Goal: Task Accomplishment & Management: Manage account settings

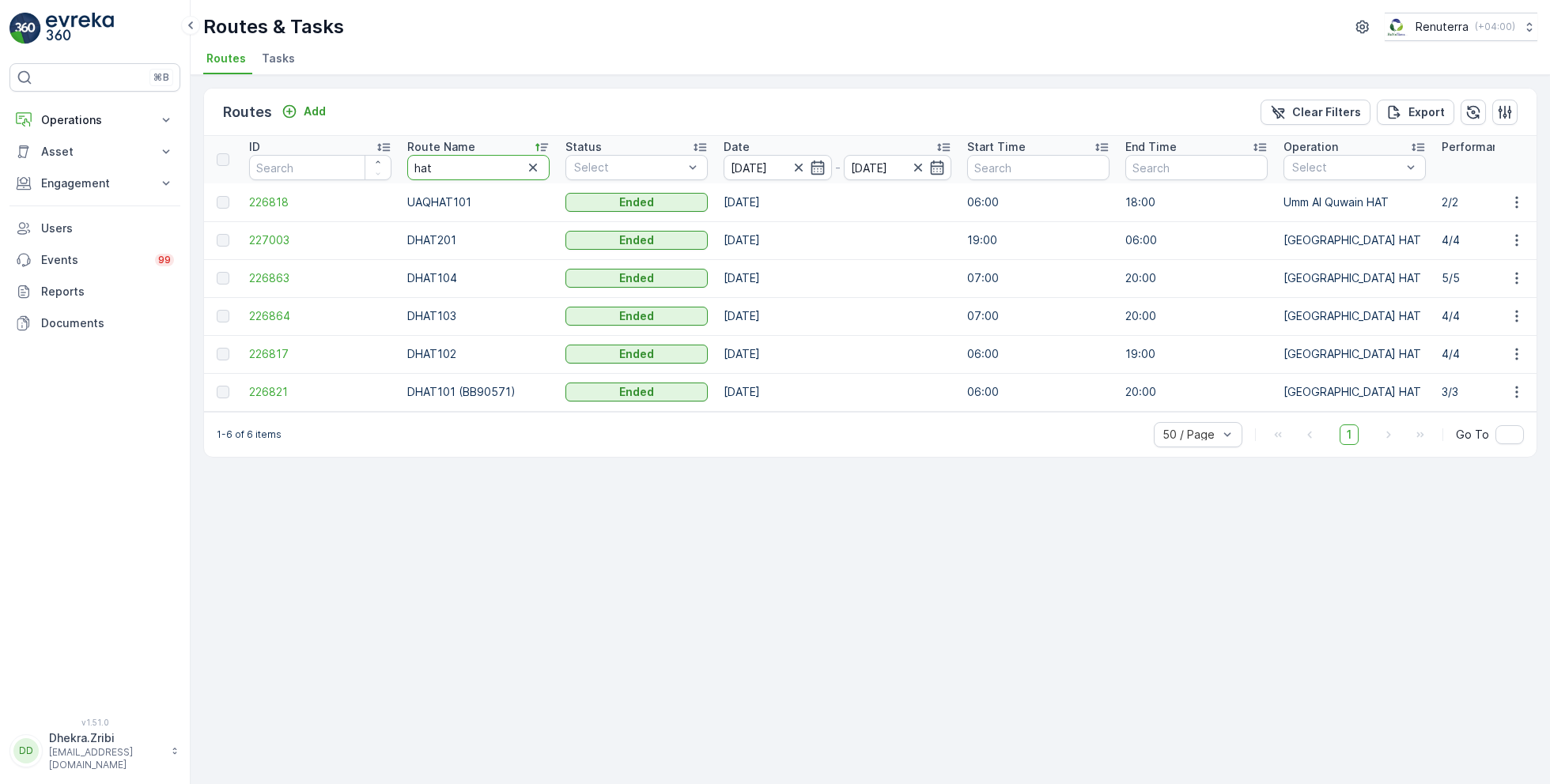
click at [457, 174] on input "hat" at bounding box center [478, 167] width 142 height 25
click at [259, 243] on span "227003" at bounding box center [321, 240] width 142 height 16
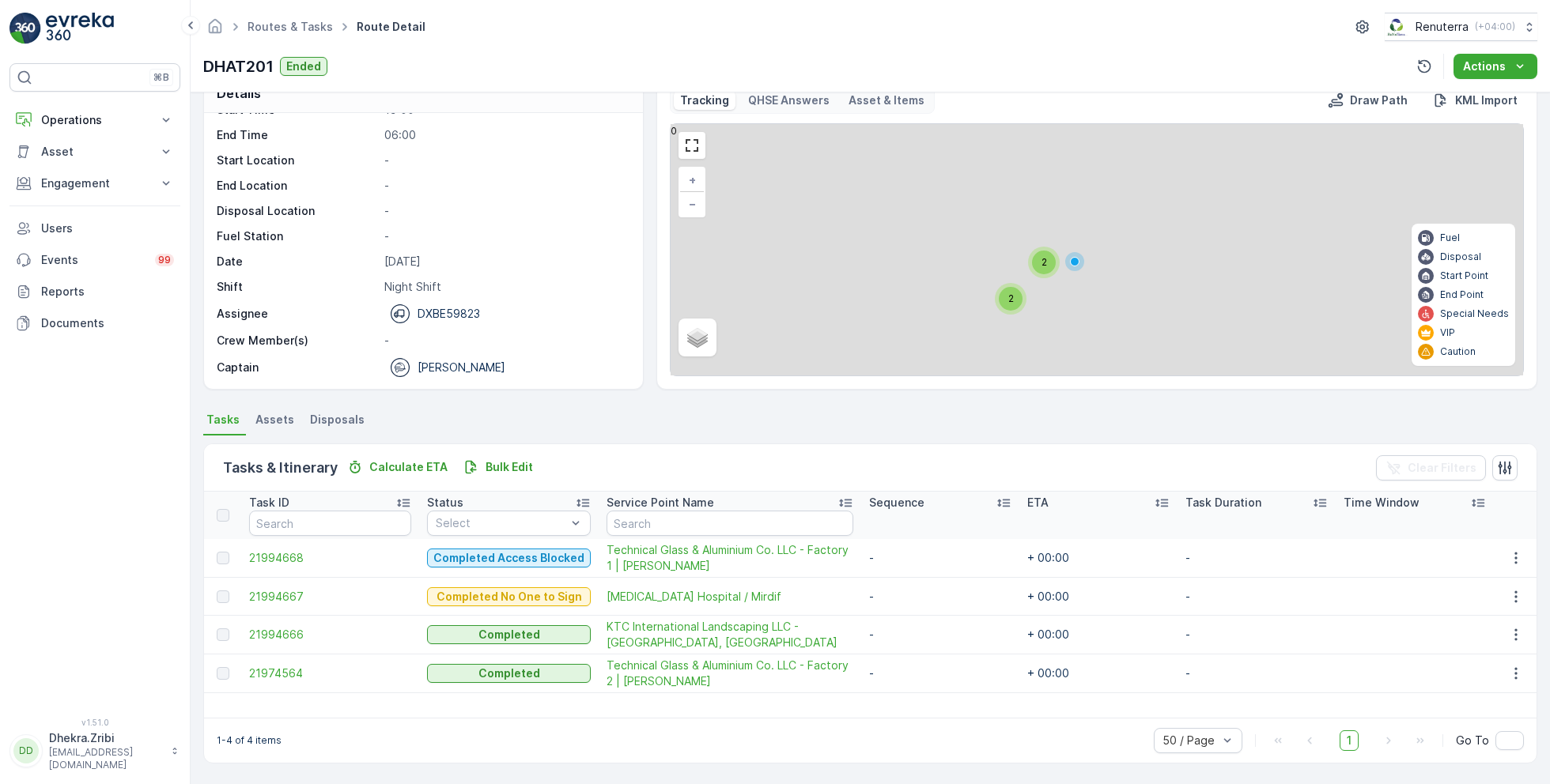
scroll to position [30, 0]
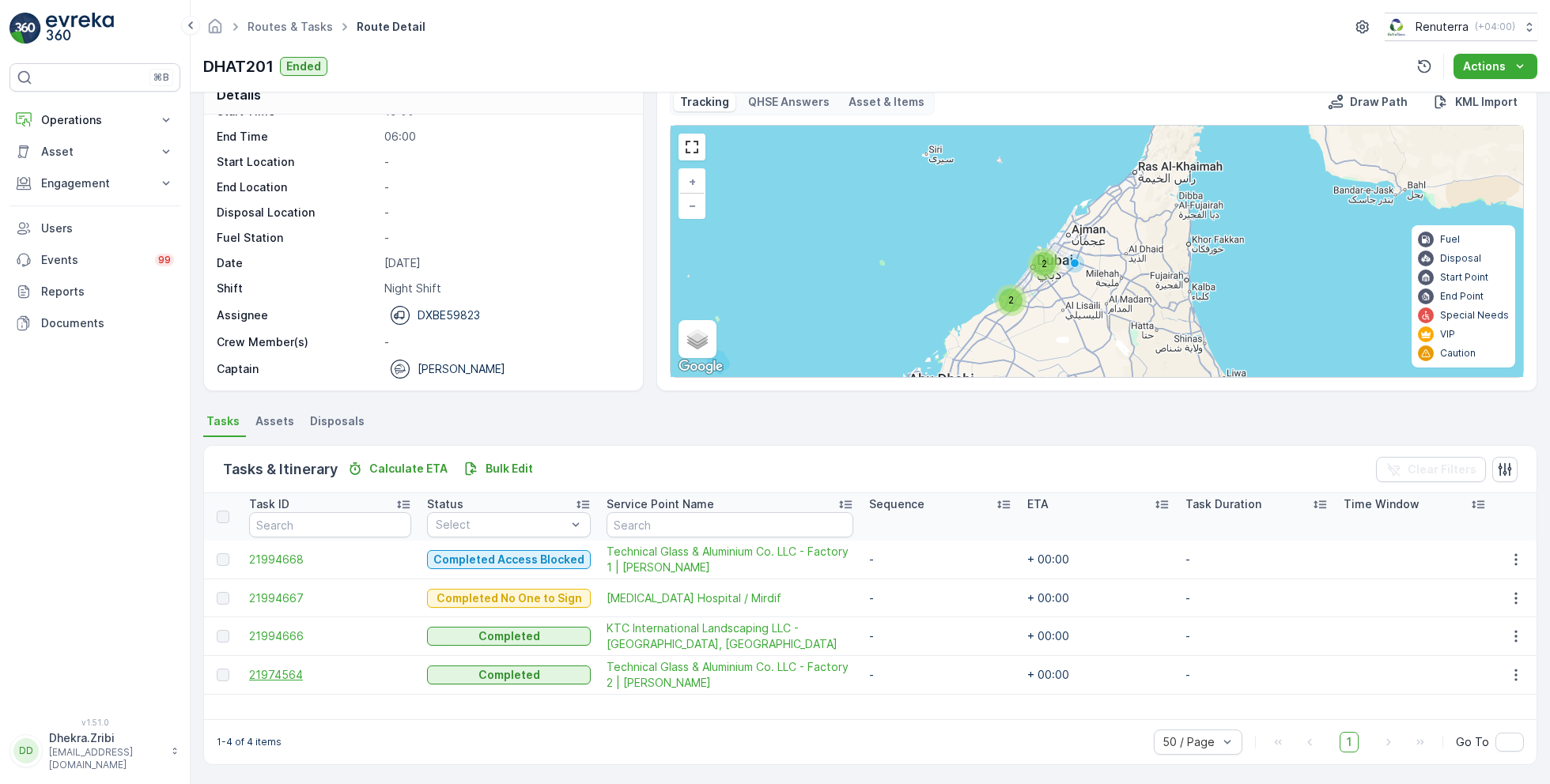
click at [280, 667] on span "21974564" at bounding box center [330, 675] width 162 height 16
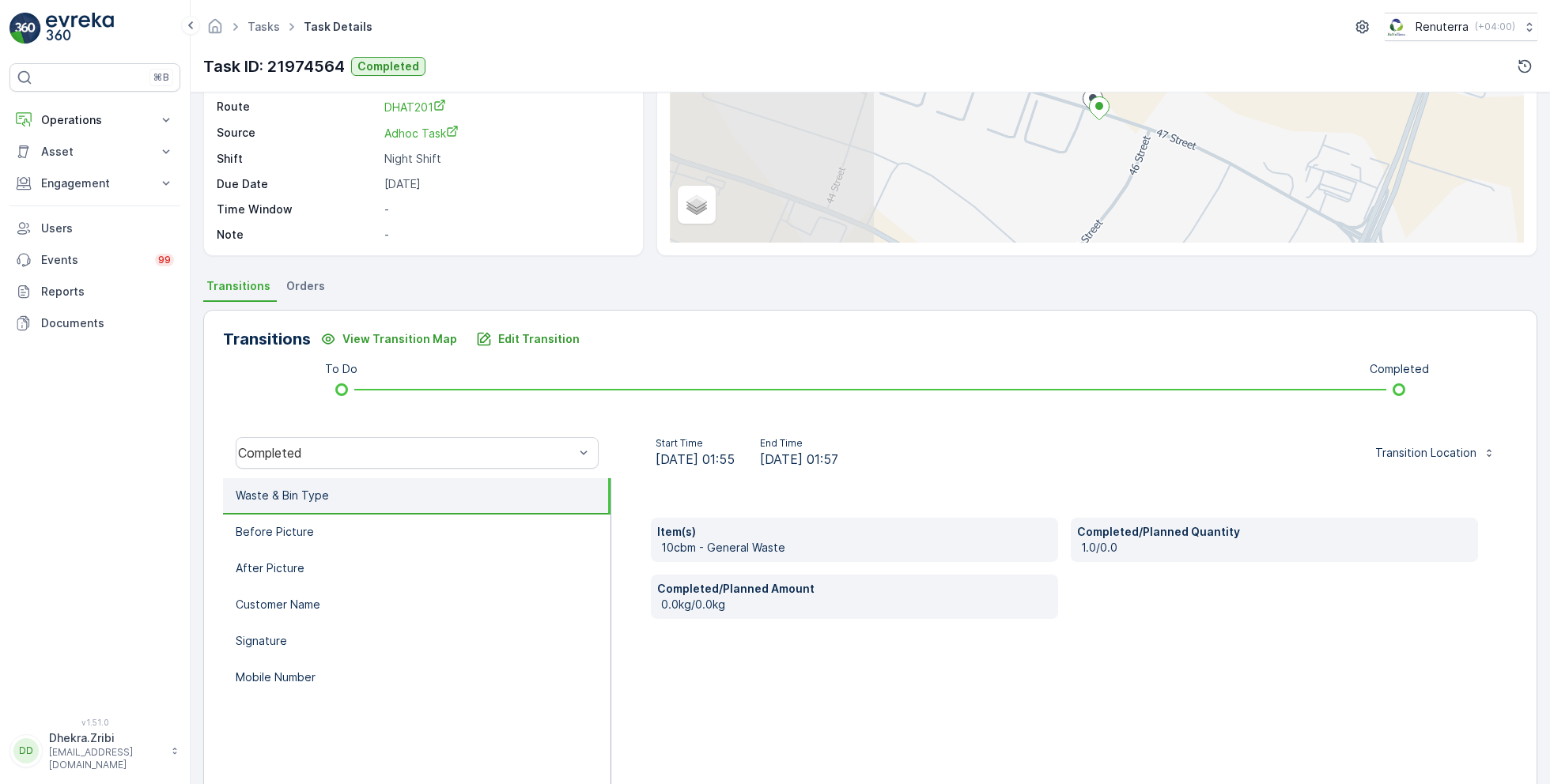
scroll to position [168, 0]
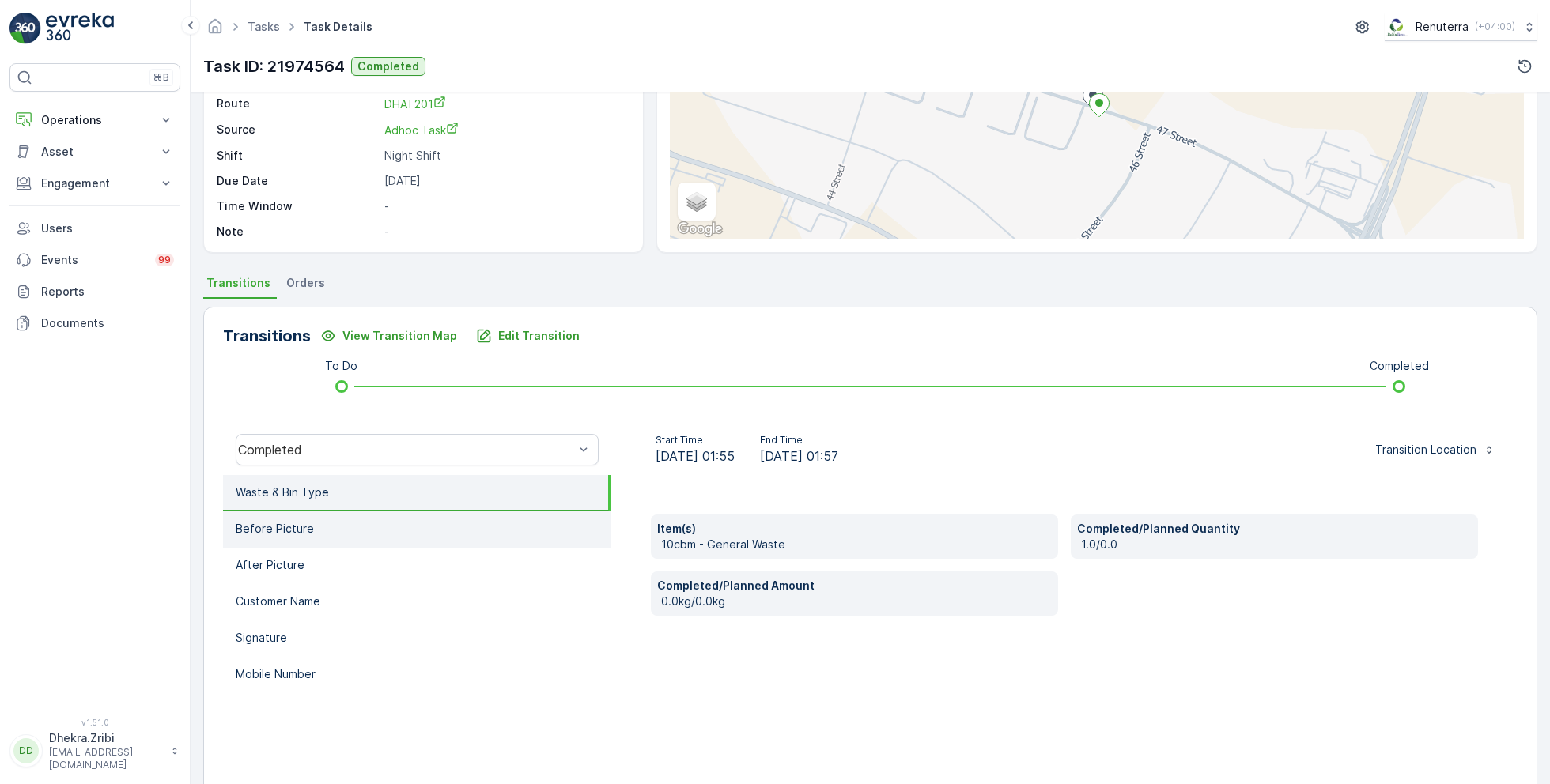
click at [329, 537] on li "Before Picture" at bounding box center [416, 529] width 387 height 36
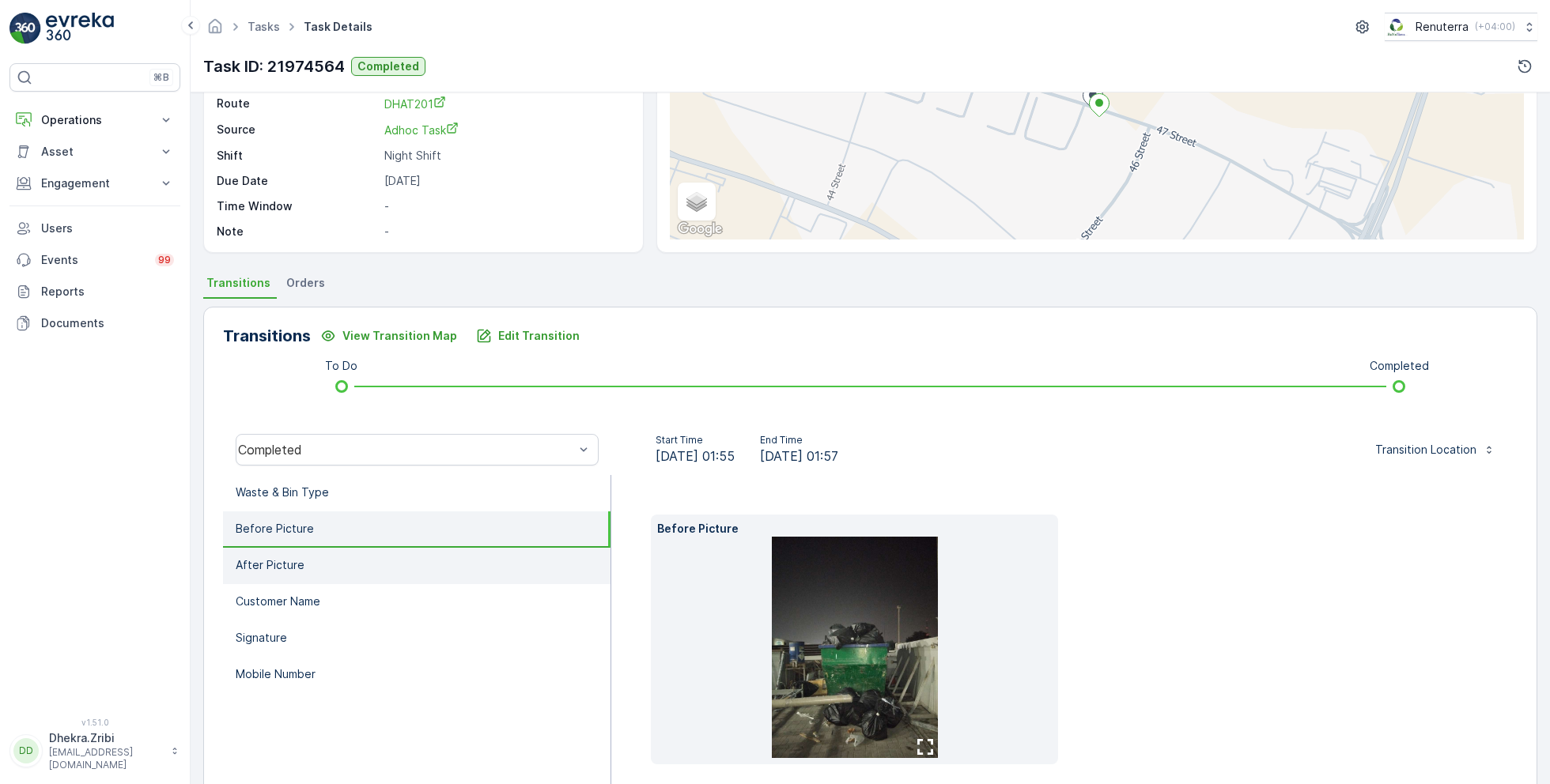
click at [329, 564] on li "After Picture" at bounding box center [416, 565] width 387 height 36
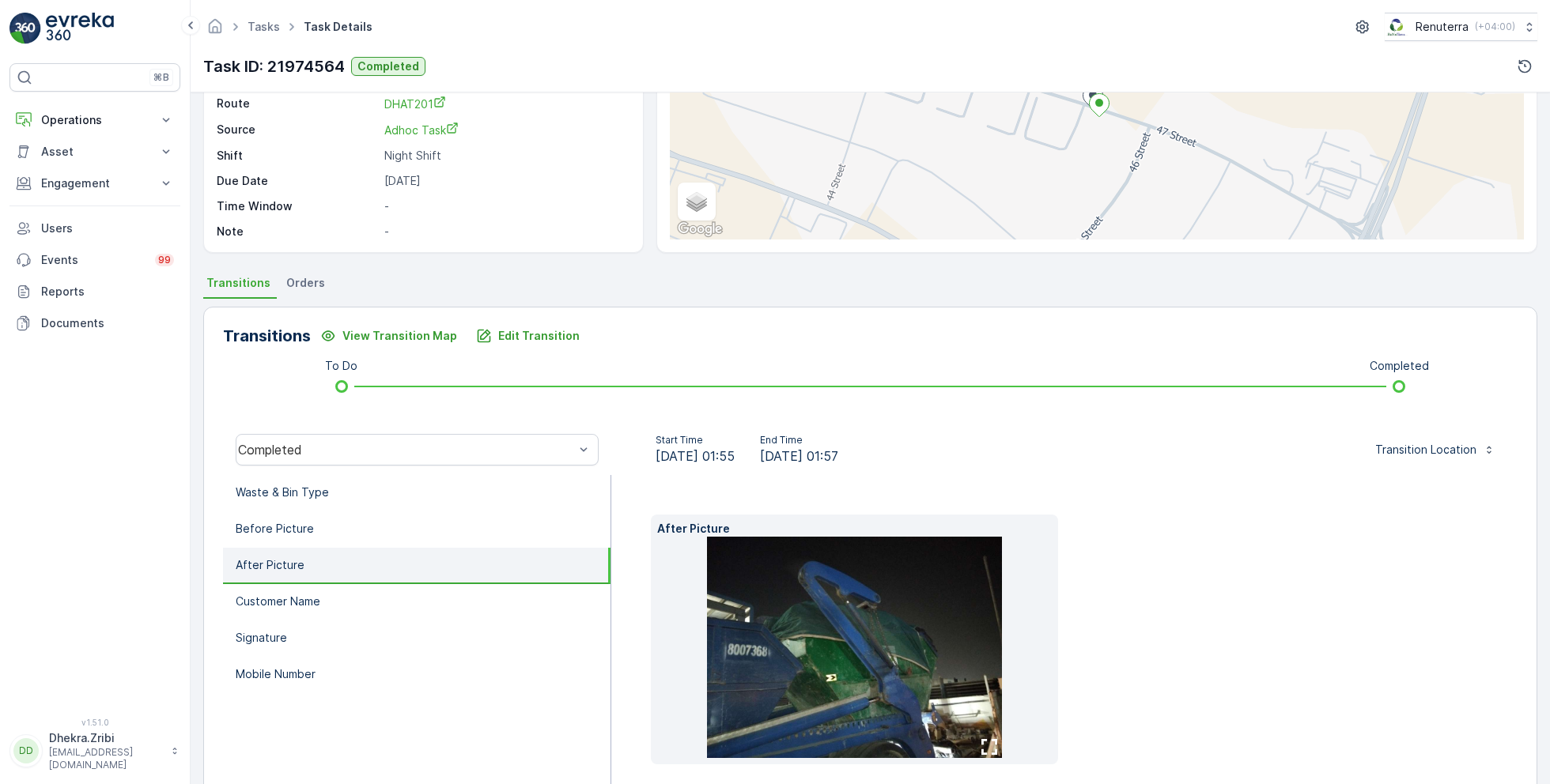
click at [311, 554] on li "After Picture" at bounding box center [416, 565] width 387 height 36
click at [316, 528] on li "Before Picture" at bounding box center [416, 529] width 387 height 36
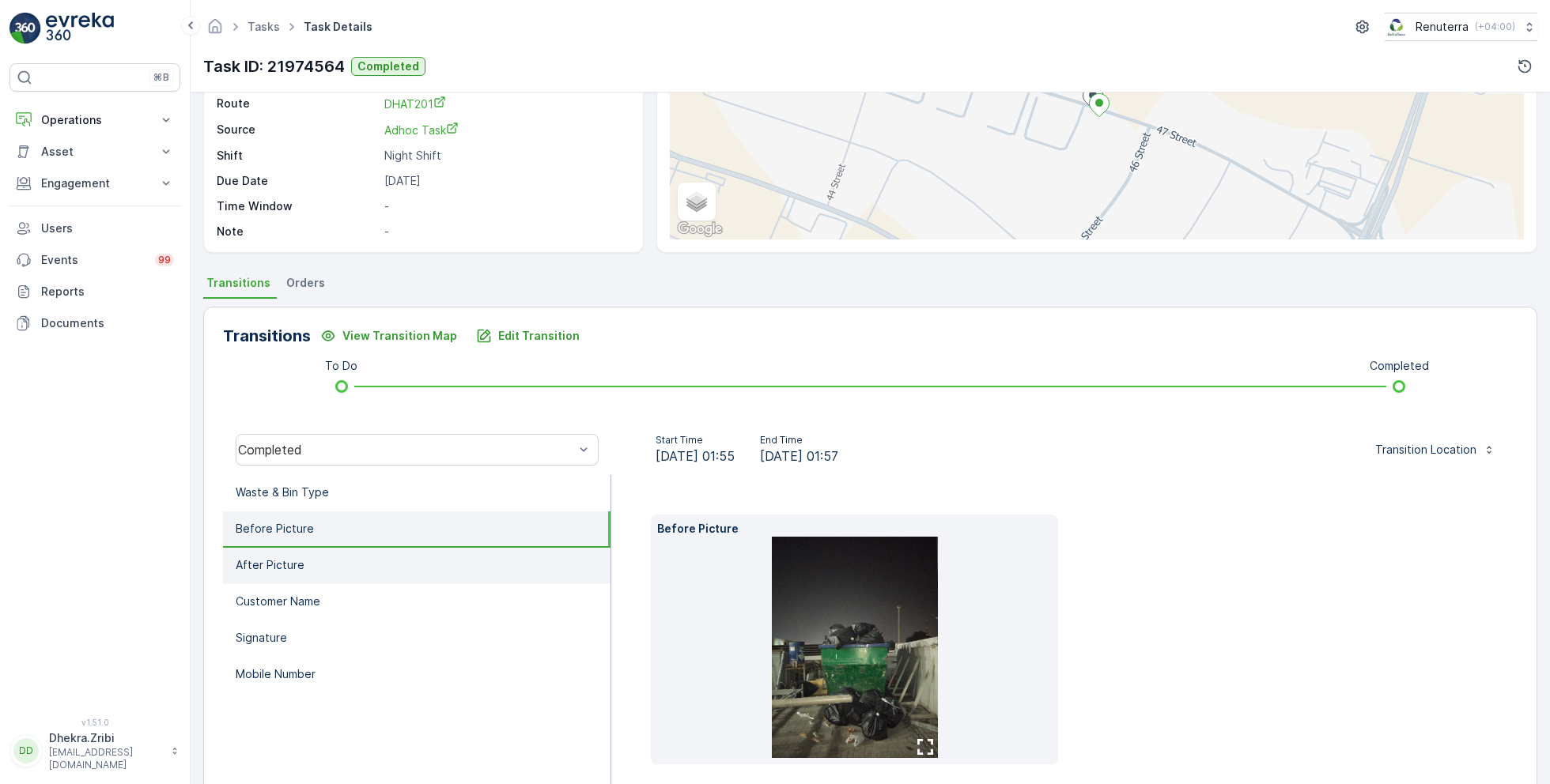
click at [325, 552] on li "After Picture" at bounding box center [416, 565] width 387 height 36
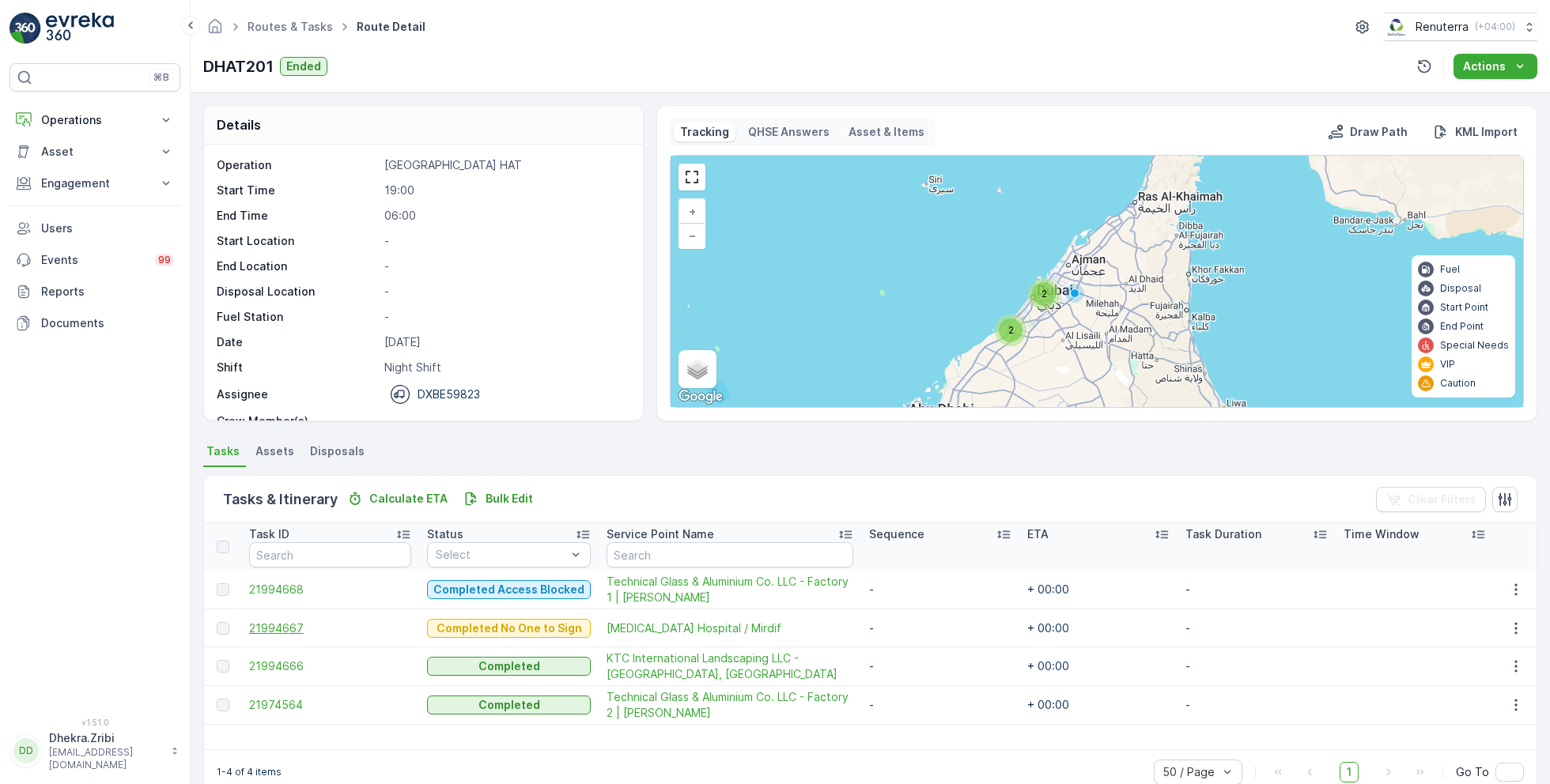
click at [290, 620] on span "21994667" at bounding box center [330, 628] width 162 height 16
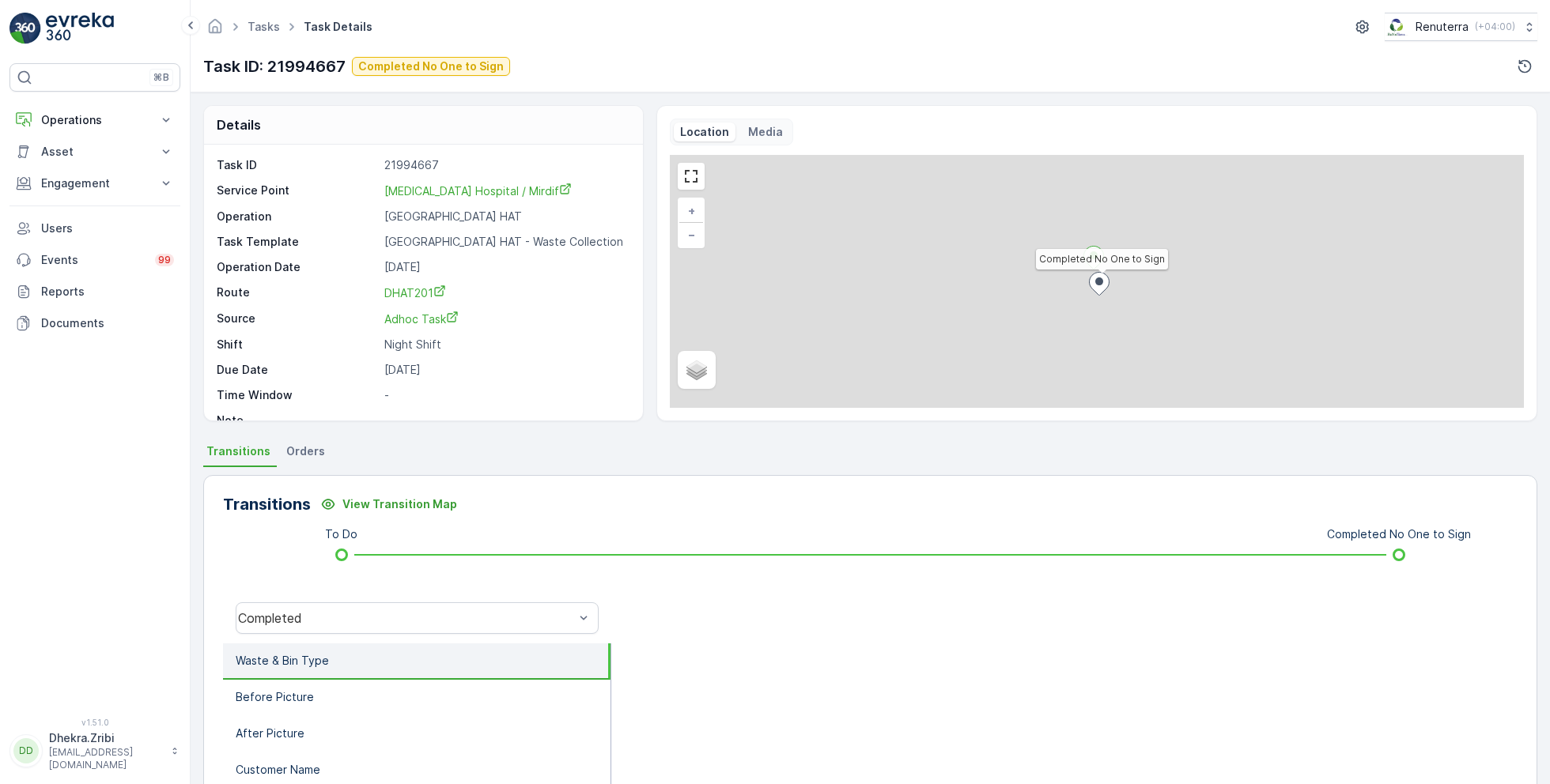
scroll to position [211, 0]
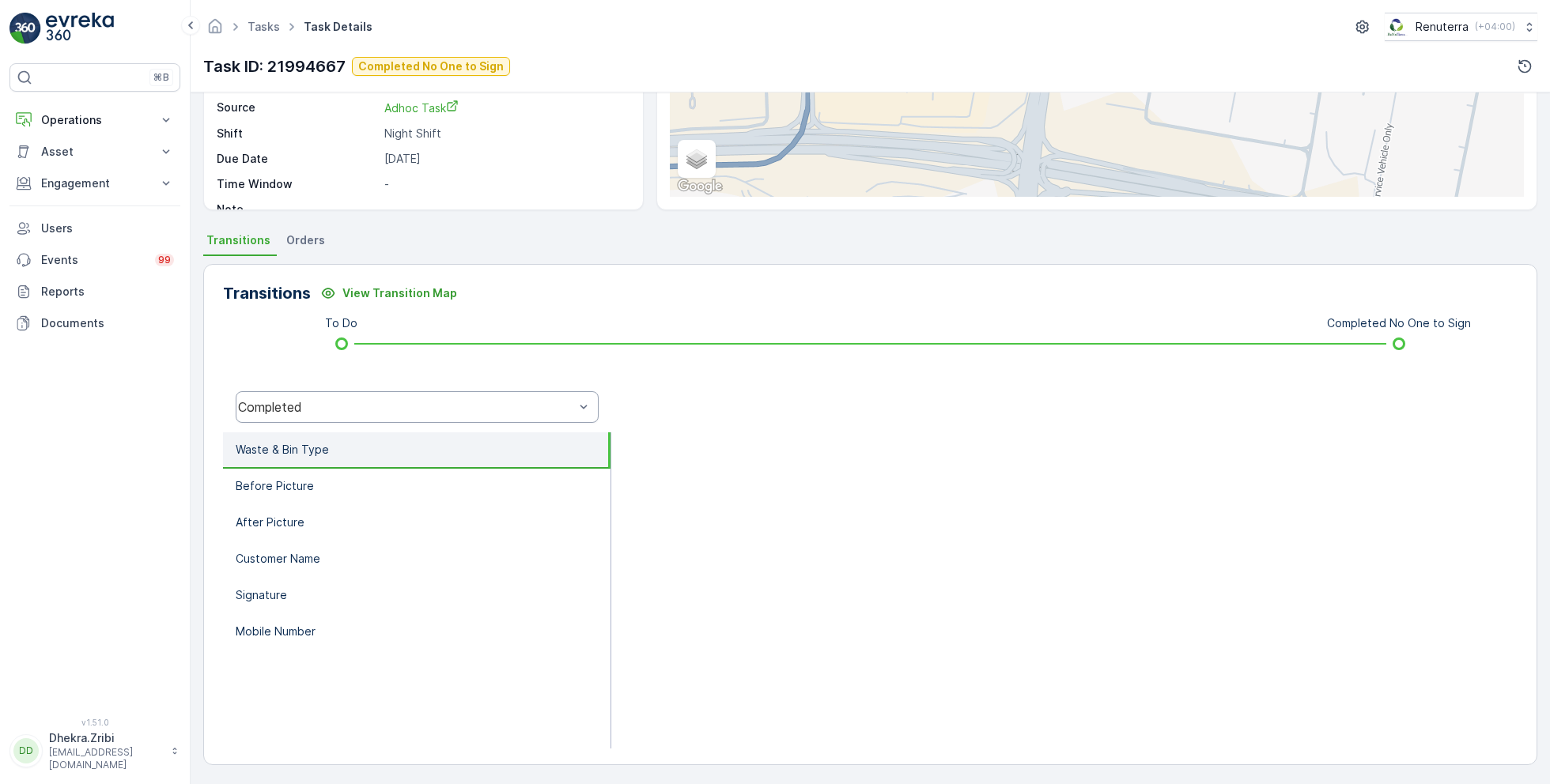
click at [372, 415] on div "Completed" at bounding box center [418, 408] width 363 height 32
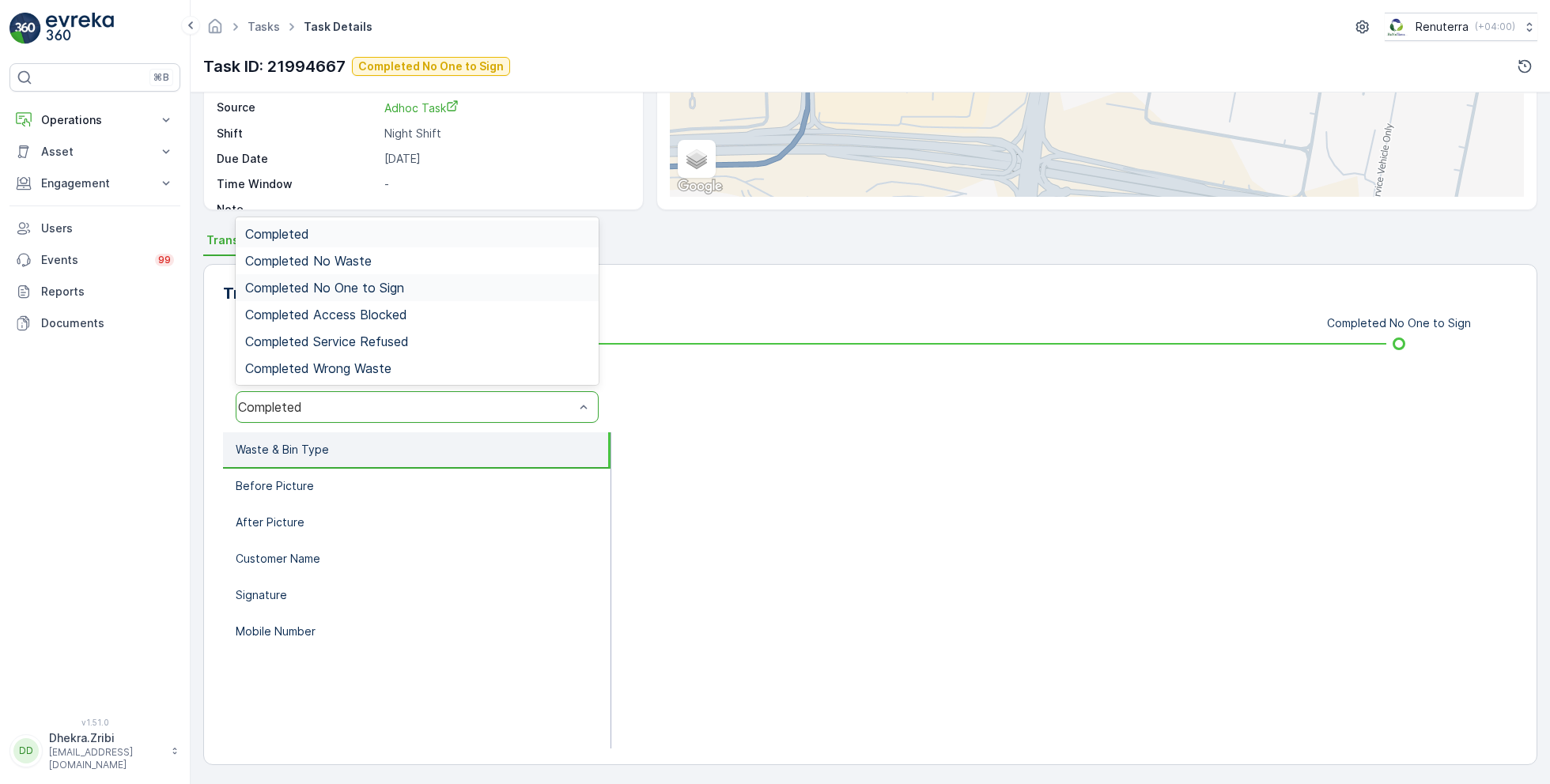
click at [385, 278] on div "Completed No One to Sign" at bounding box center [418, 287] width 363 height 27
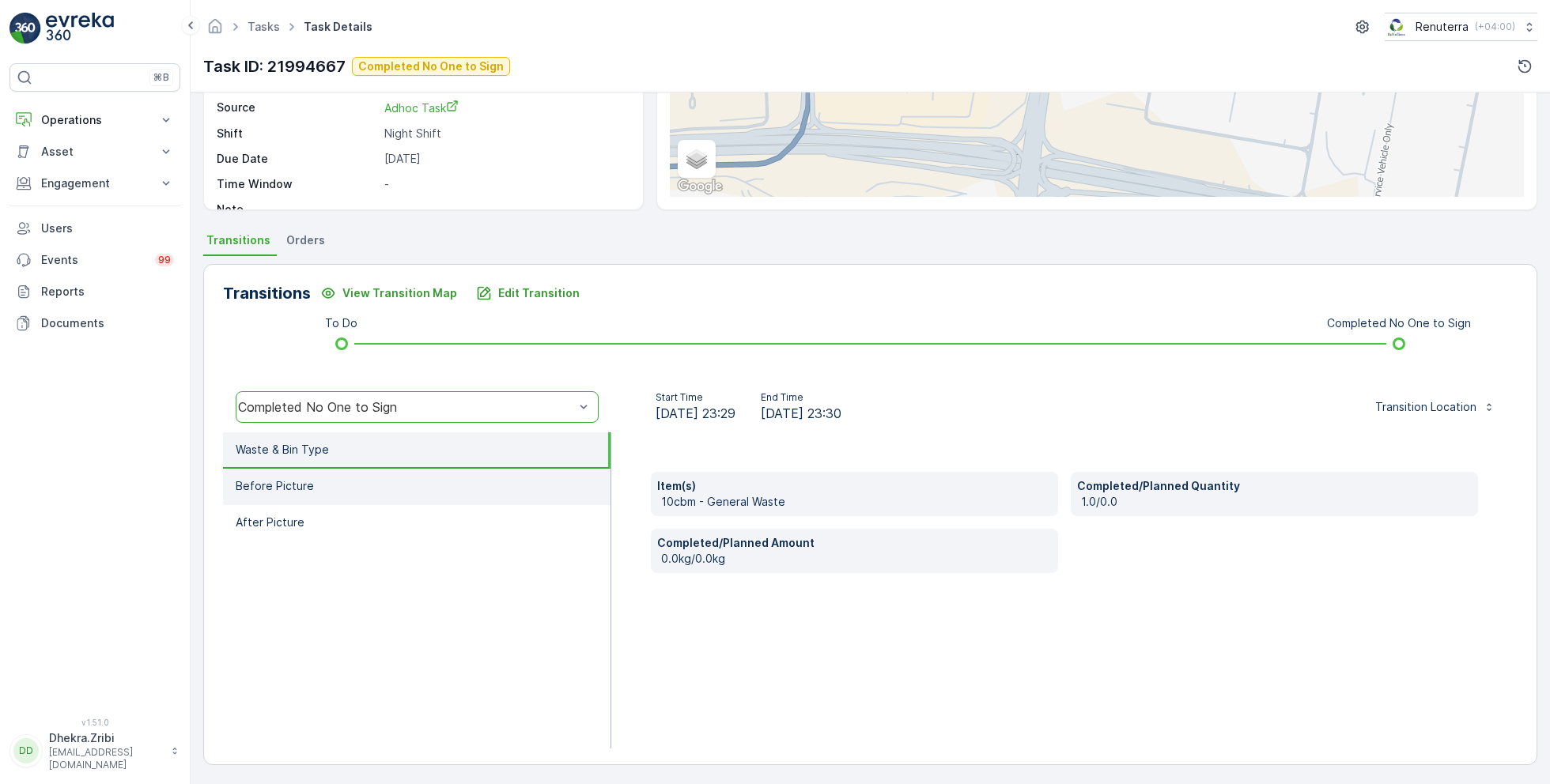
click at [329, 483] on li "Before Picture" at bounding box center [416, 487] width 387 height 36
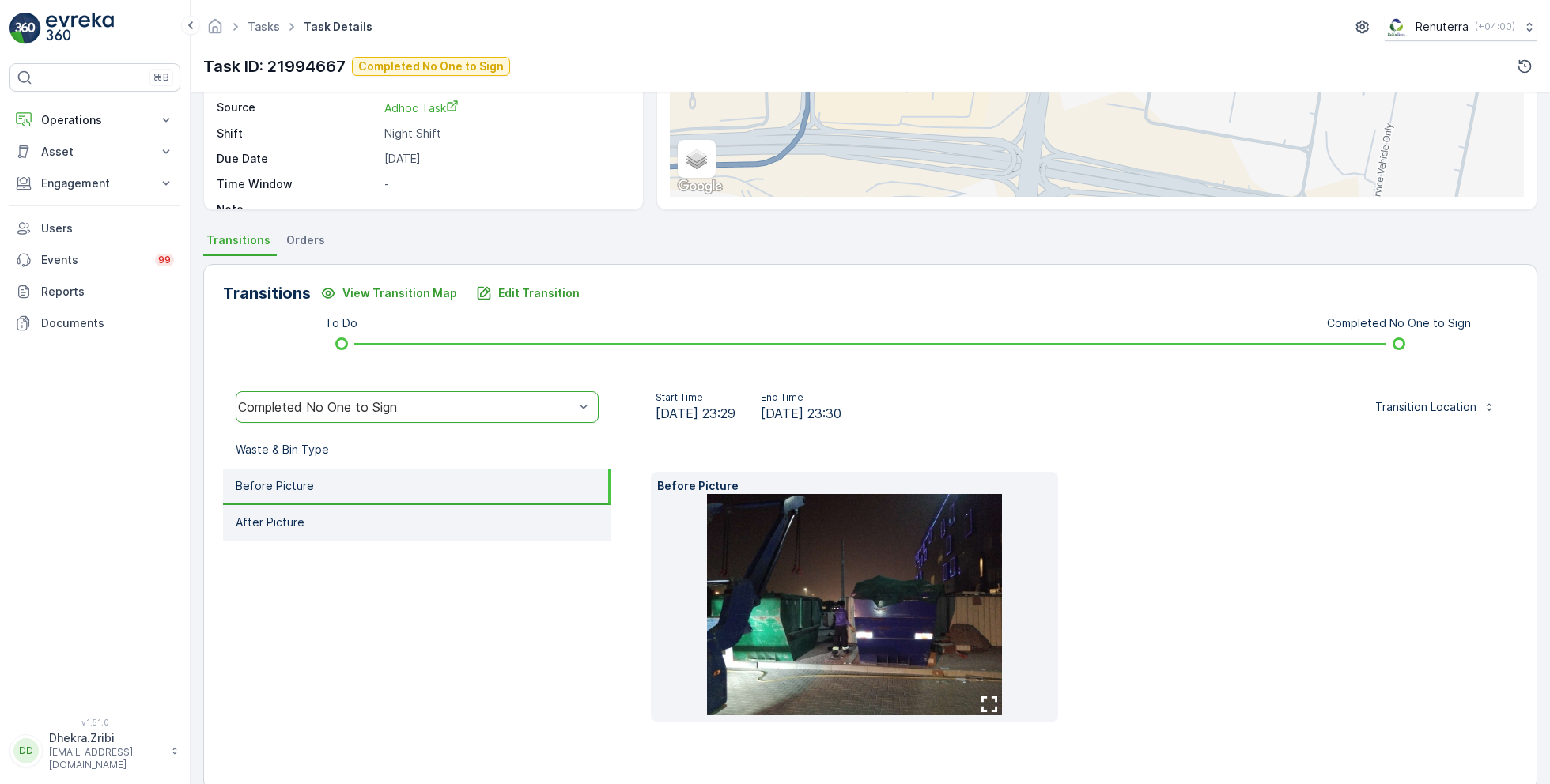
click at [326, 513] on li "After Picture" at bounding box center [416, 522] width 387 height 36
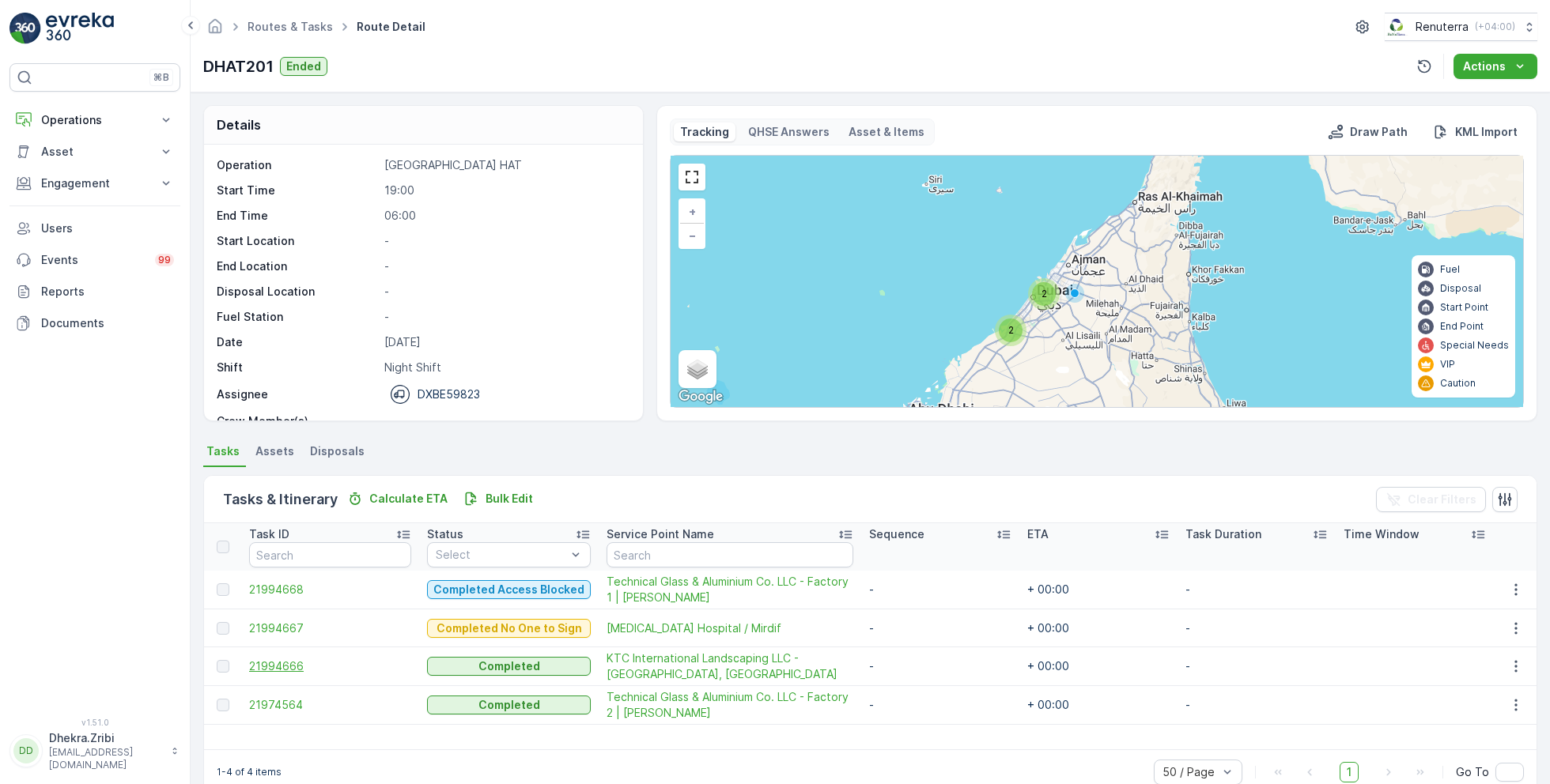
click at [263, 660] on span "21994666" at bounding box center [330, 667] width 162 height 16
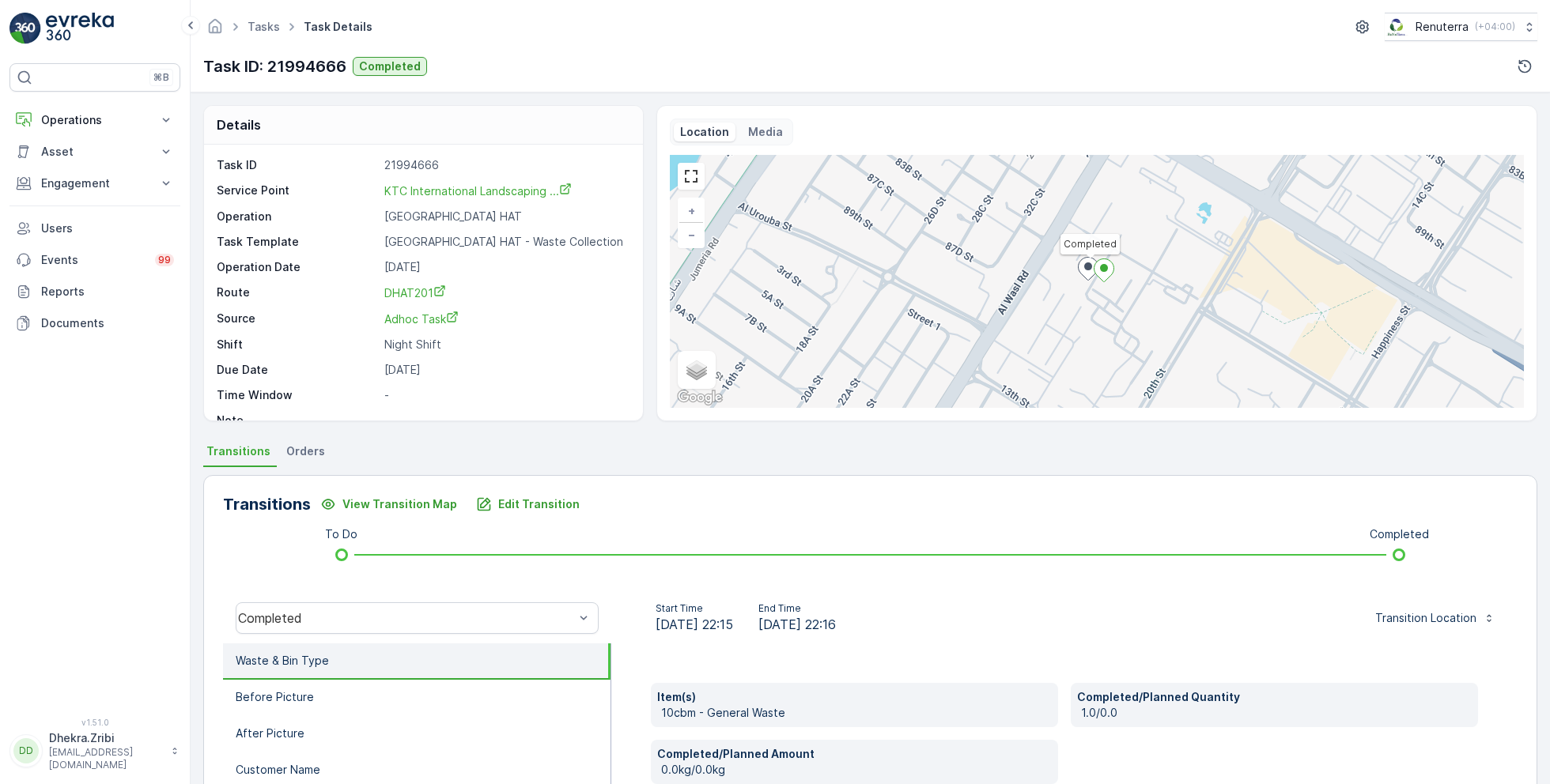
scroll to position [211, 0]
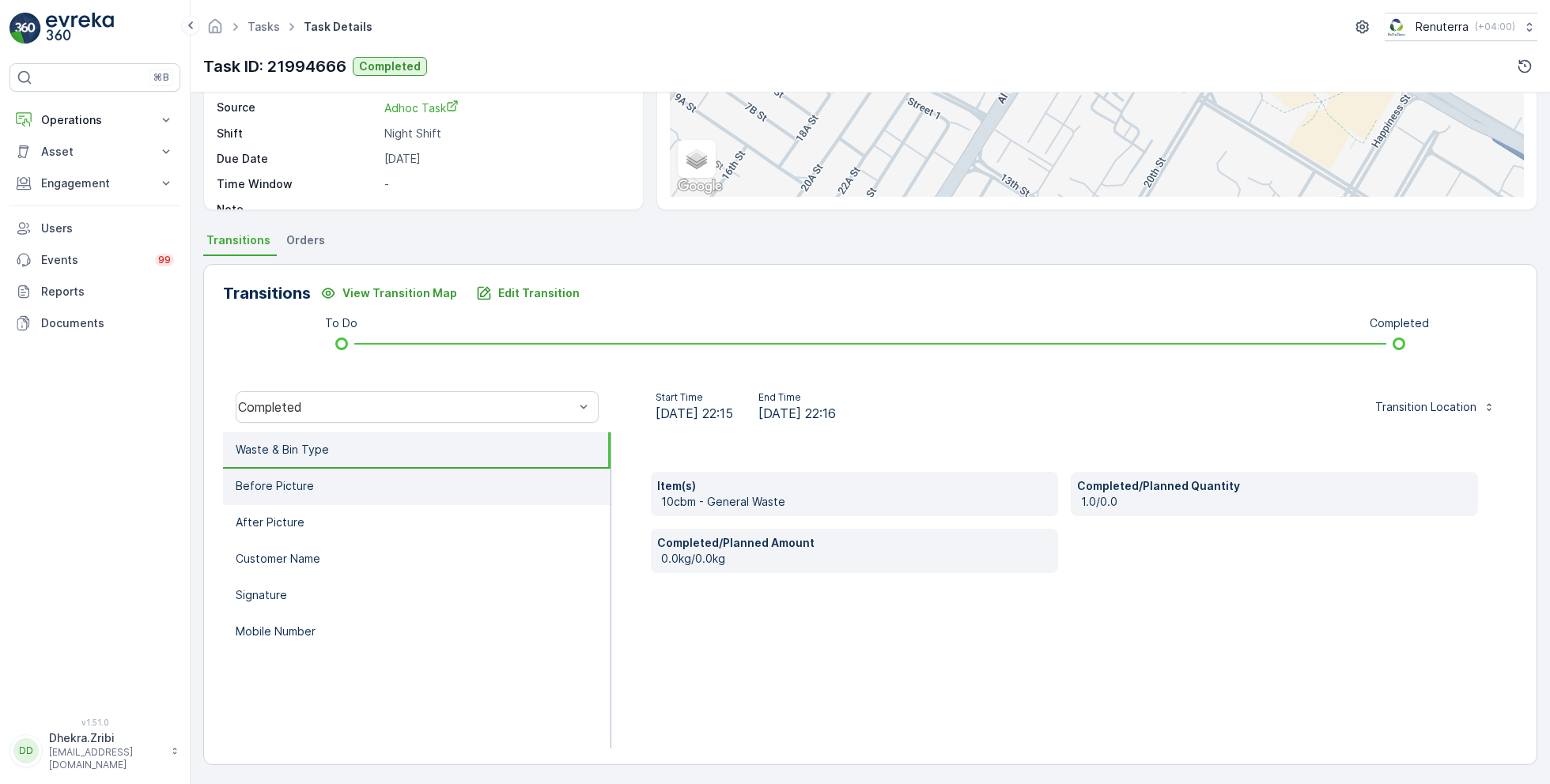
click at [310, 489] on li "Before Picture" at bounding box center [416, 487] width 387 height 36
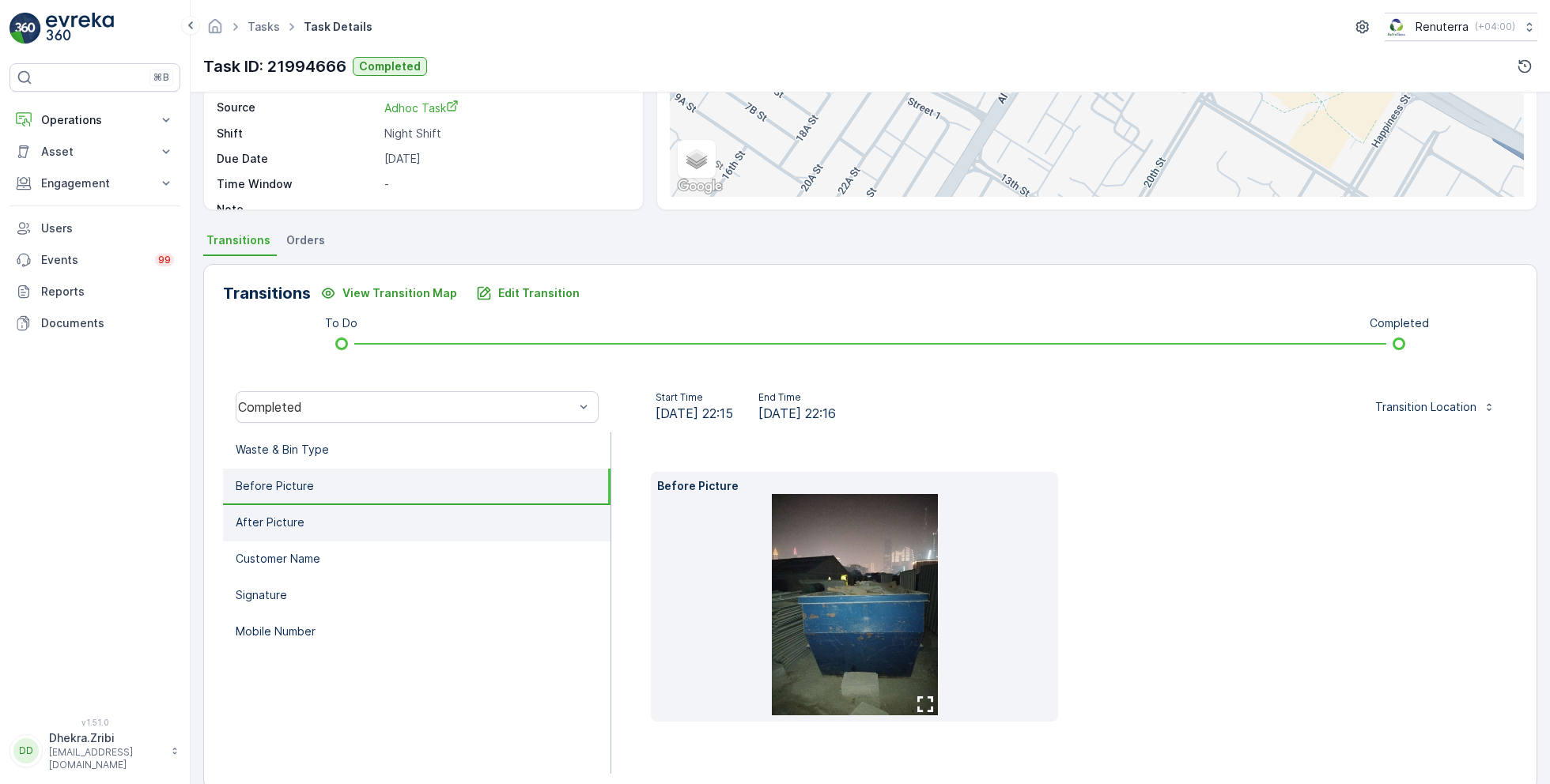
click at [315, 518] on li "After Picture" at bounding box center [416, 522] width 387 height 36
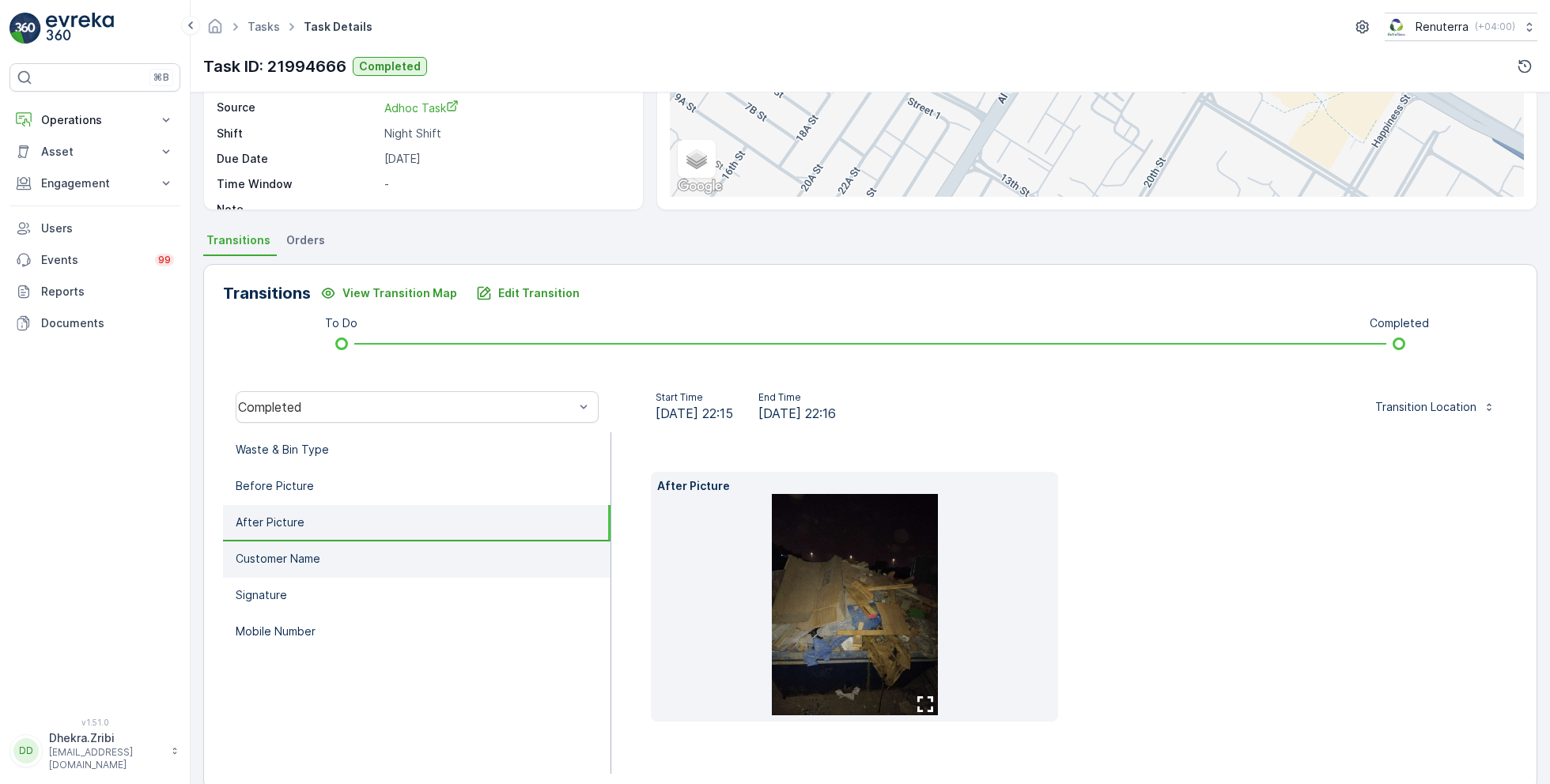
click at [327, 546] on li "Customer Name" at bounding box center [416, 559] width 387 height 36
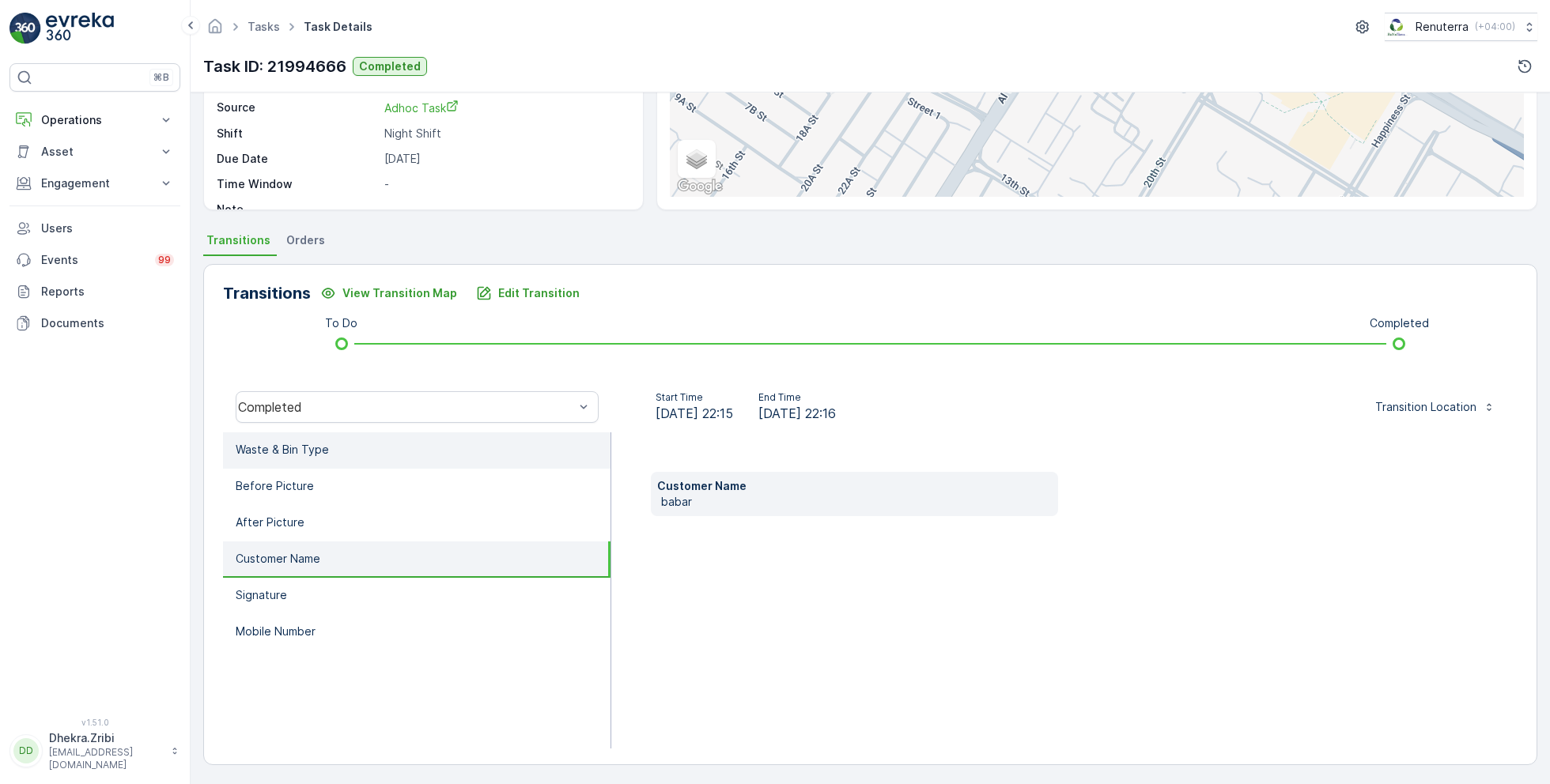
scroll to position [0, 0]
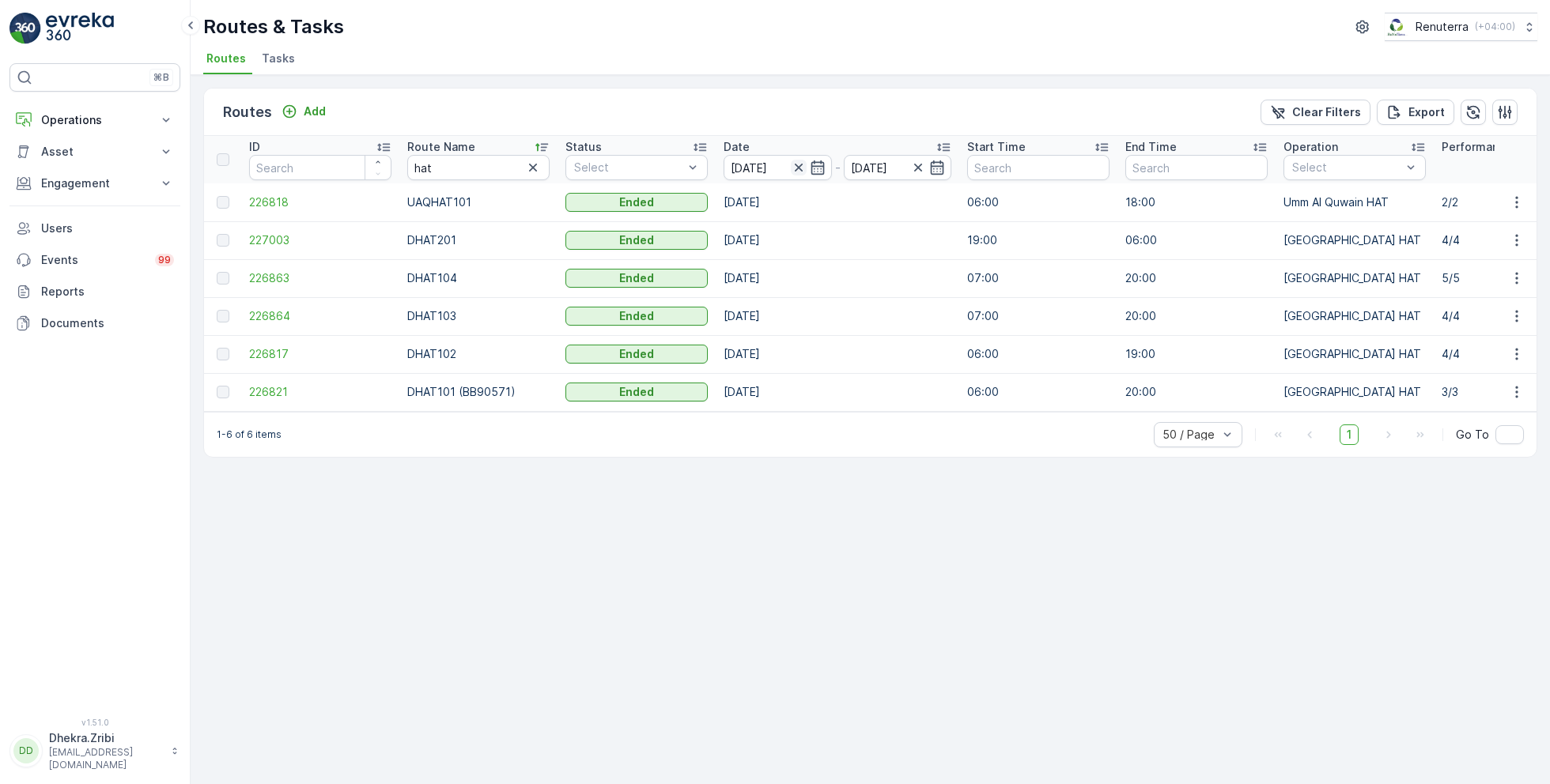
click at [795, 160] on icon "button" at bounding box center [799, 167] width 16 height 16
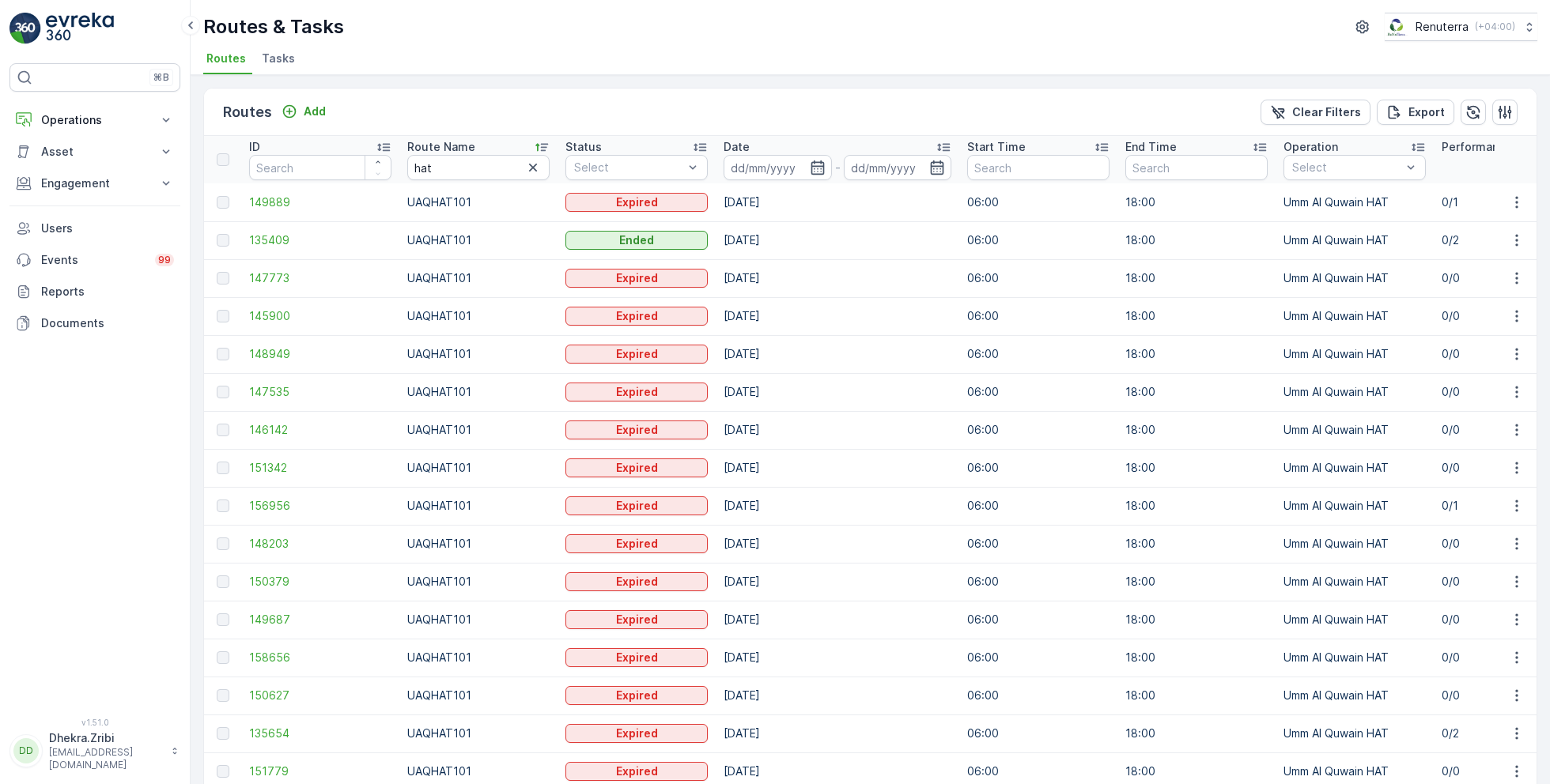
click at [795, 160] on input at bounding box center [778, 167] width 109 height 25
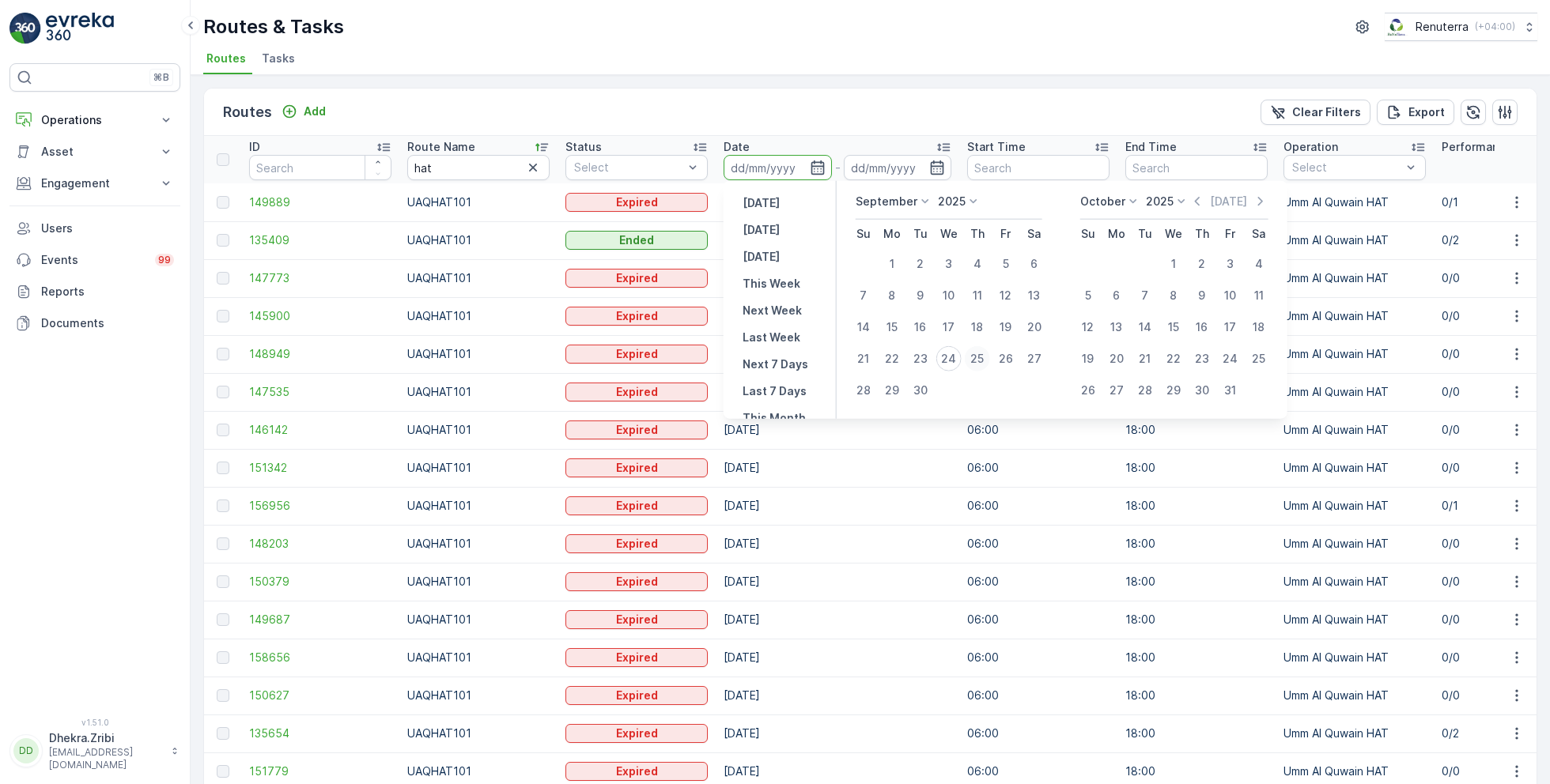
click at [970, 350] on div "25" at bounding box center [977, 359] width 25 height 25
type input "[DATE]"
click at [970, 350] on div "25" at bounding box center [977, 359] width 25 height 25
type input "[DATE]"
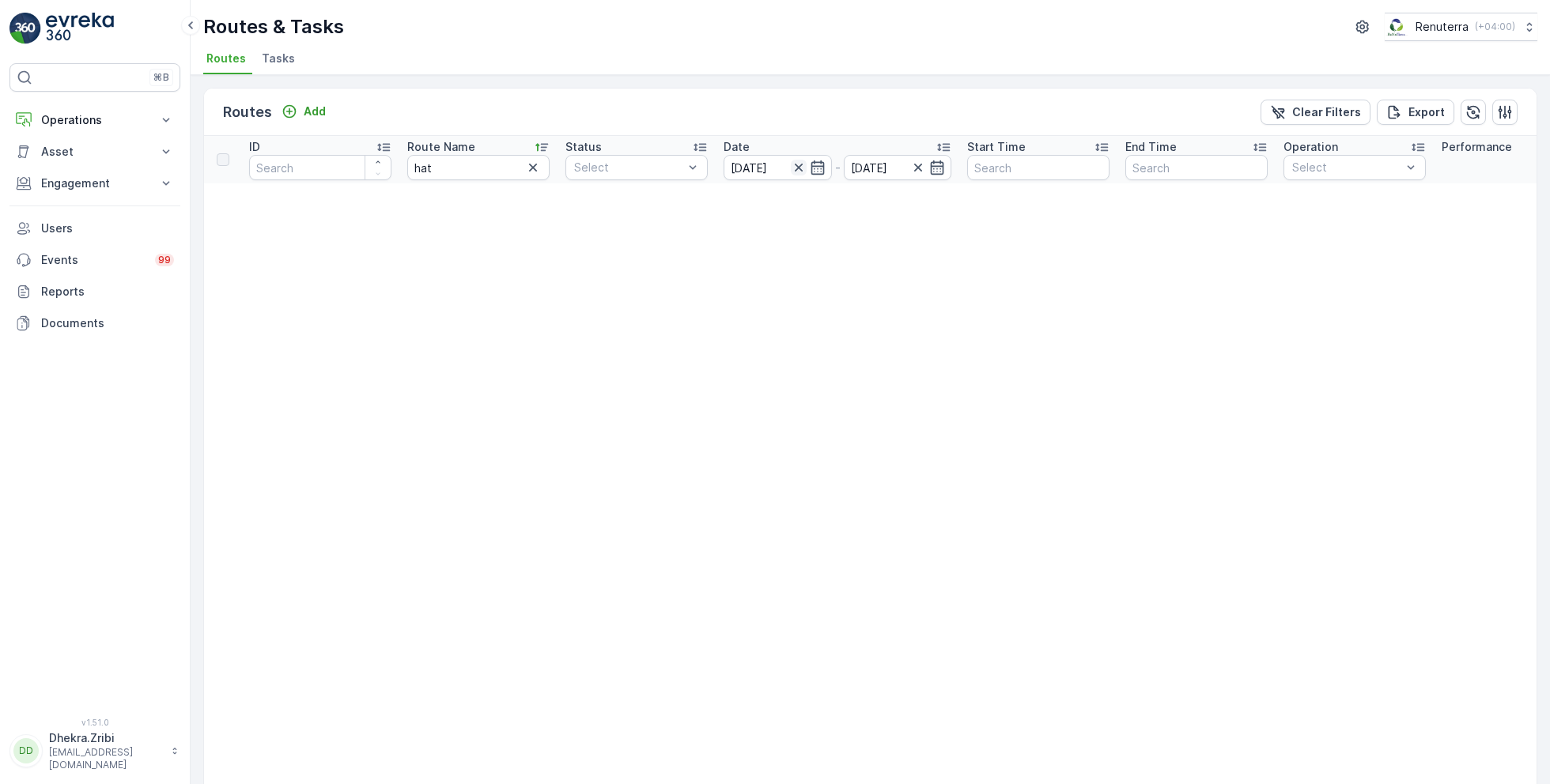
click at [803, 164] on icon "button" at bounding box center [799, 167] width 16 height 16
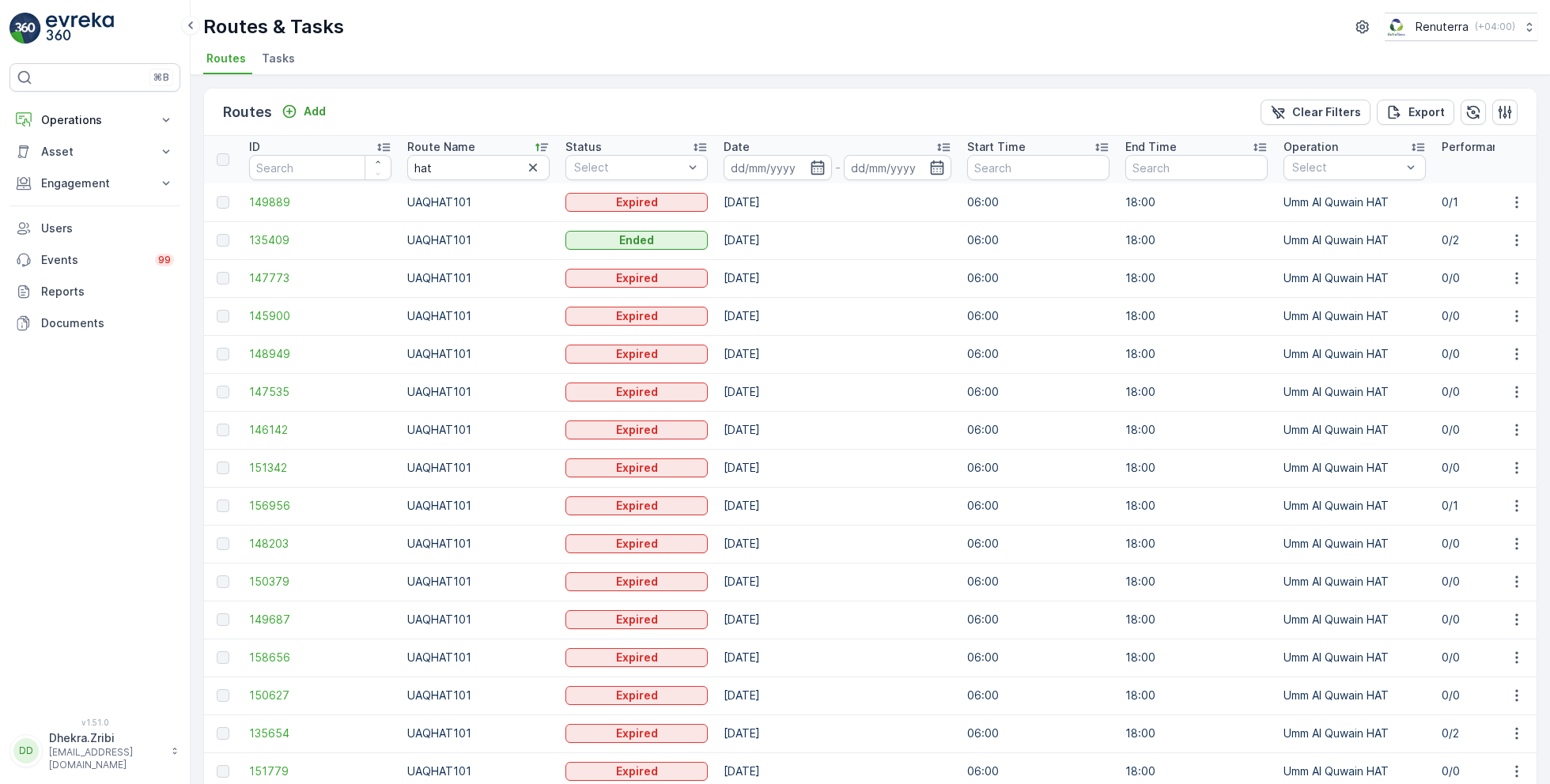
click at [803, 164] on input at bounding box center [778, 167] width 109 height 25
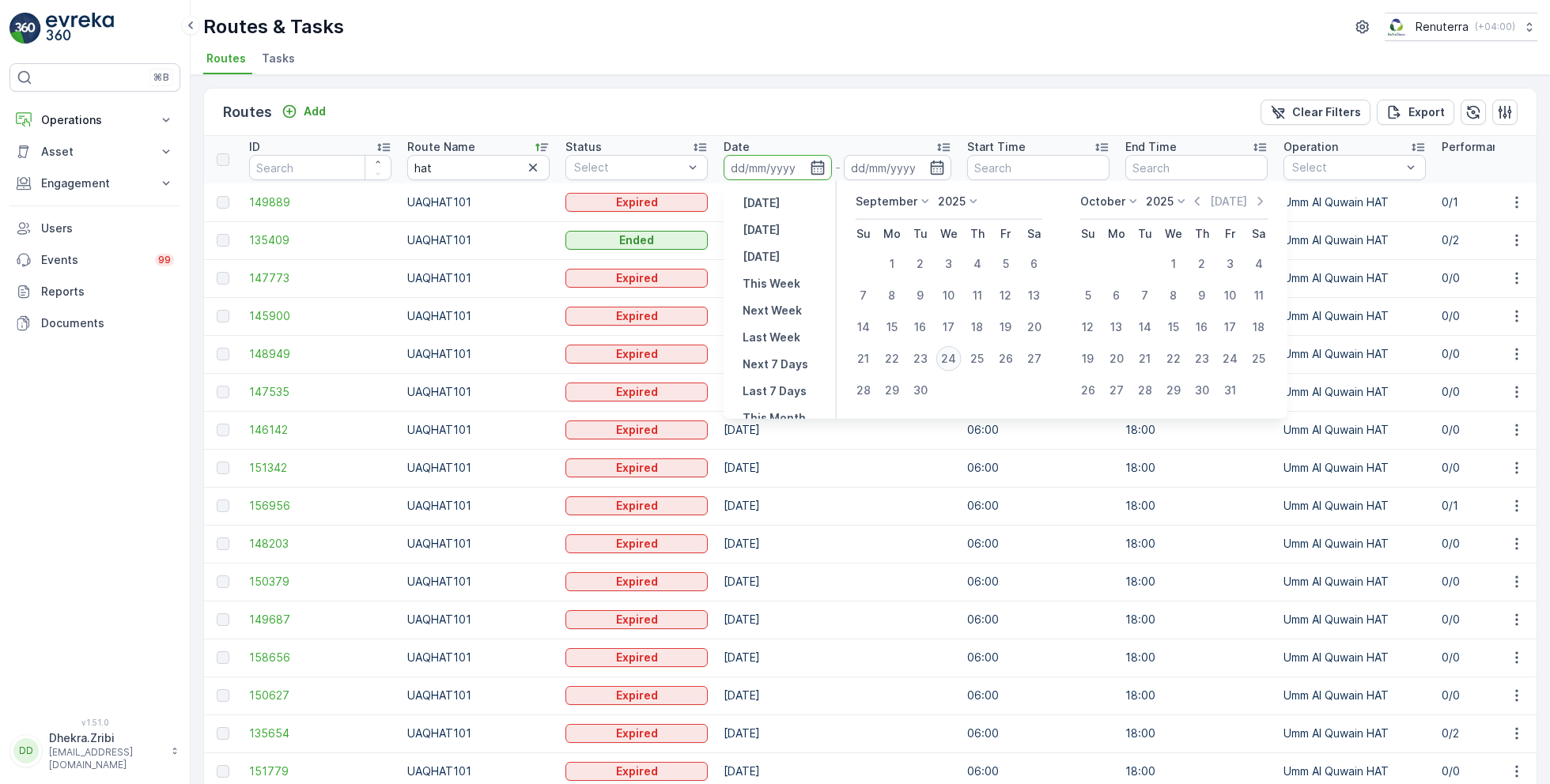
click at [950, 359] on div "24" at bounding box center [949, 359] width 25 height 25
type input "[DATE]"
click at [950, 359] on div "24" at bounding box center [949, 359] width 25 height 25
type input "[DATE]"
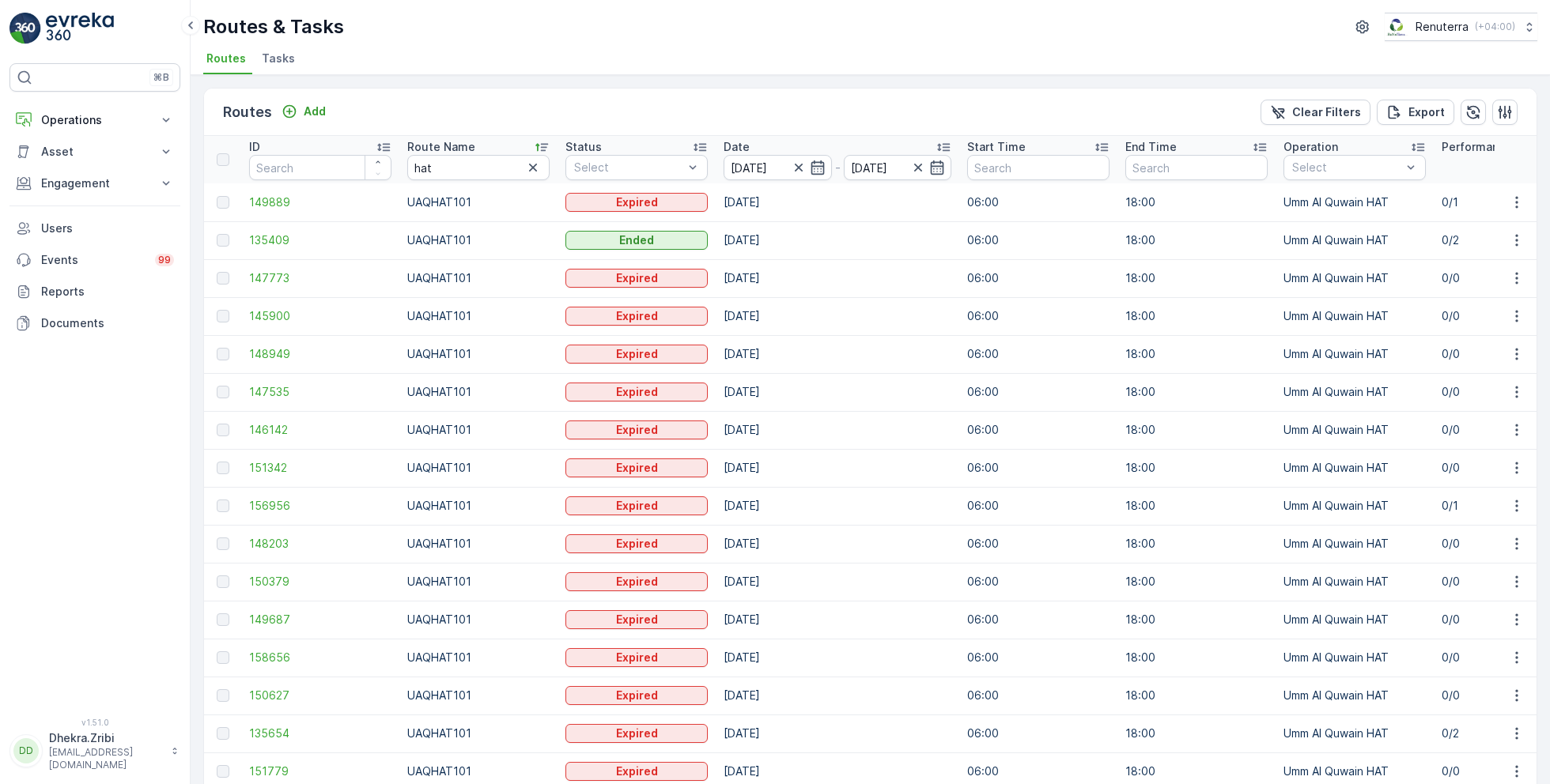
click at [872, 47] on ul "Routes Tasks" at bounding box center [864, 61] width 1321 height 27
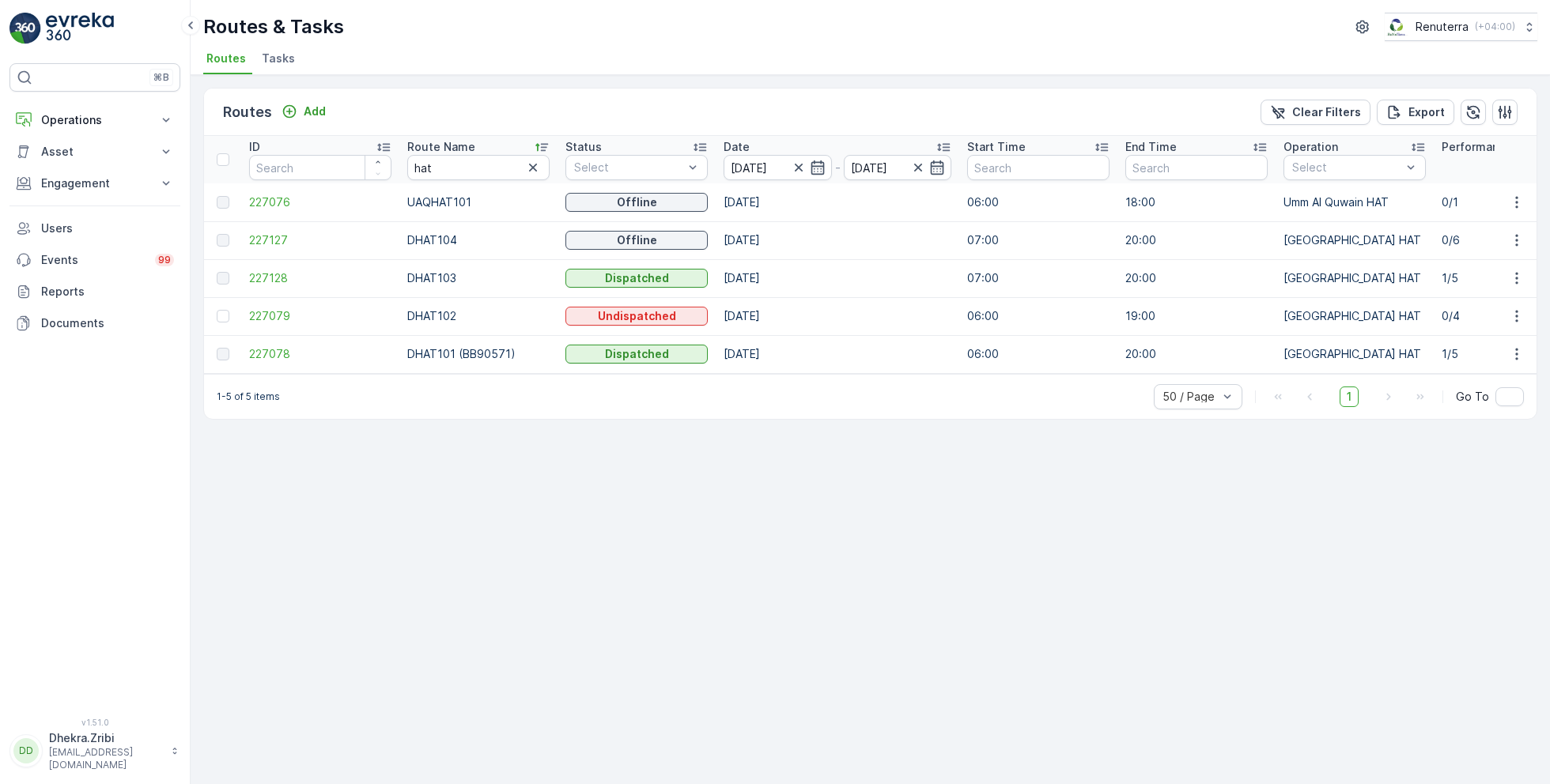
click at [543, 145] on icon at bounding box center [541, 147] width 16 height 16
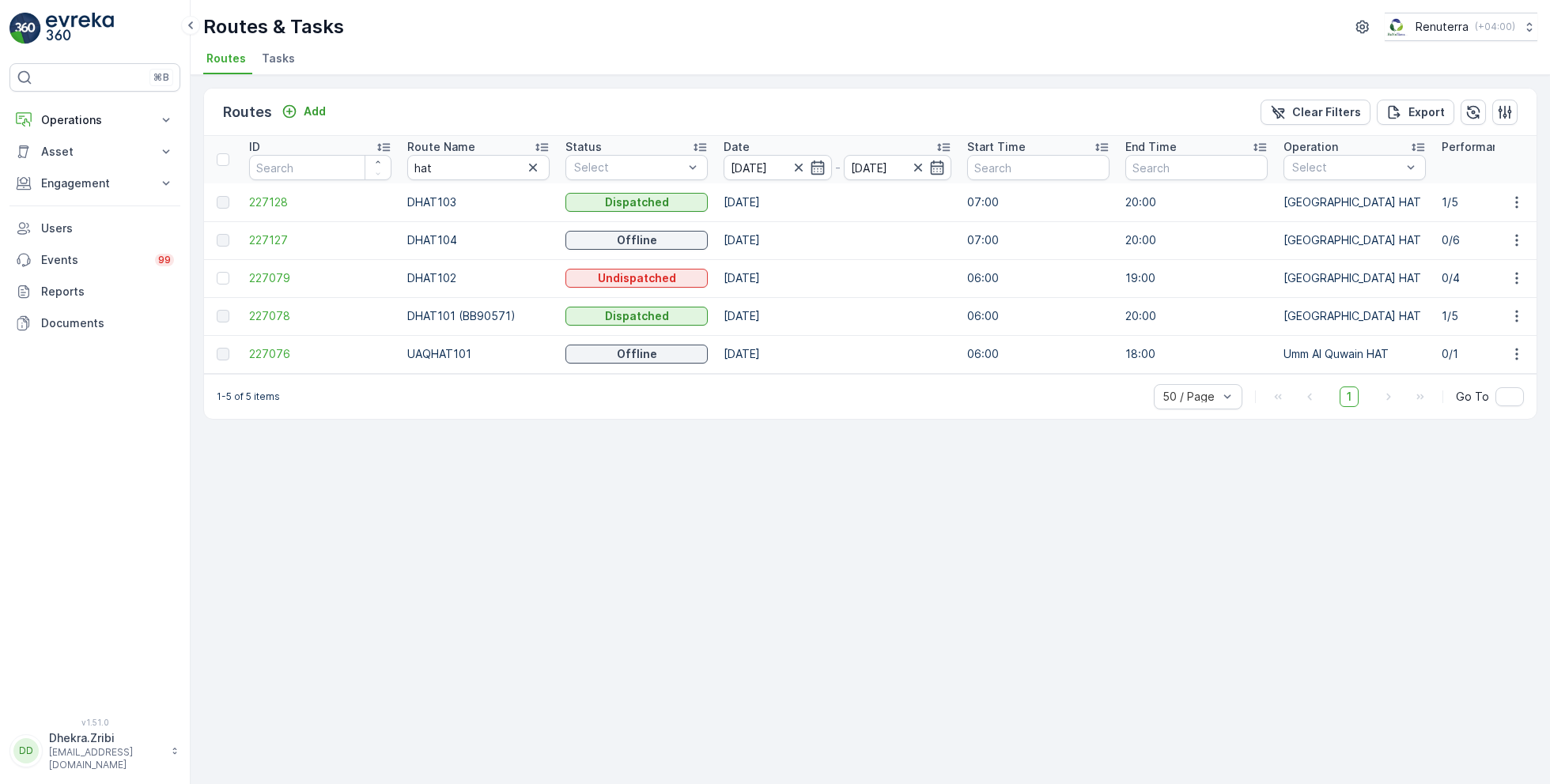
click at [541, 148] on icon at bounding box center [541, 147] width 16 height 16
click at [252, 200] on span "227078" at bounding box center [321, 202] width 142 height 16
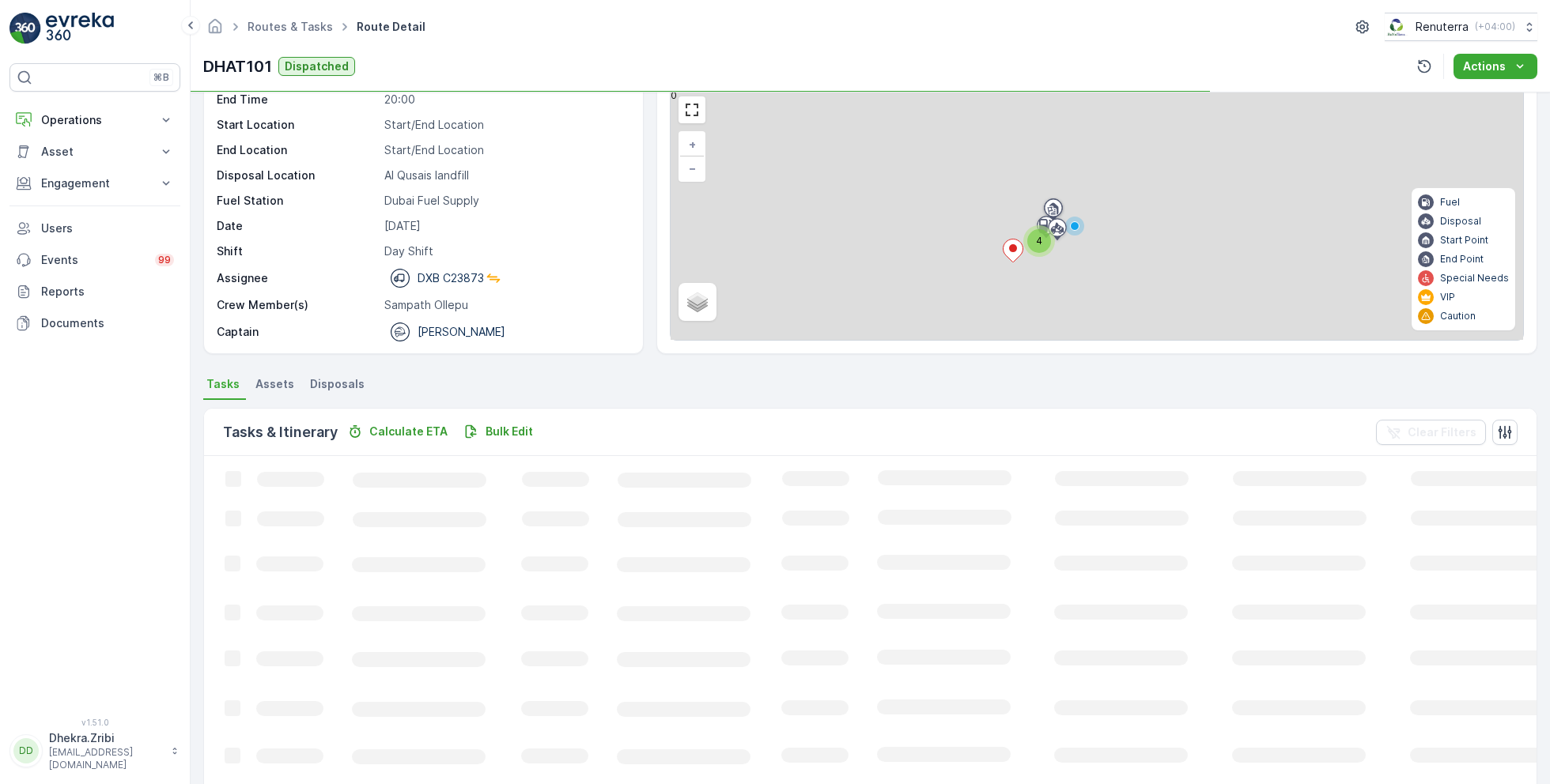
scroll to position [43, 0]
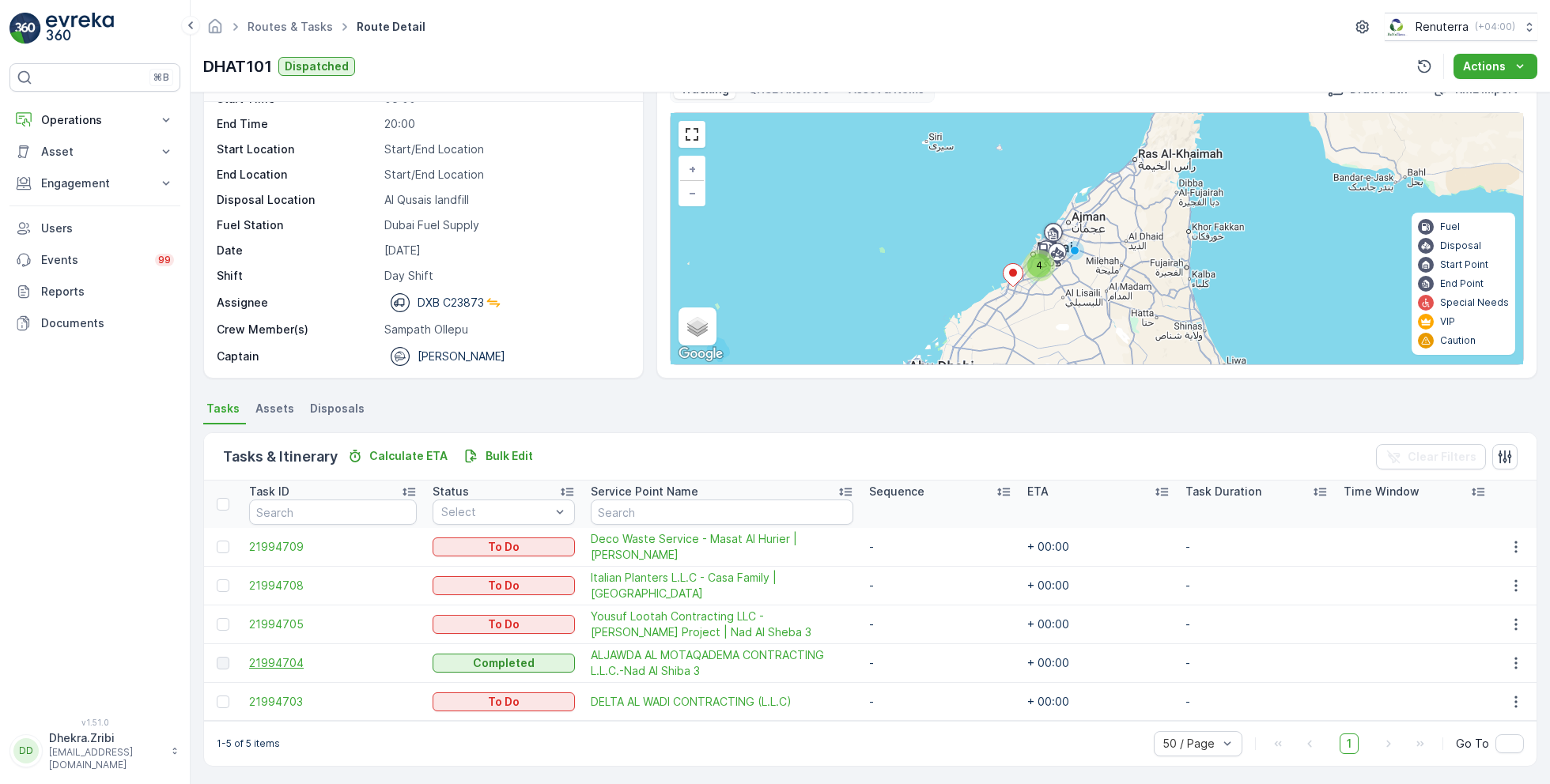
click at [290, 659] on span "21994704" at bounding box center [333, 663] width 167 height 16
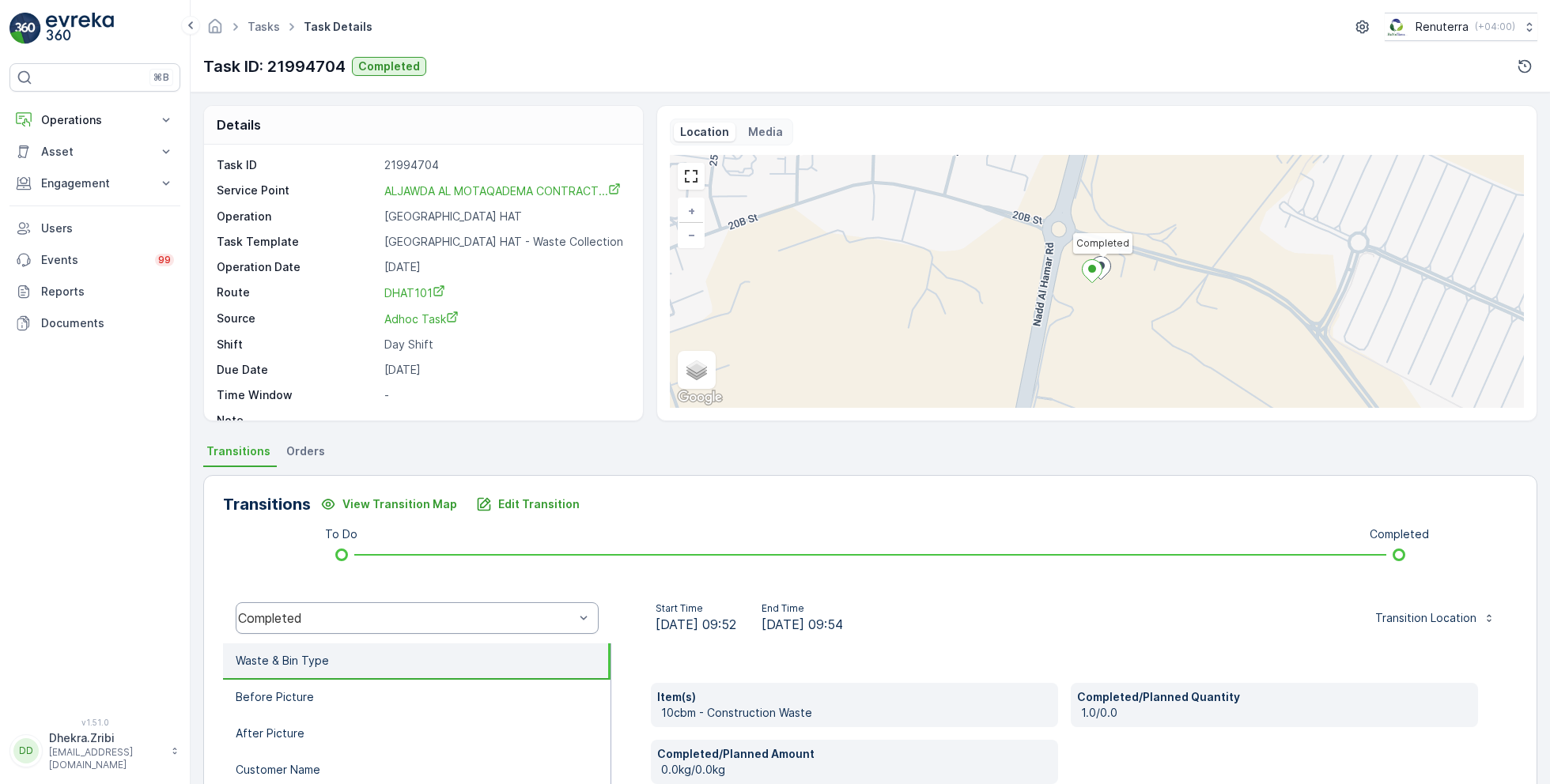
scroll to position [211, 0]
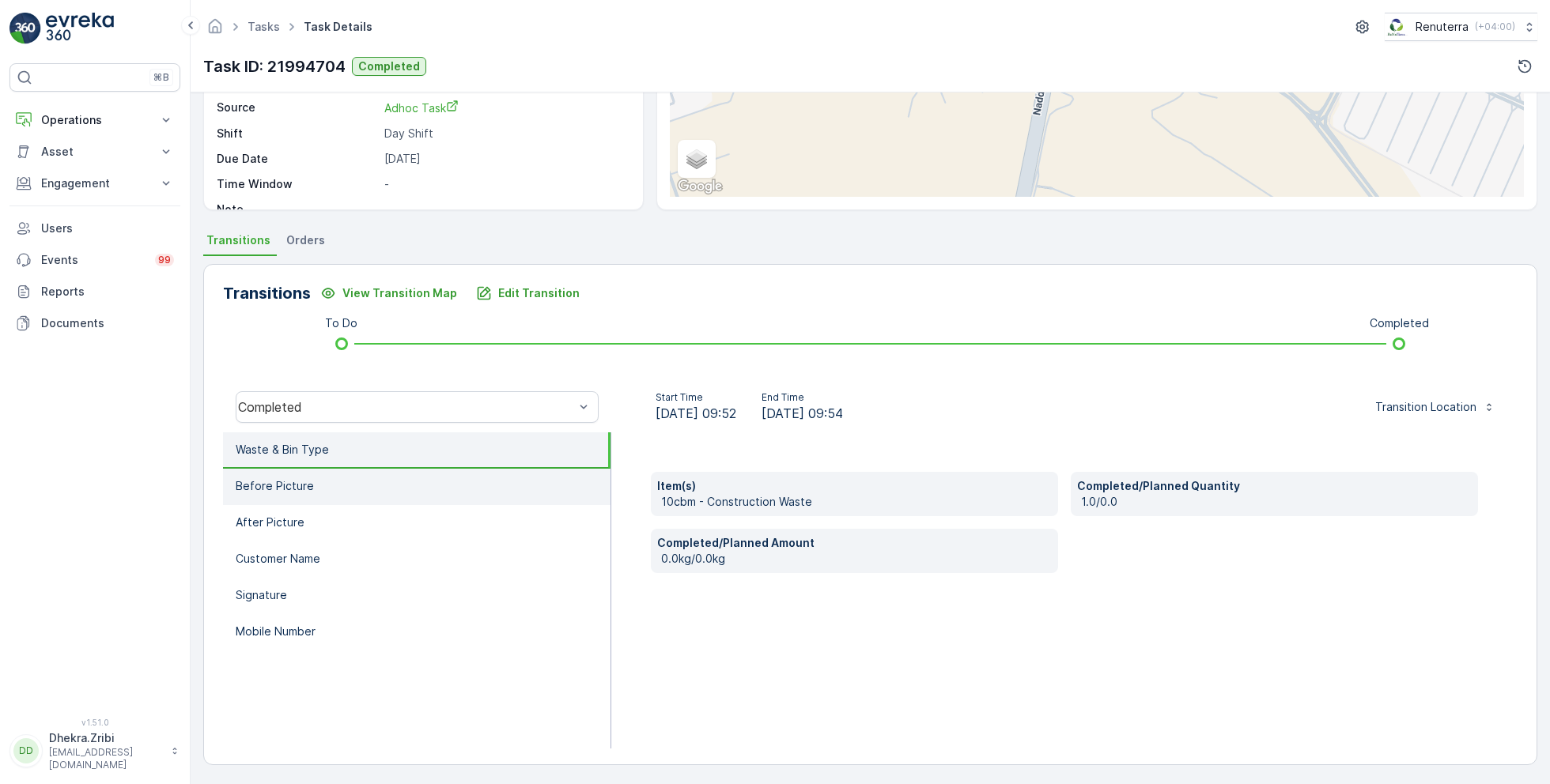
click at [318, 489] on li "Before Picture" at bounding box center [416, 487] width 387 height 36
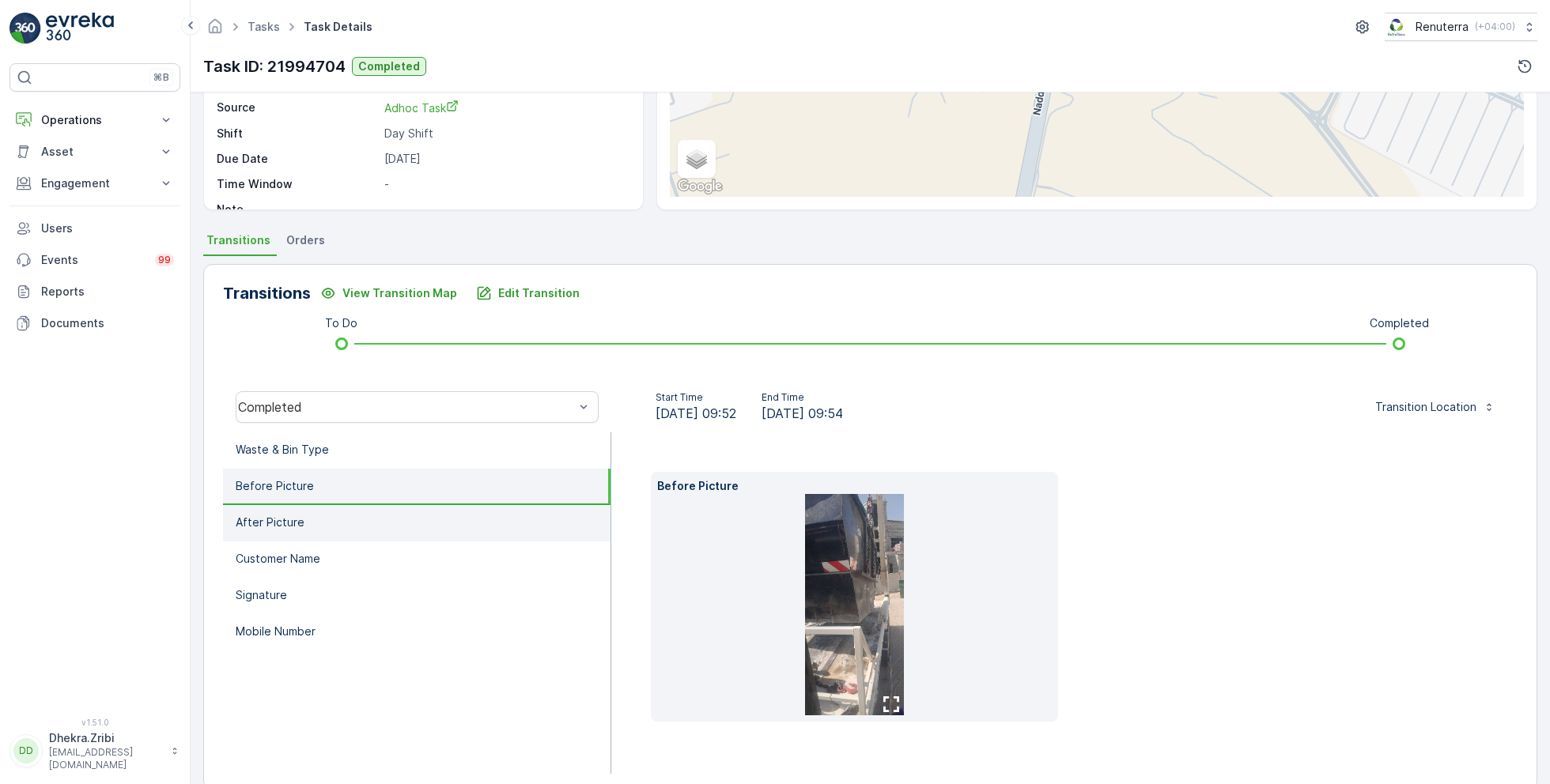
click at [329, 520] on li "After Picture" at bounding box center [416, 522] width 387 height 36
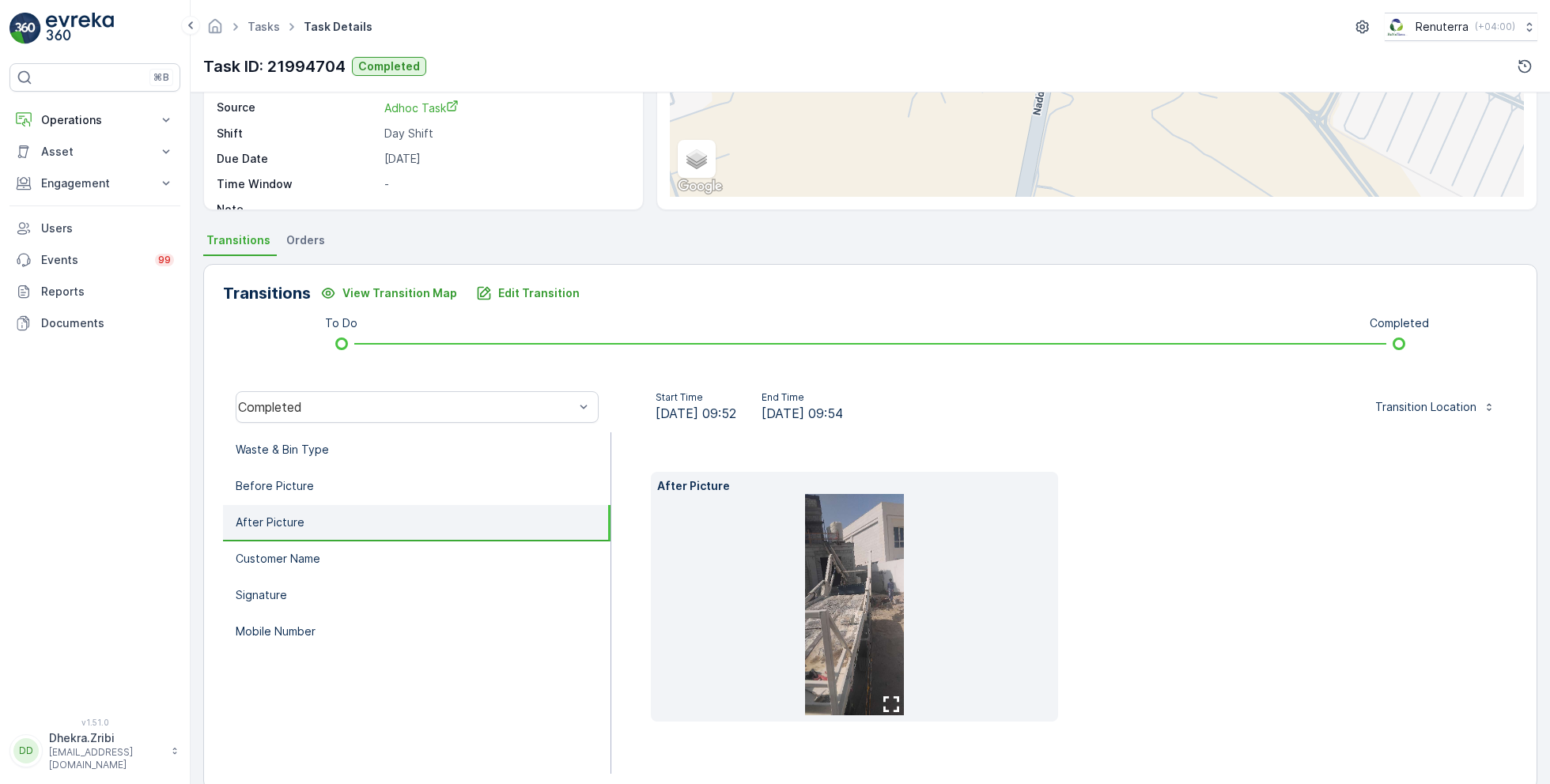
scroll to position [0, 0]
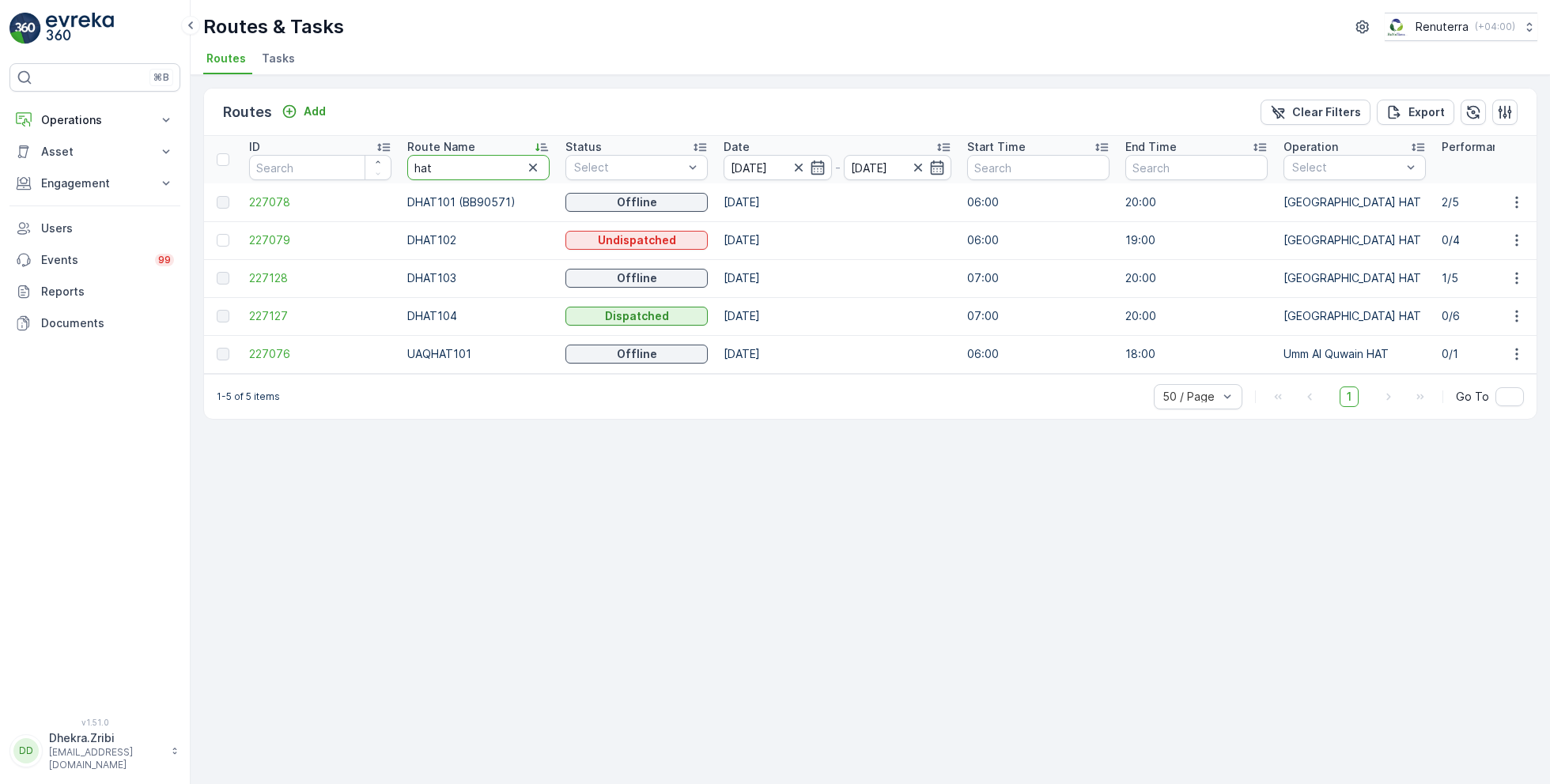
drag, startPoint x: 454, startPoint y: 156, endPoint x: 439, endPoint y: 158, distance: 15.1
click at [439, 158] on input "hat" at bounding box center [478, 167] width 142 height 25
drag, startPoint x: 445, startPoint y: 165, endPoint x: 376, endPoint y: 165, distance: 69.0
type input "roro"
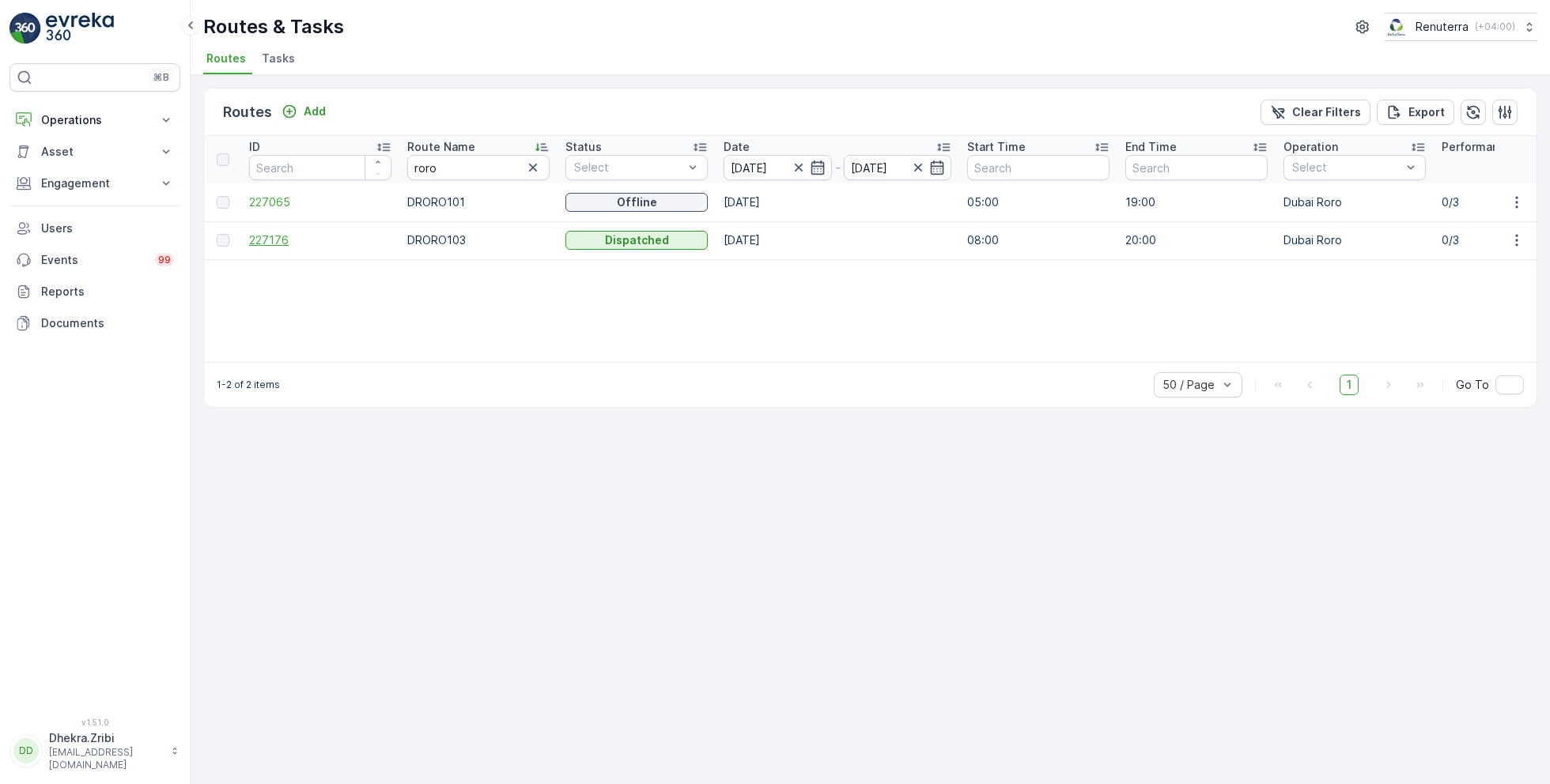
click at [272, 234] on span "227176" at bounding box center [321, 240] width 142 height 16
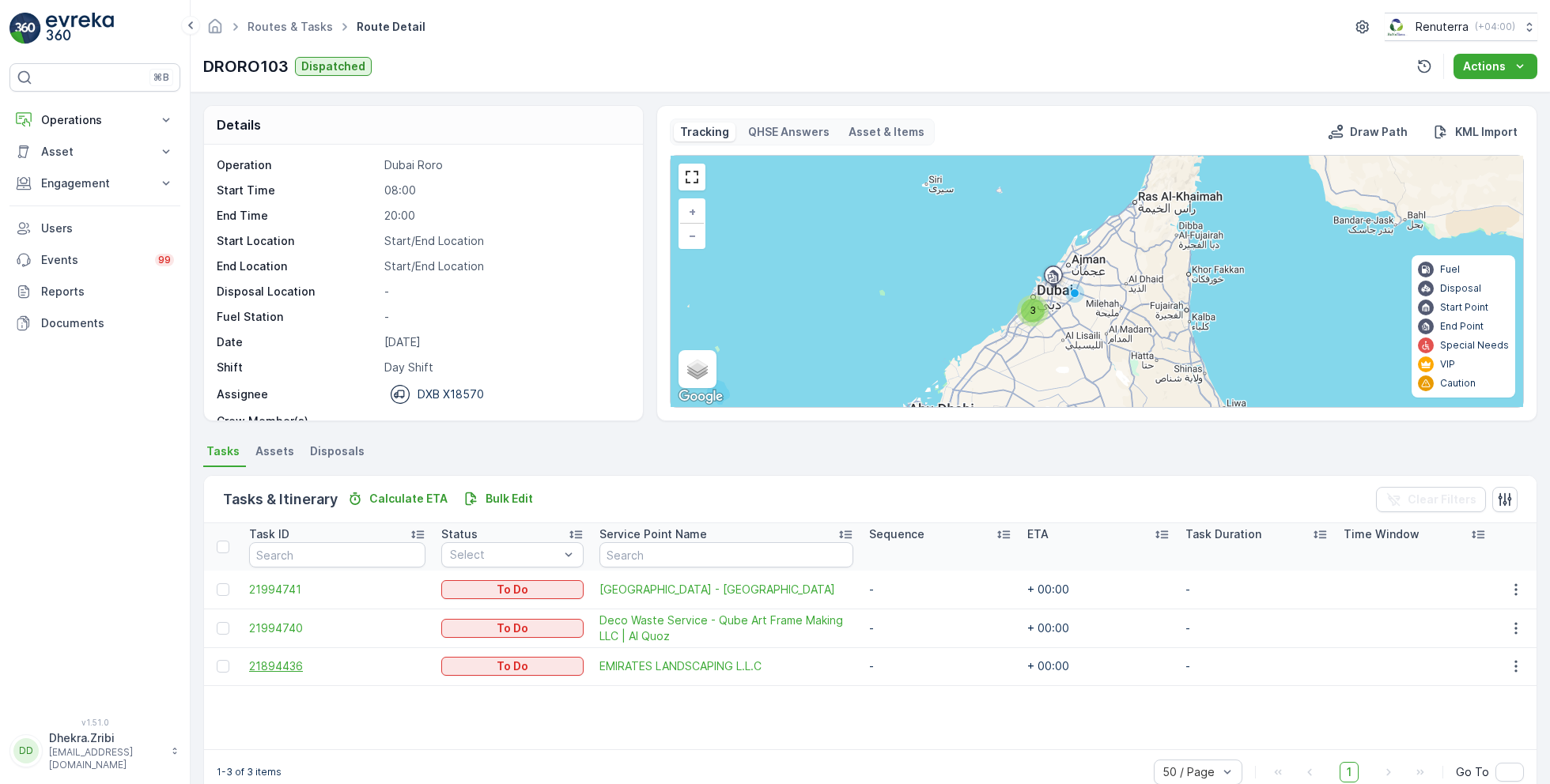
click at [287, 669] on span "21894436" at bounding box center [337, 667] width 176 height 16
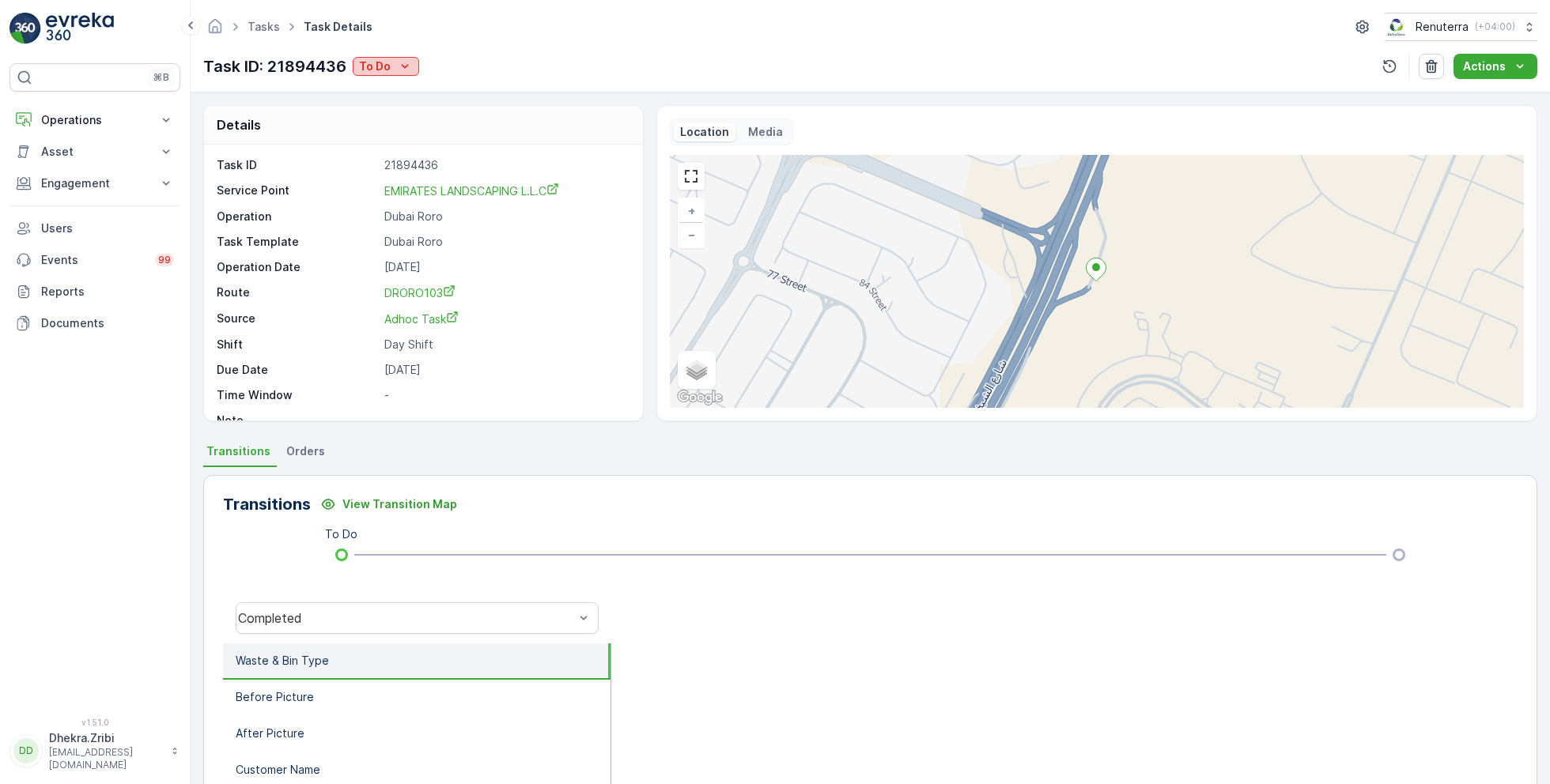
click at [405, 72] on icon "To Do" at bounding box center [405, 67] width 16 height 16
click at [432, 134] on span "Completed No one to sign" at bounding box center [434, 133] width 141 height 16
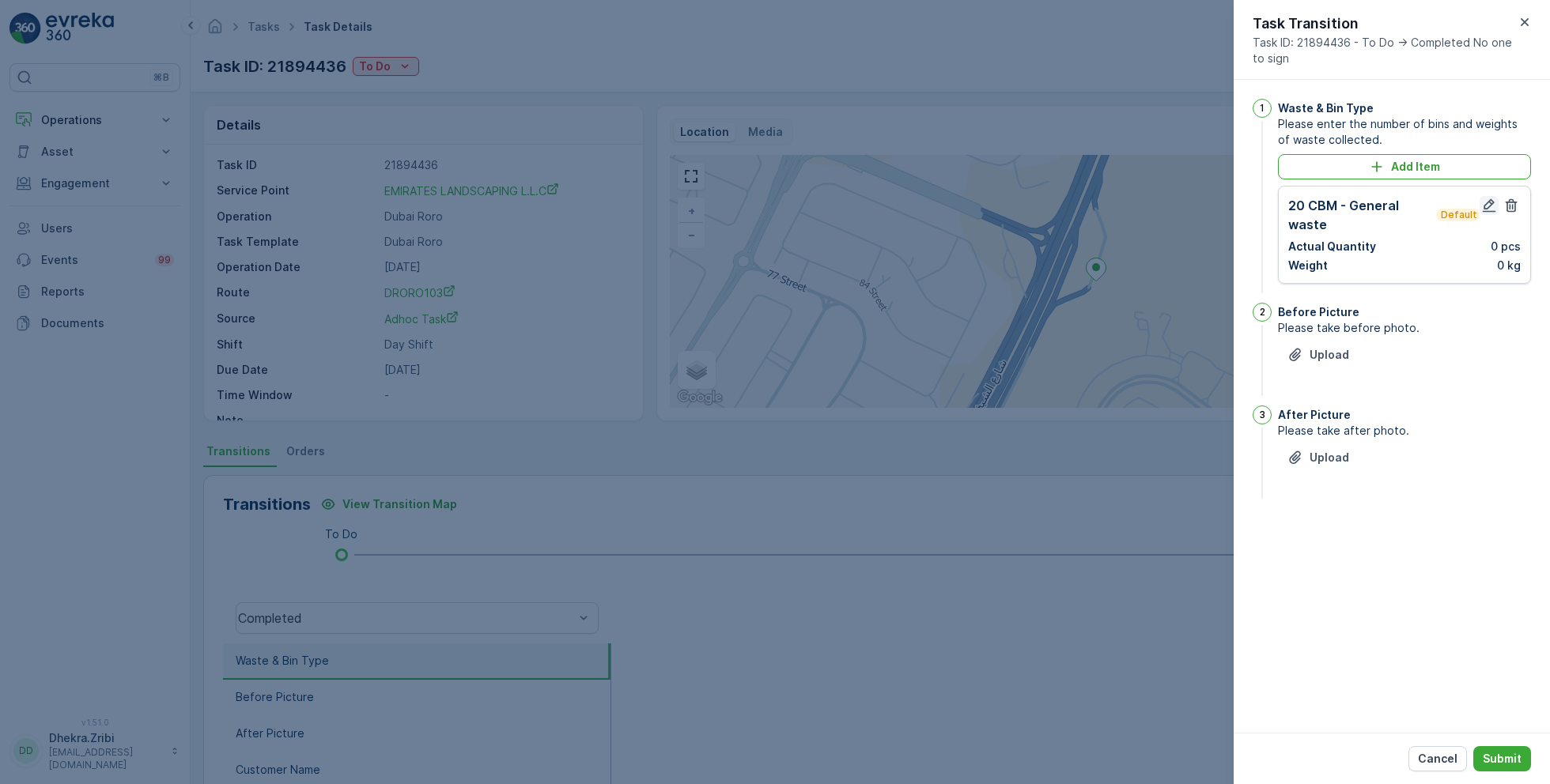
click at [1488, 202] on icon "button" at bounding box center [1489, 206] width 16 height 16
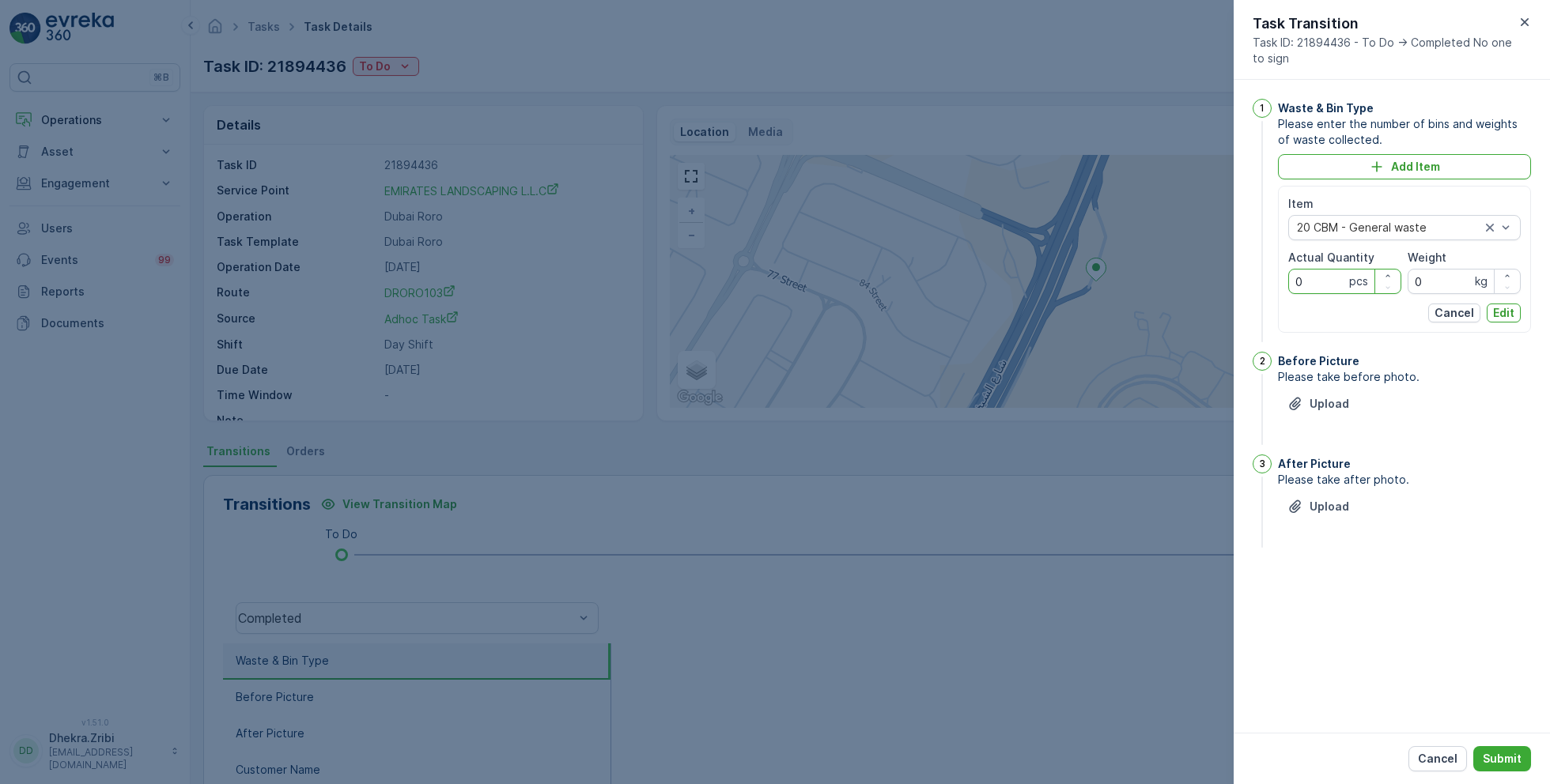
drag, startPoint x: 1320, startPoint y: 277, endPoint x: 1283, endPoint y: 277, distance: 37.0
click at [1283, 277] on div "Item 20 CBM - General waste Actual Quantity 0 pcs Weight 0 kg Cancel Edit" at bounding box center [1404, 259] width 253 height 147
type Quantity "1"
click at [1503, 314] on p "Edit" at bounding box center [1504, 313] width 21 height 16
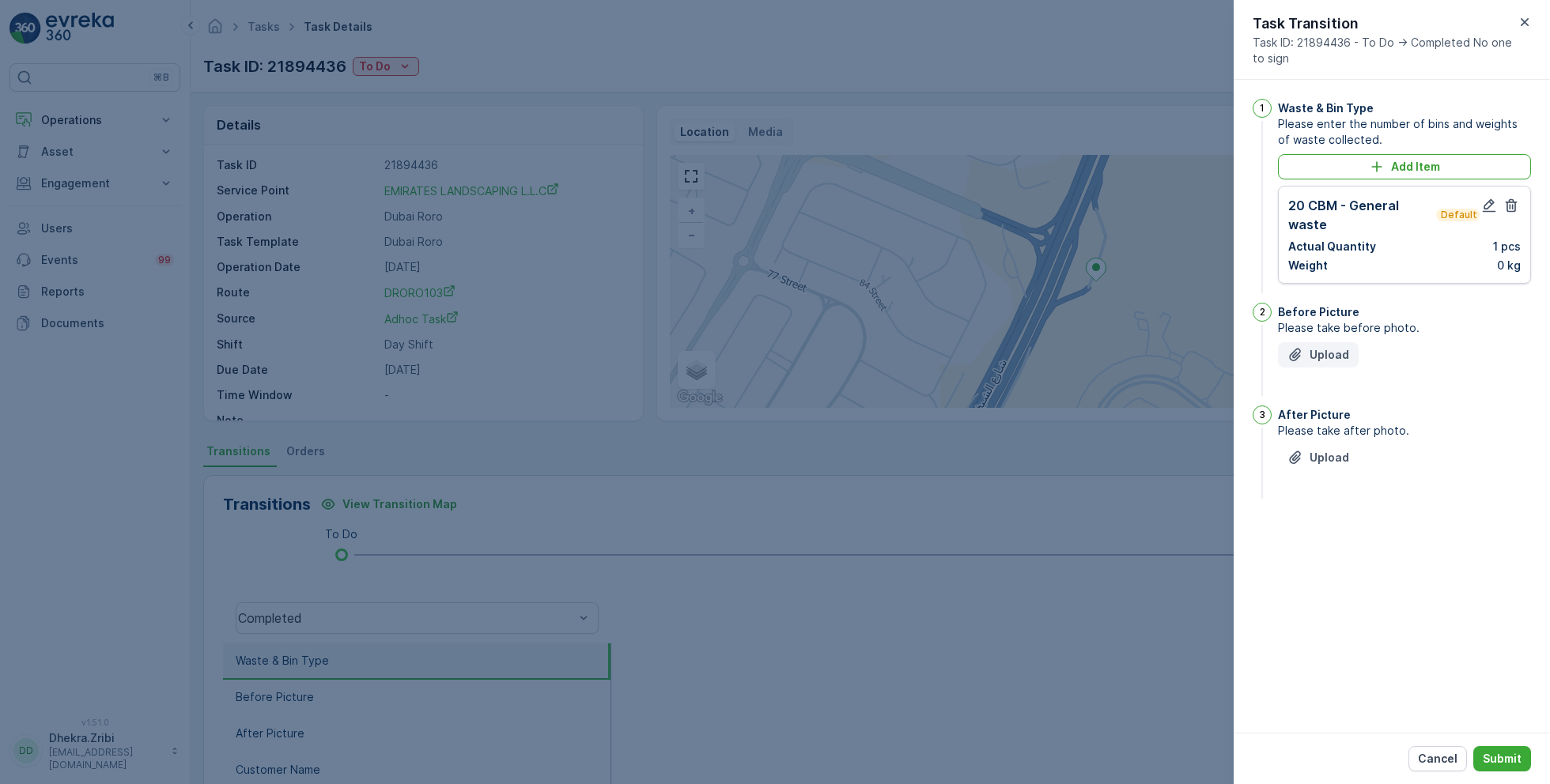
click at [1324, 347] on p "Upload" at bounding box center [1329, 355] width 39 height 16
click at [1324, 546] on button "Upload" at bounding box center [1318, 537] width 81 height 25
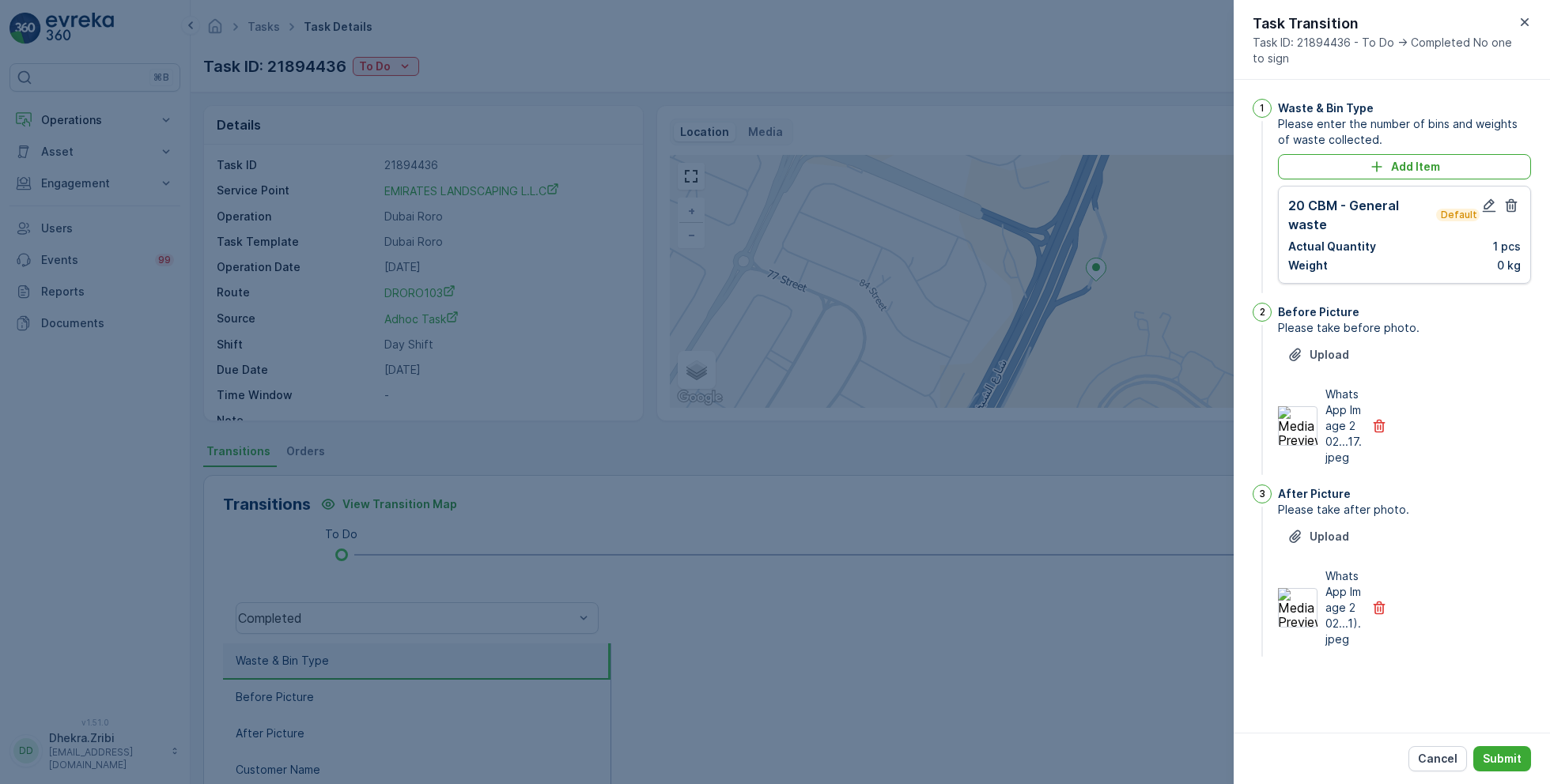
click at [1495, 745] on div "Cancel Submit" at bounding box center [1391, 758] width 316 height 52
click at [1503, 754] on p "Submit" at bounding box center [1502, 759] width 39 height 16
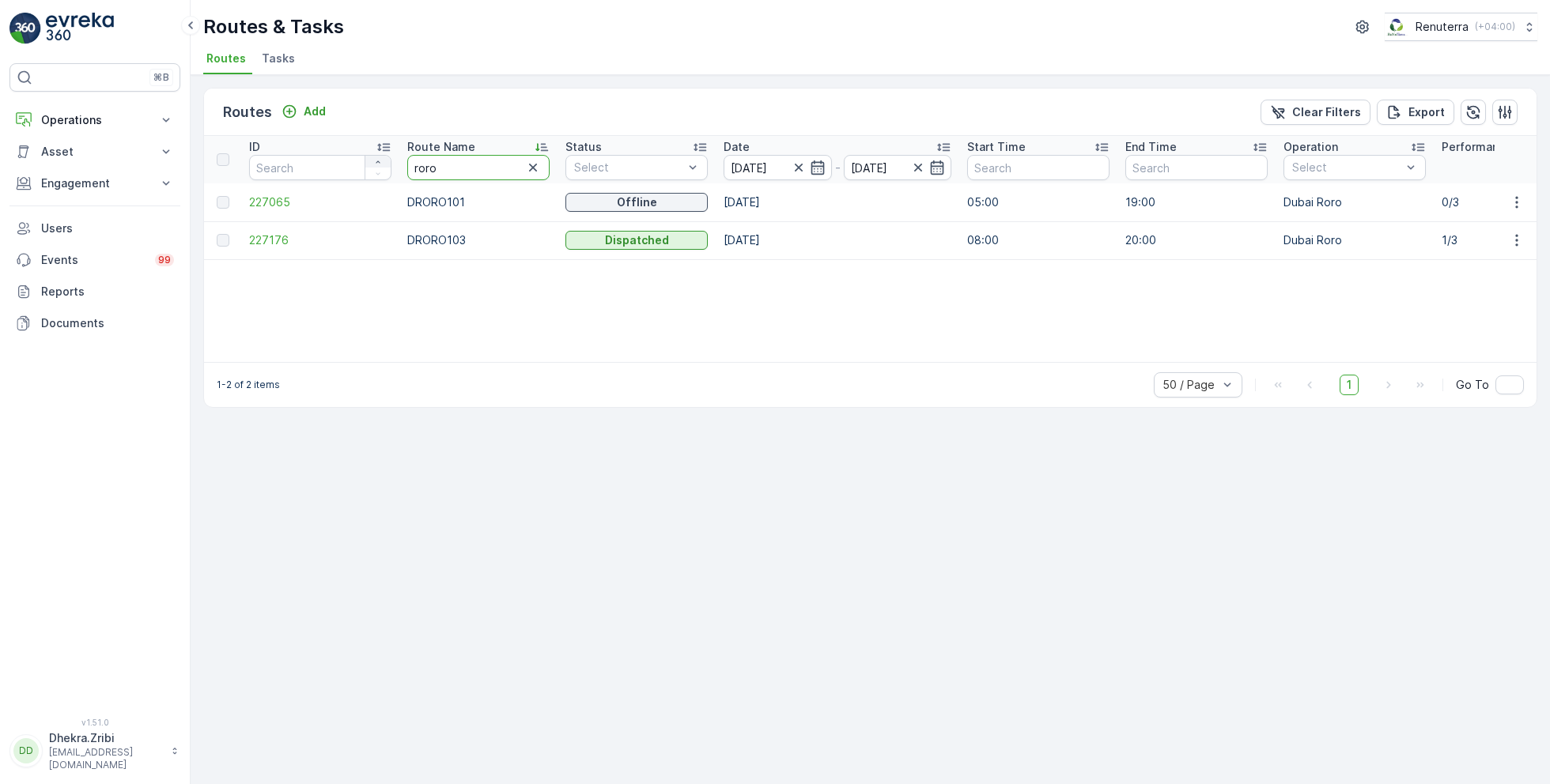
drag, startPoint x: 456, startPoint y: 170, endPoint x: 366, endPoint y: 164, distance: 90.2
type input "rel"
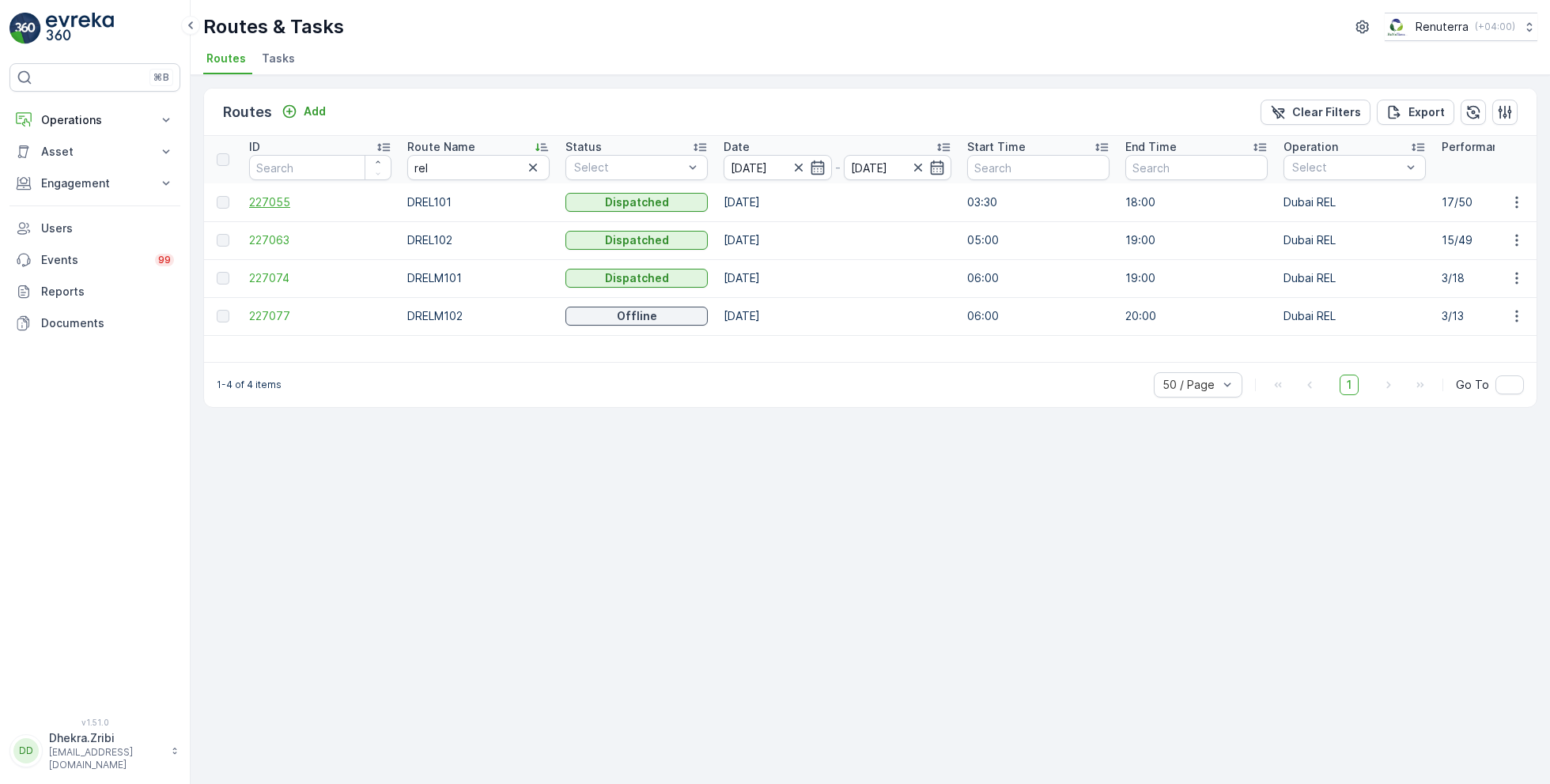
click at [267, 200] on span "227055" at bounding box center [321, 202] width 142 height 16
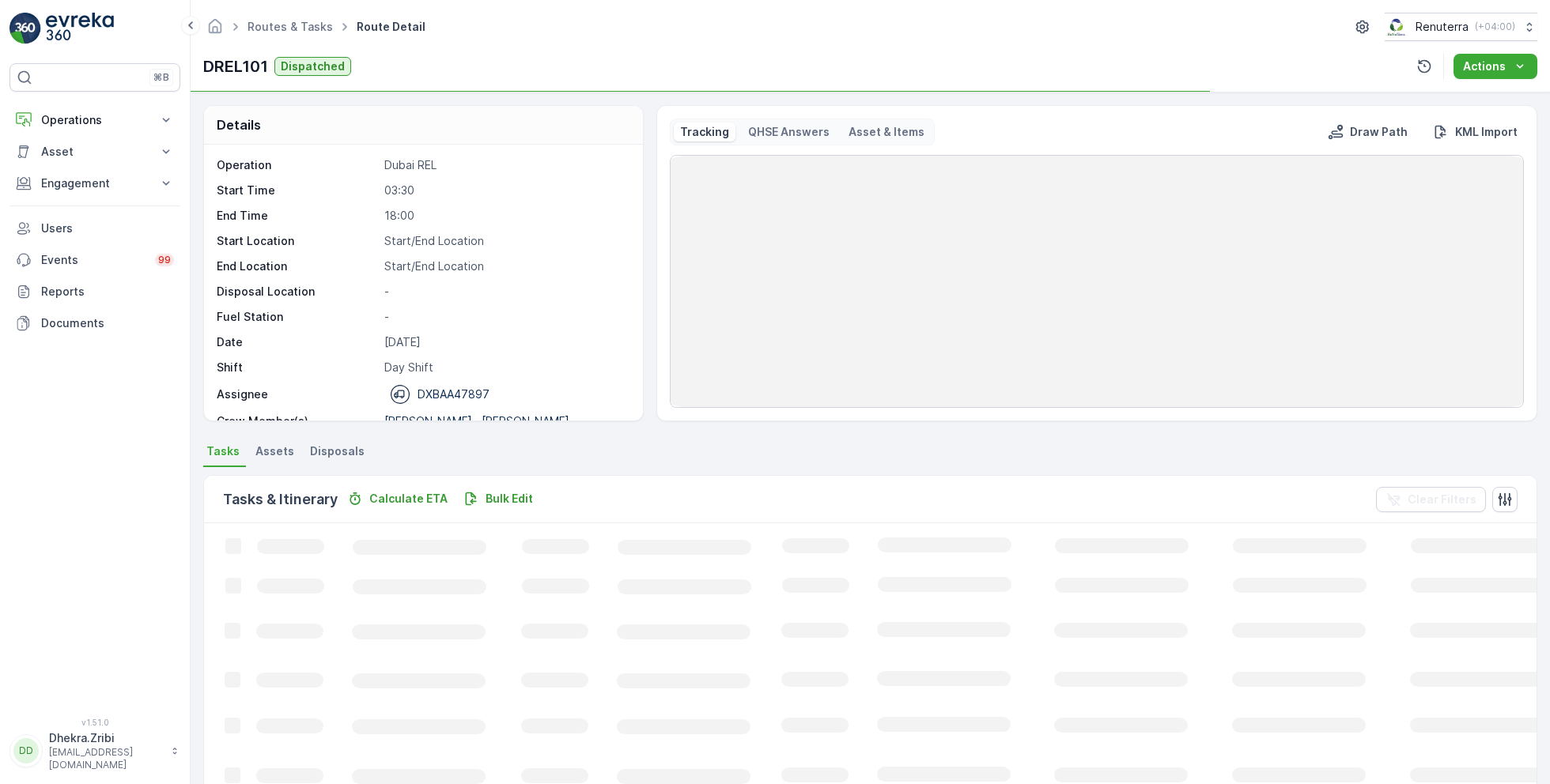
scroll to position [49, 0]
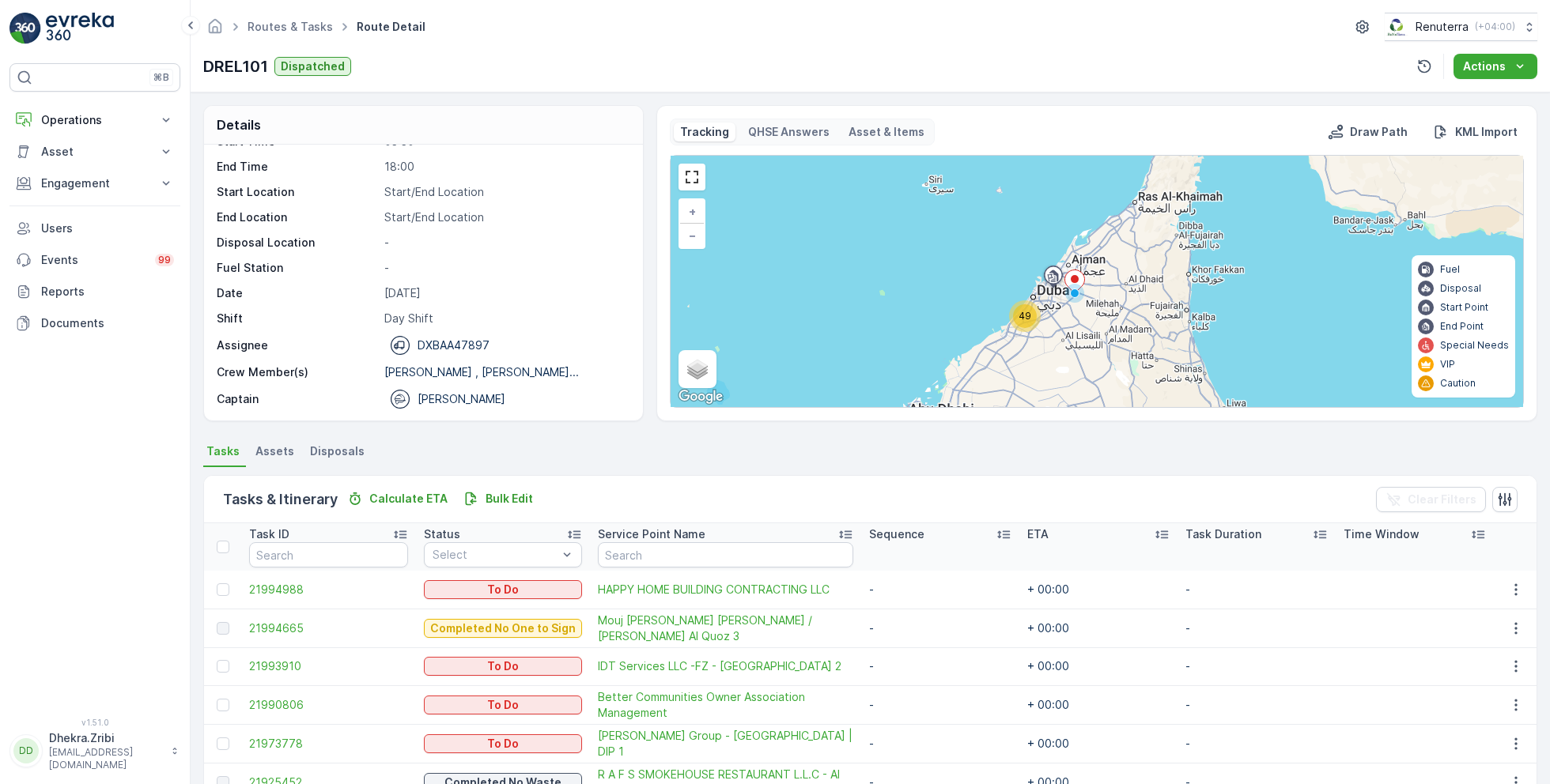
click at [1018, 327] on div "49" at bounding box center [1025, 316] width 32 height 32
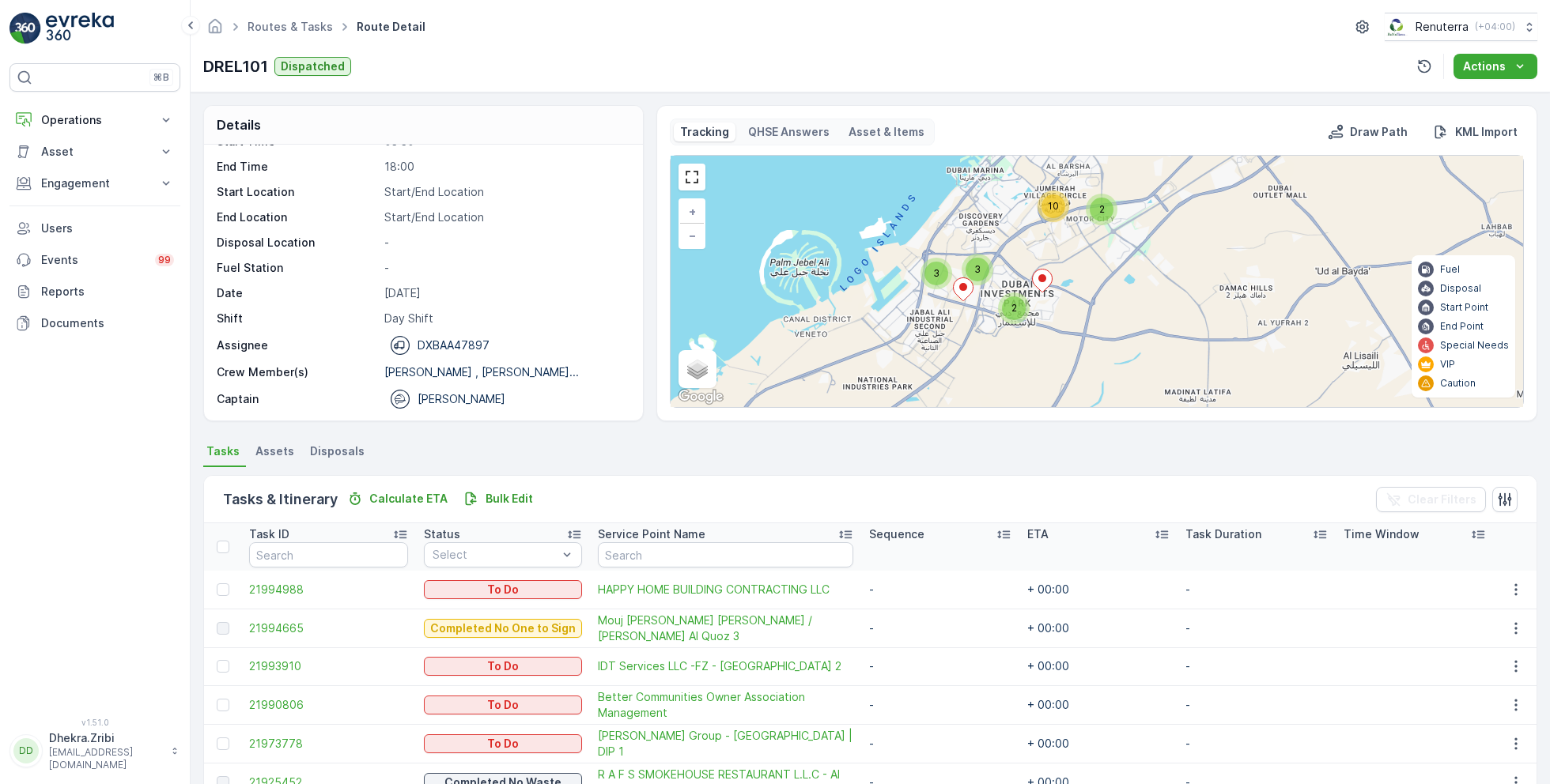
drag, startPoint x: 1018, startPoint y: 327, endPoint x: 965, endPoint y: 232, distance: 108.8
click at [965, 232] on div "2 10 2 3 3 7 19 + − Satellite Roadmap Terrain Hybrid Leaflet Keyboard shortcuts…" at bounding box center [1096, 281] width 852 height 251
click at [934, 268] on span "3" at bounding box center [935, 271] width 6 height 12
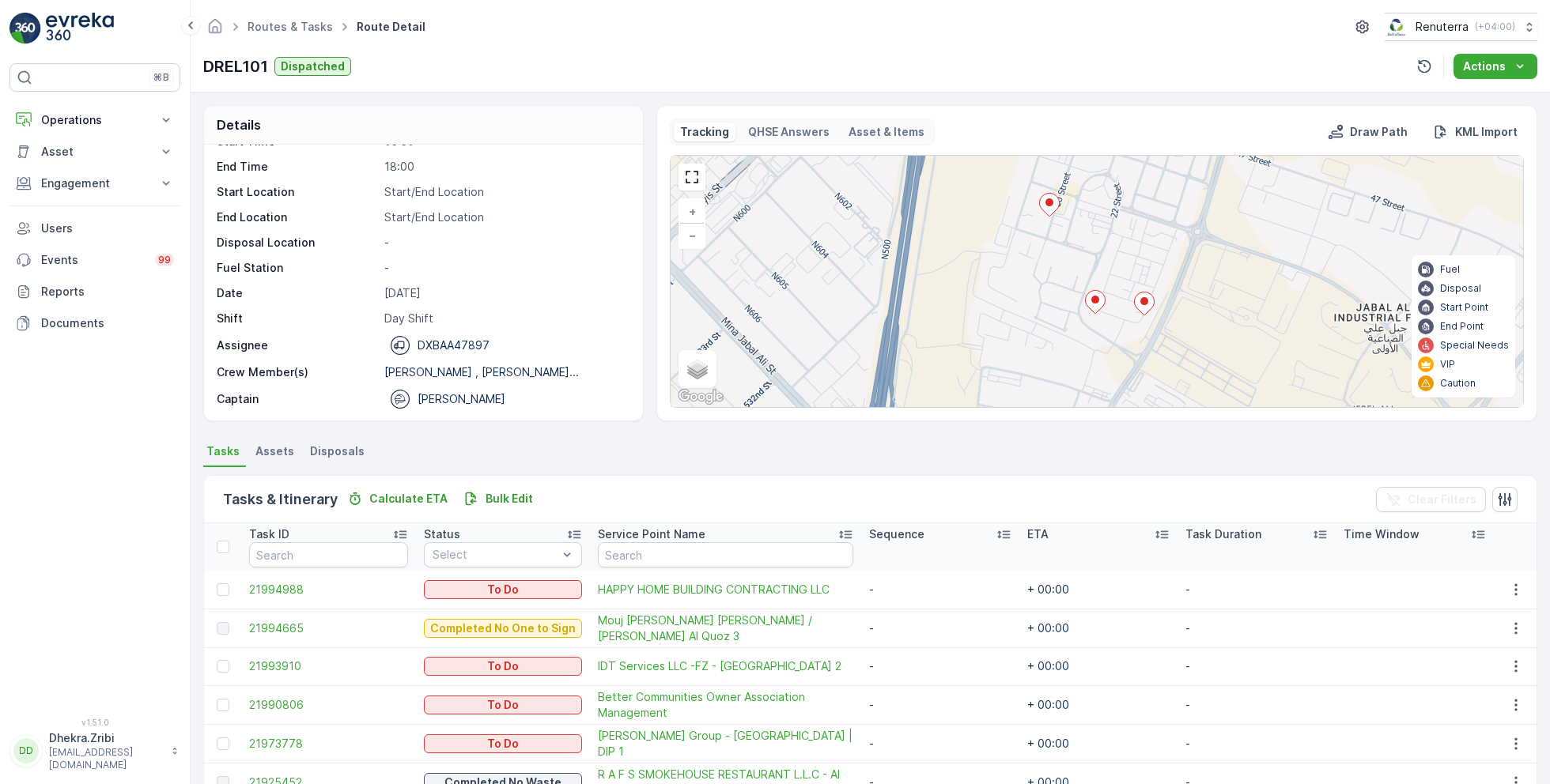
click at [1048, 205] on icon at bounding box center [1050, 206] width 20 height 23
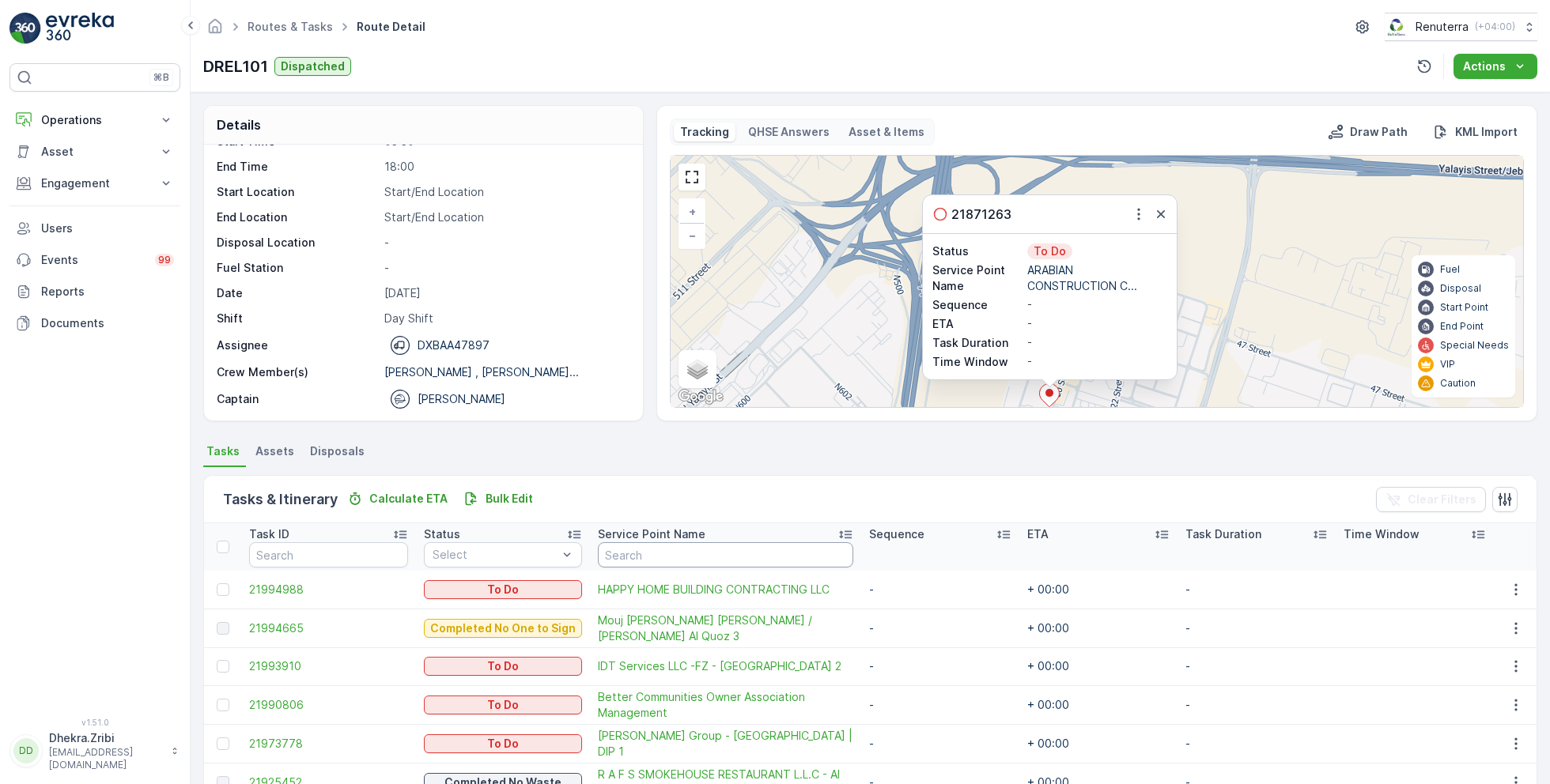
click at [608, 551] on input "text" at bounding box center [725, 554] width 256 height 25
type input "a"
drag, startPoint x: 640, startPoint y: 561, endPoint x: 561, endPoint y: 556, distance: 79.2
click at [561, 556] on tr "Task ID Status Select Service Point Name a Sequence ETA Task Duration Time Wind…" at bounding box center [870, 546] width 1332 height 47
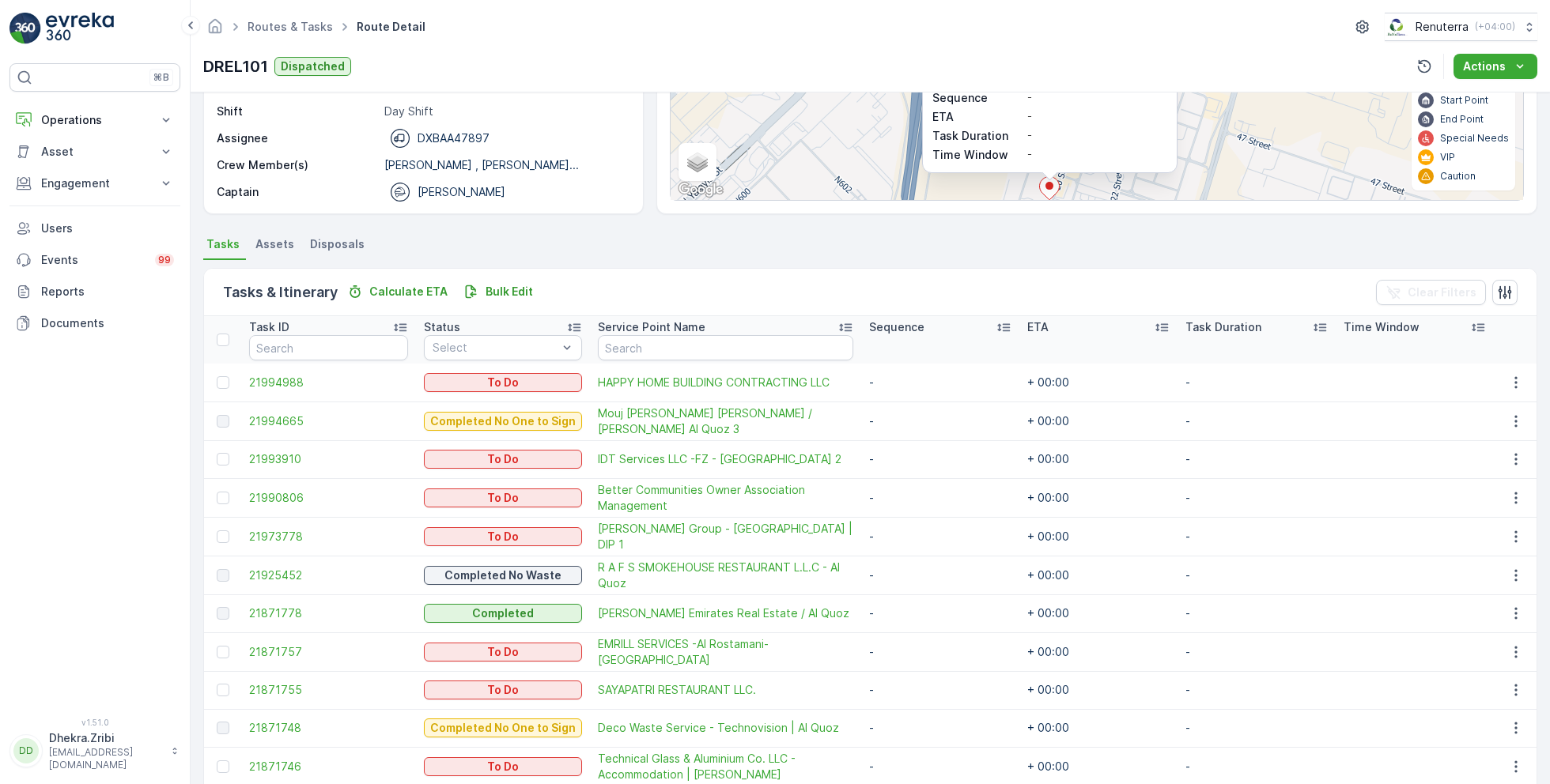
scroll to position [209, 0]
click at [677, 349] on input "text" at bounding box center [725, 345] width 256 height 25
type input "arabian"
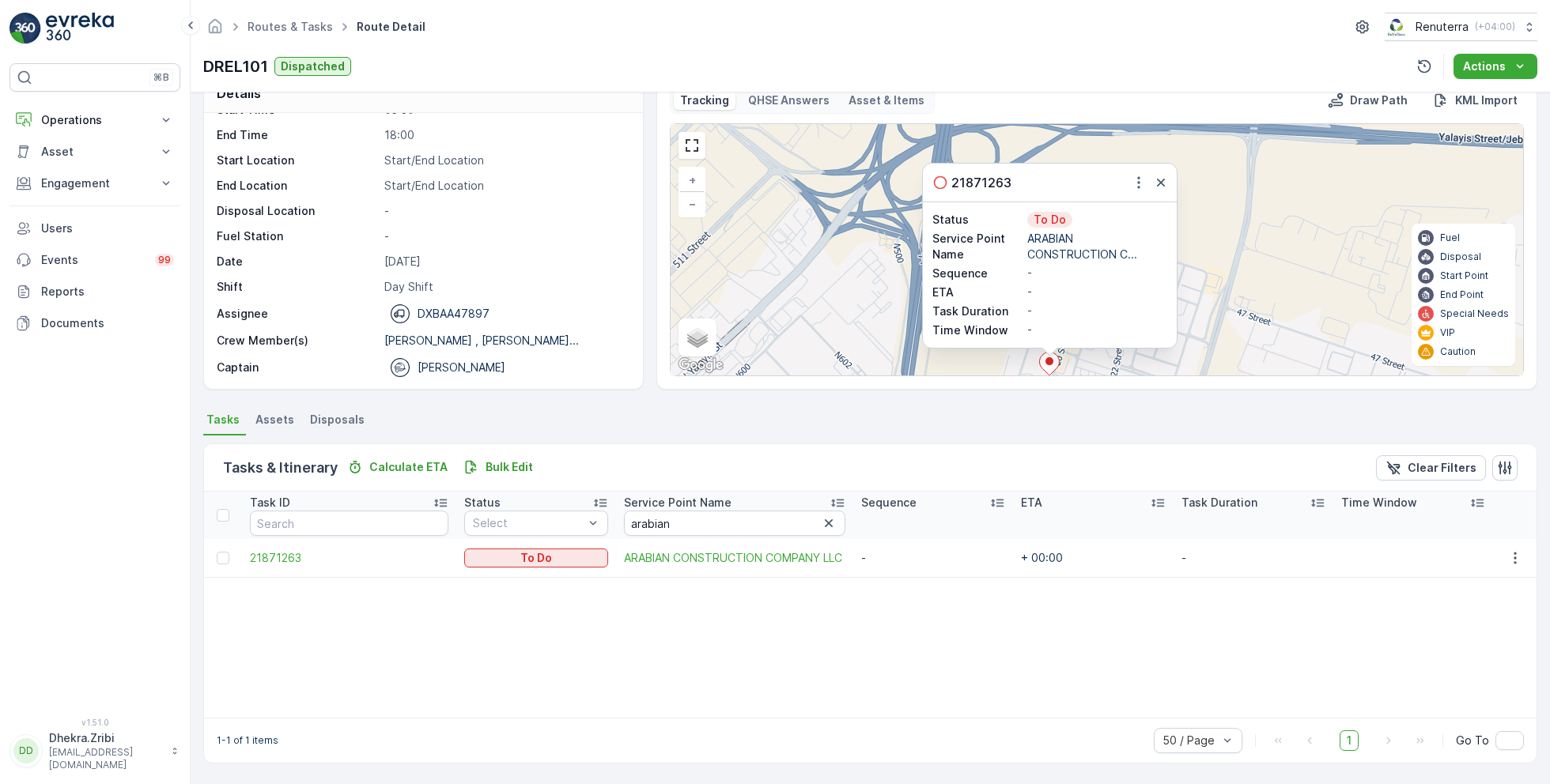
scroll to position [30, 0]
click at [223, 559] on div at bounding box center [223, 560] width 12 height 12
click at [216, 554] on input "checkbox" at bounding box center [216, 554] width 0 height 0
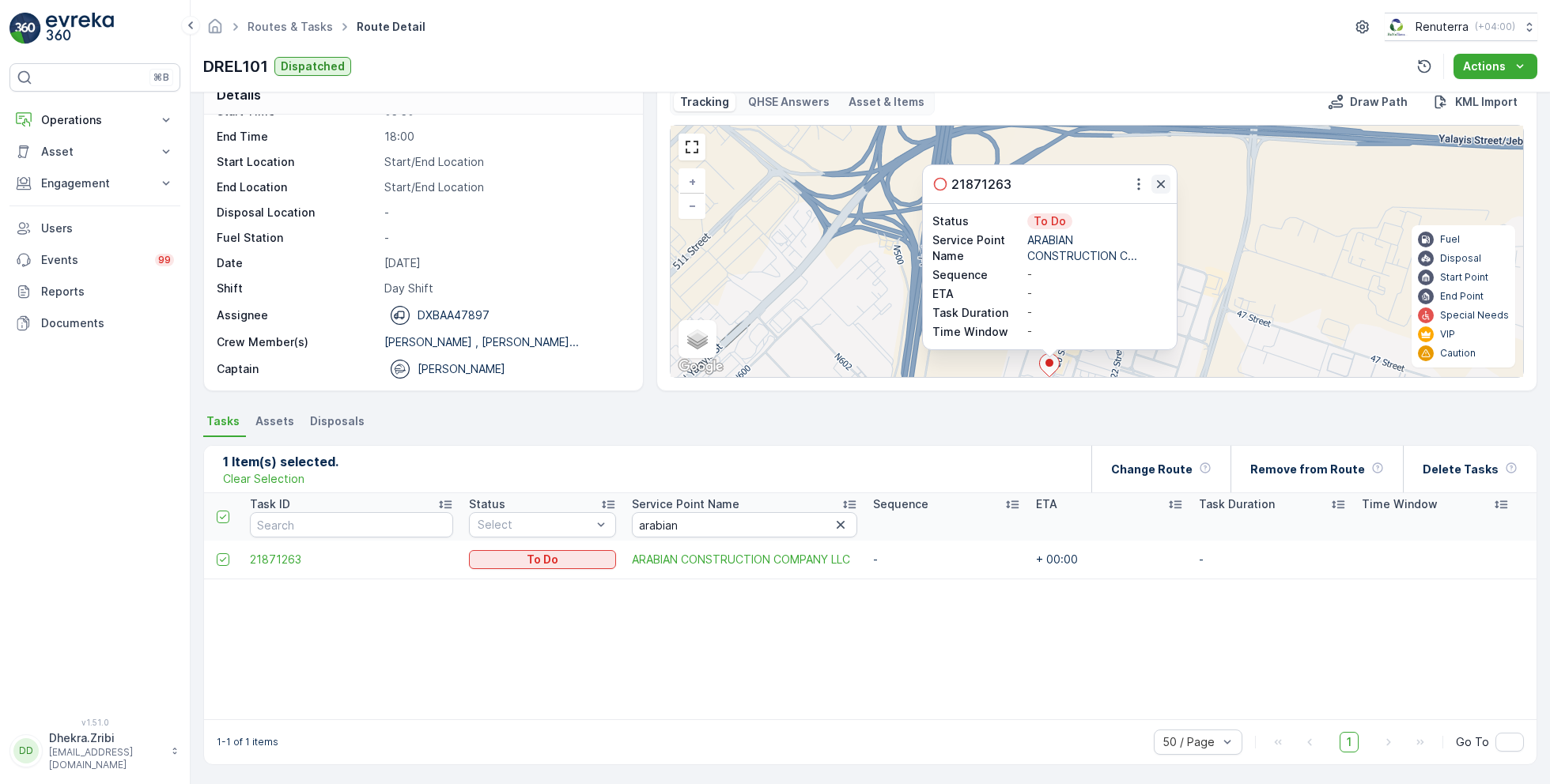
click at [1153, 187] on icon "button" at bounding box center [1161, 184] width 16 height 16
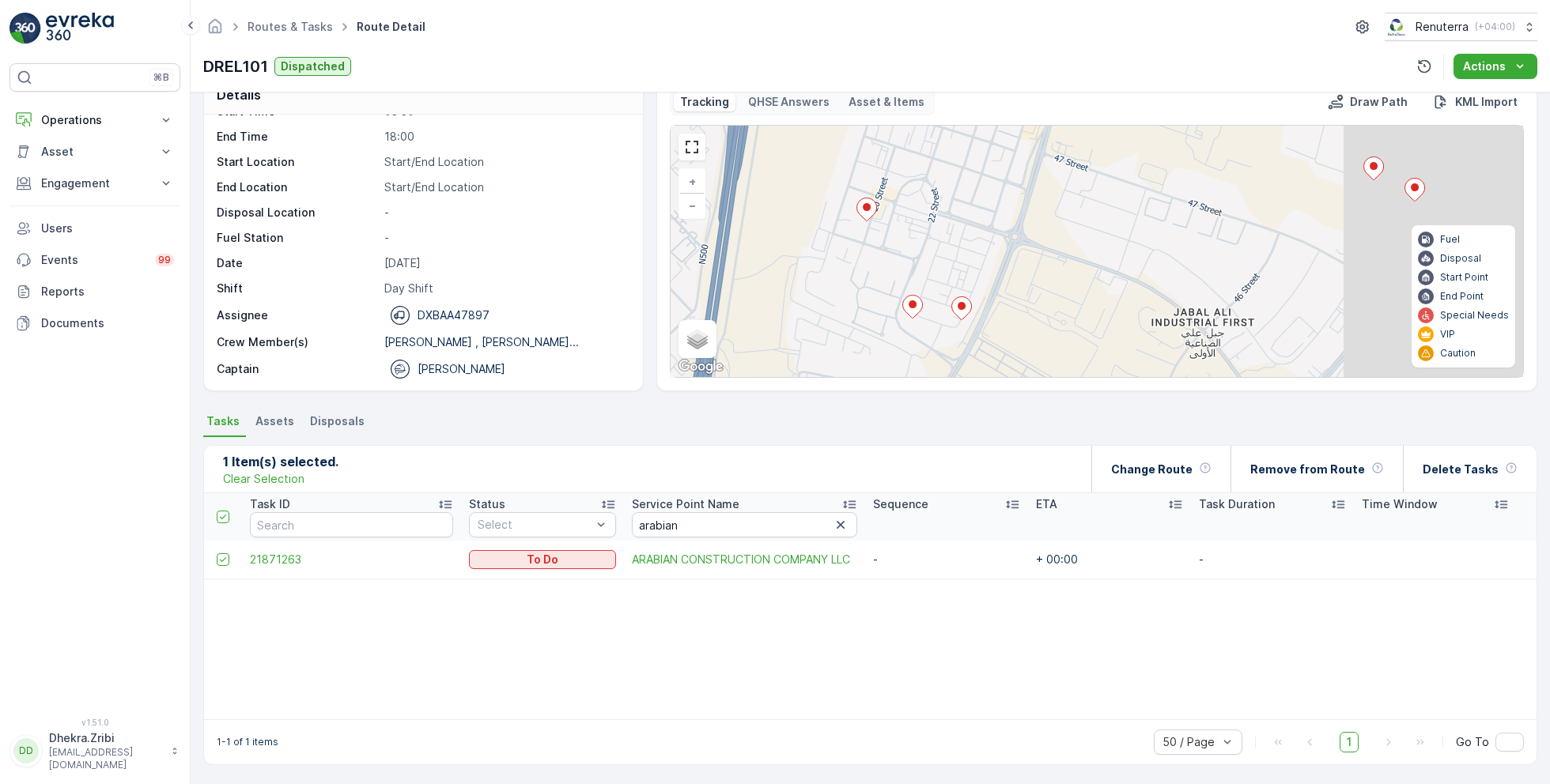
drag, startPoint x: 1140, startPoint y: 255, endPoint x: 952, endPoint y: 92, distance: 248.8
click at [952, 92] on div "Tracking QHSE Answers Asset & Items Draw Path KML Import 2 2 3 + − Satellite Ro…" at bounding box center [1096, 232] width 854 height 289
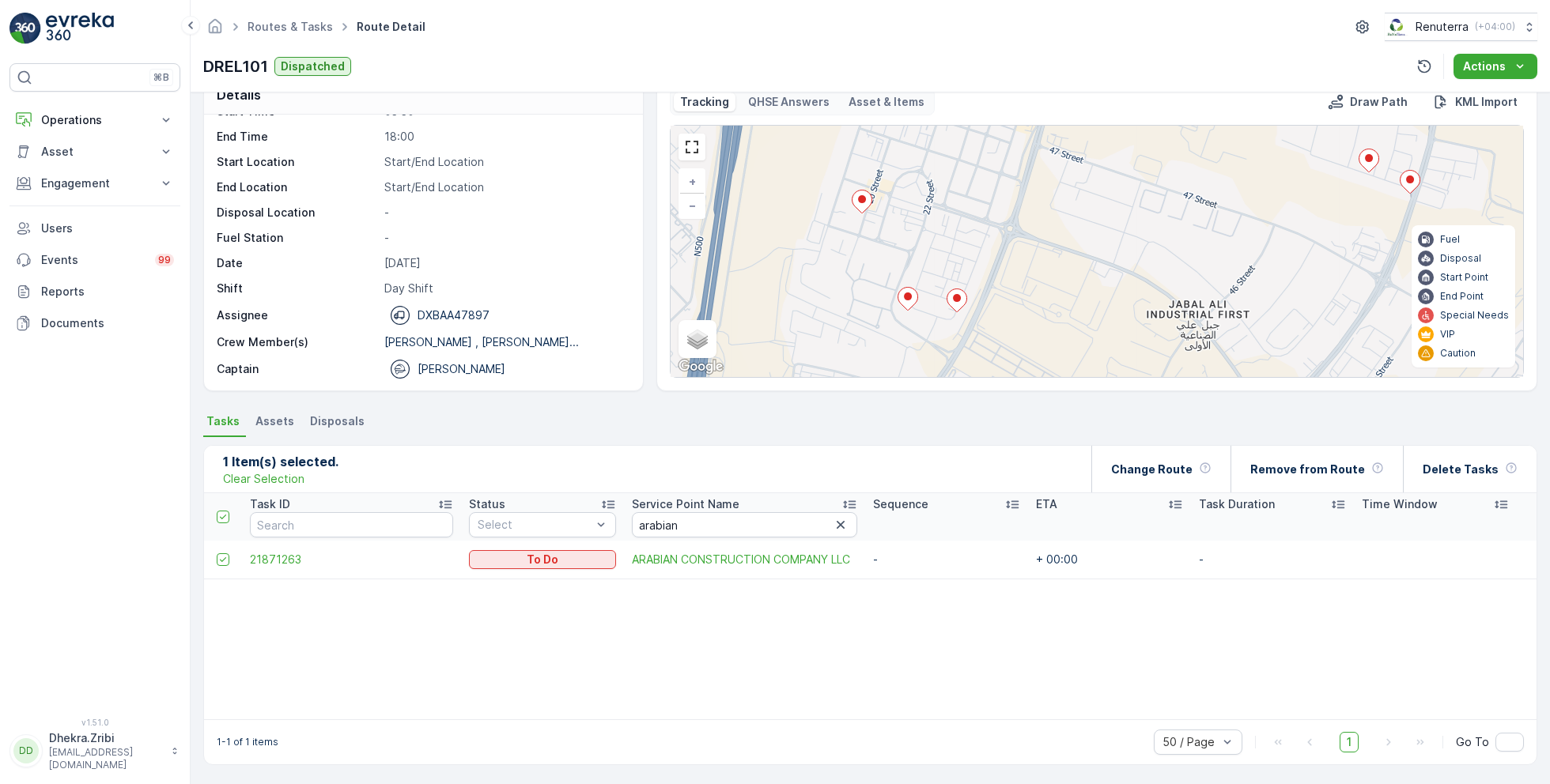
click at [908, 297] on ellipse at bounding box center [907, 296] width 8 height 8
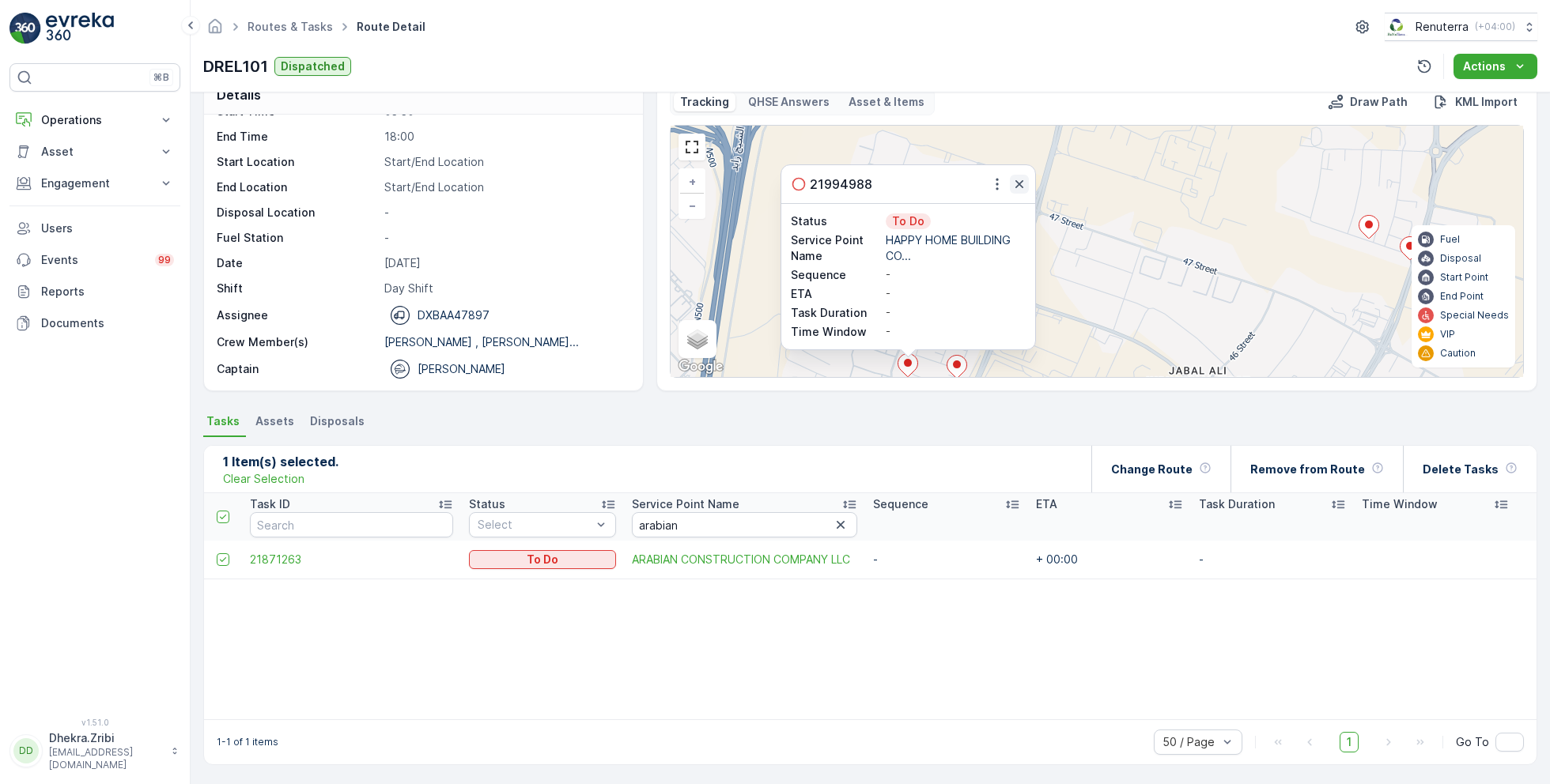
click at [1012, 185] on icon "button" at bounding box center [1019, 184] width 16 height 16
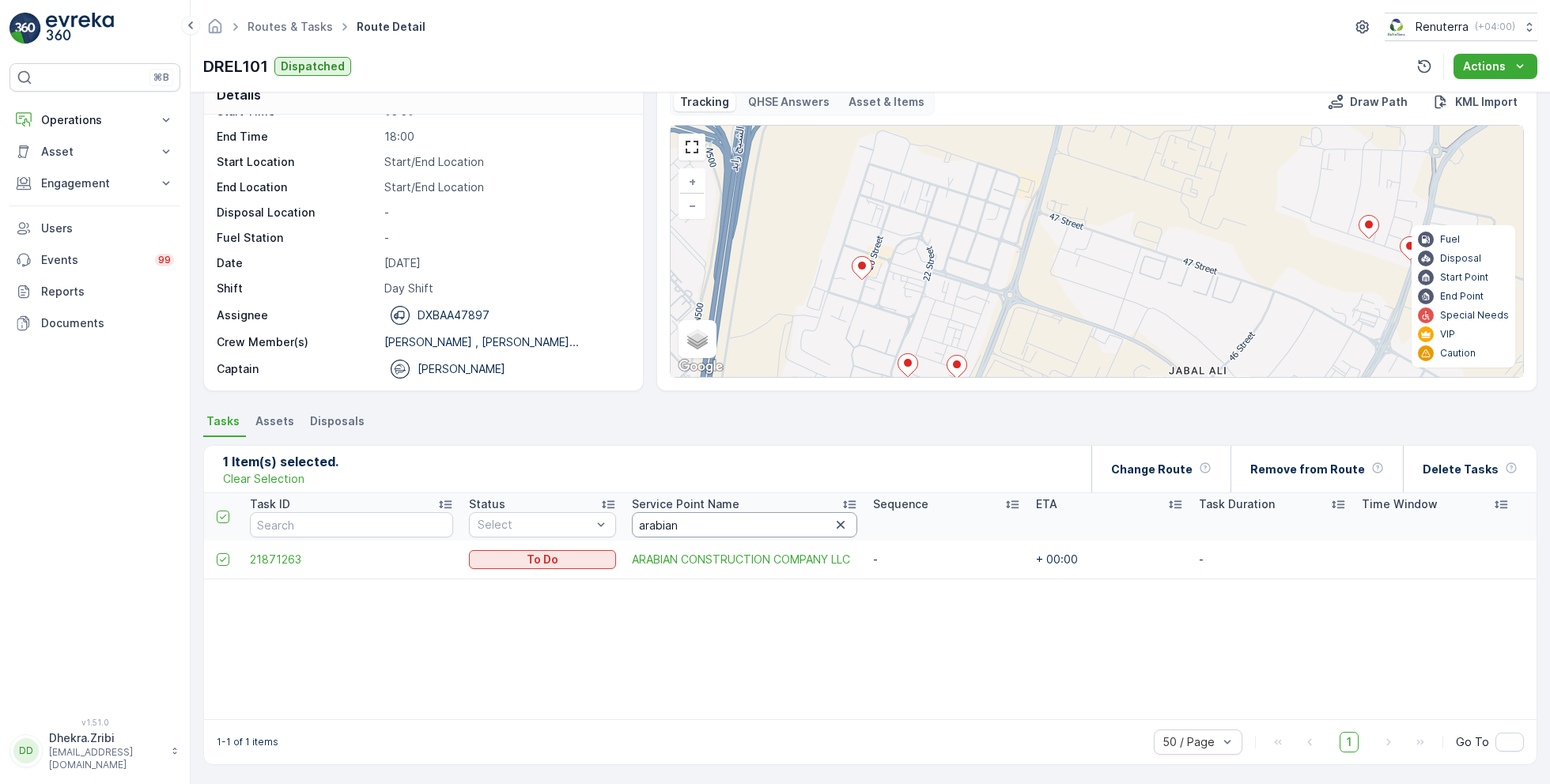
click at [645, 520] on input "arabian" at bounding box center [744, 524] width 225 height 25
type input "happy"
click at [223, 559] on div at bounding box center [223, 560] width 12 height 12
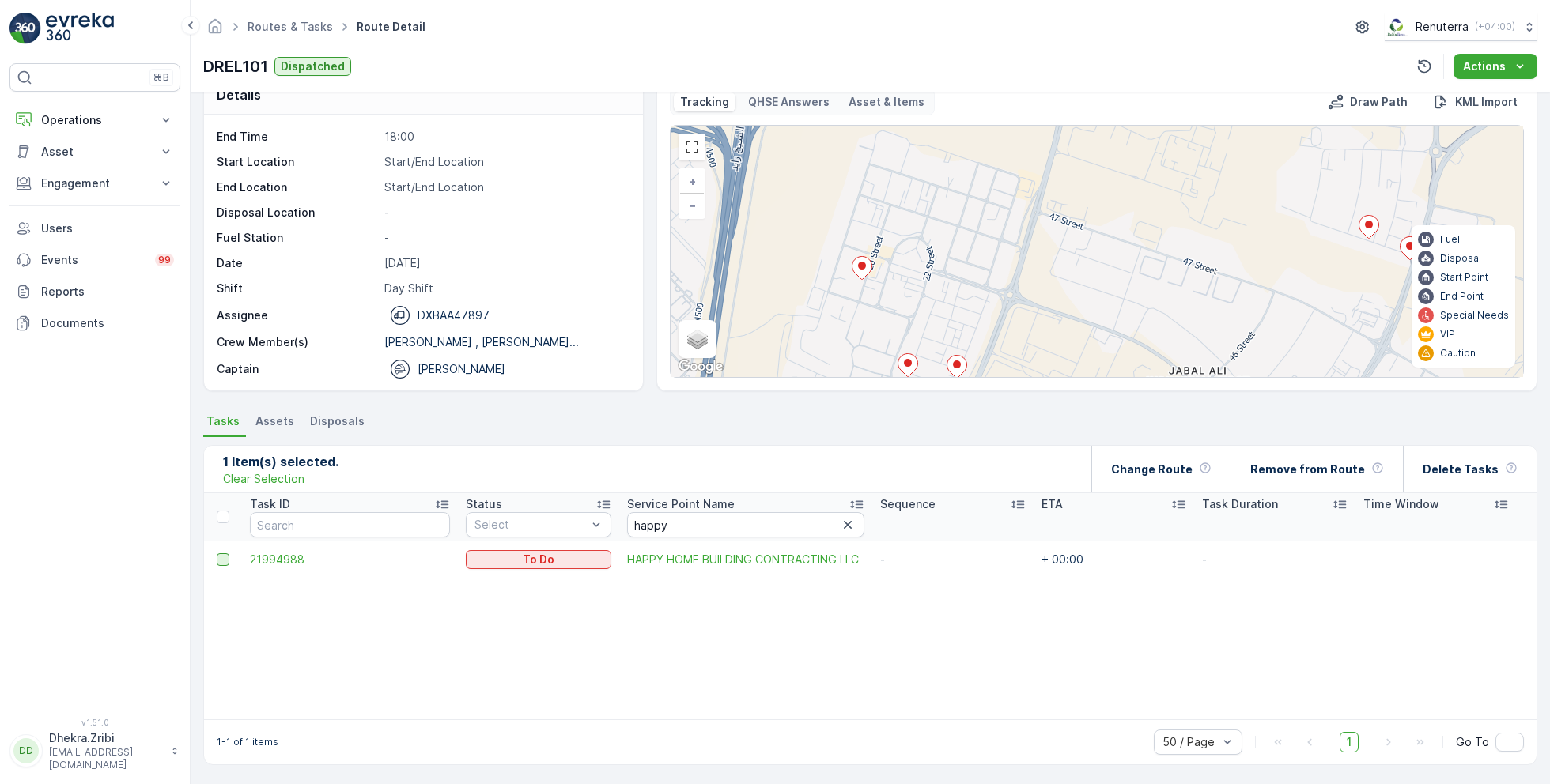
click at [216, 554] on input "checkbox" at bounding box center [216, 554] width 0 height 0
click at [957, 365] on icon at bounding box center [957, 368] width 20 height 23
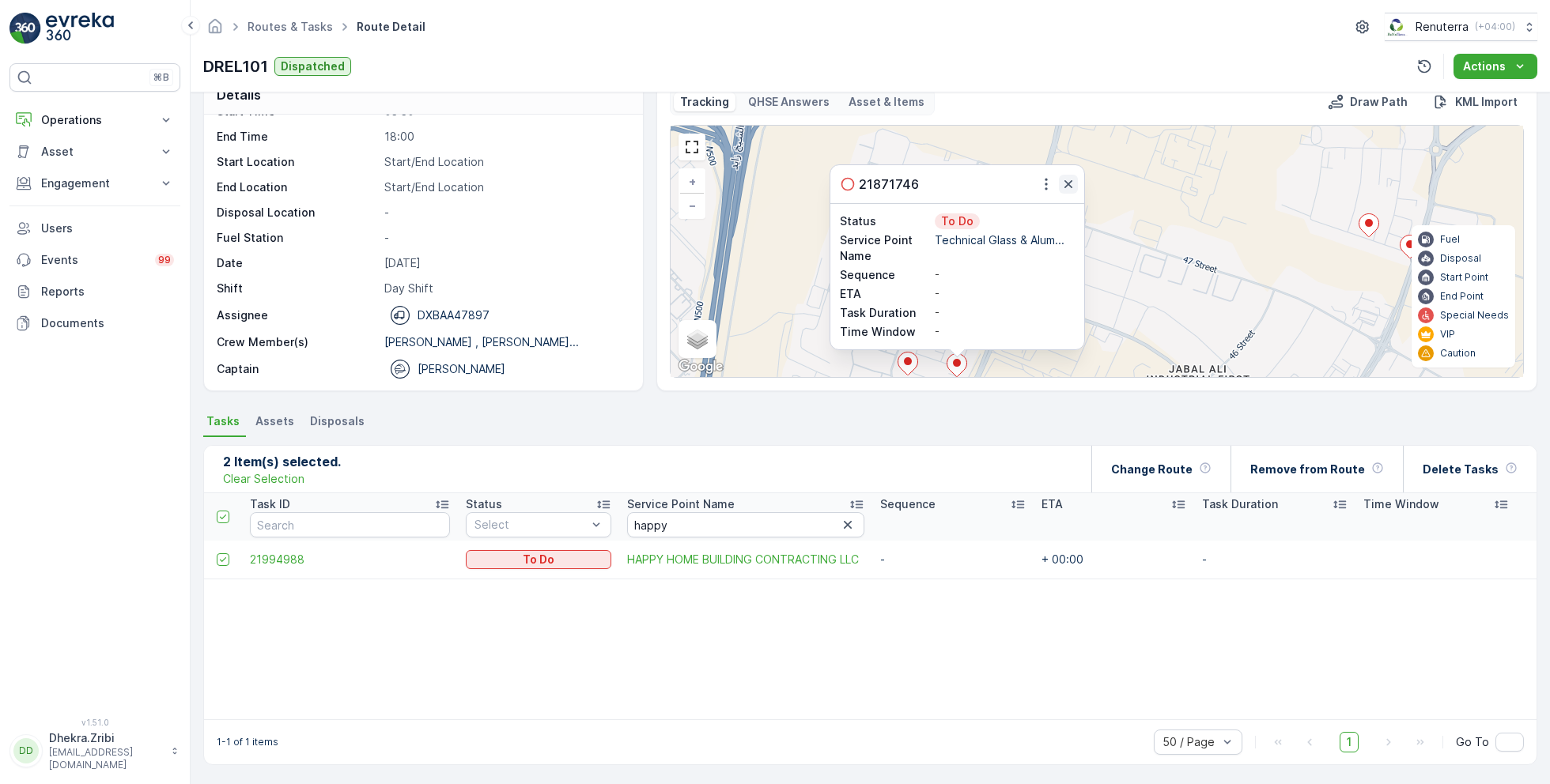
click at [1065, 182] on icon "button" at bounding box center [1068, 184] width 16 height 16
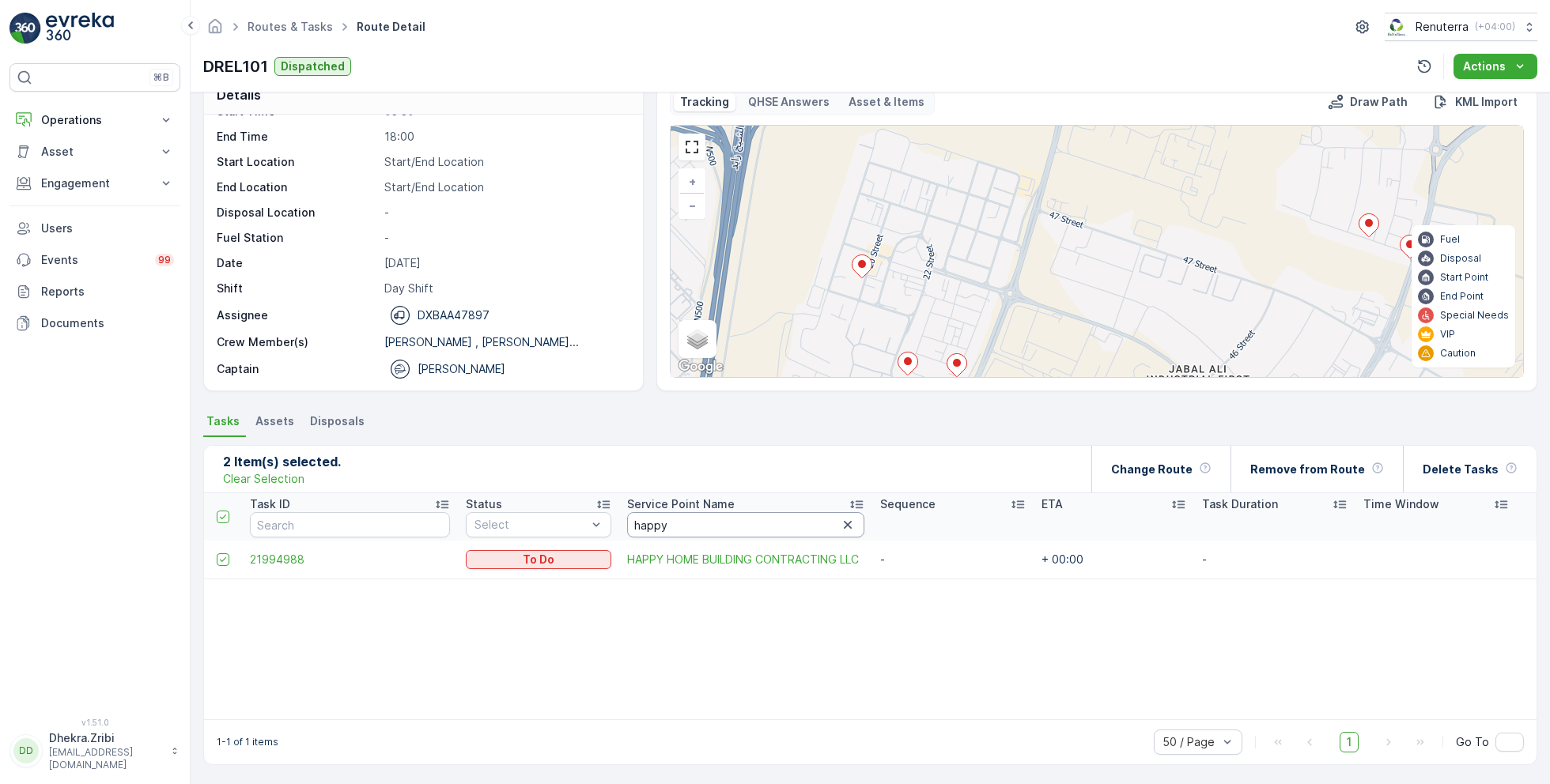
click at [703, 522] on input "happy" at bounding box center [745, 524] width 237 height 25
type input "technical"
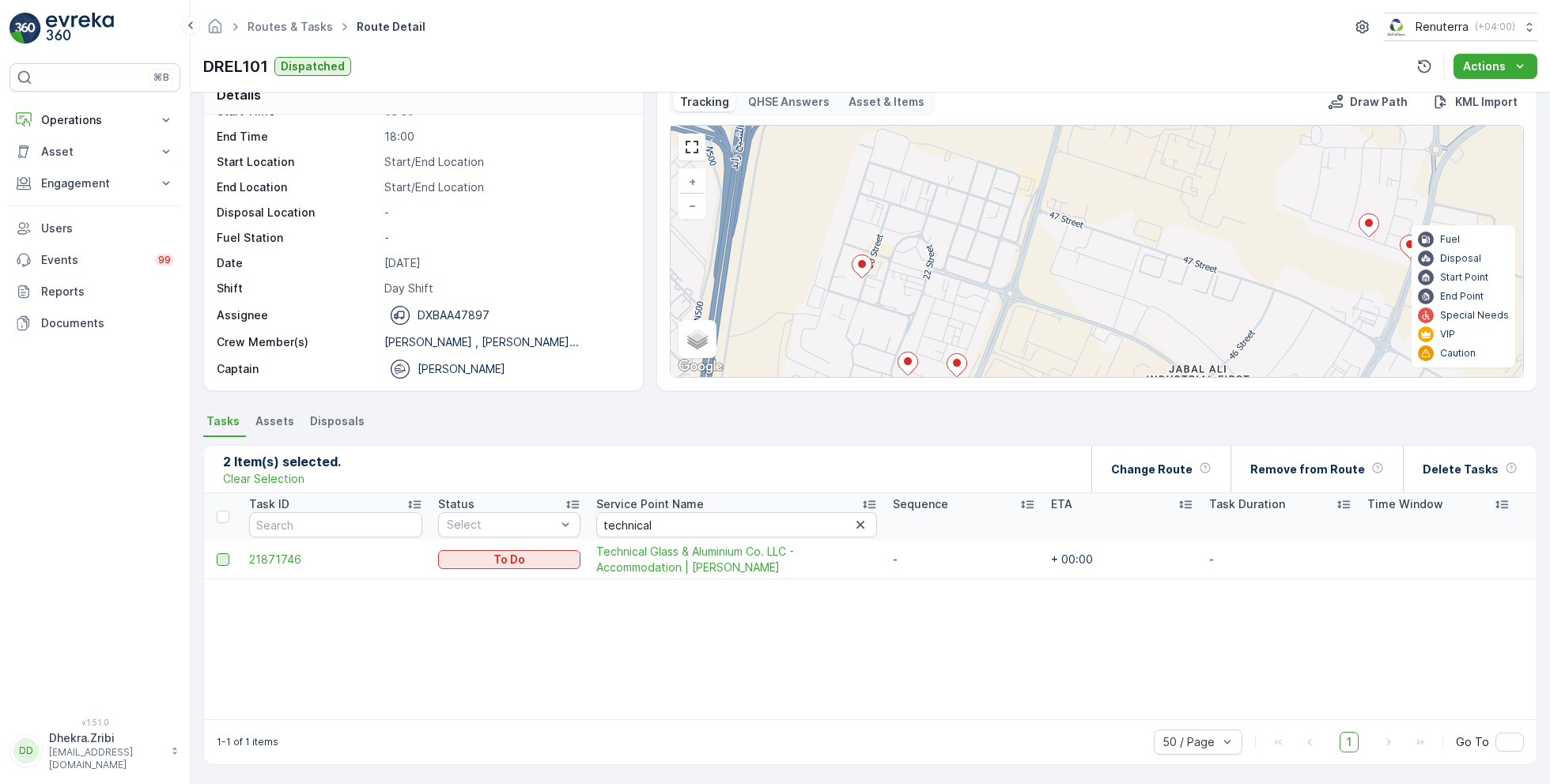
click at [224, 555] on div at bounding box center [223, 560] width 12 height 12
click at [216, 554] on input "checkbox" at bounding box center [216, 554] width 0 height 0
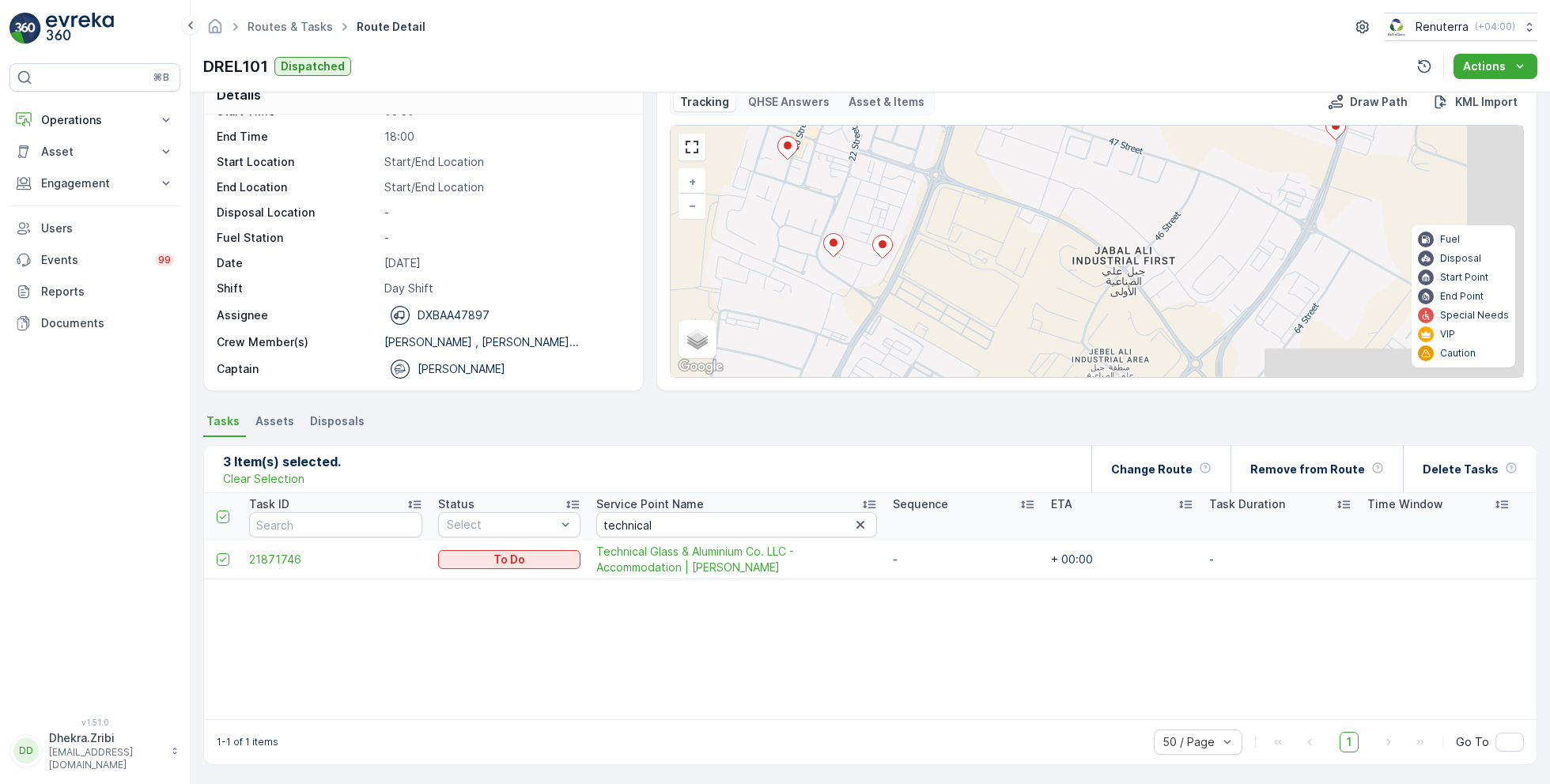
drag, startPoint x: 972, startPoint y: 324, endPoint x: 893, endPoint y: 180, distance: 164.2
click at [894, 182] on div "2 2 3 + − Satellite Roadmap Terrain Hybrid Leaflet Keyboard shortcuts Map Data …" at bounding box center [1096, 251] width 852 height 251
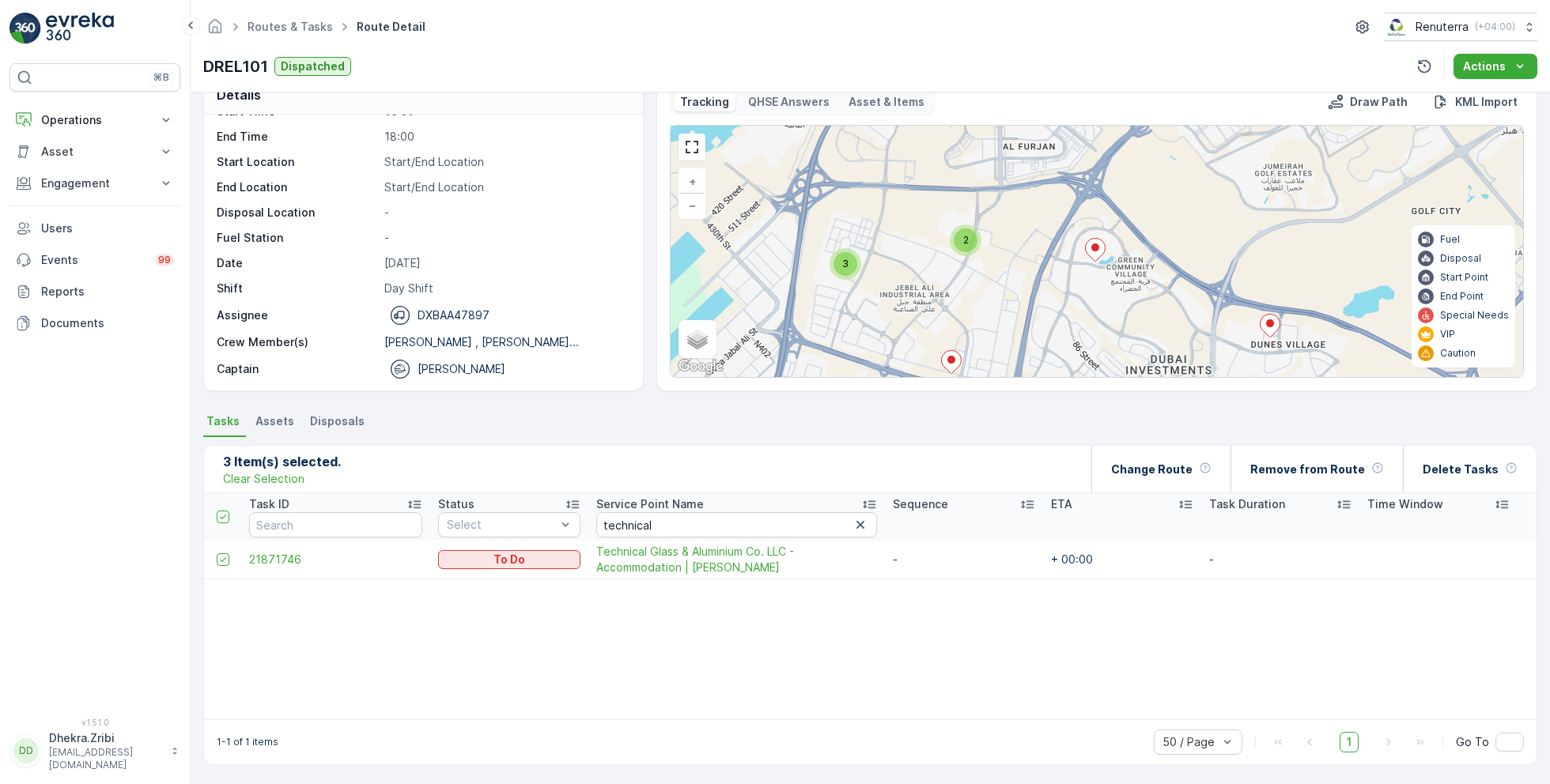
drag, startPoint x: 1014, startPoint y: 218, endPoint x: 984, endPoint y: 300, distance: 87.3
click at [983, 300] on div "3 4 2 3 2 4 2 3 4 + − Satellite Roadmap Terrain Hybrid Leaflet Keyboard shortcu…" at bounding box center [1096, 251] width 852 height 251
click at [964, 238] on span "2" at bounding box center [966, 239] width 5 height 12
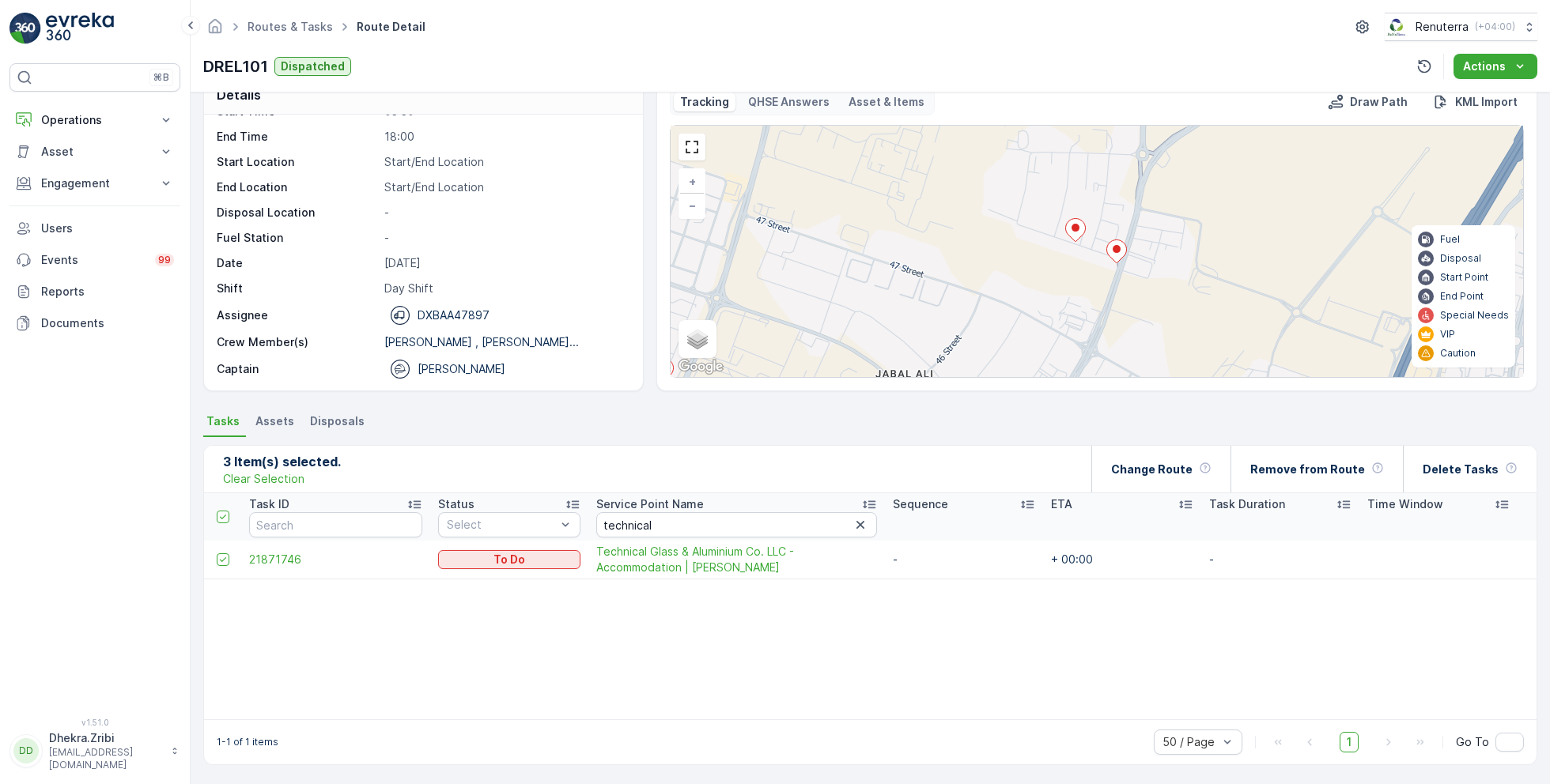
click at [1074, 227] on ellipse at bounding box center [1075, 227] width 8 height 8
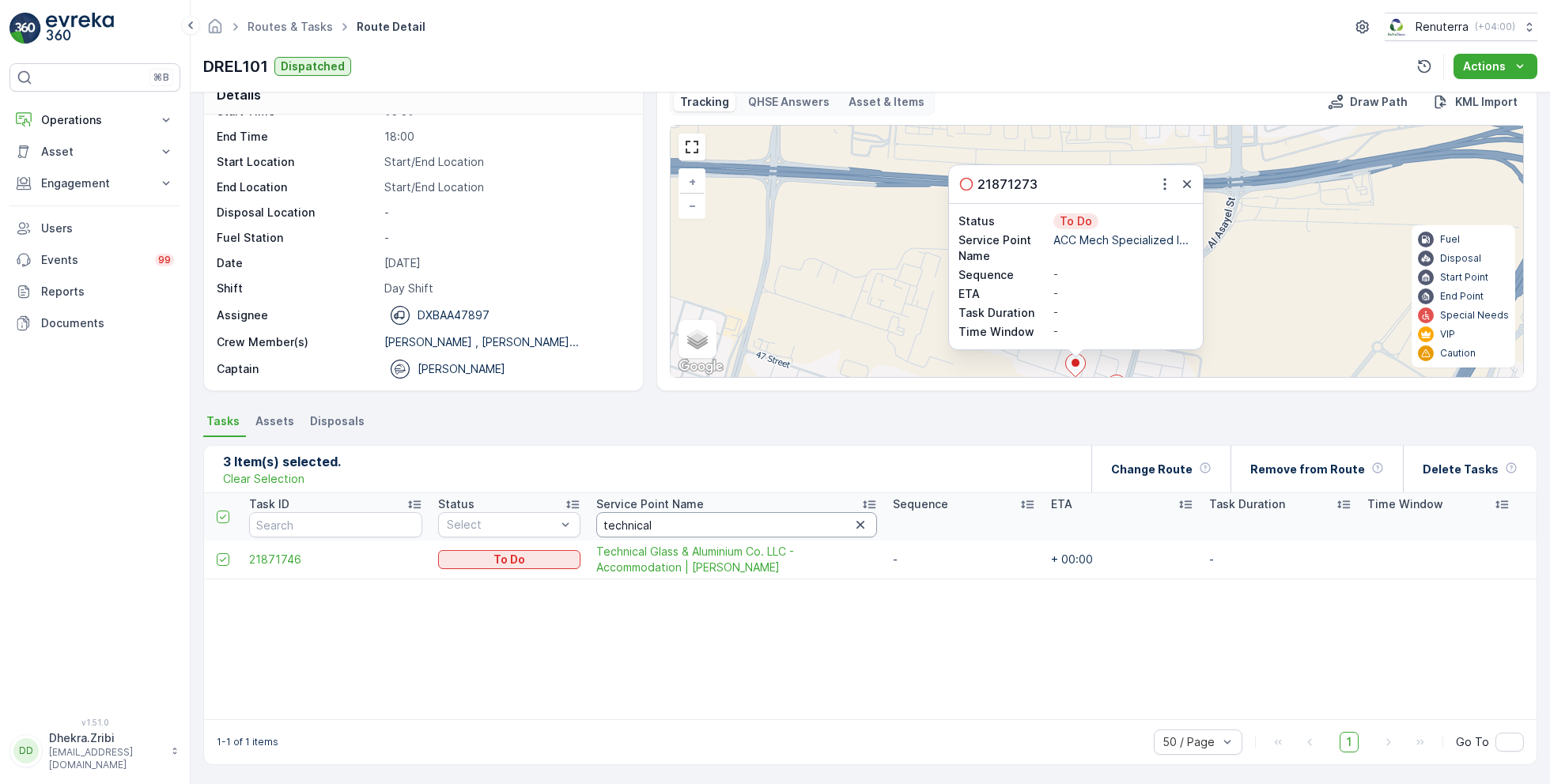
click at [643, 527] on input "technical" at bounding box center [736, 524] width 280 height 25
type input "ACC"
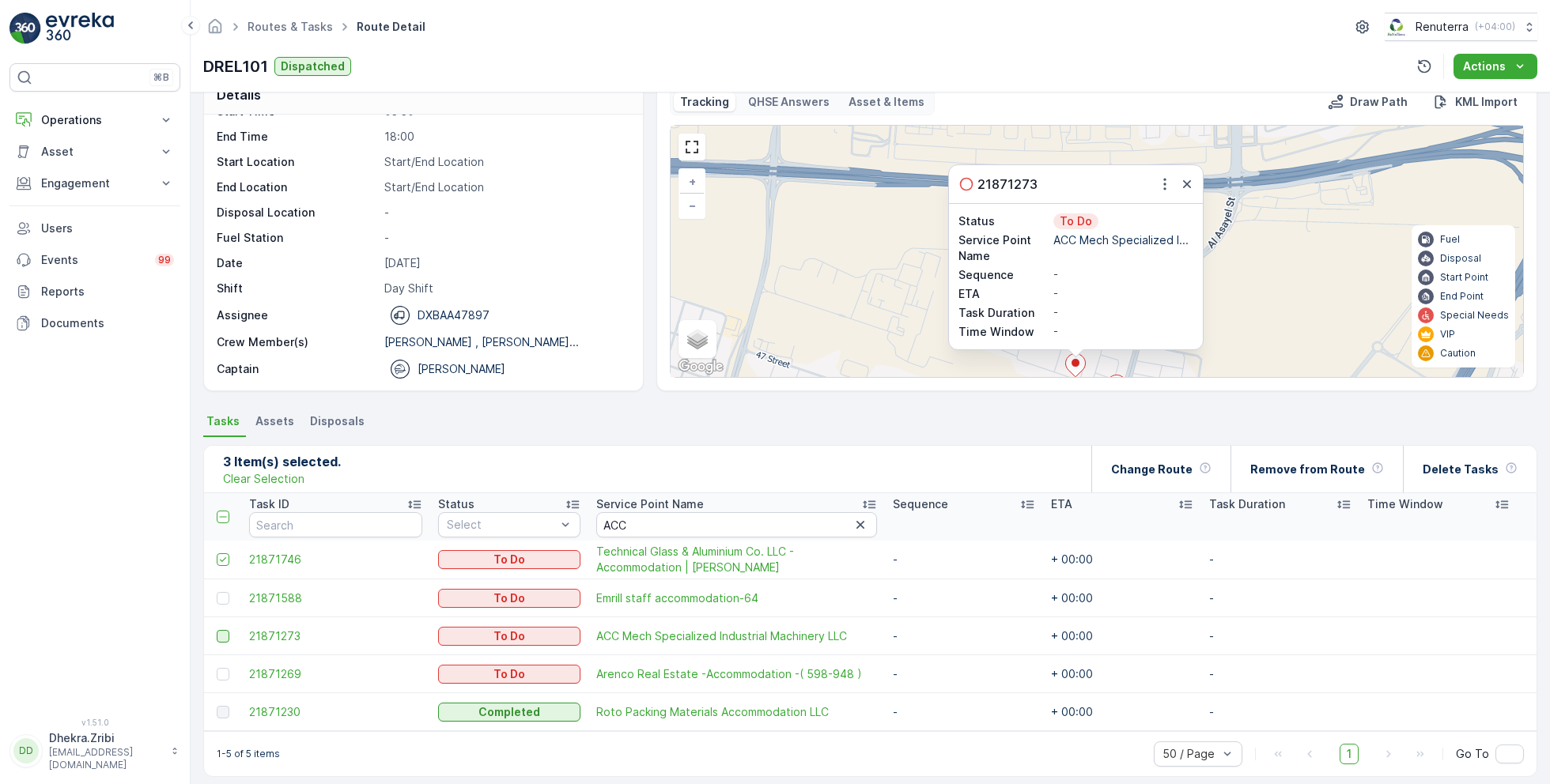
click at [221, 632] on div at bounding box center [223, 636] width 12 height 12
click at [216, 630] on input "checkbox" at bounding box center [216, 630] width 0 height 0
click at [1180, 179] on icon "button" at bounding box center [1187, 184] width 16 height 16
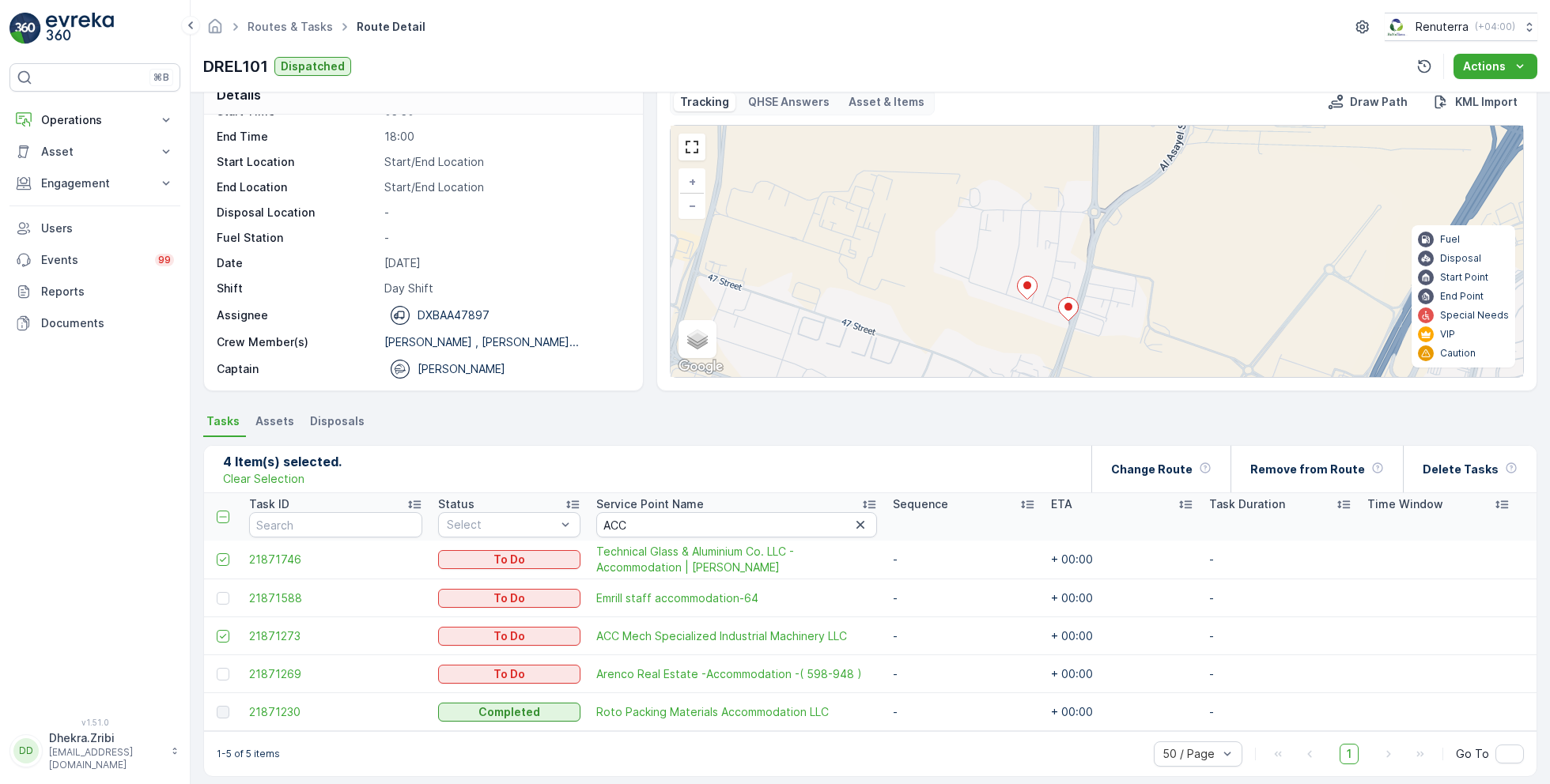
drag, startPoint x: 1163, startPoint y: 298, endPoint x: 1090, endPoint y: 187, distance: 132.9
click at [1091, 187] on div "2 2 3 + − Satellite Roadmap Terrain Hybrid Leaflet Keyboard shortcuts Map Data …" at bounding box center [1096, 251] width 852 height 251
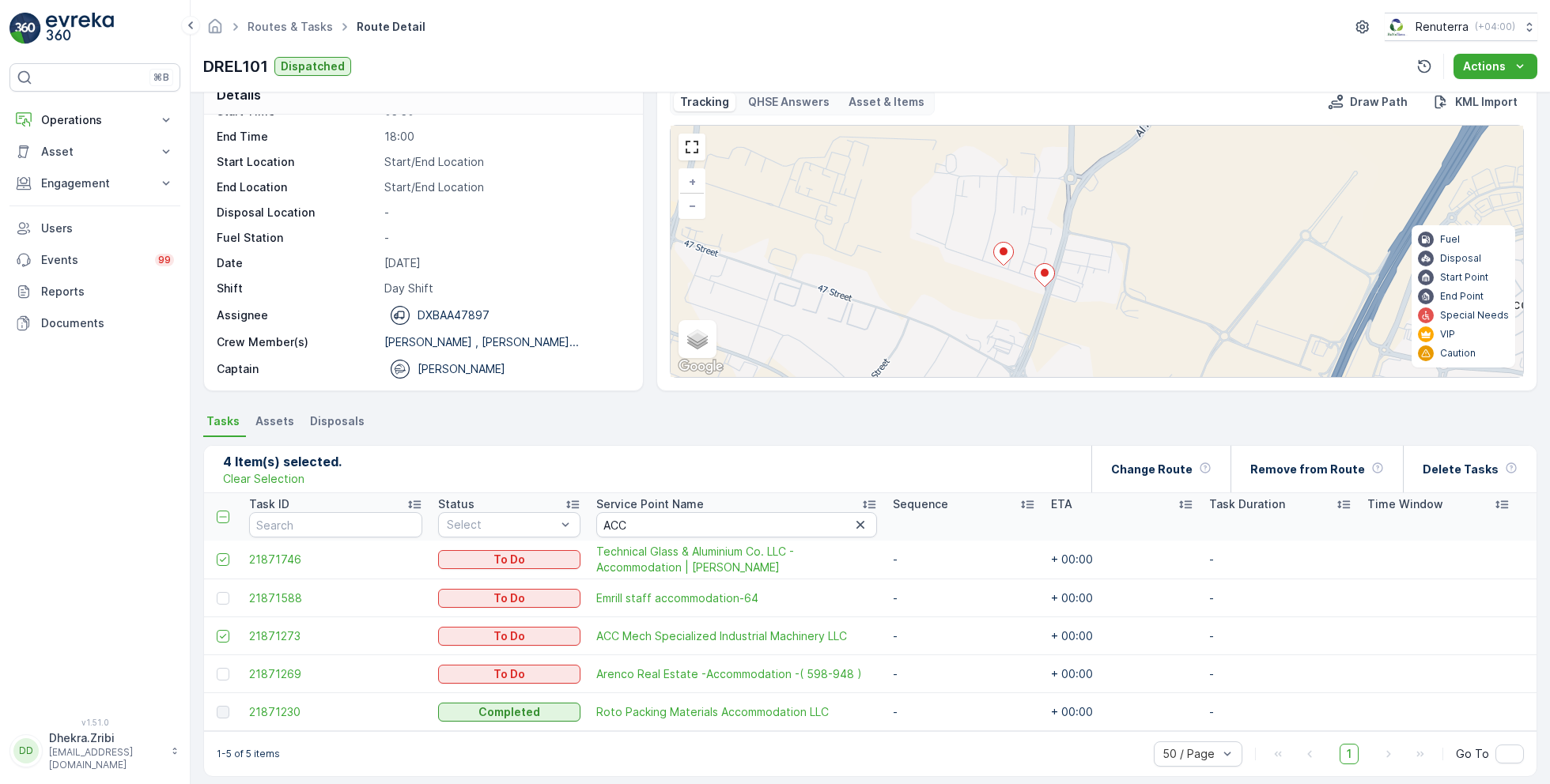
click at [1050, 271] on icon at bounding box center [1045, 276] width 20 height 23
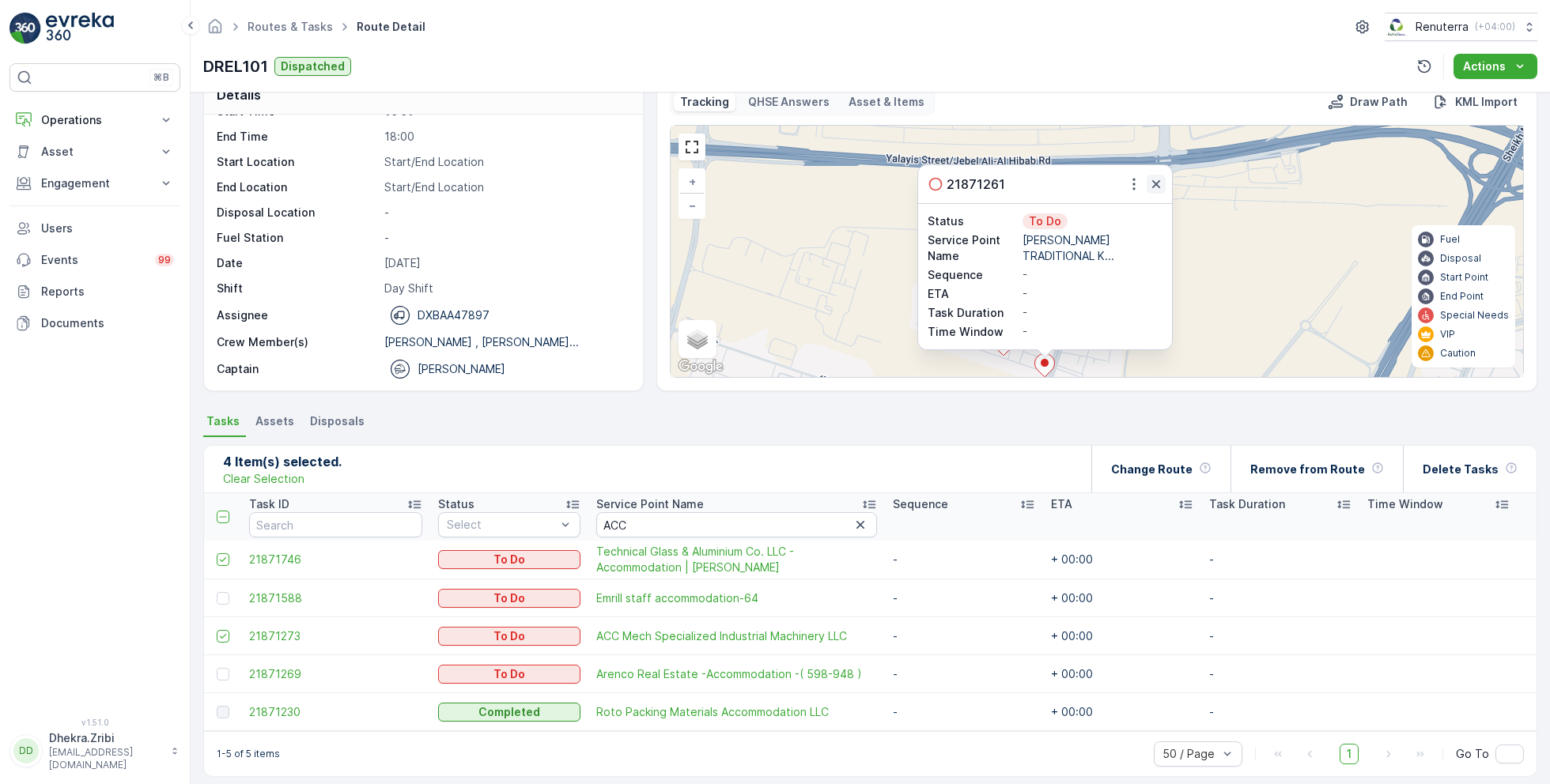
click at [1156, 181] on icon "button" at bounding box center [1156, 184] width 16 height 16
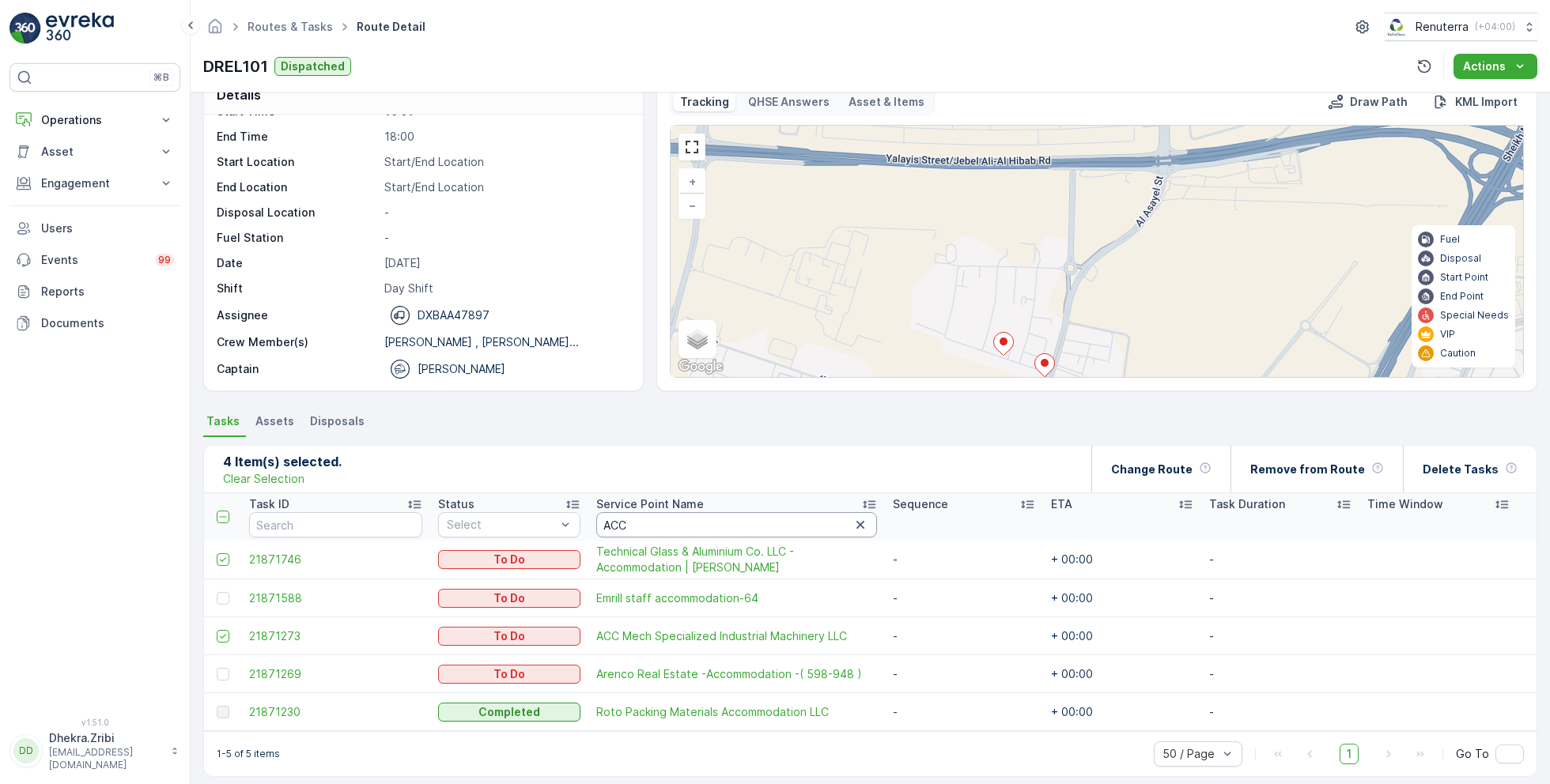
click at [702, 526] on input "ACC" at bounding box center [736, 524] width 280 height 25
type input "al yasin"
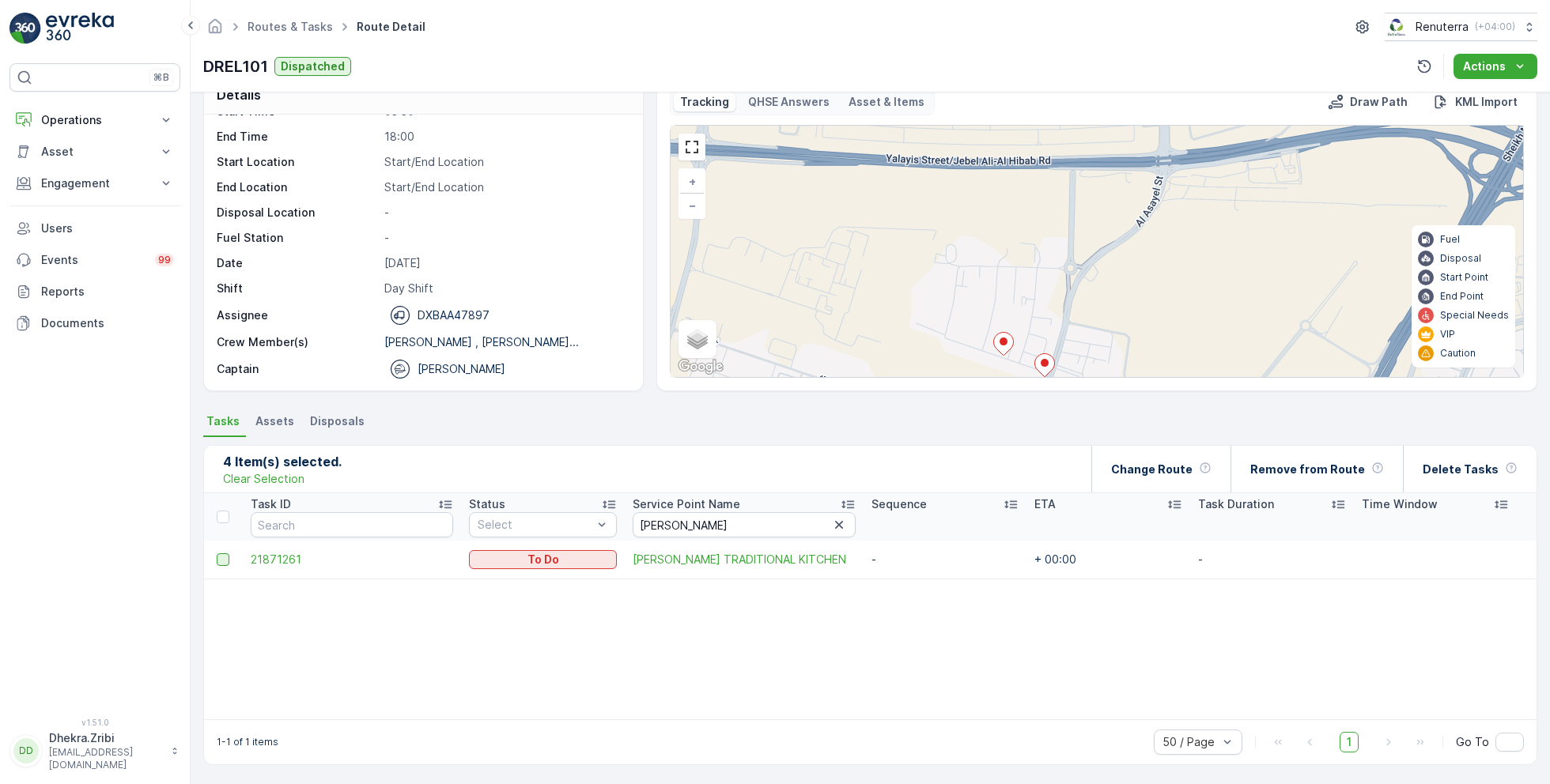
click at [225, 562] on div at bounding box center [223, 560] width 12 height 12
click at [216, 554] on input "checkbox" at bounding box center [216, 554] width 0 height 0
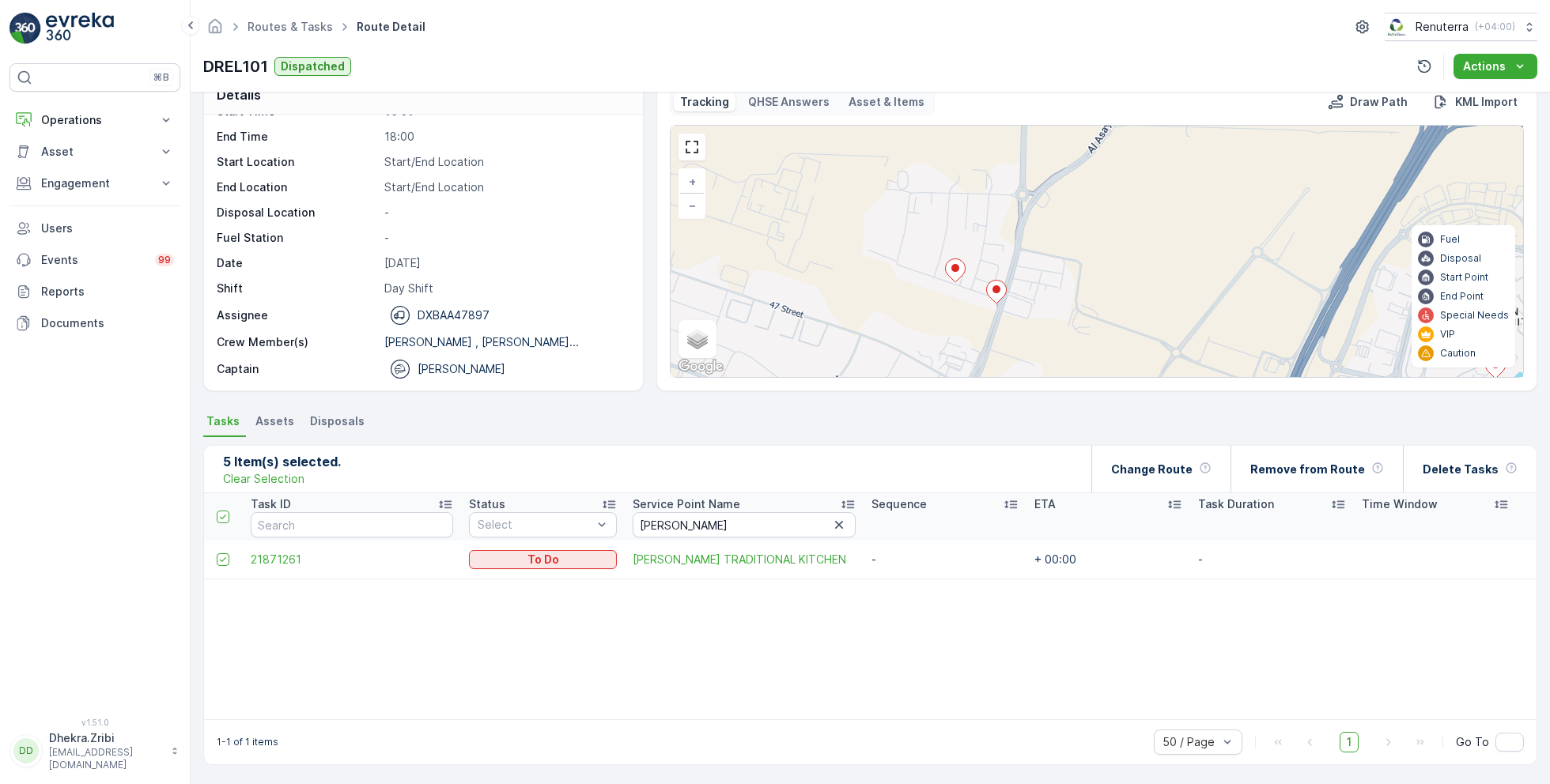
drag, startPoint x: 911, startPoint y: 354, endPoint x: 814, endPoint y: 208, distance: 175.3
click at [814, 212] on div "2 2 3 + − Satellite Roadmap Terrain Hybrid Leaflet Keyboard shortcuts Map Data …" at bounding box center [1096, 251] width 852 height 251
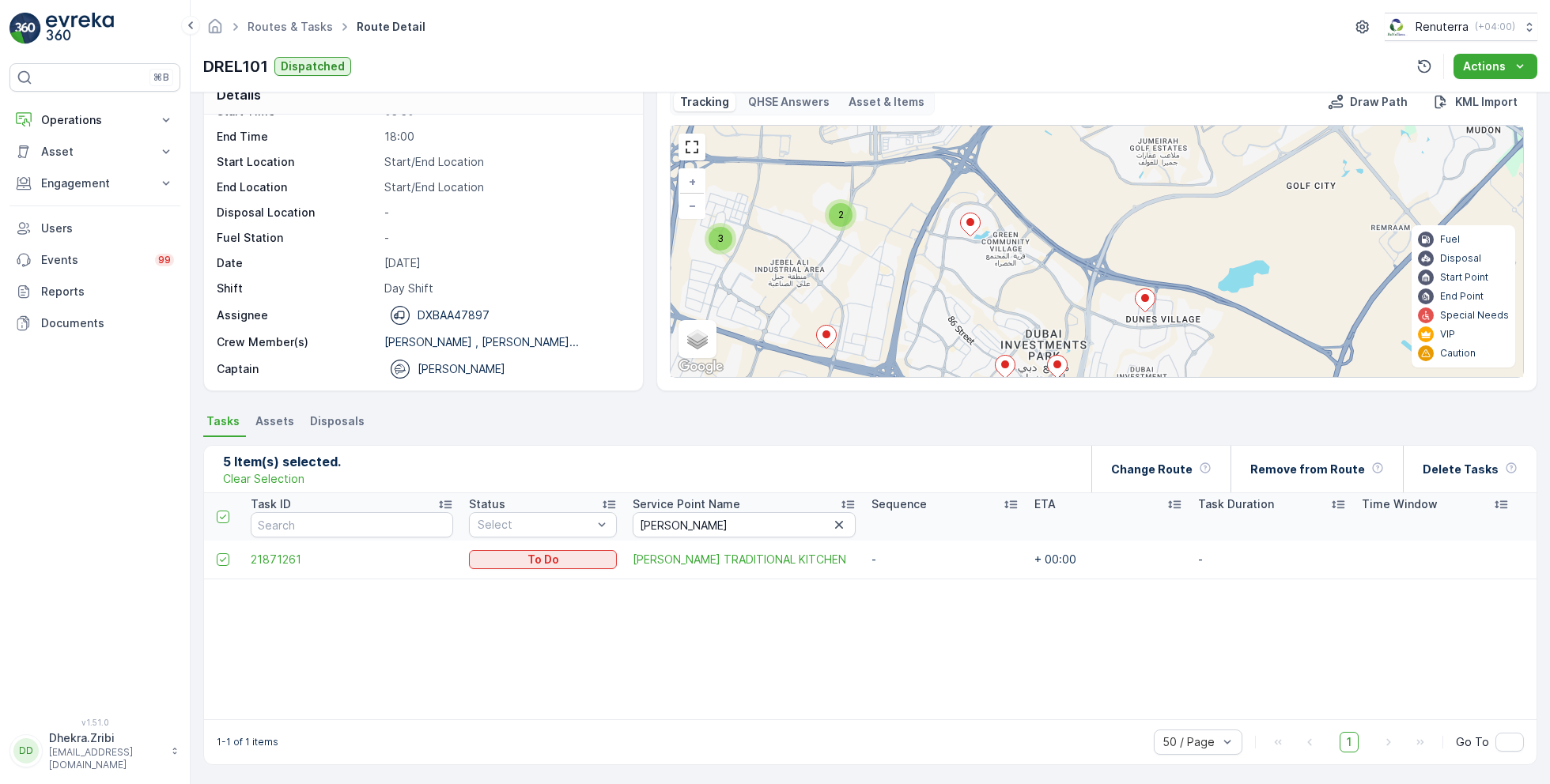
click at [972, 230] on icon at bounding box center [970, 224] width 20 height 24
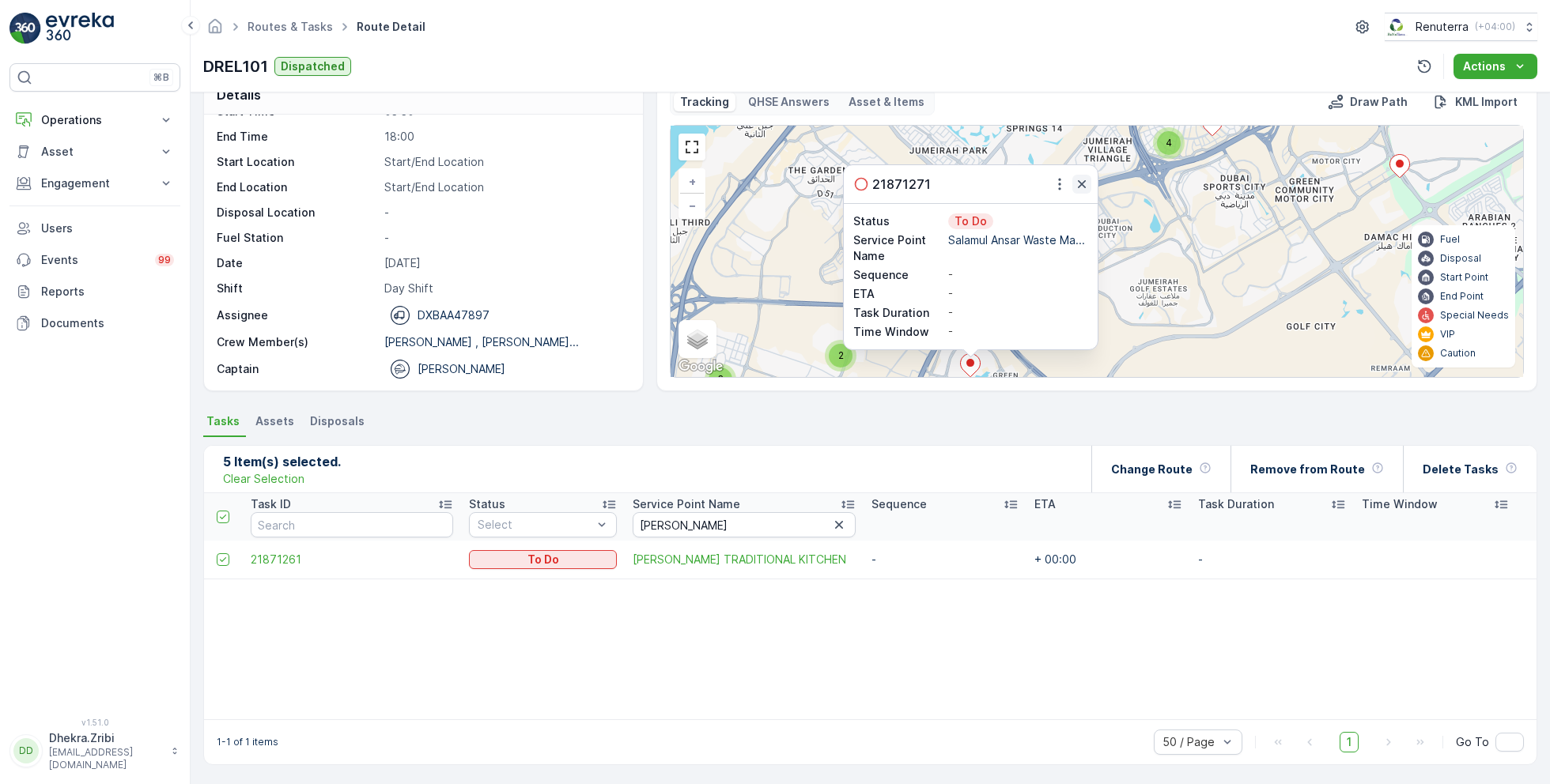
click at [1084, 183] on icon "button" at bounding box center [1082, 184] width 16 height 16
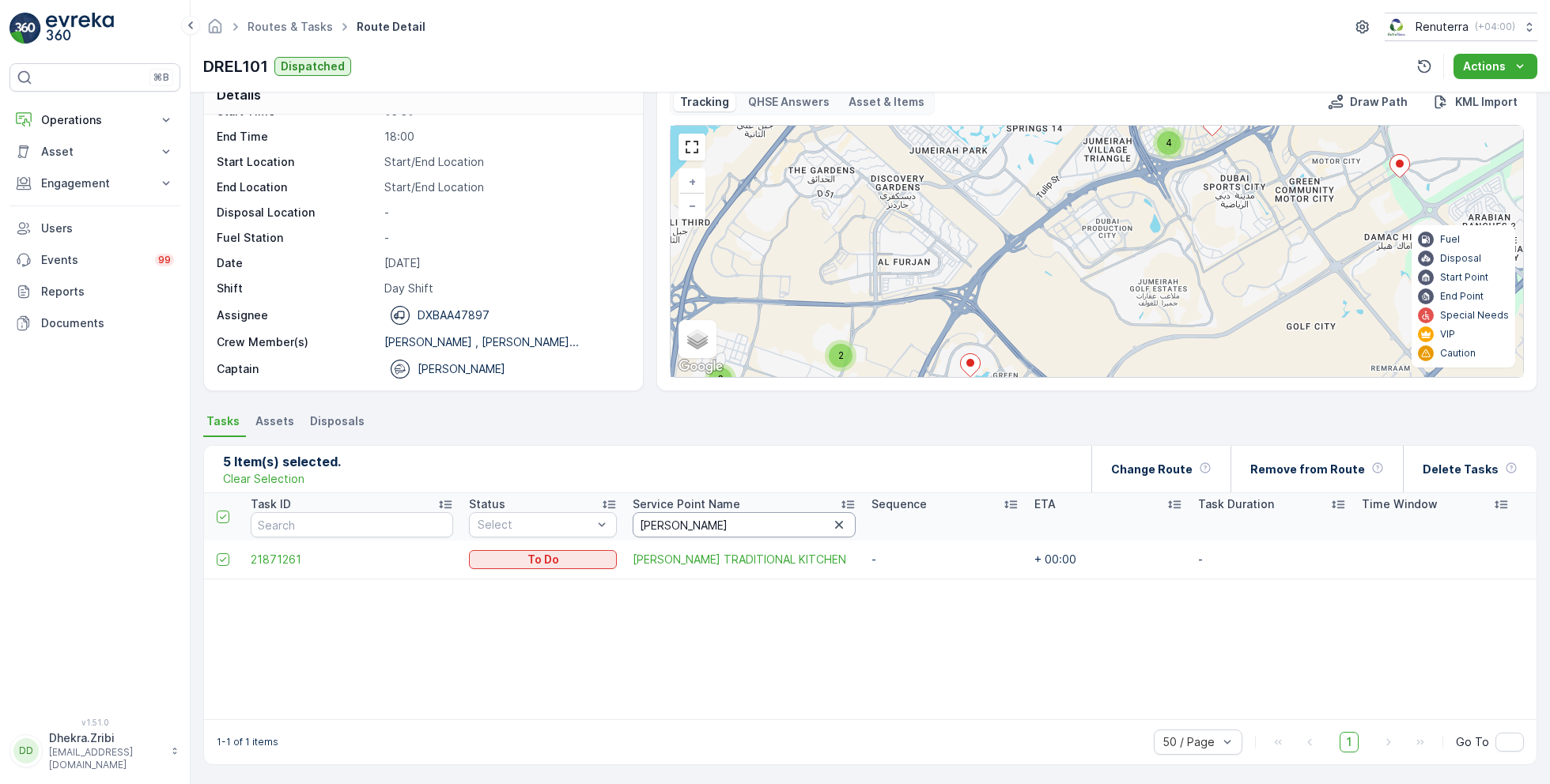
click at [686, 521] on input "al yasin" at bounding box center [743, 524] width 223 height 25
type input "salamul"
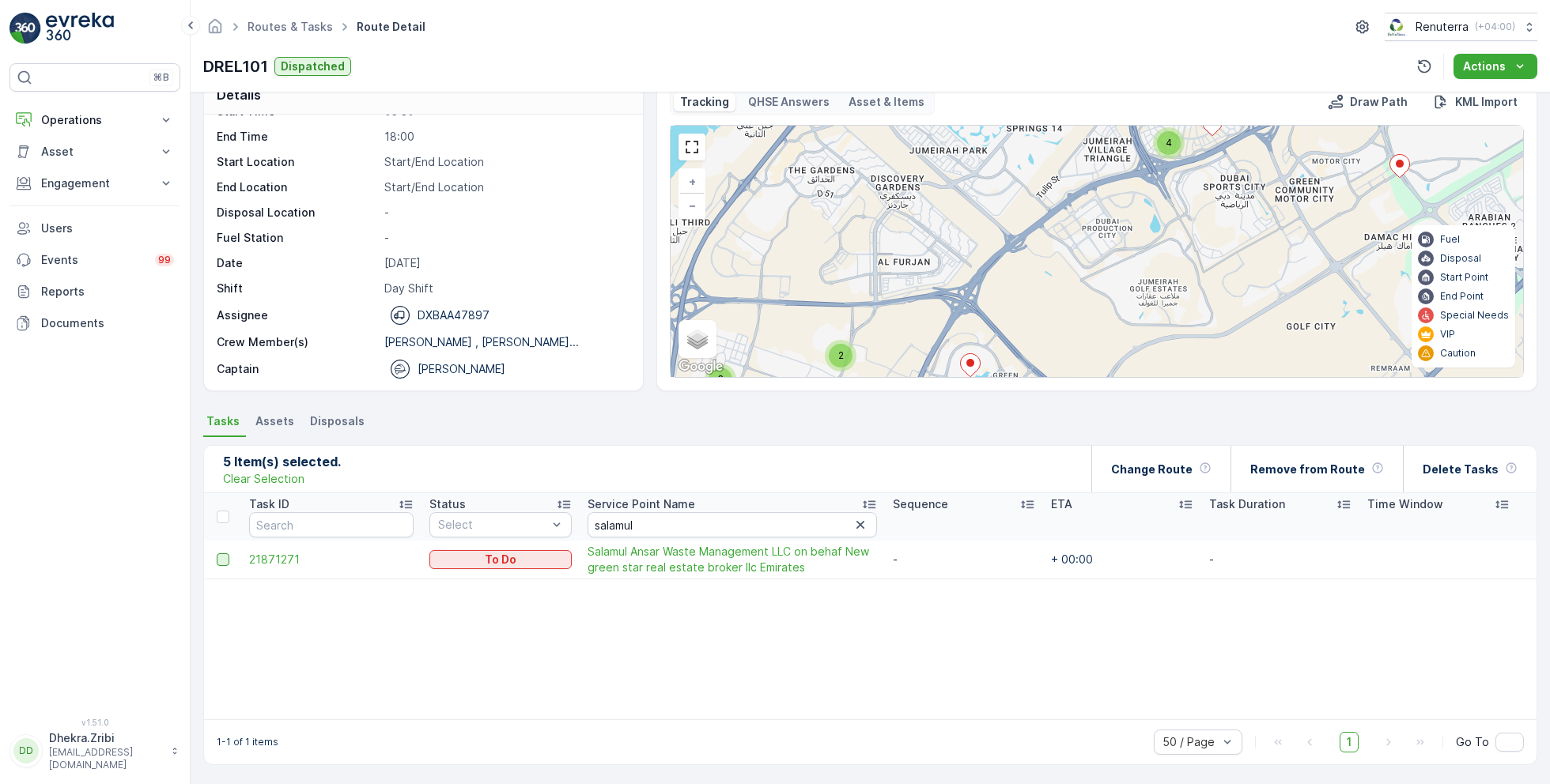
click at [223, 559] on div at bounding box center [223, 560] width 12 height 12
click at [216, 554] on input "checkbox" at bounding box center [216, 554] width 0 height 0
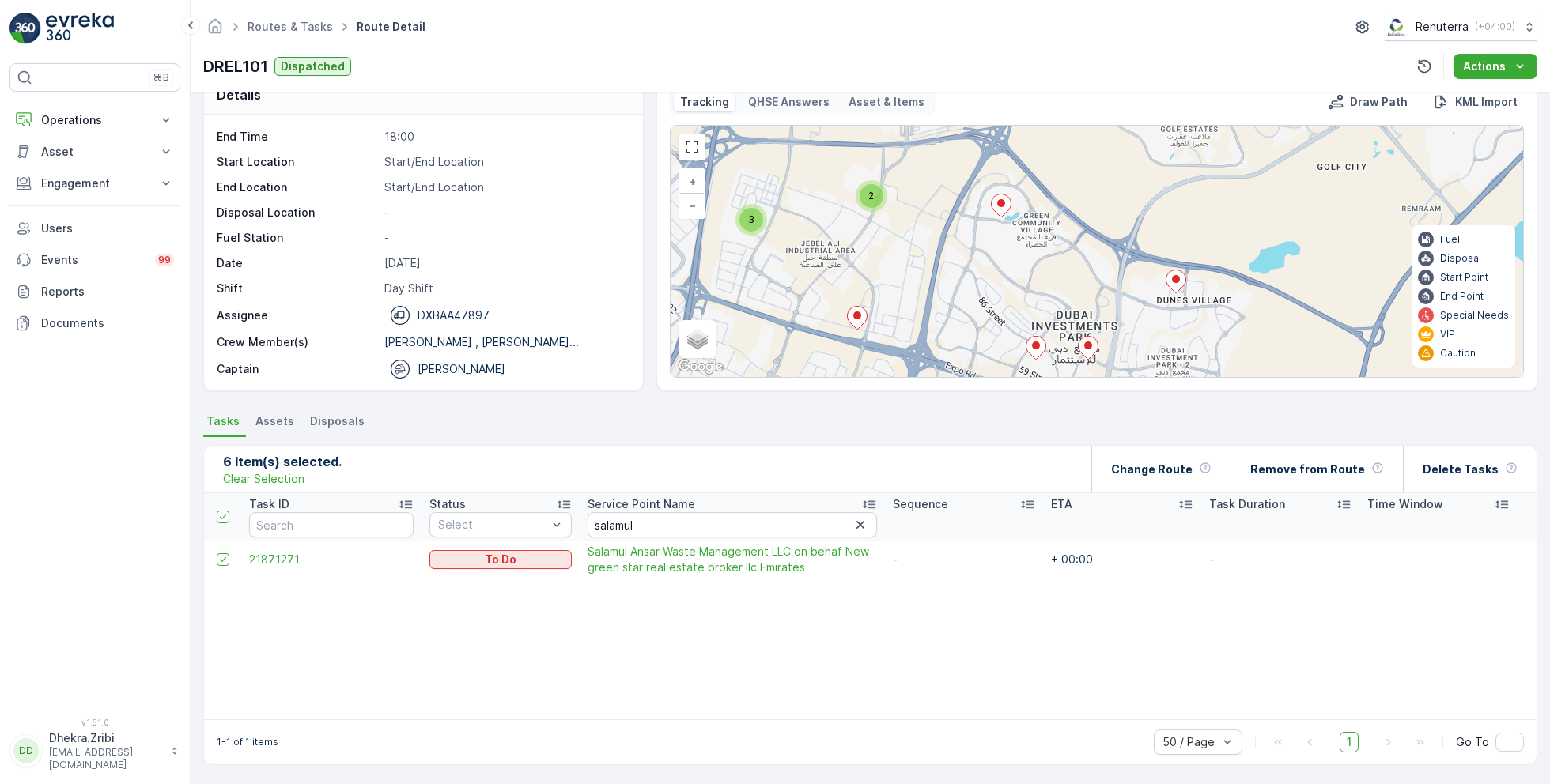
drag, startPoint x: 867, startPoint y: 327, endPoint x: 914, endPoint y: 135, distance: 197.7
click at [914, 136] on div "3 4 2 3 2 4 2 3 4 + − Satellite Roadmap Terrain Hybrid Leaflet Keyboard shortcu…" at bounding box center [1096, 251] width 852 height 251
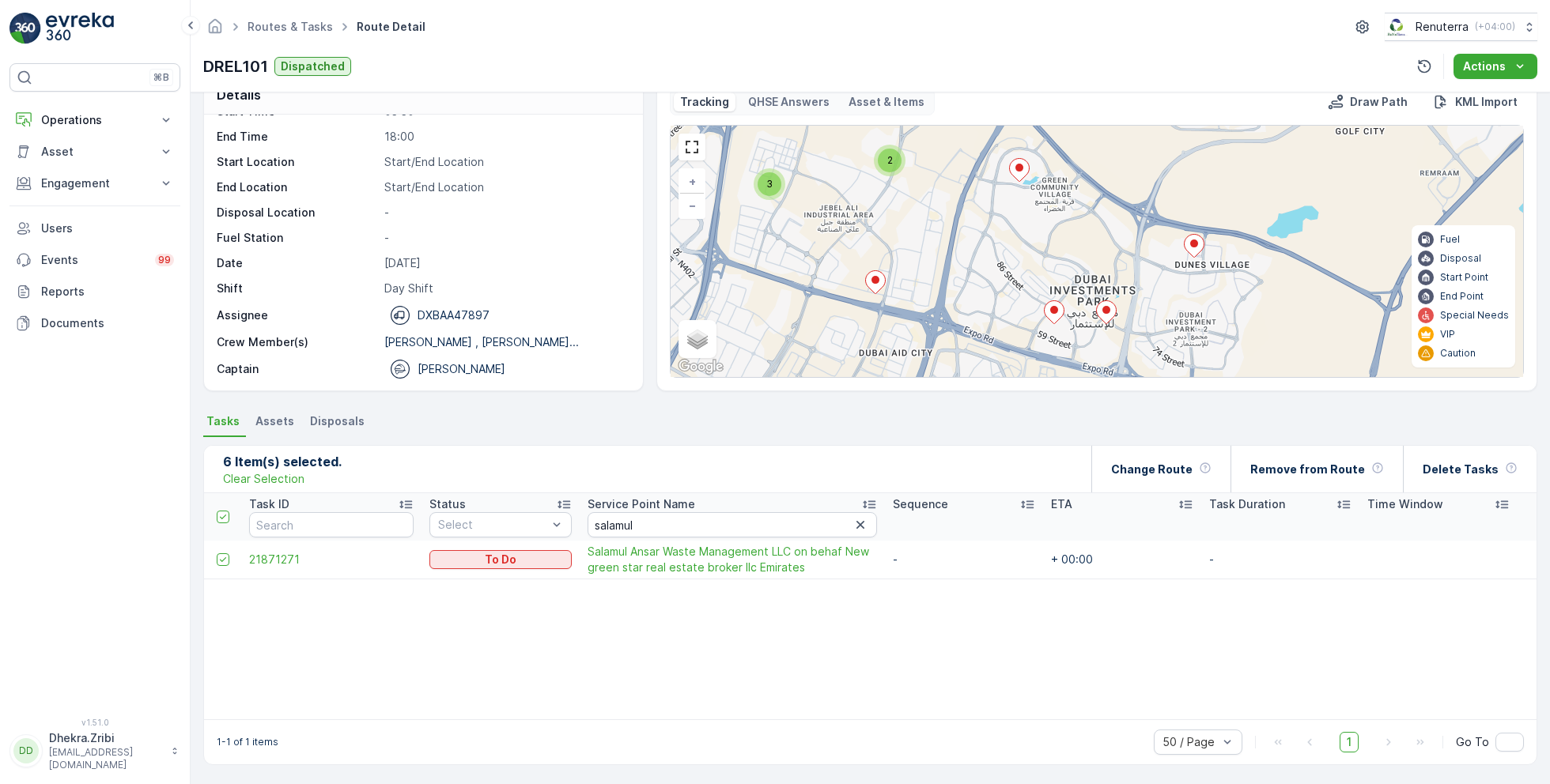
click at [880, 273] on icon at bounding box center [875, 283] width 20 height 23
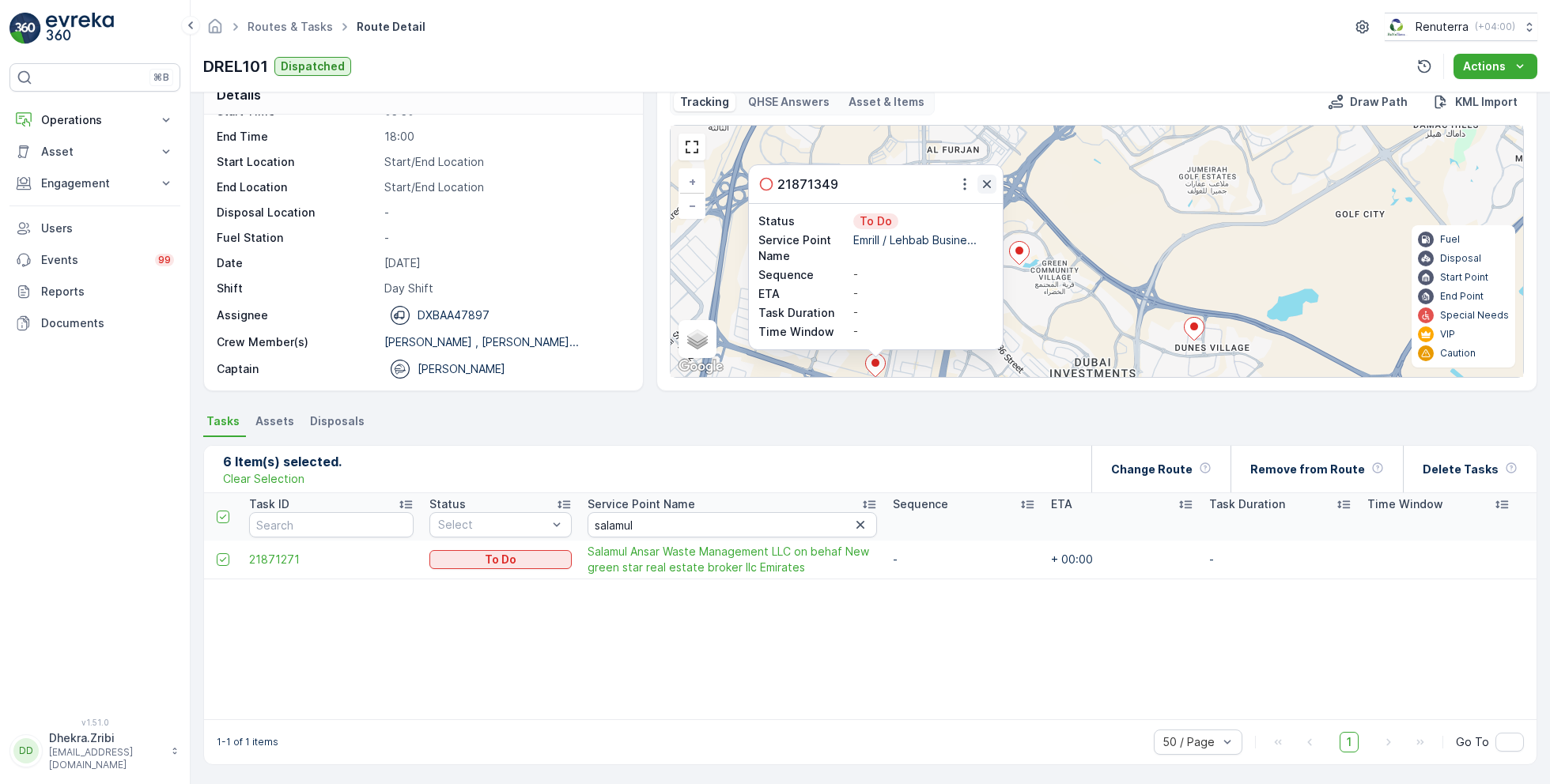
click at [986, 182] on icon "button" at bounding box center [986, 183] width 8 height 8
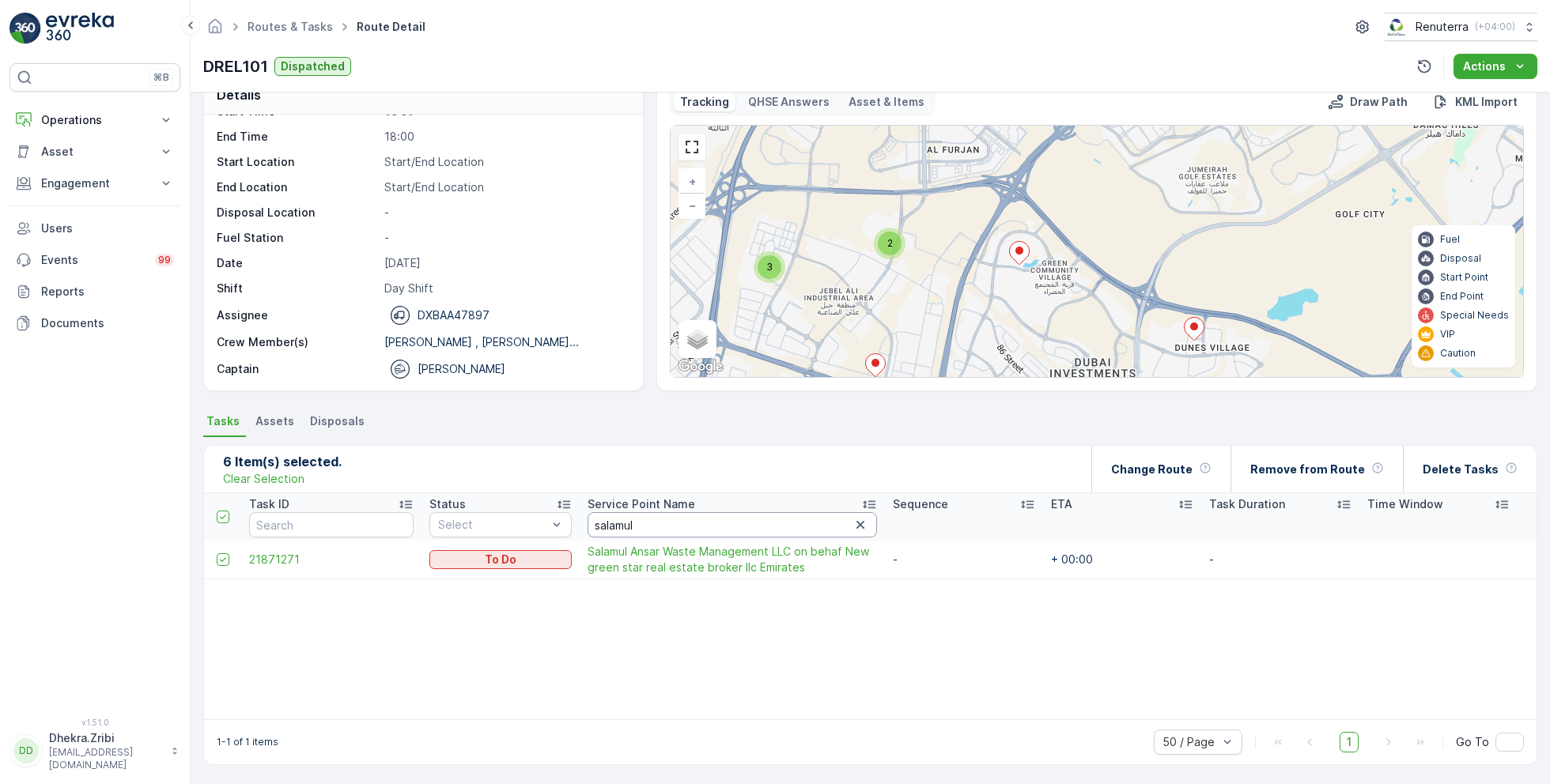
click at [636, 524] on input "salamul" at bounding box center [732, 524] width 289 height 25
type input "emrill"
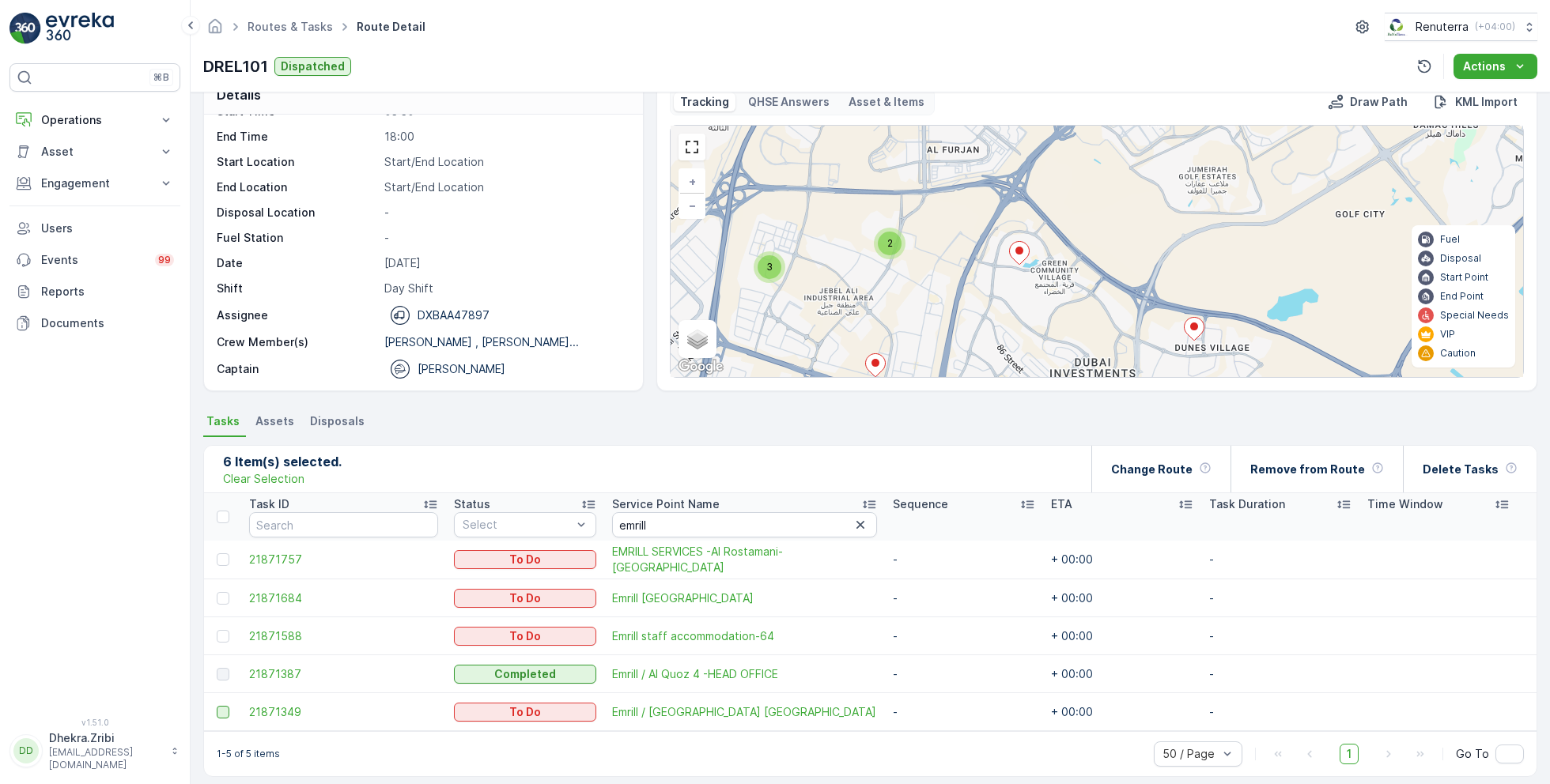
click at [224, 708] on div at bounding box center [223, 712] width 12 height 12
click at [216, 706] on input "checkbox" at bounding box center [216, 706] width 0 height 0
click at [1183, 475] on p "Change Route" at bounding box center [1151, 470] width 81 height 16
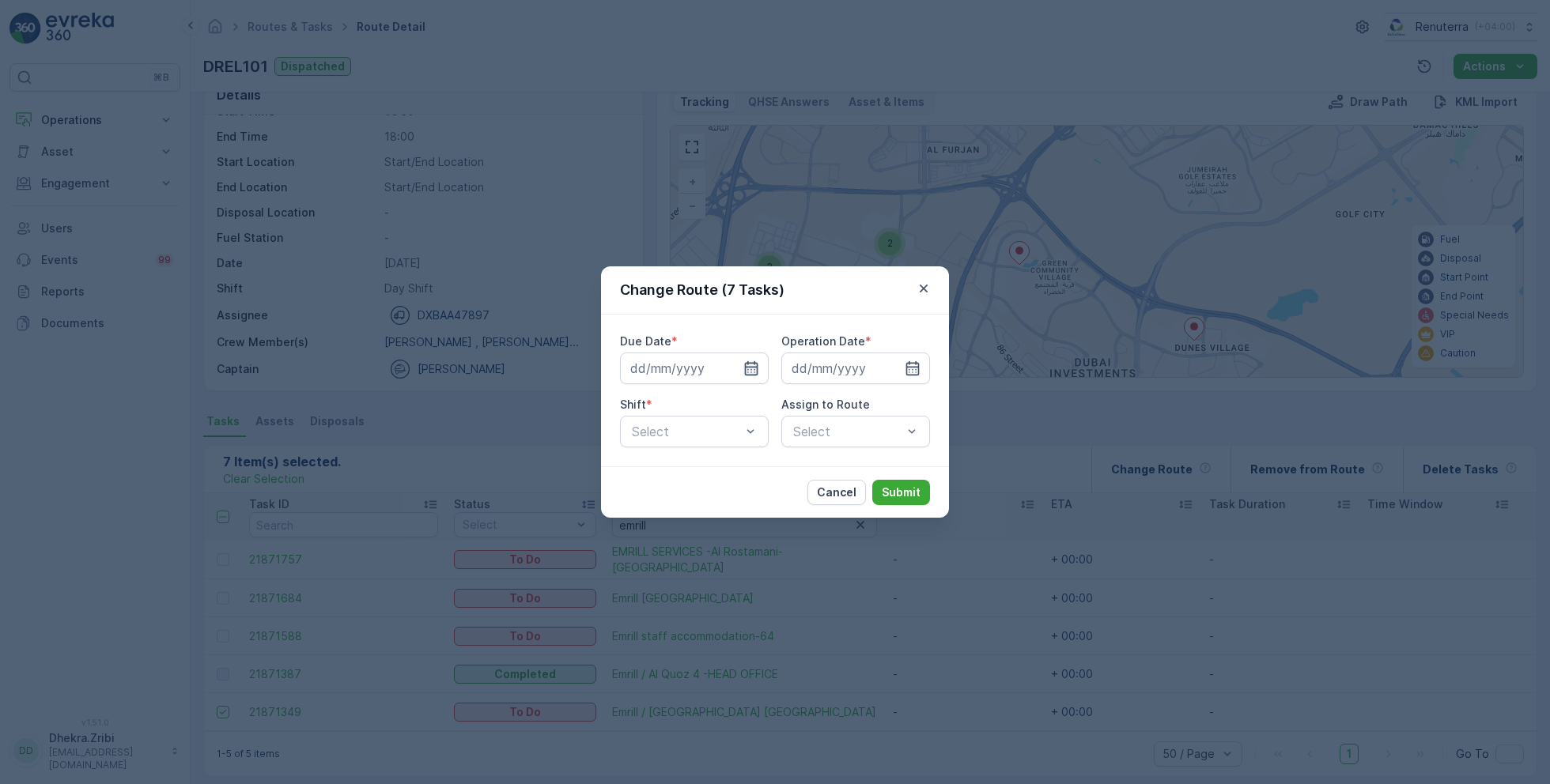
click at [752, 372] on icon "button" at bounding box center [751, 368] width 16 height 16
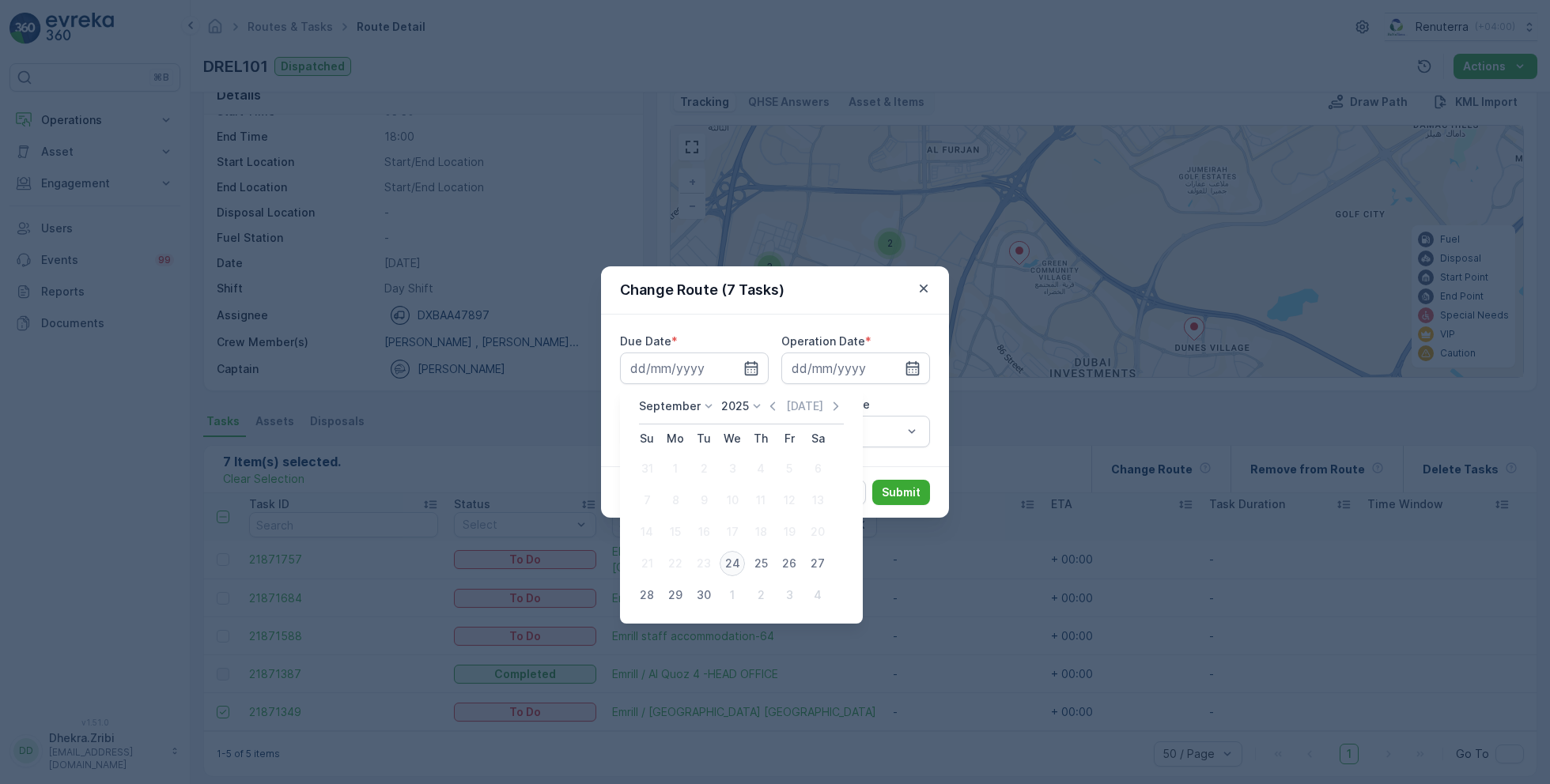
click at [733, 558] on div "24" at bounding box center [732, 563] width 25 height 25
type input "[DATE]"
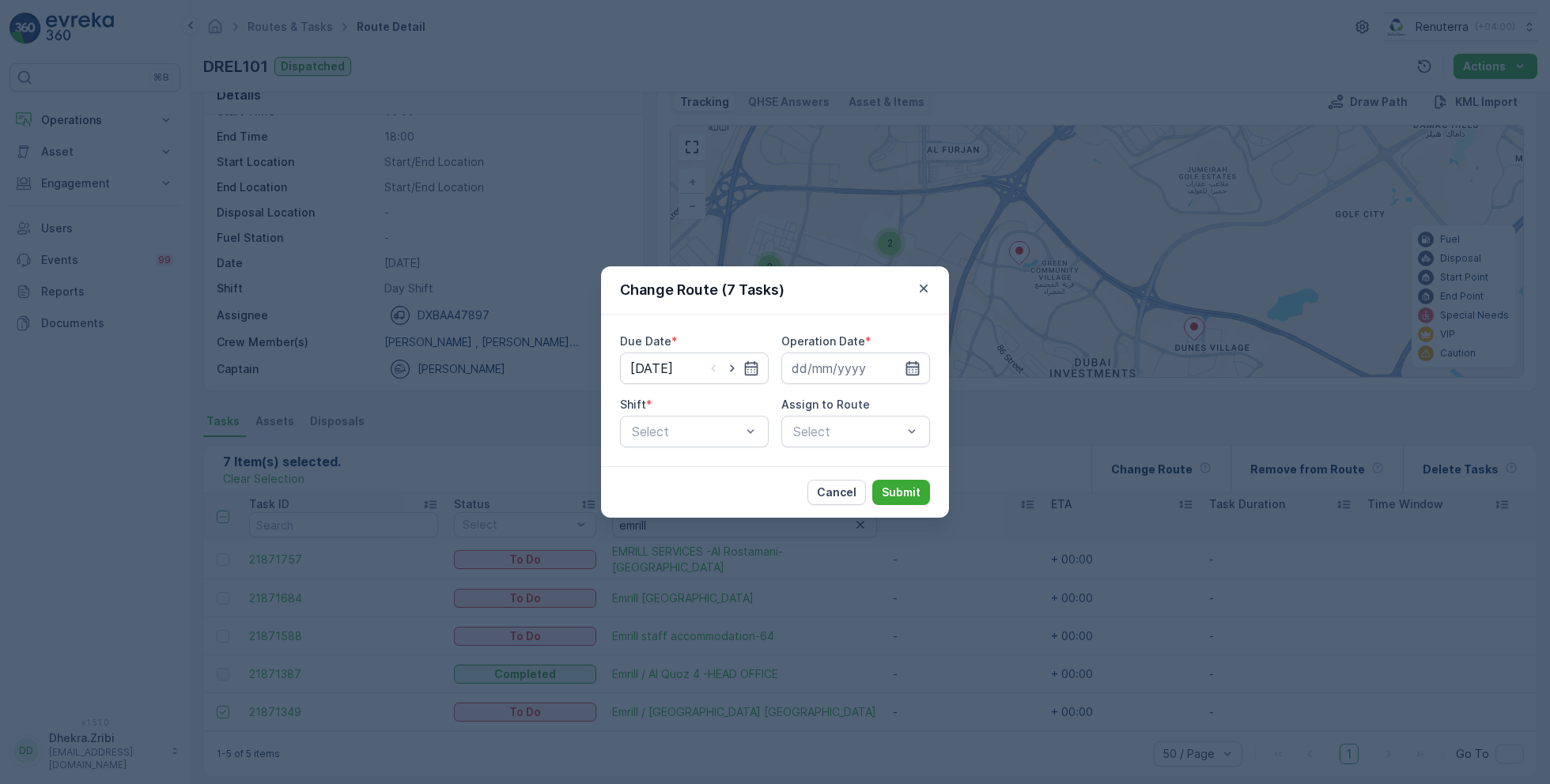
click at [915, 367] on icon "button" at bounding box center [913, 368] width 13 height 14
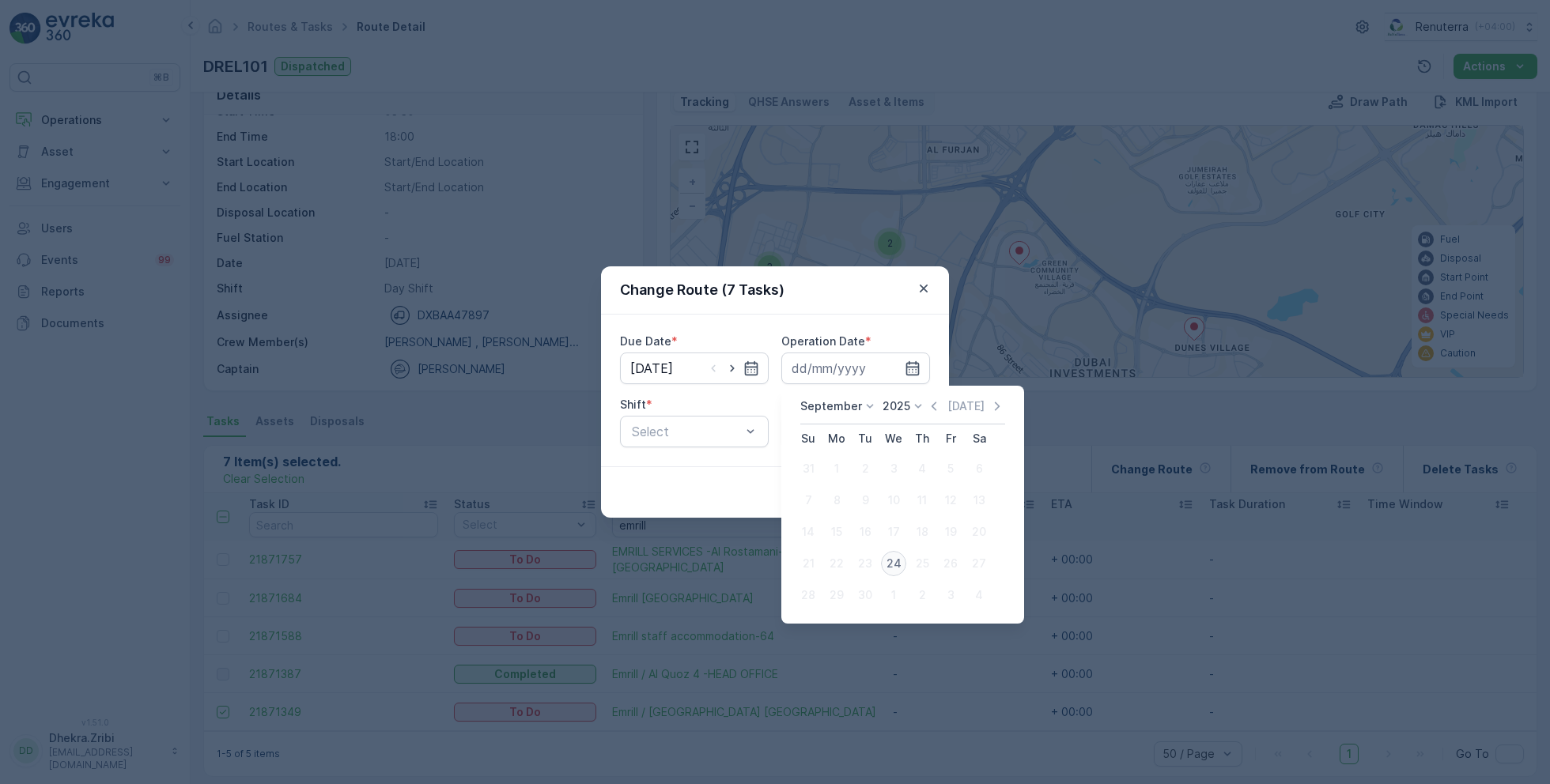
click at [895, 559] on div "24" at bounding box center [893, 563] width 25 height 25
type input "[DATE]"
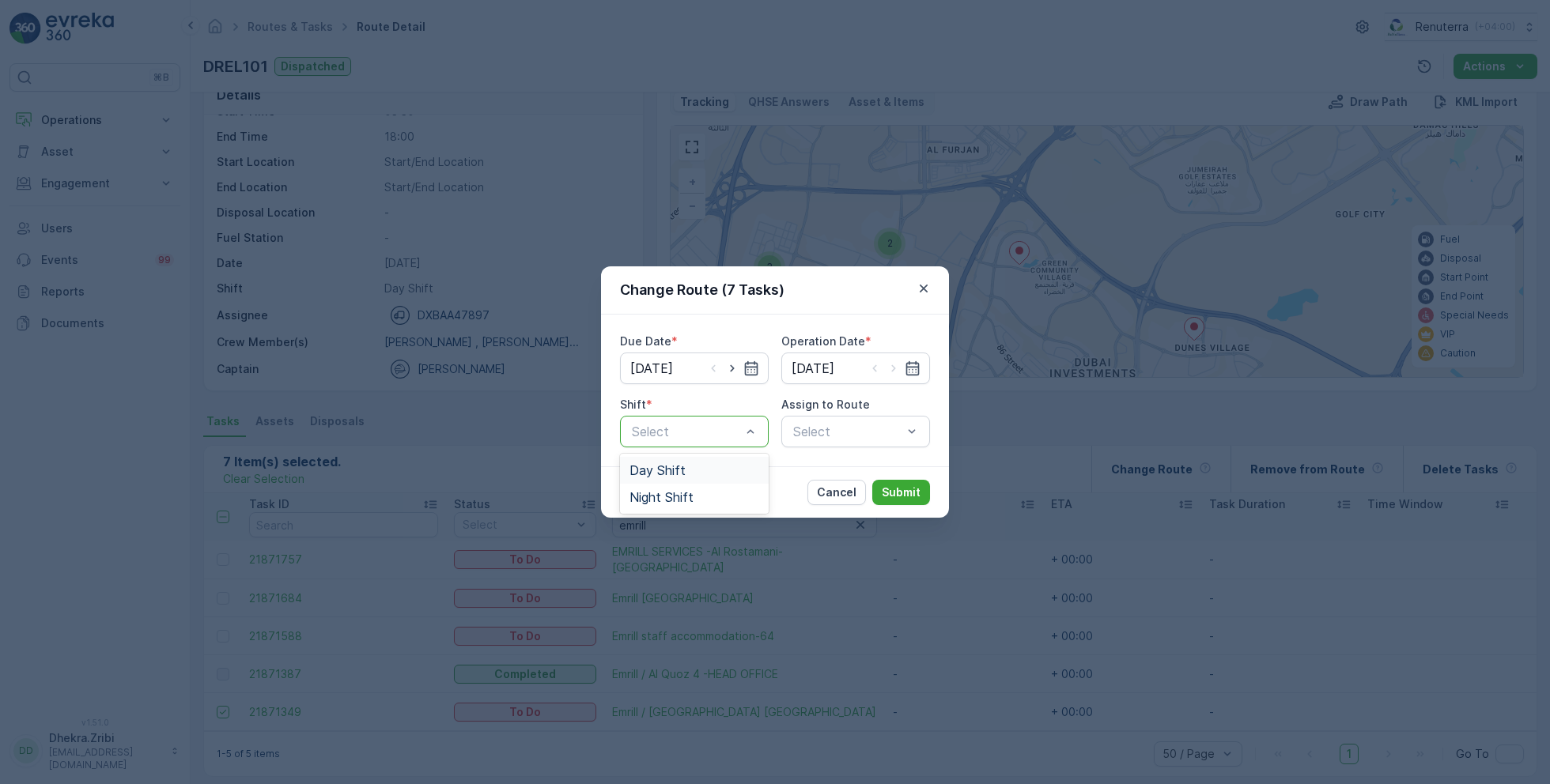
click at [668, 474] on span "Day Shift" at bounding box center [657, 470] width 56 height 14
click at [824, 416] on div "Select" at bounding box center [855, 432] width 149 height 32
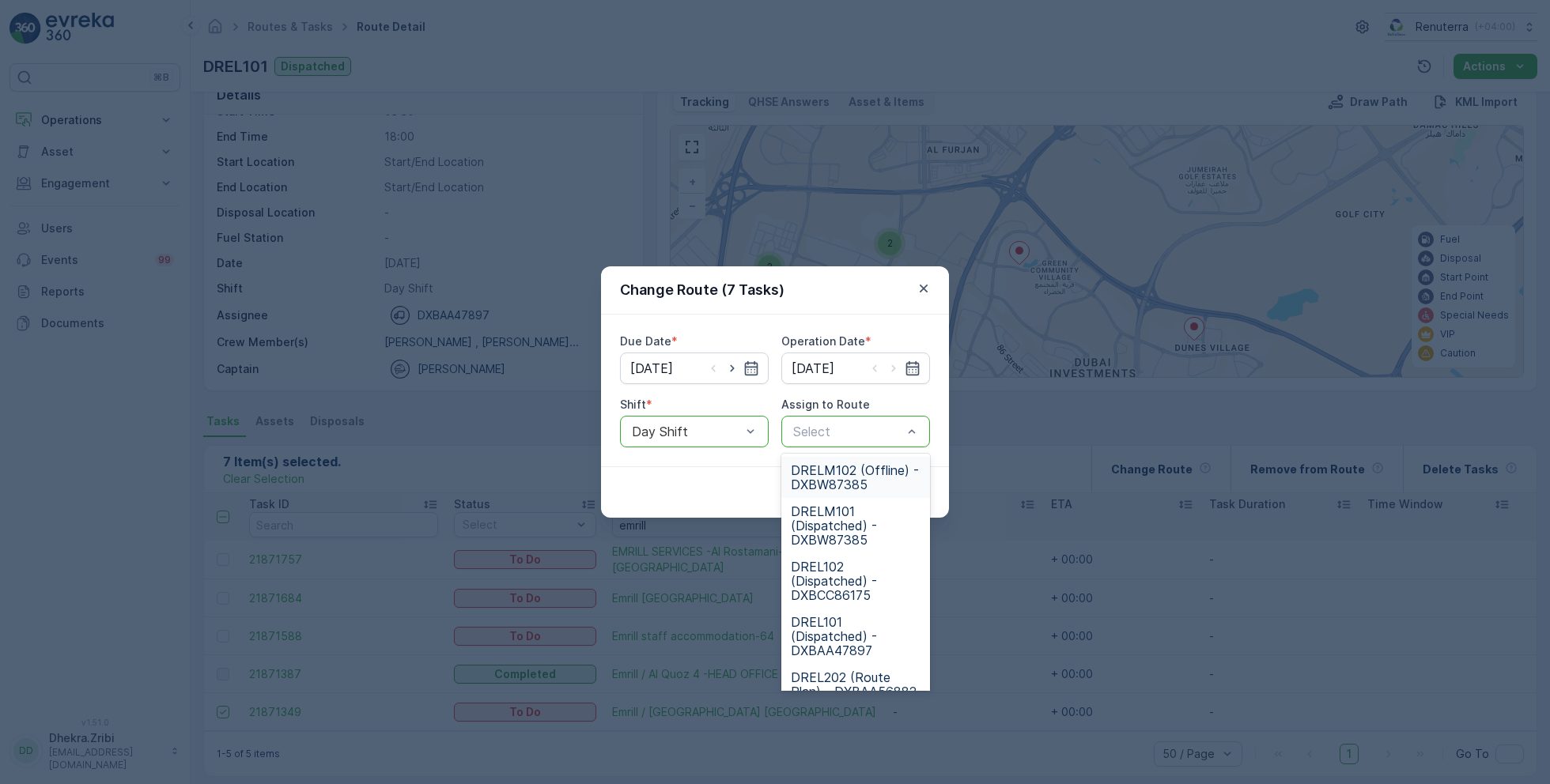
click at [851, 467] on span "DRELM102 (Offline) - DXBW87385" at bounding box center [856, 477] width 130 height 28
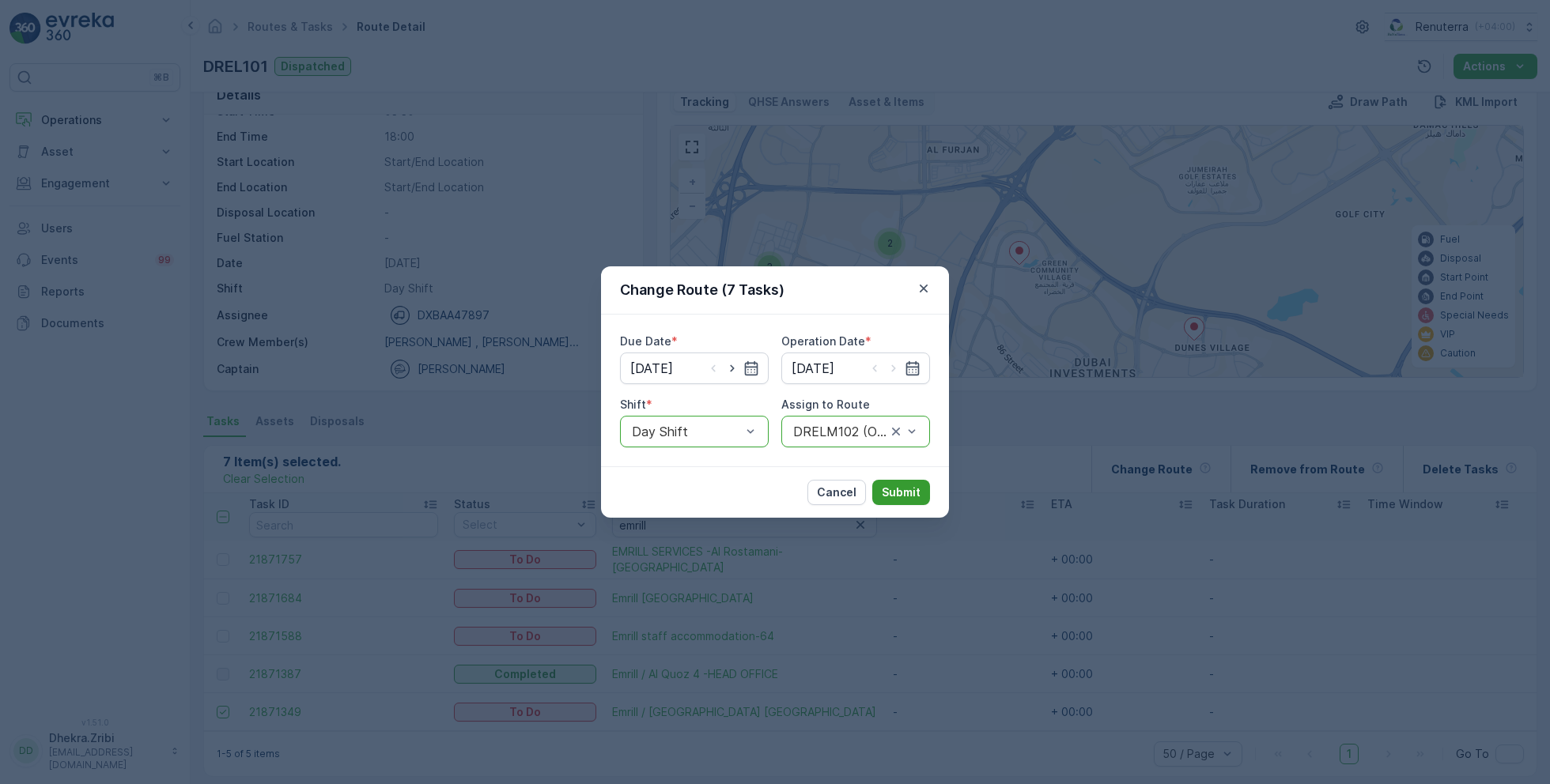
click at [897, 491] on p "Submit" at bounding box center [901, 492] width 39 height 16
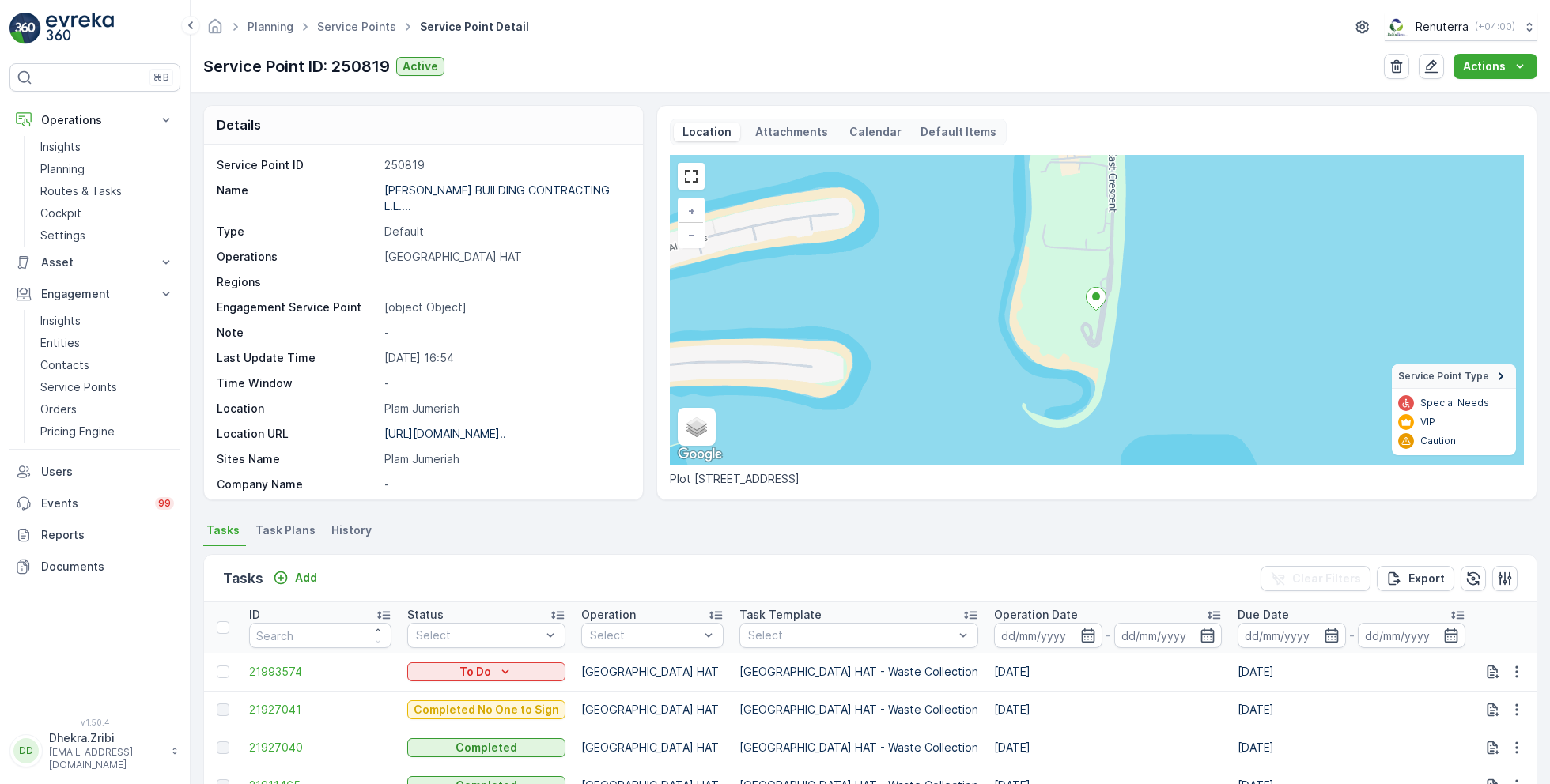
click at [393, 35] on ul "Service Points" at bounding box center [365, 28] width 102 height 23
click at [364, 25] on link "Service Points" at bounding box center [356, 26] width 79 height 13
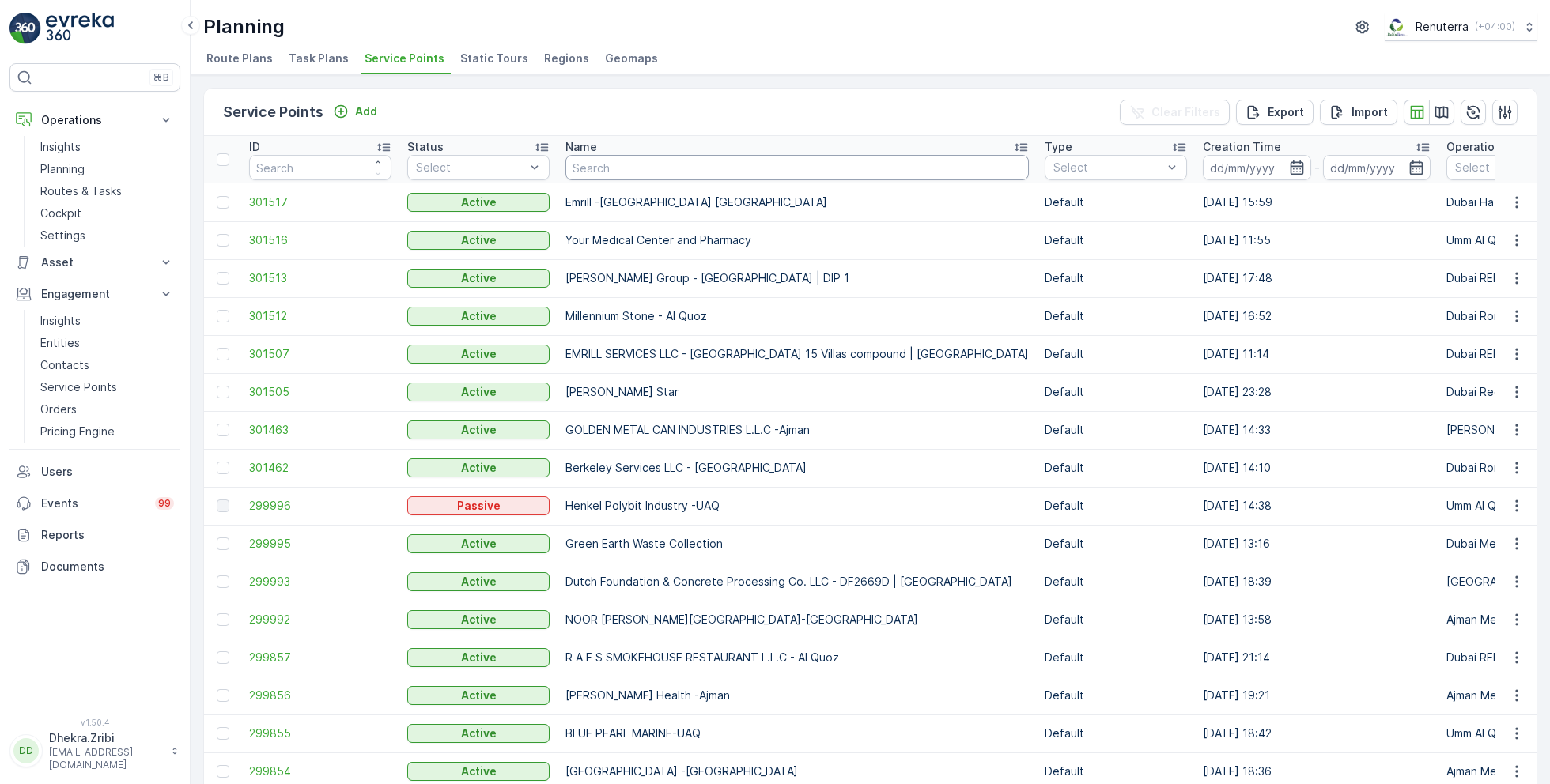
click at [713, 167] on input "text" at bounding box center [797, 167] width 463 height 25
type input "l"
type input "ktc"
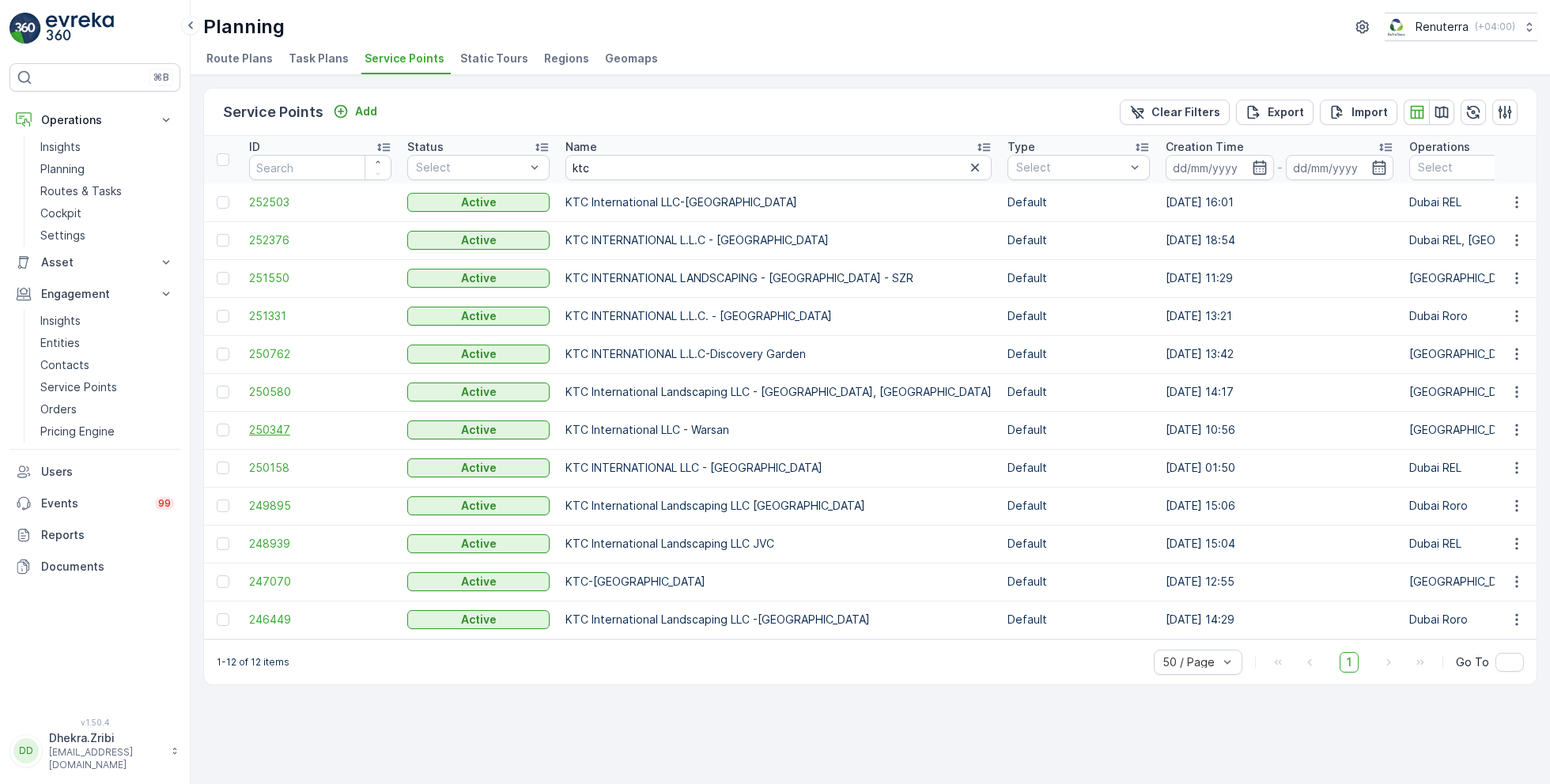
click at [270, 428] on span "250347" at bounding box center [321, 430] width 142 height 16
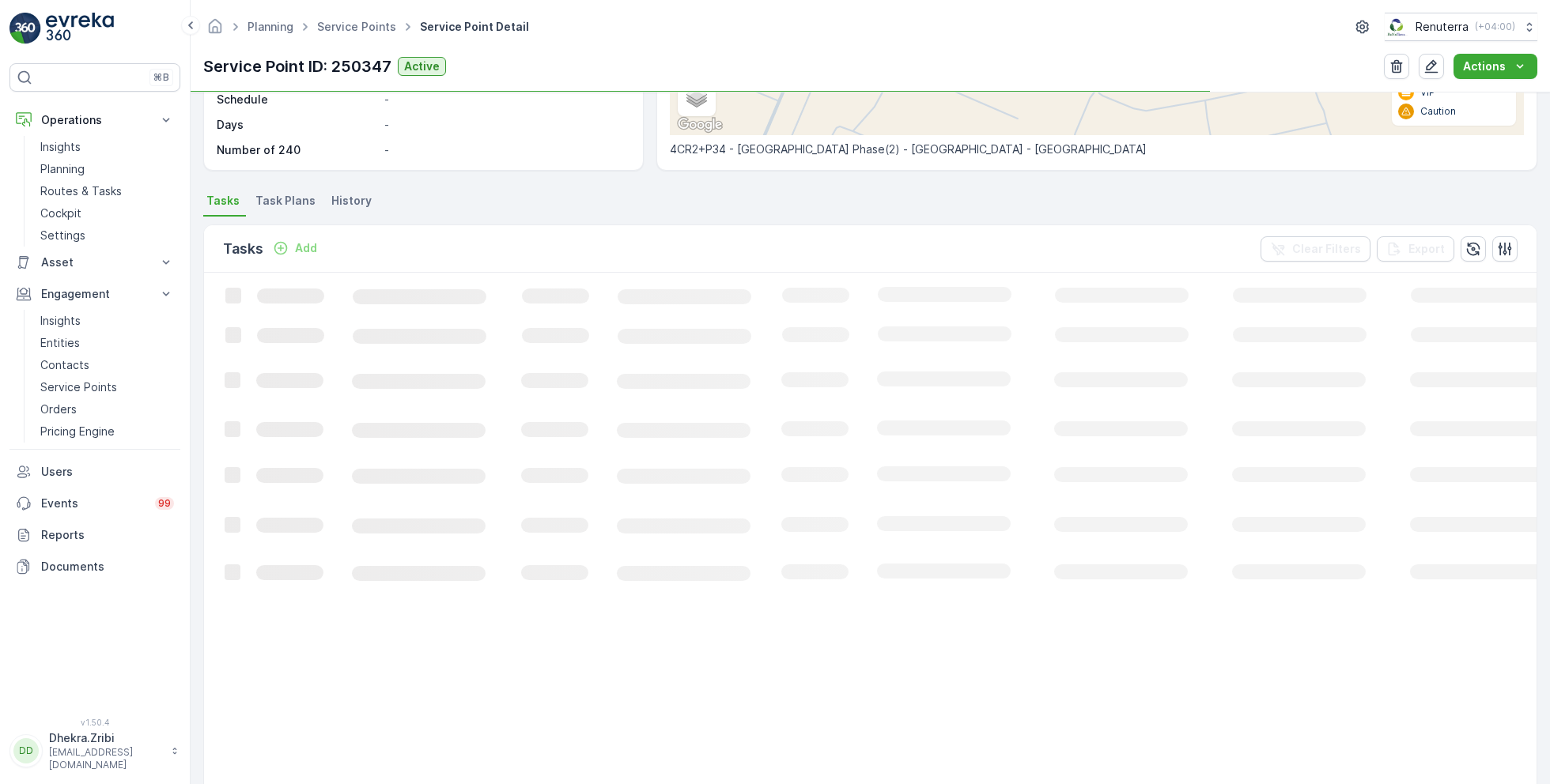
scroll to position [332, 0]
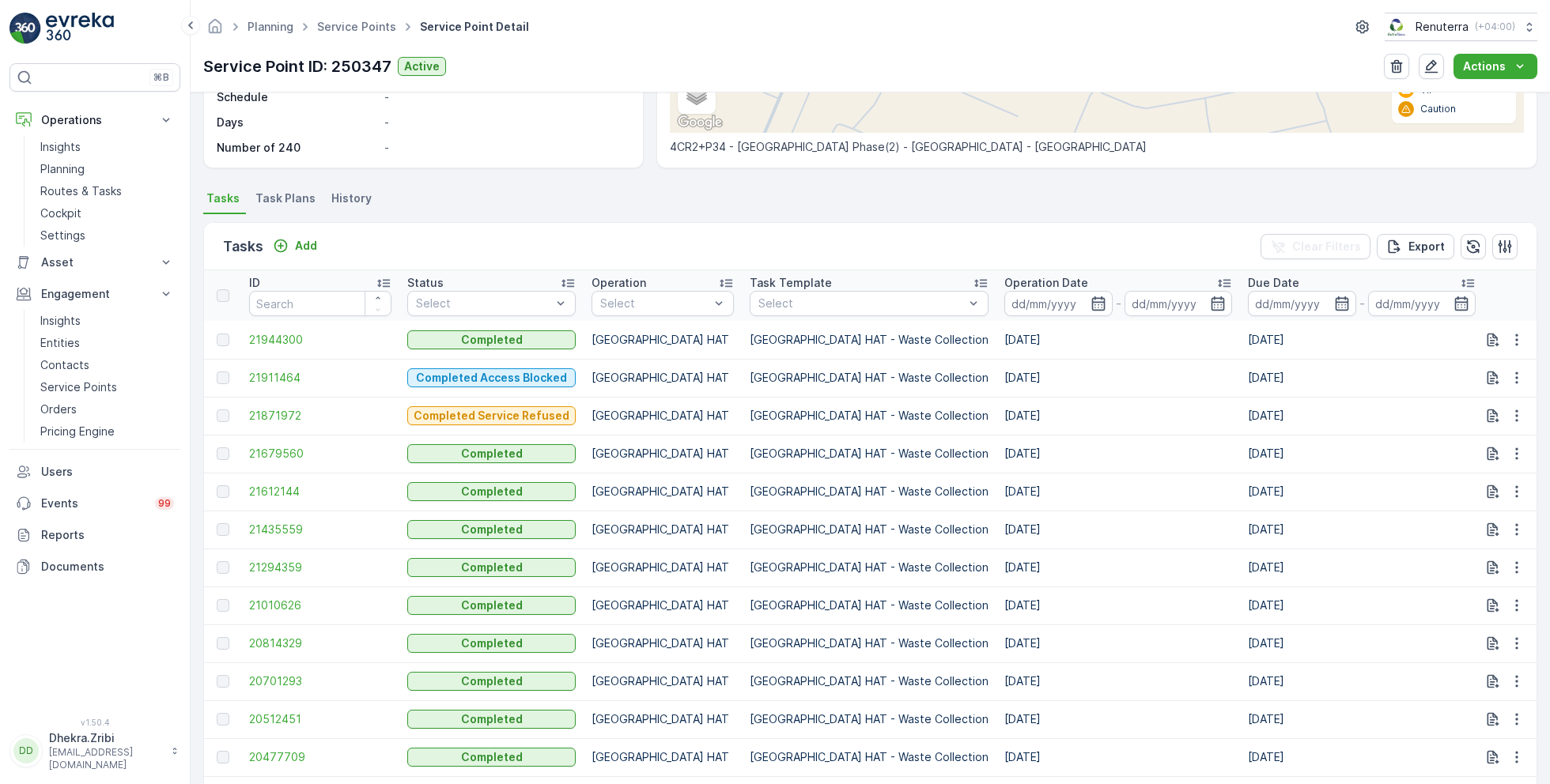
click at [280, 327] on td "21944300" at bounding box center [321, 340] width 158 height 38
click at [291, 344] on span "21944300" at bounding box center [321, 340] width 142 height 16
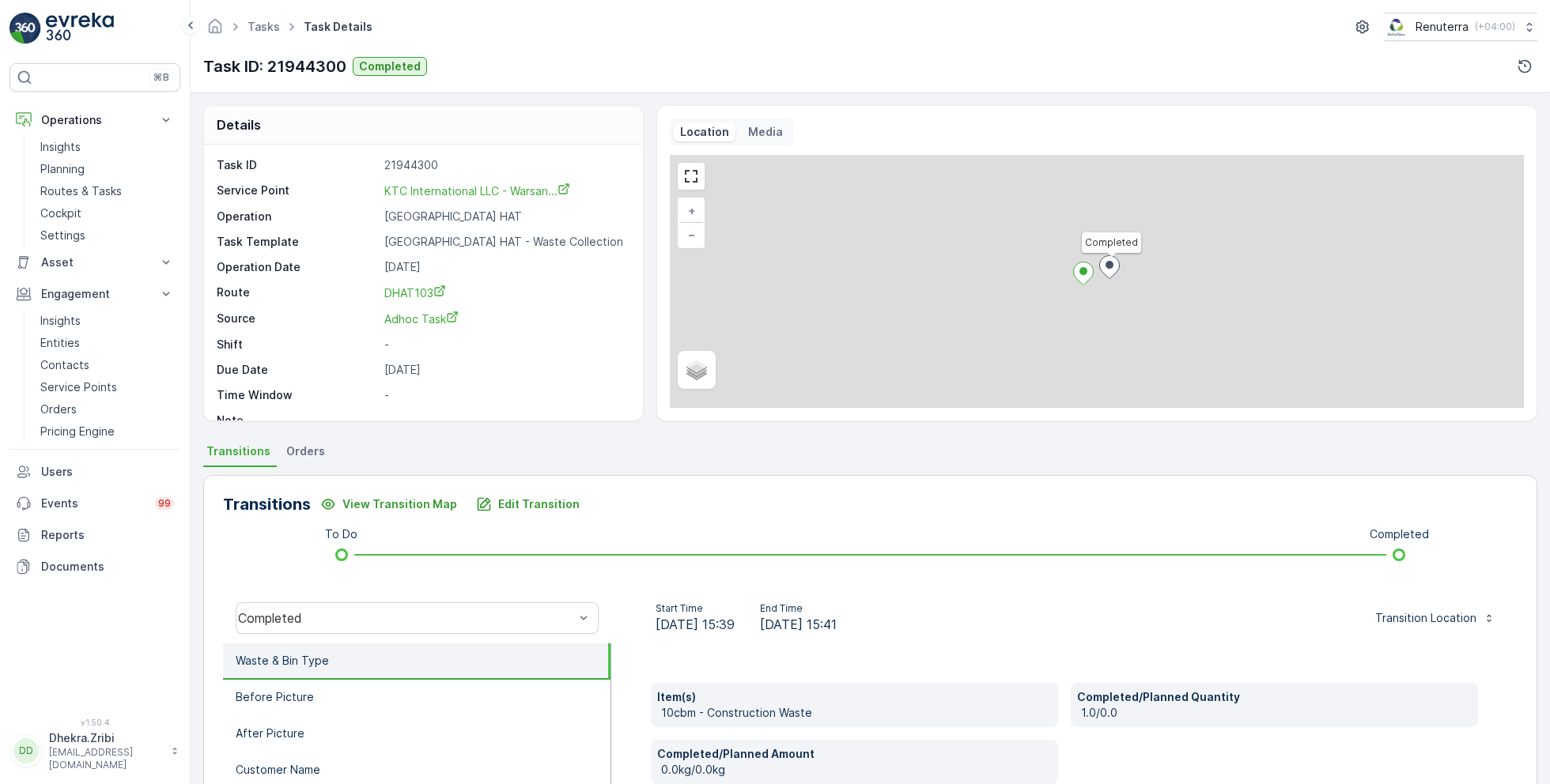
scroll to position [20, 0]
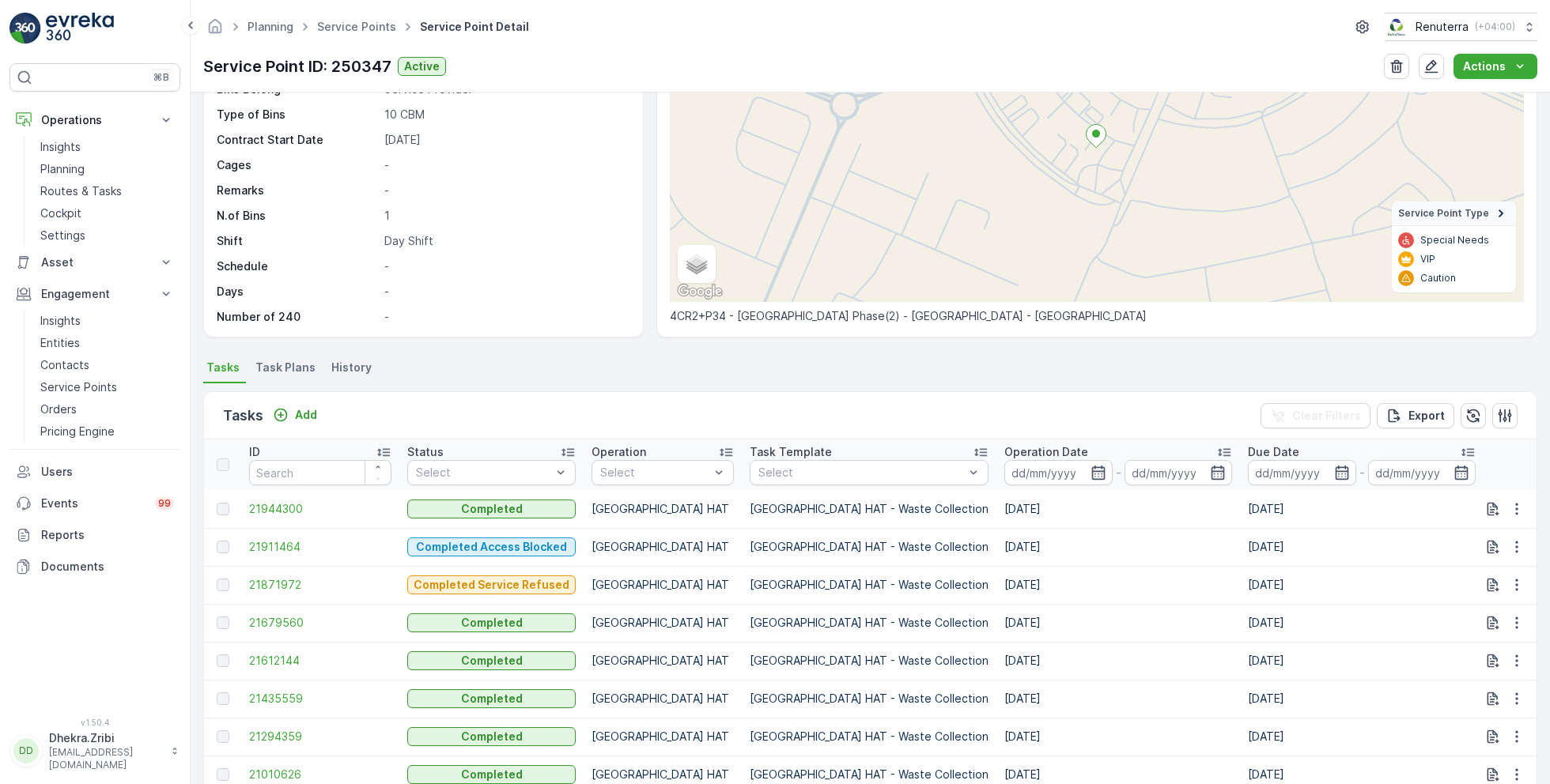
scroll to position [180, 0]
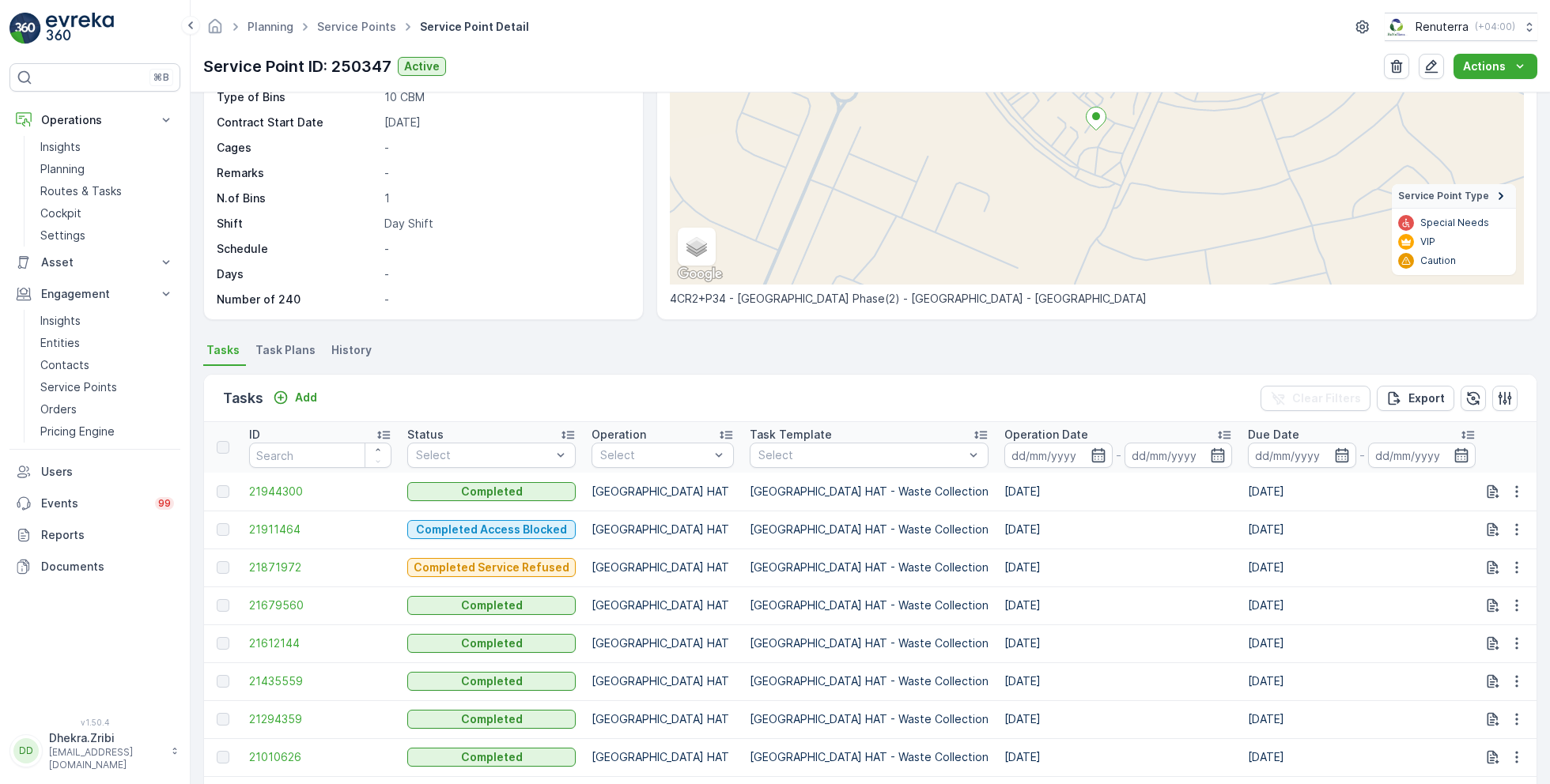
click at [293, 617] on td "21679560" at bounding box center [321, 605] width 158 height 38
click at [291, 602] on span "21679560" at bounding box center [321, 605] width 142 height 16
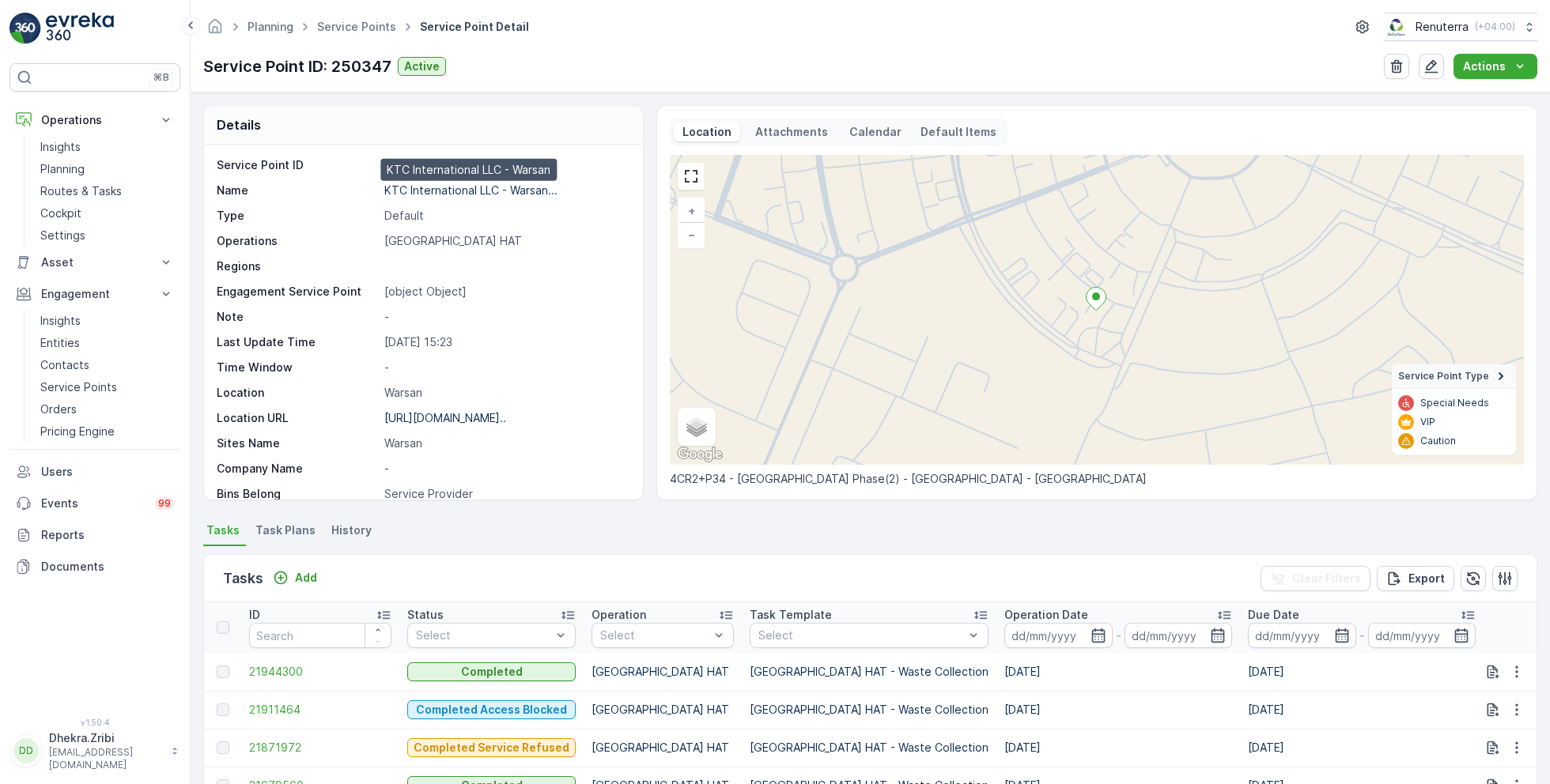
click at [460, 190] on p "KTC International LLC - Warsan..." at bounding box center [471, 190] width 173 height 13
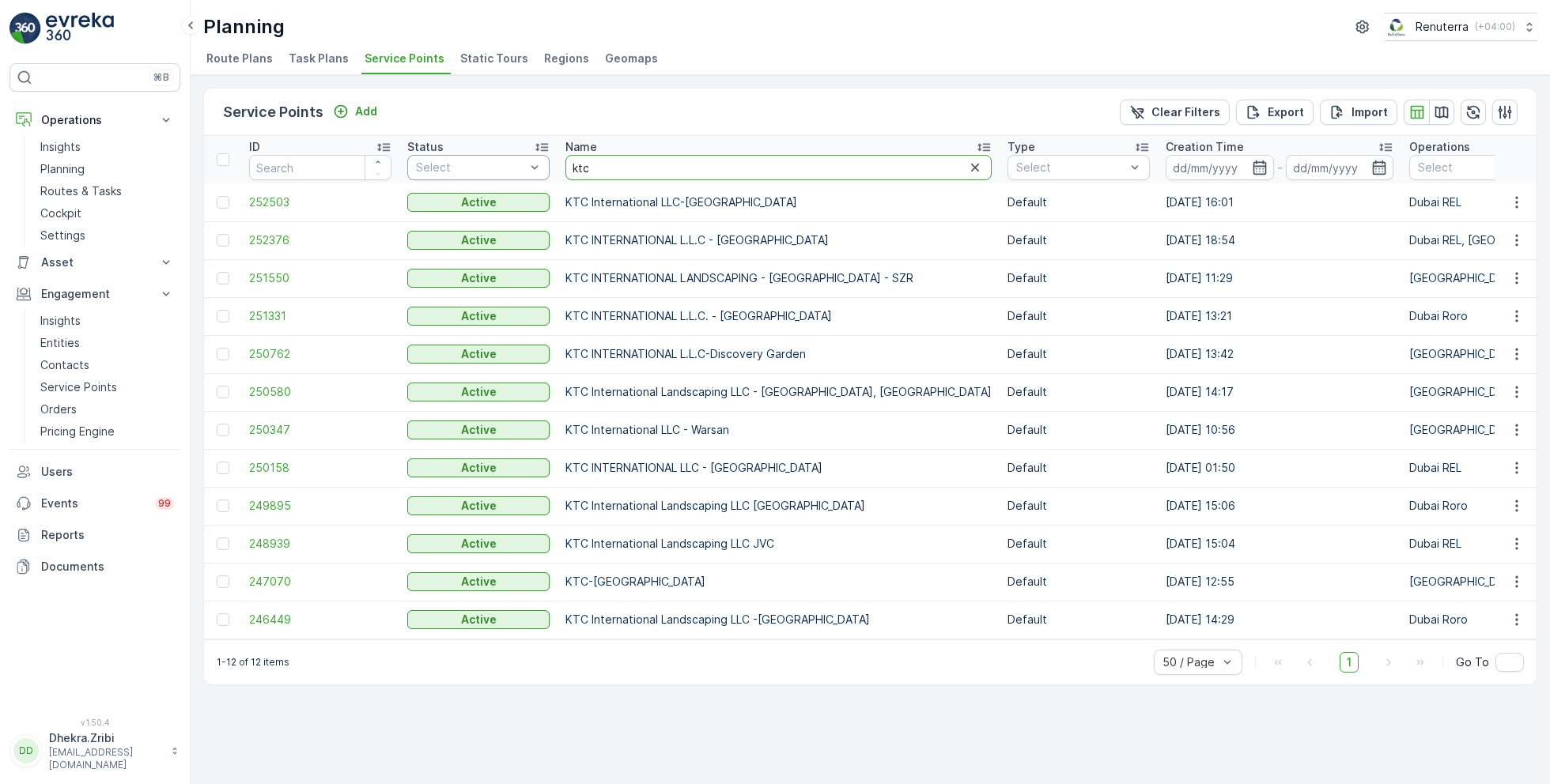
drag, startPoint x: 648, startPoint y: 171, endPoint x: 512, endPoint y: 155, distance: 136.9
paste input "MUSABBEH RASHID MUSABBEH ALFATTAN ALFALASI (Al Fattan Properties LLC)"
type input "MUSABBEH RASHID MUSABBEH ALFATTAN ALFALASI (Al Fattan Properties LLC)"
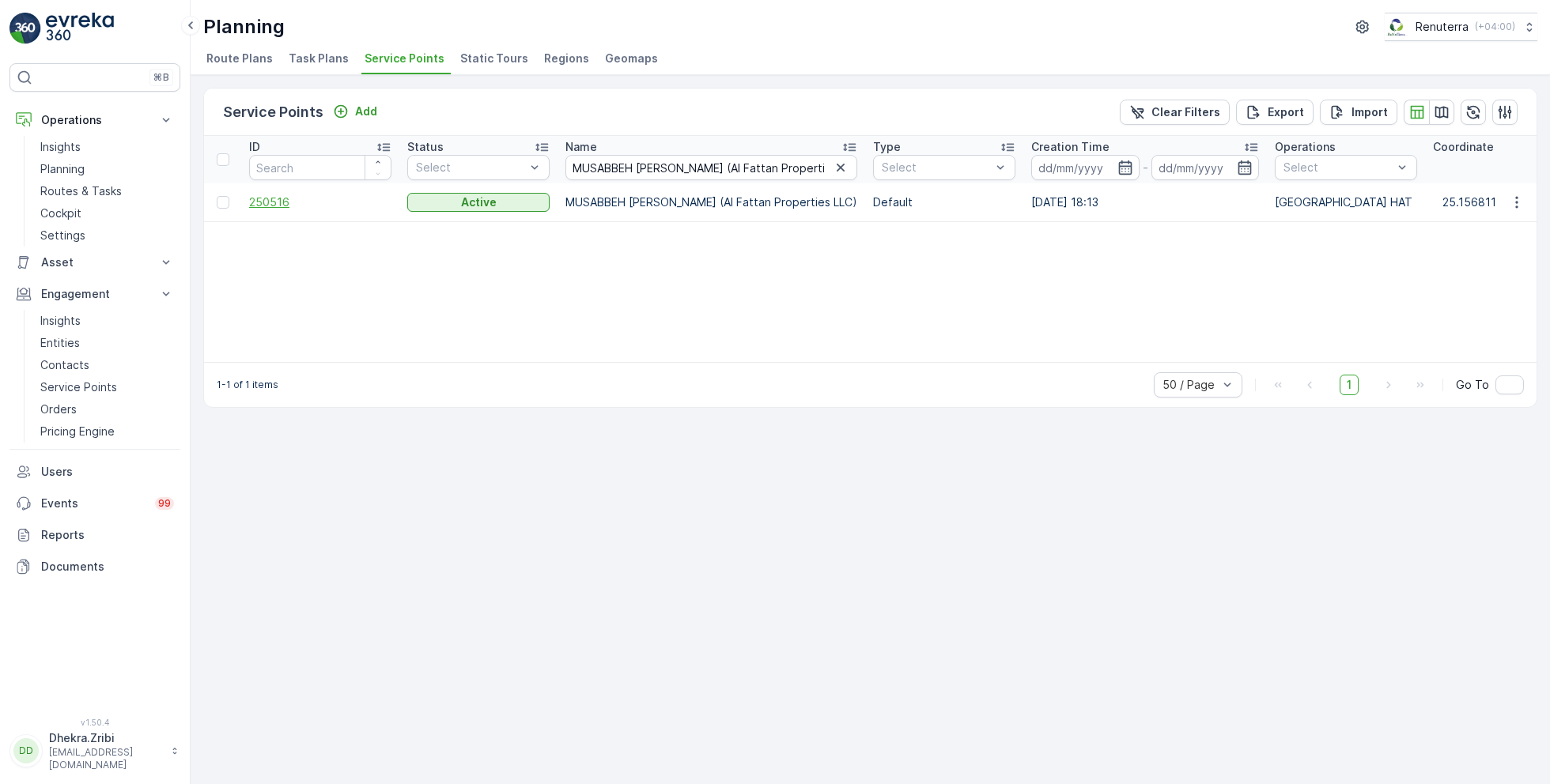
click at [263, 195] on span "250516" at bounding box center [321, 202] width 142 height 16
click at [850, 174] on button "button" at bounding box center [840, 167] width 19 height 19
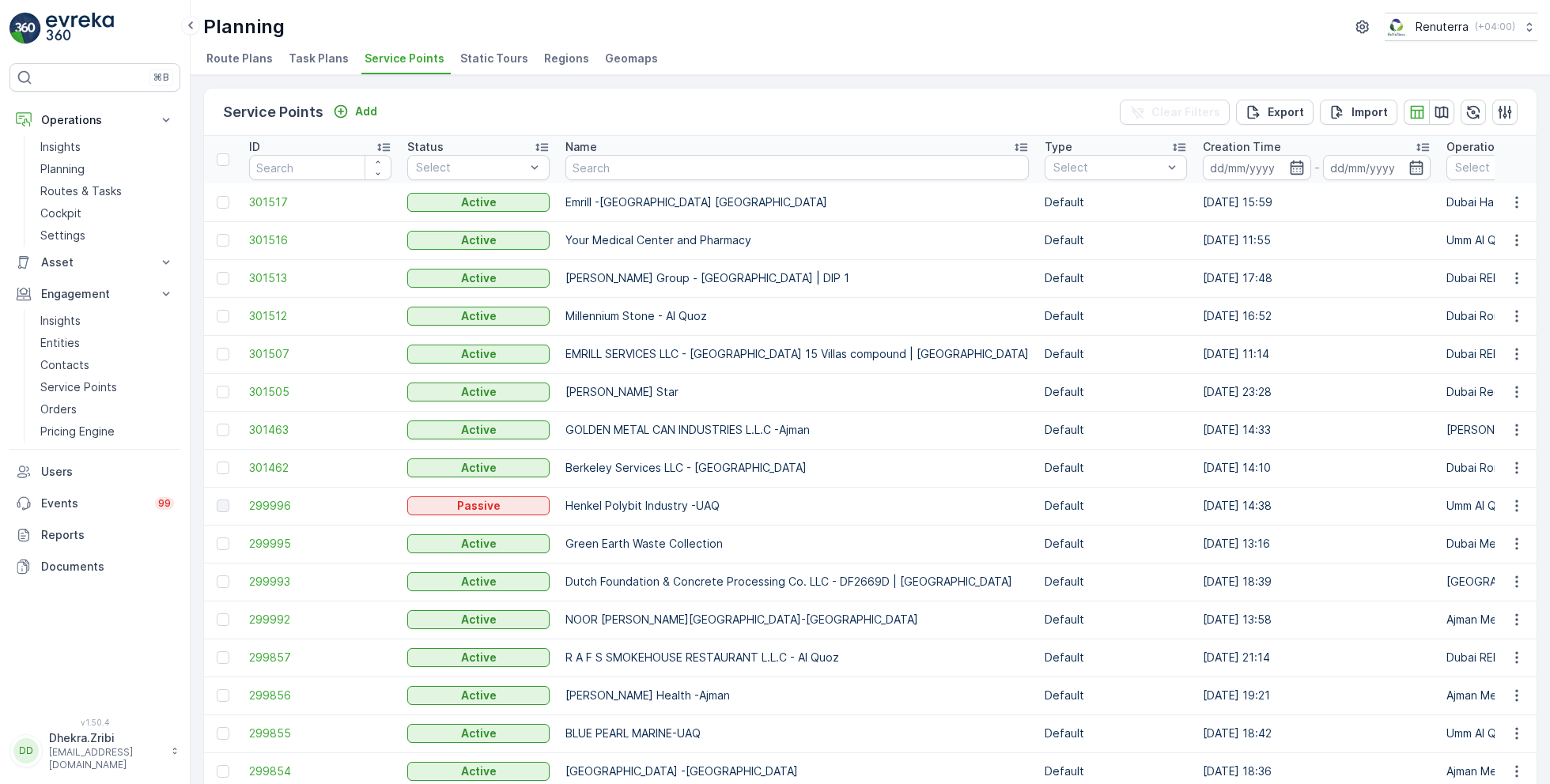
click at [751, 178] on input "text" at bounding box center [797, 167] width 463 height 25
type input "al fattan"
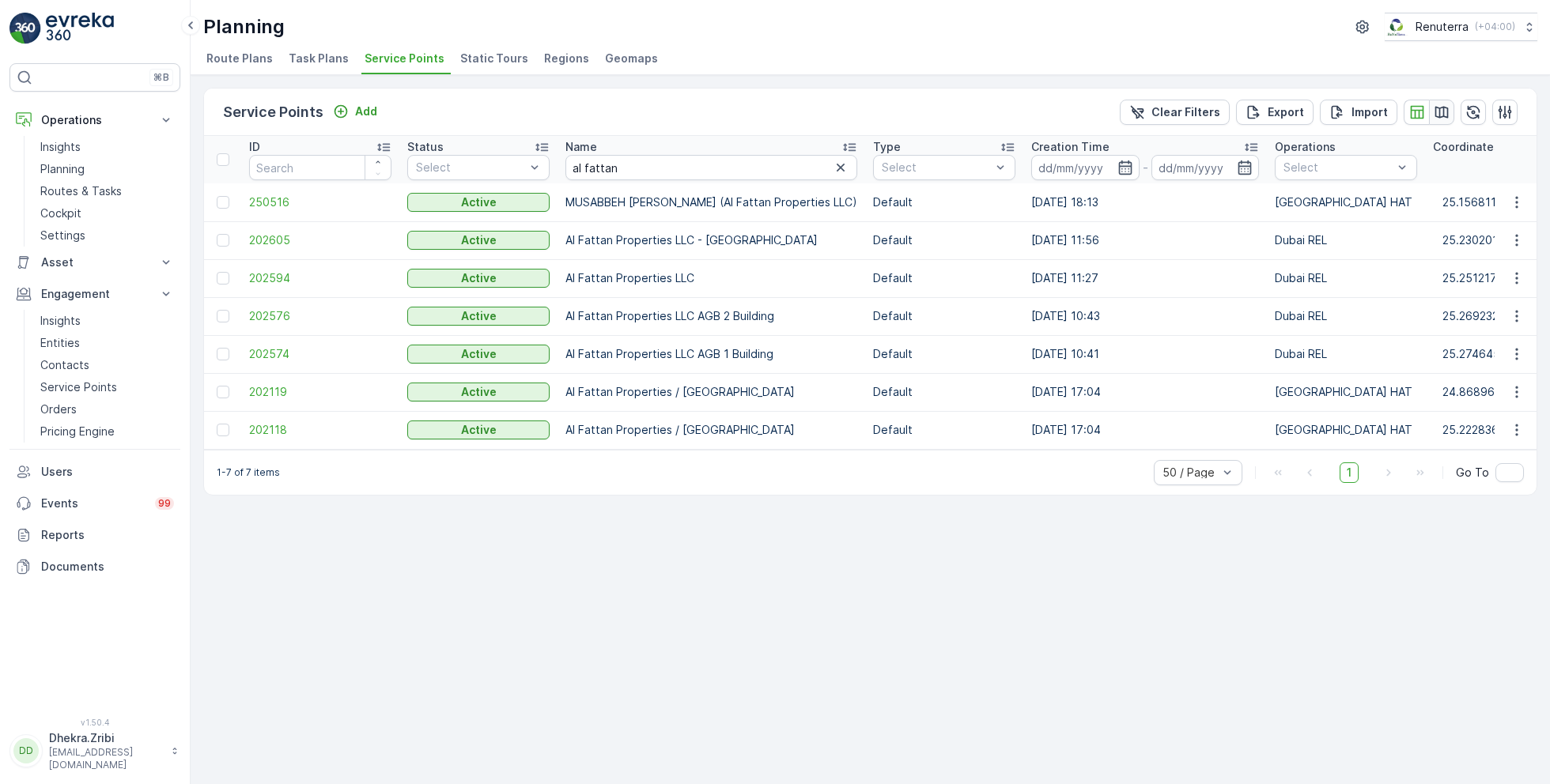
click at [1435, 109] on icon "button" at bounding box center [1441, 111] width 13 height 12
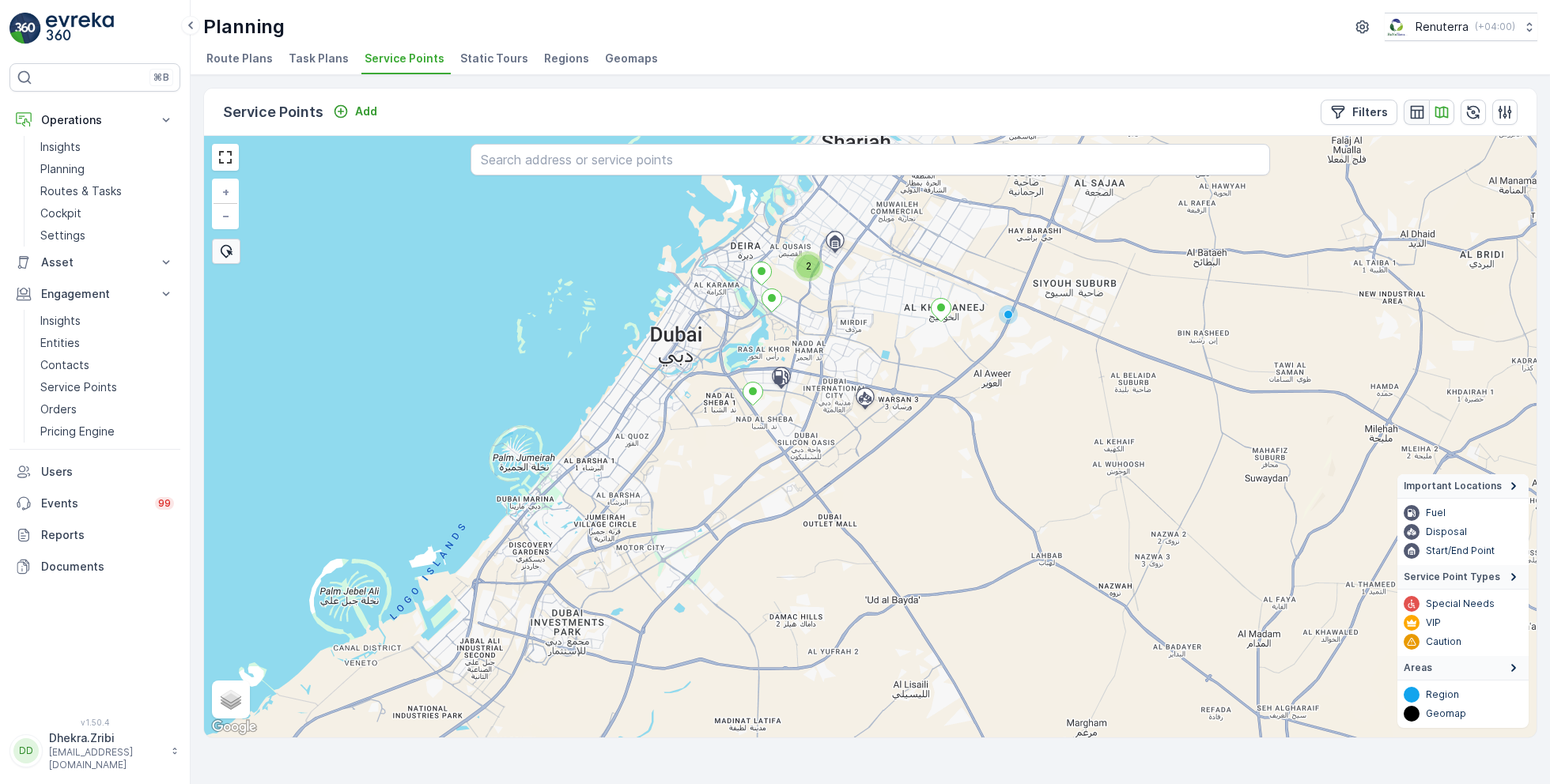
click at [1424, 112] on icon "button" at bounding box center [1417, 112] width 16 height 16
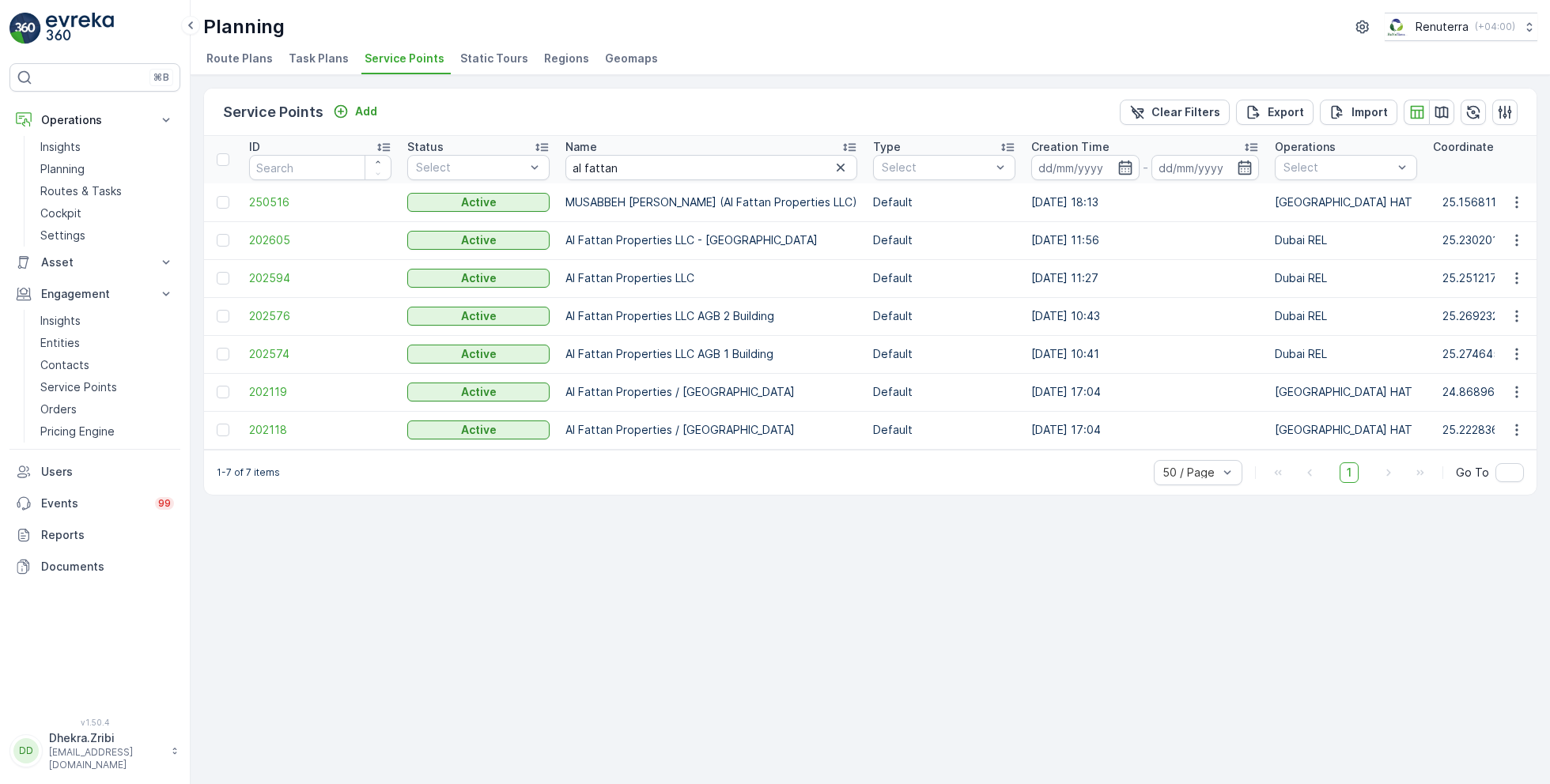
scroll to position [0, 4]
click at [266, 423] on span "202118" at bounding box center [317, 430] width 142 height 16
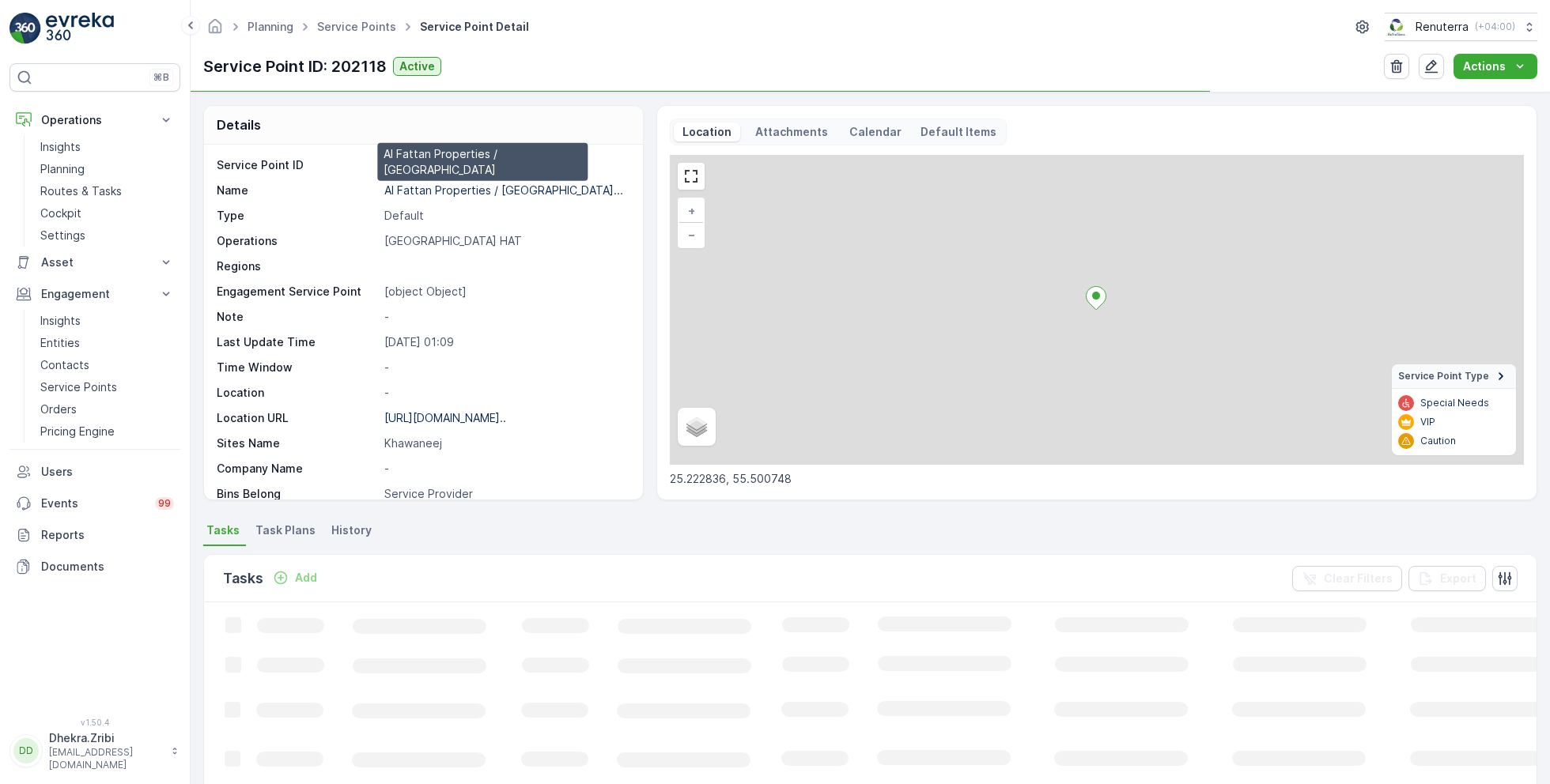
click at [456, 187] on p "Al Fattan Properties / Khawane..." at bounding box center [504, 190] width 239 height 13
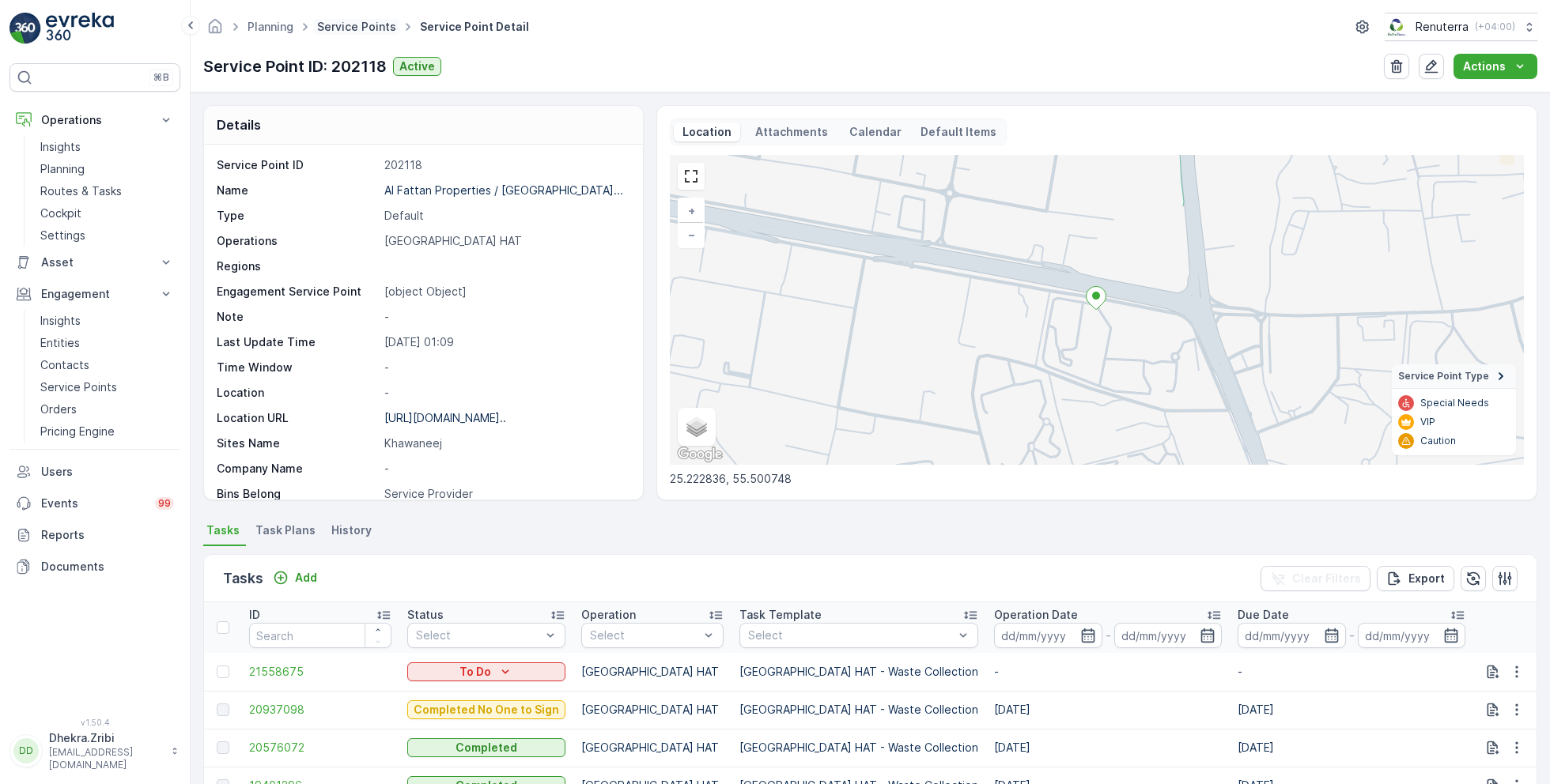
click at [368, 20] on link "Service Points" at bounding box center [356, 26] width 79 height 13
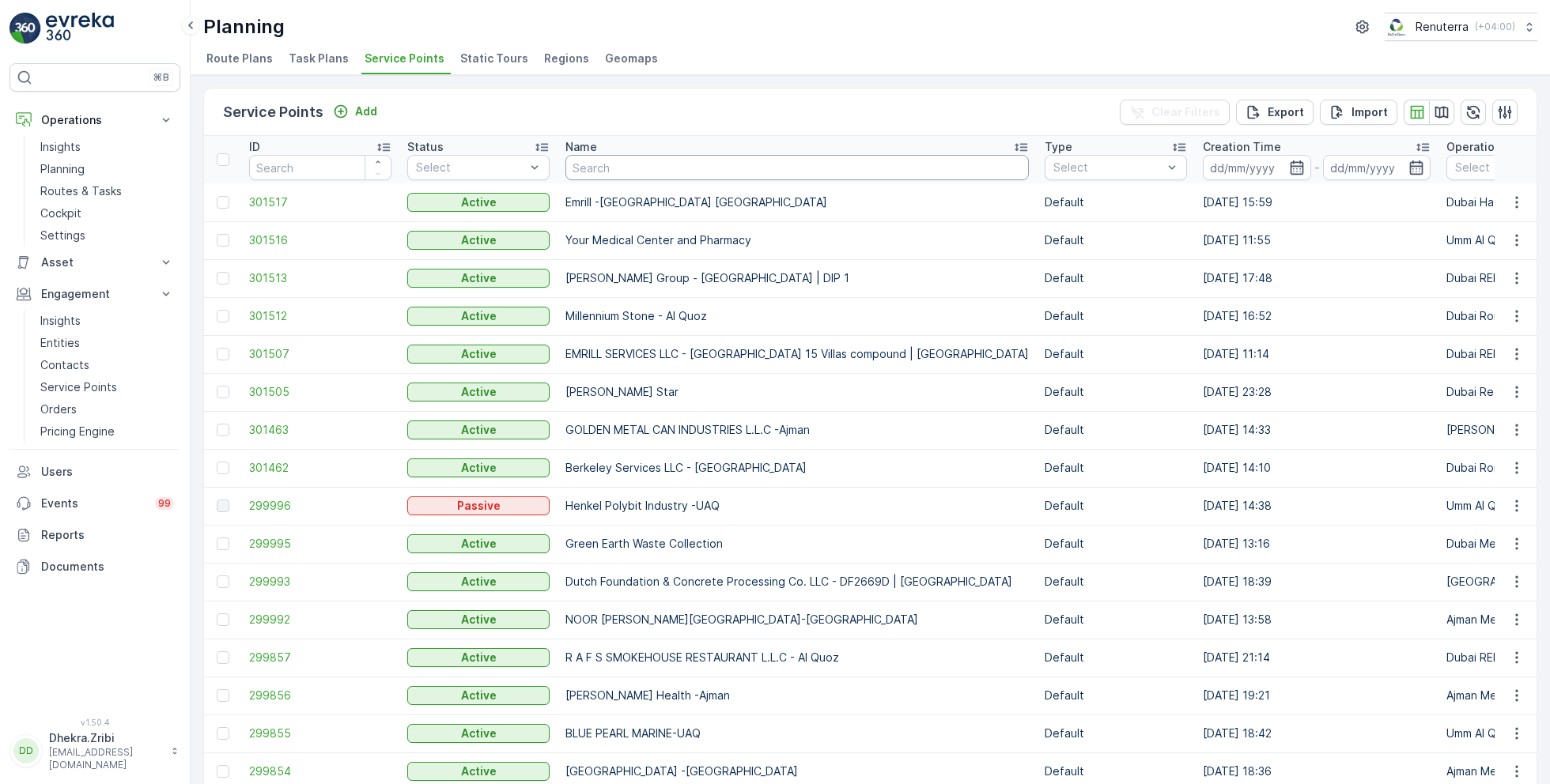
click at [665, 170] on input "text" at bounding box center [797, 167] width 463 height 25
type input "golden"
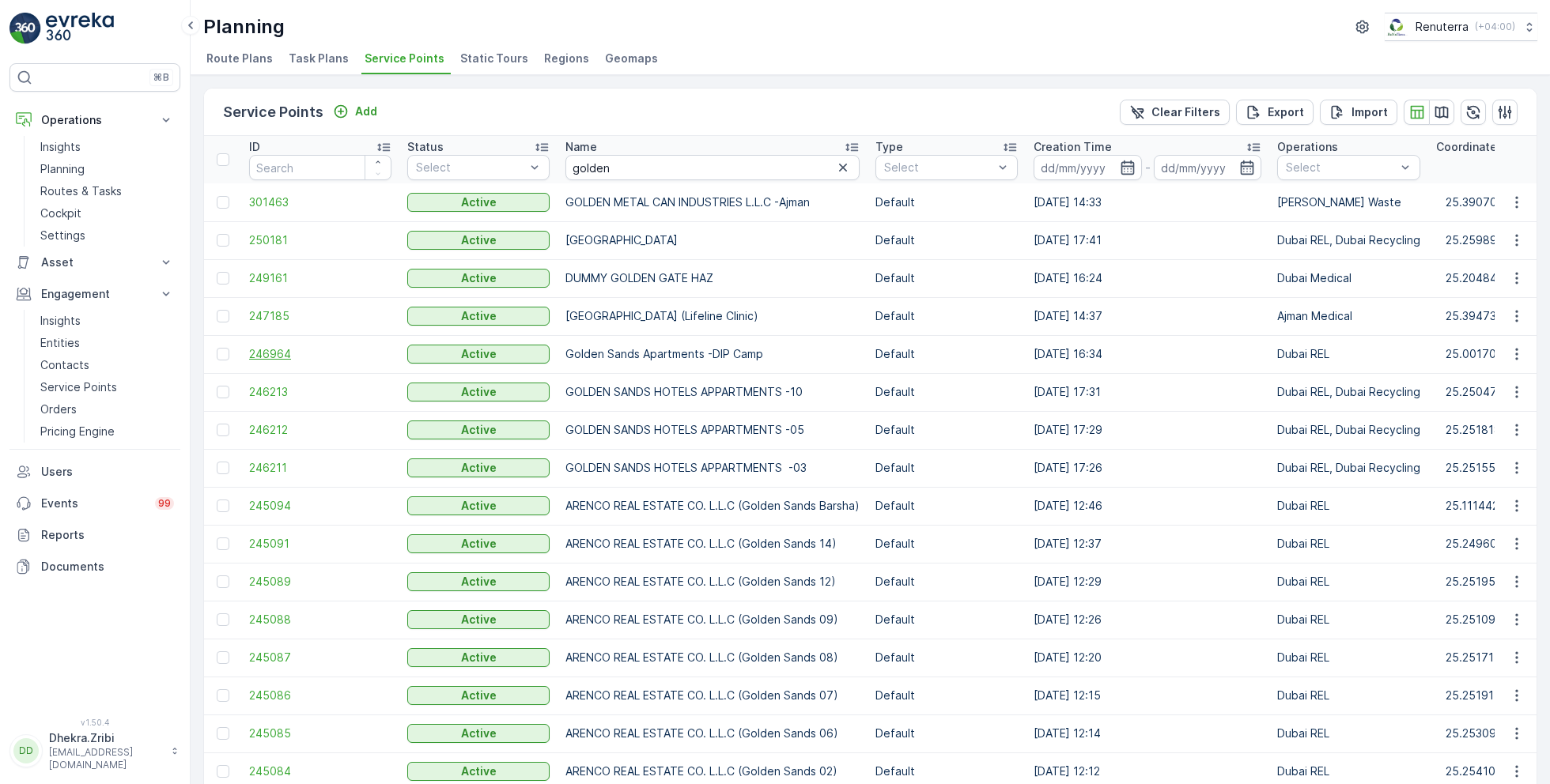
click at [276, 352] on span "246964" at bounding box center [321, 354] width 142 height 16
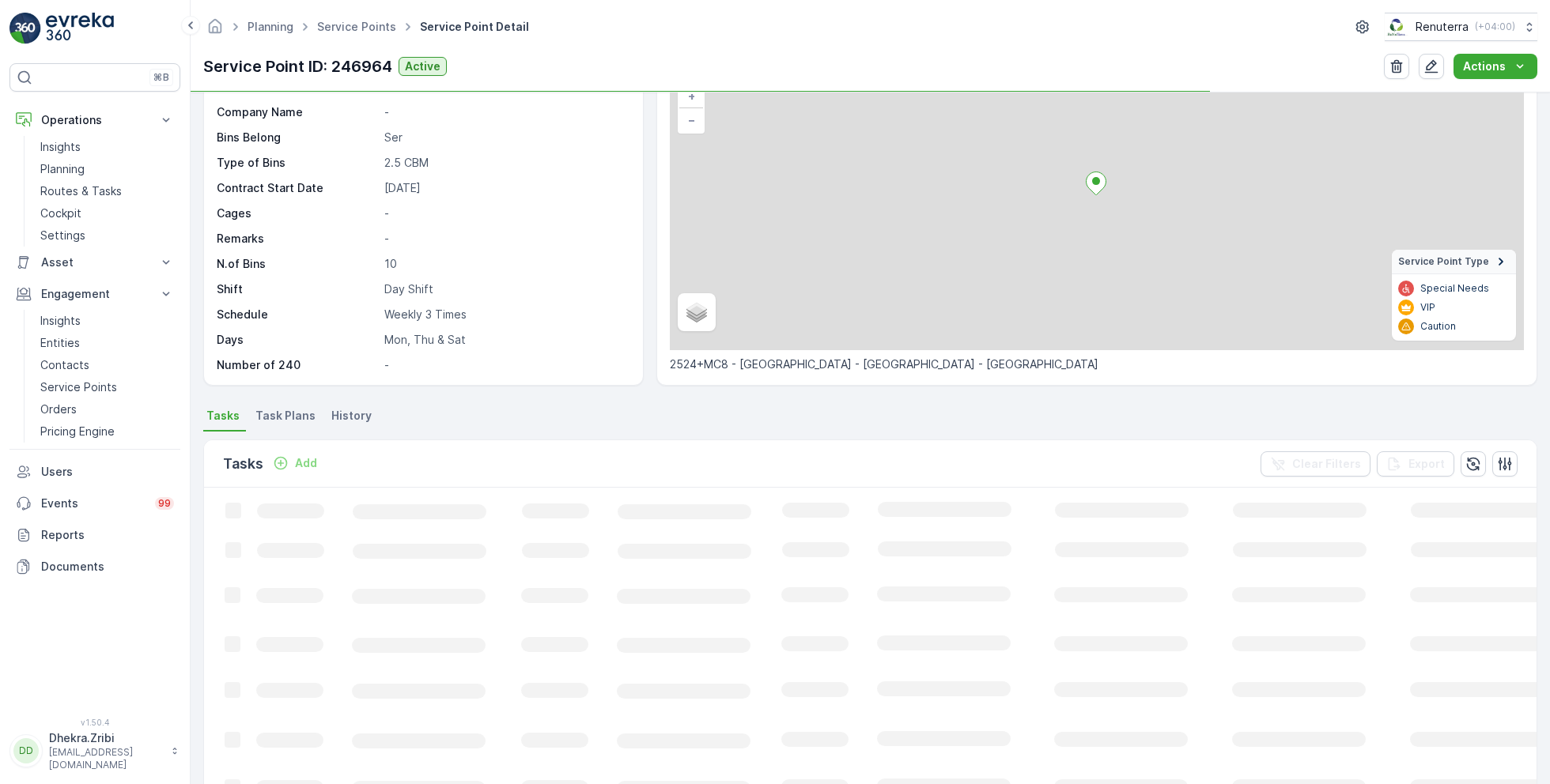
scroll to position [138, 0]
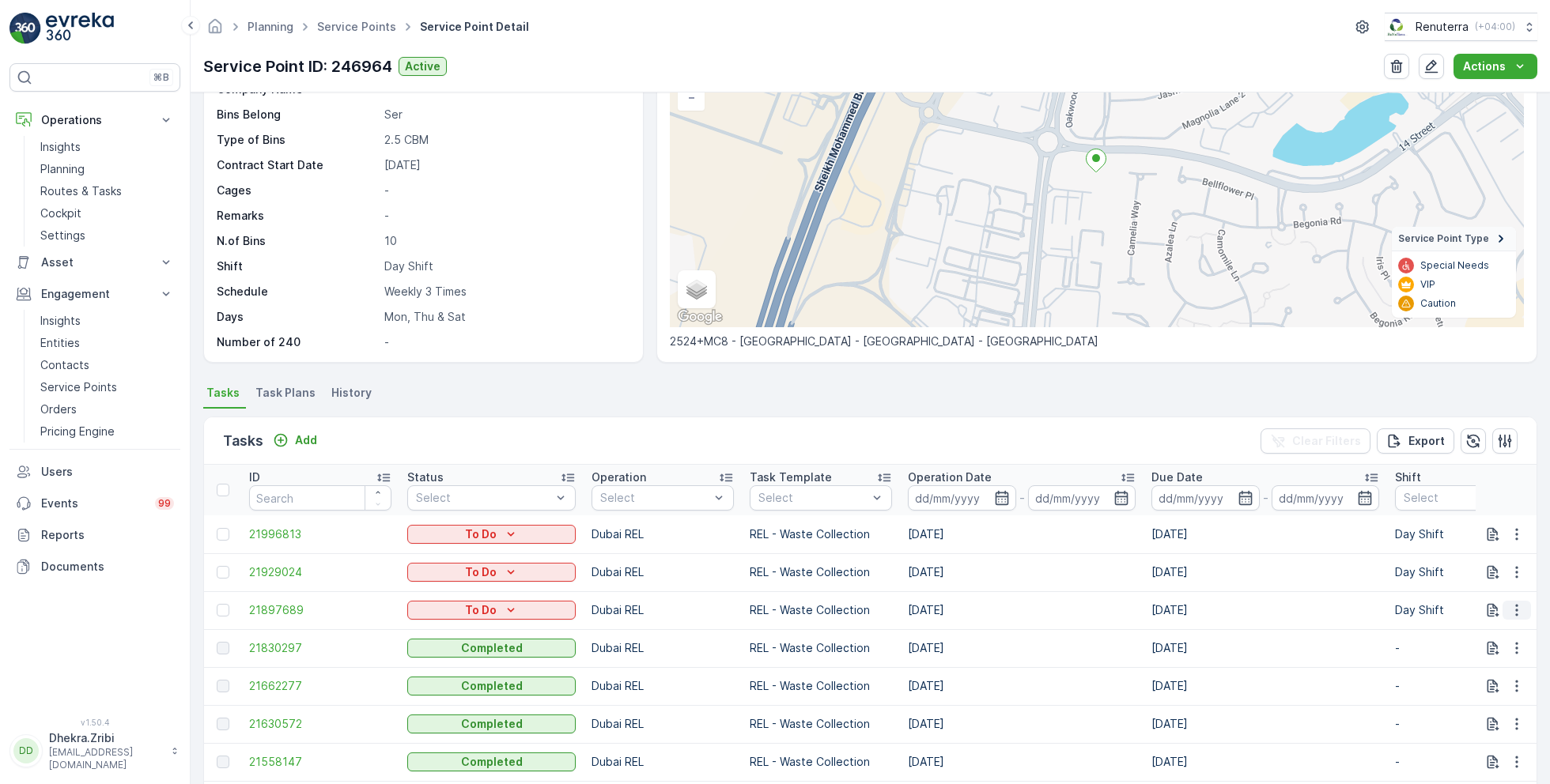
click at [1515, 609] on icon "button" at bounding box center [1516, 610] width 3 height 12
click at [1471, 674] on span "Change Route" at bounding box center [1476, 676] width 77 height 16
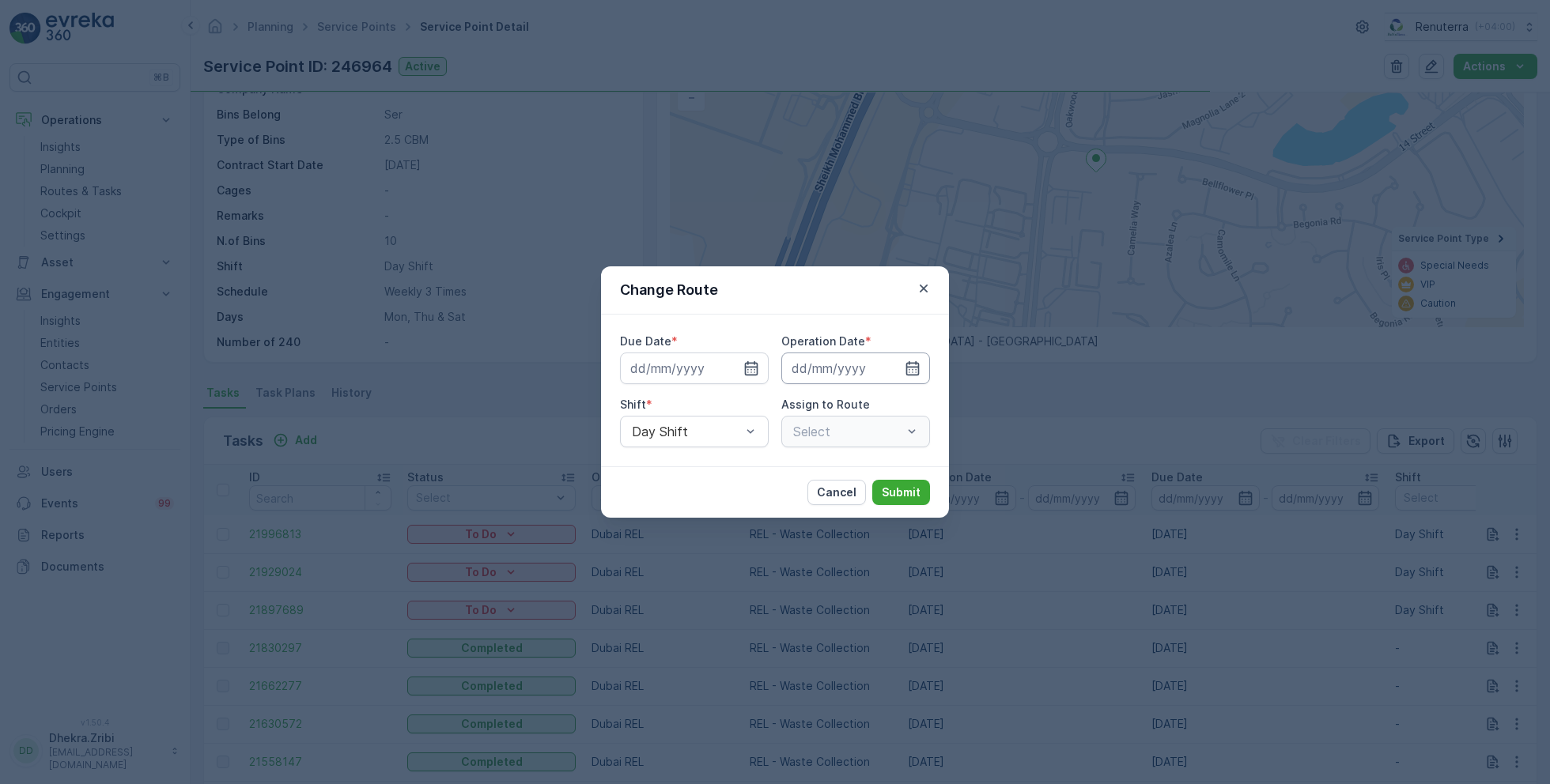
type input "25.09.2025"
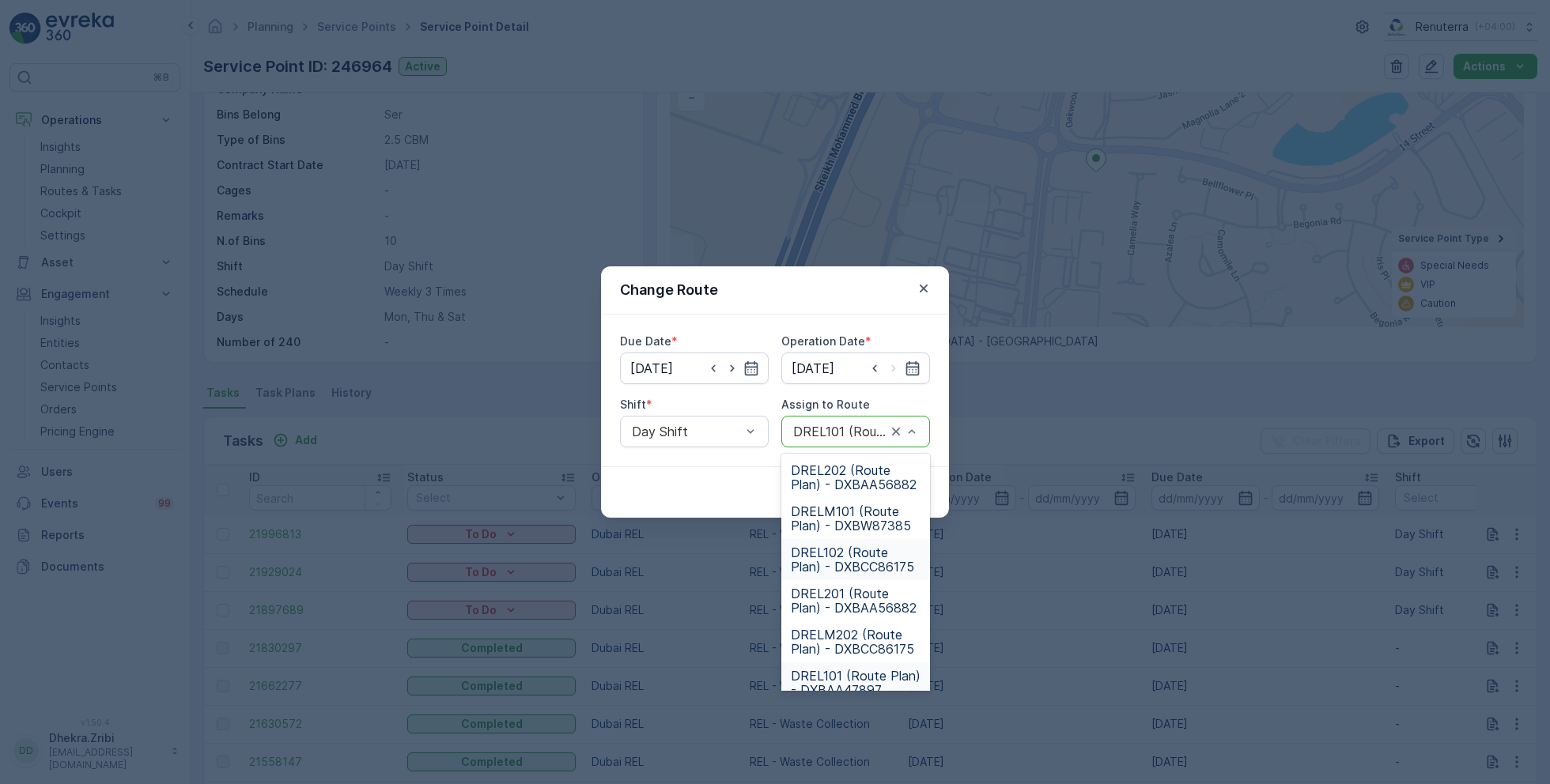
scroll to position [98, 0]
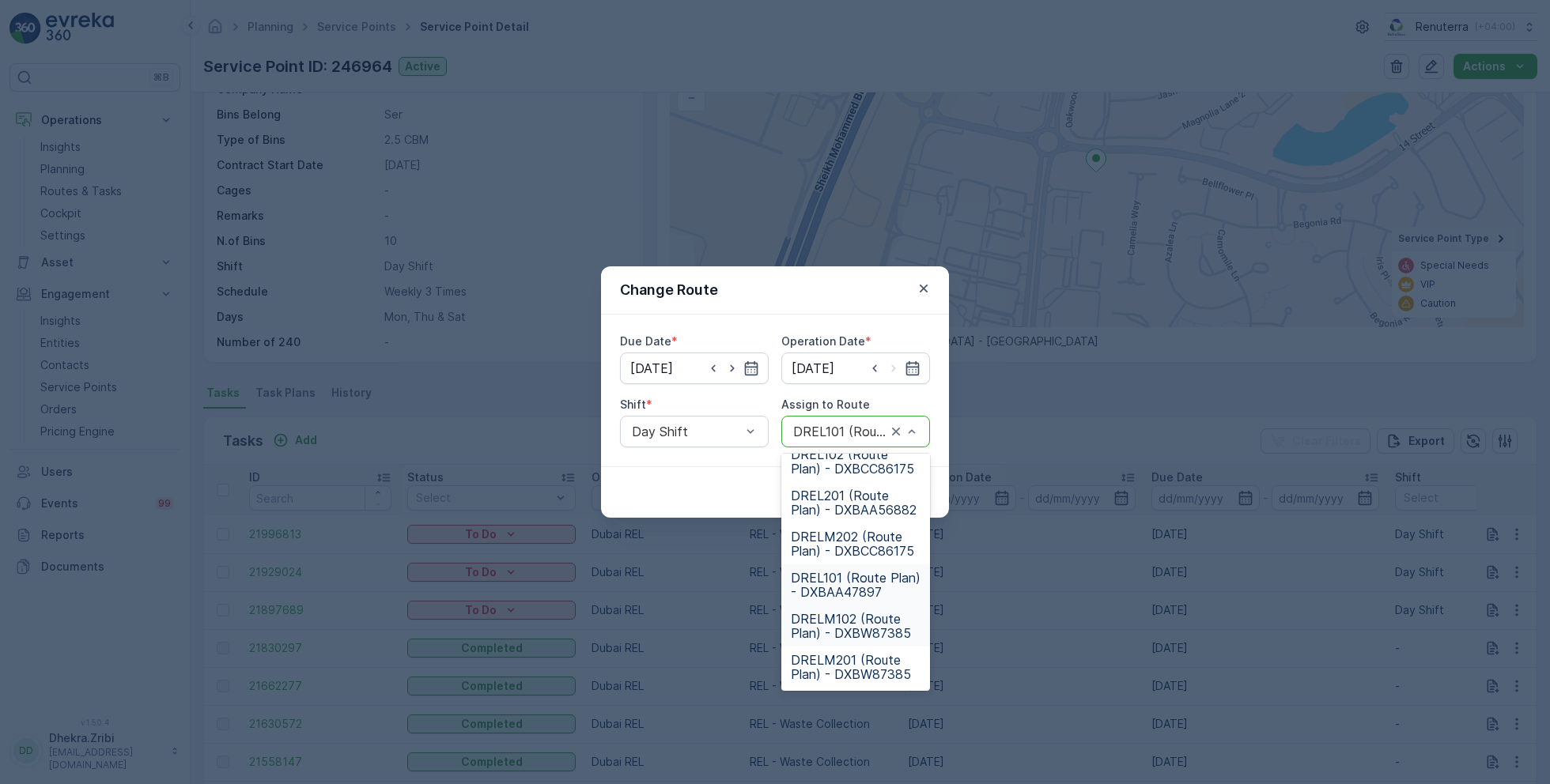
click at [833, 628] on span "DRELM102 (Route Plan) - DXBW87385" at bounding box center [856, 626] width 130 height 28
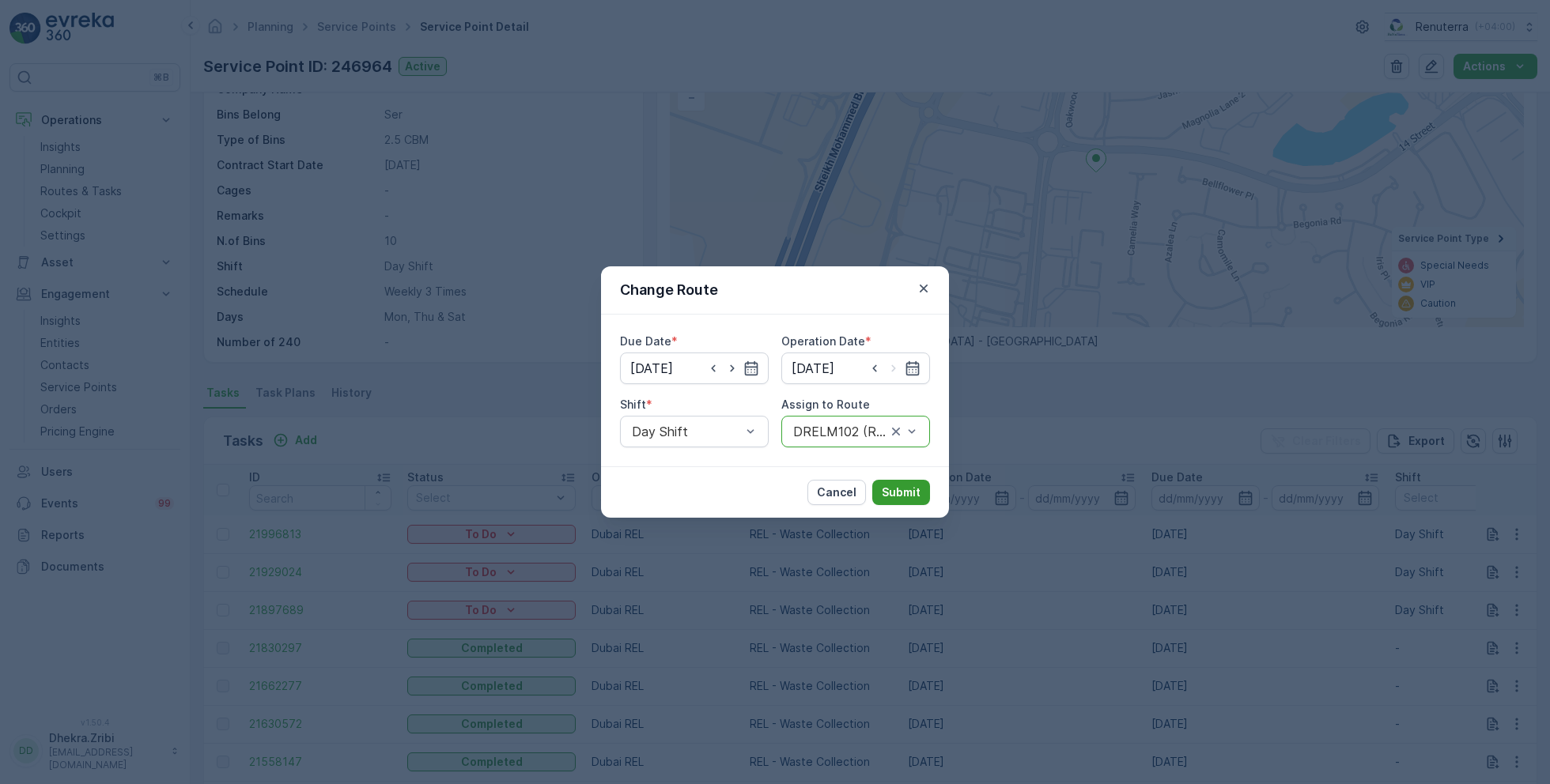
click at [915, 494] on p "Submit" at bounding box center [901, 492] width 39 height 16
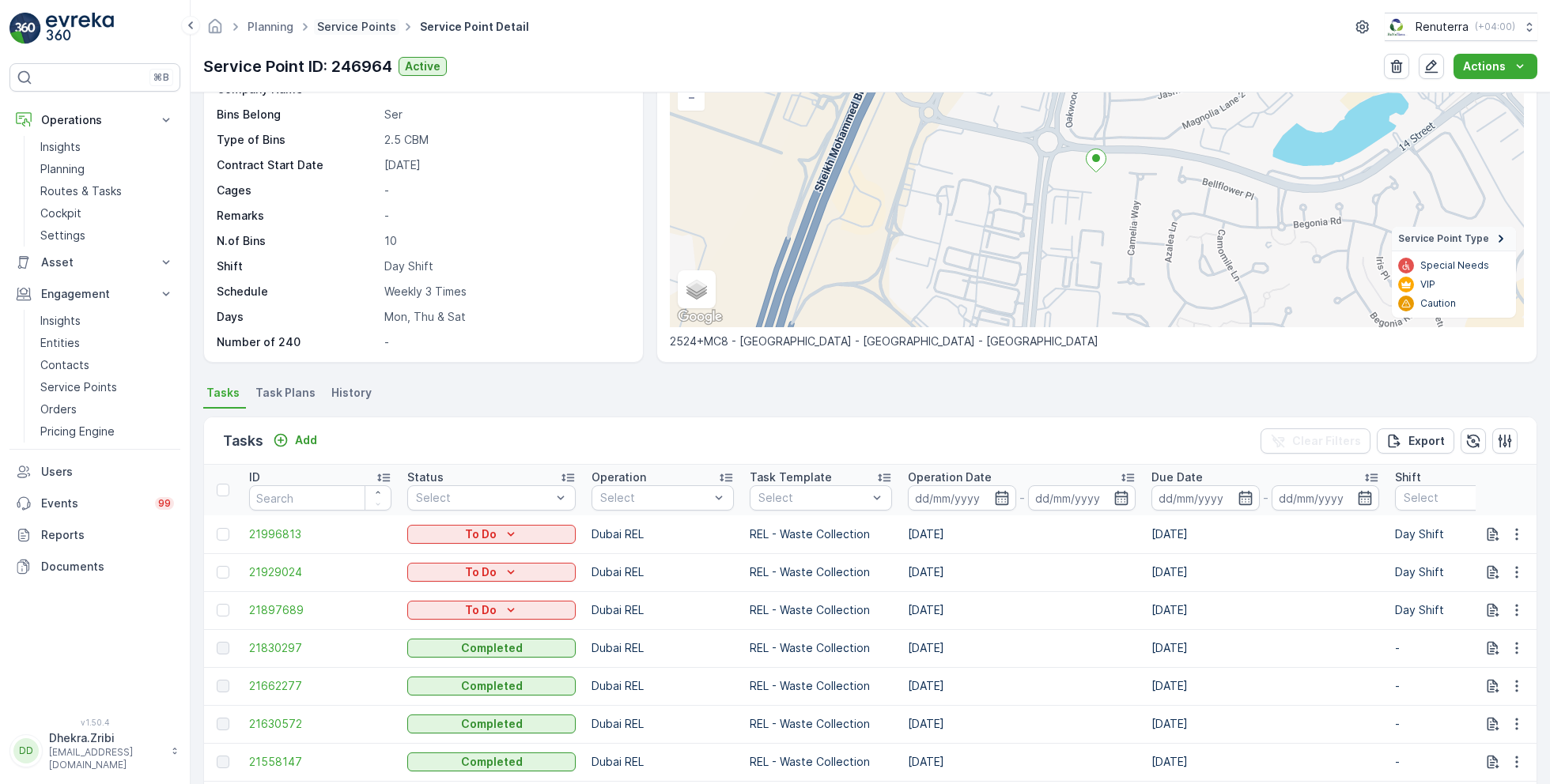
click at [363, 28] on link "Service Points" at bounding box center [356, 26] width 79 height 13
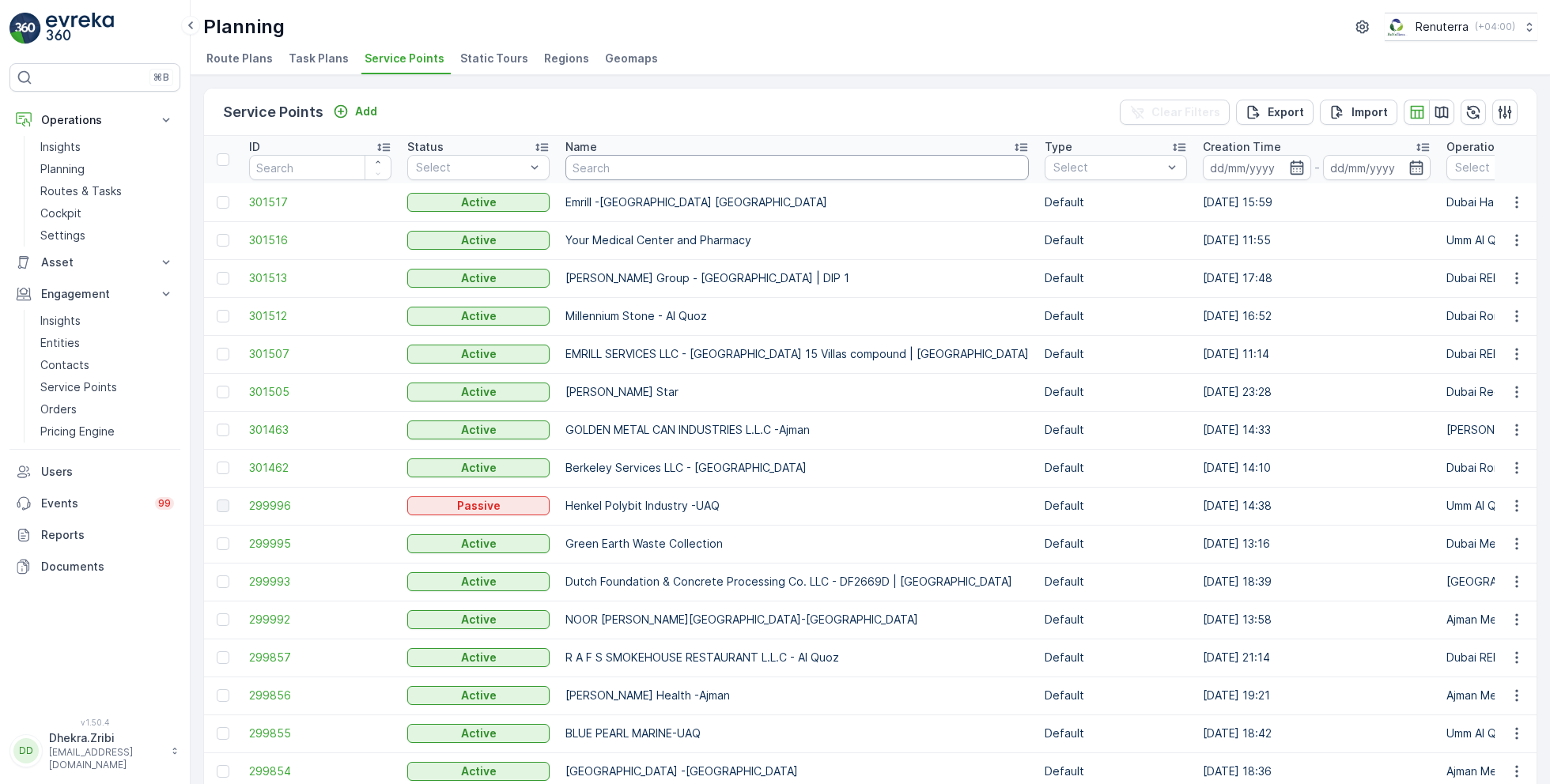
click at [603, 166] on input "text" at bounding box center [797, 167] width 463 height 25
type input "desert"
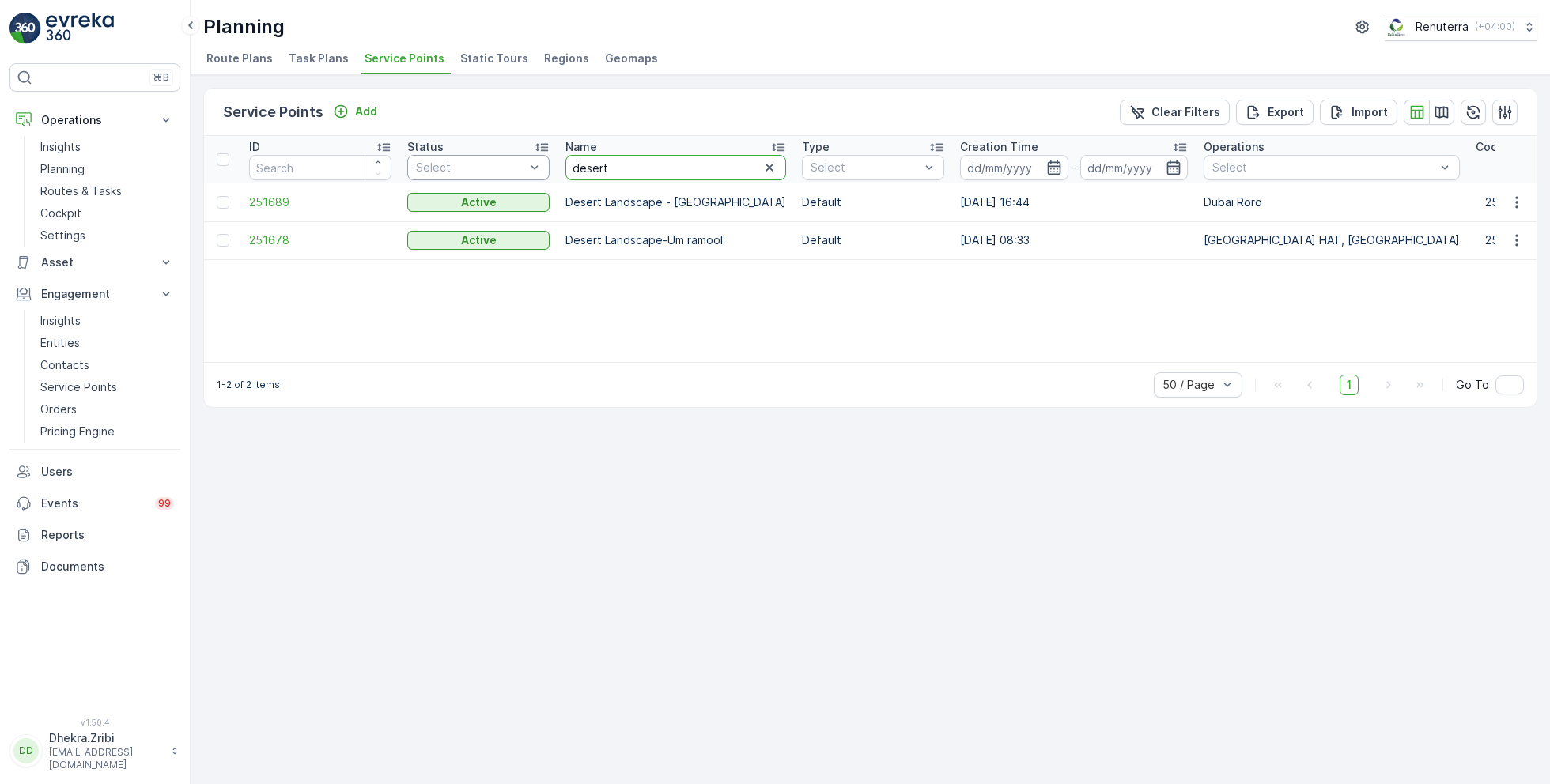
drag, startPoint x: 625, startPoint y: 172, endPoint x: 507, endPoint y: 166, distance: 118.2
type input "discovery"
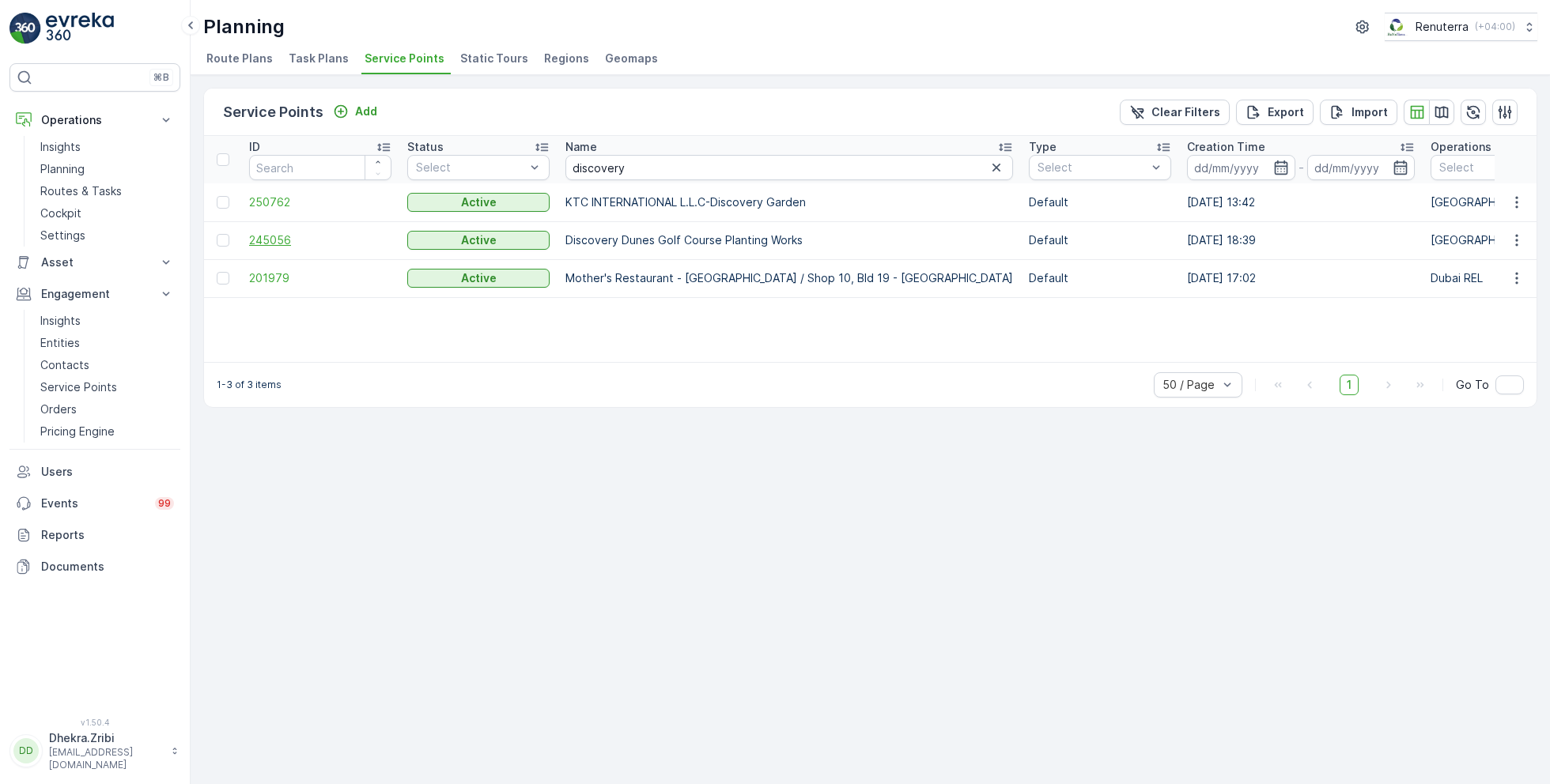
click at [290, 234] on span "245056" at bounding box center [321, 240] width 142 height 16
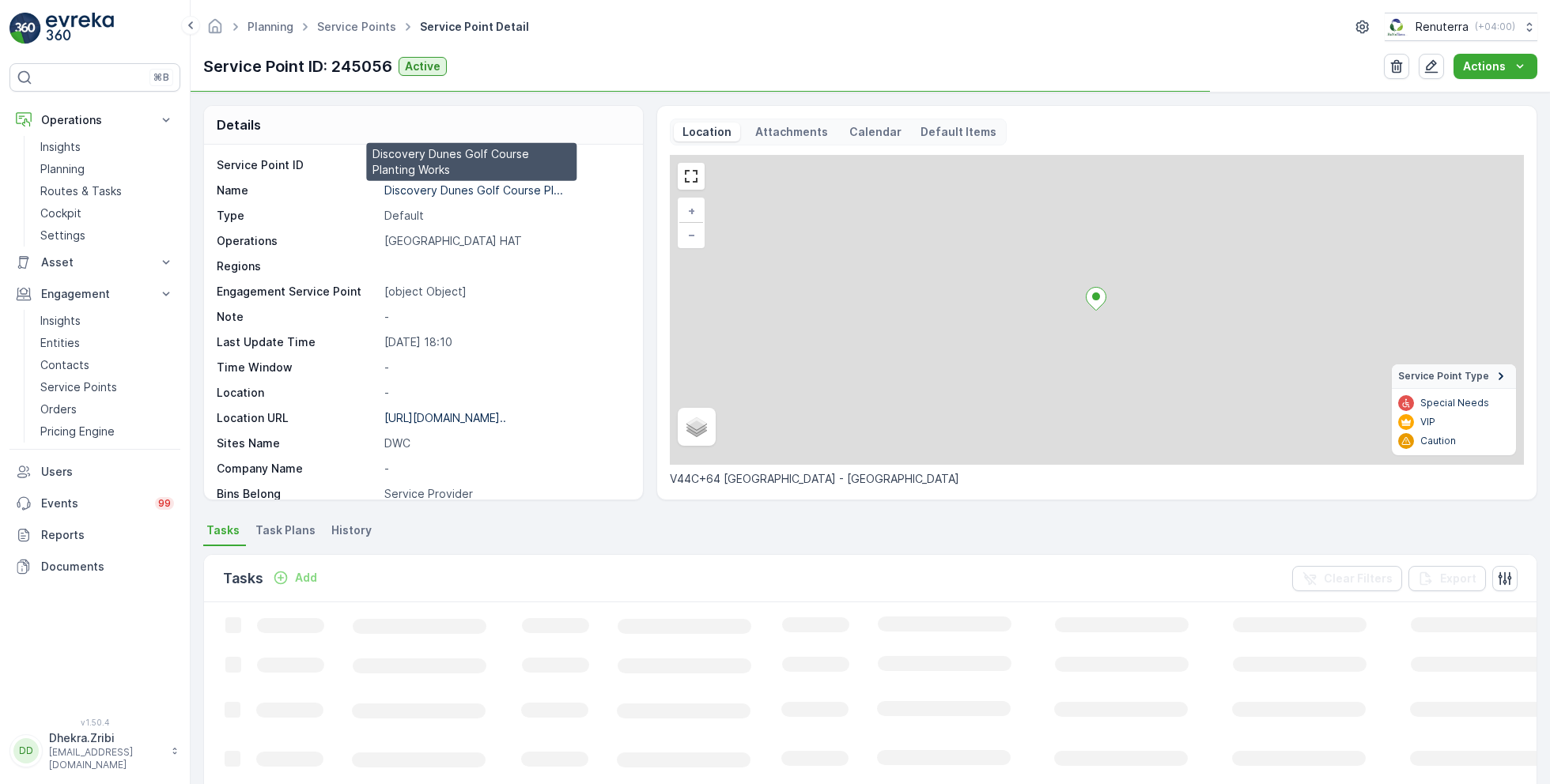
click at [468, 189] on p "Discovery Dunes Golf Course Pl..." at bounding box center [474, 190] width 179 height 13
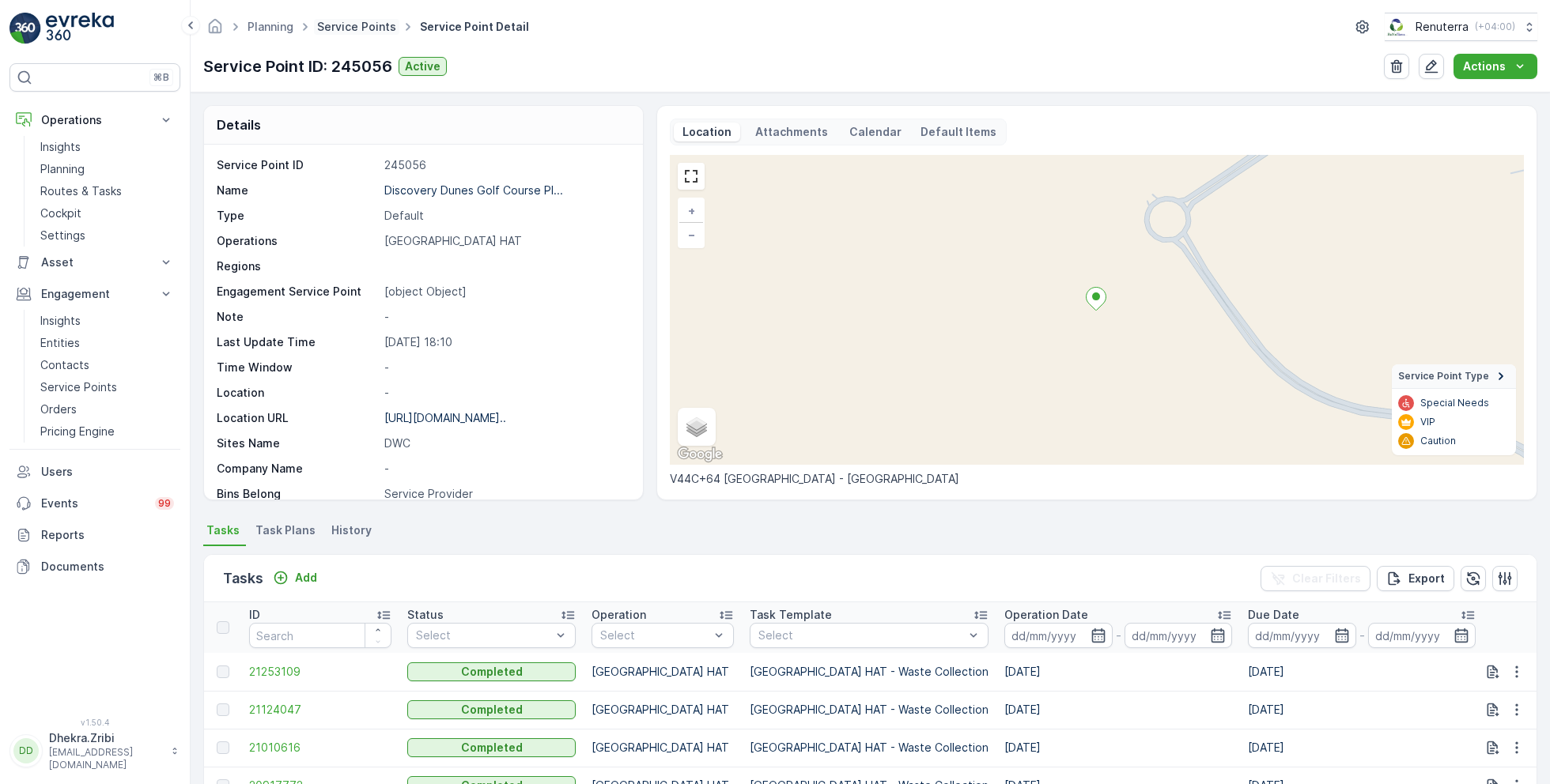
click at [372, 28] on link "Service Points" at bounding box center [356, 26] width 79 height 13
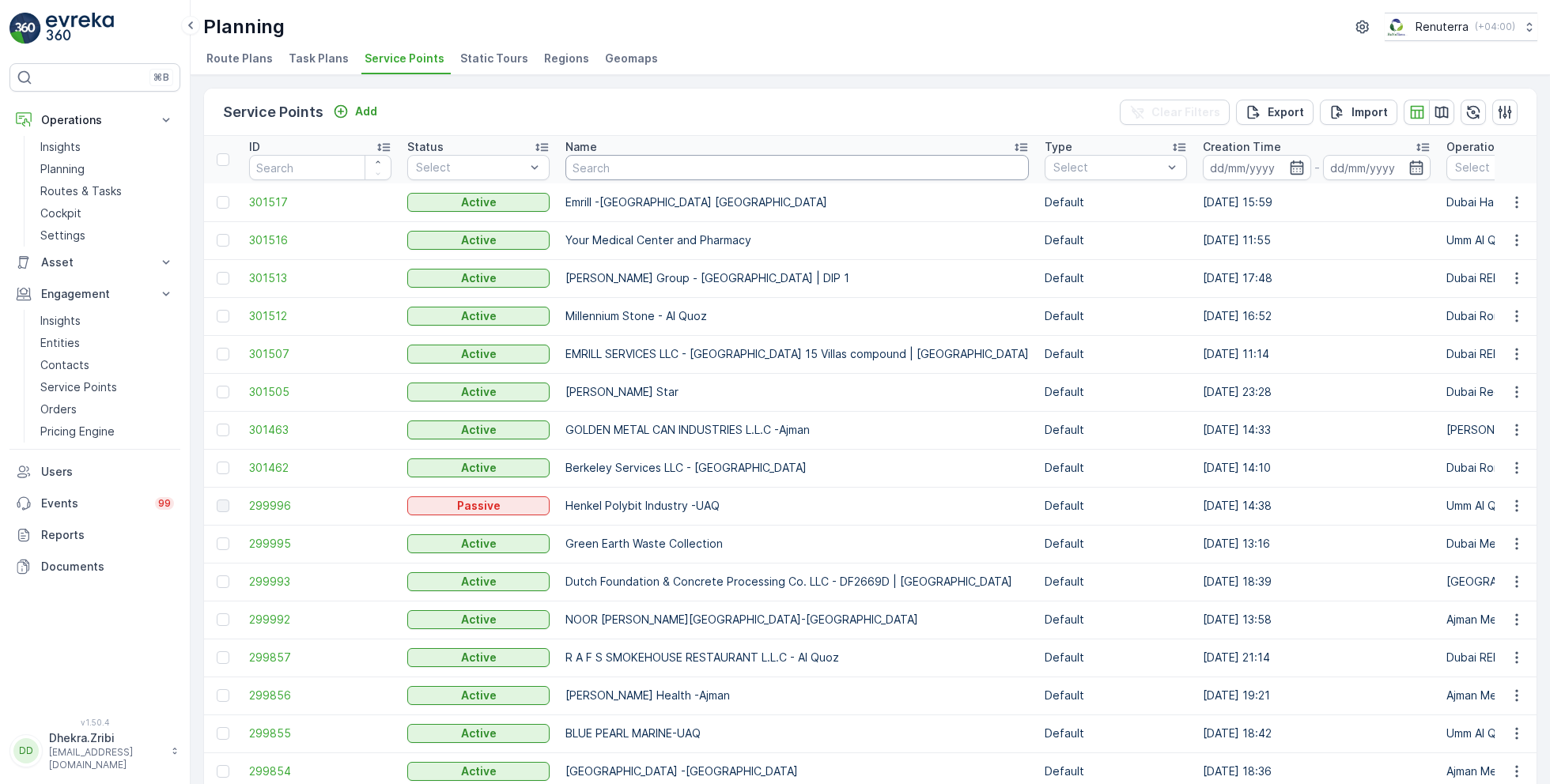
click at [682, 166] on input "text" at bounding box center [797, 167] width 463 height 25
type input "sobha"
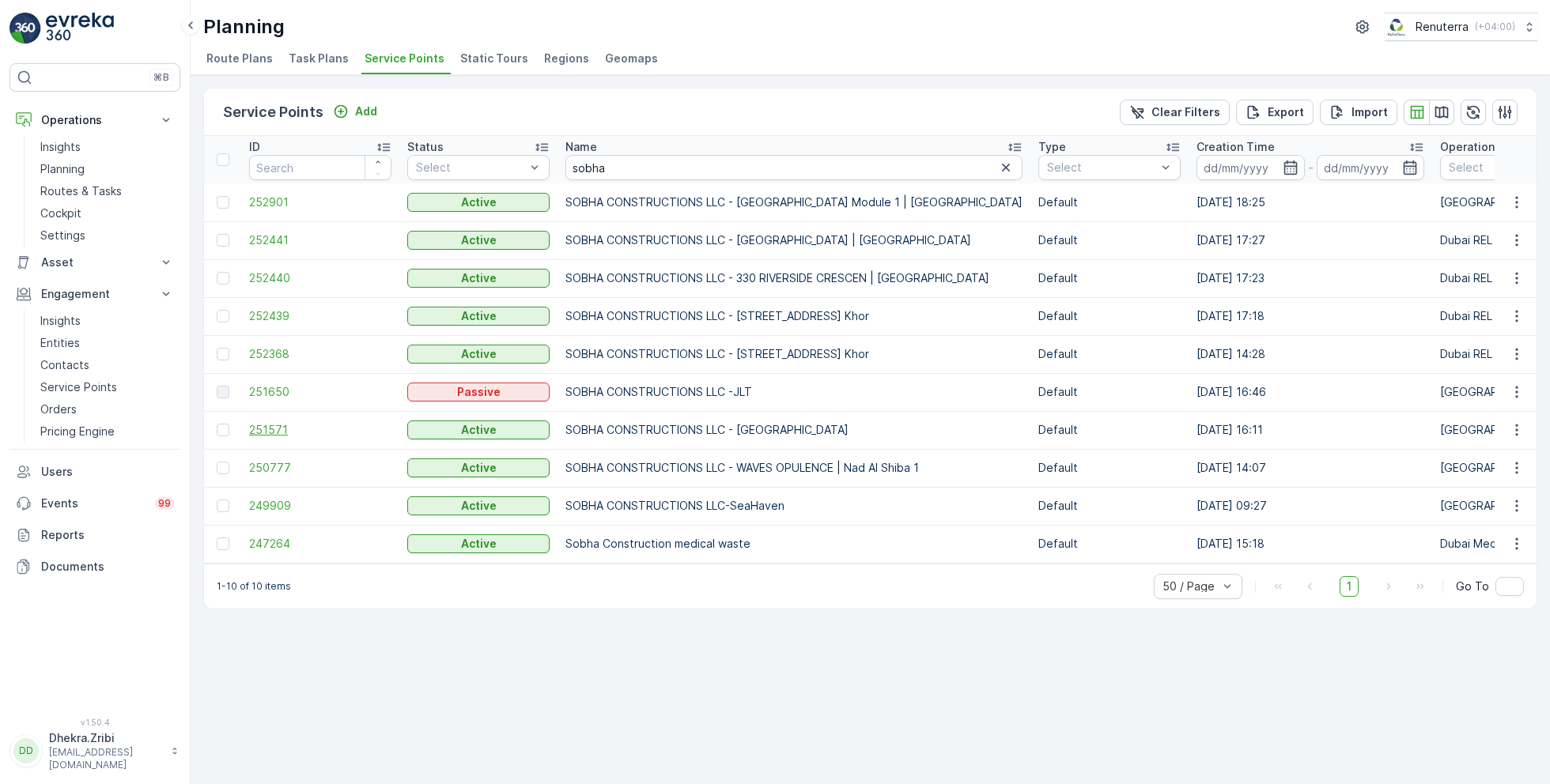
click at [280, 427] on span "251571" at bounding box center [321, 430] width 142 height 16
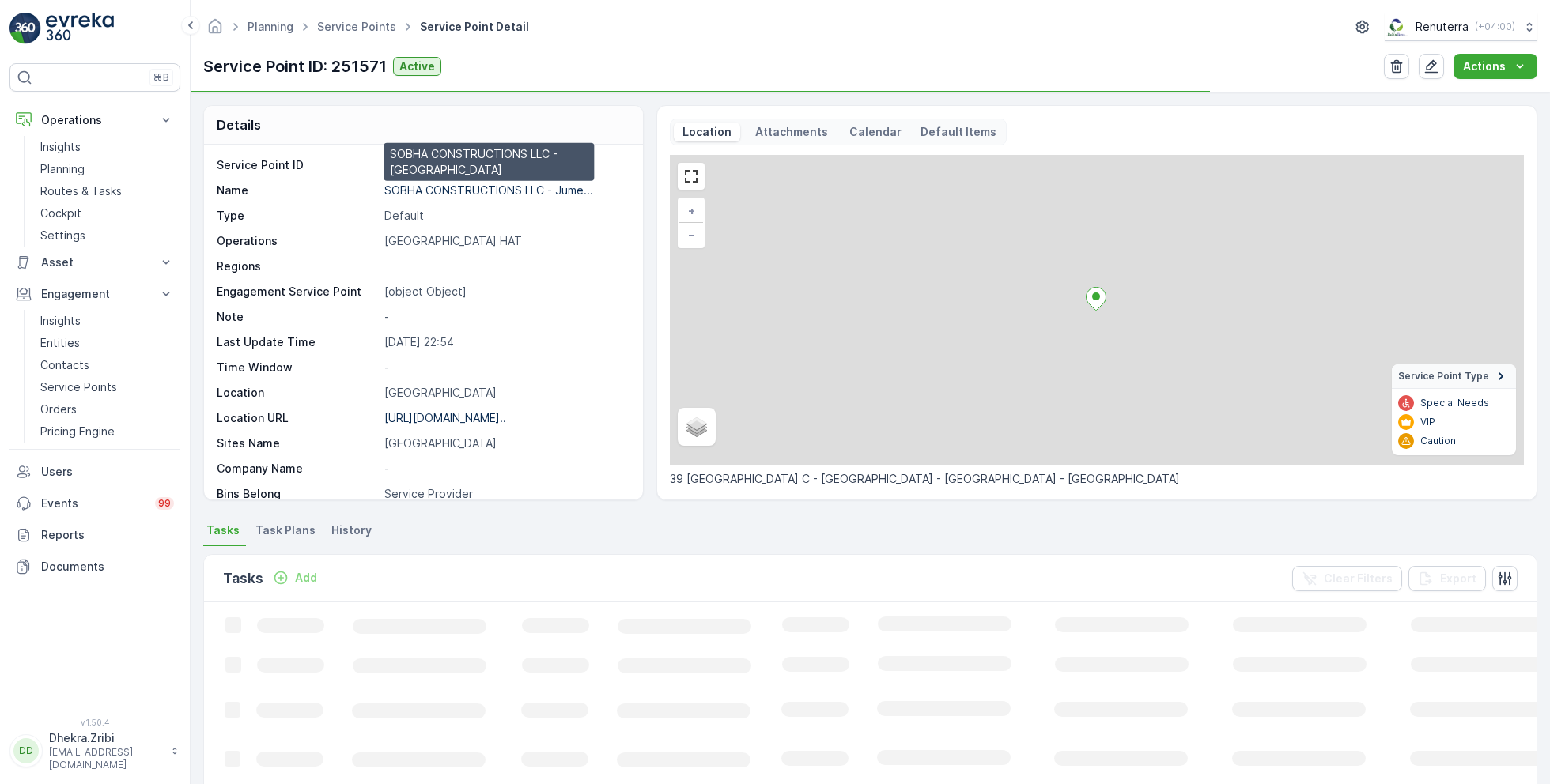
click at [452, 190] on p "SOBHA CONSTRUCTIONS LLC - Jume..." at bounding box center [489, 190] width 208 height 13
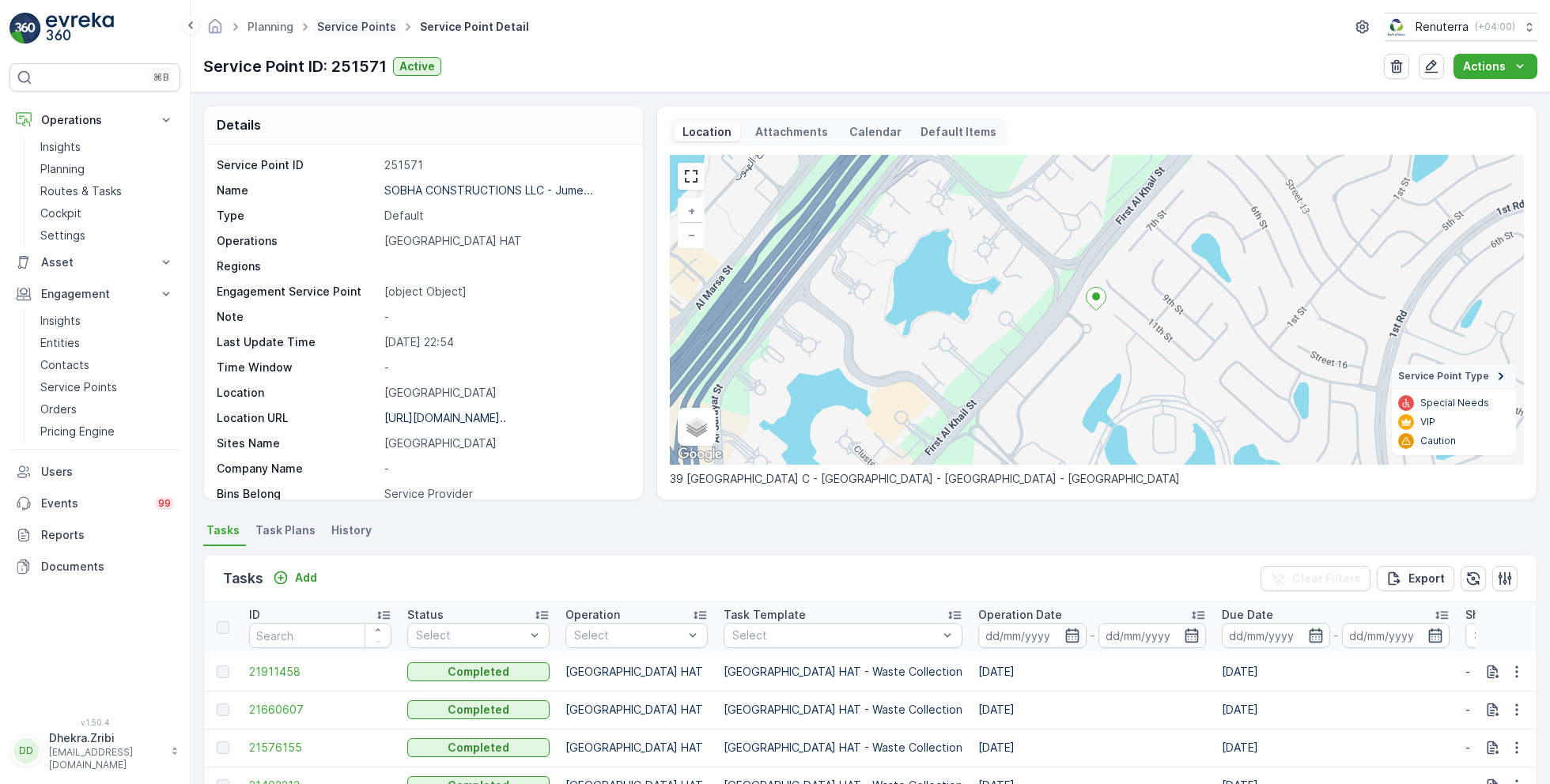
click at [355, 32] on link "Service Points" at bounding box center [356, 26] width 79 height 13
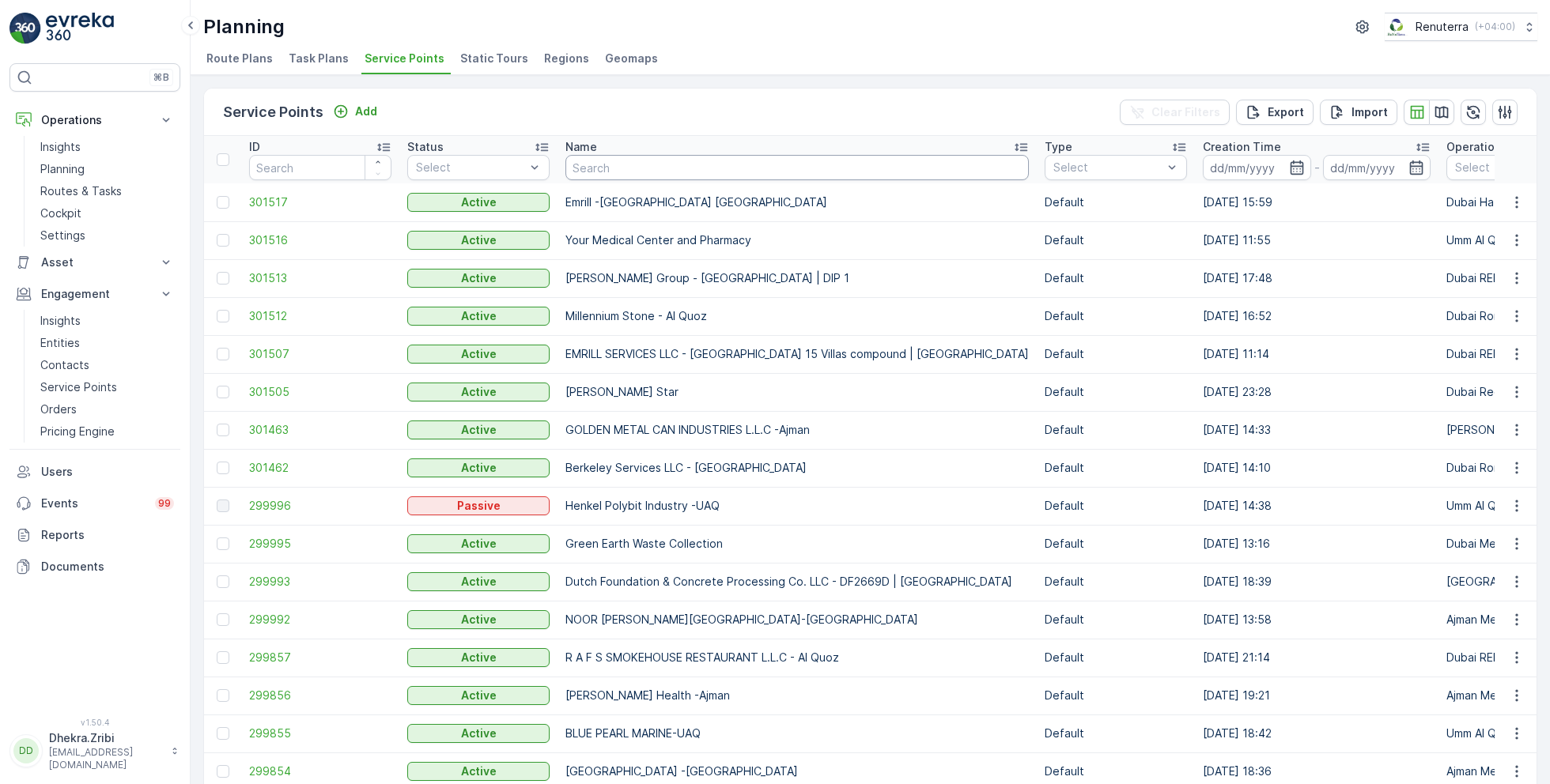
click at [596, 170] on input "text" at bounding box center [797, 167] width 463 height 25
type input "delta"
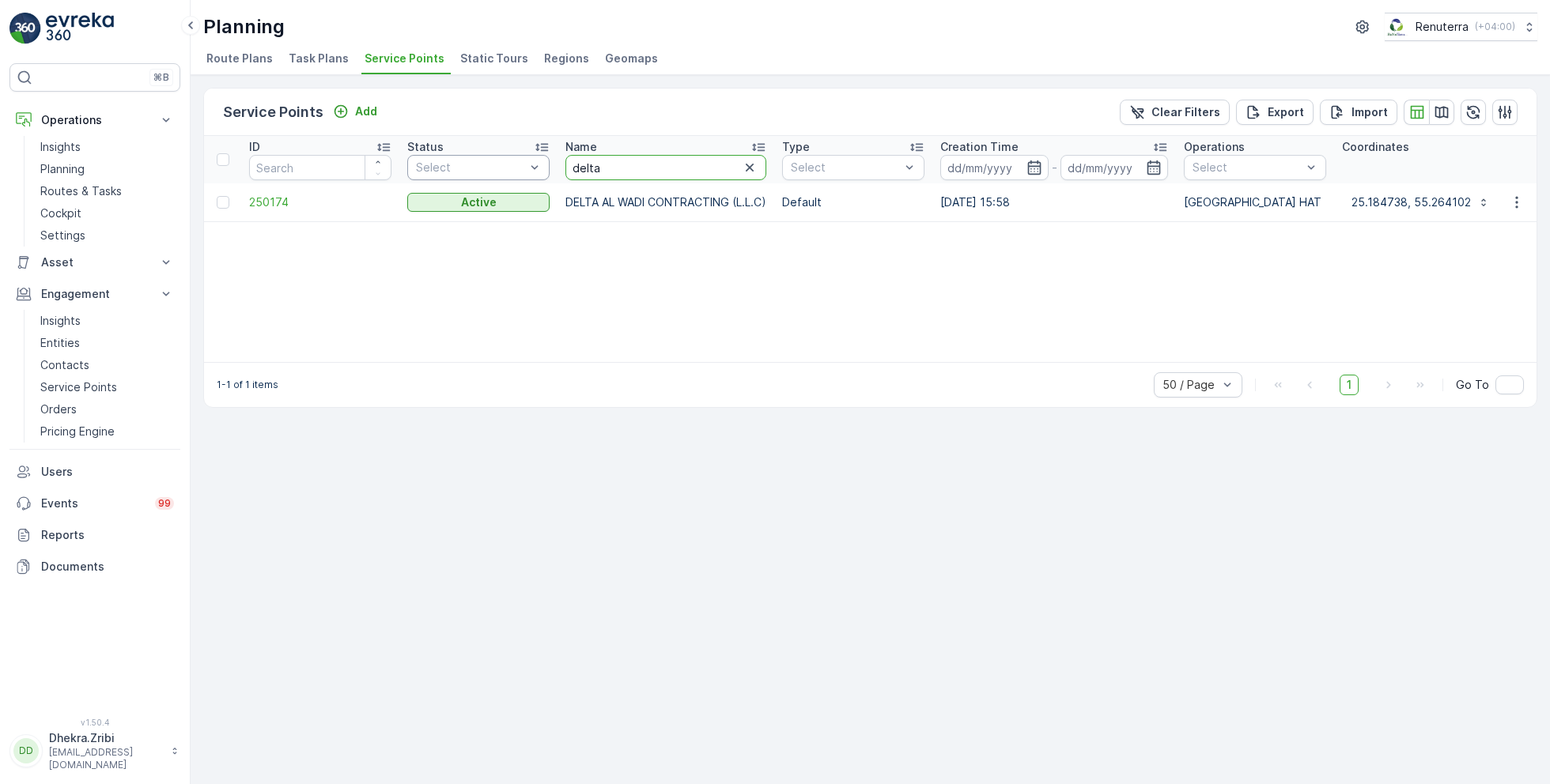
drag, startPoint x: 615, startPoint y: 165, endPoint x: 523, endPoint y: 164, distance: 92.0
type input "wade"
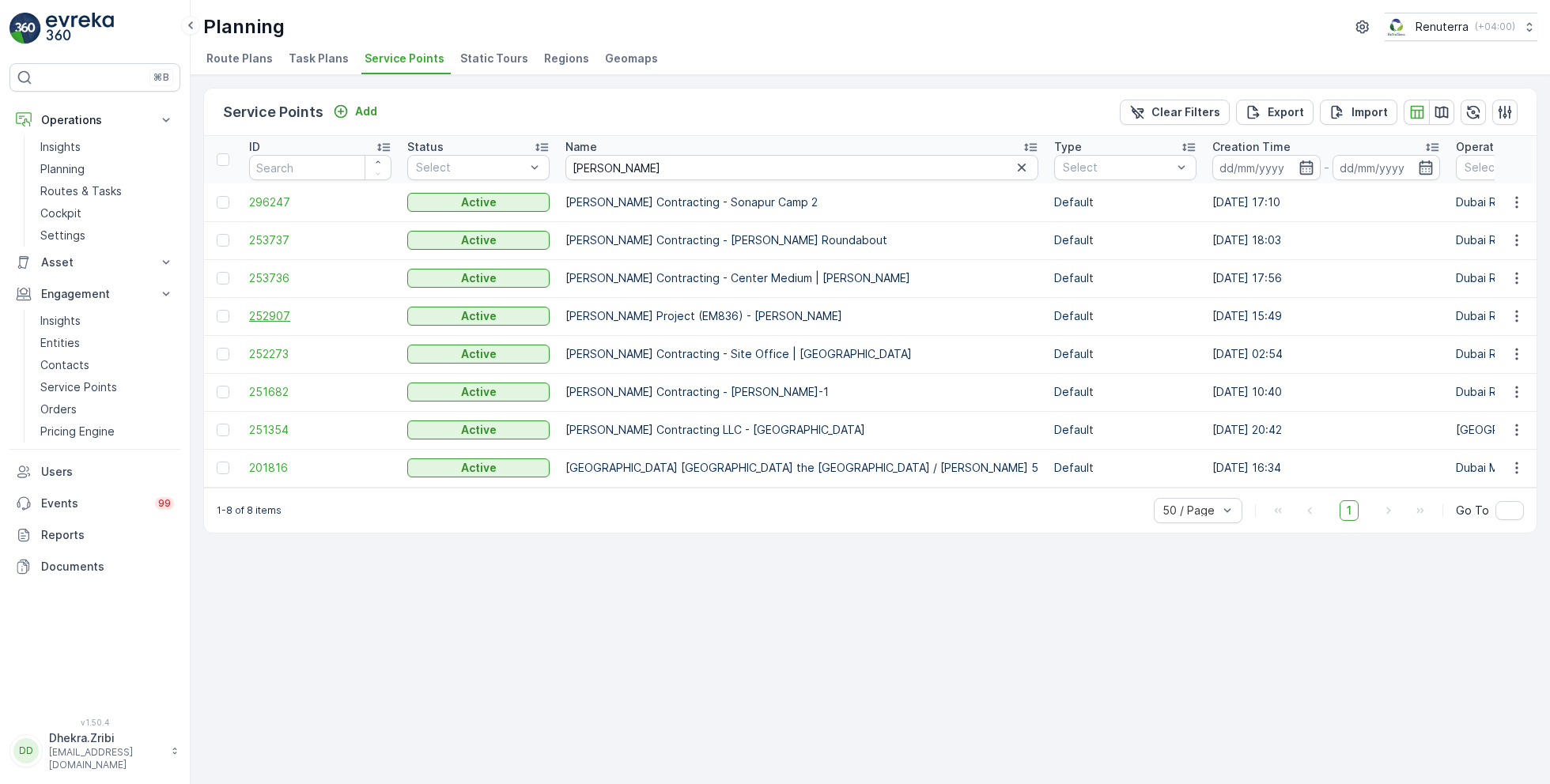
click at [273, 314] on span "252907" at bounding box center [321, 316] width 142 height 16
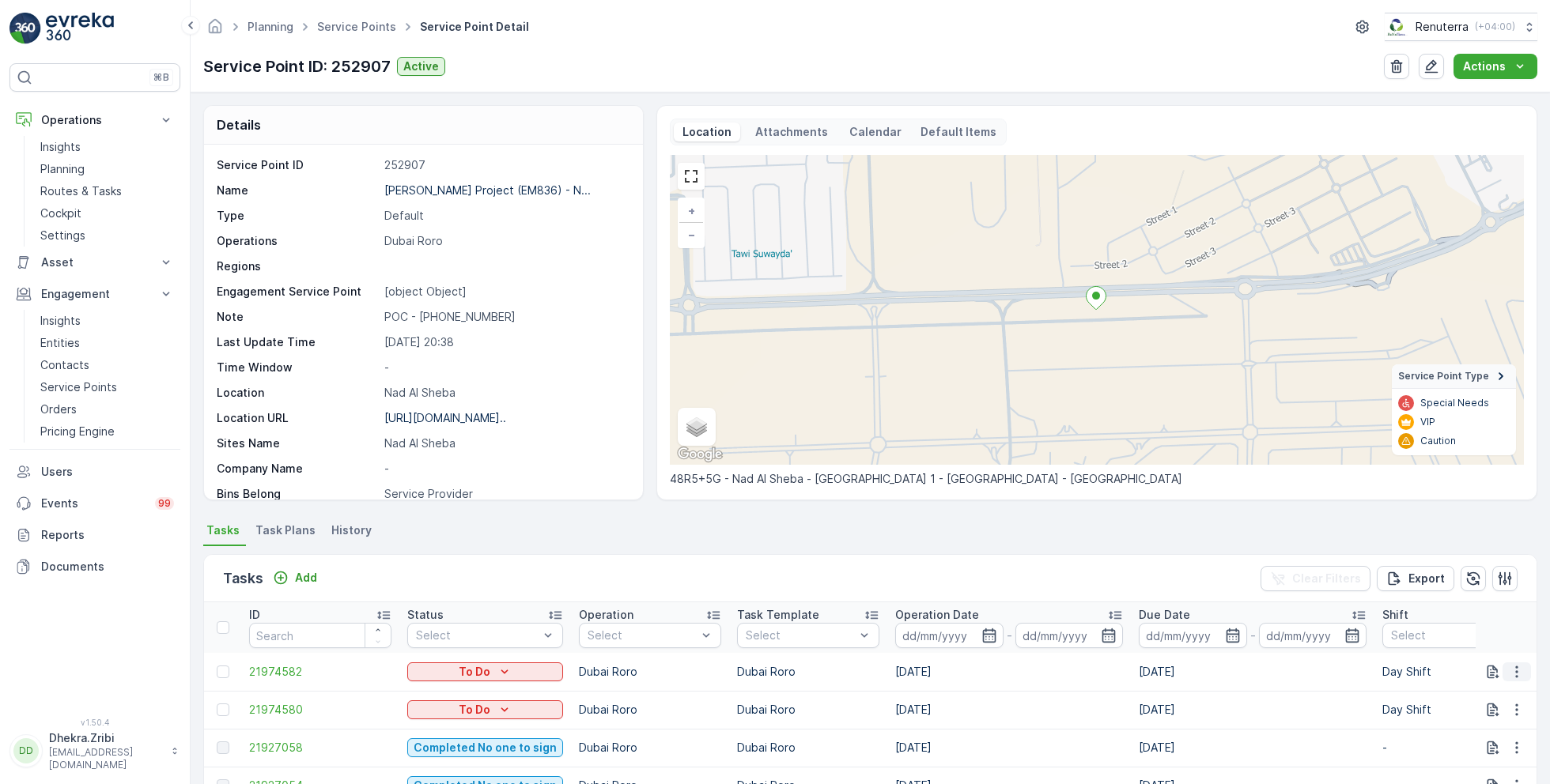
click at [1510, 673] on icon "button" at bounding box center [1517, 672] width 16 height 16
click at [1473, 593] on span "Change Route" at bounding box center [1476, 596] width 77 height 16
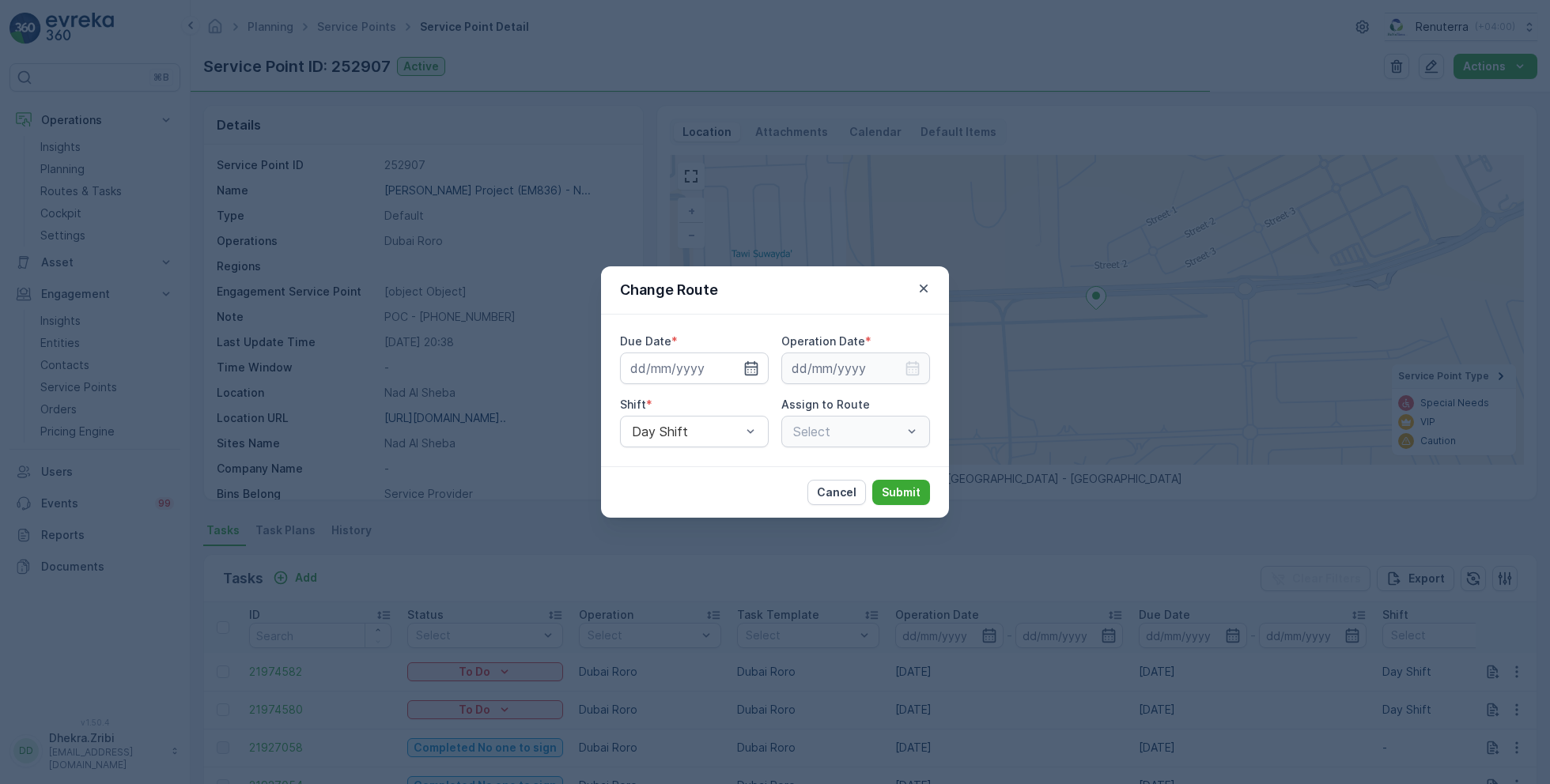
type input "23.09.2025"
click at [729, 368] on icon "button" at bounding box center [733, 368] width 16 height 16
type input "[DATE]"
click at [907, 367] on icon "button" at bounding box center [913, 368] width 13 height 14
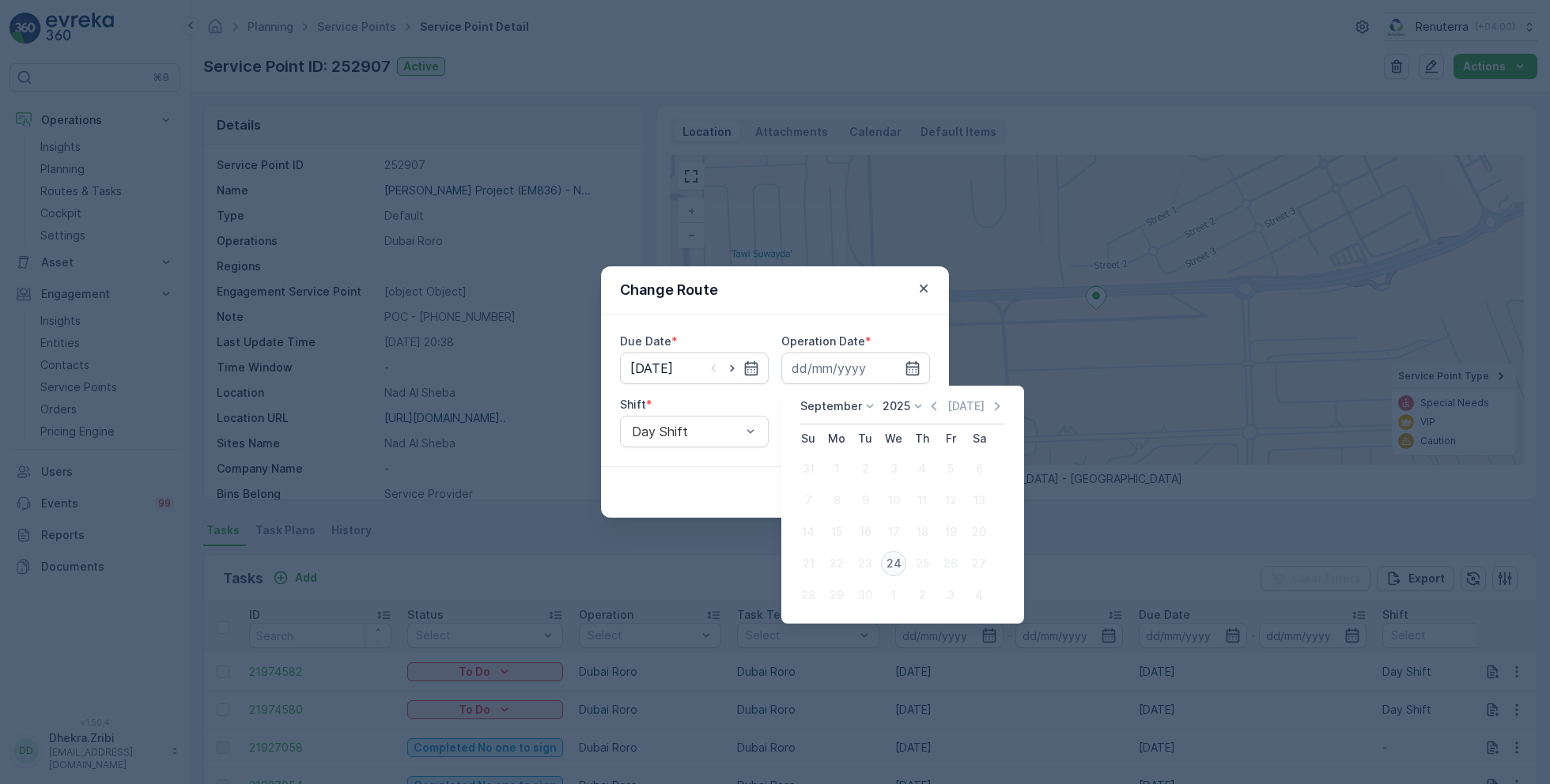
click at [896, 562] on div "24" at bounding box center [893, 563] width 25 height 25
type input "[DATE]"
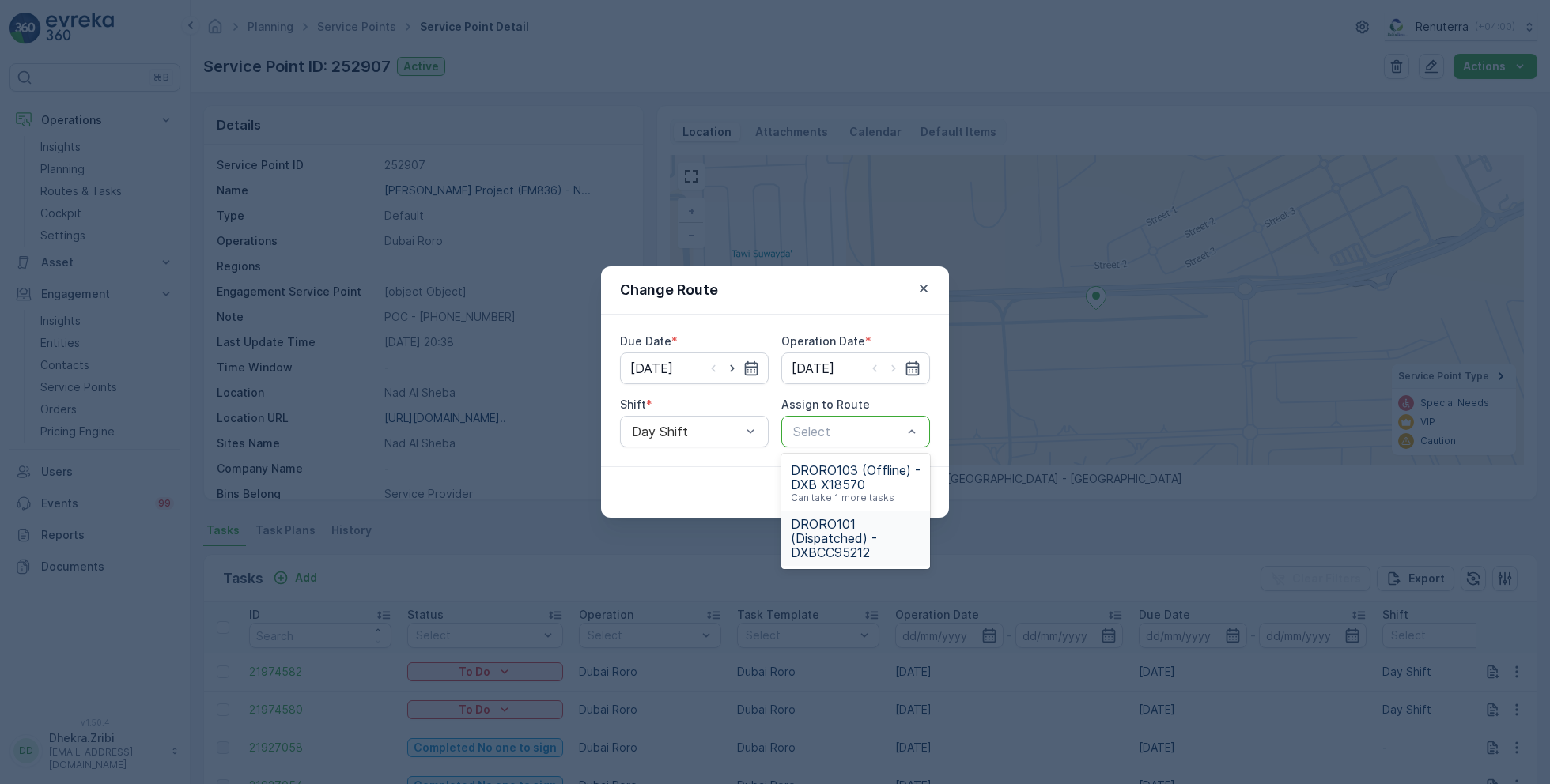
click at [842, 526] on span "DRORO101 (Dispatched) - DXBCC95212" at bounding box center [856, 538] width 130 height 43
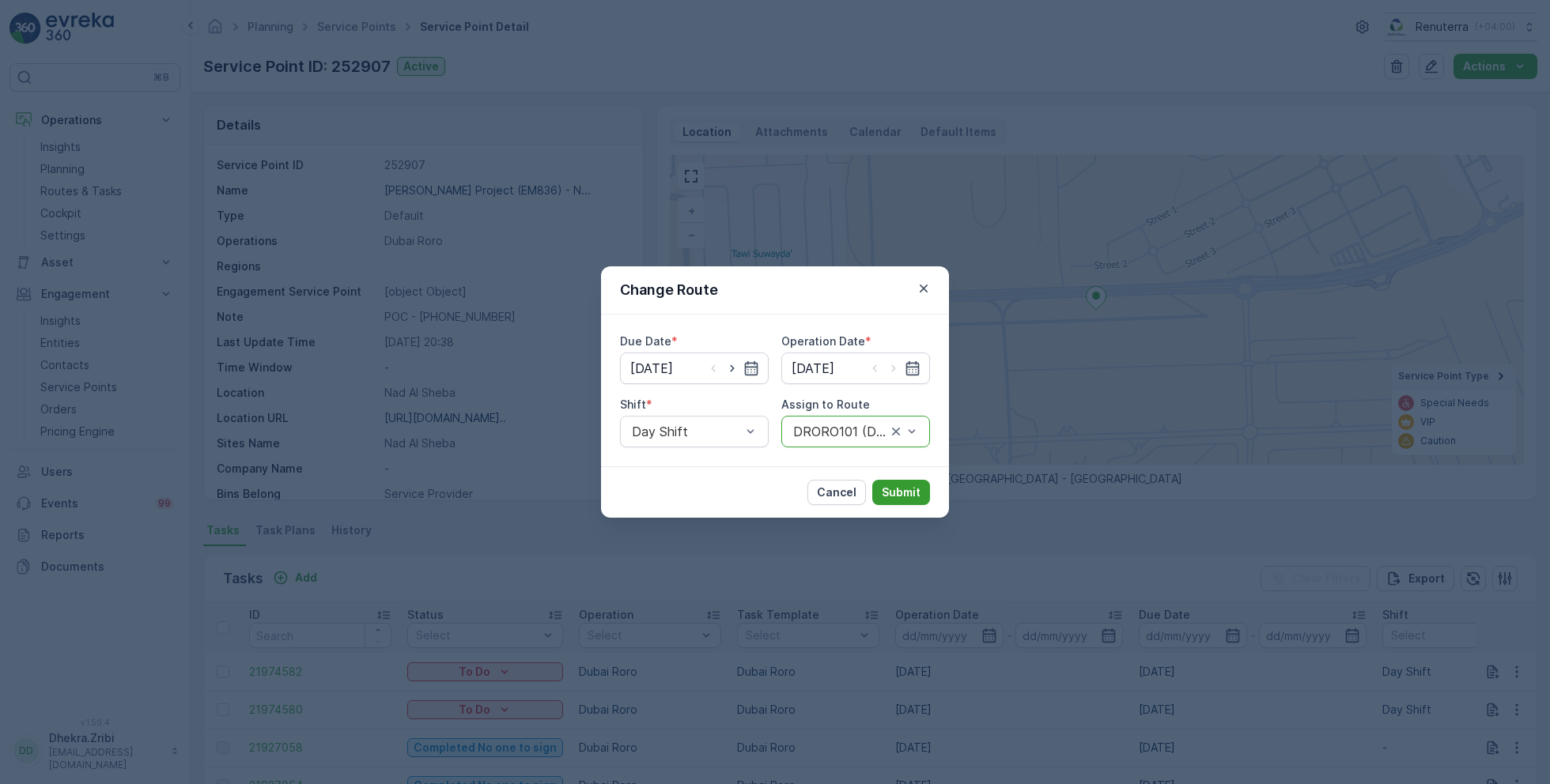
click at [909, 485] on p "Submit" at bounding box center [901, 492] width 39 height 16
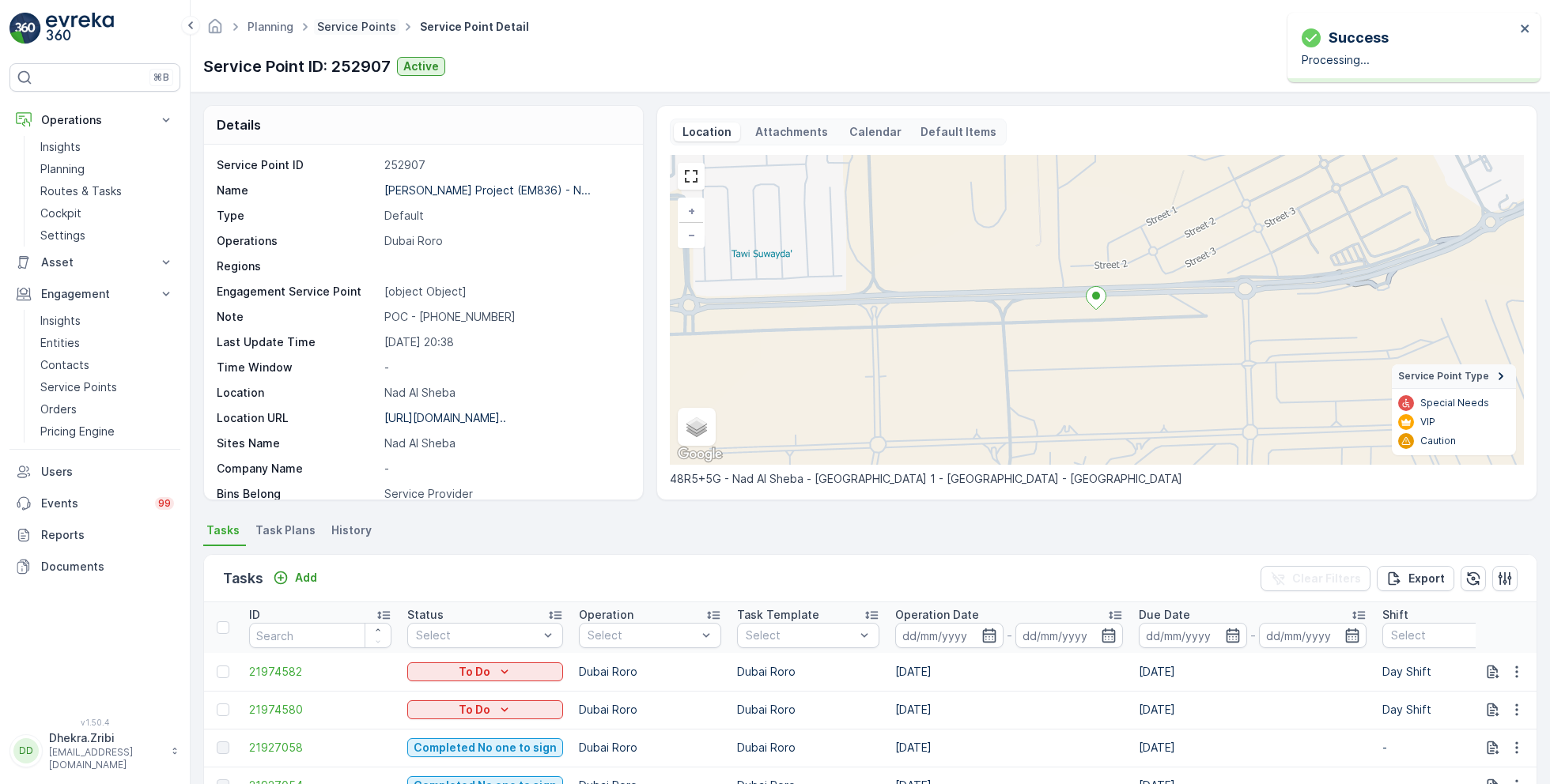
click at [356, 21] on link "Service Points" at bounding box center [356, 26] width 79 height 13
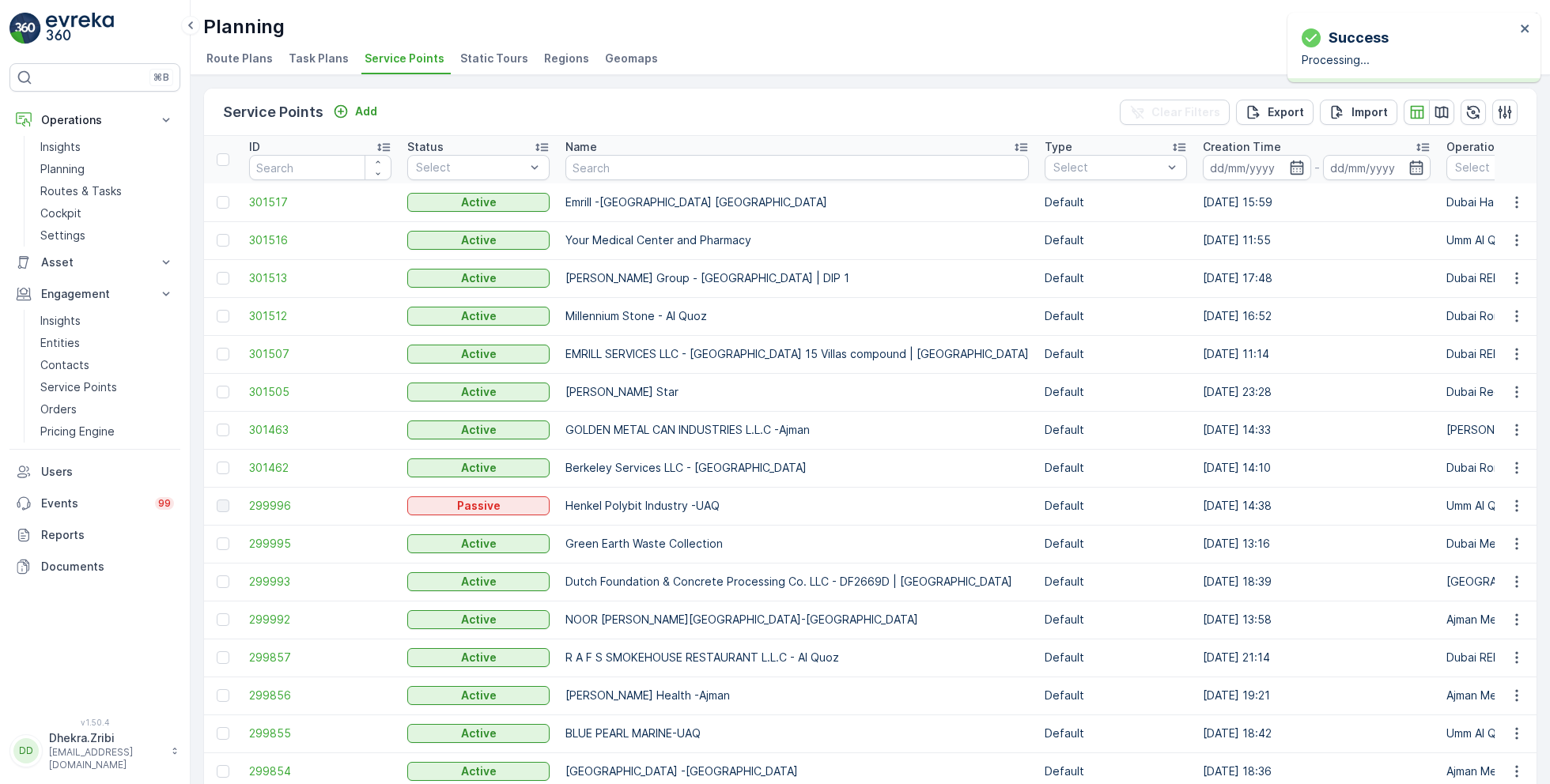
click at [627, 174] on input "text" at bounding box center [797, 167] width 463 height 25
type input "berk"
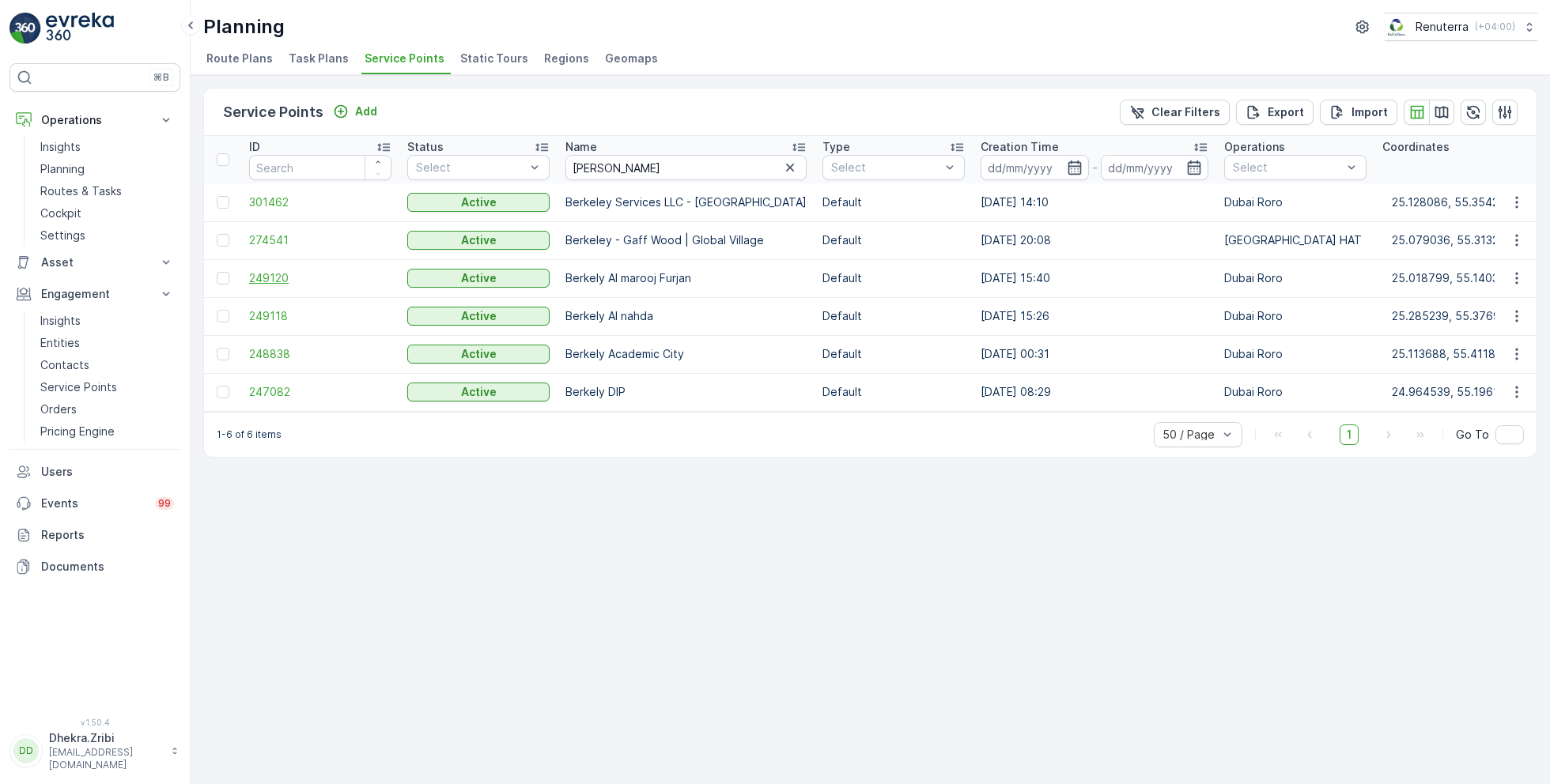
click at [258, 282] on span "249120" at bounding box center [321, 279] width 142 height 16
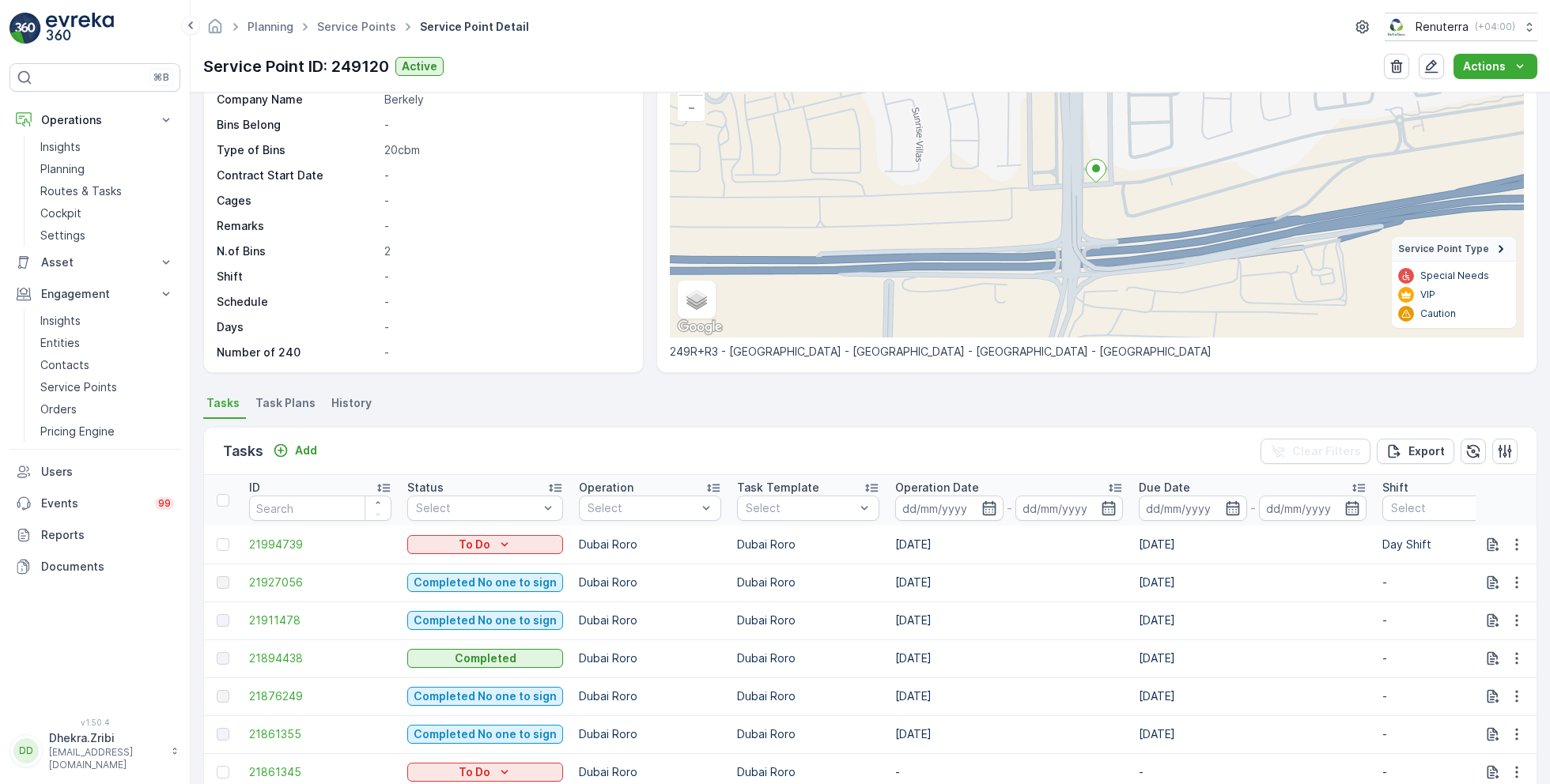
scroll to position [131, 0]
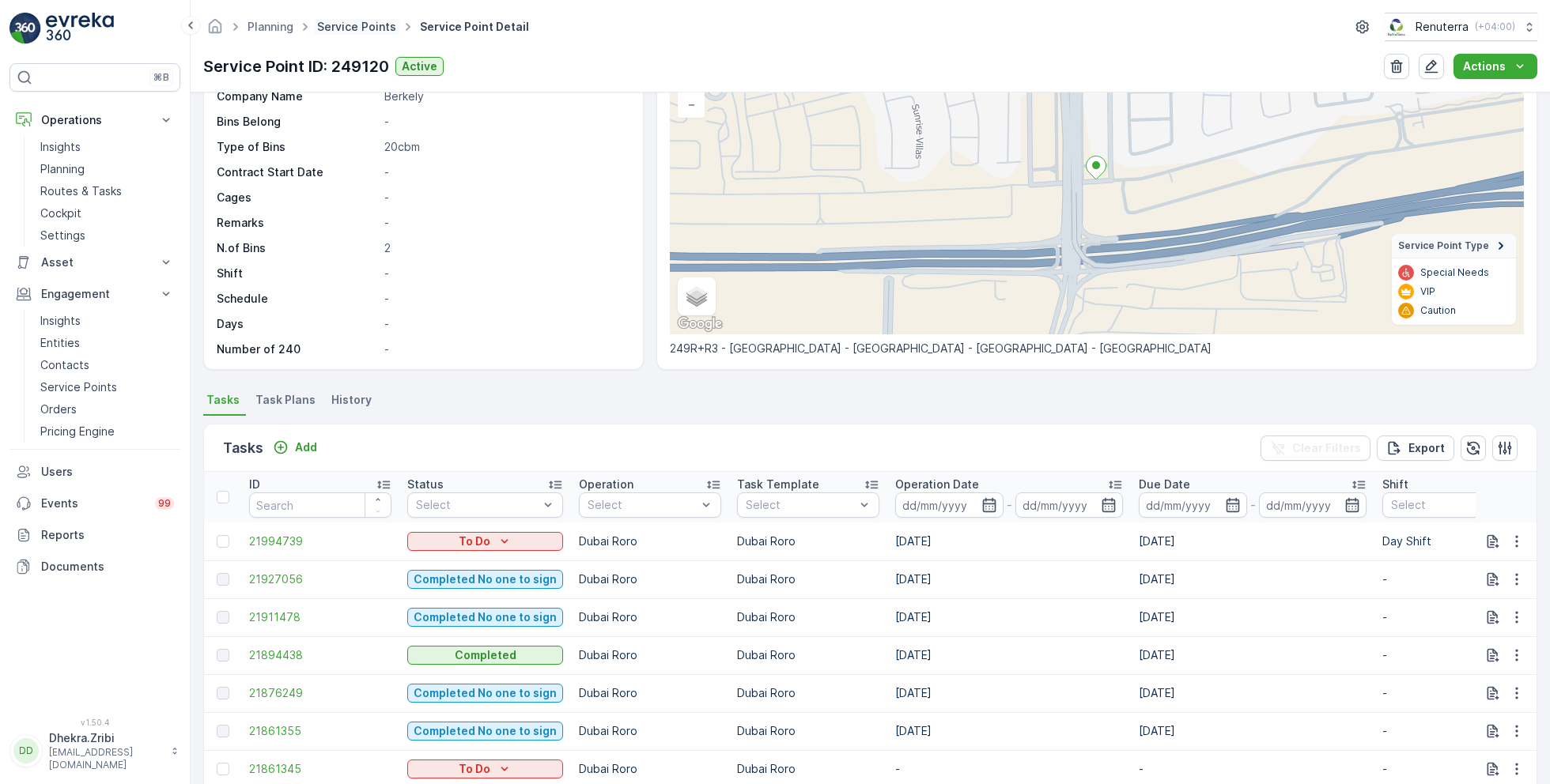
click at [346, 20] on link "Service Points" at bounding box center [356, 26] width 79 height 13
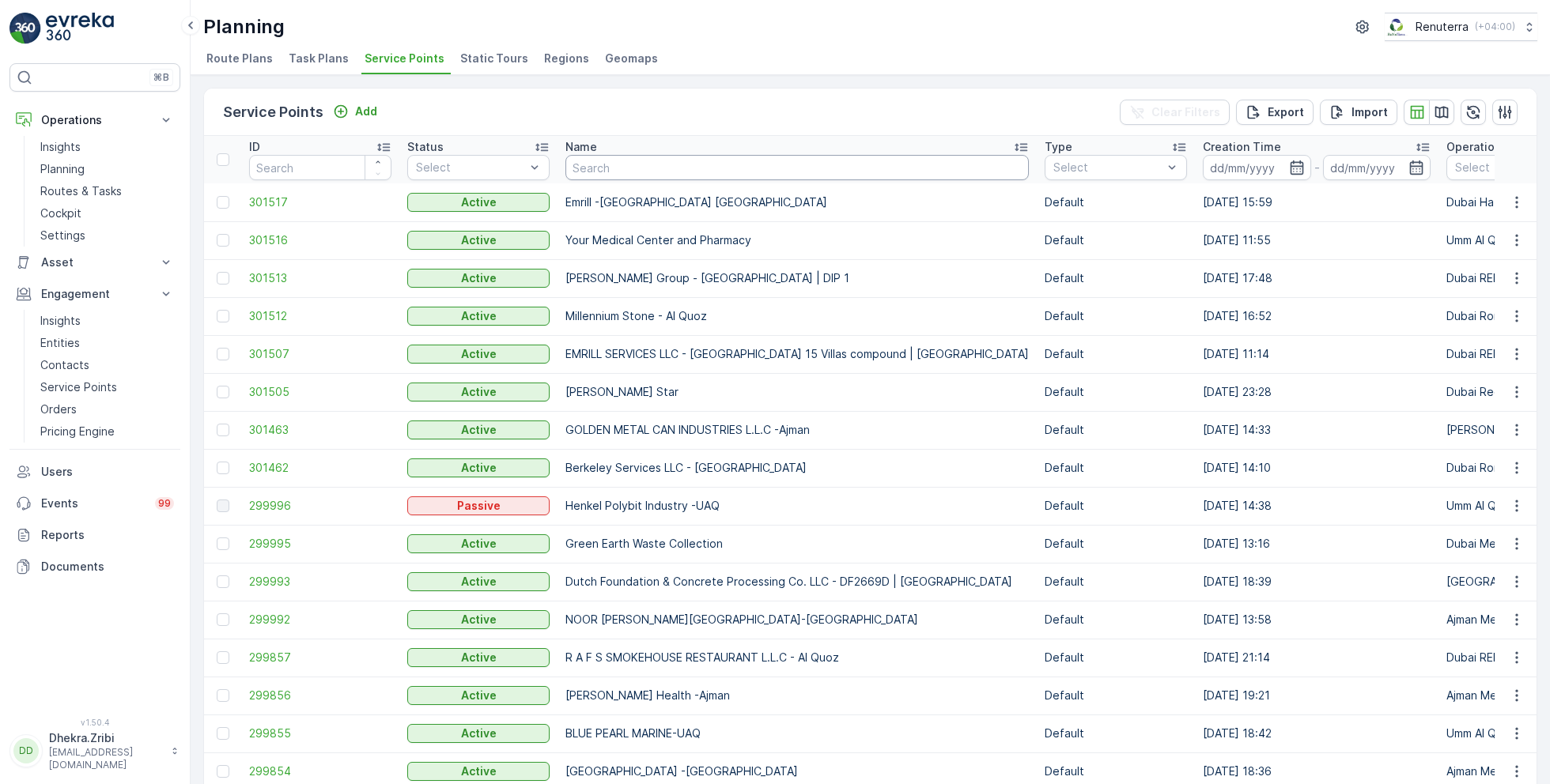
click at [629, 162] on input "text" at bounding box center [797, 167] width 463 height 25
type input "wade"
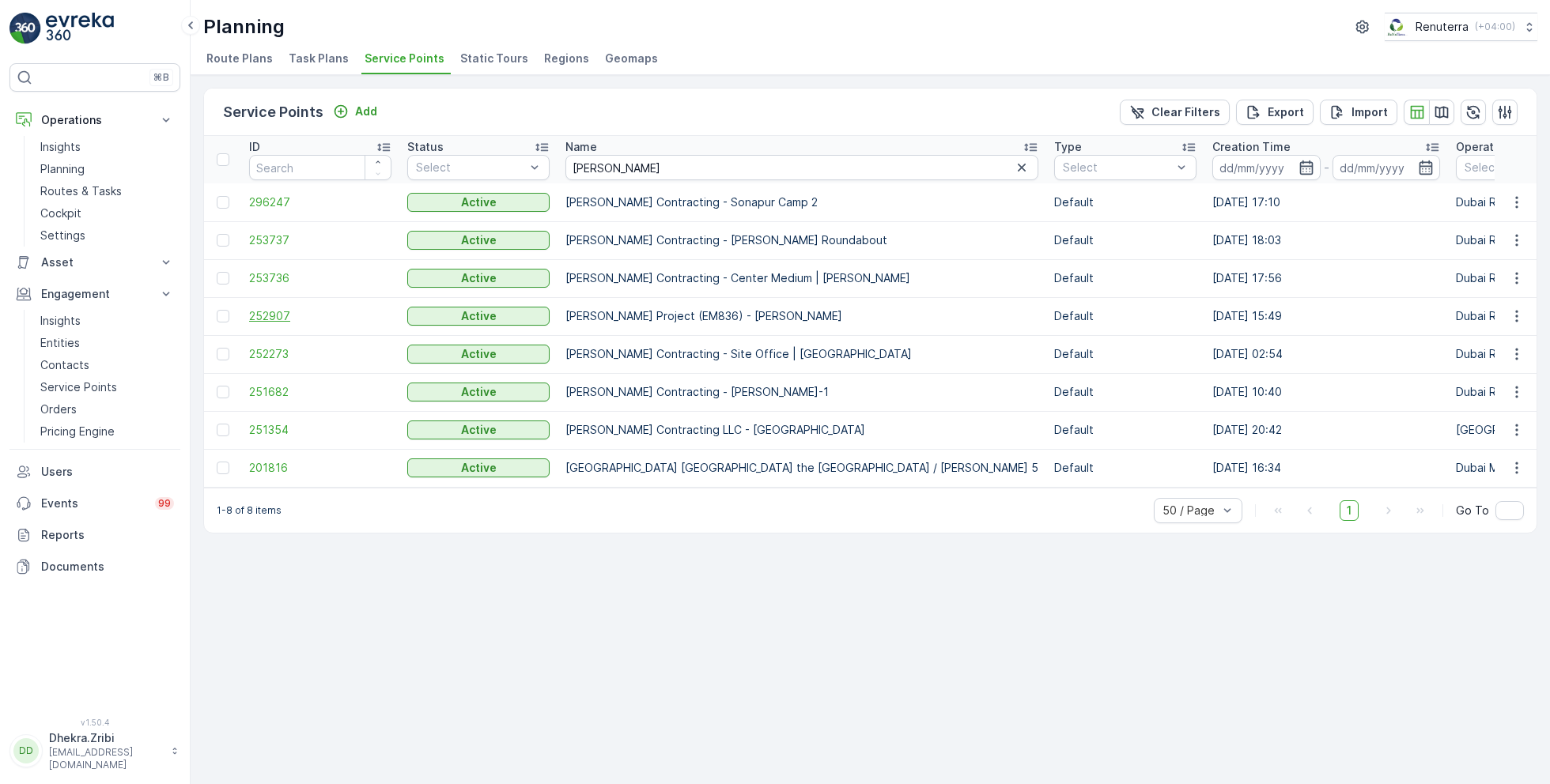
click at [263, 311] on span "252907" at bounding box center [321, 316] width 142 height 16
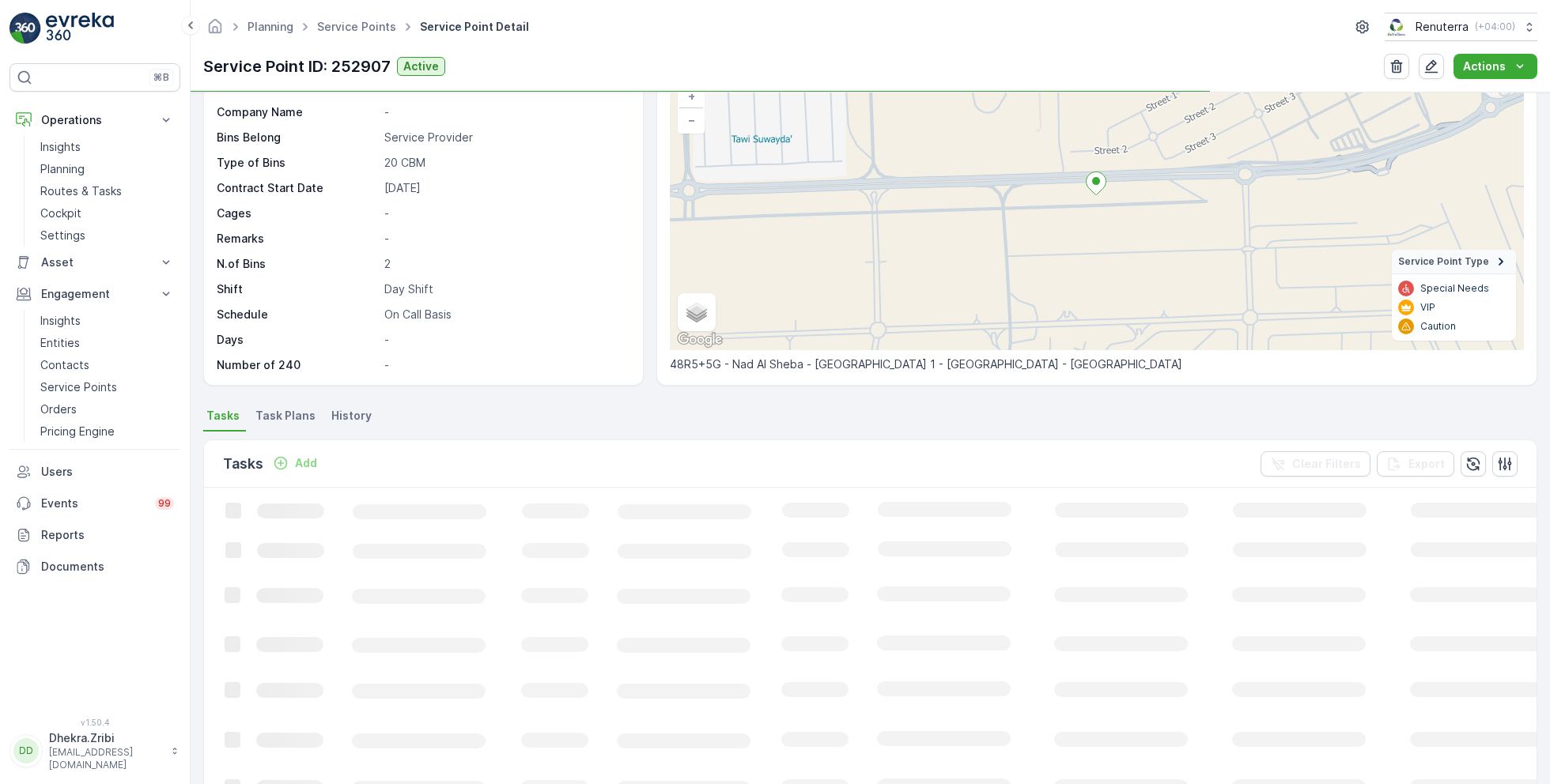
scroll to position [146, 0]
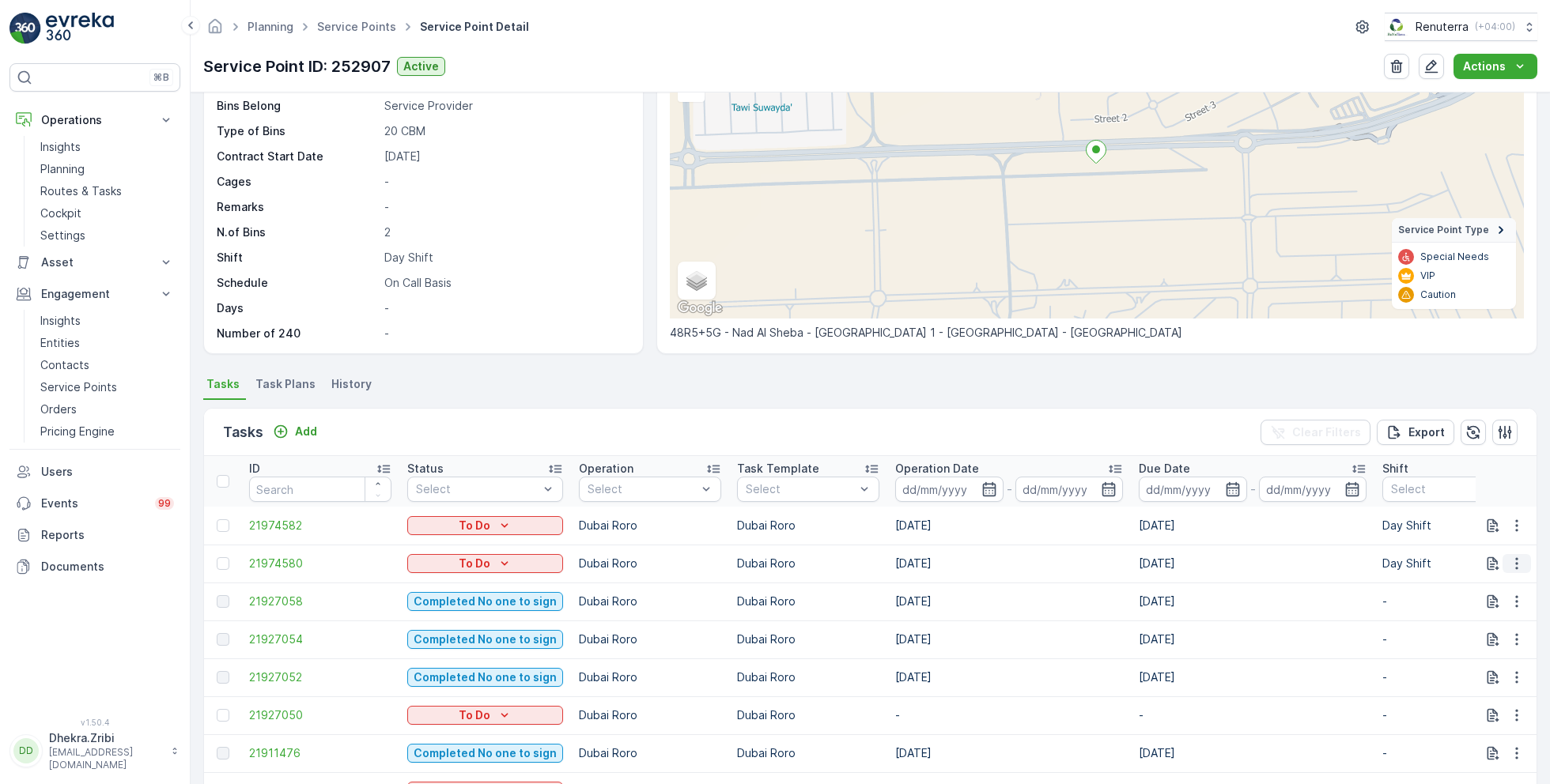
click at [1515, 562] on icon "button" at bounding box center [1516, 563] width 3 height 12
click at [1472, 629] on span "Change Route" at bounding box center [1476, 630] width 77 height 16
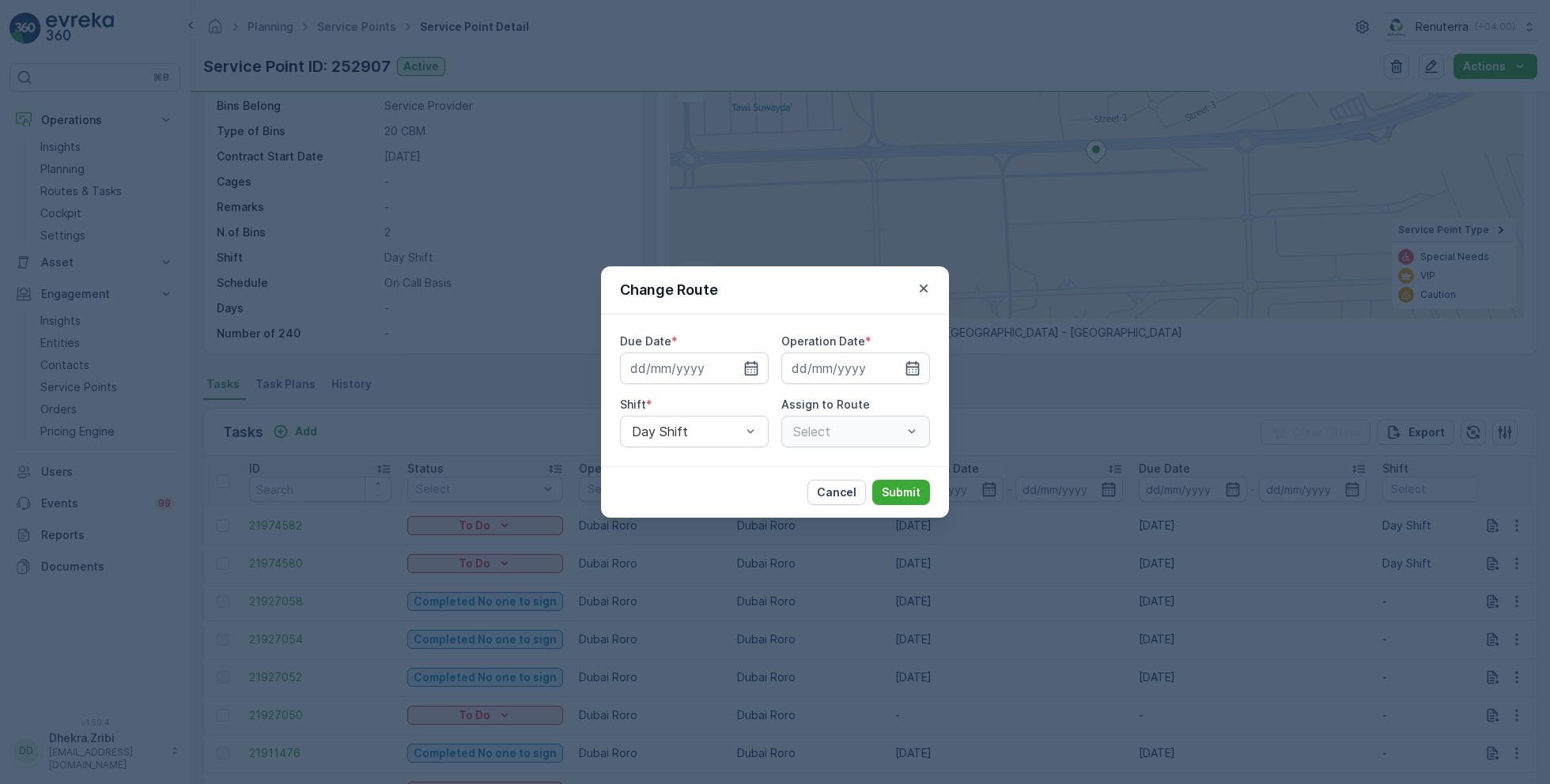
type input "[DATE]"
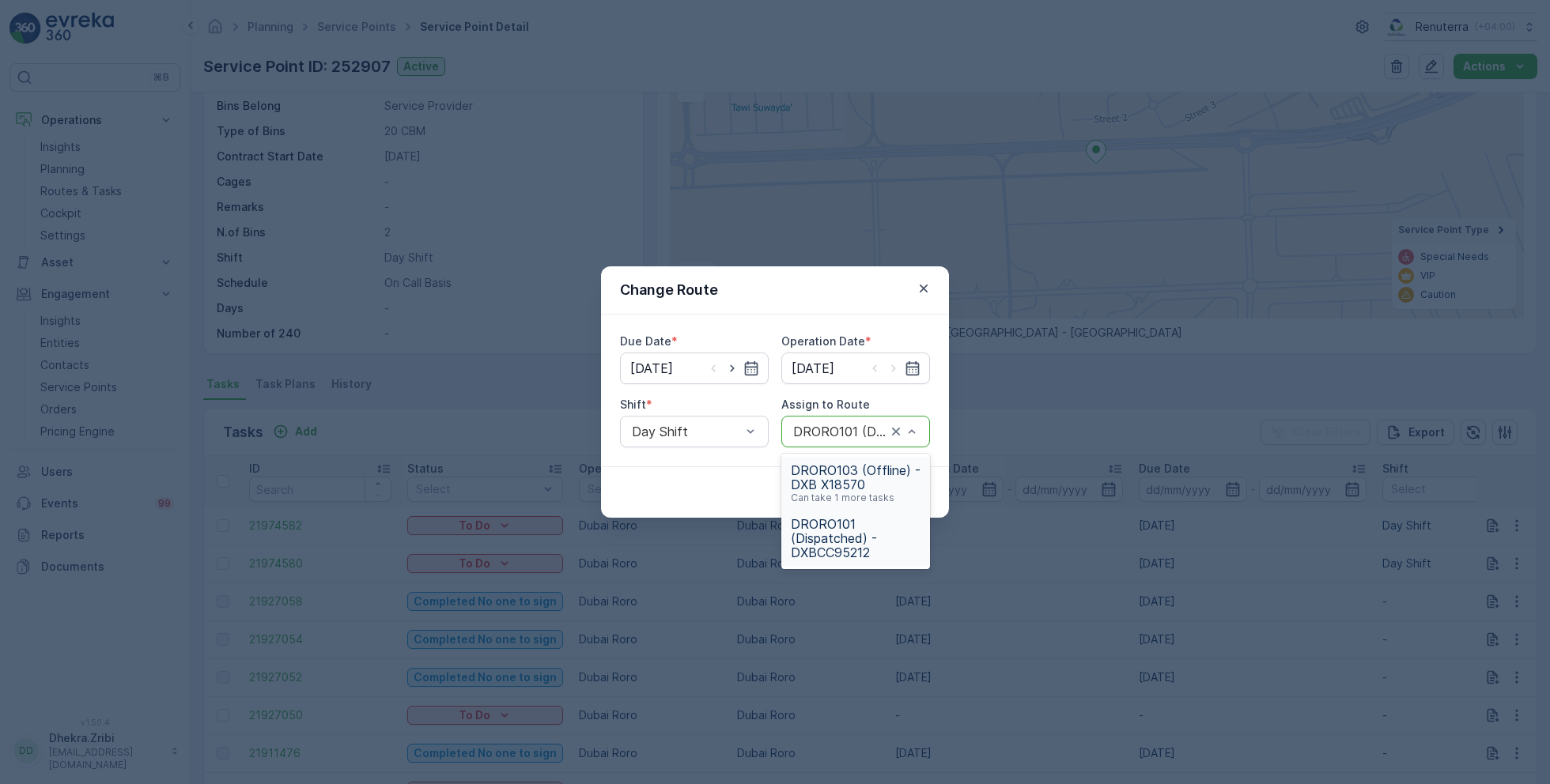
click at [858, 477] on span "DRORO103 (Offline) - DXB X18570" at bounding box center [856, 477] width 130 height 28
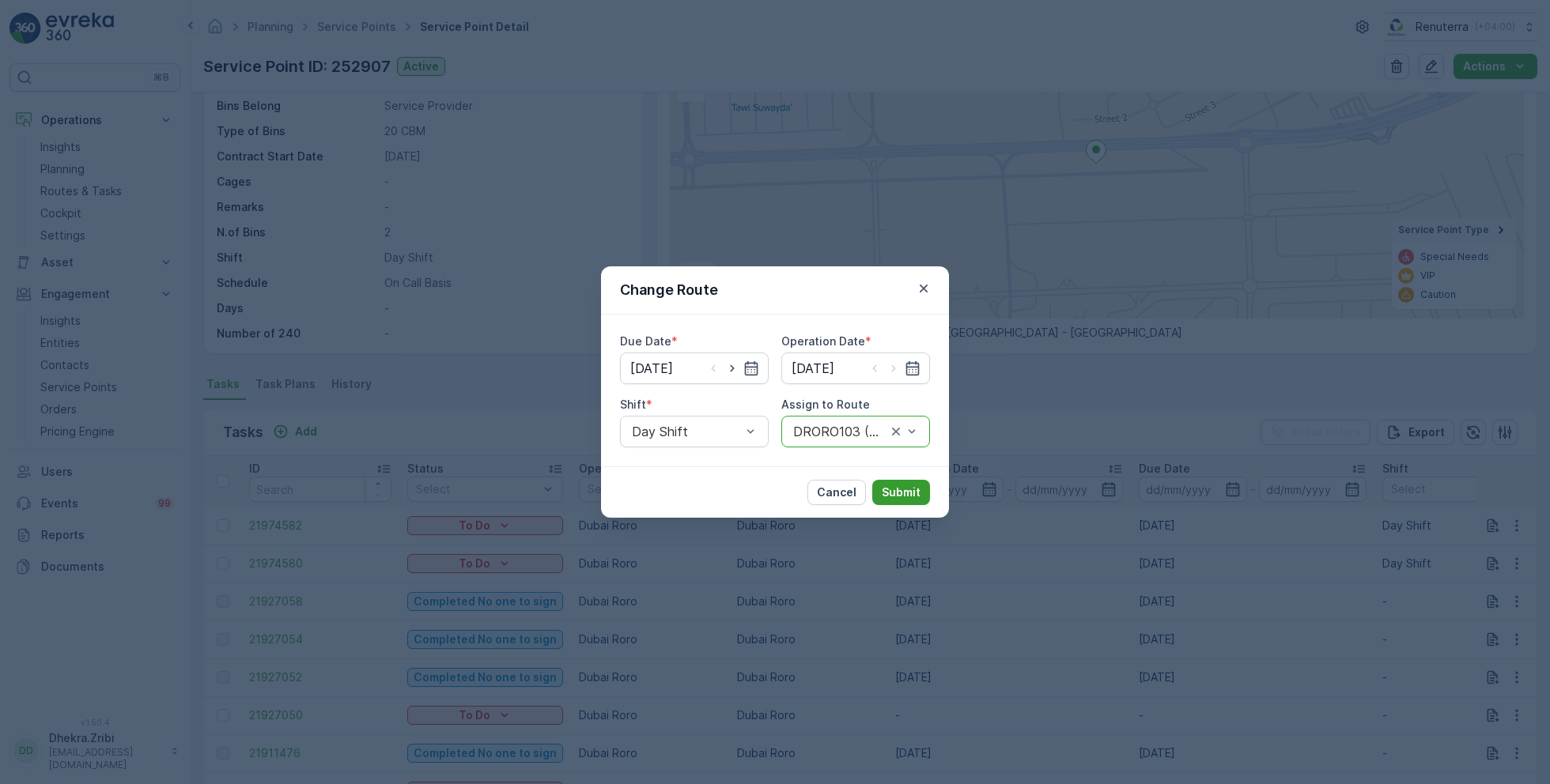
click at [907, 491] on p "Submit" at bounding box center [901, 492] width 39 height 16
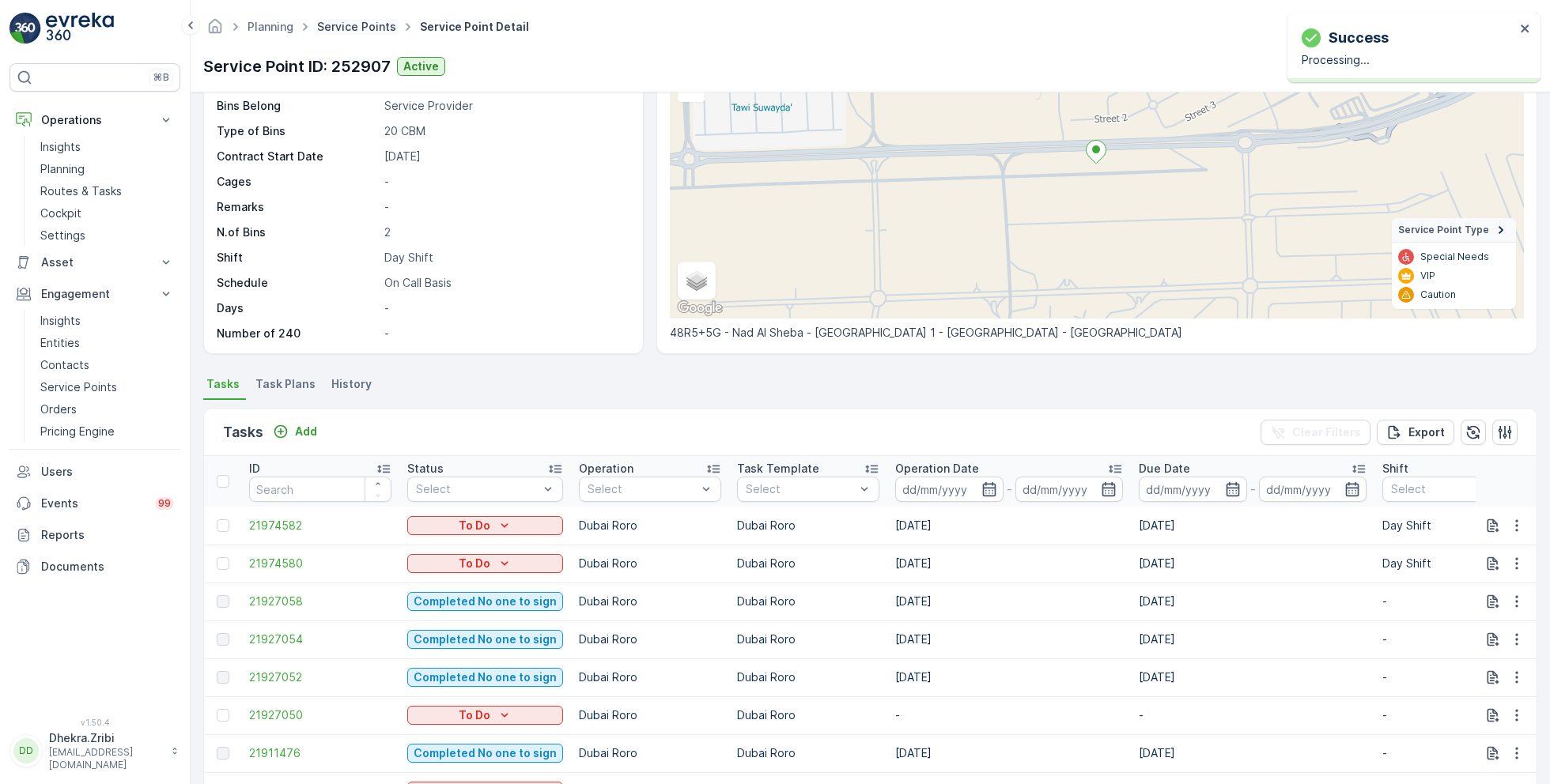
click at [367, 28] on link "Service Points" at bounding box center [356, 26] width 79 height 13
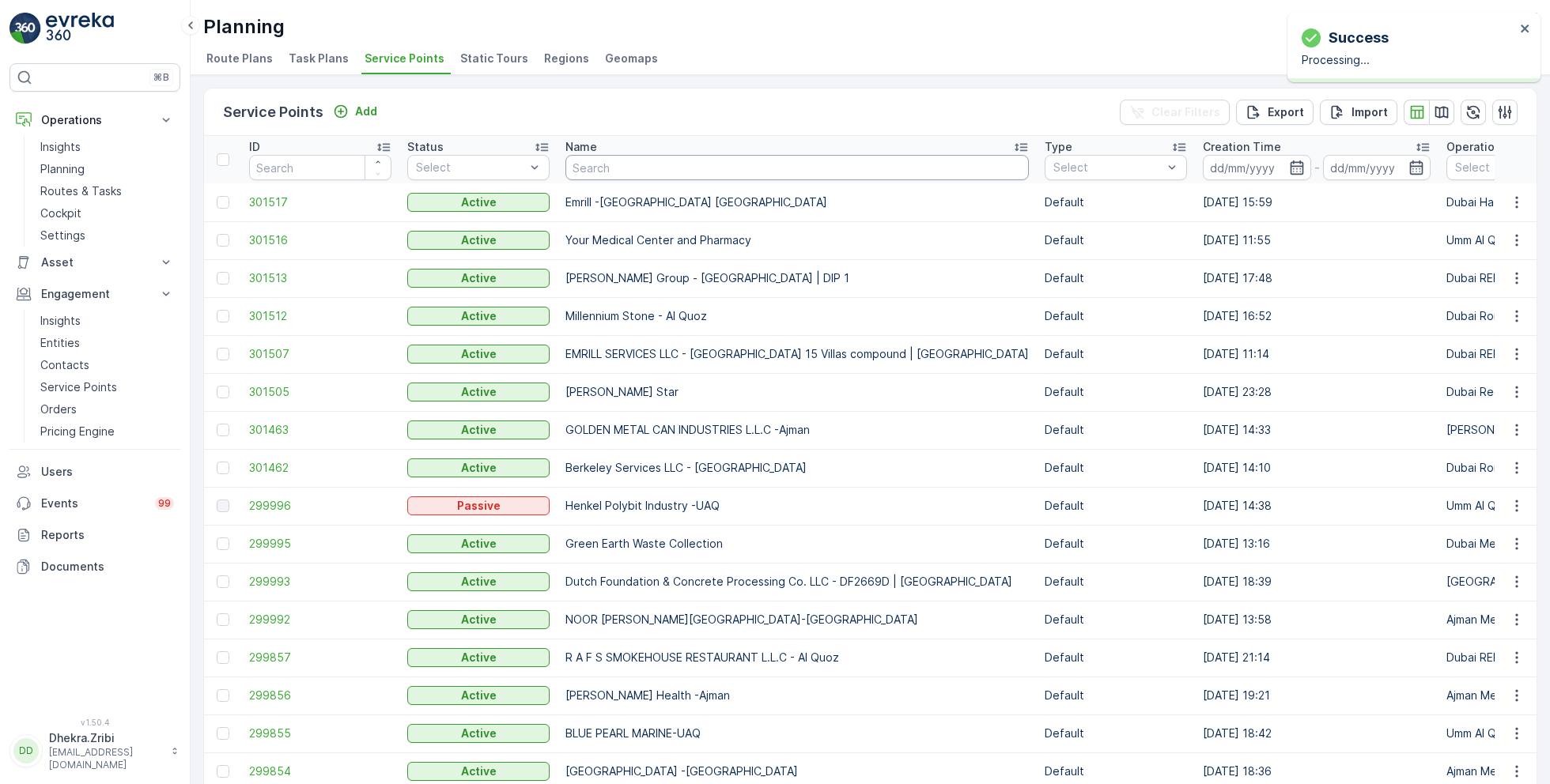
click at [633, 166] on input "text" at bounding box center [797, 167] width 463 height 25
type input "al tayer"
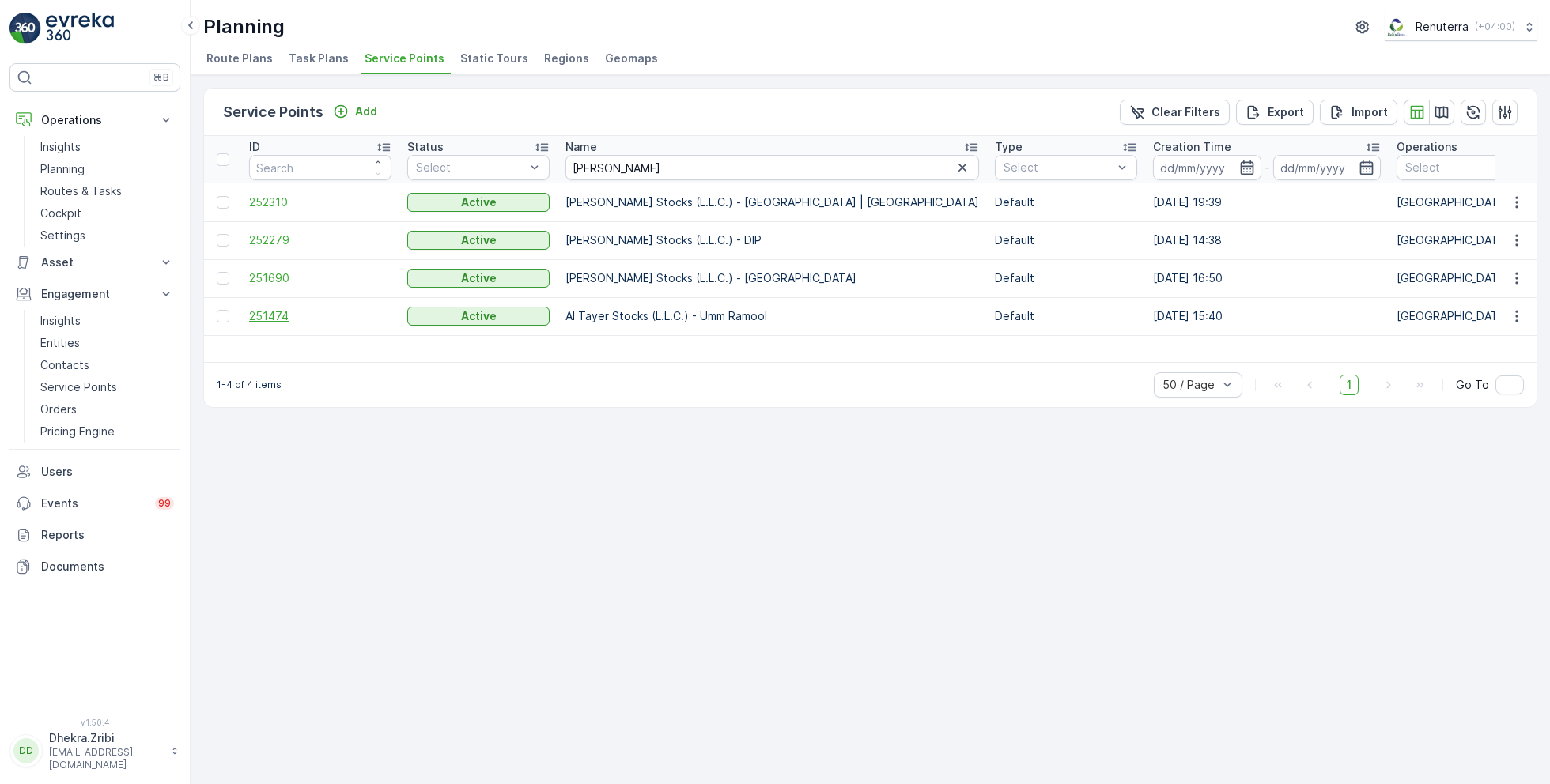
click at [280, 309] on span "251474" at bounding box center [321, 316] width 142 height 16
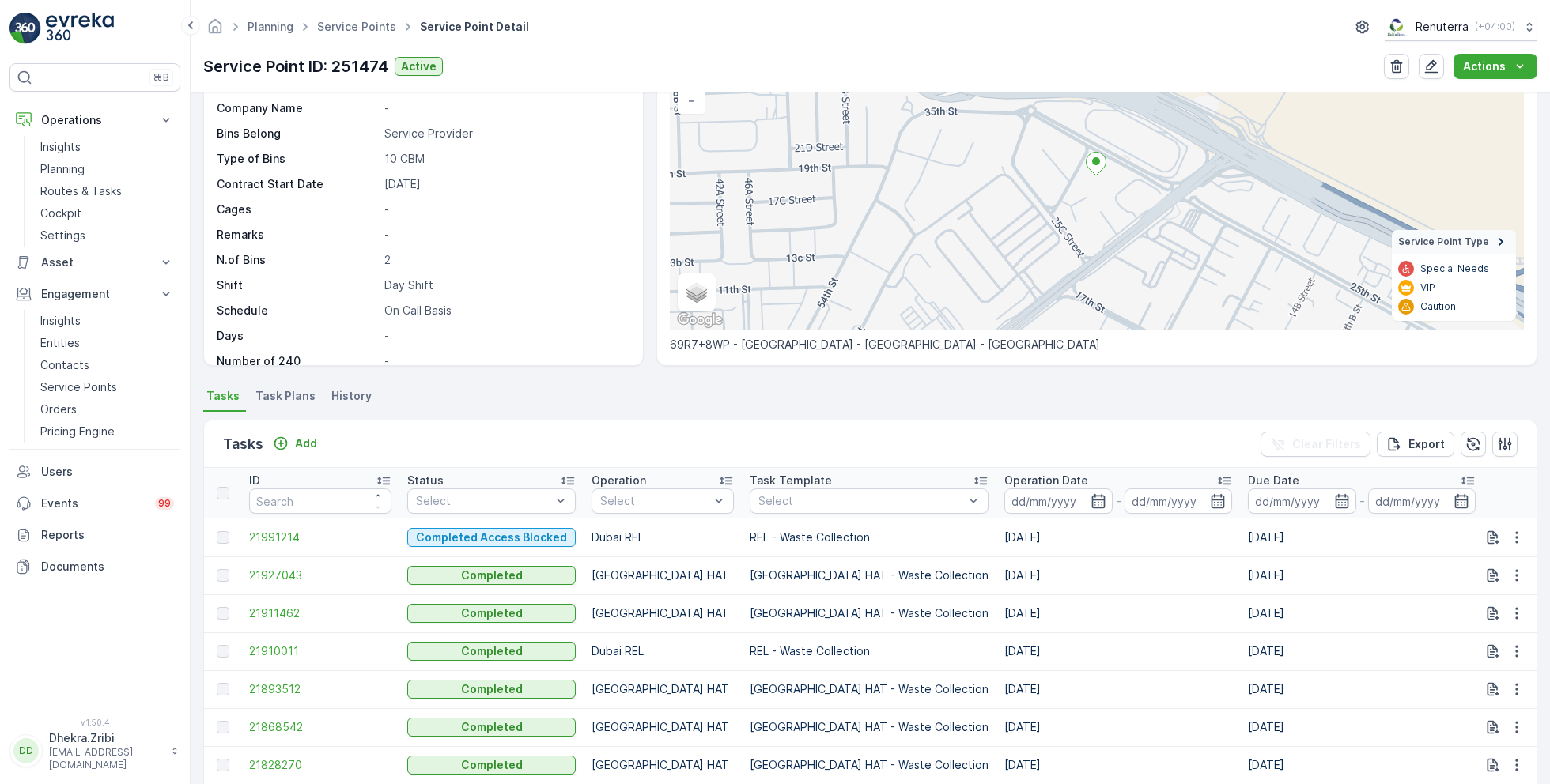
scroll to position [174, 0]
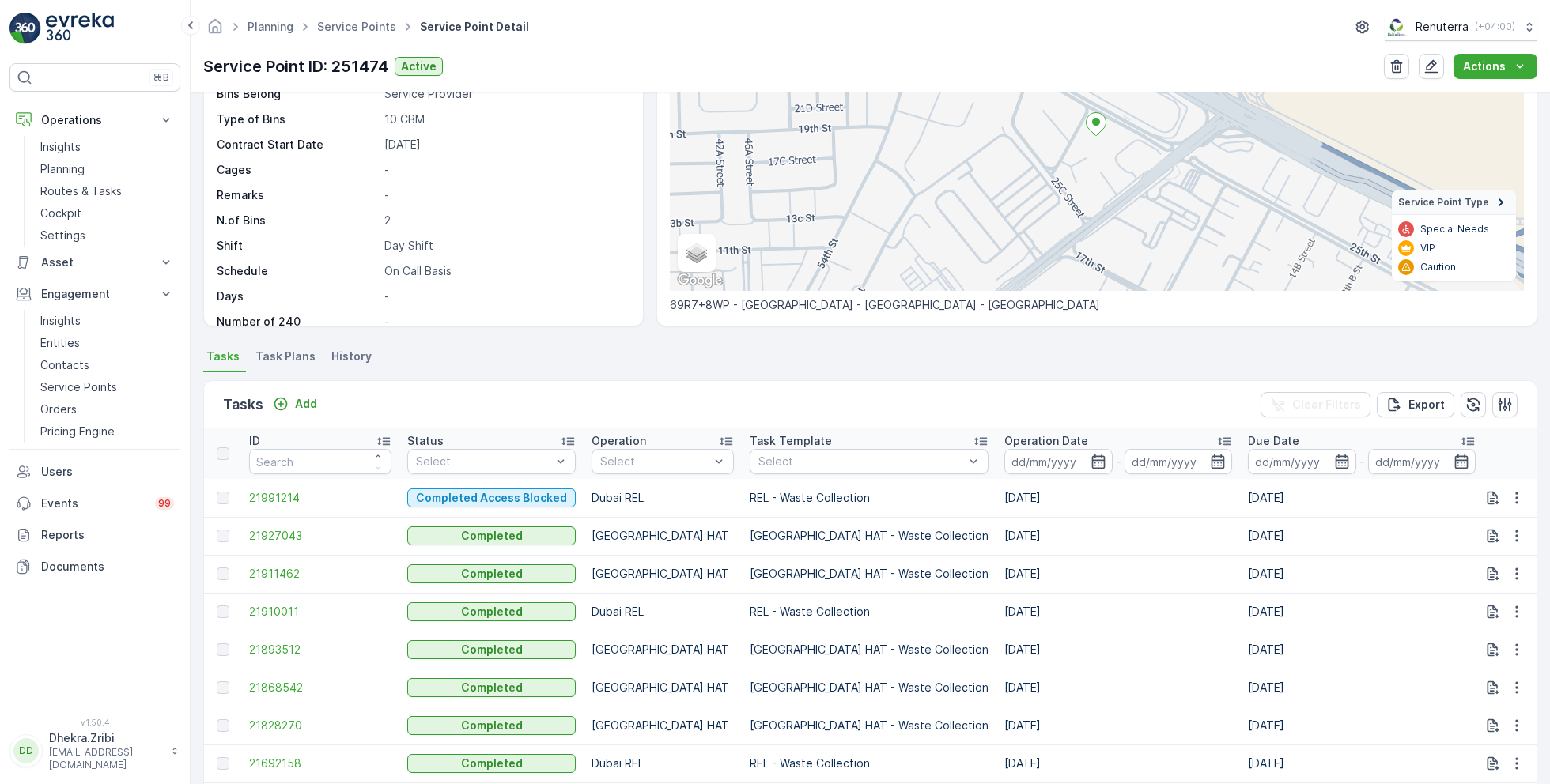
click at [275, 494] on span "21991214" at bounding box center [321, 498] width 142 height 16
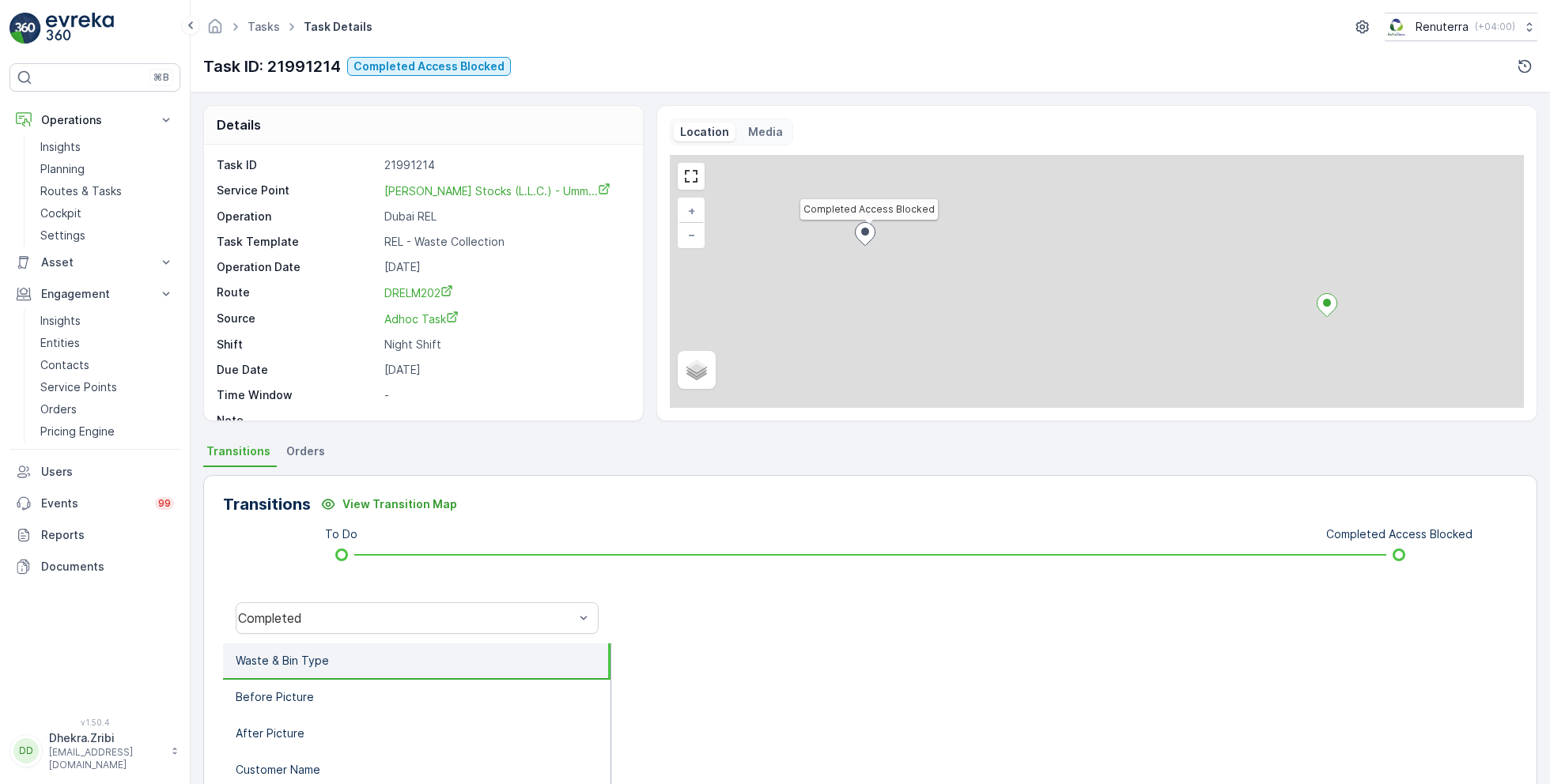
scroll to position [20, 0]
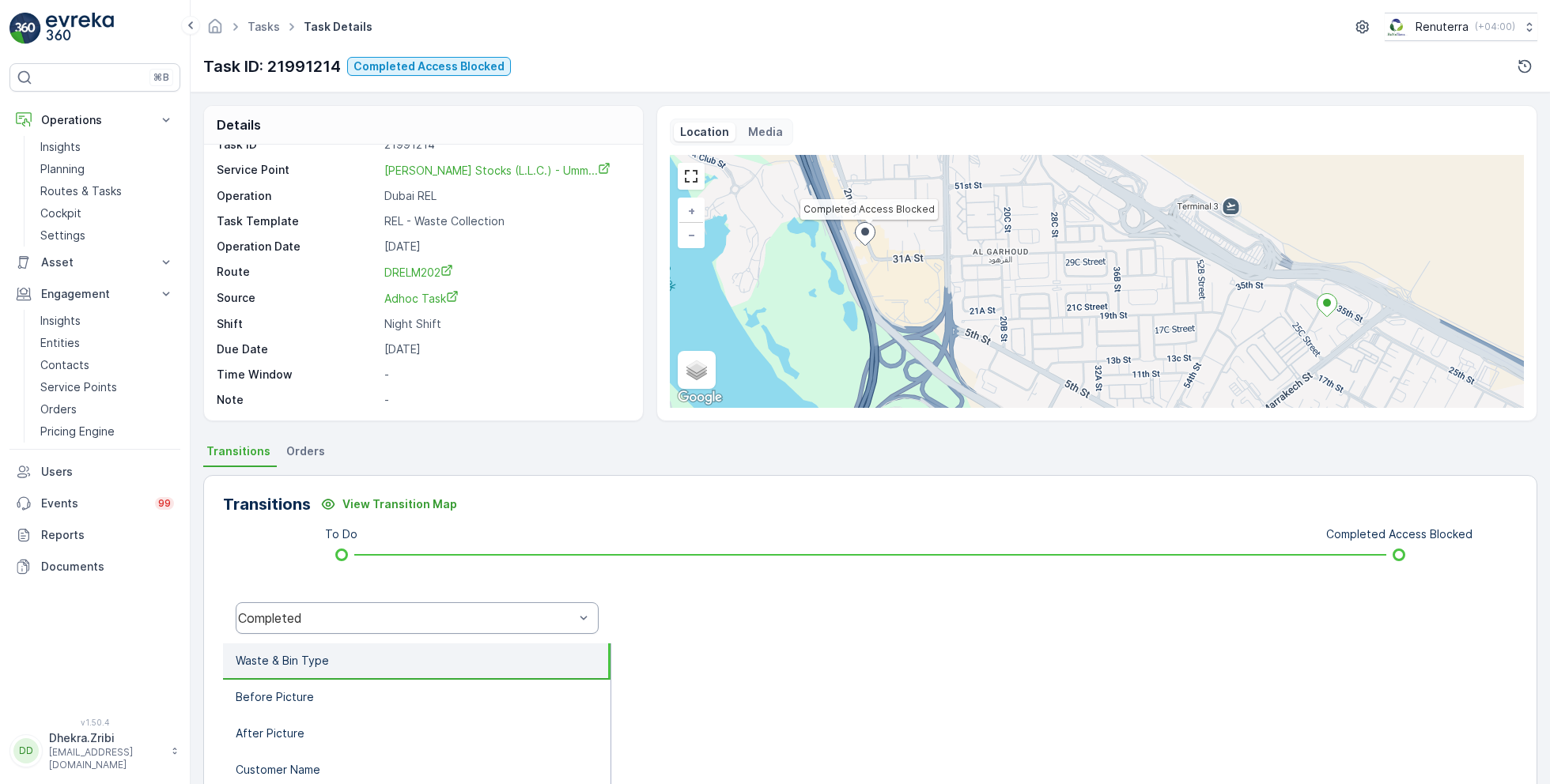
click at [350, 626] on div "Completed" at bounding box center [418, 618] width 363 height 32
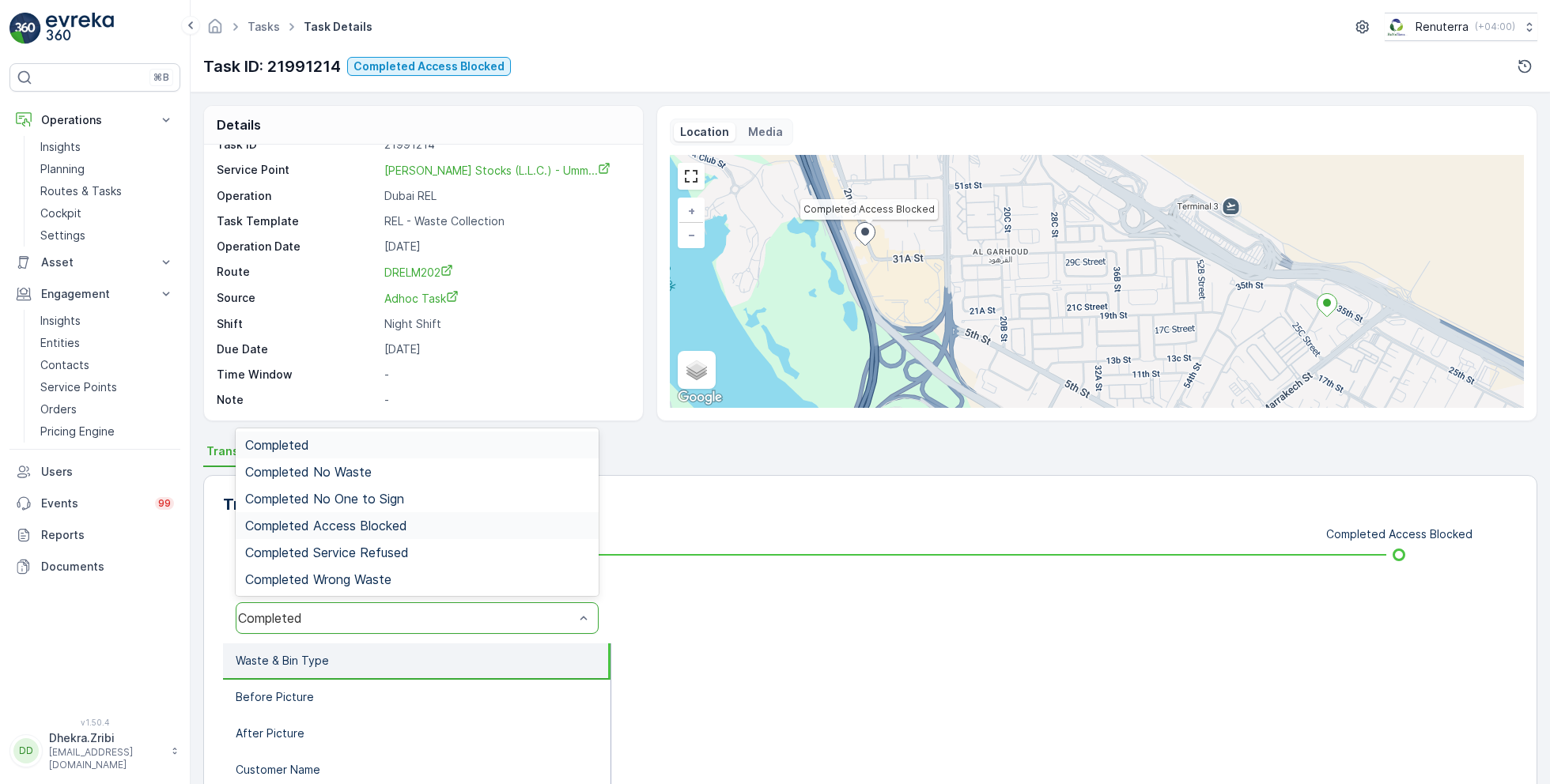
click at [384, 530] on span "Completed Access Blocked" at bounding box center [326, 526] width 162 height 14
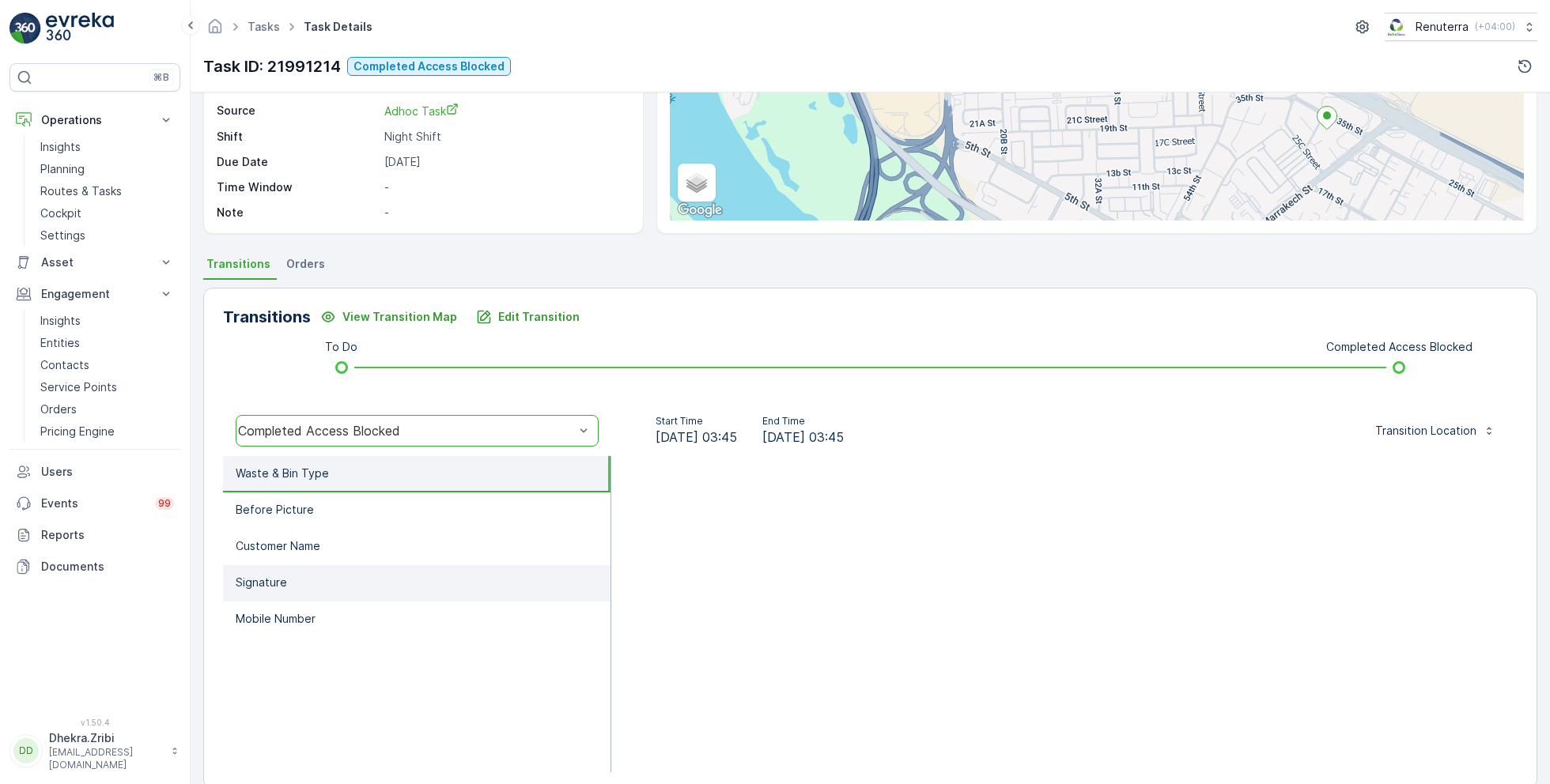
scroll to position [190, 0]
click at [349, 514] on li "Before Picture" at bounding box center [416, 508] width 387 height 36
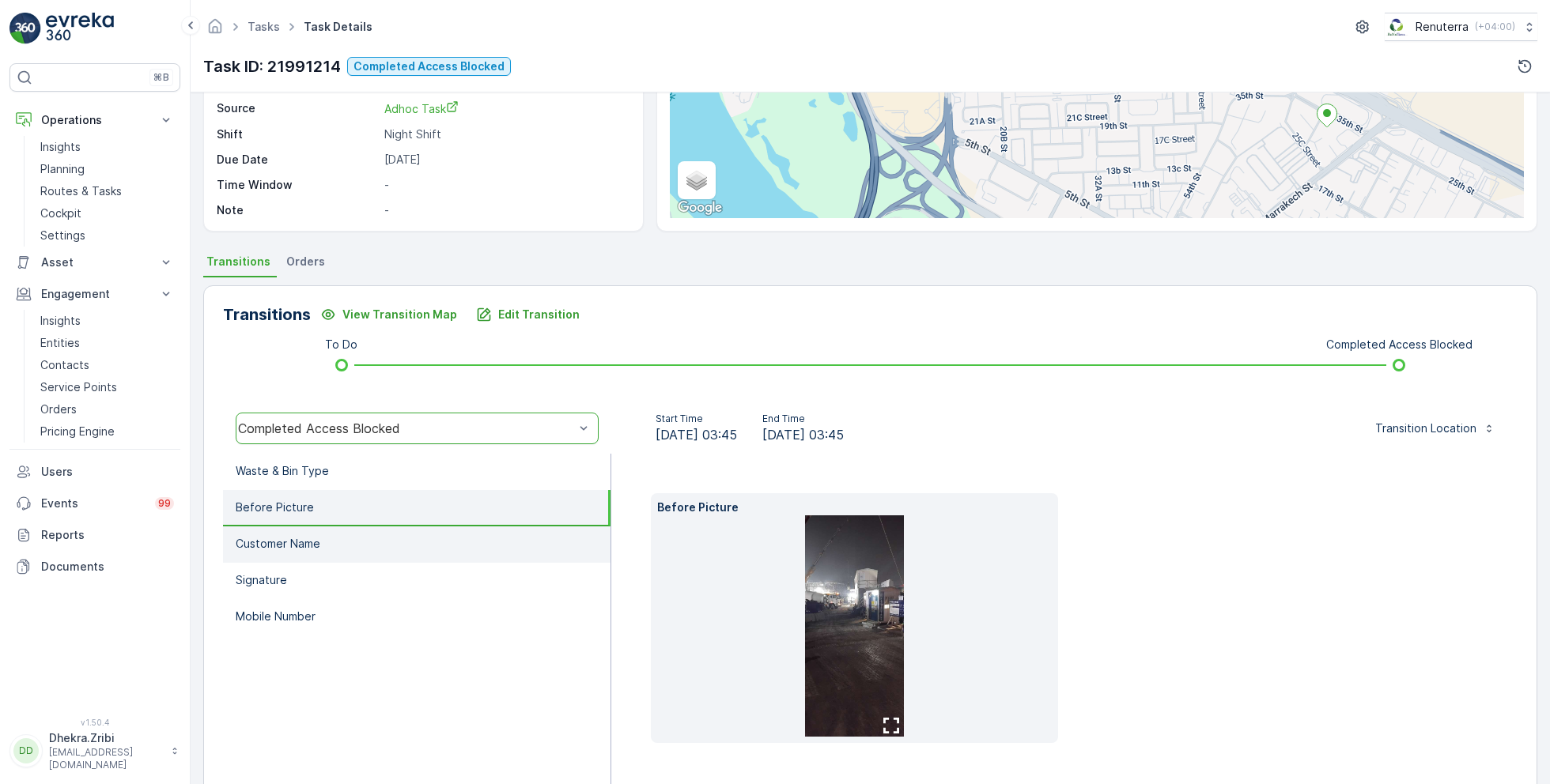
click at [357, 535] on li "Customer Name" at bounding box center [416, 544] width 387 height 36
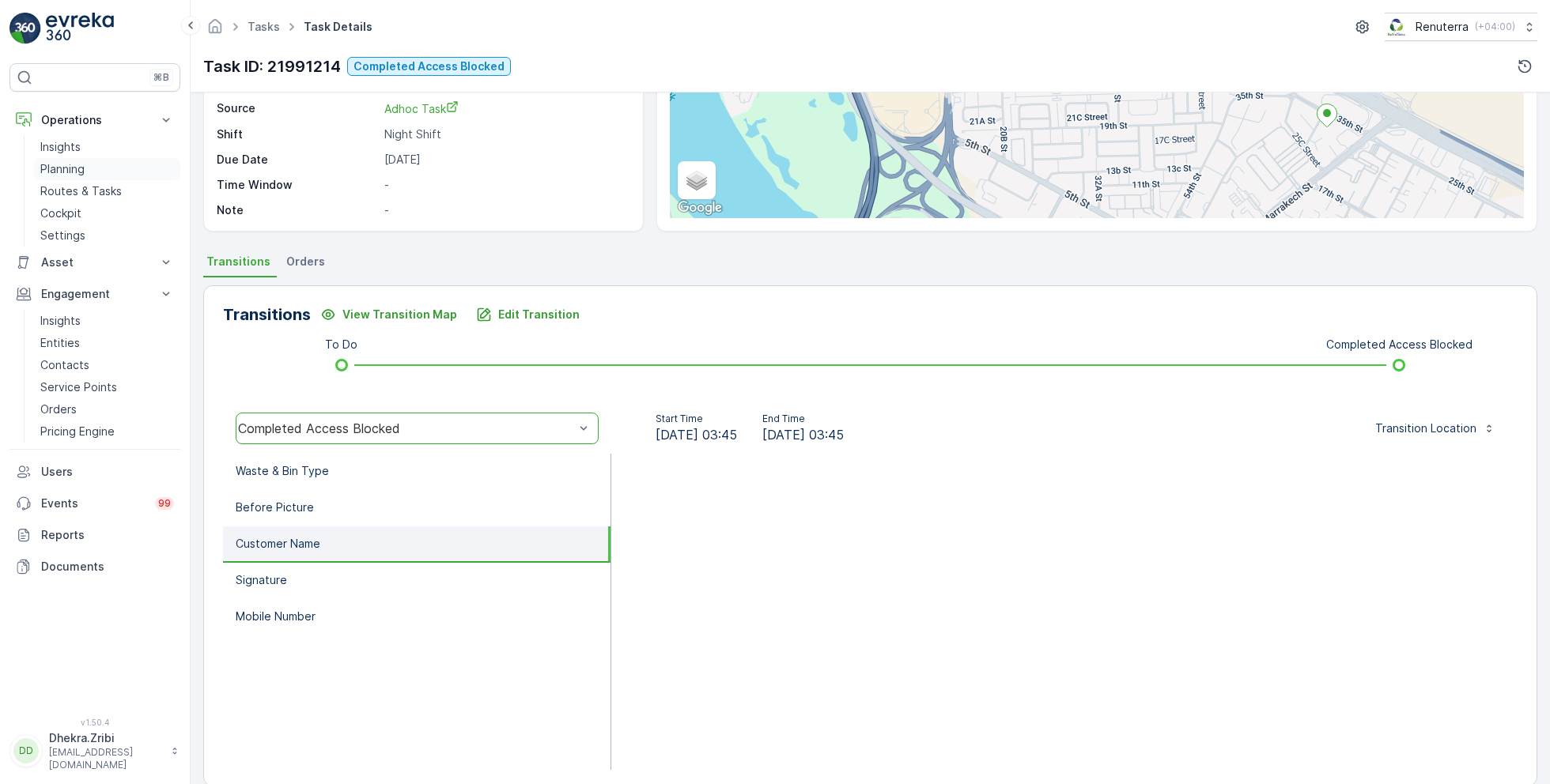
click at [74, 168] on p "Planning" at bounding box center [62, 169] width 45 height 16
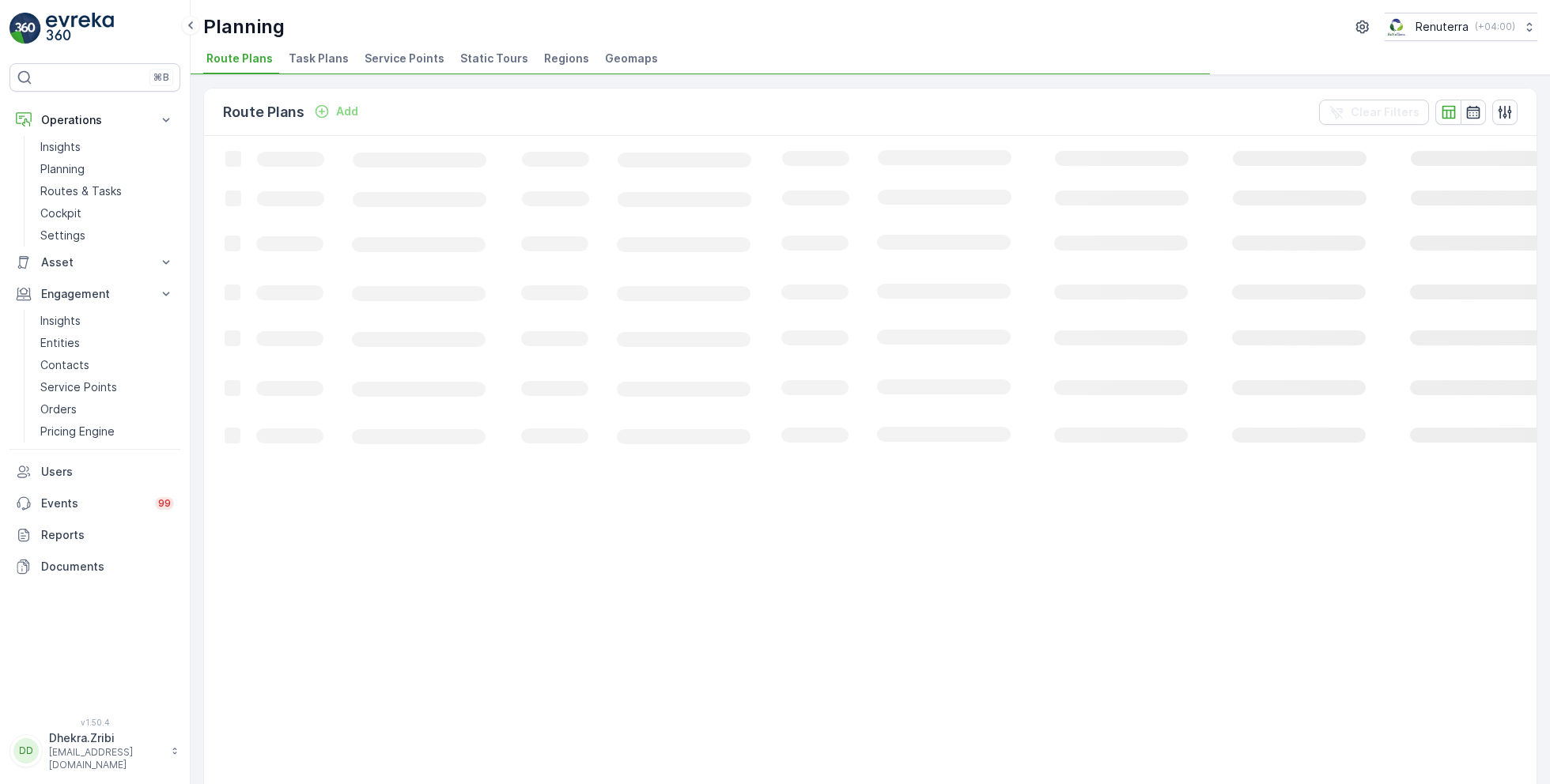
click at [426, 53] on span "Service Points" at bounding box center [404, 59] width 80 height 16
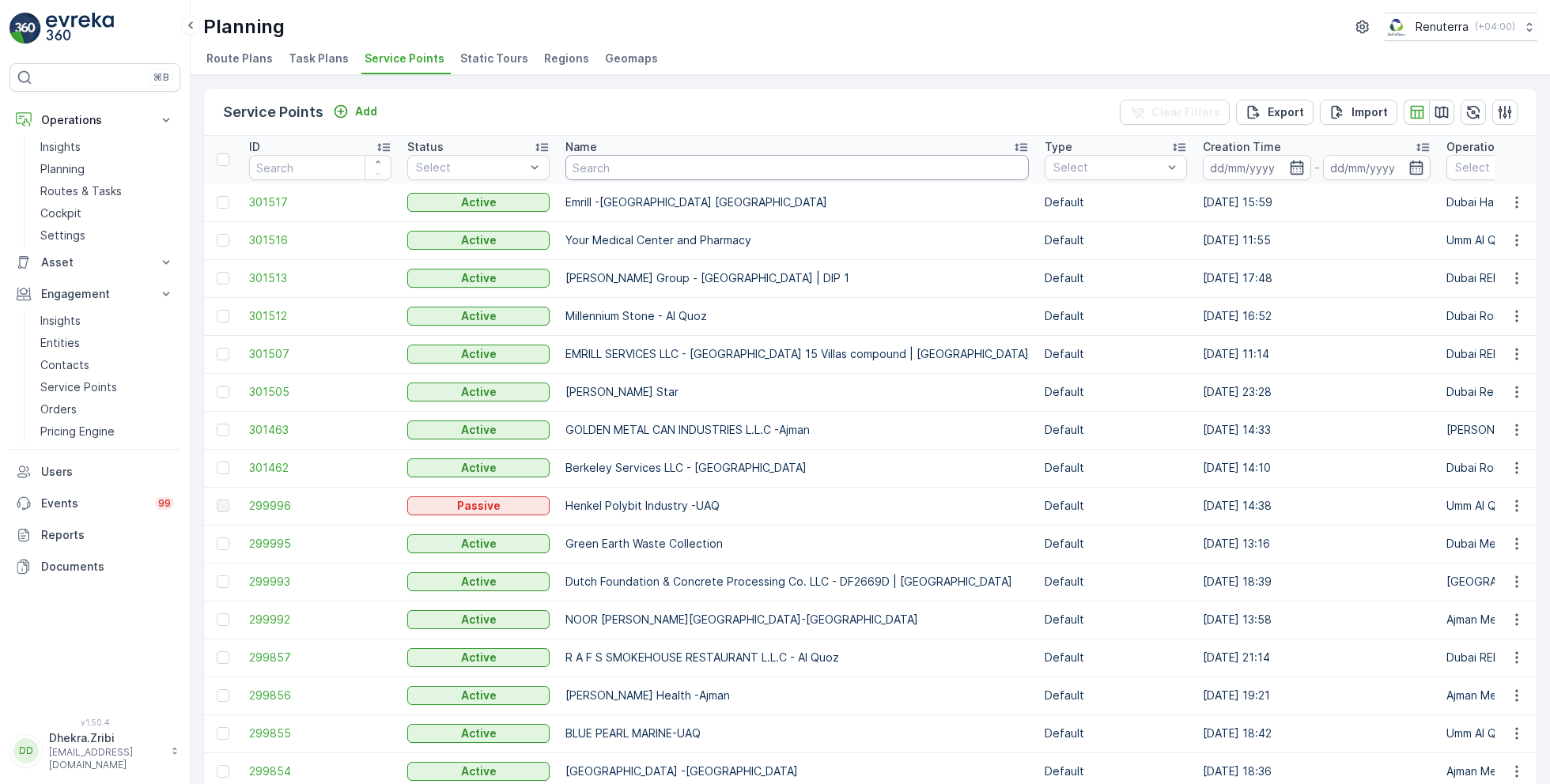
click at [652, 166] on input "text" at bounding box center [797, 167] width 463 height 25
type input "al tayer"
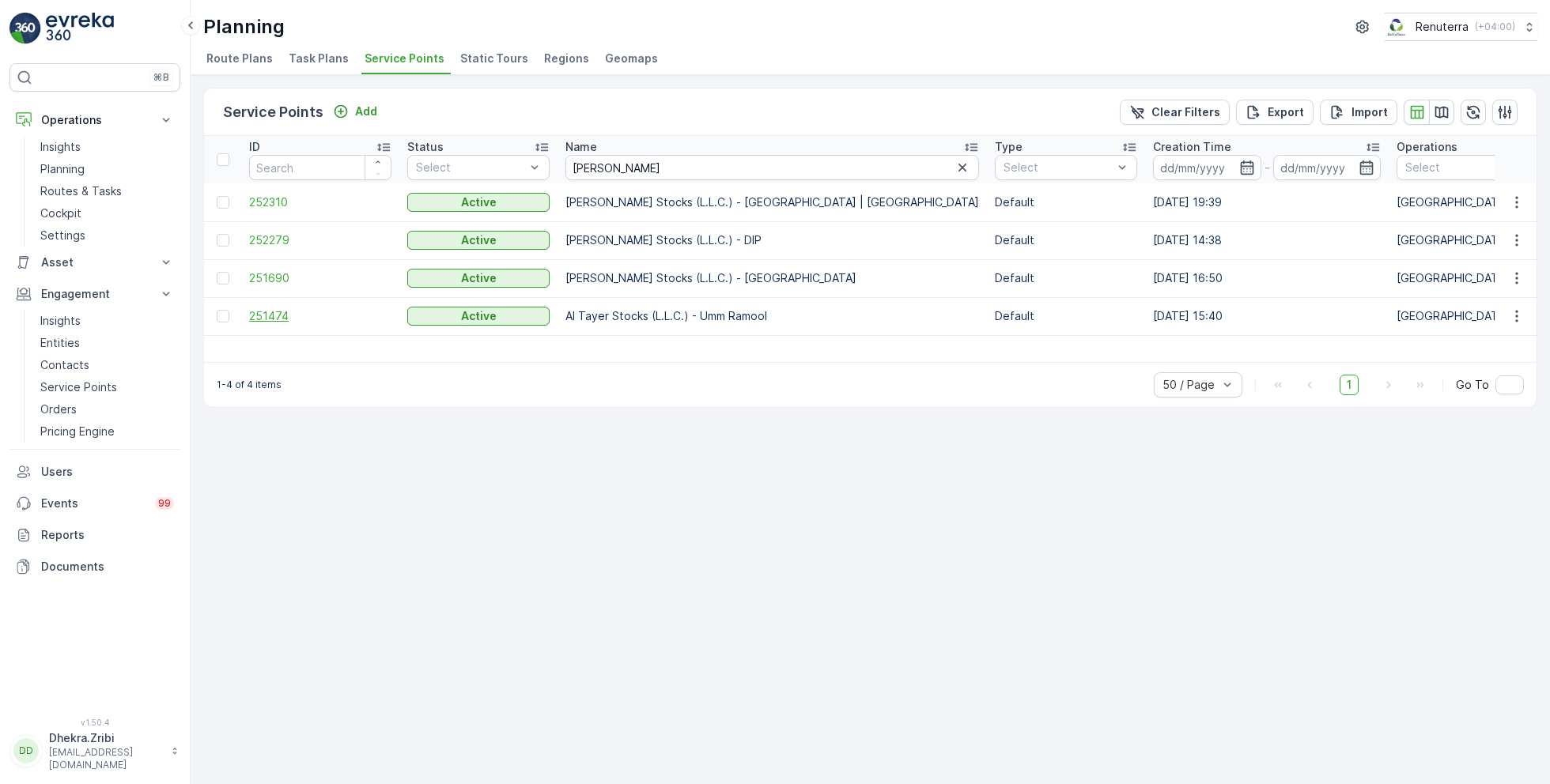
click at [270, 313] on span "251474" at bounding box center [321, 316] width 142 height 16
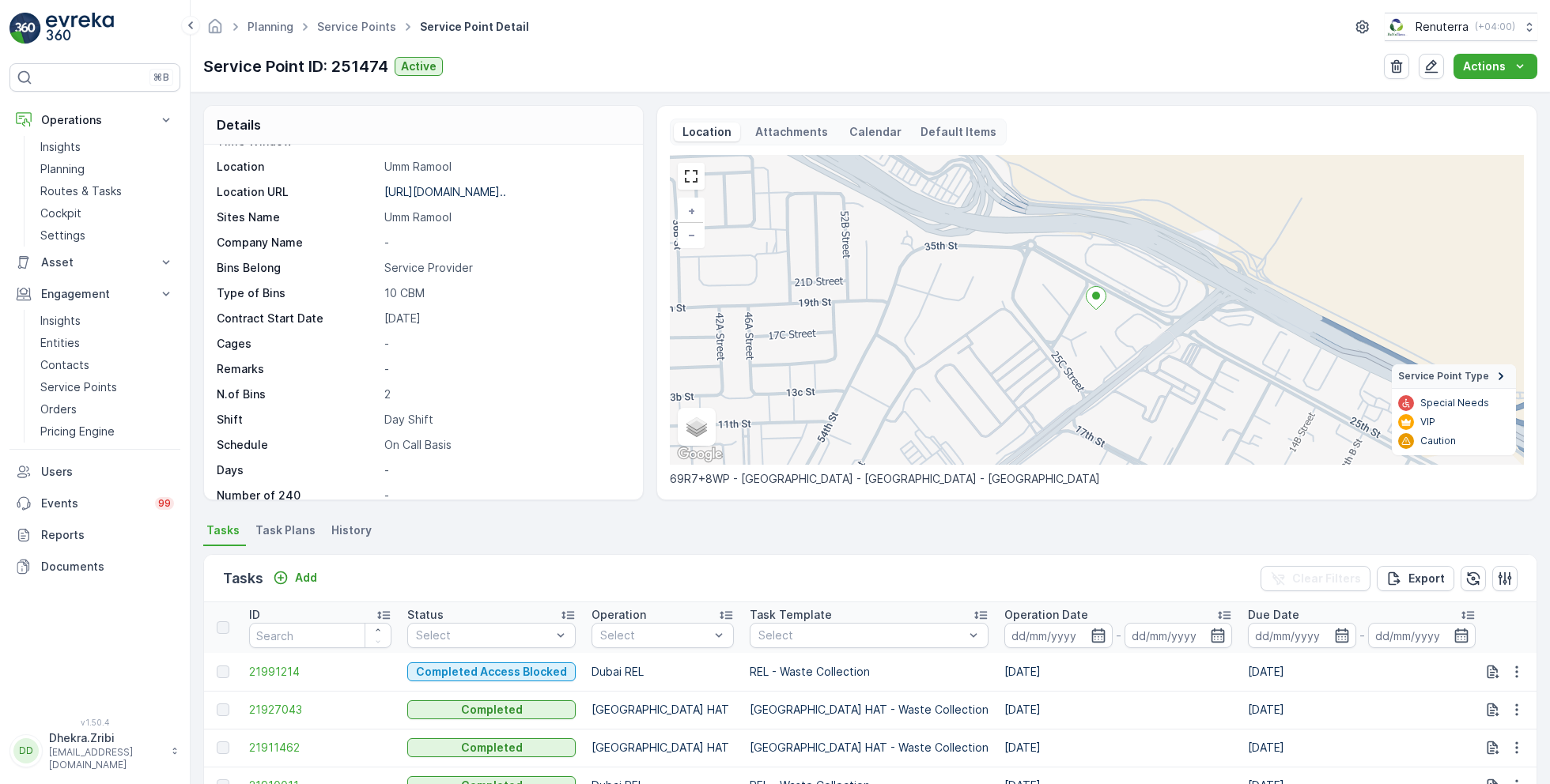
scroll to position [105, 0]
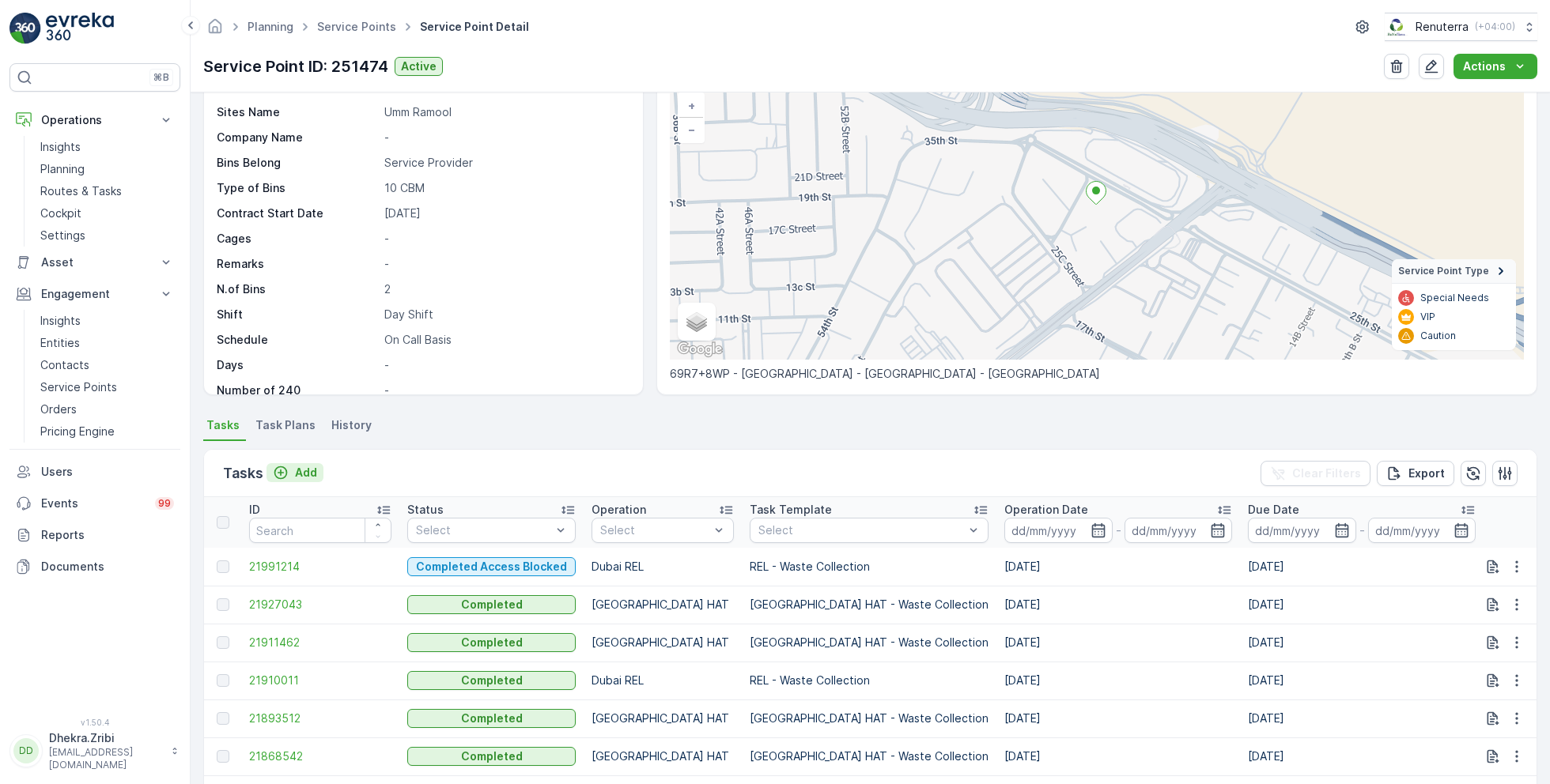
click at [300, 473] on p "Add" at bounding box center [305, 473] width 22 height 16
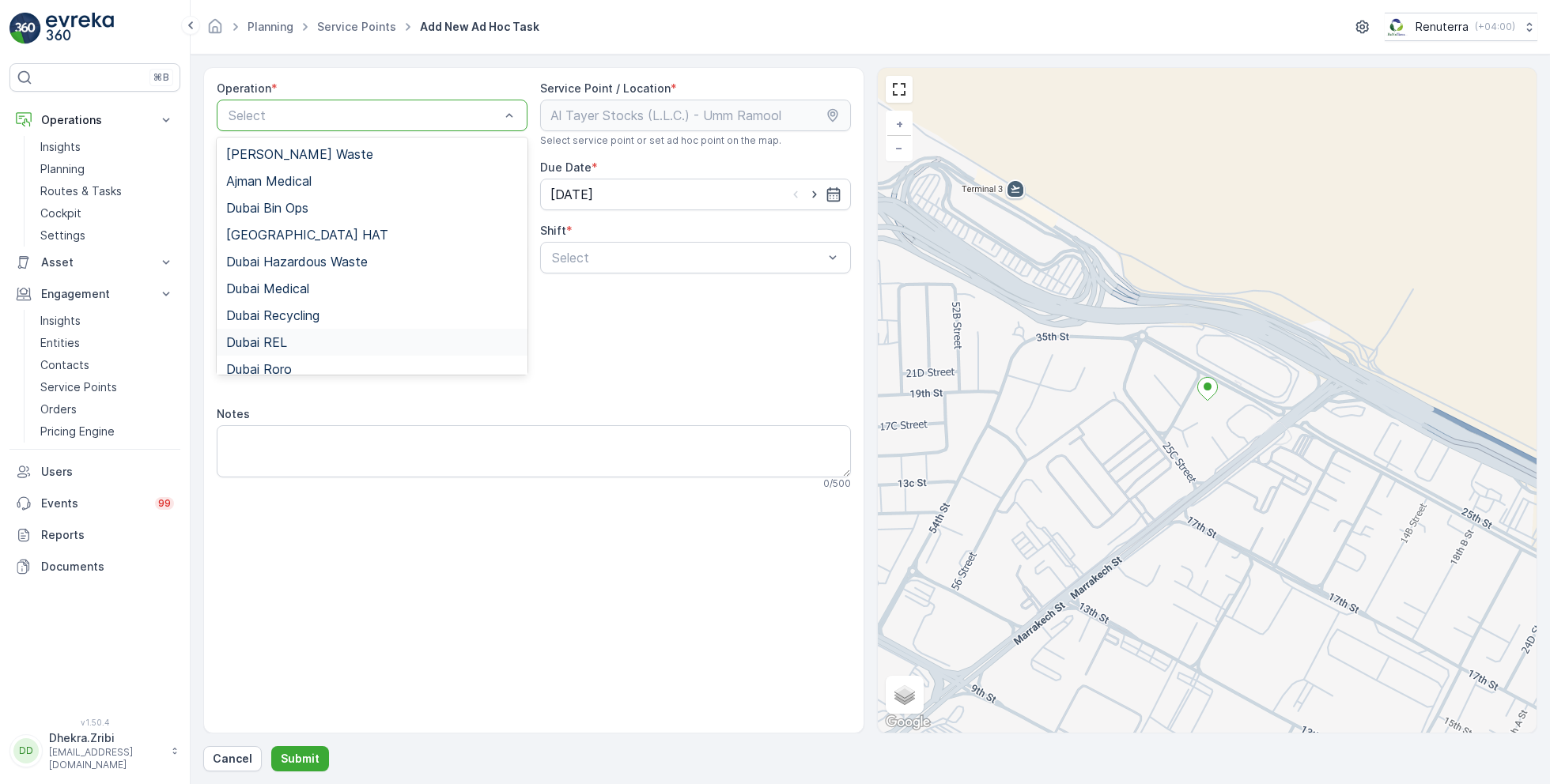
click at [296, 344] on div "Dubai REL" at bounding box center [372, 343] width 292 height 14
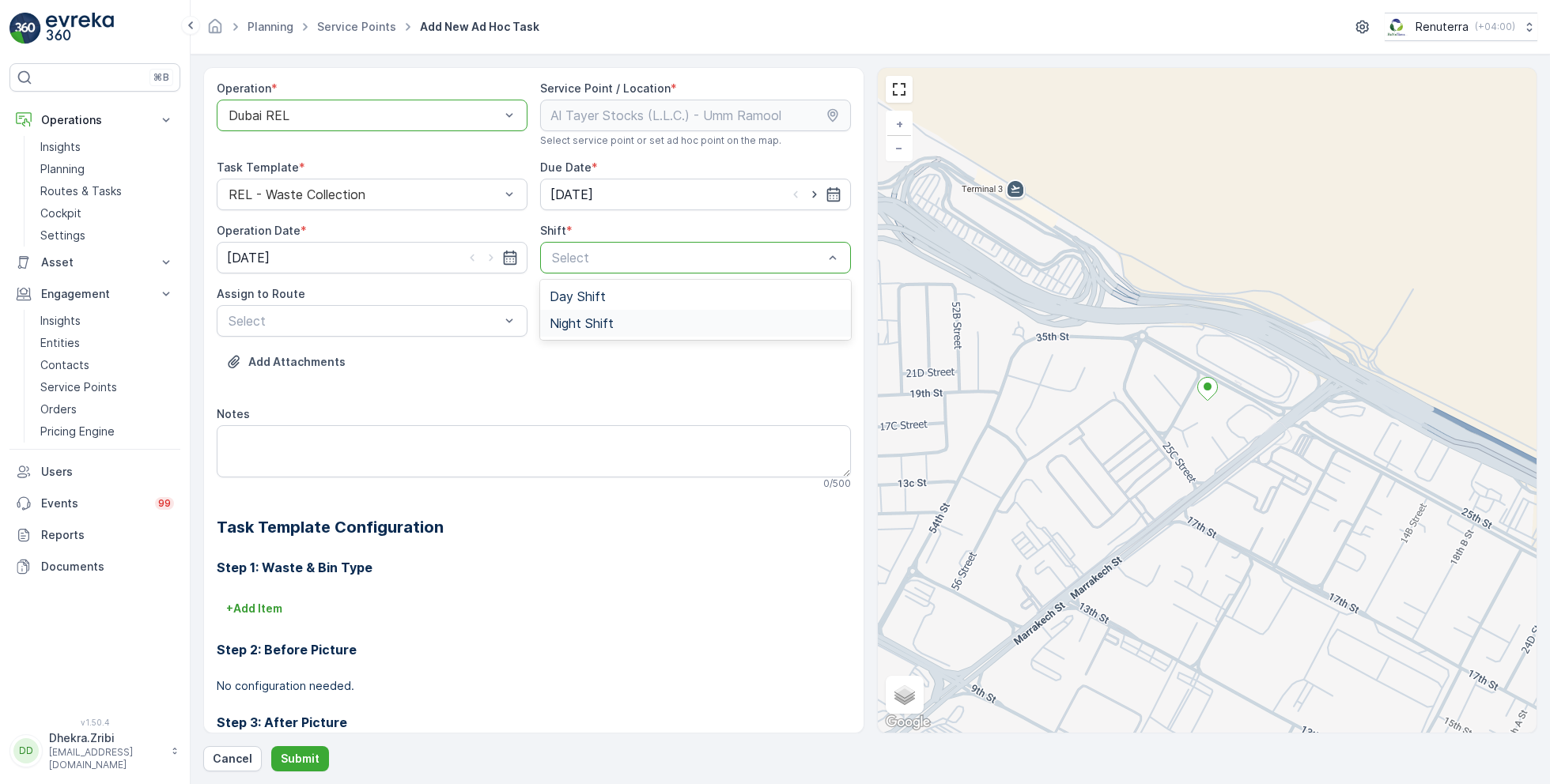
click at [578, 321] on span "Night Shift" at bounding box center [581, 323] width 64 height 14
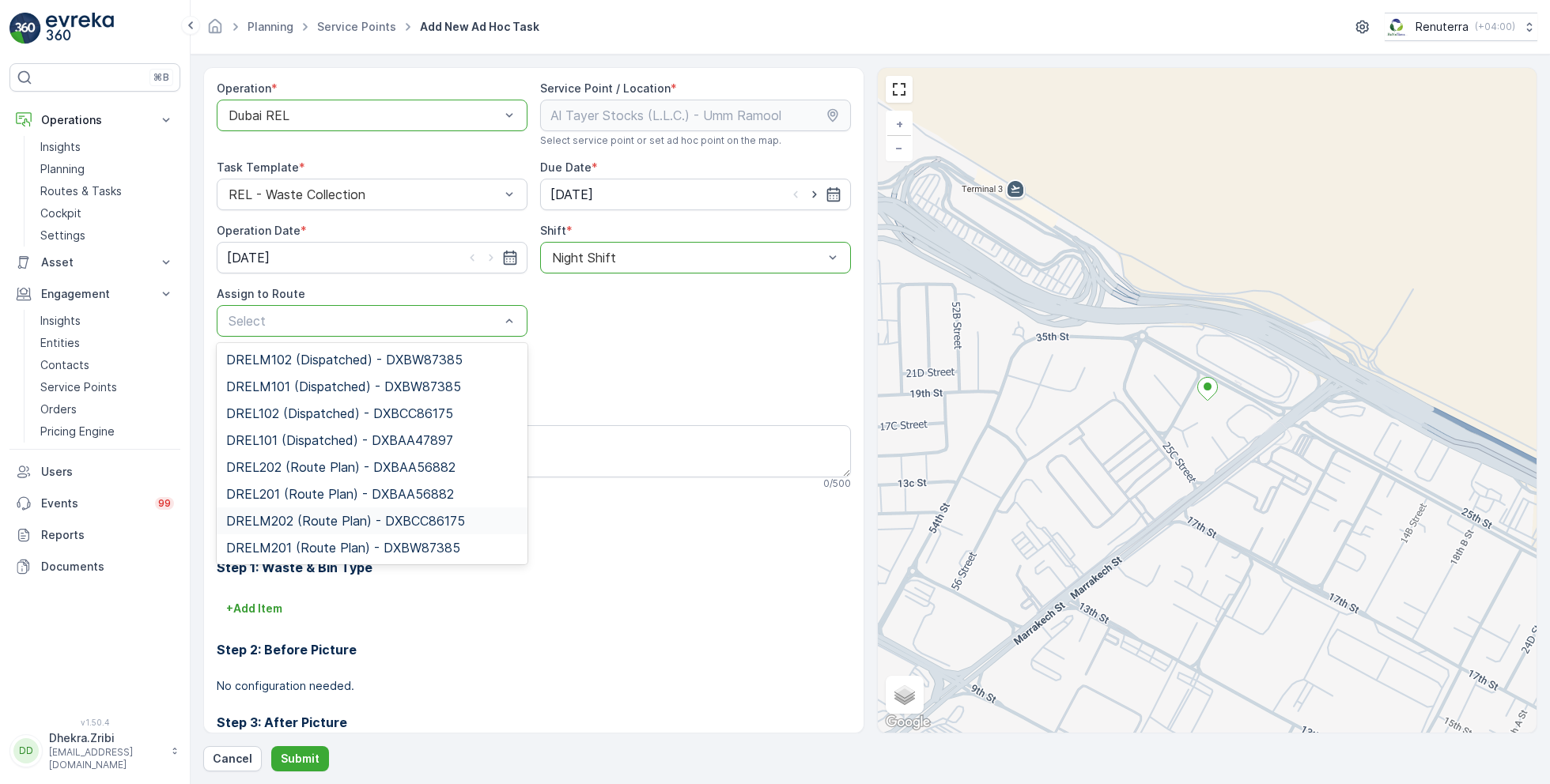
click at [321, 516] on span "DRELM202 (Route Plan) - DXBCC86175" at bounding box center [345, 521] width 239 height 14
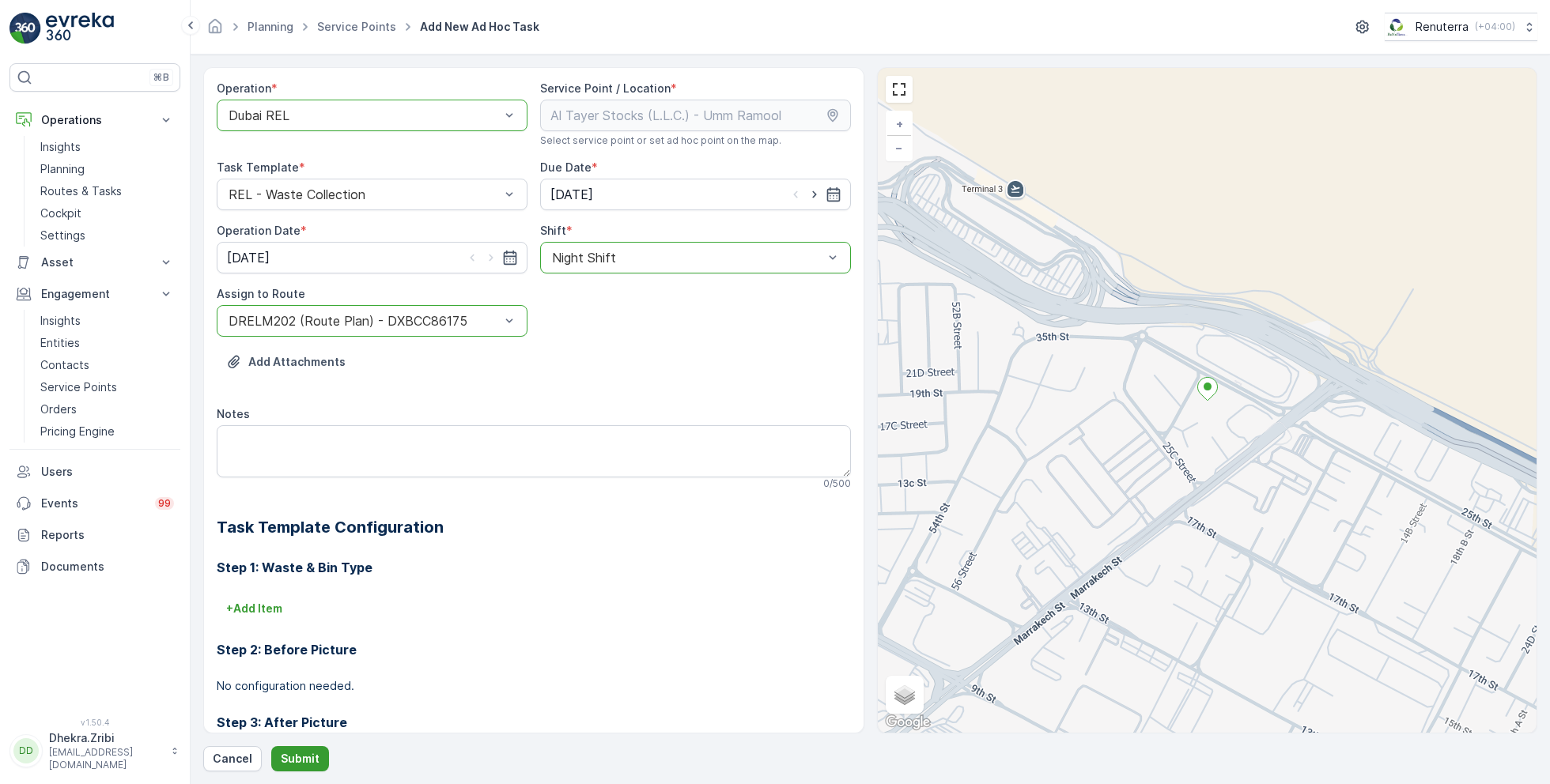
click at [302, 762] on p "Submit" at bounding box center [300, 759] width 39 height 16
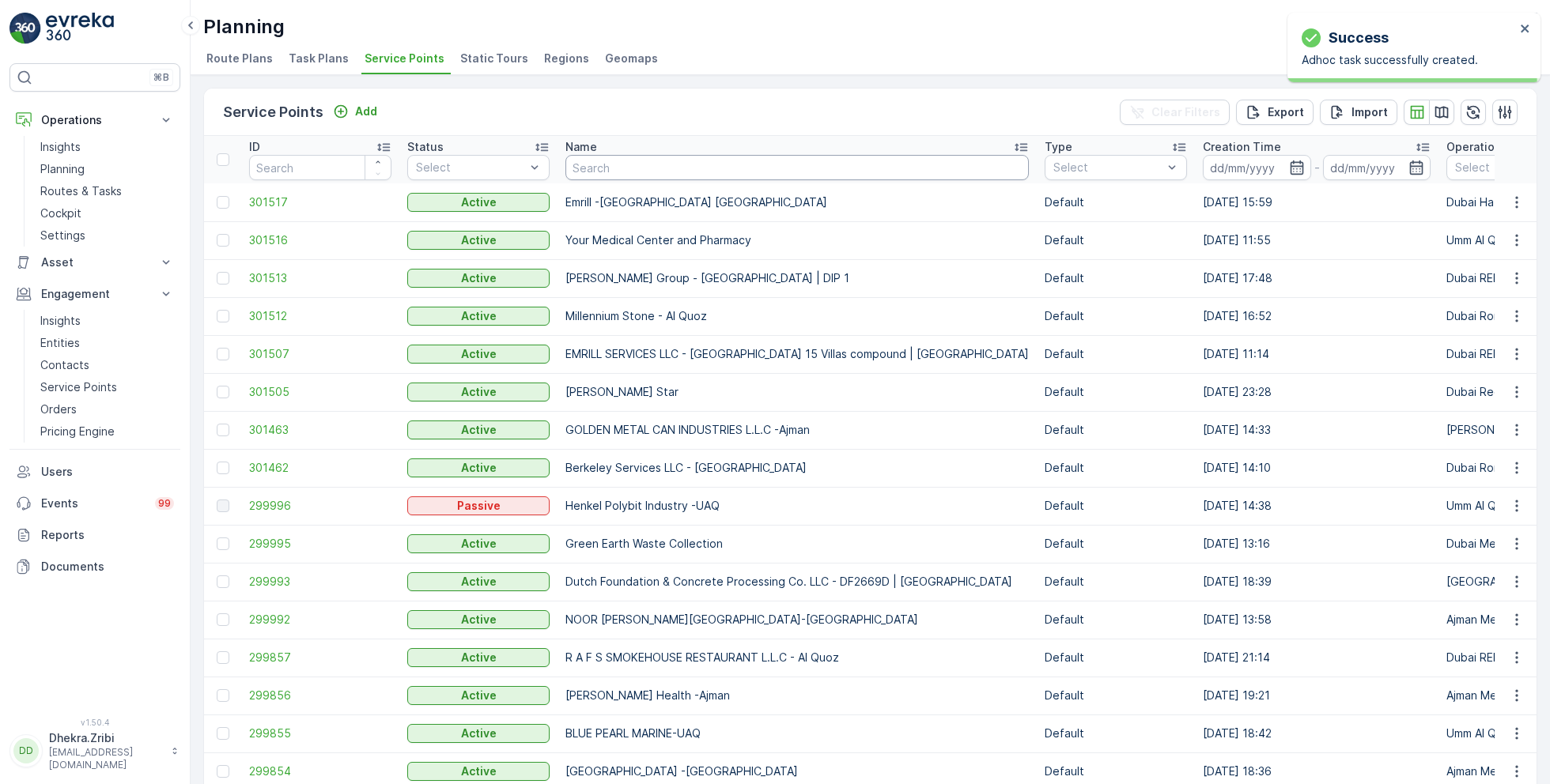
click at [648, 174] on input "text" at bounding box center [797, 167] width 463 height 25
type input "emirates"
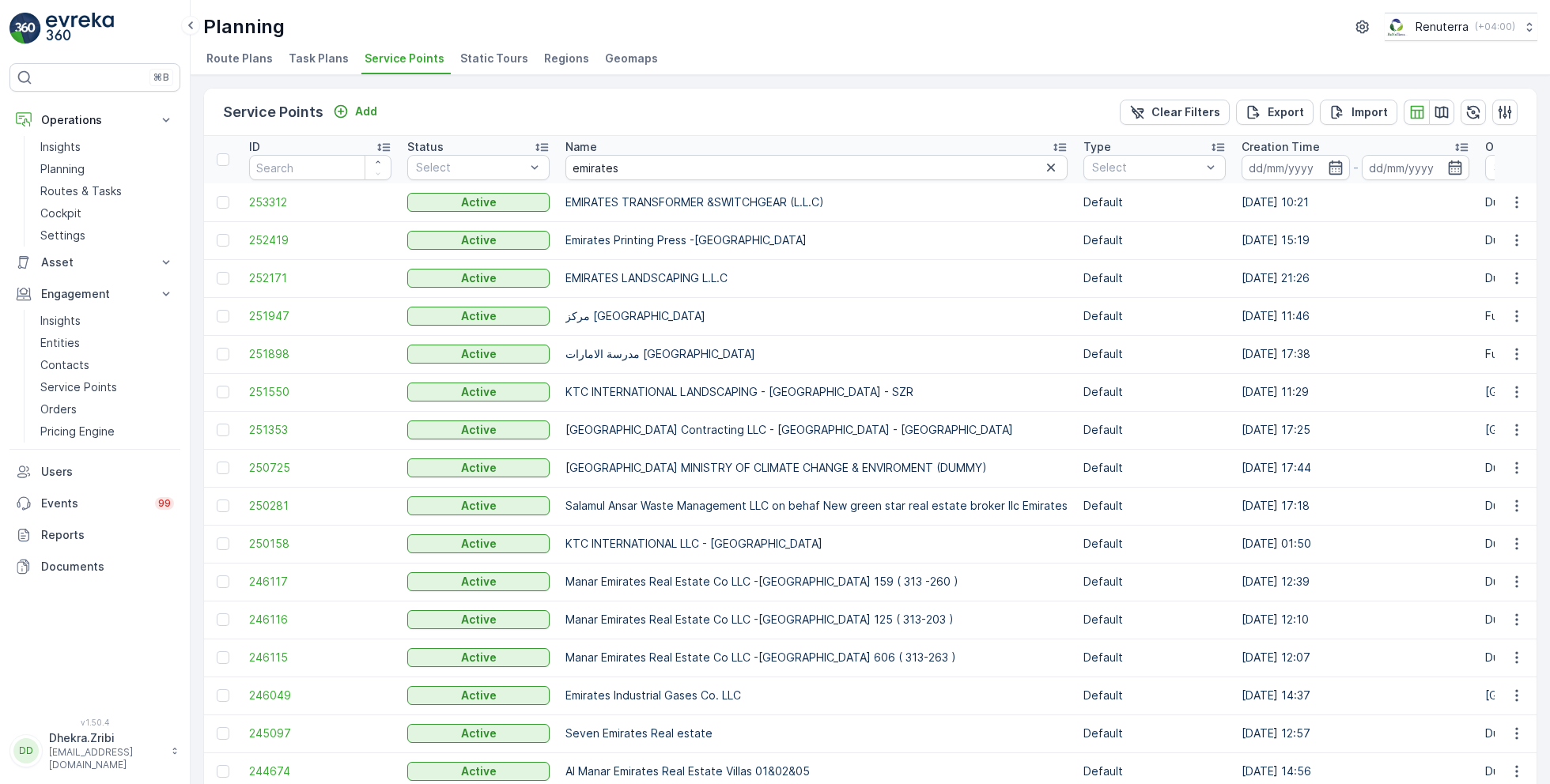
drag, startPoint x: 565, startPoint y: 276, endPoint x: 781, endPoint y: 279, distance: 216.0
click at [781, 279] on p "EMIRATES LANDSCAPING L.L.C" at bounding box center [816, 279] width 502 height 16
copy p "EMIRATES LANDSCAPING L.L.C"
click at [359, 111] on p "Add" at bounding box center [366, 111] width 22 height 16
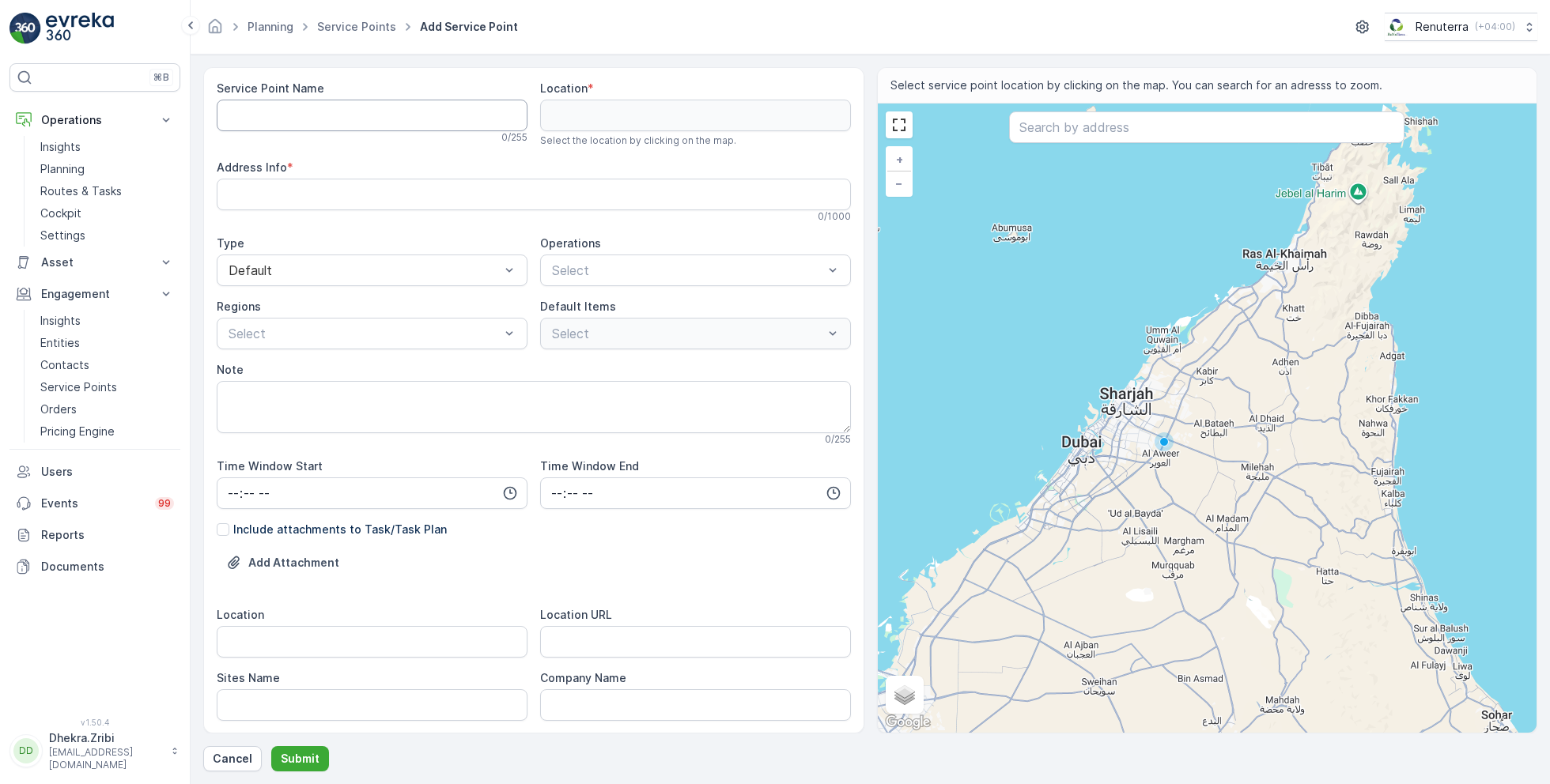
click at [443, 112] on Name "Service Point Name" at bounding box center [371, 116] width 311 height 32
paste Name "EMIRATES LANDSCAPING [GEOGRAPHIC_DATA]"
type Name "EMIRATES LANDSCAPING [GEOGRAPHIC_DATA]"
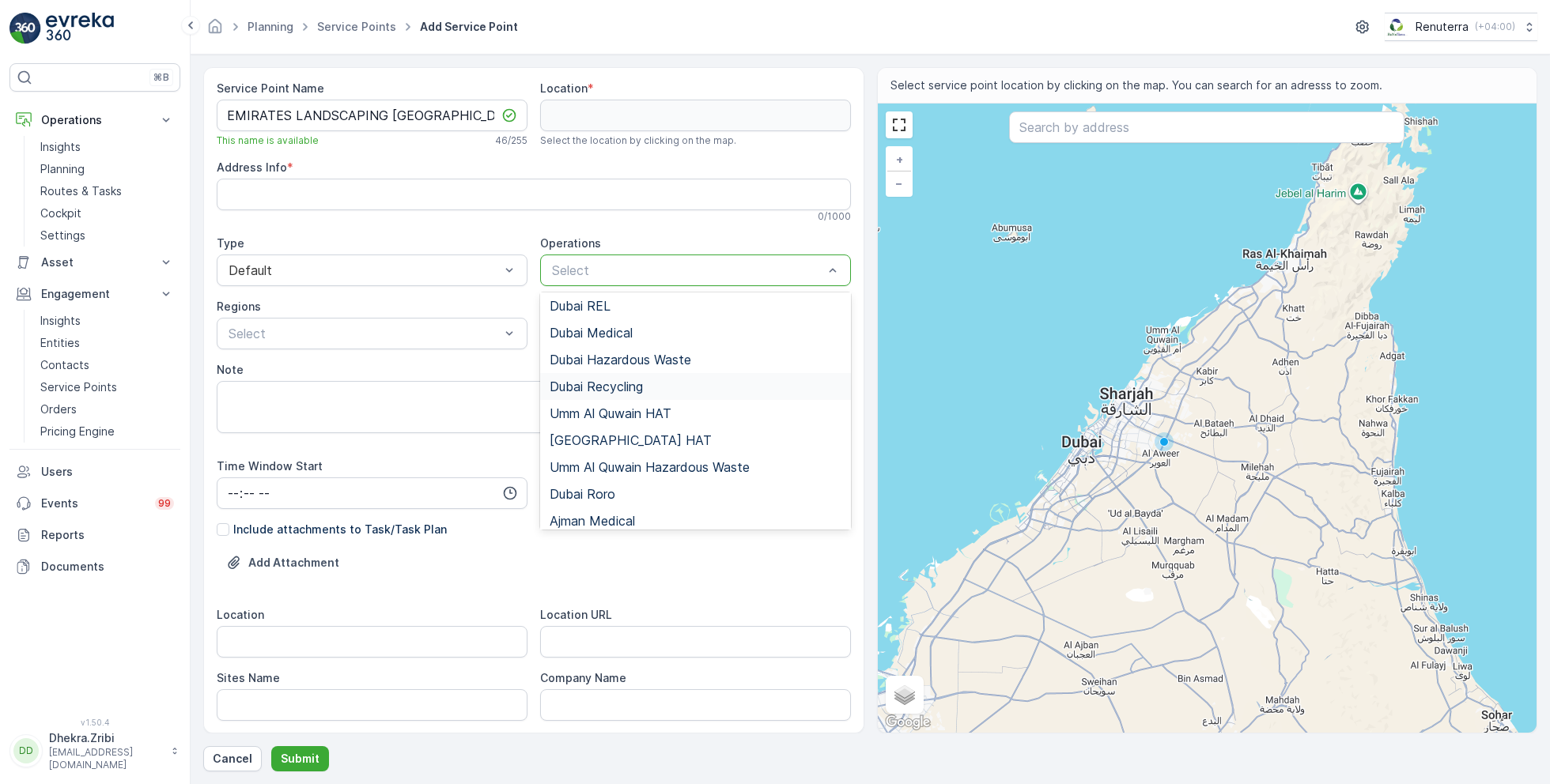
scroll to position [121, 0]
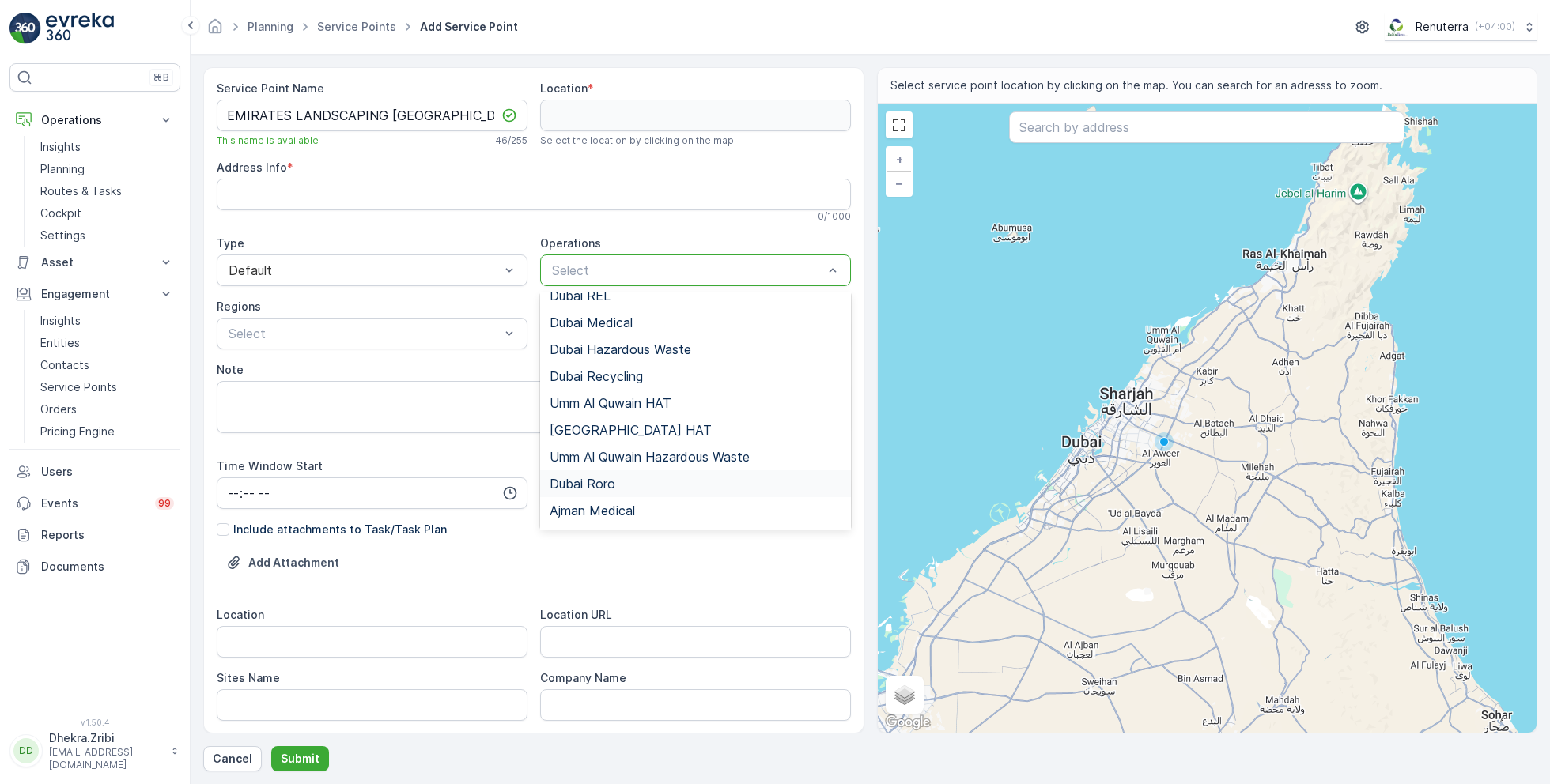
click at [595, 480] on span "Dubai Roro" at bounding box center [582, 484] width 66 height 14
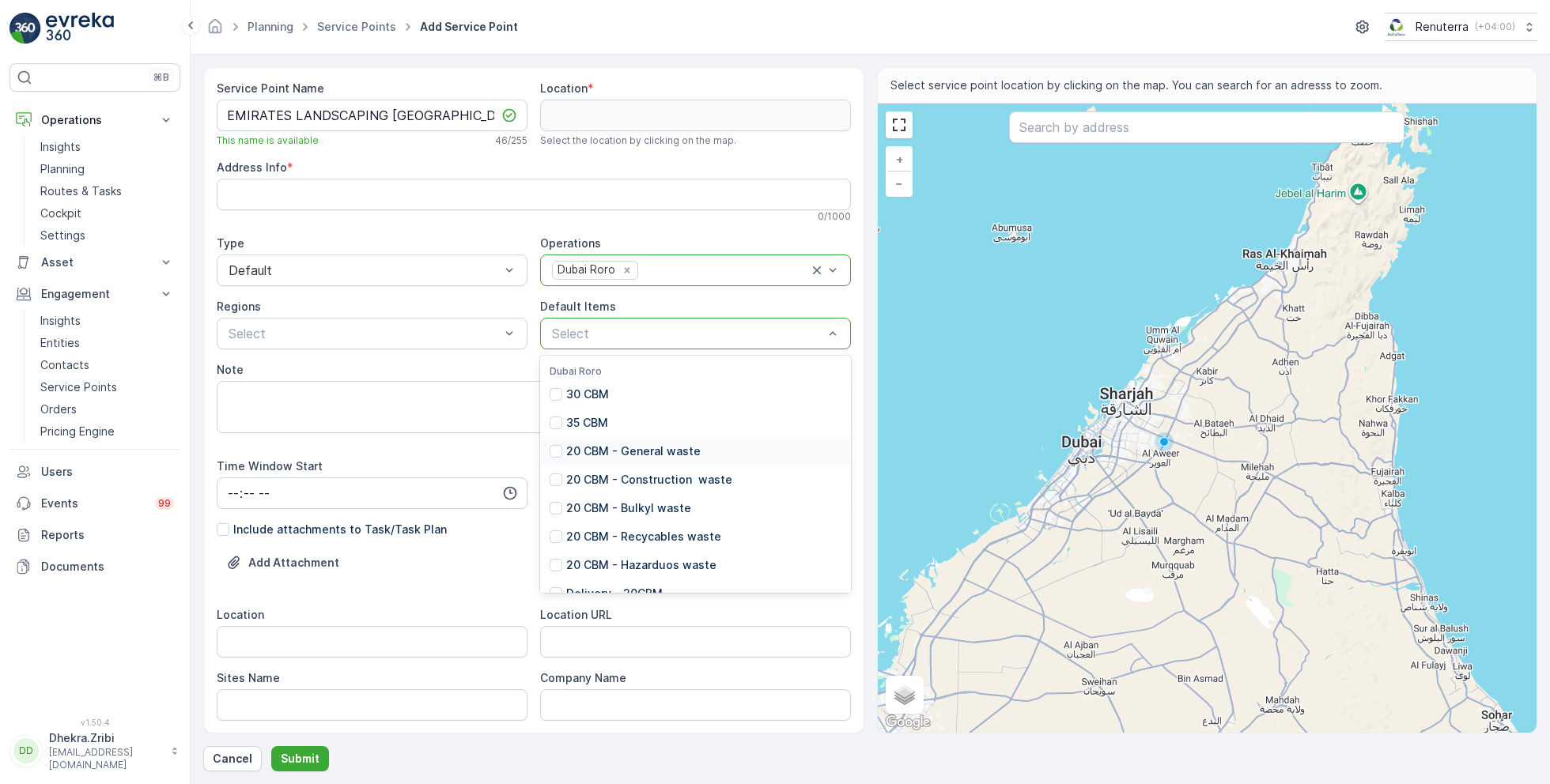
click at [629, 454] on p "20 CBM - General waste" at bounding box center [633, 451] width 134 height 16
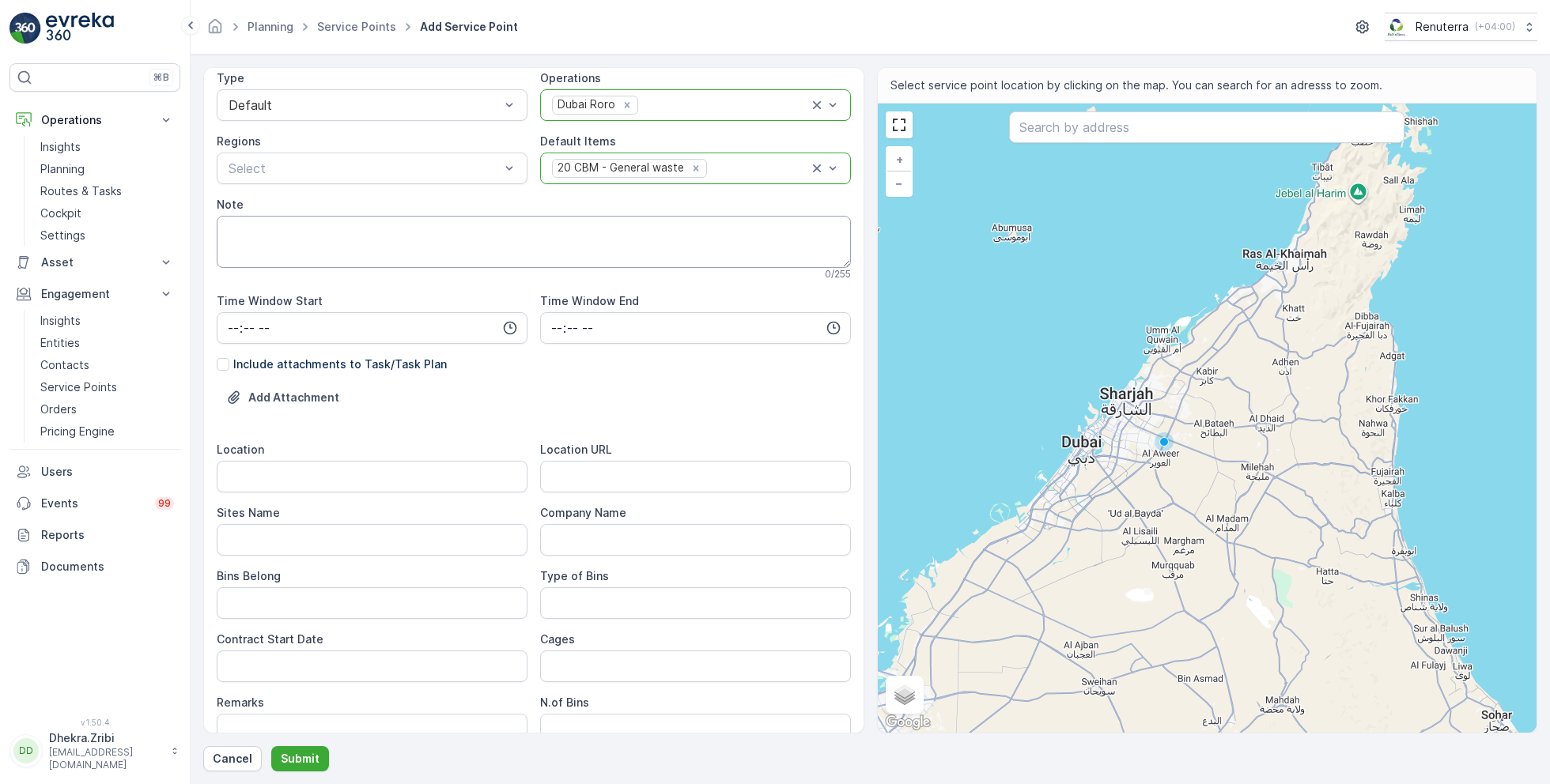
scroll to position [167, 0]
click at [338, 479] on input "Location" at bounding box center [371, 474] width 311 height 32
paste input "[GEOGRAPHIC_DATA]"
type input "[GEOGRAPHIC_DATA]"
click at [307, 544] on Name "Sites Name" at bounding box center [371, 537] width 311 height 32
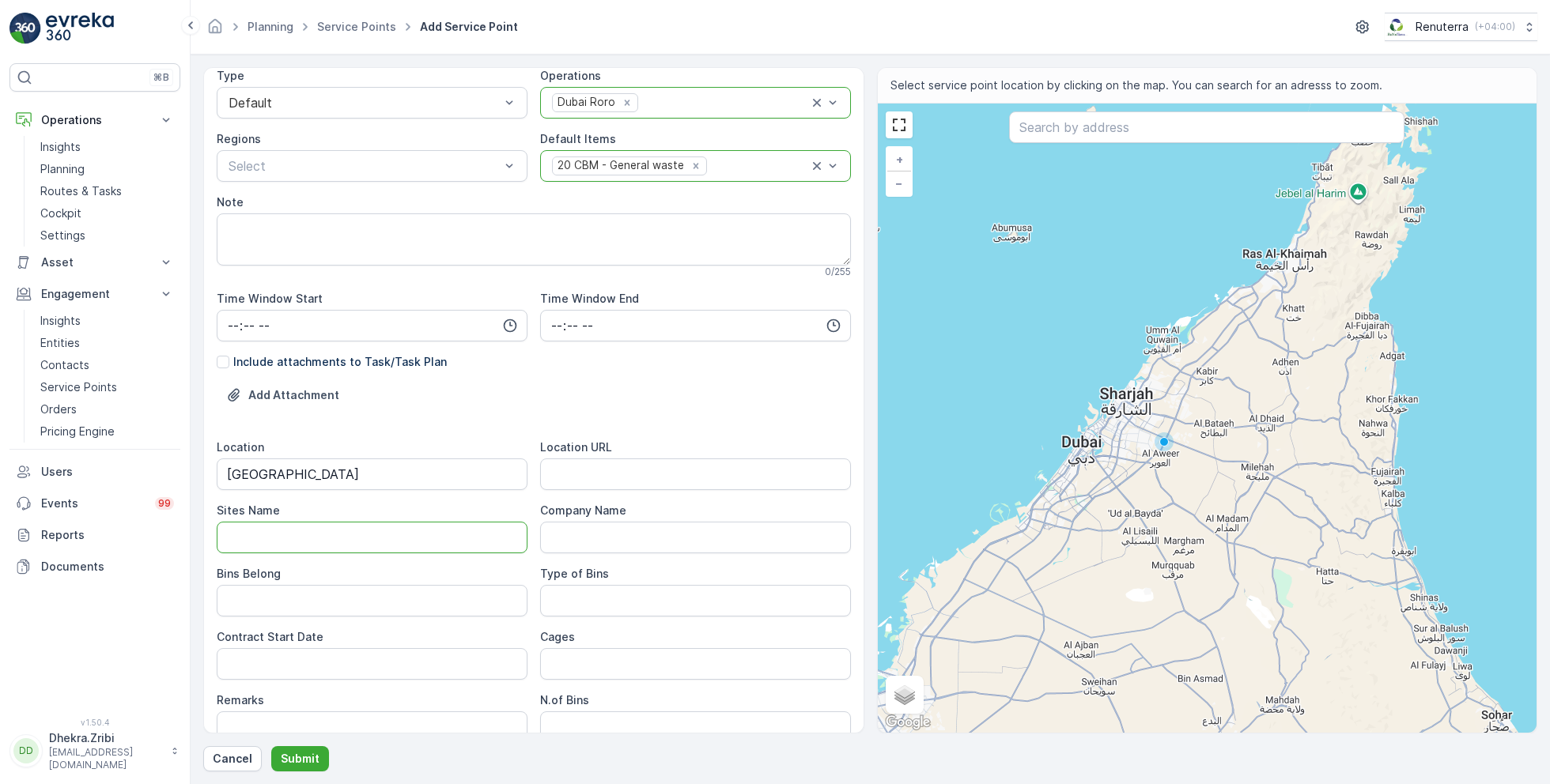
paste Name "[GEOGRAPHIC_DATA]"
type Name "[GEOGRAPHIC_DATA]"
click at [576, 465] on URL "Location URL" at bounding box center [695, 474] width 311 height 32
paste URL "[URL][DOMAIN_NAME]"
type URL "[URL][DOMAIN_NAME]"
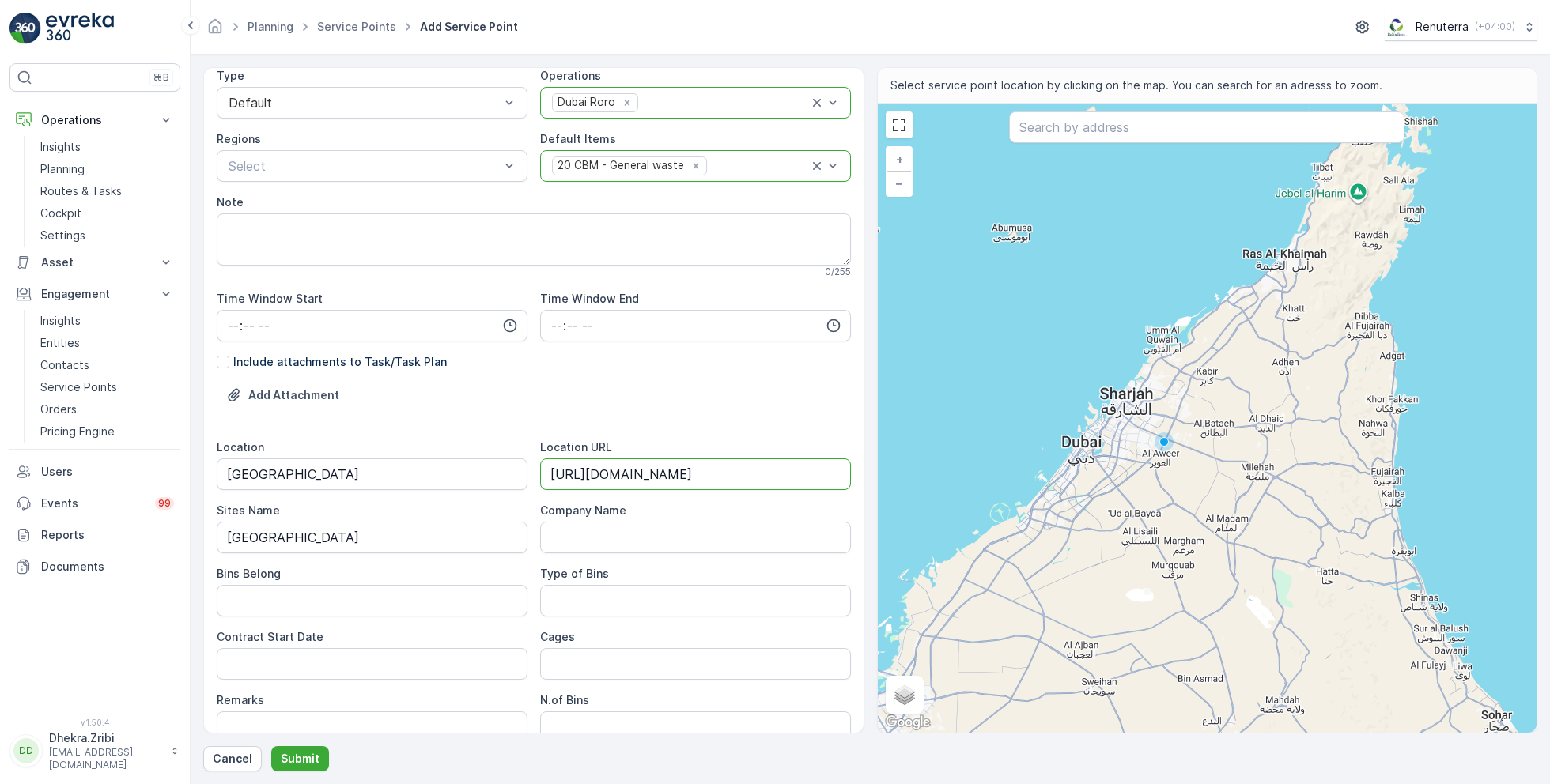
scroll to position [365, 0]
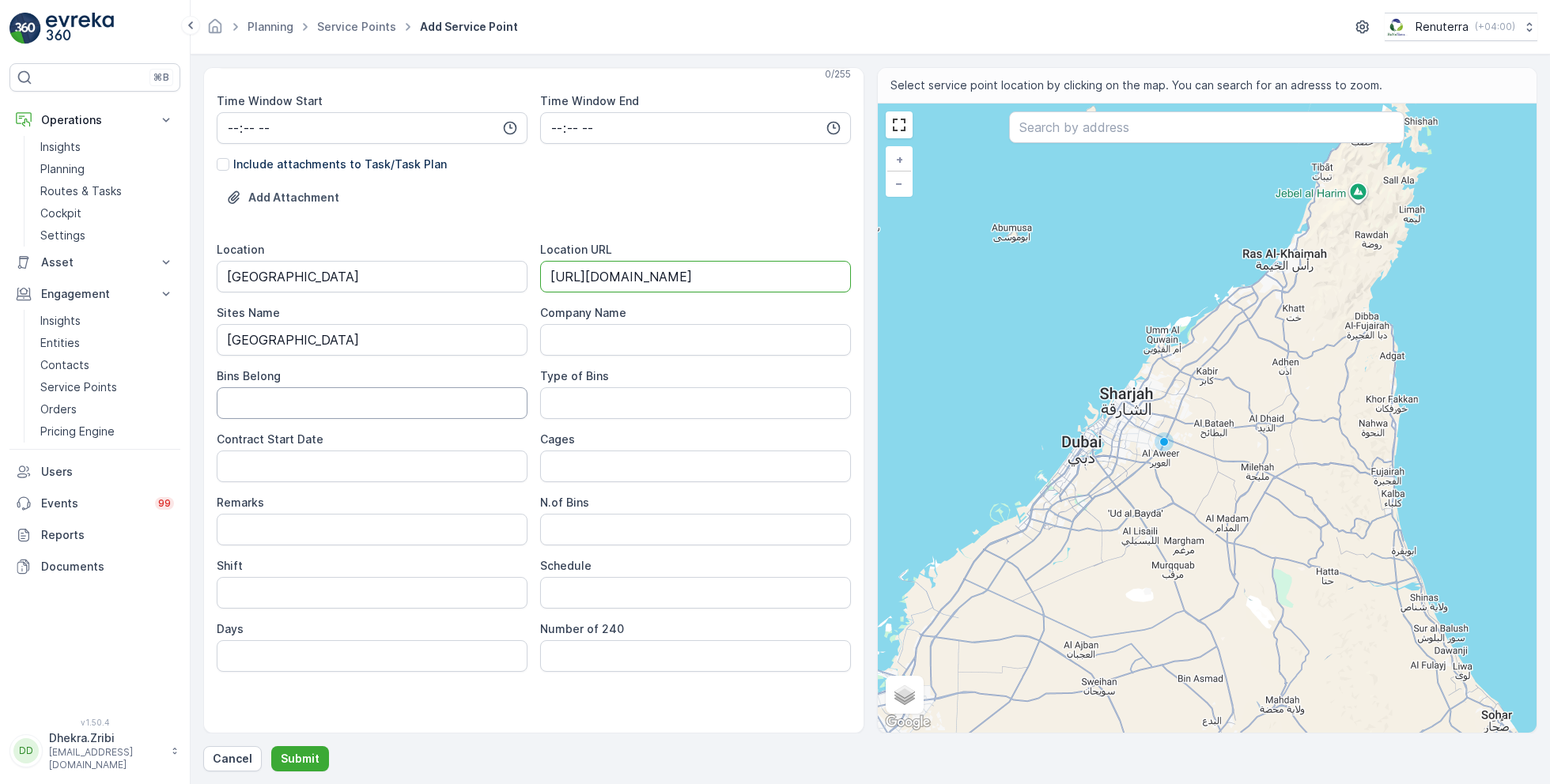
click at [390, 408] on Belong "Bins Belong" at bounding box center [371, 403] width 311 height 32
type Belong "Service Provider"
click at [622, 408] on Bins "Type of Bins" at bounding box center [695, 403] width 311 height 32
type Bins "20 CBM"
click at [385, 465] on Date "Contract Start Date" at bounding box center [371, 466] width 311 height 32
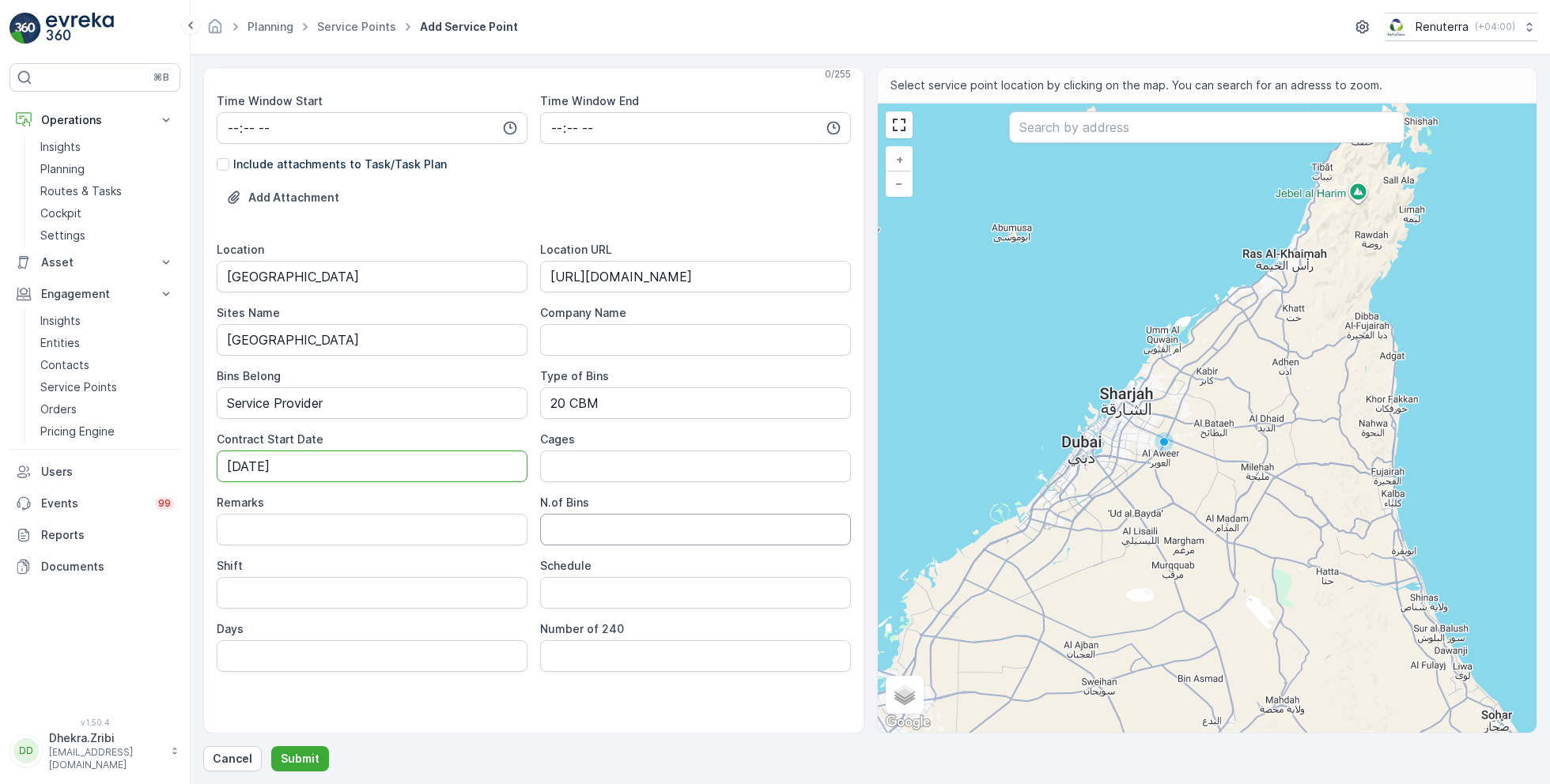
type Date "[DATE]"
click at [573, 526] on Bins "N.of Bins" at bounding box center [695, 529] width 311 height 32
type Bins "1"
click at [400, 590] on input "Shift" at bounding box center [371, 593] width 311 height 32
type input "Day Shift"
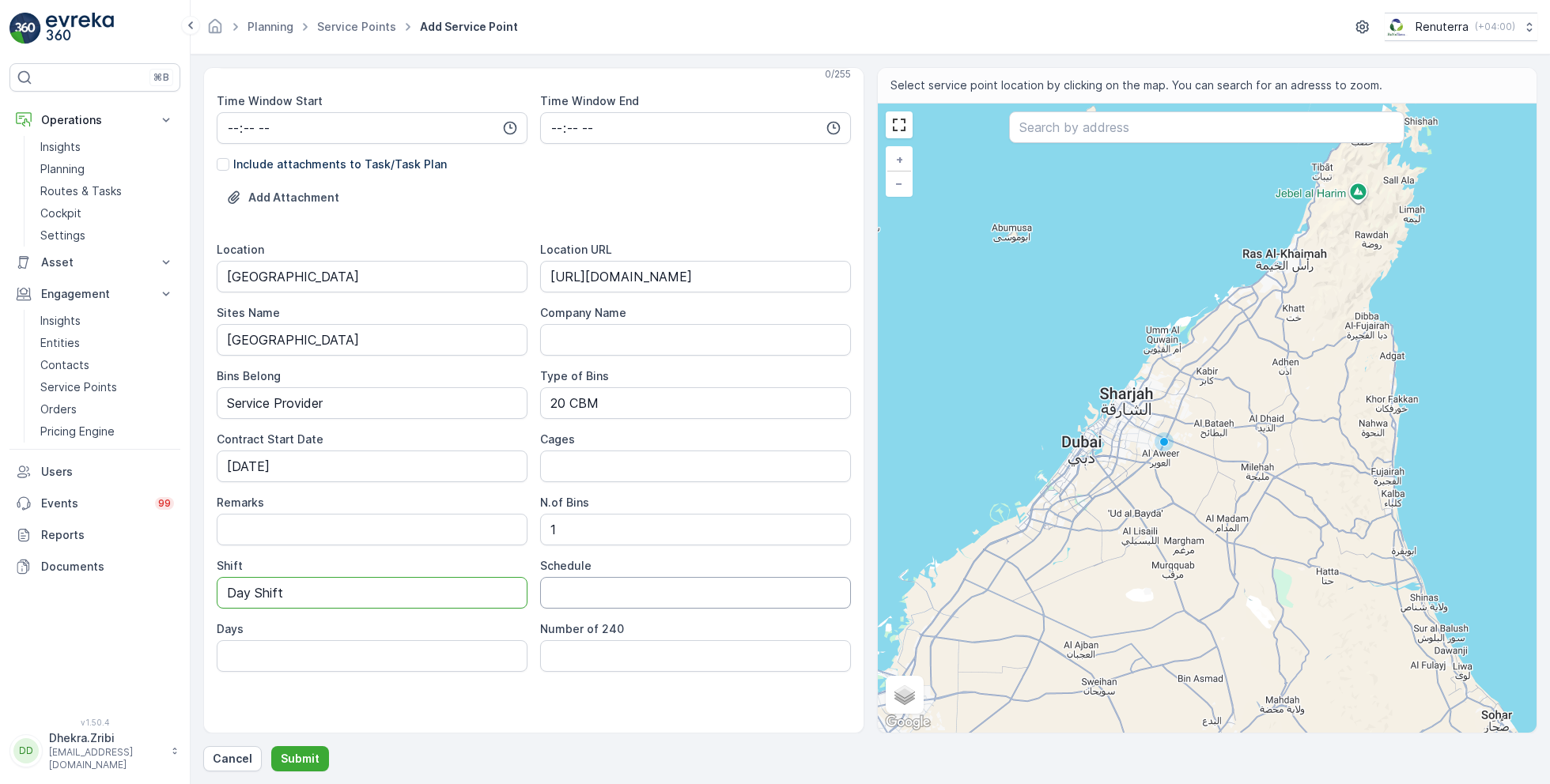
click at [598, 597] on input "Schedule" at bounding box center [695, 593] width 311 height 32
type input "On Call basis"
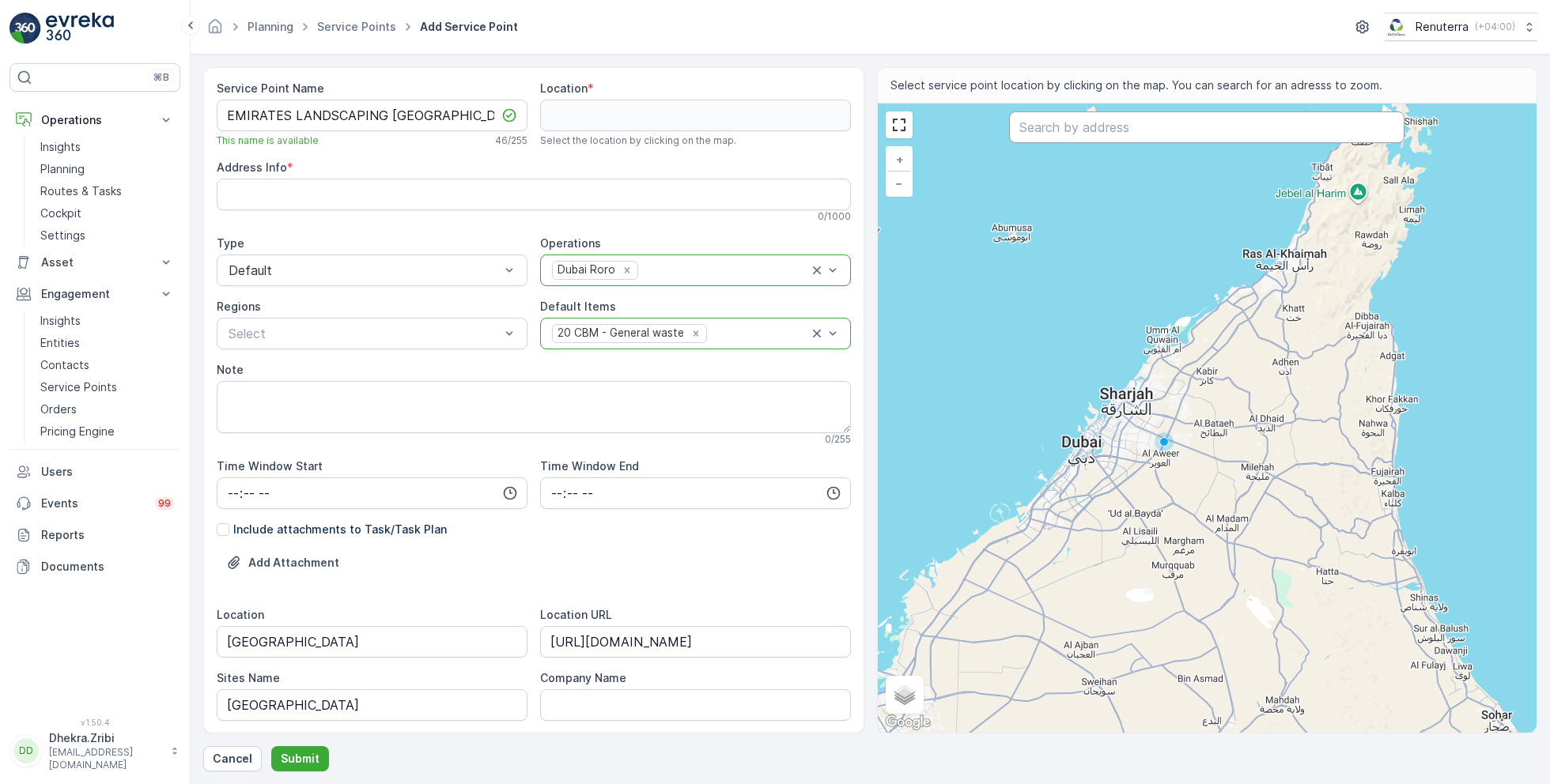
click at [1092, 135] on input "text" at bounding box center [1206, 127] width 395 height 32
paste input "The VillaNova- Phase 2"
type input "The VillaNova- Phase 2"
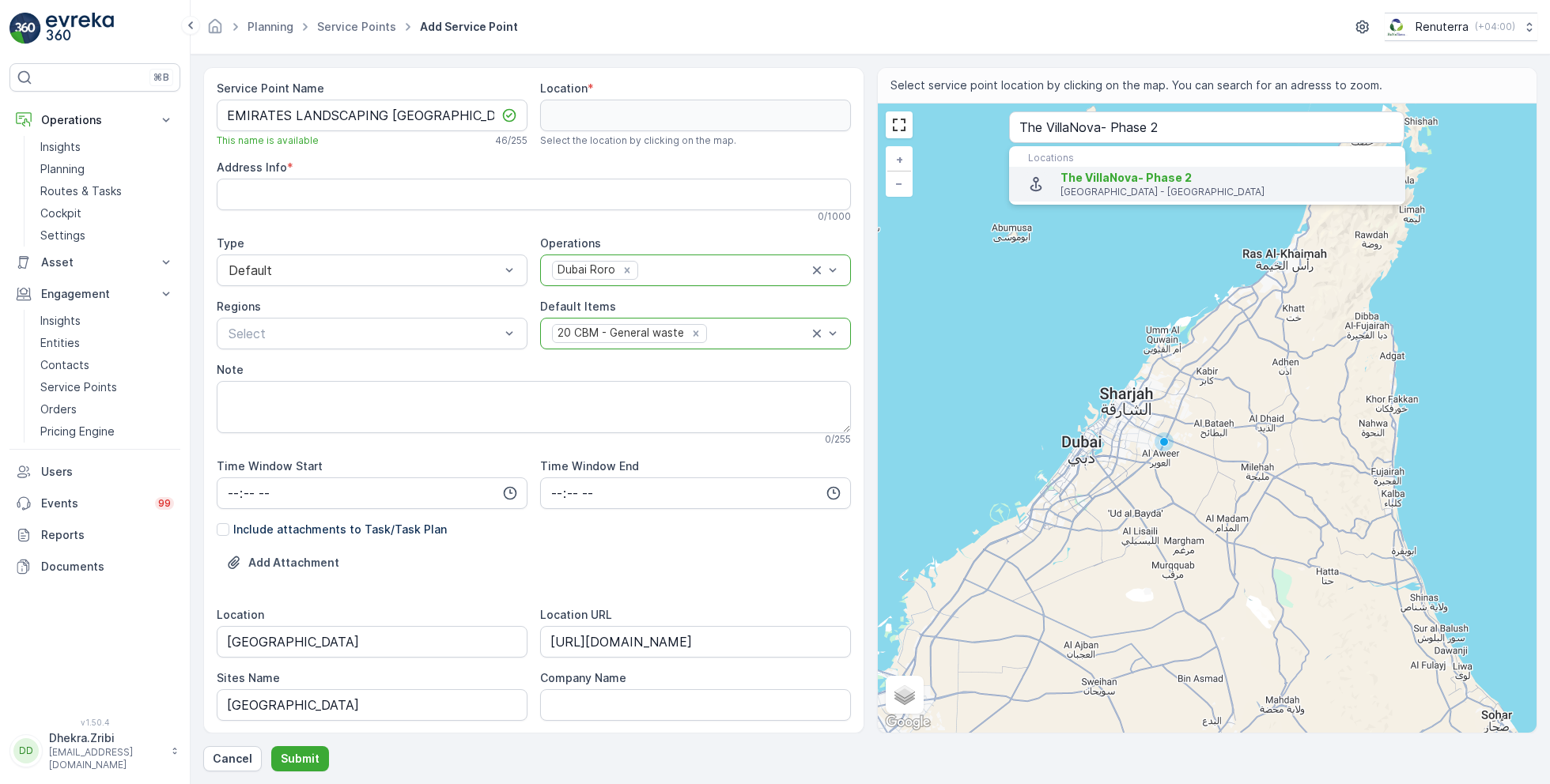
click at [1112, 180] on span "The VillaNova- Phase 2" at bounding box center [1125, 177] width 131 height 13
type input "25.0695195,55.34205679999999"
type Info "389R+RR3 - Dubai - United Arab Emirates"
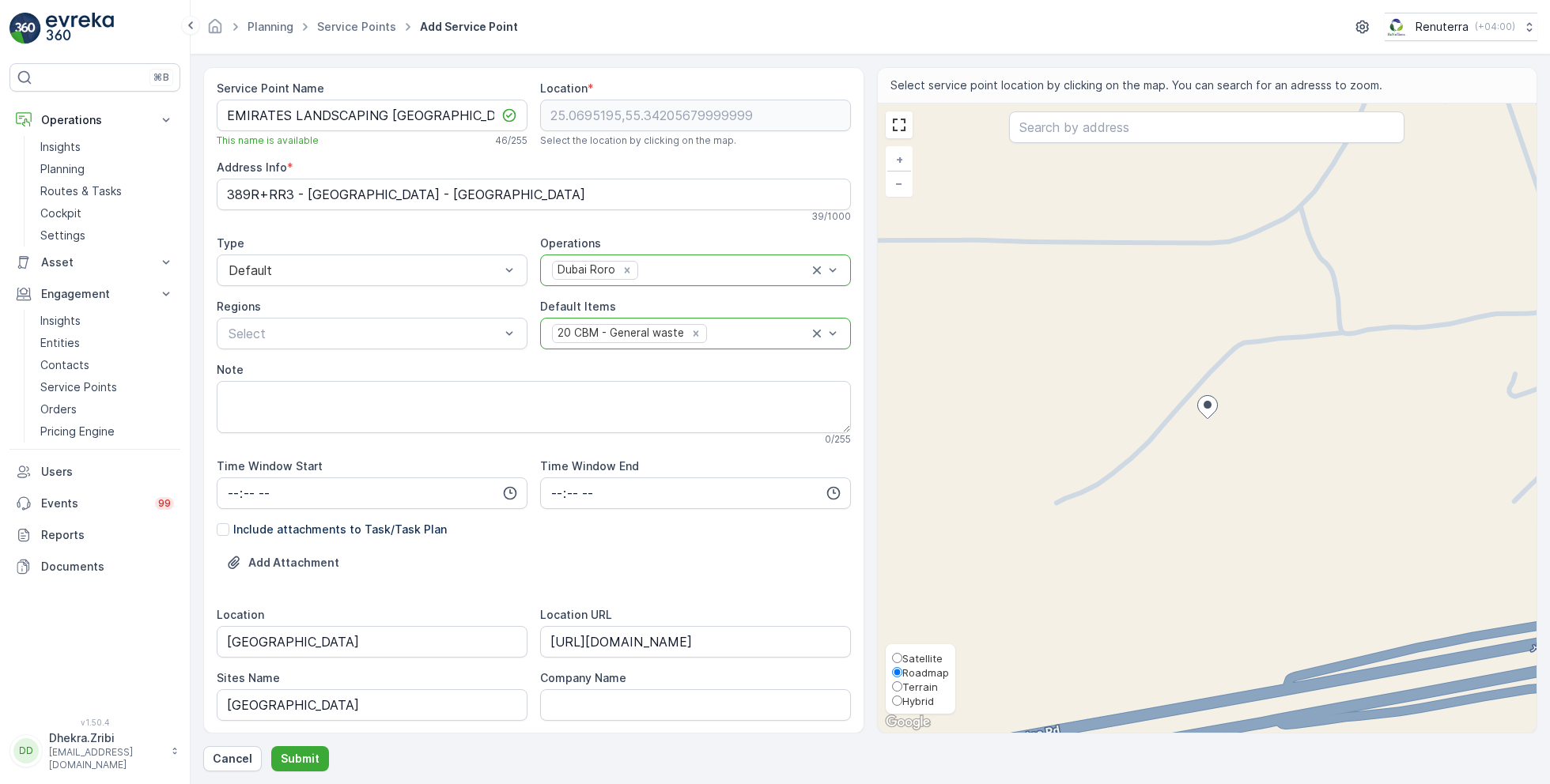
click at [911, 658] on span "Satellite" at bounding box center [921, 659] width 40 height 12
click at [902, 658] on input "Satellite" at bounding box center [897, 659] width 11 height 11
radio input "true"
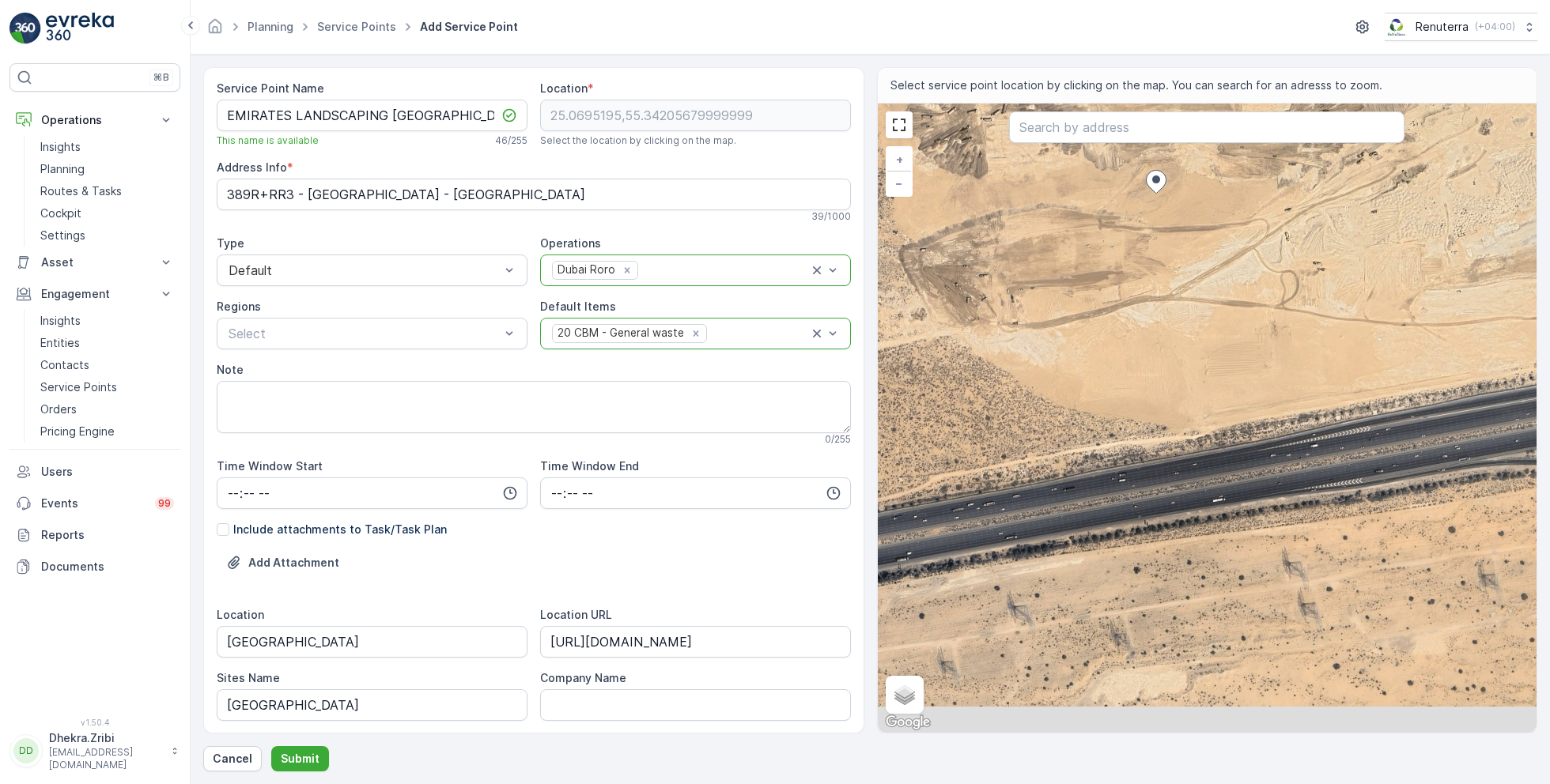
drag, startPoint x: 1249, startPoint y: 625, endPoint x: 1197, endPoint y: 398, distance: 232.9
click at [1197, 398] on div "+ − Satellite Roadmap Terrain Hybrid Leaflet Keyboard shortcuts Map Data Imager…" at bounding box center [1207, 417] width 660 height 629
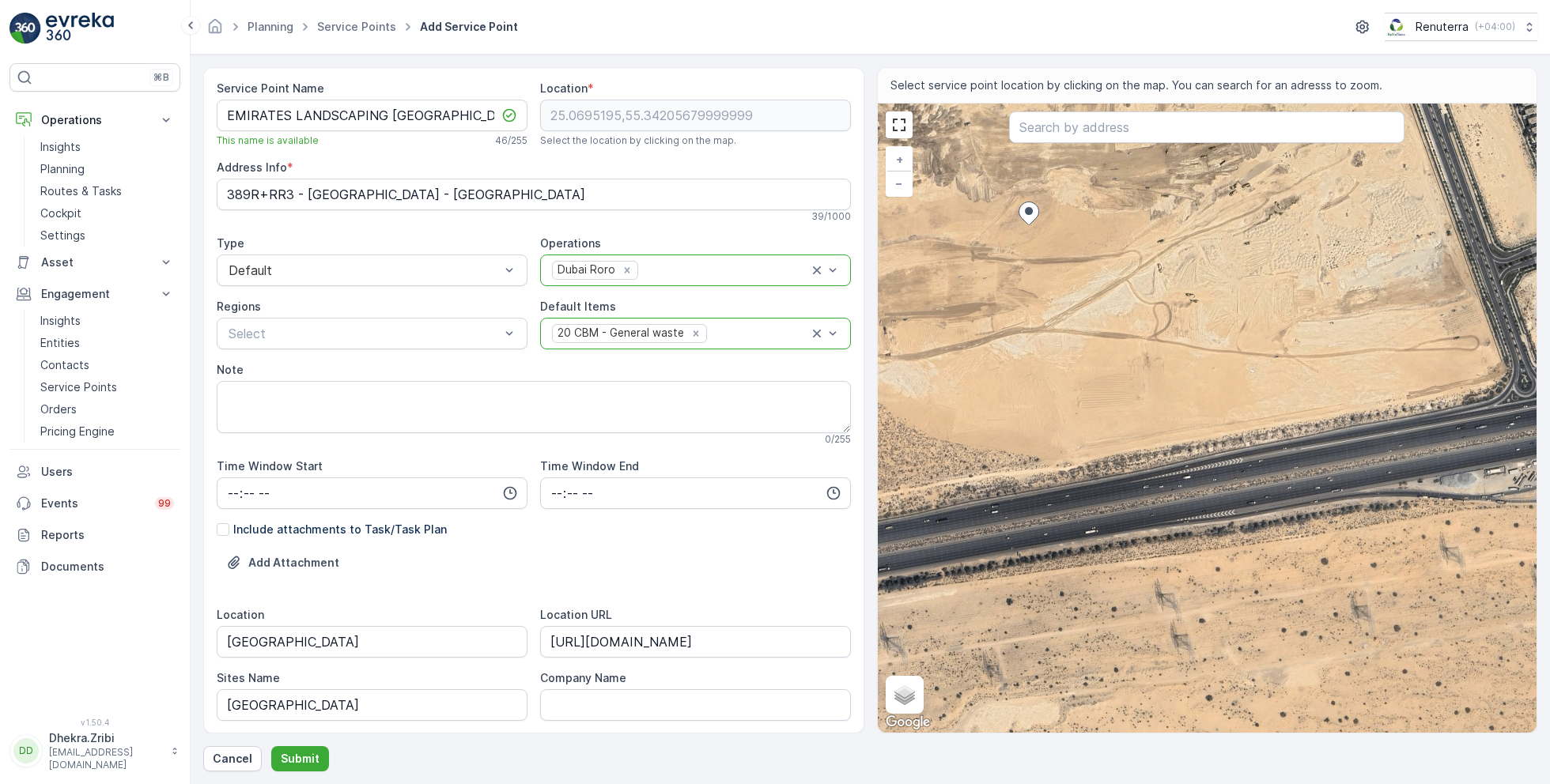
drag, startPoint x: 1288, startPoint y: 498, endPoint x: 1145, endPoint y: 530, distance: 146.5
click at [1145, 531] on div "+ − Satellite Roadmap Terrain Hybrid Leaflet Keyboard shortcuts Map Data Imager…" at bounding box center [1207, 417] width 660 height 629
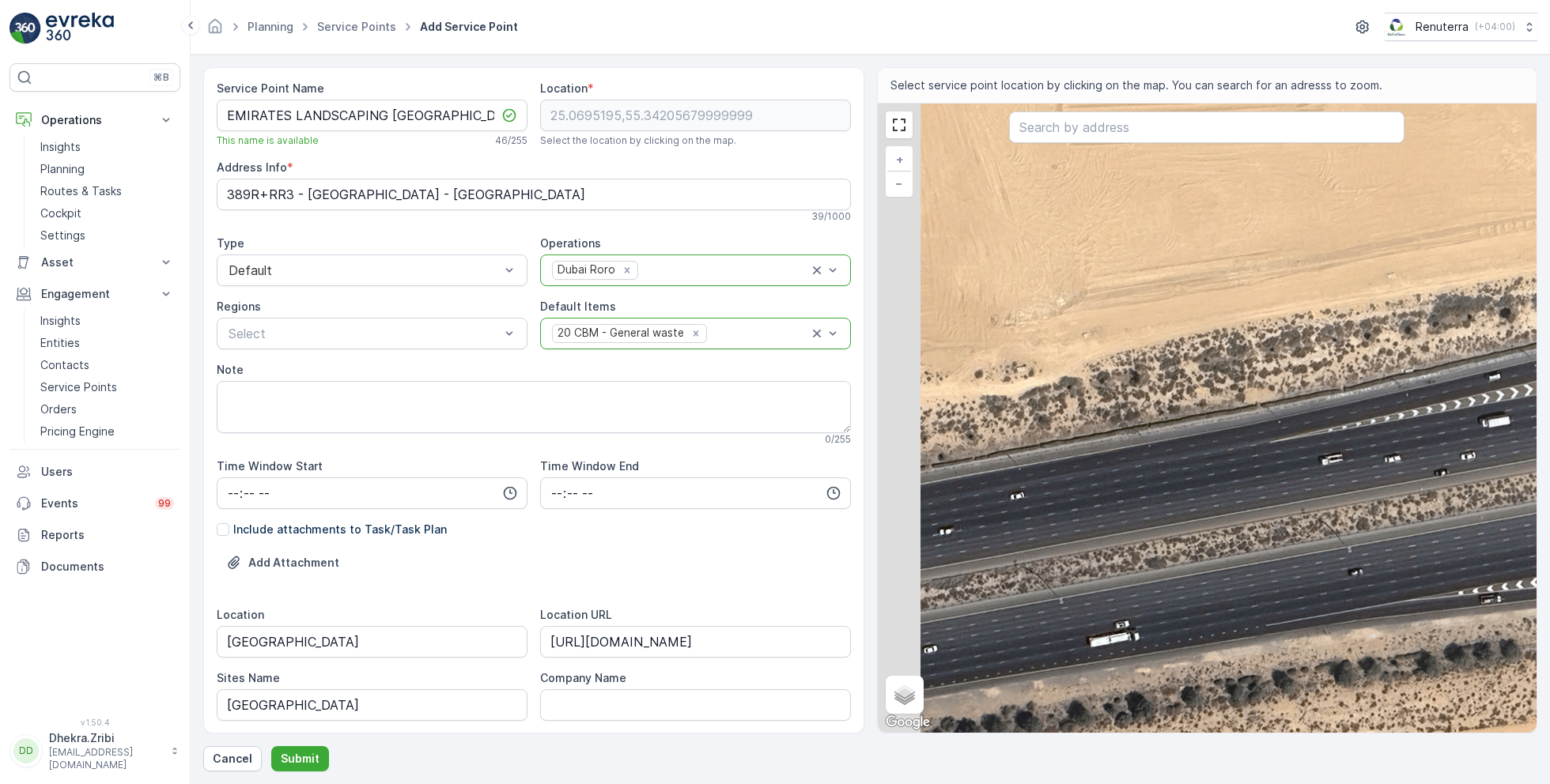
drag, startPoint x: 1003, startPoint y: 438, endPoint x: 1111, endPoint y: 457, distance: 109.7
click at [1111, 457] on div "+ − Satellite Roadmap Terrain Hybrid Leaflet Keyboard shortcuts Map Data Imager…" at bounding box center [1207, 417] width 660 height 629
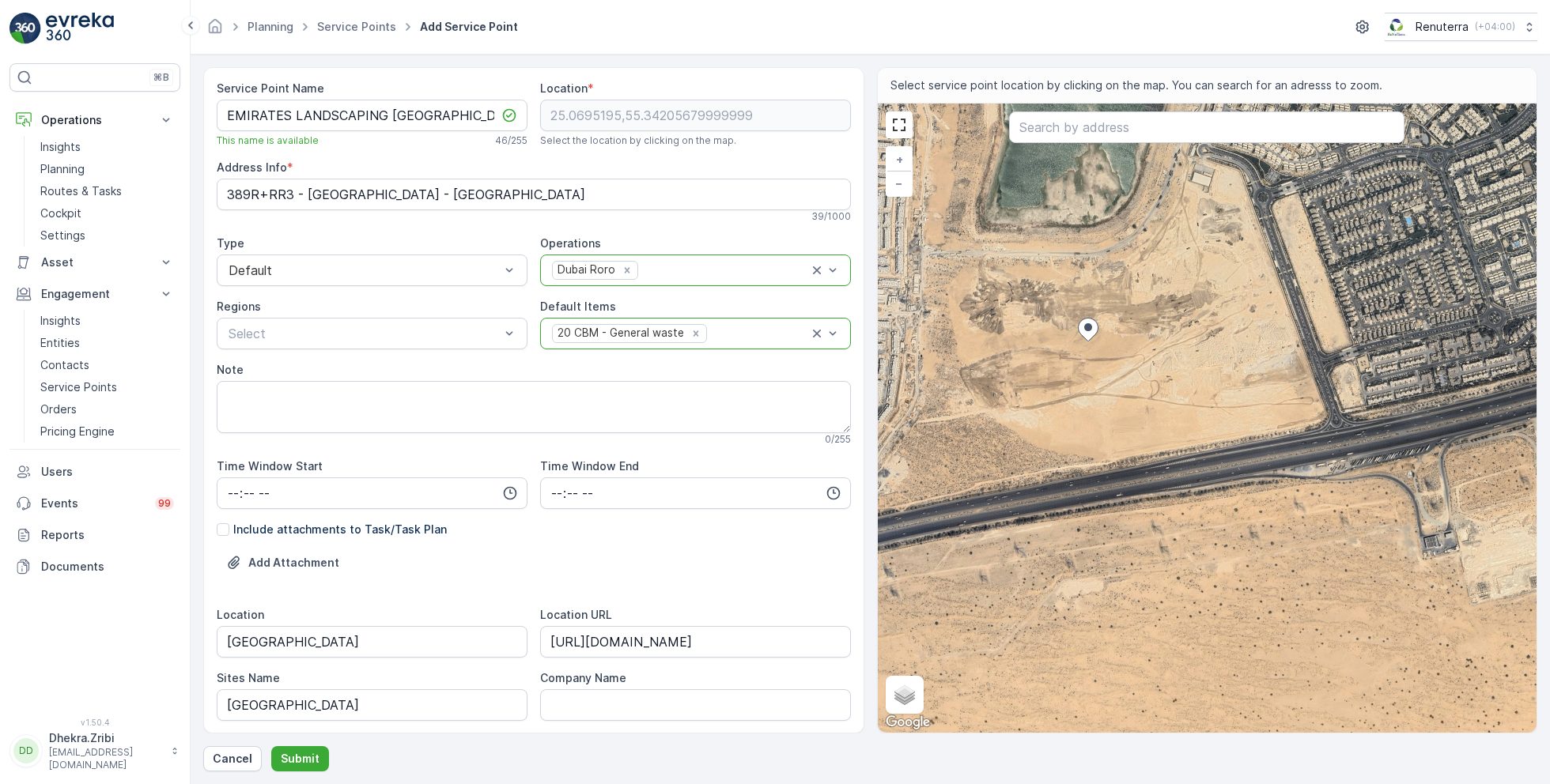
drag, startPoint x: 1158, startPoint y: 436, endPoint x: 1177, endPoint y: 485, distance: 52.6
click at [1178, 485] on div "+ − Satellite Roadmap Terrain Hybrid Leaflet Keyboard shortcuts Map Data Imager…" at bounding box center [1207, 417] width 660 height 629
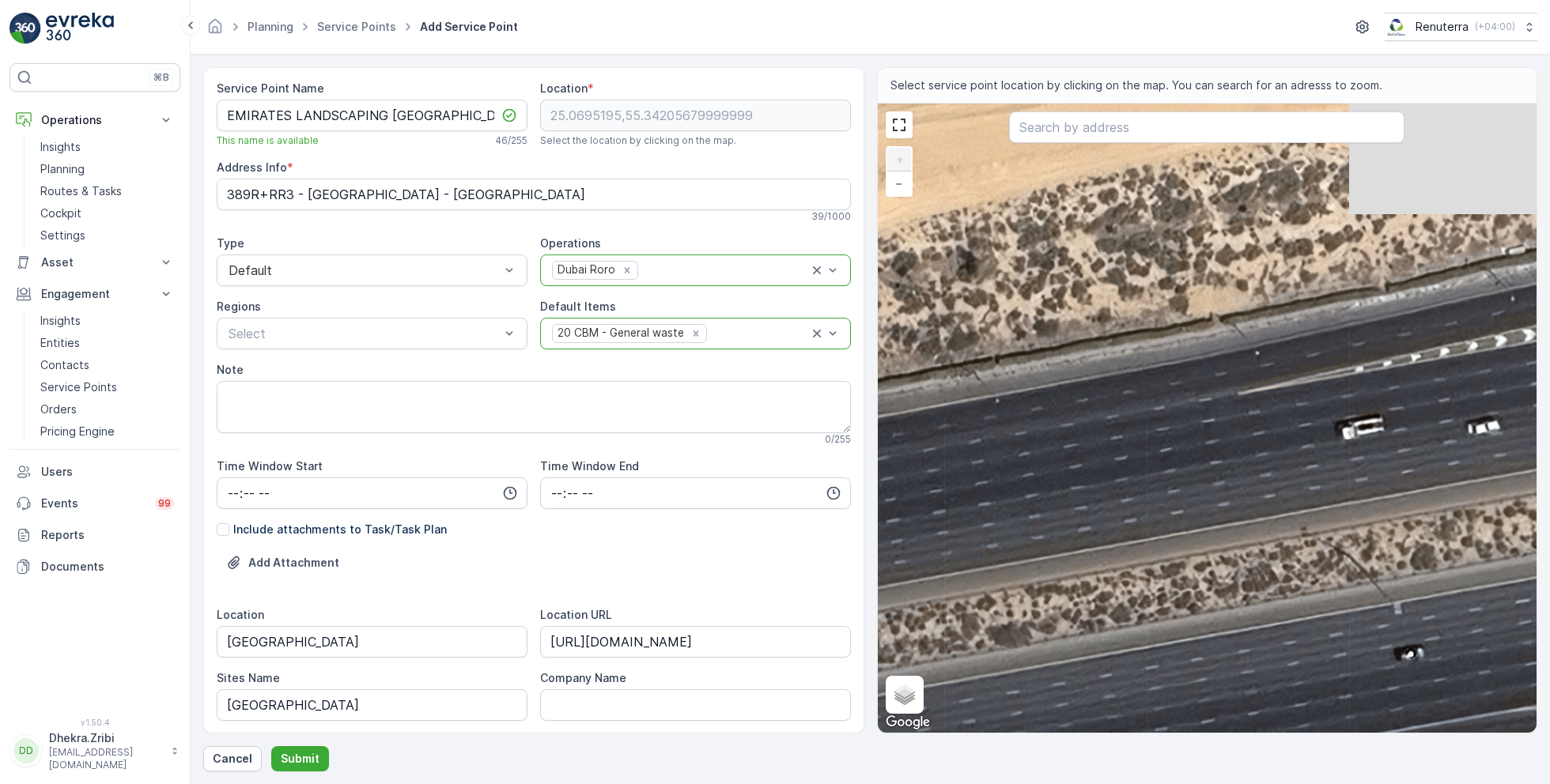
drag, startPoint x: 1134, startPoint y: 410, endPoint x: 1049, endPoint y: 544, distance: 158.7
click at [1049, 544] on div "+ − Satellite Roadmap Terrain Hybrid Leaflet Keyboard shortcuts Map Data Imager…" at bounding box center [1207, 417] width 660 height 629
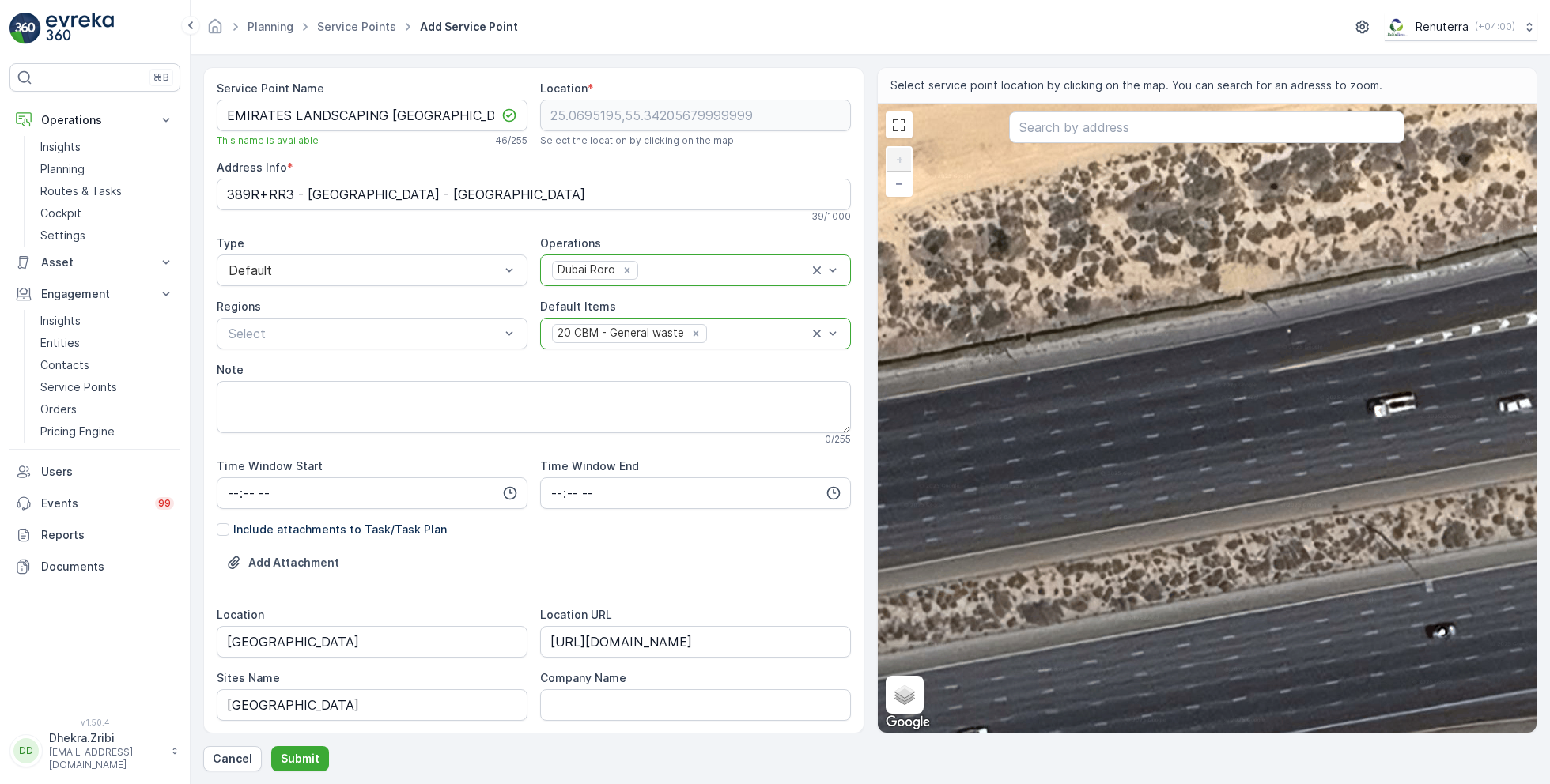
drag, startPoint x: 1077, startPoint y: 368, endPoint x: 1146, endPoint y: 336, distance: 76.1
click at [1146, 336] on div "+ − Satellite Roadmap Terrain Hybrid Leaflet Keyboard shortcuts Map Data Imager…" at bounding box center [1207, 417] width 660 height 629
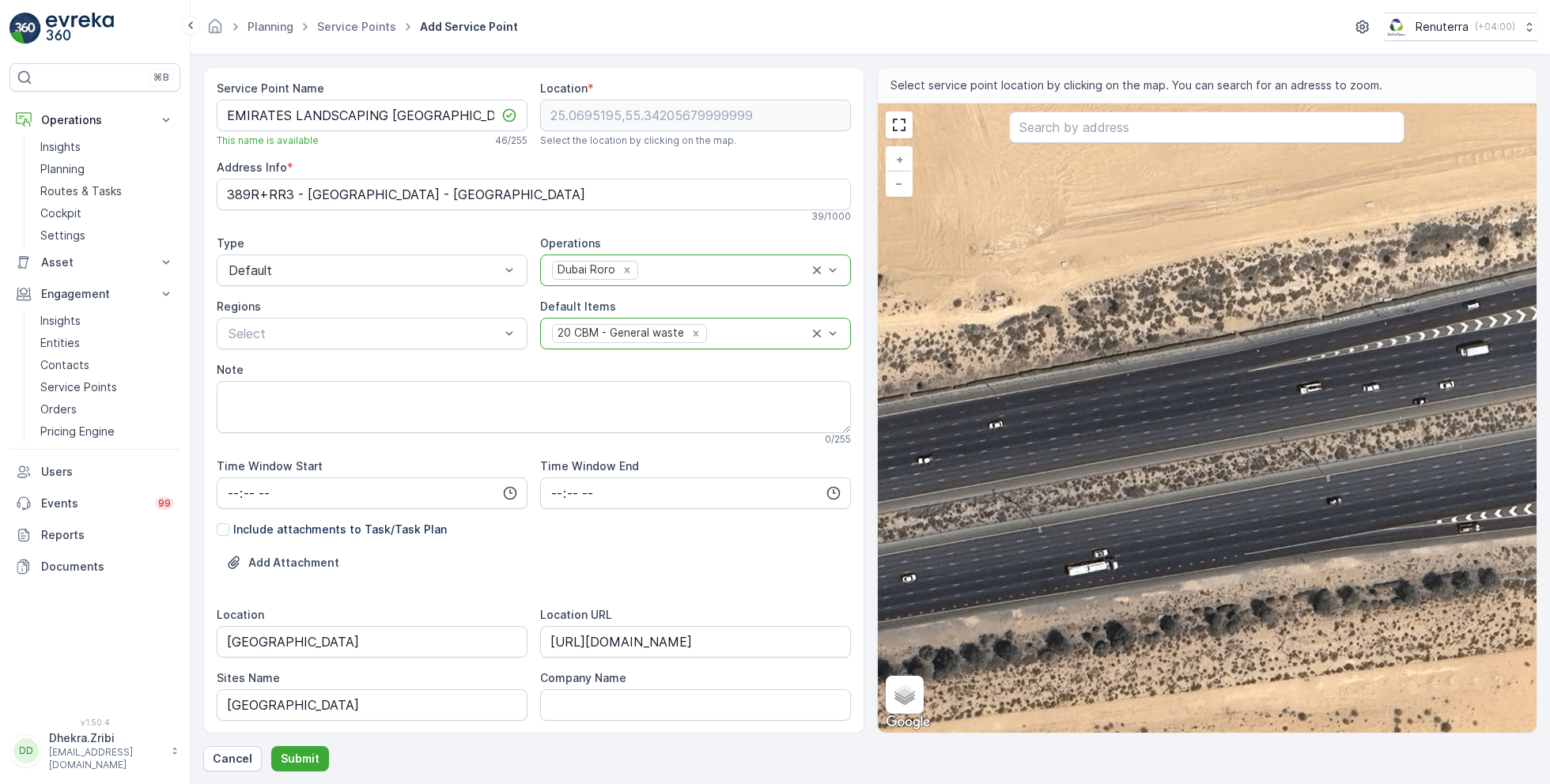
click at [994, 376] on div "+ − Satellite Roadmap Terrain Hybrid Leaflet Keyboard shortcuts Map Data Imager…" at bounding box center [1207, 417] width 660 height 629
type input "25.066336980018928,55.34257870556873"
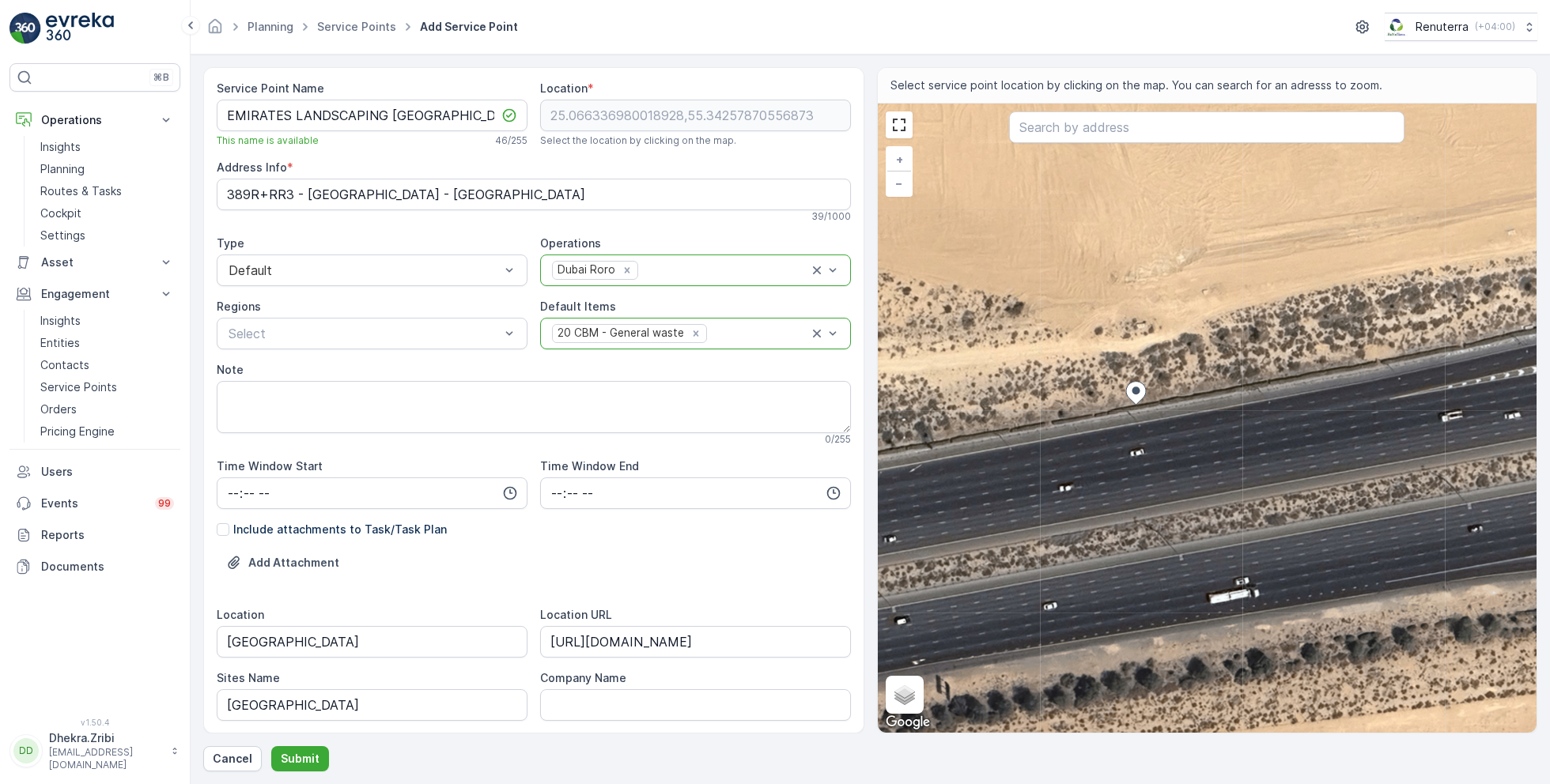
type Info "388V+G2 [GEOGRAPHIC_DATA] - [GEOGRAPHIC_DATA]"
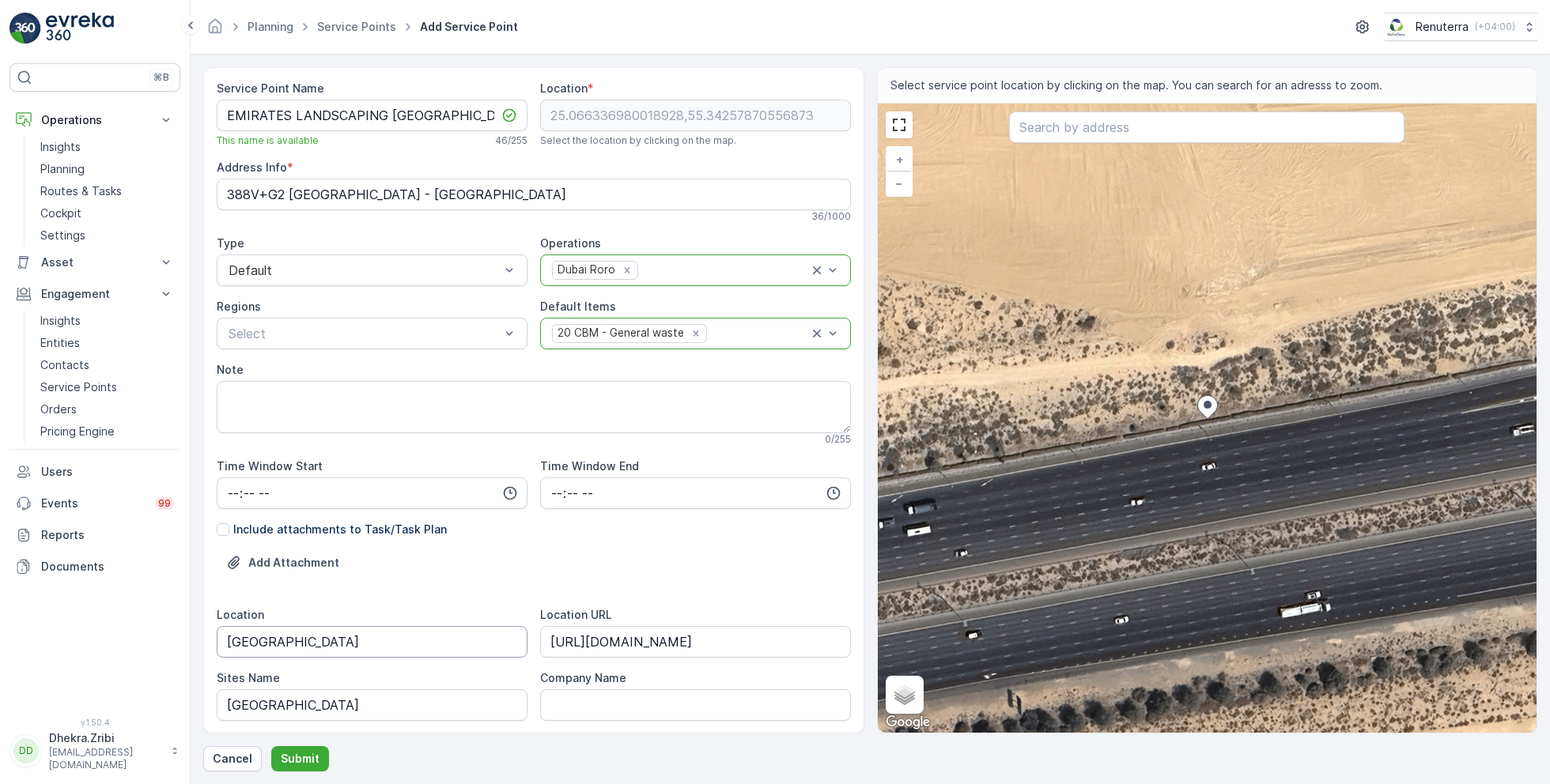
scroll to position [365, 0]
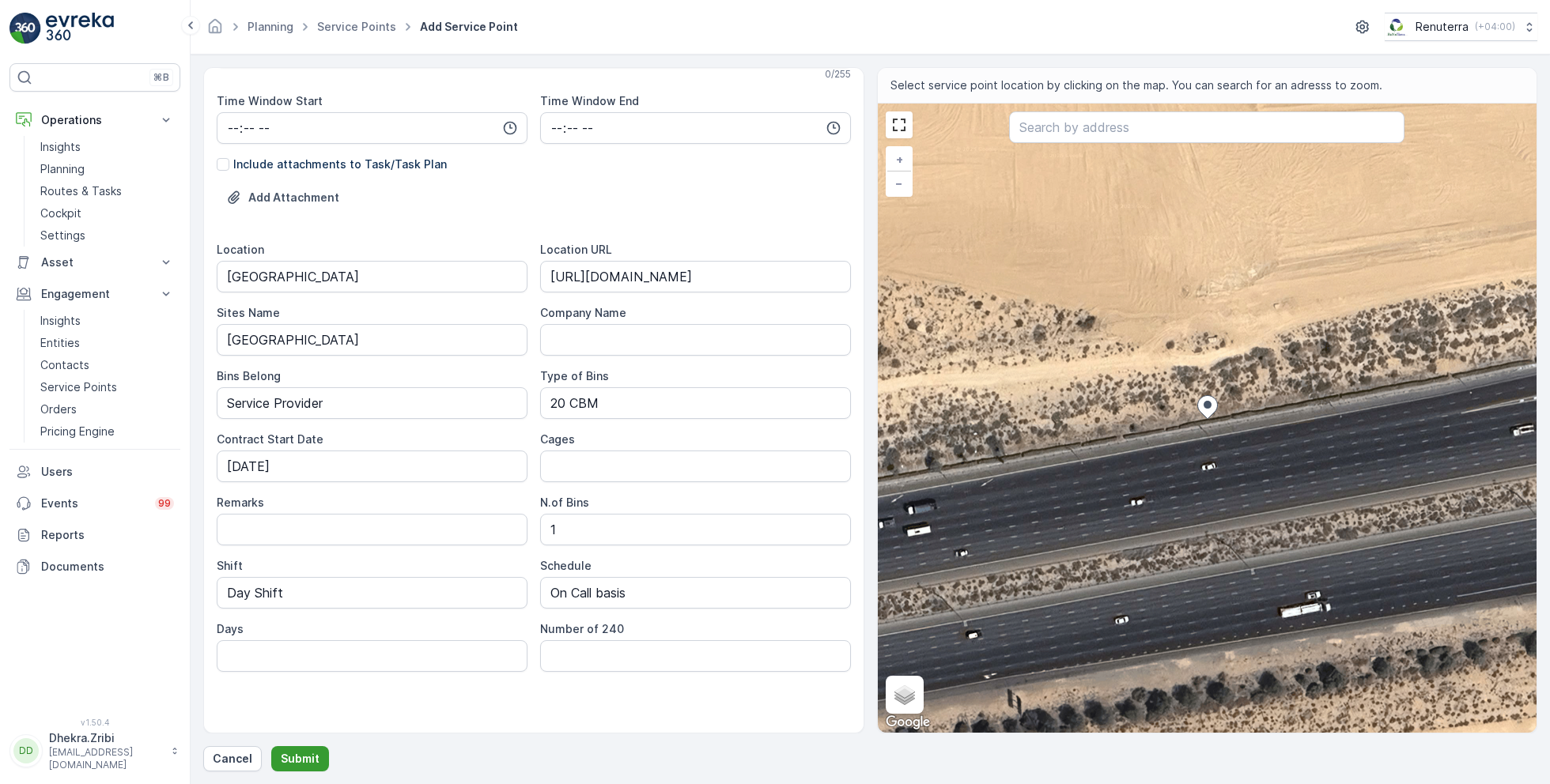
click at [293, 756] on p "Submit" at bounding box center [300, 759] width 39 height 16
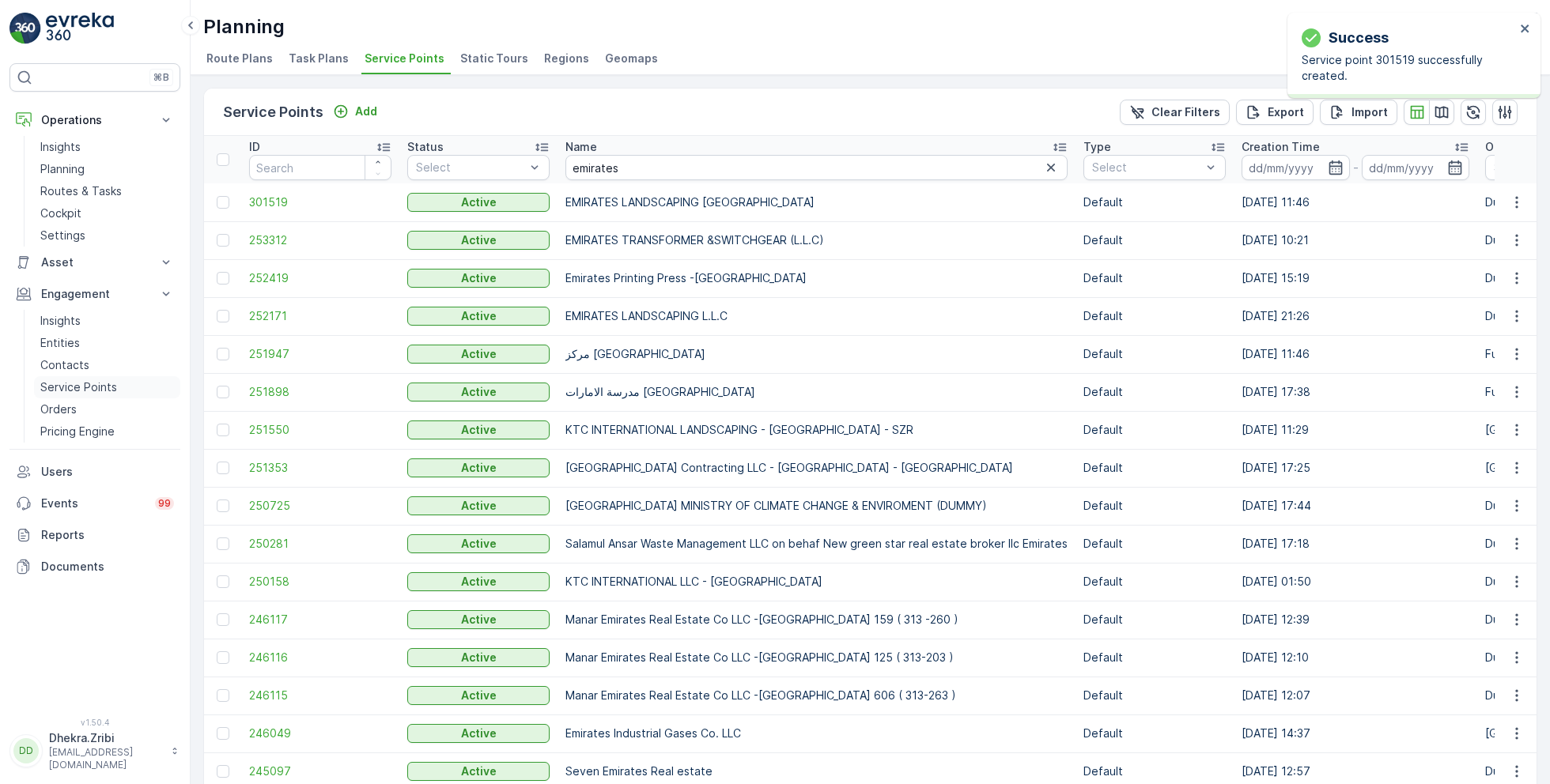
click at [88, 385] on p "Service Points" at bounding box center [78, 387] width 77 height 16
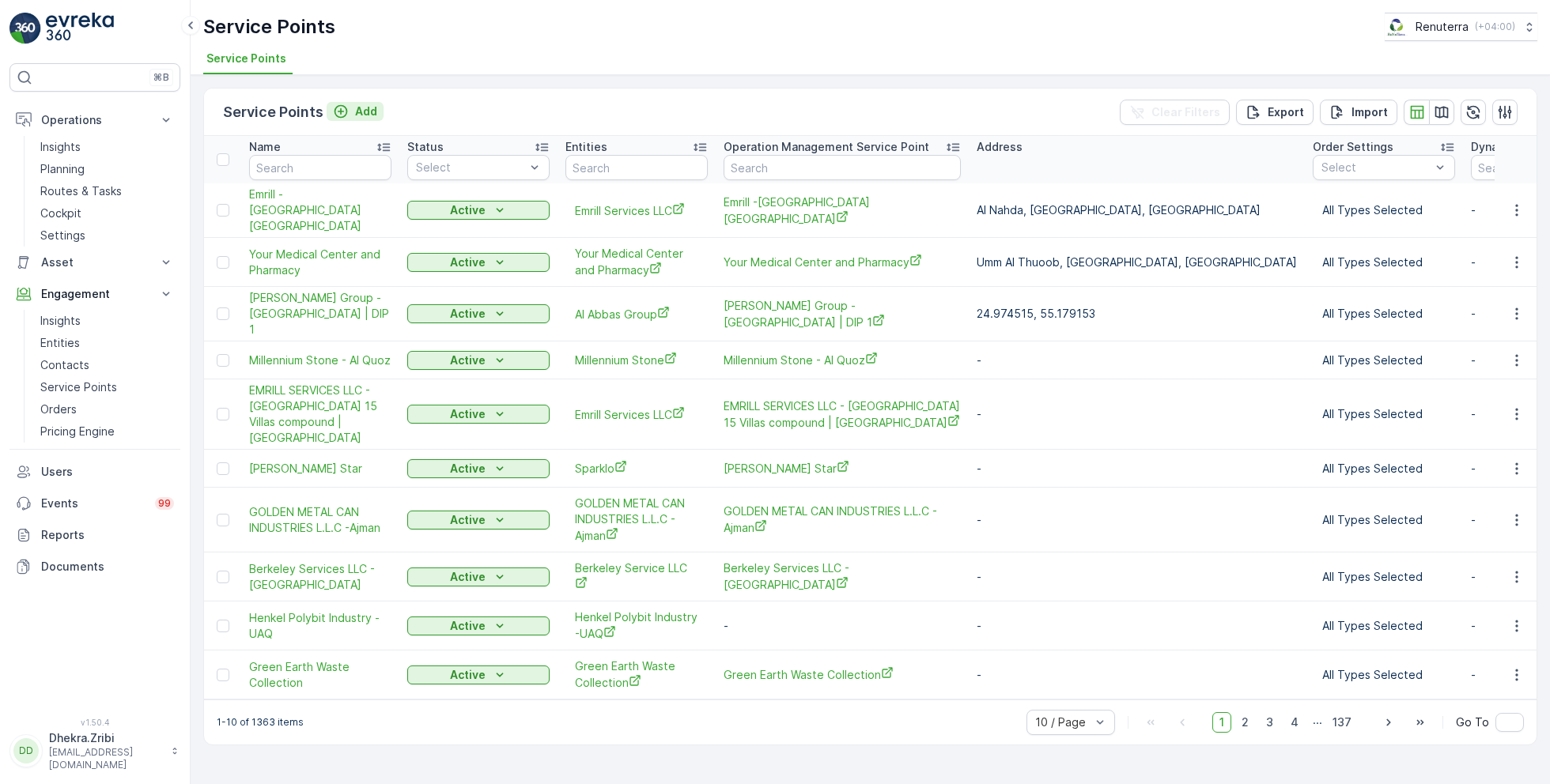
click at [357, 113] on p "Add" at bounding box center [366, 111] width 22 height 16
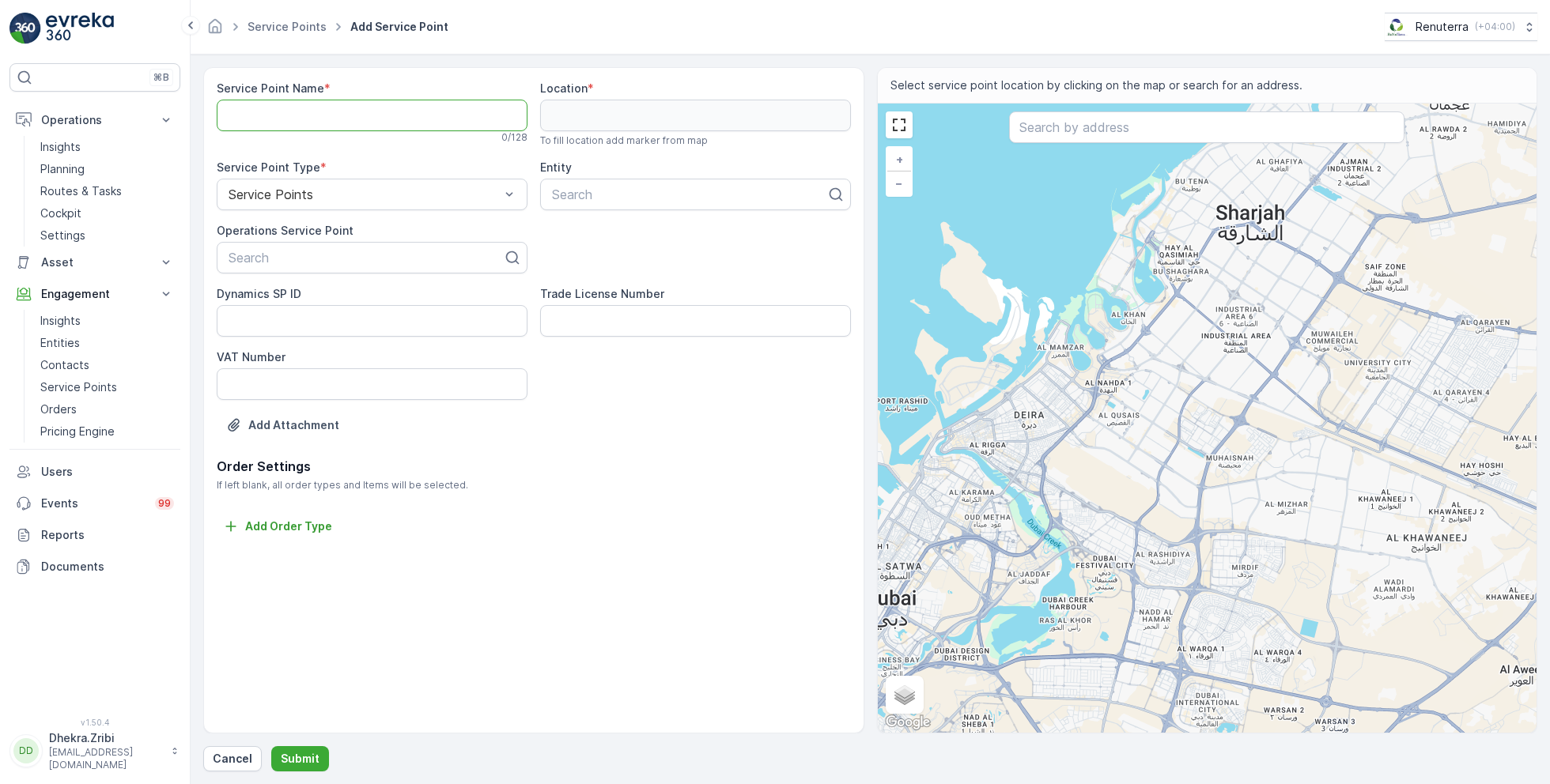
click at [381, 112] on Name "Service Point Name" at bounding box center [371, 116] width 311 height 32
paste Name "EMIRATES LANDSCAPING [GEOGRAPHIC_DATA]"
type Name "EMIRATES LANDSCAPING [GEOGRAPHIC_DATA]"
click at [382, 255] on div at bounding box center [366, 258] width 278 height 14
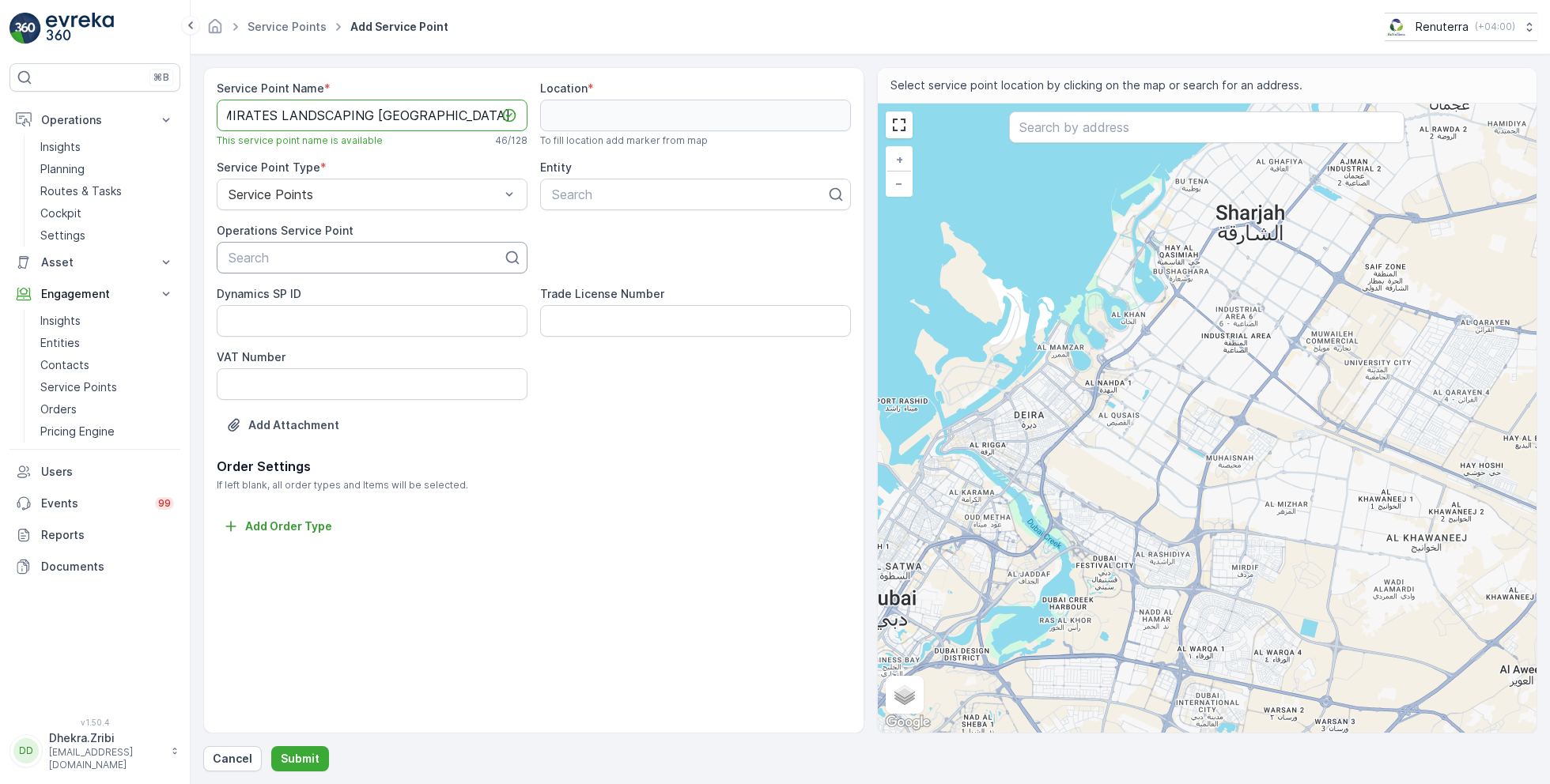
scroll to position [0, 0]
paste input "EMIRATES LANDSCAPING [GEOGRAPHIC_DATA]"
type input "EMIRATES LANDSCAPING [GEOGRAPHIC_DATA]"
click at [361, 299] on span "EMIRATES LANDSCAPING [GEOGRAPHIC_DATA]" at bounding box center [372, 303] width 292 height 28
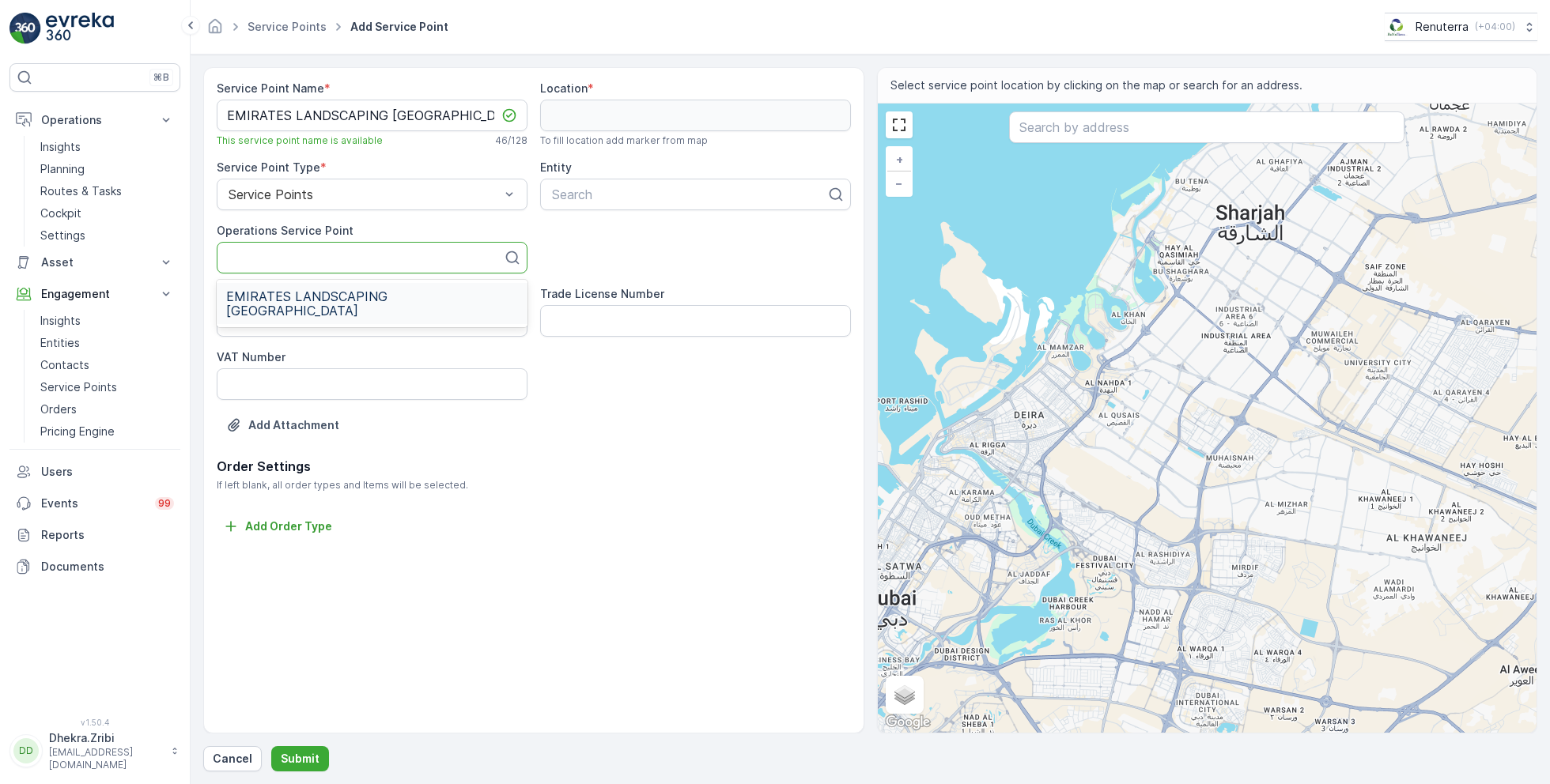
scroll to position [0, 0]
click at [616, 197] on div at bounding box center [689, 194] width 278 height 14
type input "emirates"
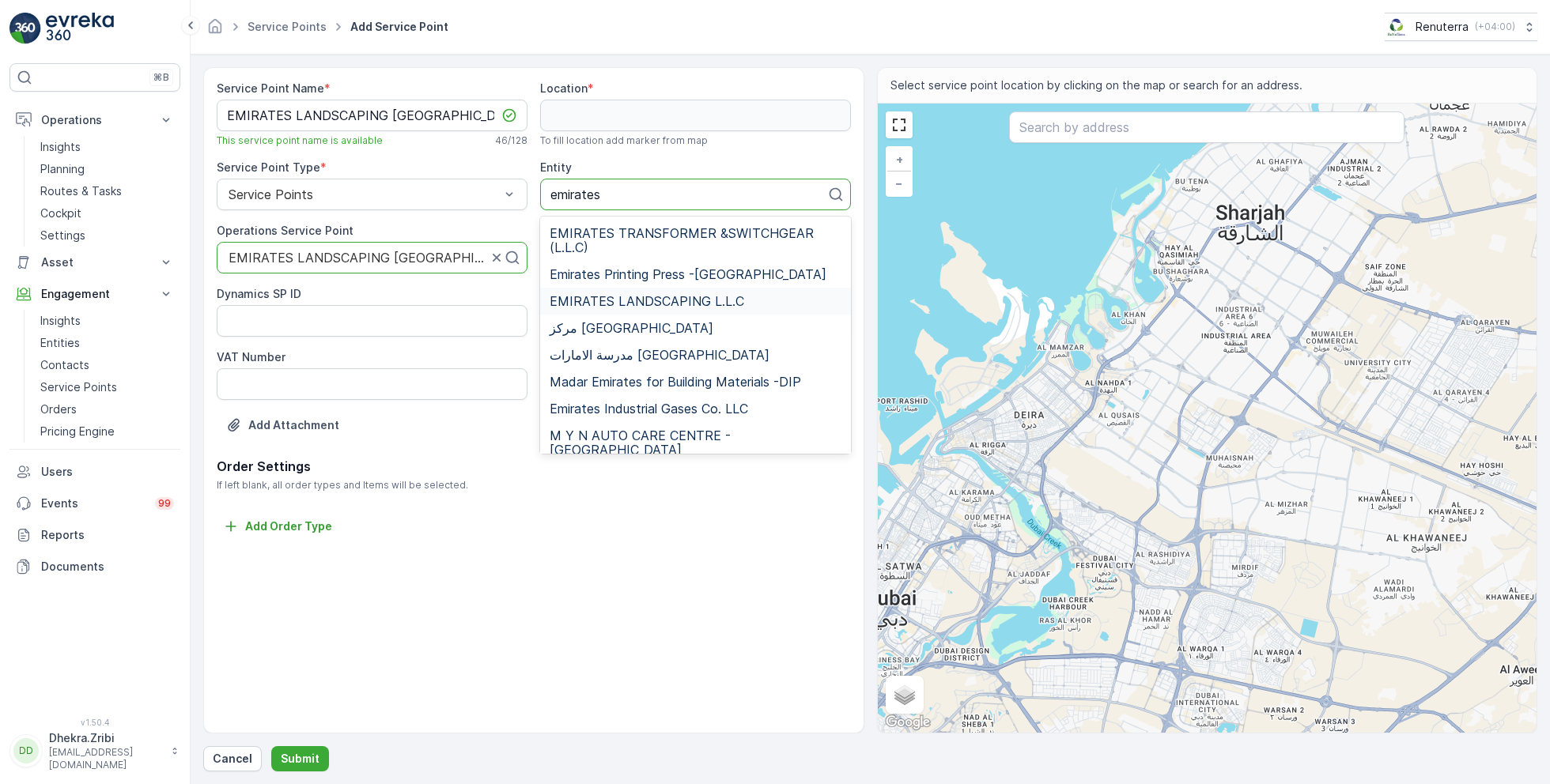
click at [682, 299] on span "EMIRATES LANDSCAPING L.L.C" at bounding box center [646, 301] width 194 height 14
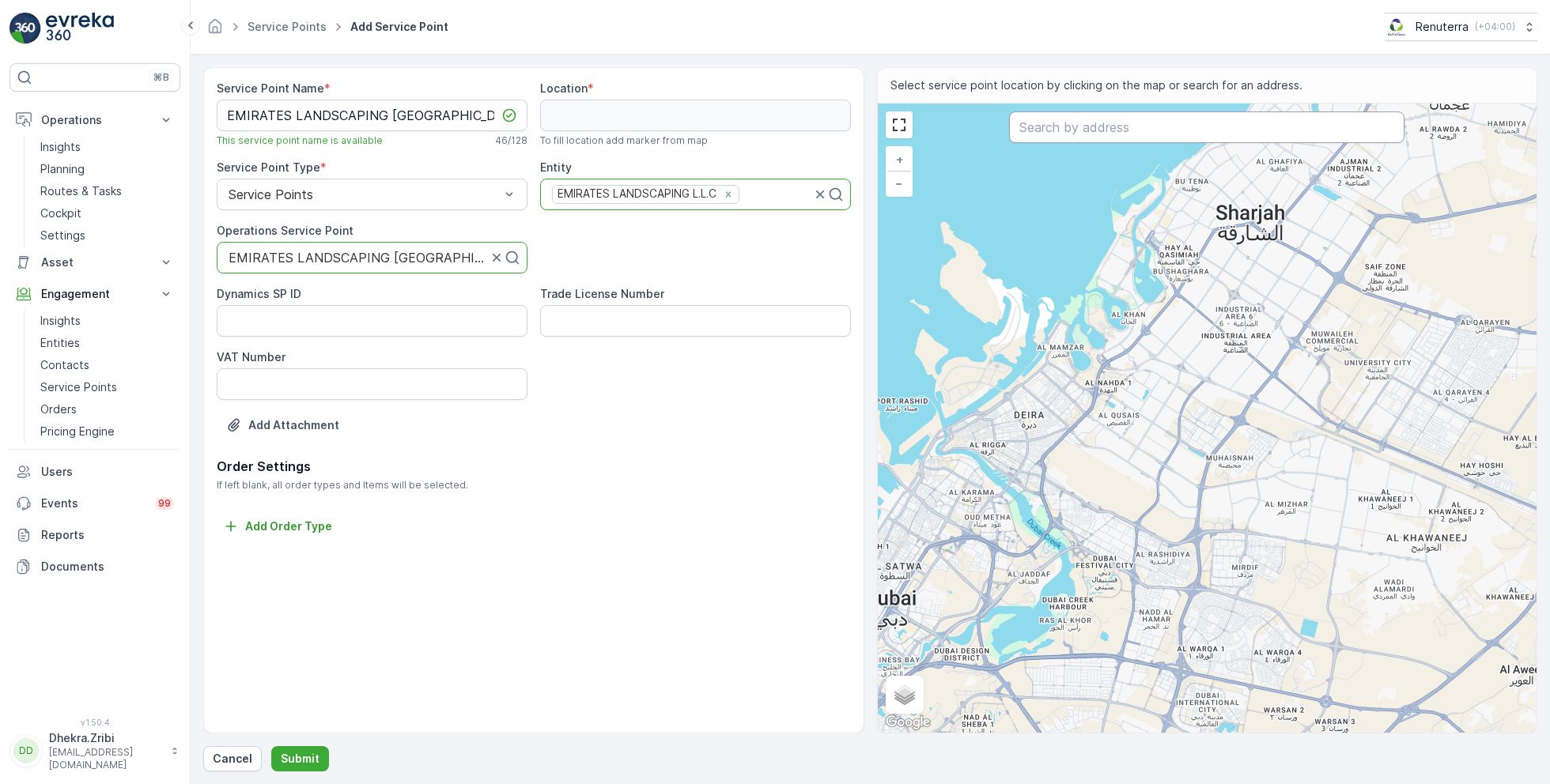
click at [1190, 125] on input "text" at bounding box center [1206, 127] width 395 height 32
paste input "The VillaNova- Phase 2"
type input "The VillaNova- Phase 2"
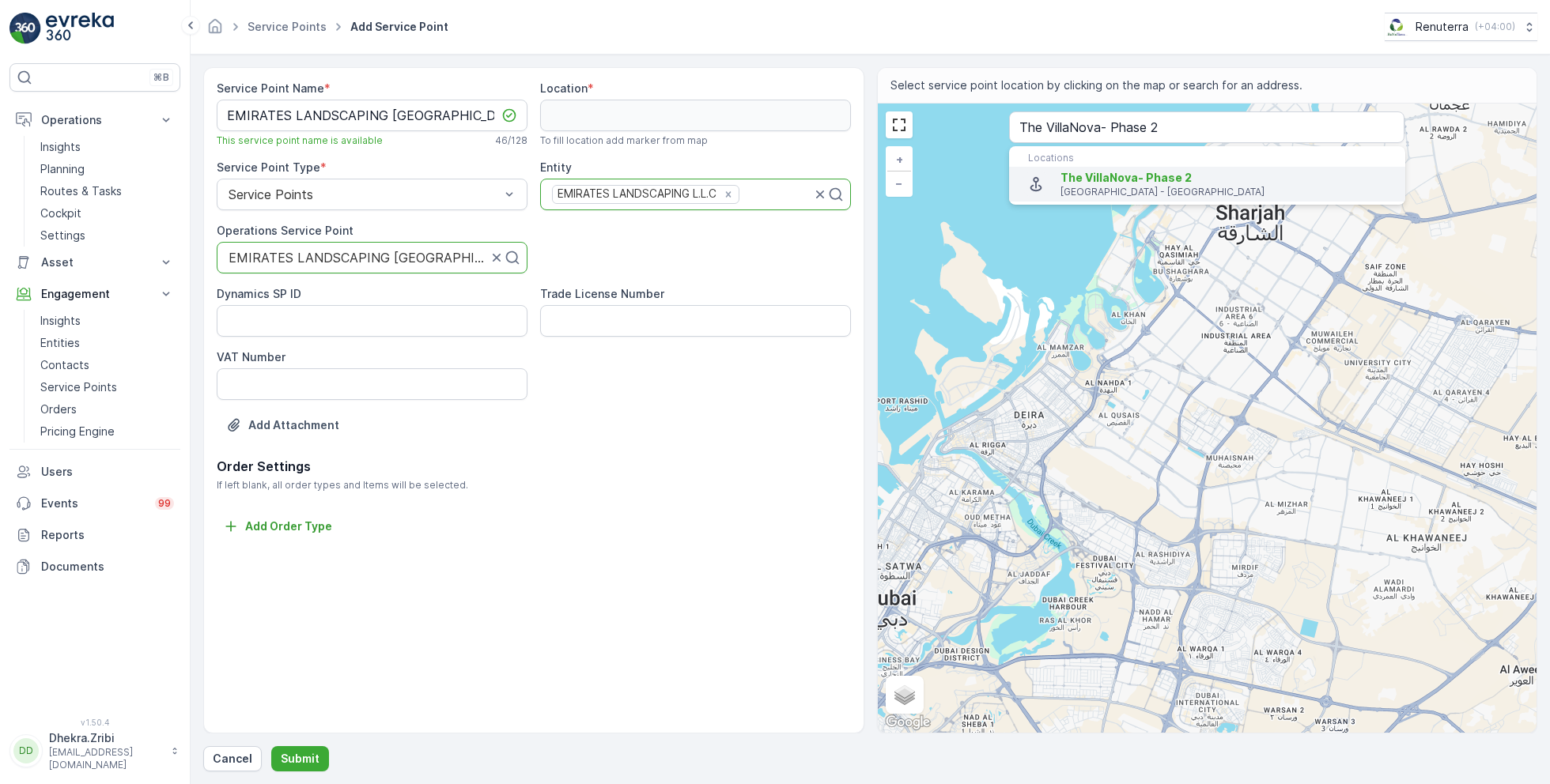
click at [1139, 189] on p "Dubai - United Arab Emirates" at bounding box center [1226, 192] width 332 height 12
type input "25.0695195,55.34205679999999"
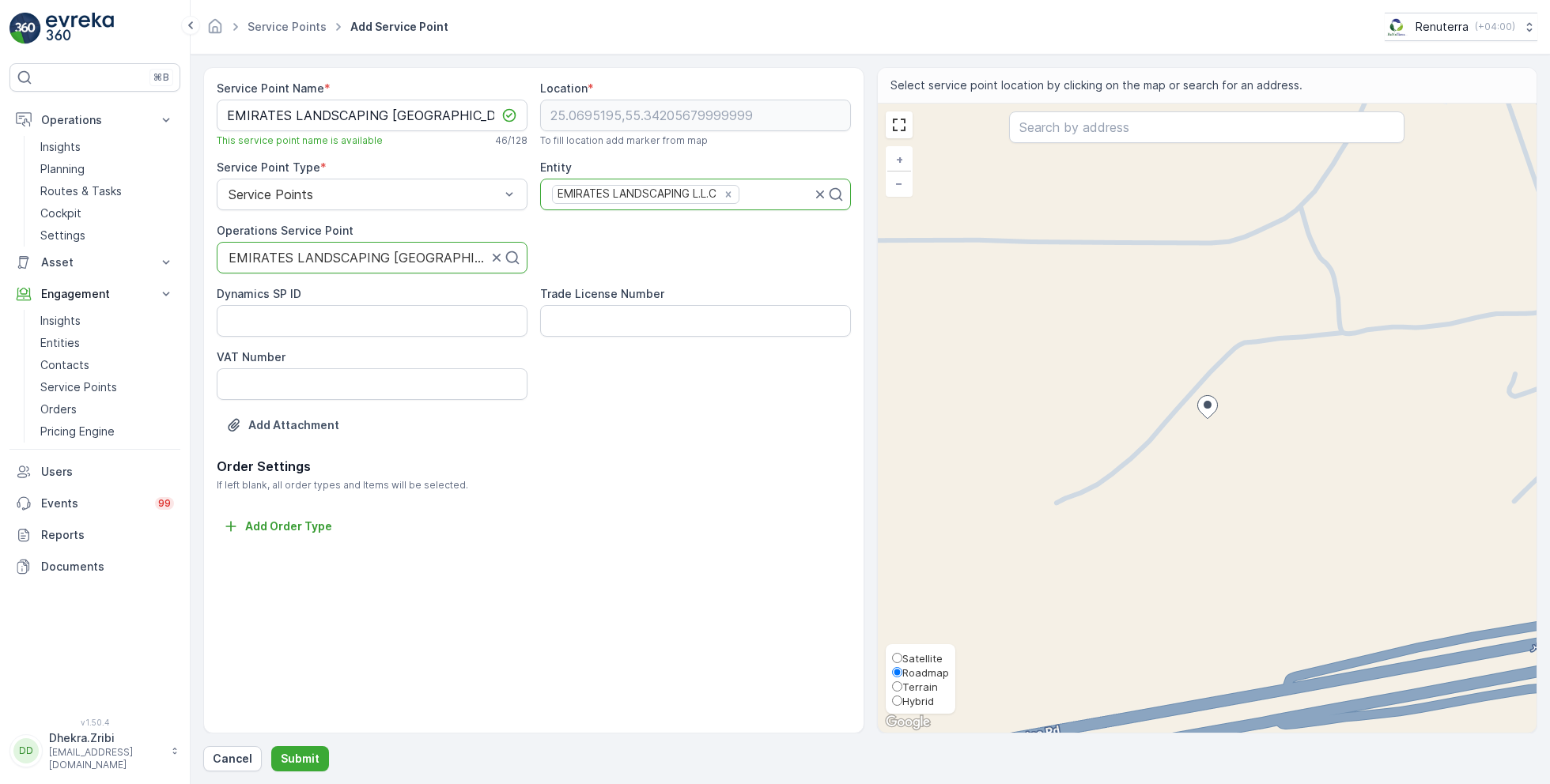
click at [911, 663] on span "Satellite" at bounding box center [921, 659] width 40 height 12
click at [902, 663] on input "Satellite" at bounding box center [897, 659] width 11 height 11
radio input "true"
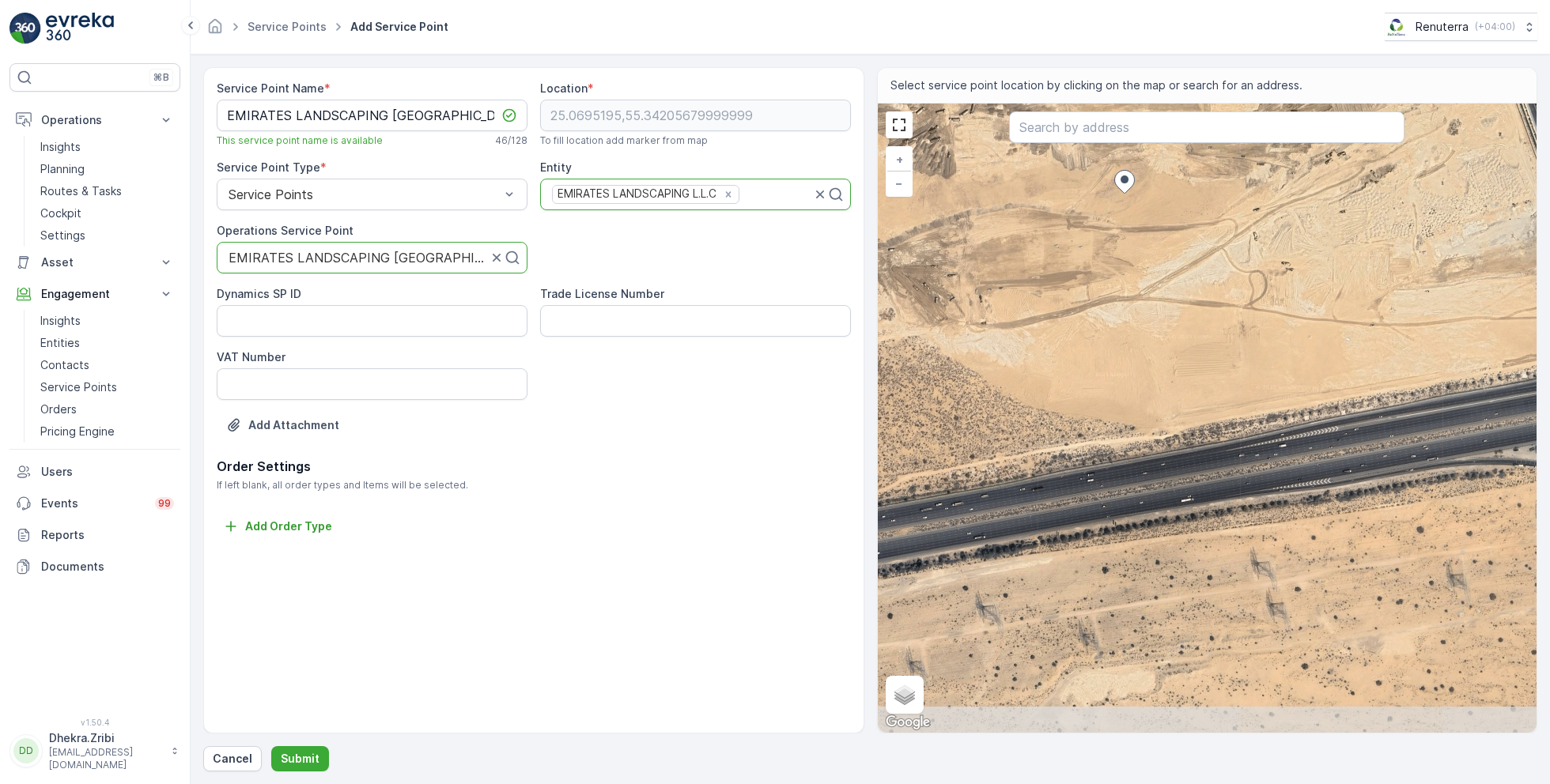
drag, startPoint x: 1197, startPoint y: 607, endPoint x: 1109, endPoint y: 378, distance: 245.3
click at [1109, 378] on div "+ − Satellite Roadmap Terrain Hybrid Leaflet Keyboard shortcuts Map Data Imager…" at bounding box center [1207, 417] width 660 height 629
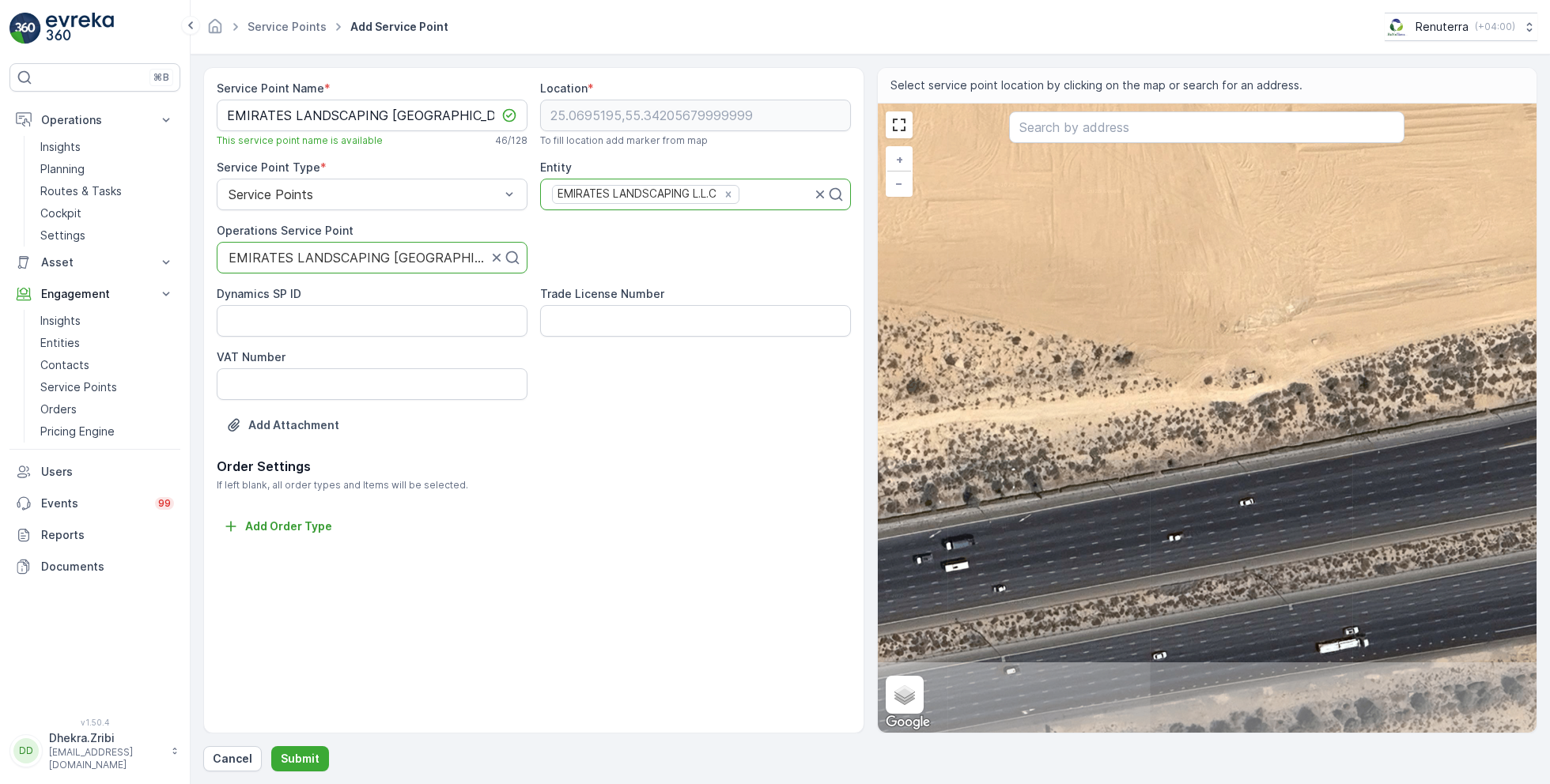
drag, startPoint x: 1247, startPoint y: 544, endPoint x: 1189, endPoint y: 343, distance: 209.2
click at [1189, 343] on div "+ − Satellite Roadmap Terrain Hybrid Leaflet Keyboard shortcuts Map Data Imager…" at bounding box center [1207, 417] width 660 height 629
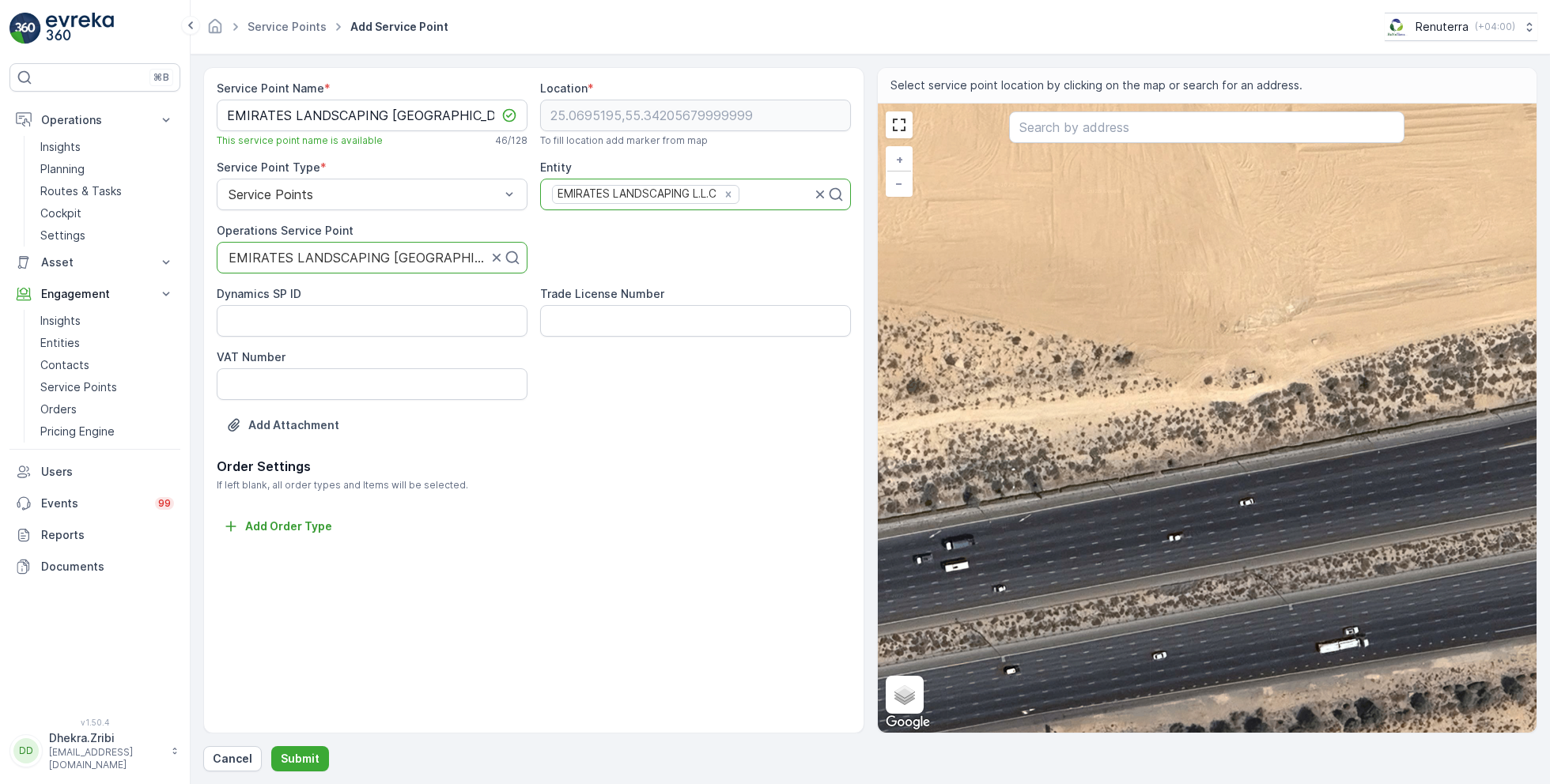
click at [1247, 432] on div "+ − Satellite Roadmap Terrain Hybrid Leaflet Keyboard shortcuts Map Data Imager…" at bounding box center [1207, 417] width 660 height 629
type input "25.0664025790087,55.34258643597272"
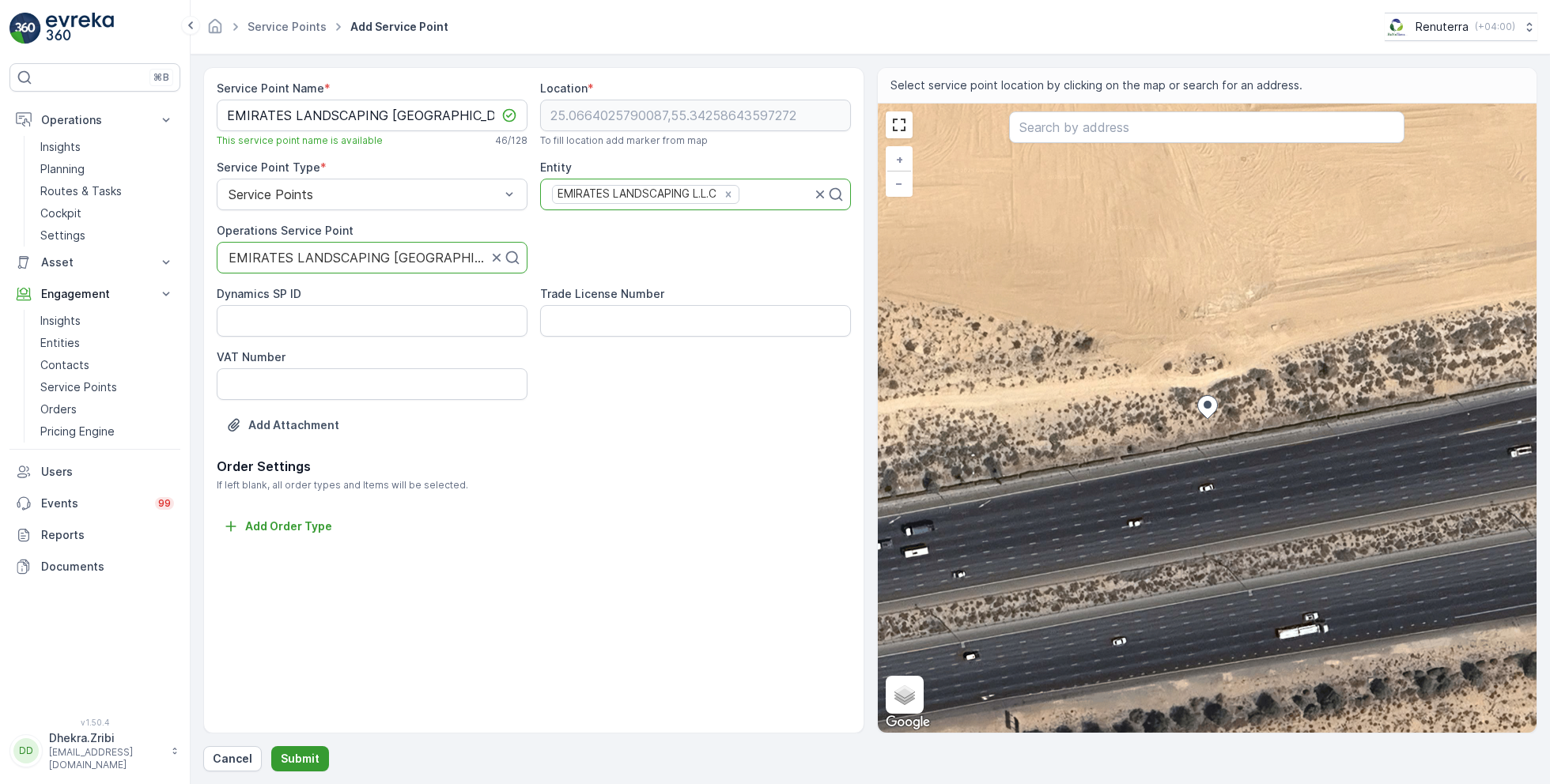
click at [300, 755] on p "Submit" at bounding box center [300, 759] width 39 height 16
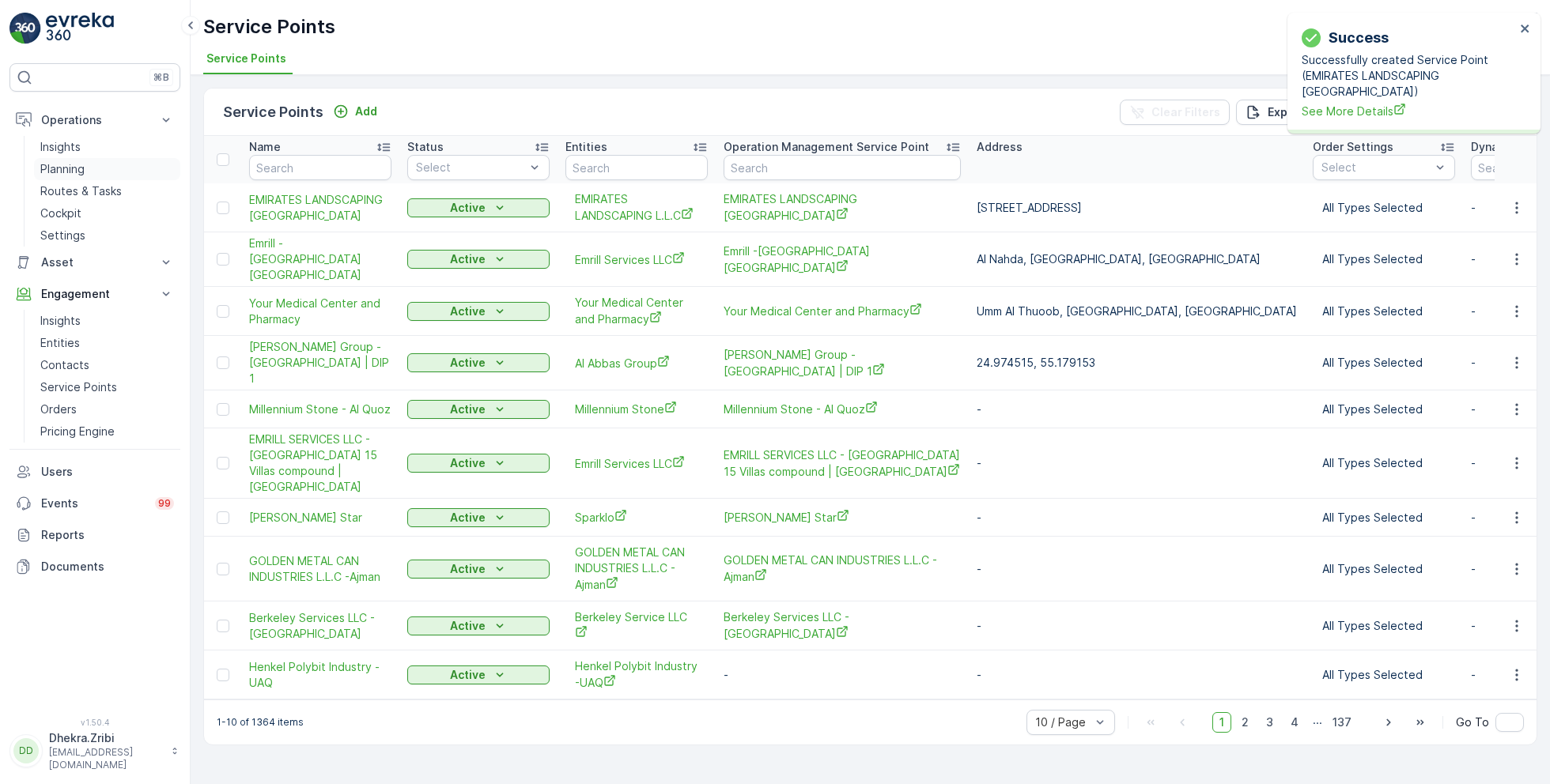
click at [65, 164] on p "Planning" at bounding box center [62, 169] width 45 height 16
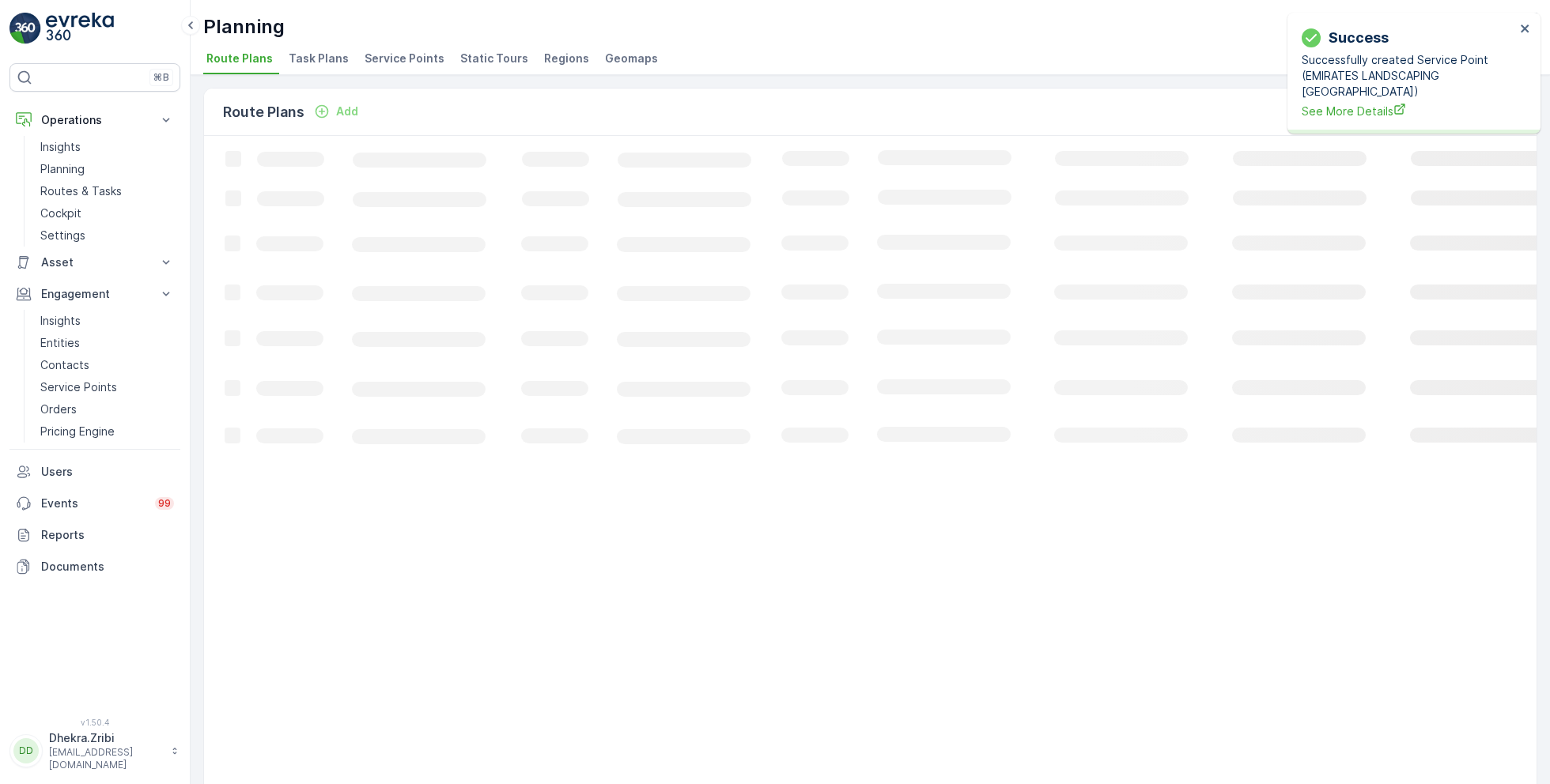
click at [381, 67] on li "Service Points" at bounding box center [406, 61] width 89 height 27
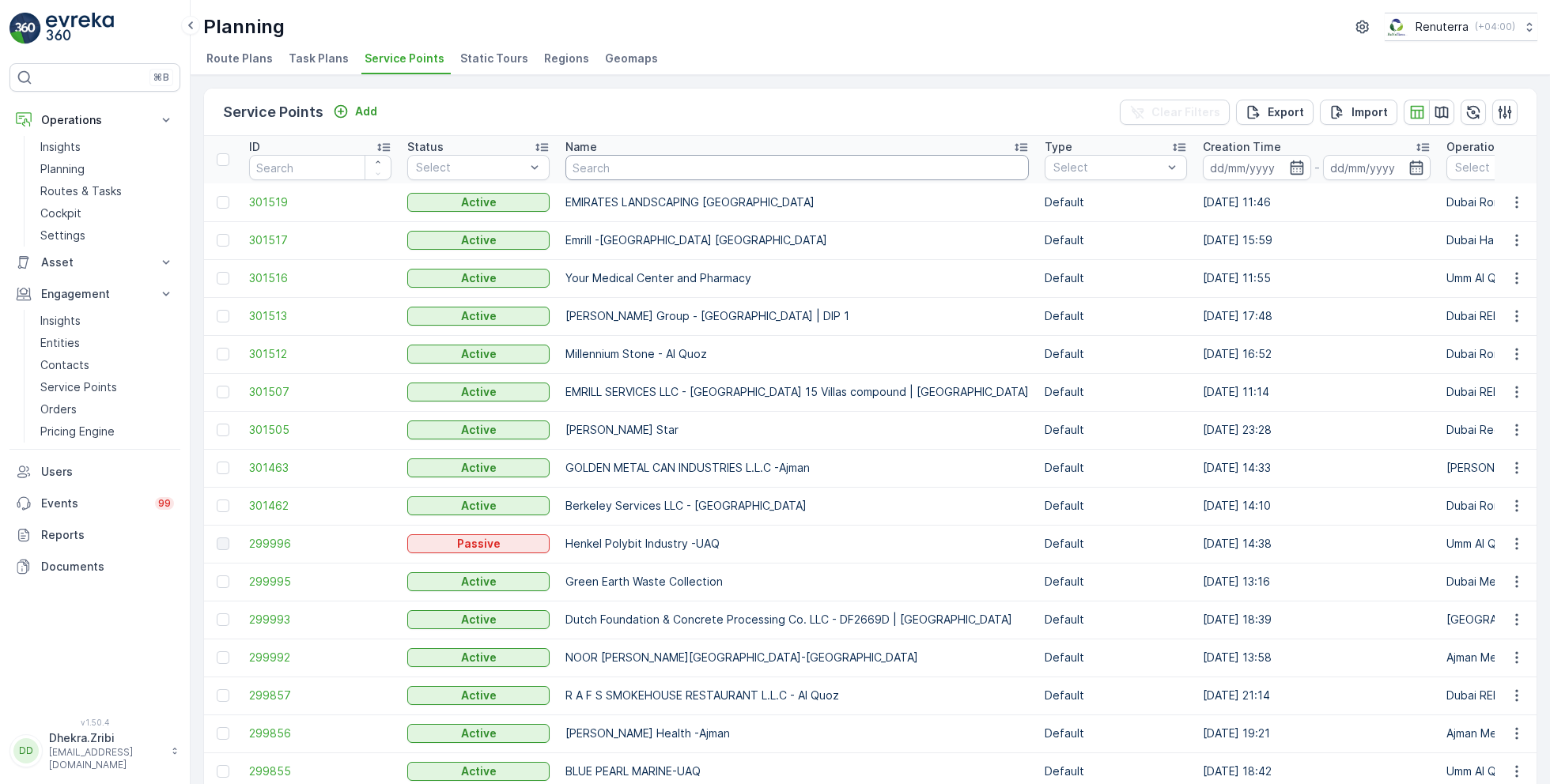
click at [617, 159] on input "text" at bounding box center [797, 167] width 463 height 25
type input "al serh"
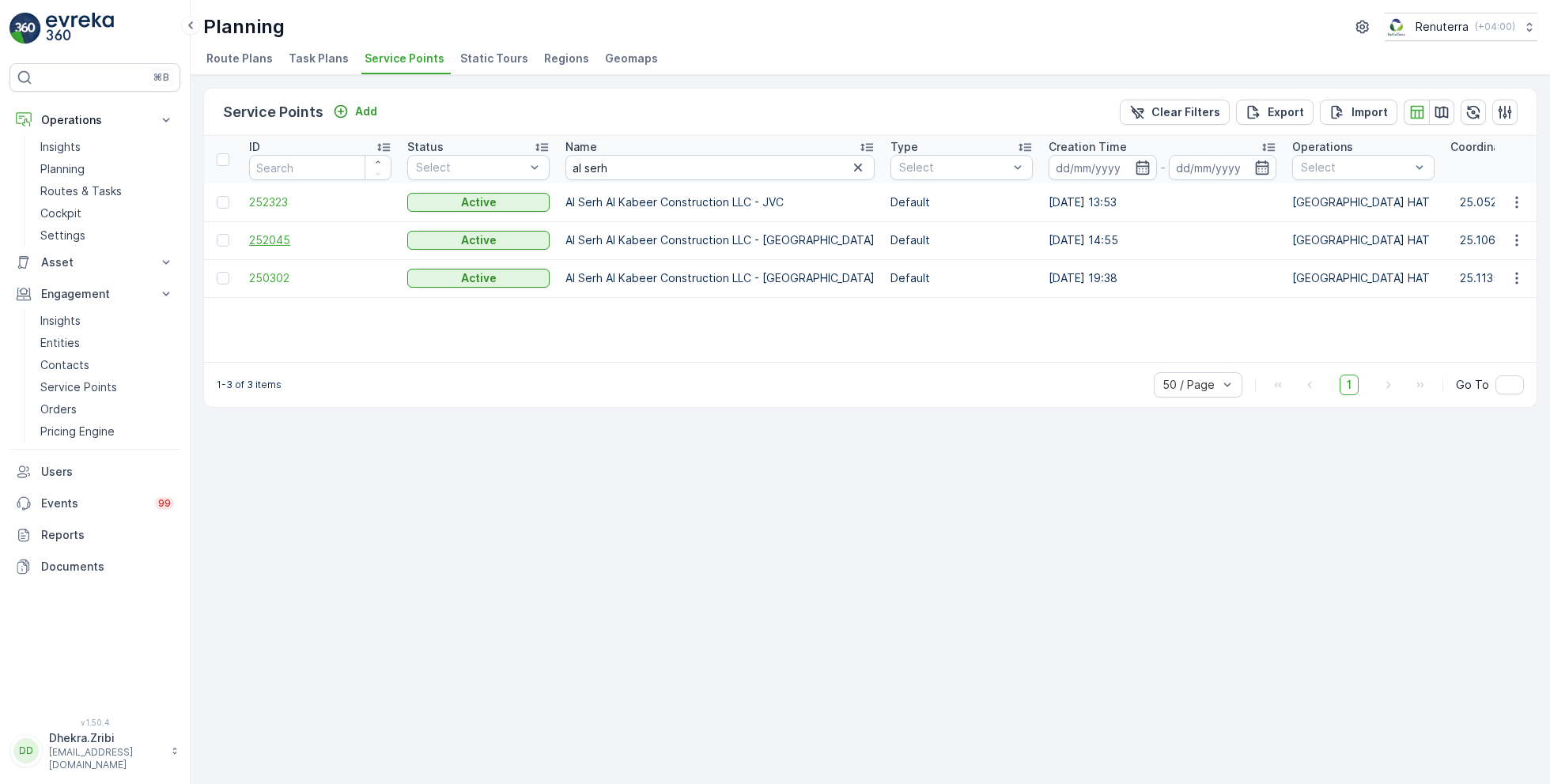
click at [286, 240] on span "252045" at bounding box center [321, 240] width 142 height 16
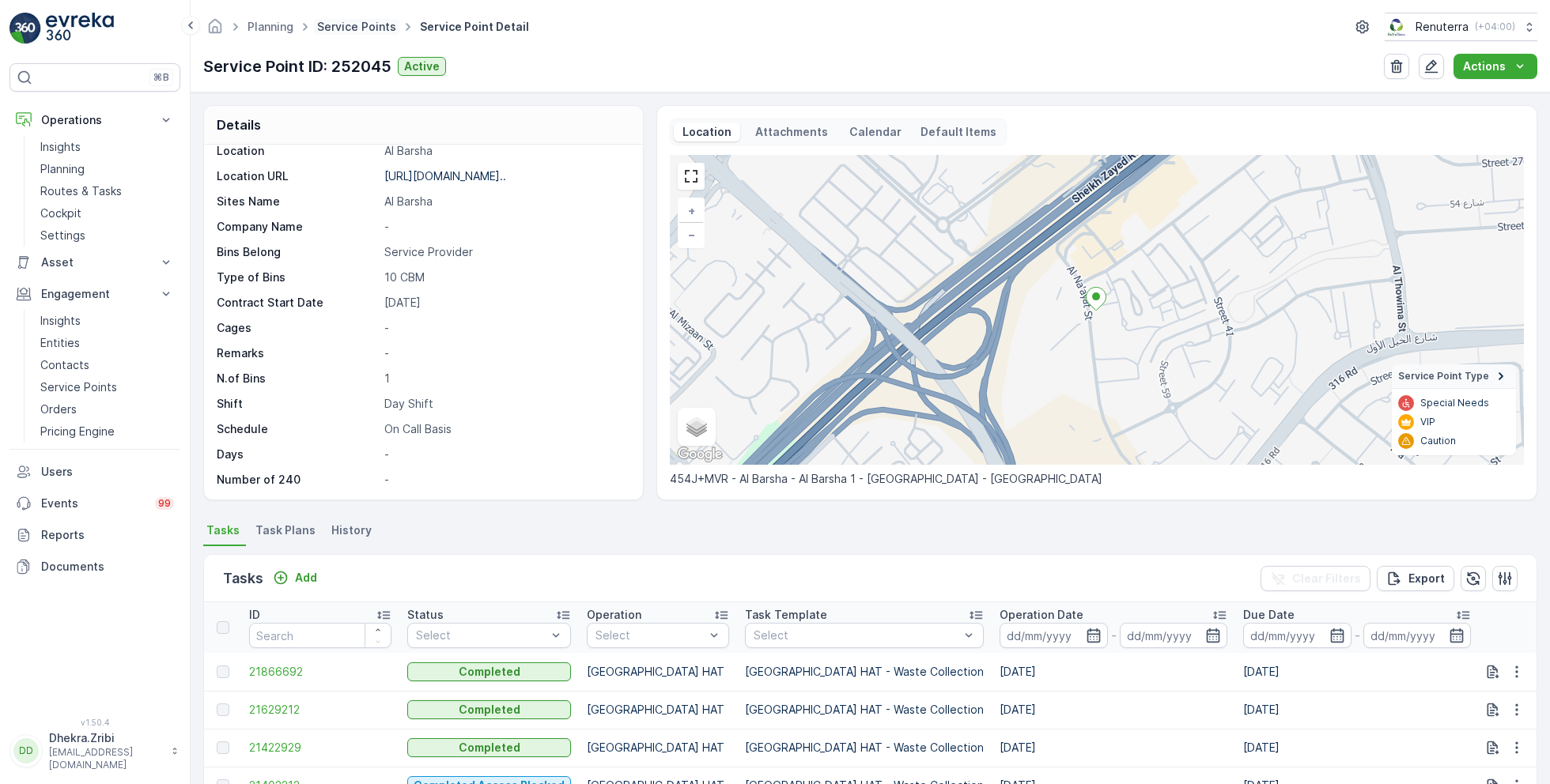
click at [372, 29] on link "Service Points" at bounding box center [356, 26] width 79 height 13
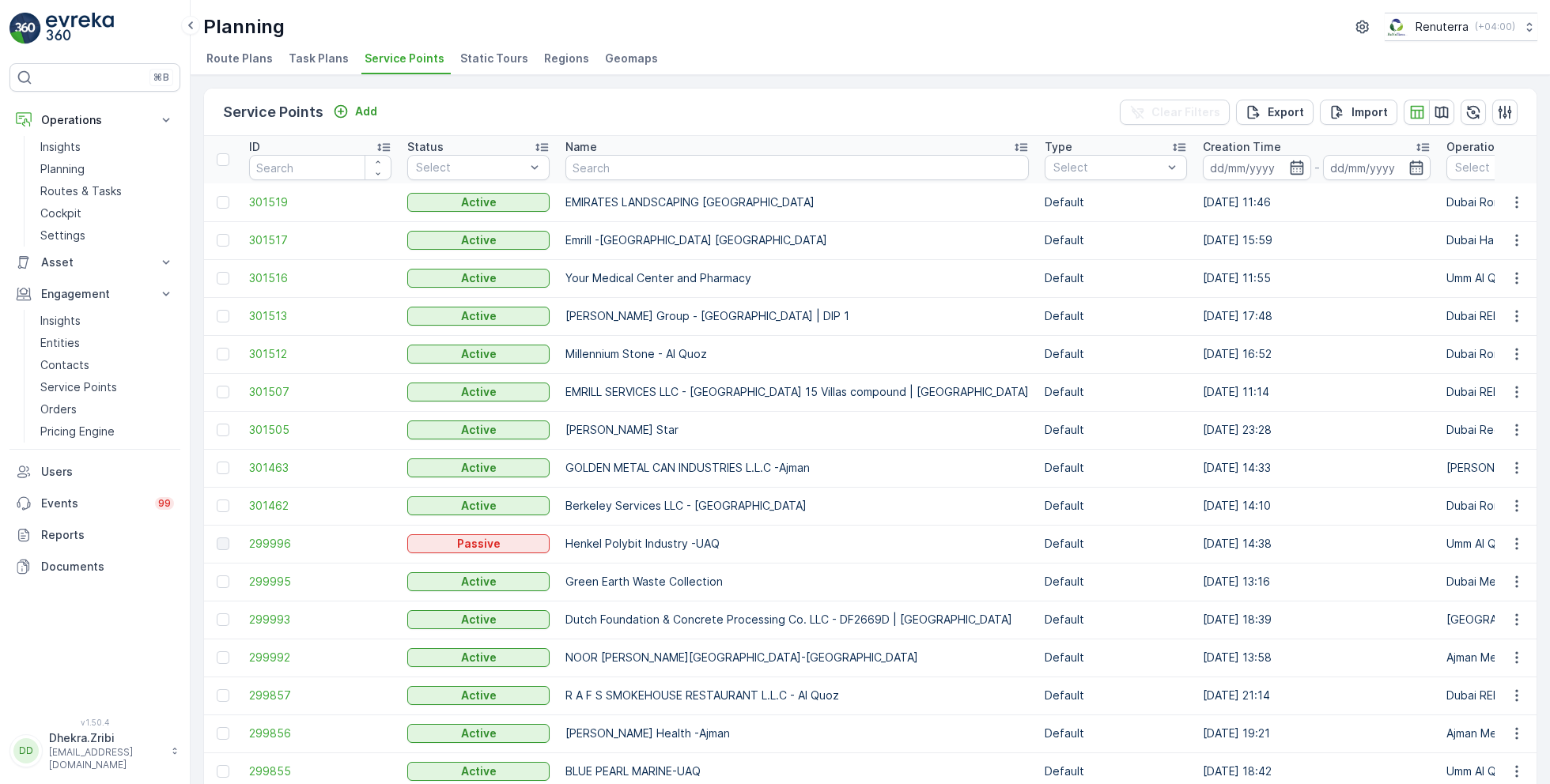
click at [642, 164] on input "text" at bounding box center [797, 167] width 463 height 25
type input "bin dahi"
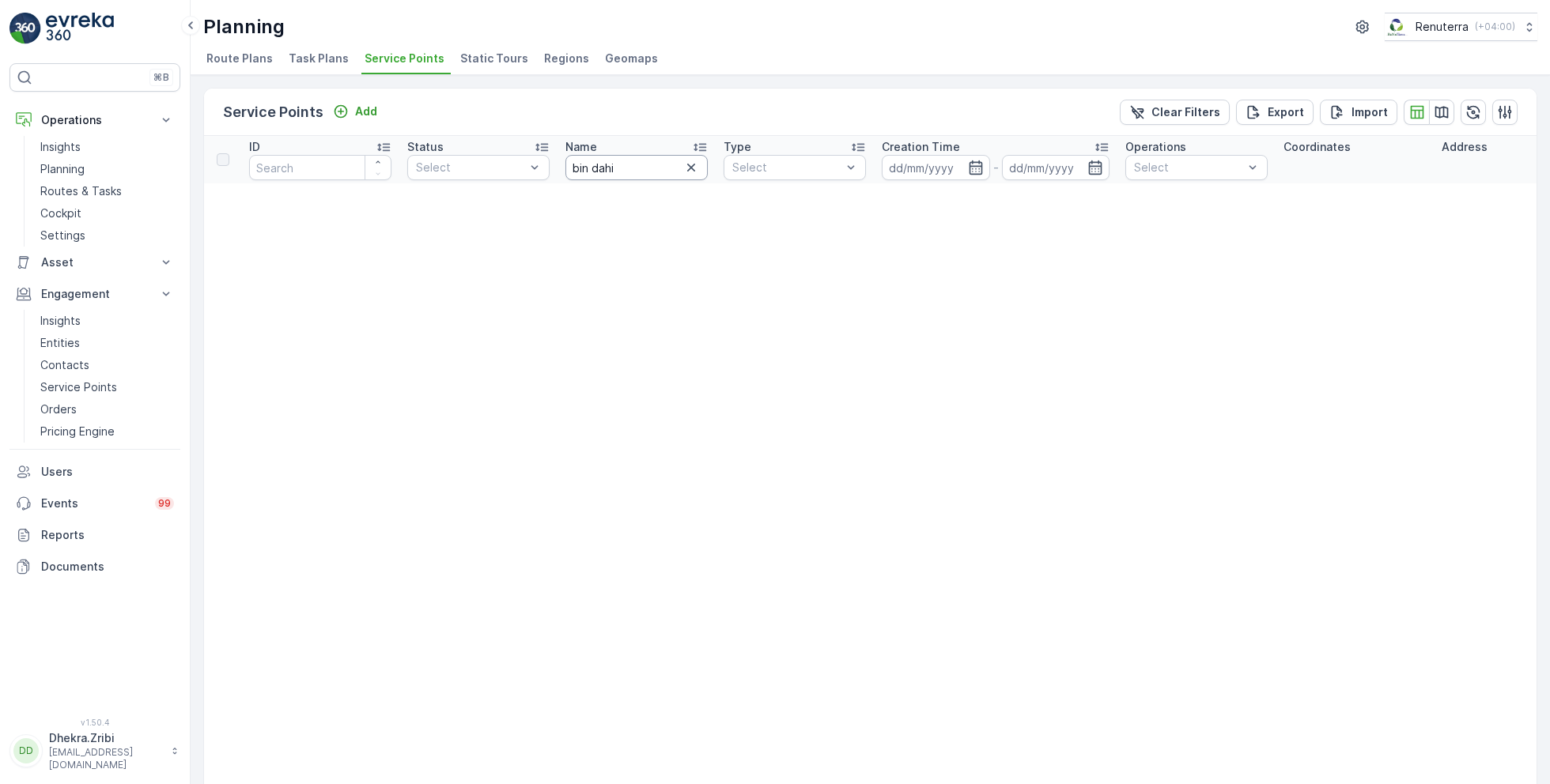
click at [639, 169] on input "bin dahi" at bounding box center [637, 167] width 142 height 25
type input "bin"
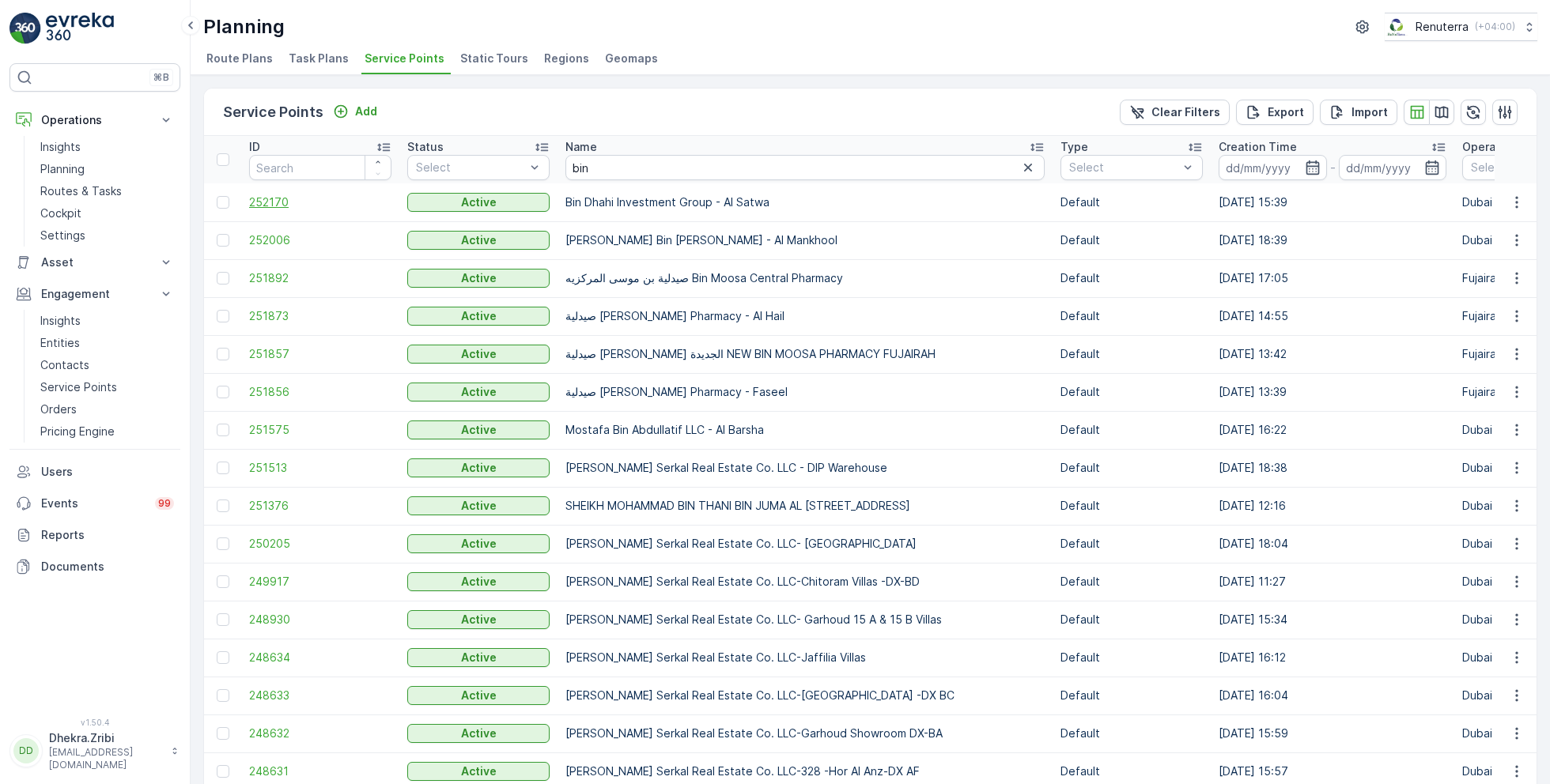
click at [285, 195] on span "252170" at bounding box center [321, 202] width 142 height 16
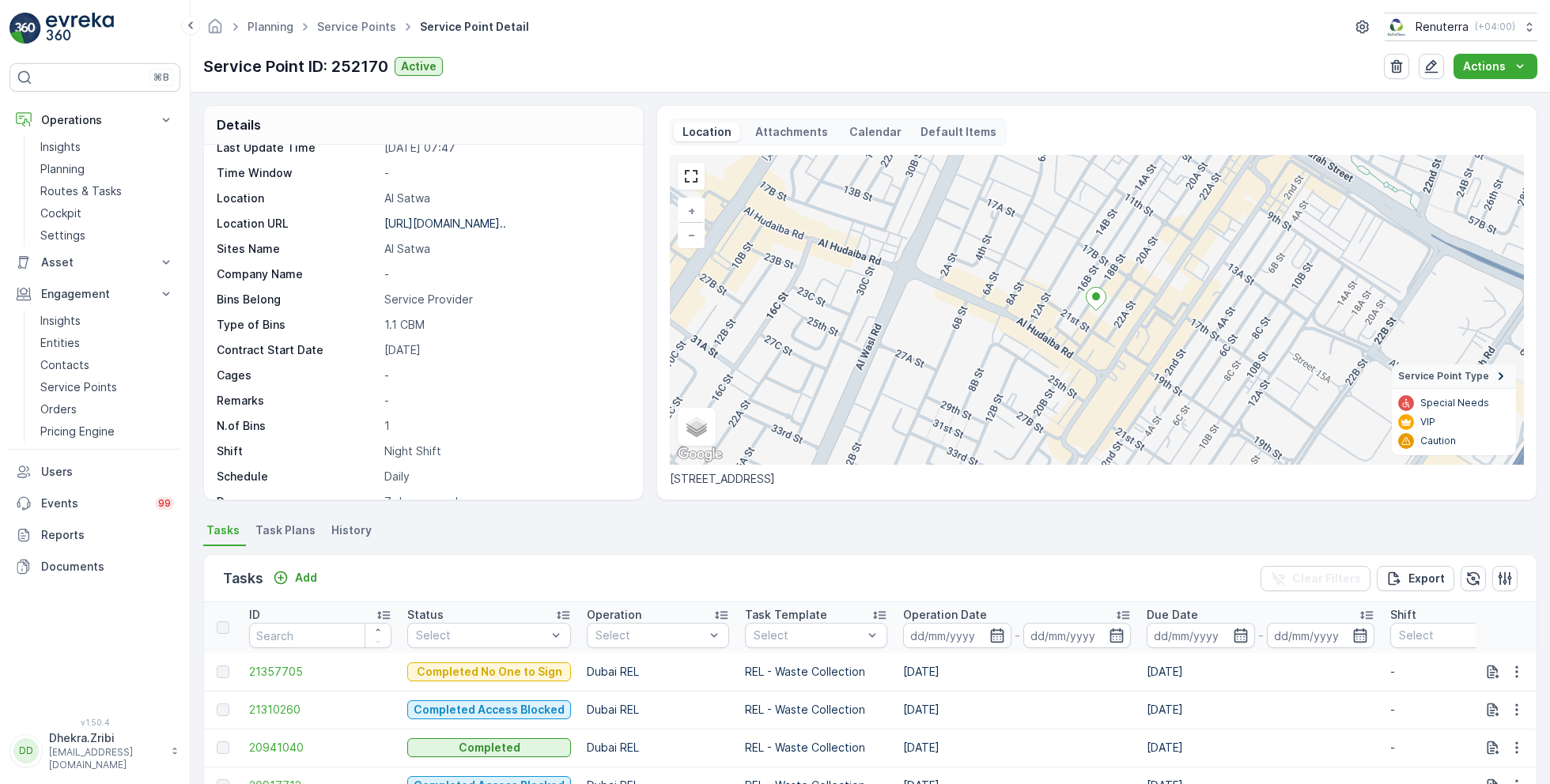
scroll to position [242, 0]
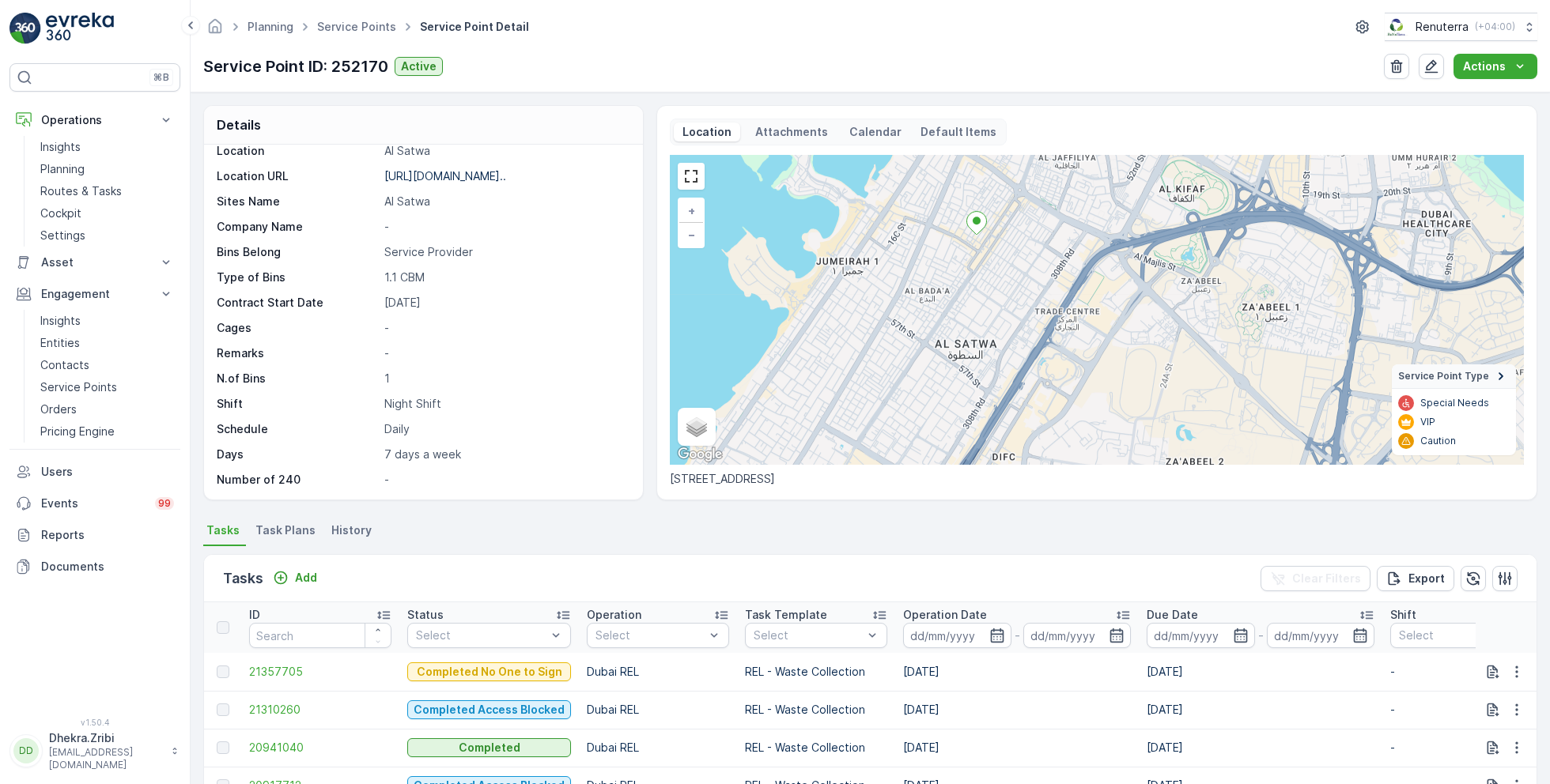
drag, startPoint x: 1009, startPoint y: 322, endPoint x: 985, endPoint y: 223, distance: 101.9
click at [985, 223] on div "+ − Satellite Roadmap Terrain Hybrid Leaflet Keyboard shortcuts Map Data Map da…" at bounding box center [1096, 310] width 854 height 310
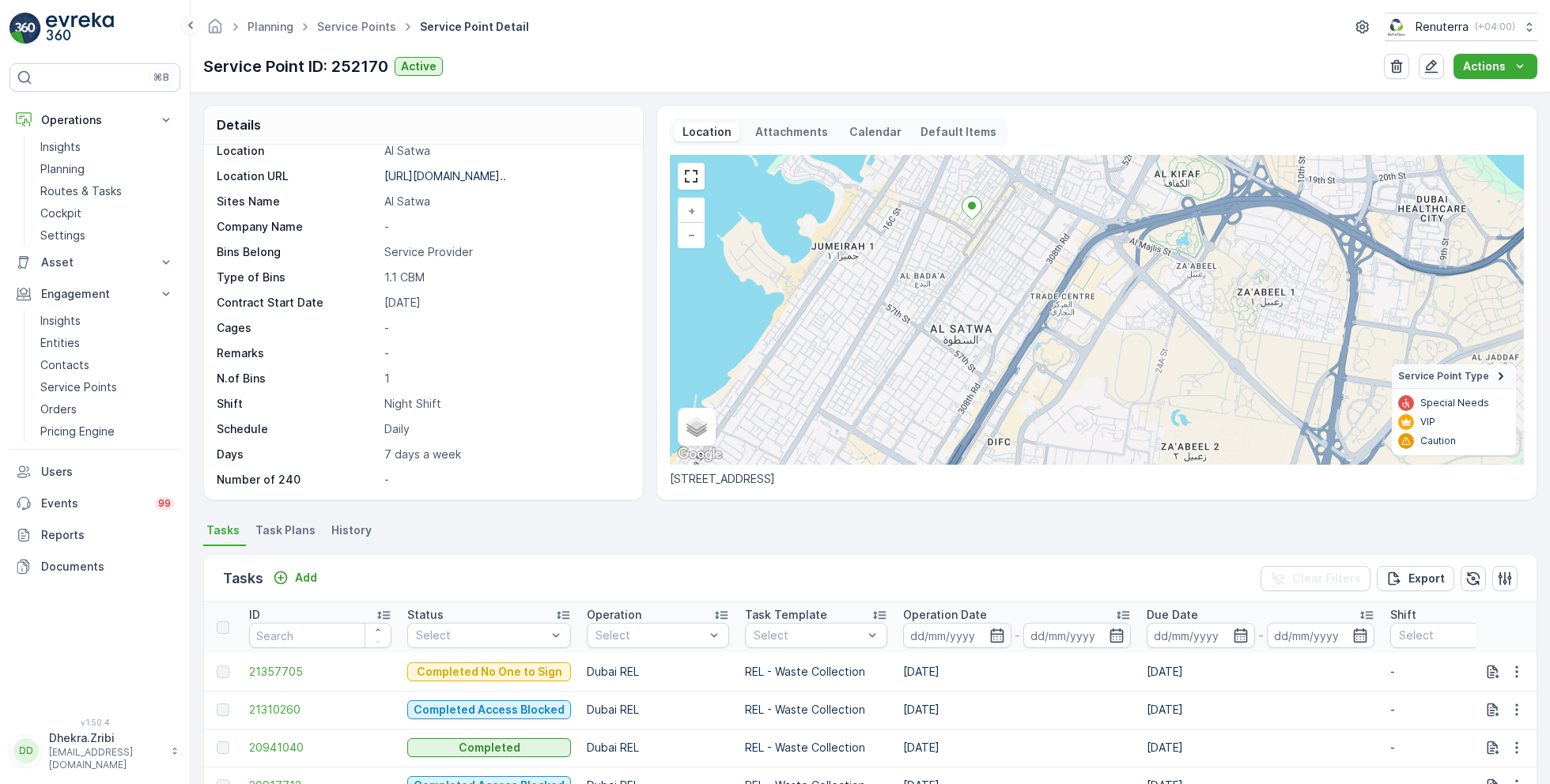
scroll to position [0, 0]
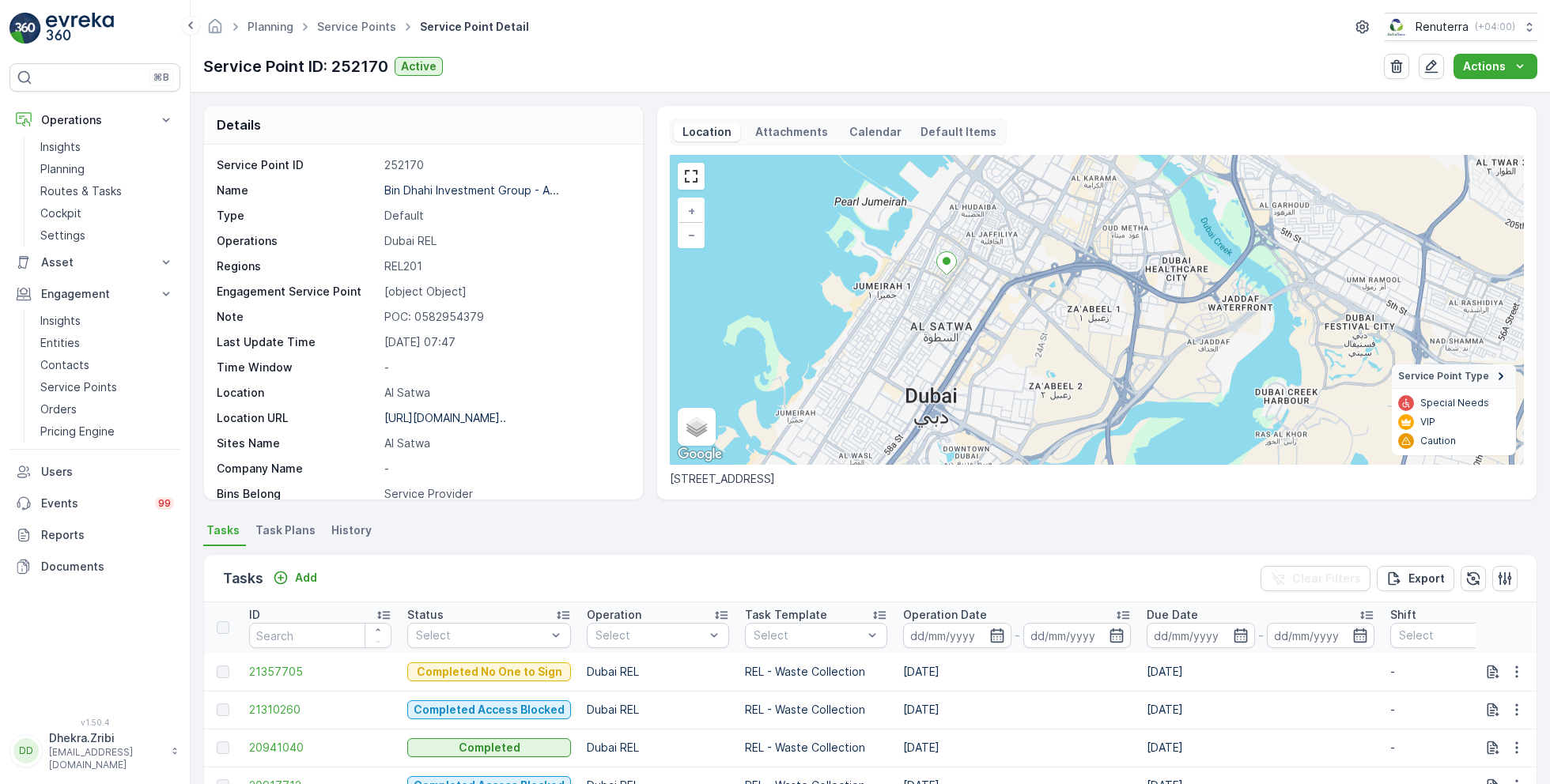
drag, startPoint x: 953, startPoint y: 274, endPoint x: 952, endPoint y: 319, distance: 45.0
click at [952, 319] on div "+ − Satellite Roadmap Terrain Hybrid Leaflet Keyboard shortcuts Map Data Map da…" at bounding box center [1096, 310] width 854 height 310
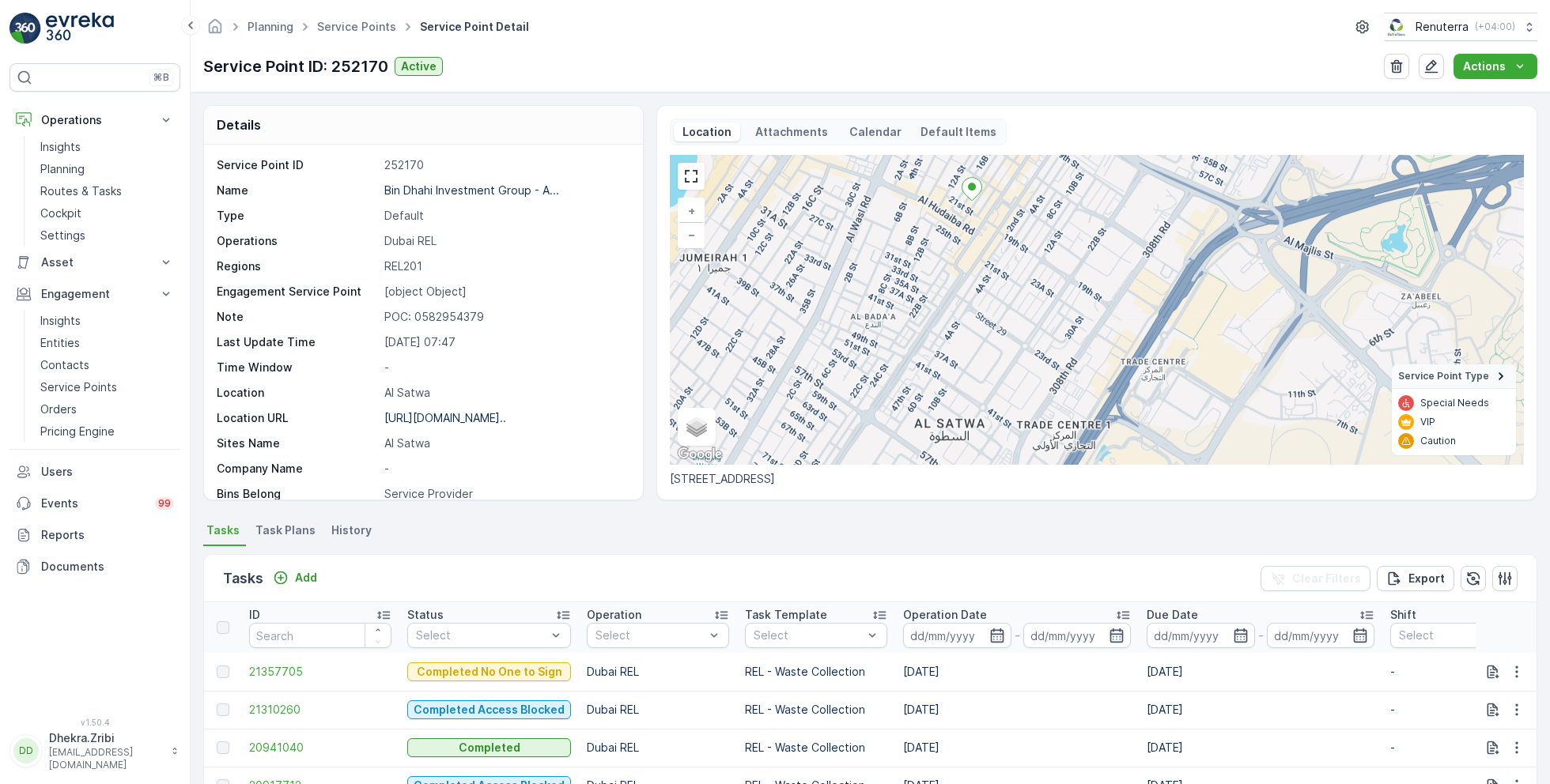
drag, startPoint x: 951, startPoint y: 300, endPoint x: 1001, endPoint y: 219, distance: 95.2
click at [1001, 219] on div "+ − Satellite Roadmap Terrain Hybrid Leaflet Keyboard shortcuts Map Data Map da…" at bounding box center [1096, 310] width 854 height 310
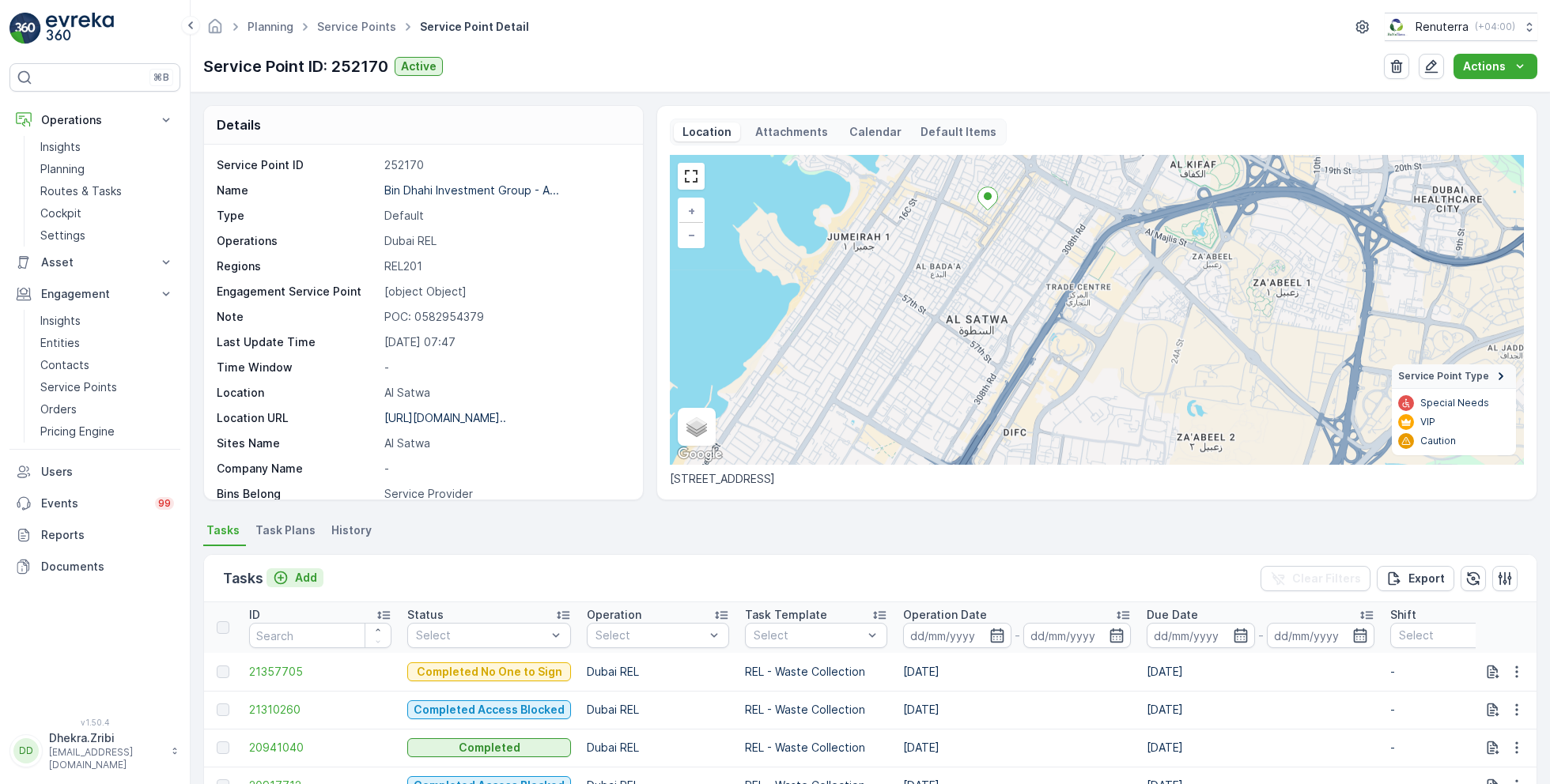
click at [304, 578] on p "Add" at bounding box center [305, 578] width 22 height 16
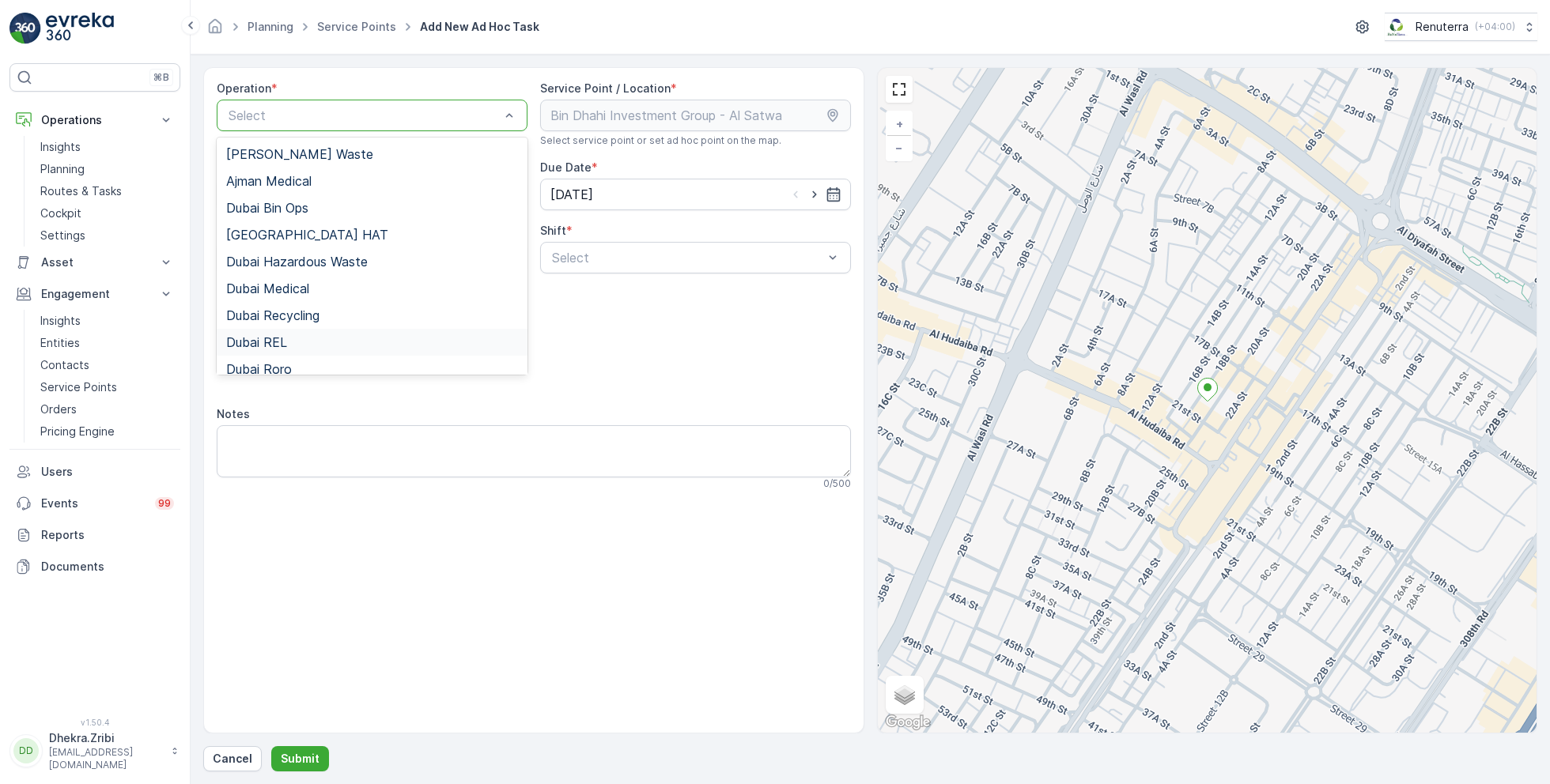
click at [275, 344] on span "Dubai REL" at bounding box center [256, 343] width 61 height 14
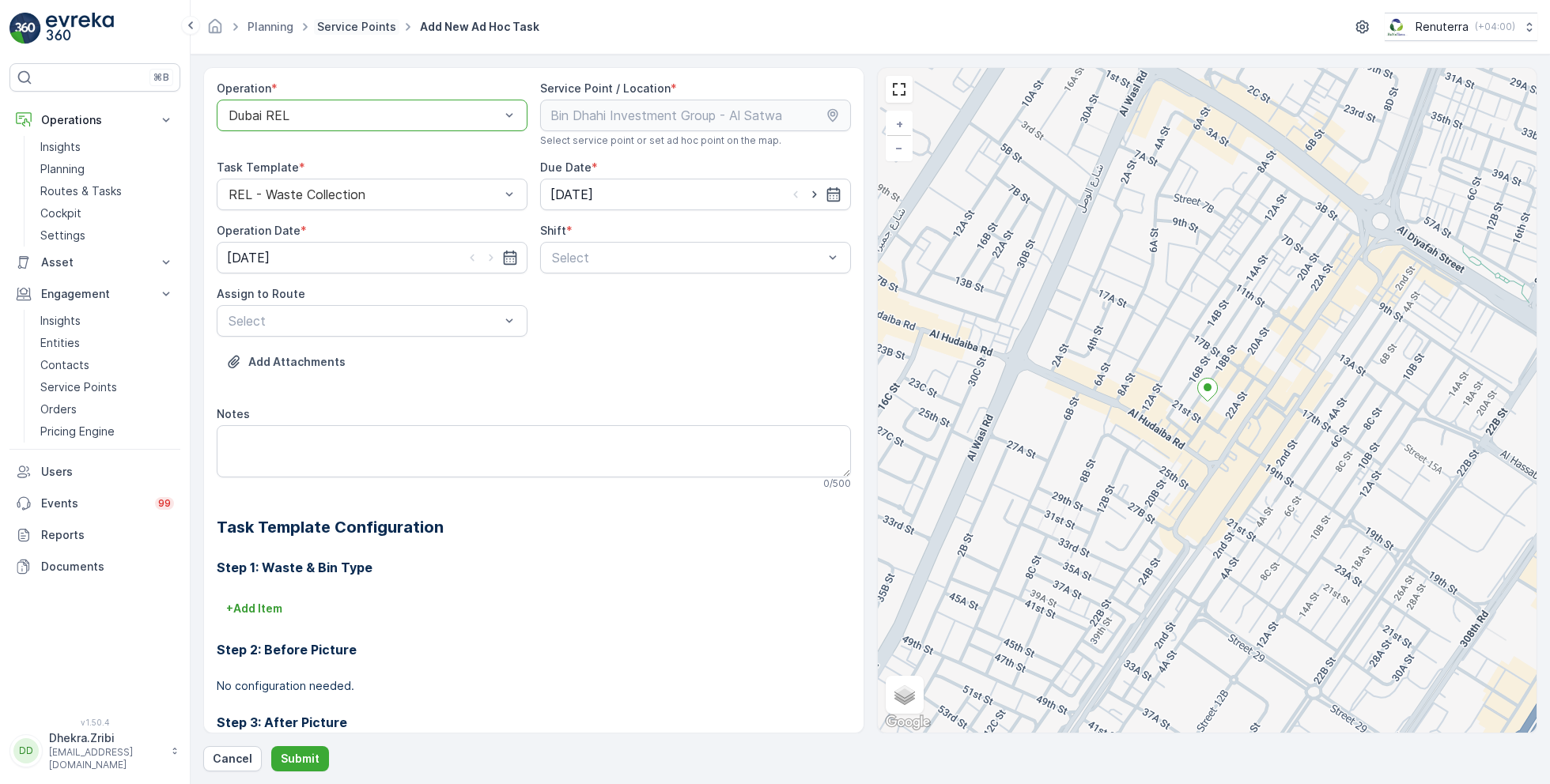
click at [349, 23] on link "Service Points" at bounding box center [356, 26] width 79 height 13
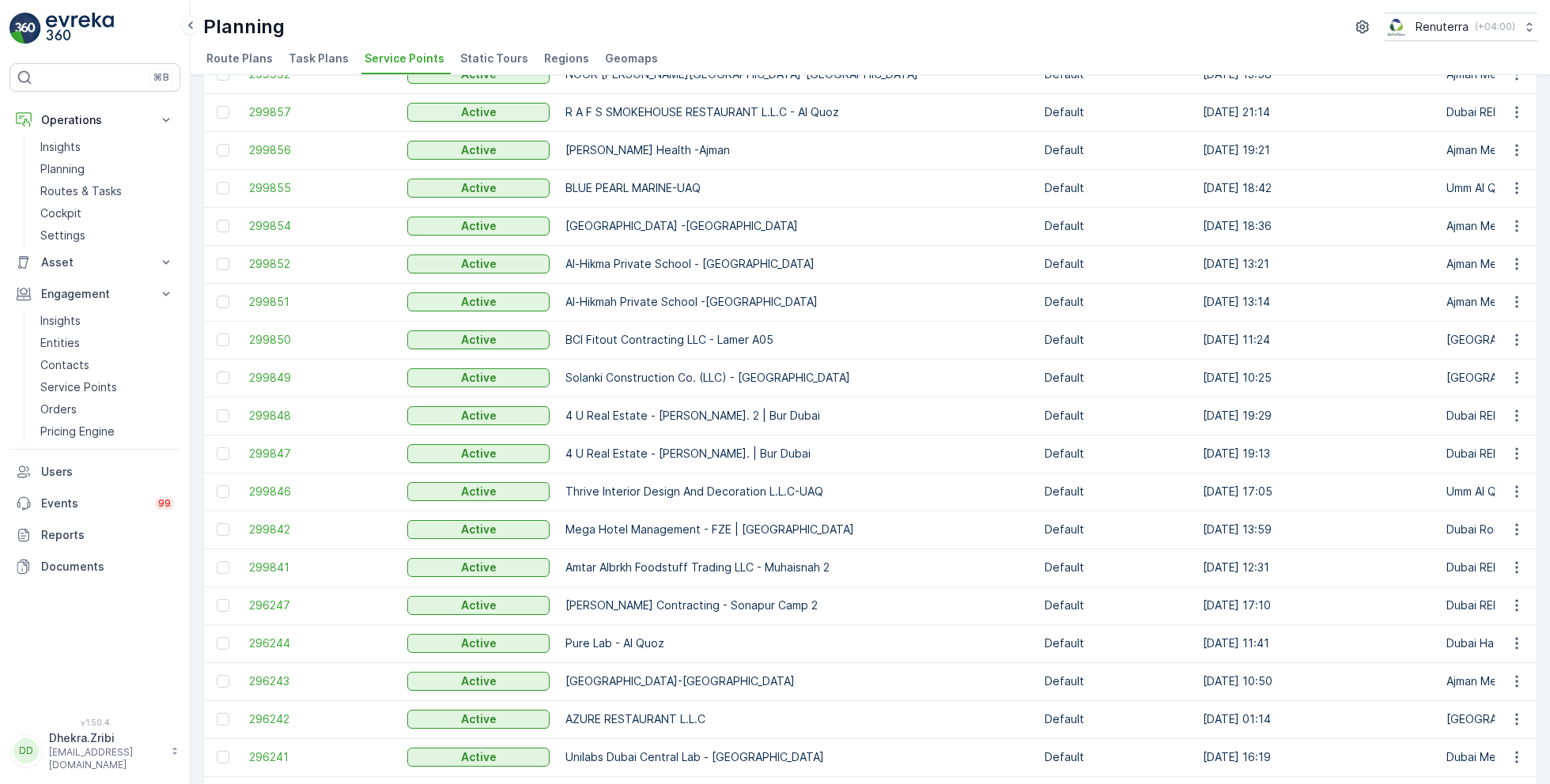
scroll to position [589, 0]
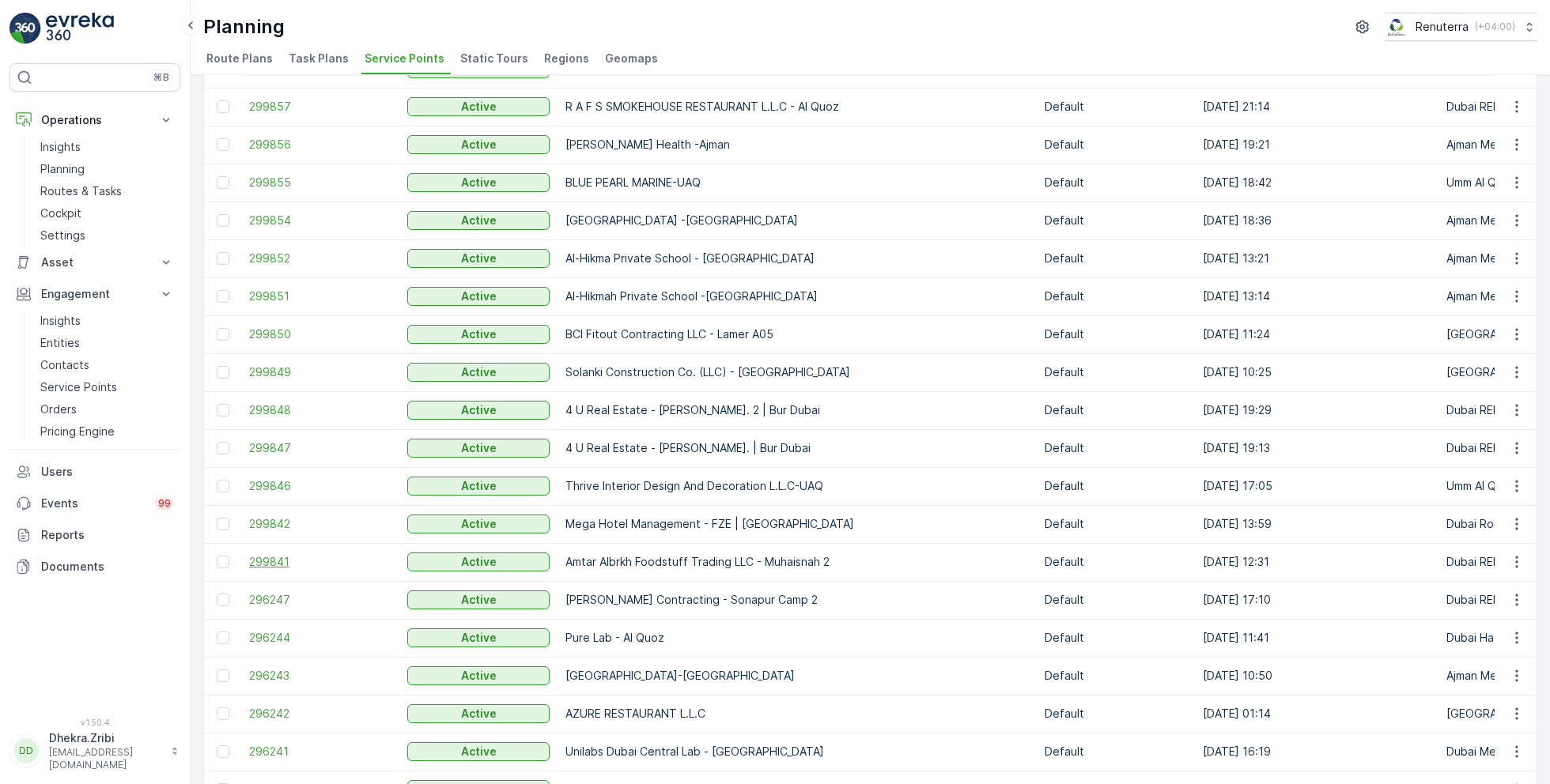
click at [273, 561] on span "299841" at bounding box center [321, 562] width 142 height 16
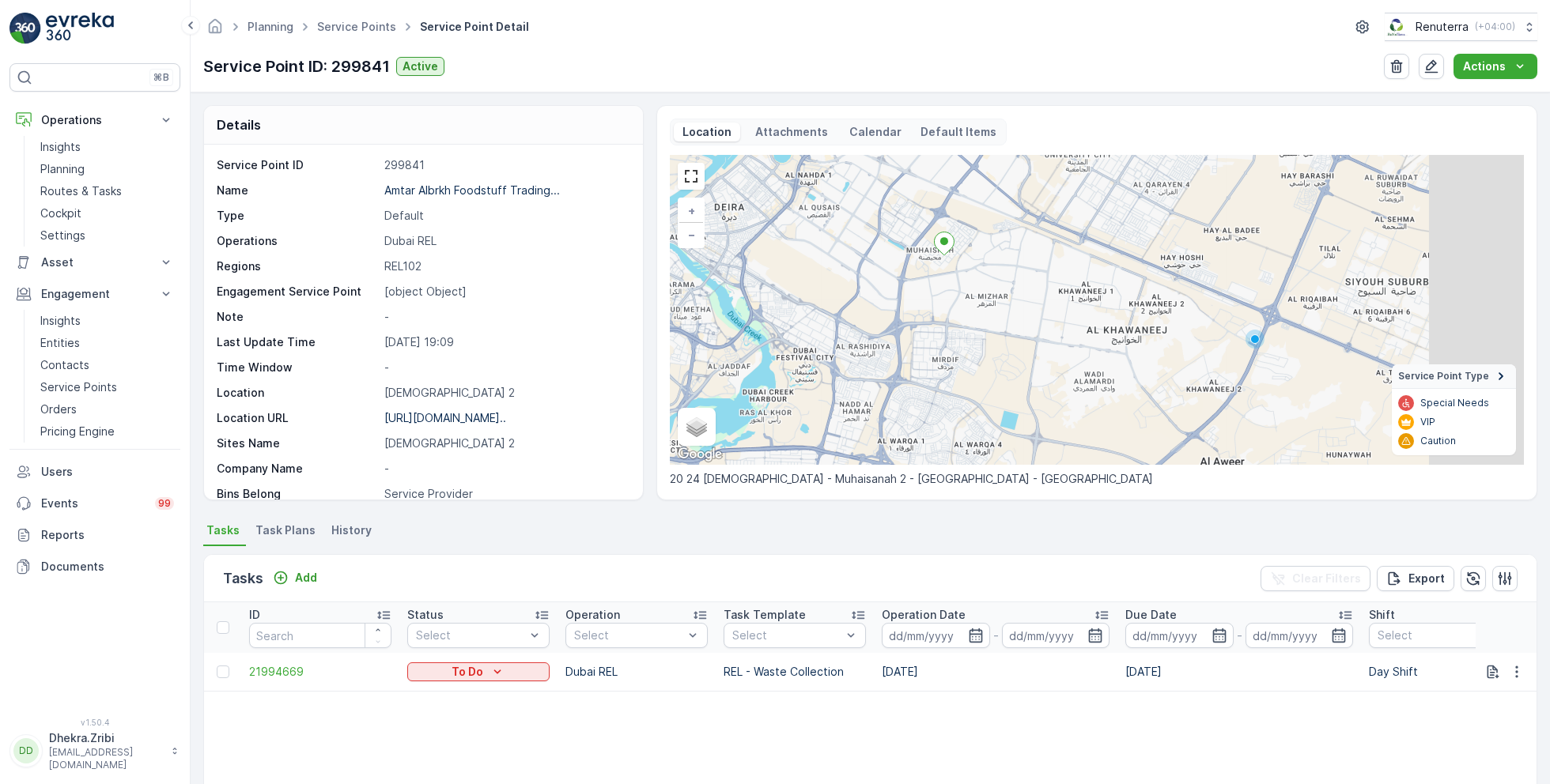
drag, startPoint x: 1085, startPoint y: 295, endPoint x: 901, endPoint y: 239, distance: 192.3
click at [934, 239] on div at bounding box center [944, 245] width 20 height 28
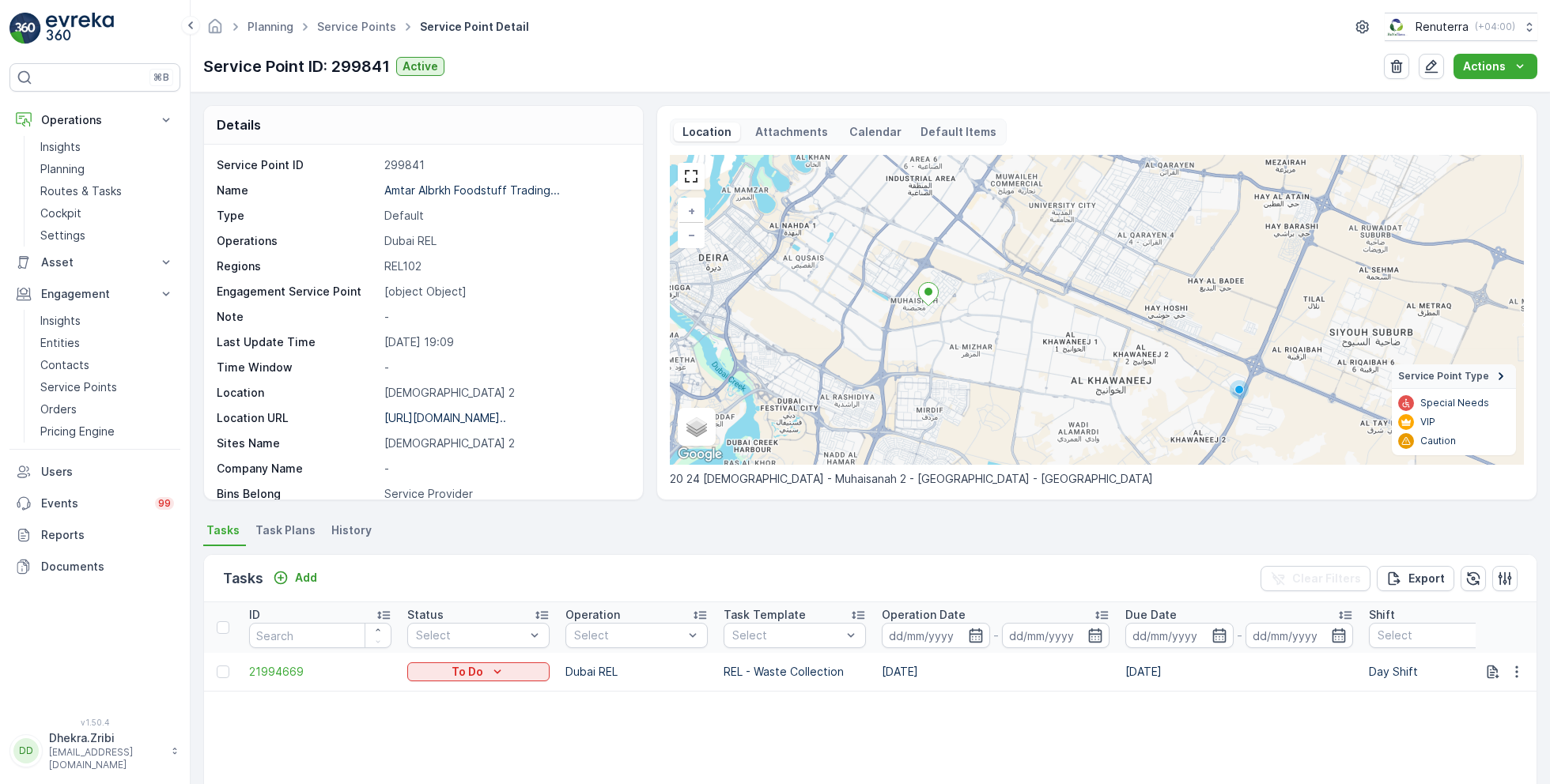
drag, startPoint x: 886, startPoint y: 231, endPoint x: 910, endPoint y: 296, distance: 69.3
click at [910, 296] on div "+ − Satellite Roadmap Terrain Hybrid Leaflet Keyboard shortcuts Map Data Map da…" at bounding box center [1096, 310] width 854 height 310
click at [457, 191] on p "Amtar Albrkh Foodstuff Trading..." at bounding box center [472, 190] width 175 height 13
click at [77, 171] on p "Planning" at bounding box center [62, 169] width 45 height 16
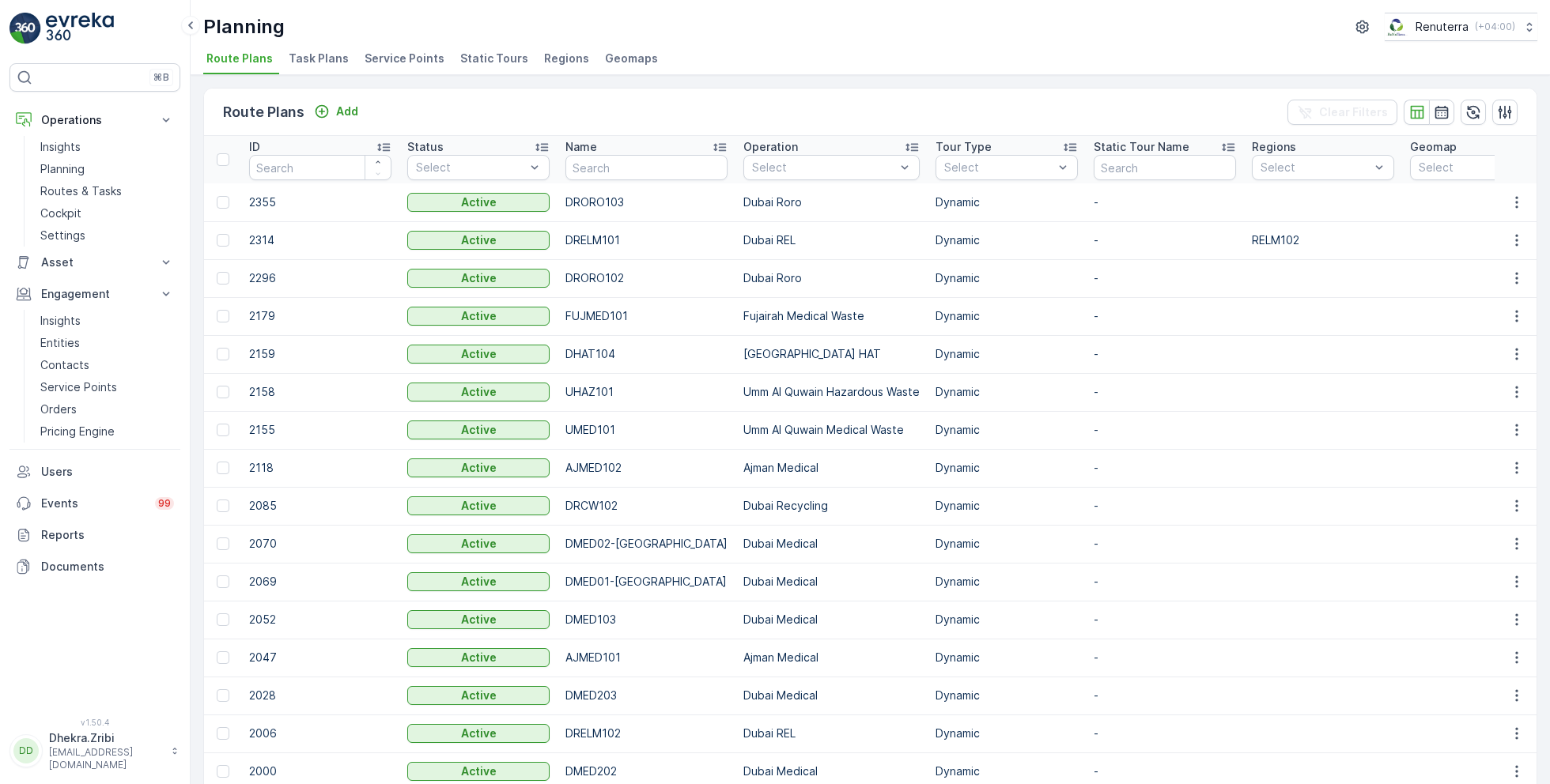
click at [385, 59] on span "Service Points" at bounding box center [404, 59] width 80 height 16
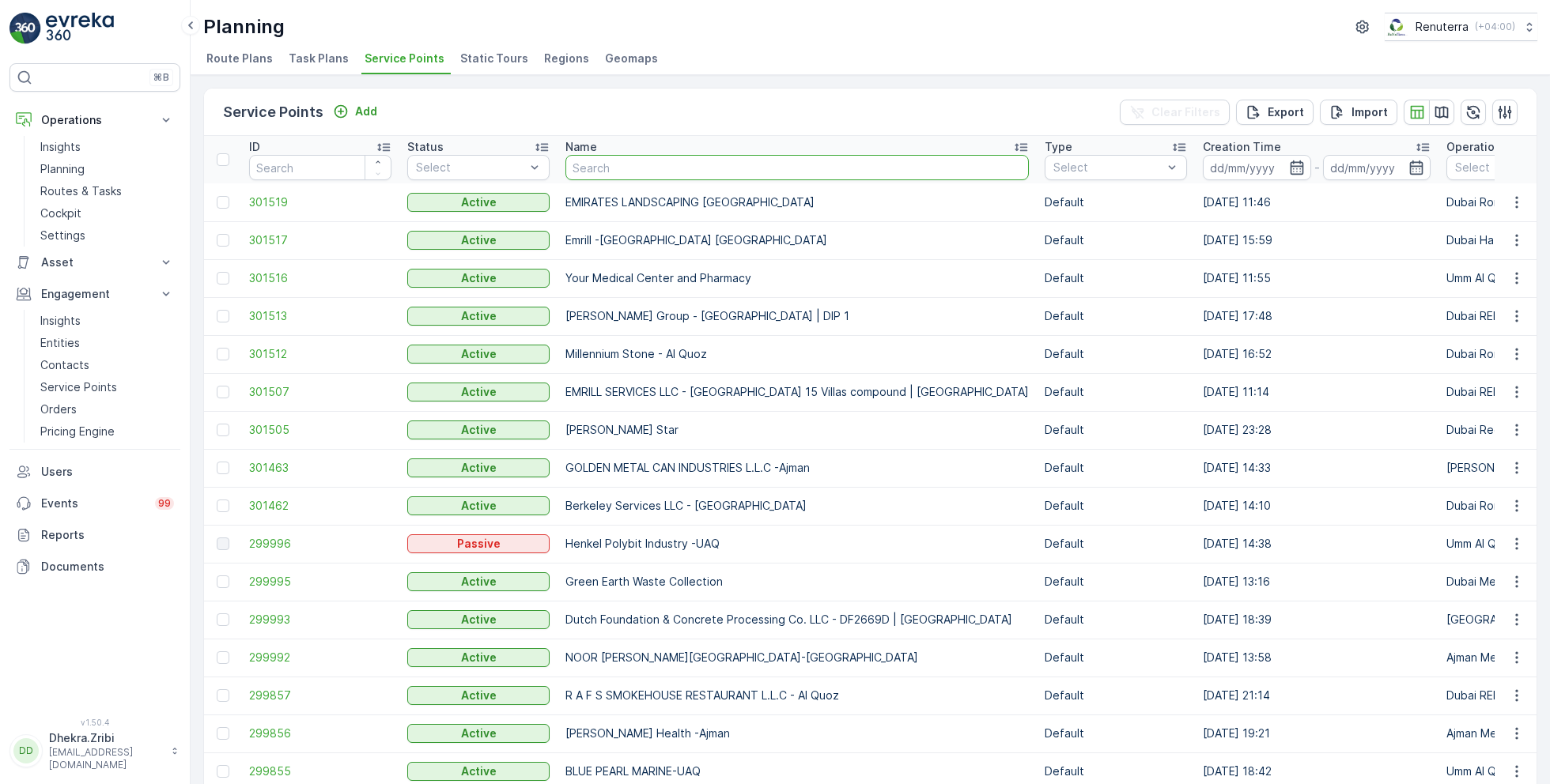
click at [640, 168] on input "text" at bounding box center [797, 167] width 463 height 25
type input "16"
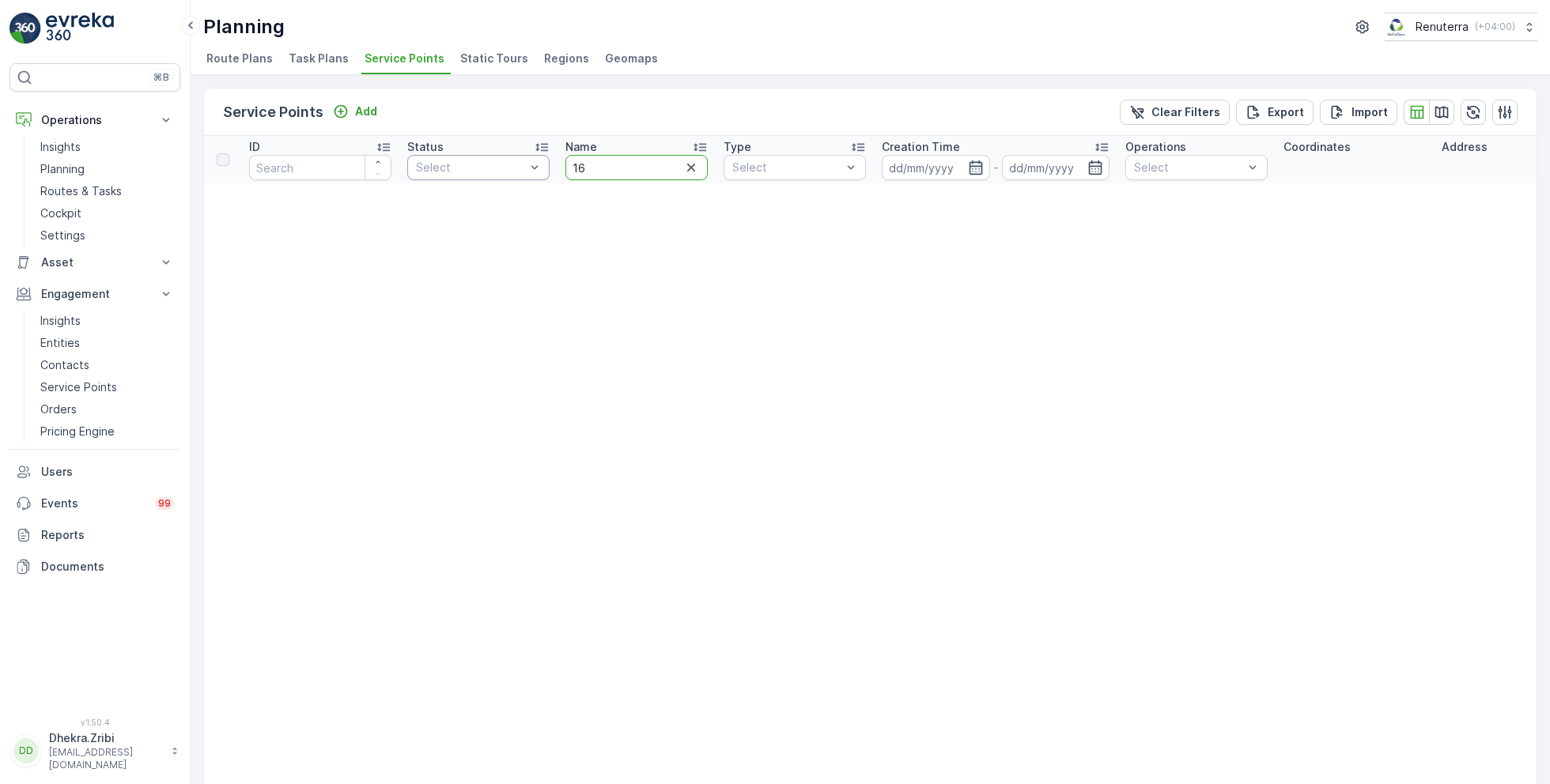
drag, startPoint x: 602, startPoint y: 171, endPoint x: 523, endPoint y: 159, distance: 79.9
type input "villa"
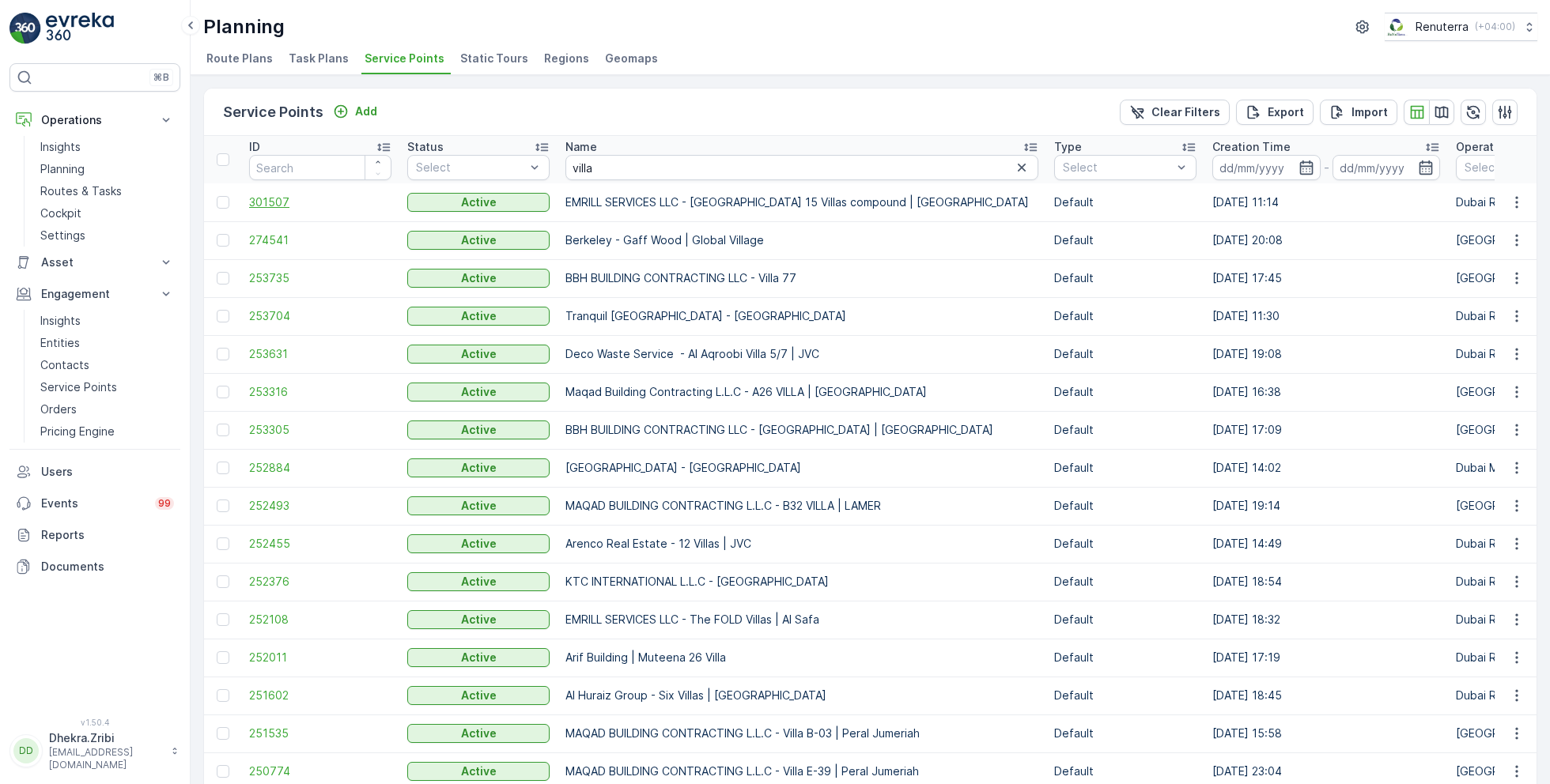
click at [259, 197] on span "301507" at bounding box center [321, 202] width 142 height 16
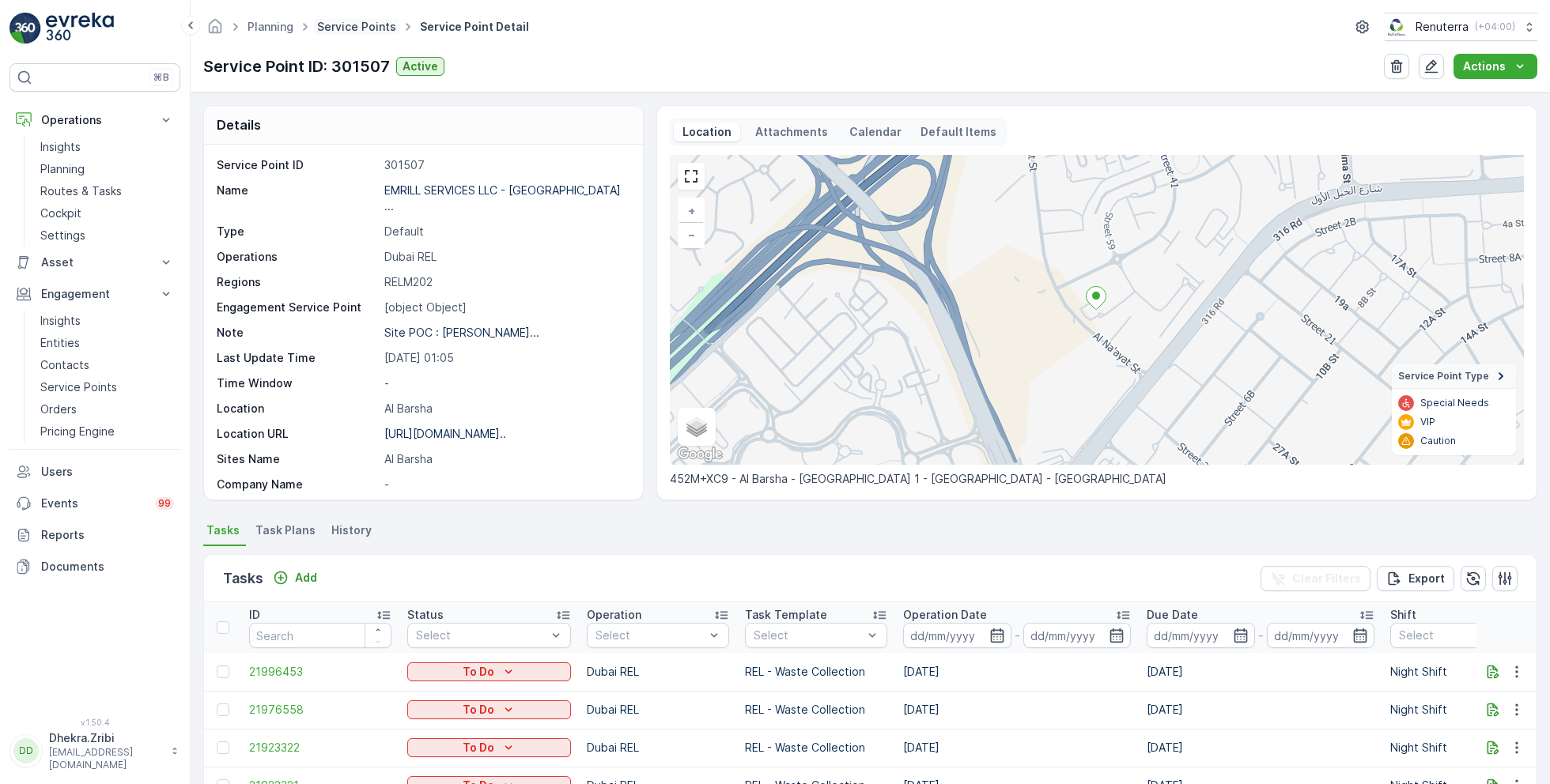
click at [359, 25] on link "Service Points" at bounding box center [356, 26] width 79 height 13
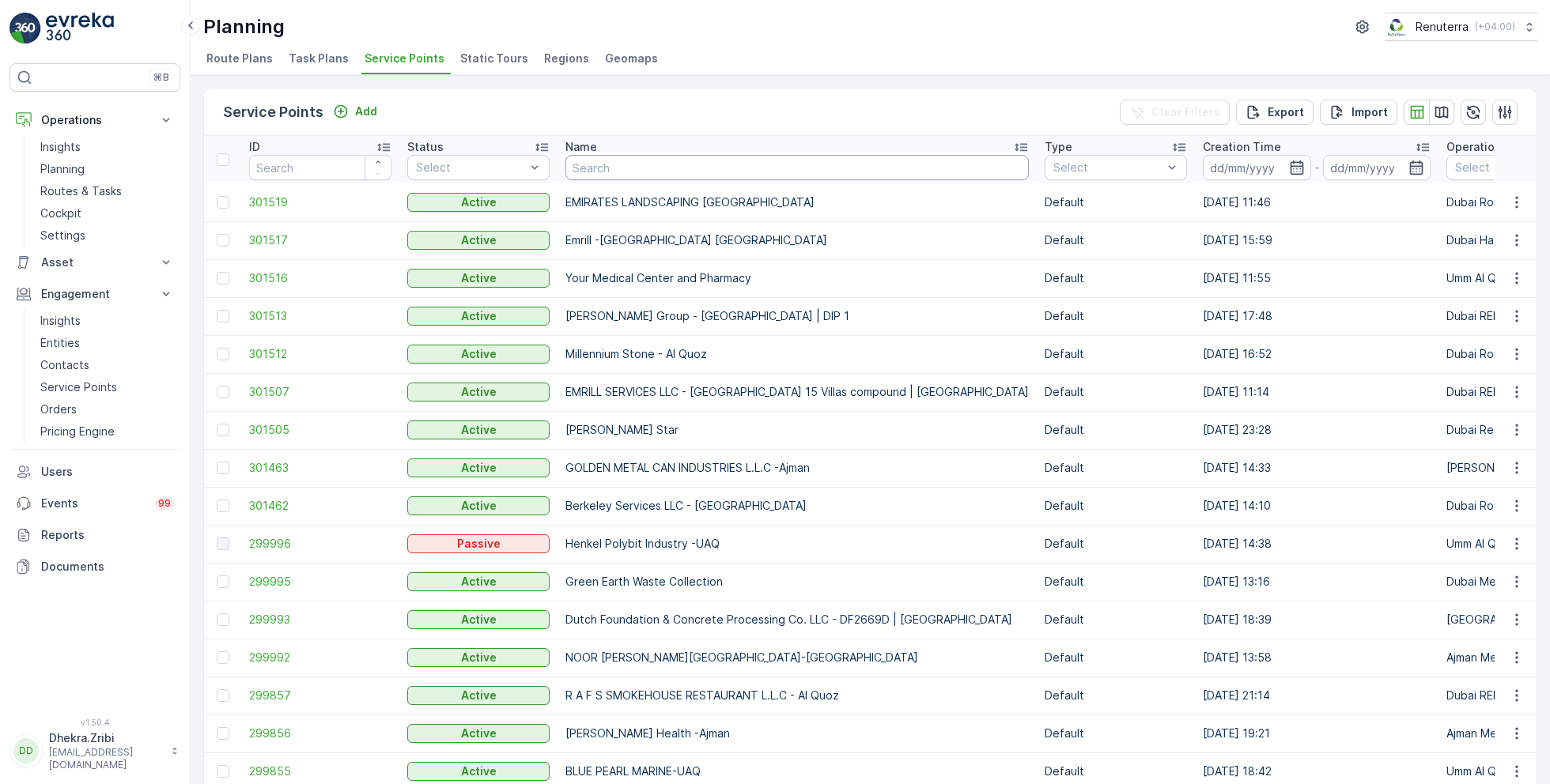
click at [696, 166] on input "text" at bounding box center [797, 167] width 463 height 25
type input "hssg"
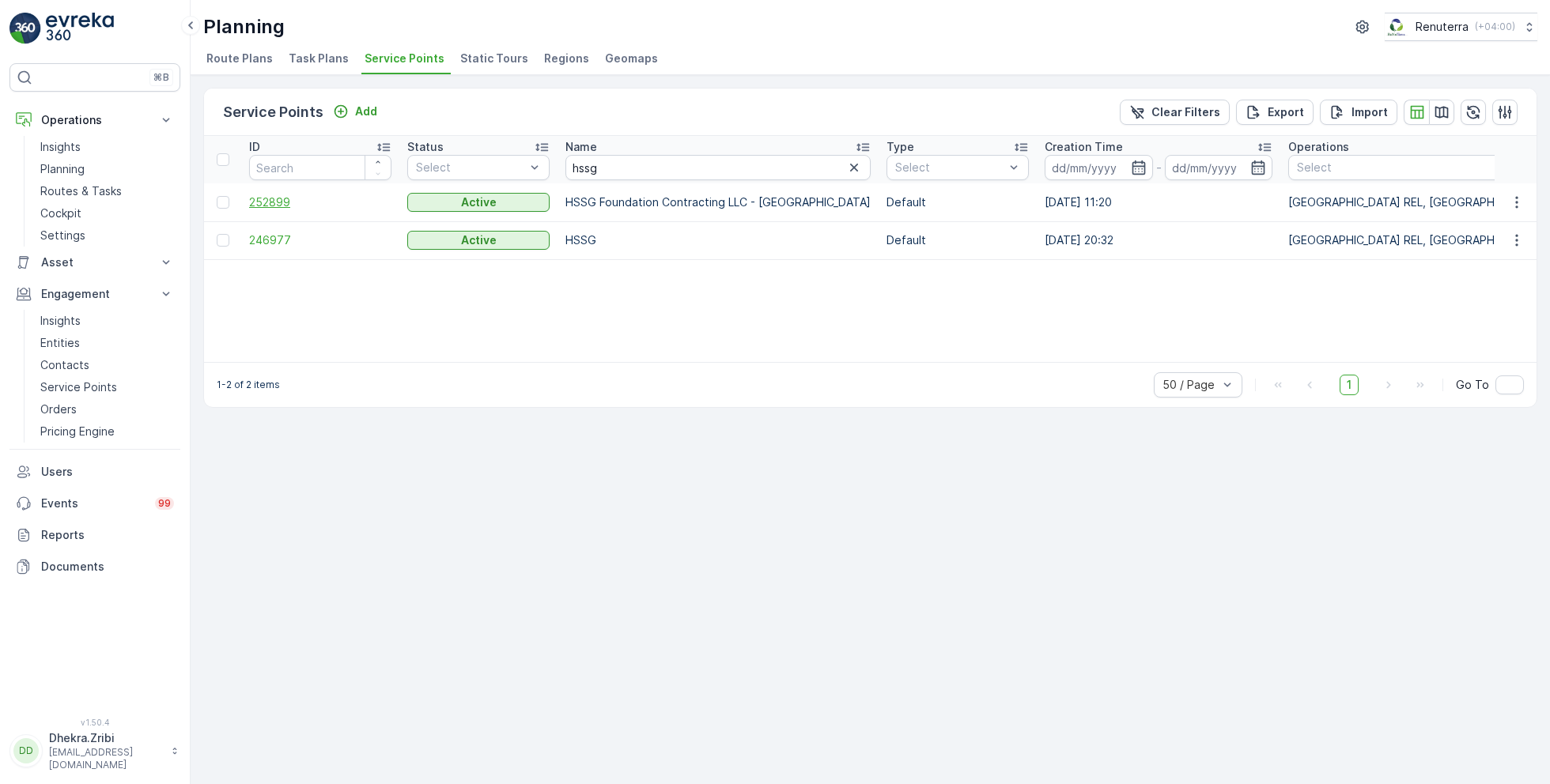
click at [271, 197] on span "252899" at bounding box center [321, 202] width 142 height 16
drag, startPoint x: 622, startPoint y: 166, endPoint x: 515, endPoint y: 159, distance: 107.2
type input "sobha"
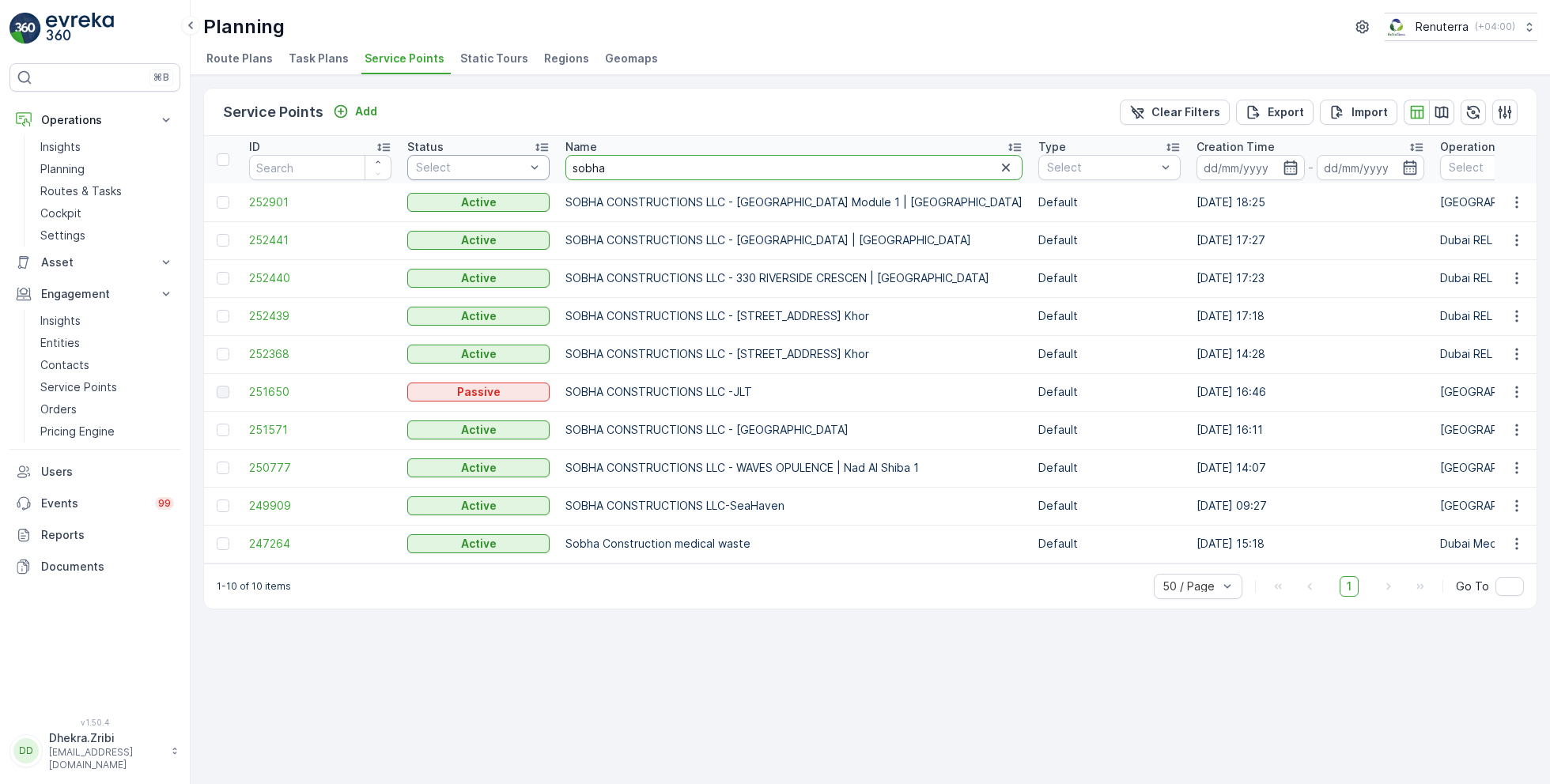
drag, startPoint x: 623, startPoint y: 161, endPoint x: 512, endPoint y: 163, distance: 111.0
type input "geop"
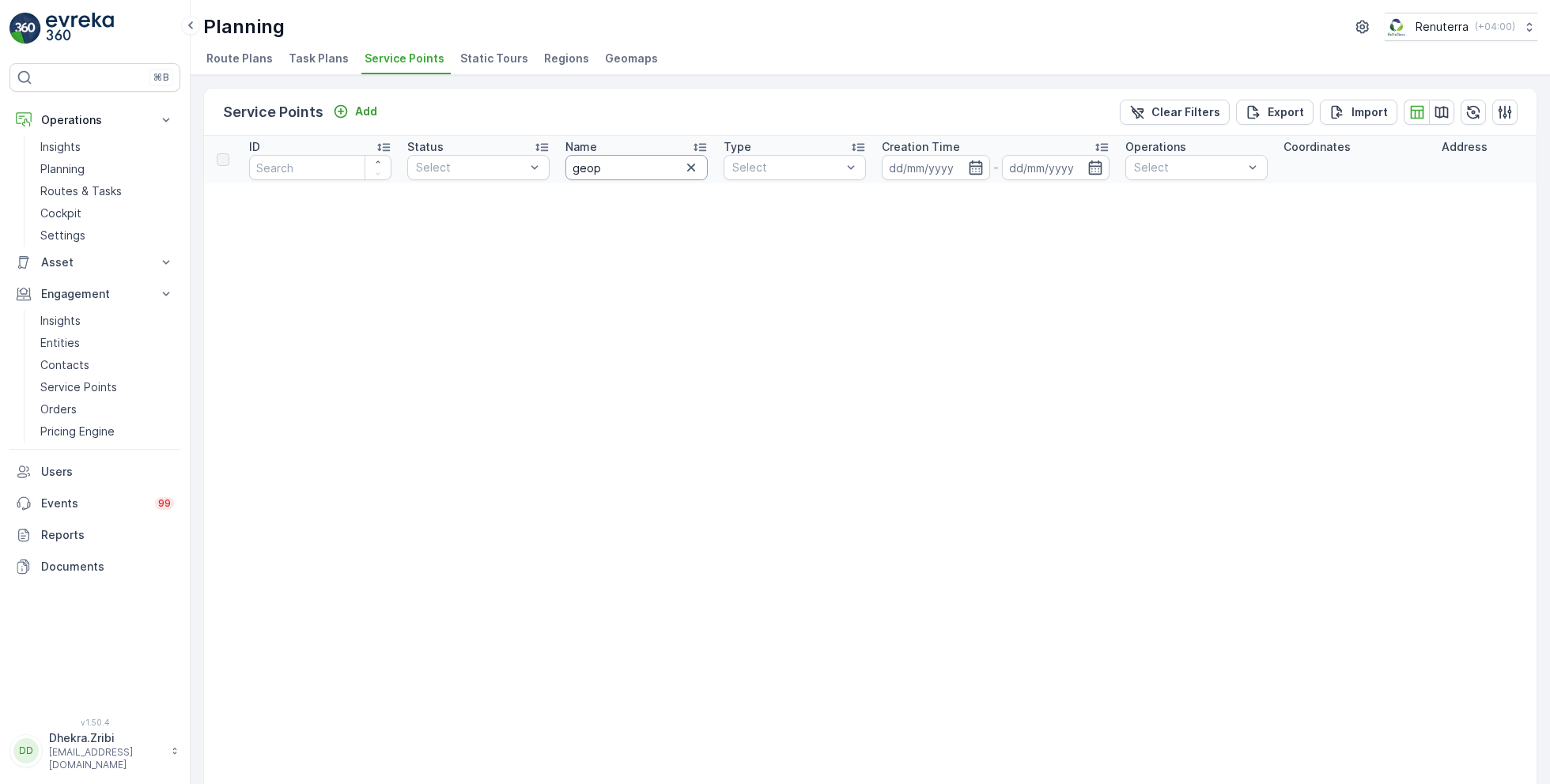
click at [627, 169] on input "geop" at bounding box center [637, 167] width 142 height 25
type input "geo"
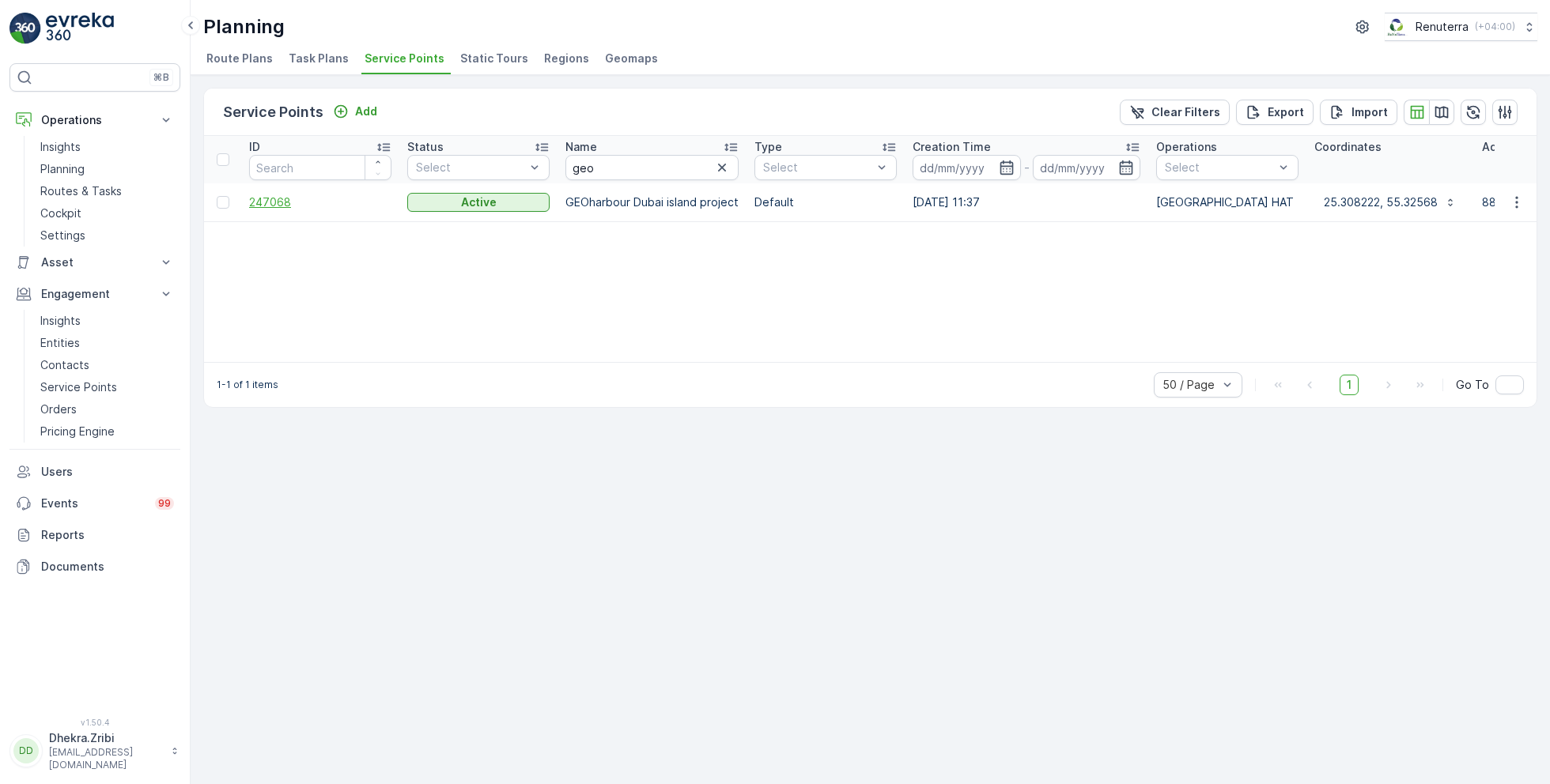
click at [261, 195] on span "247068" at bounding box center [321, 202] width 142 height 16
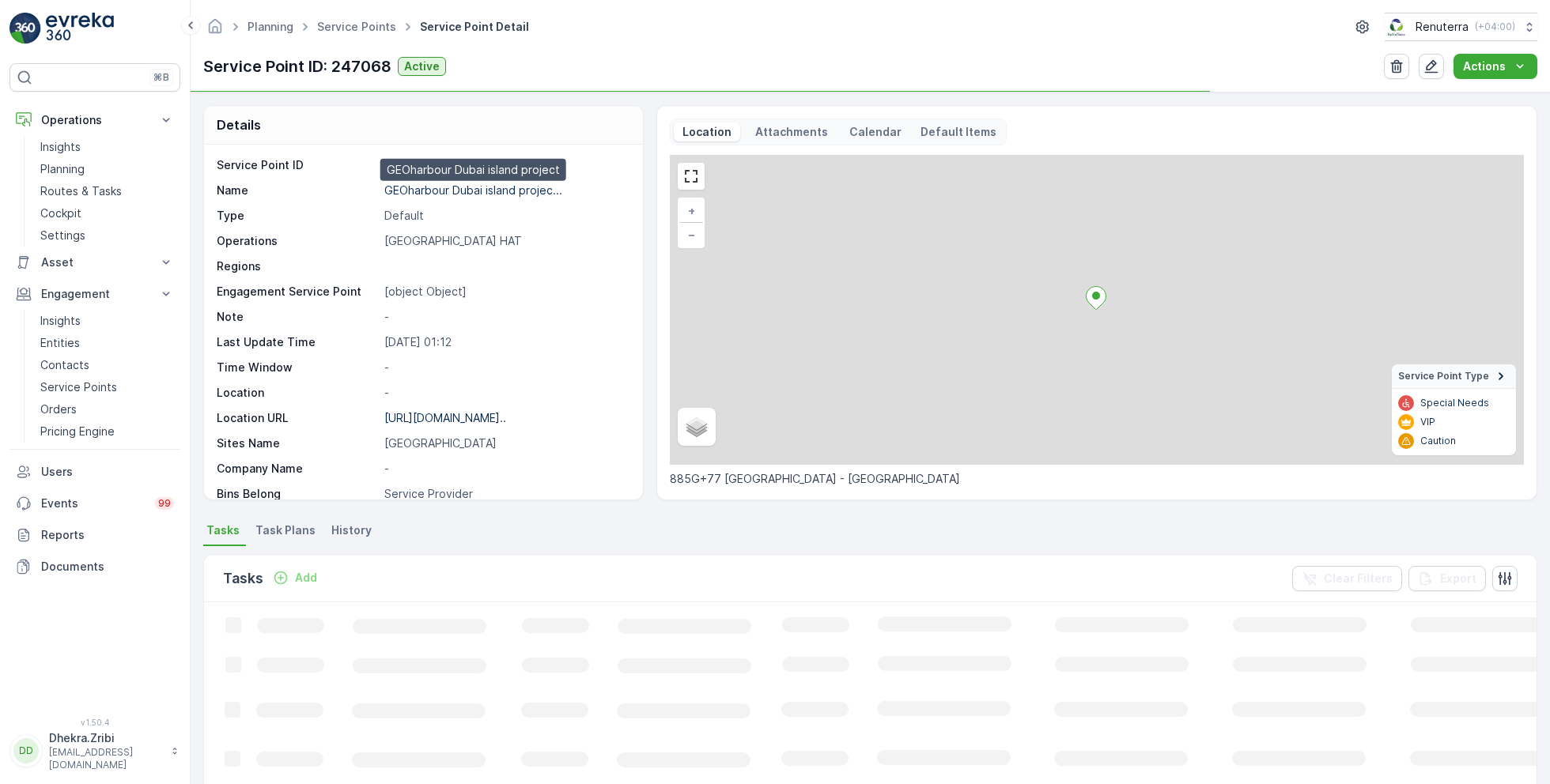
click at [447, 187] on p "GEOharbour Dubai island projec..." at bounding box center [474, 190] width 178 height 13
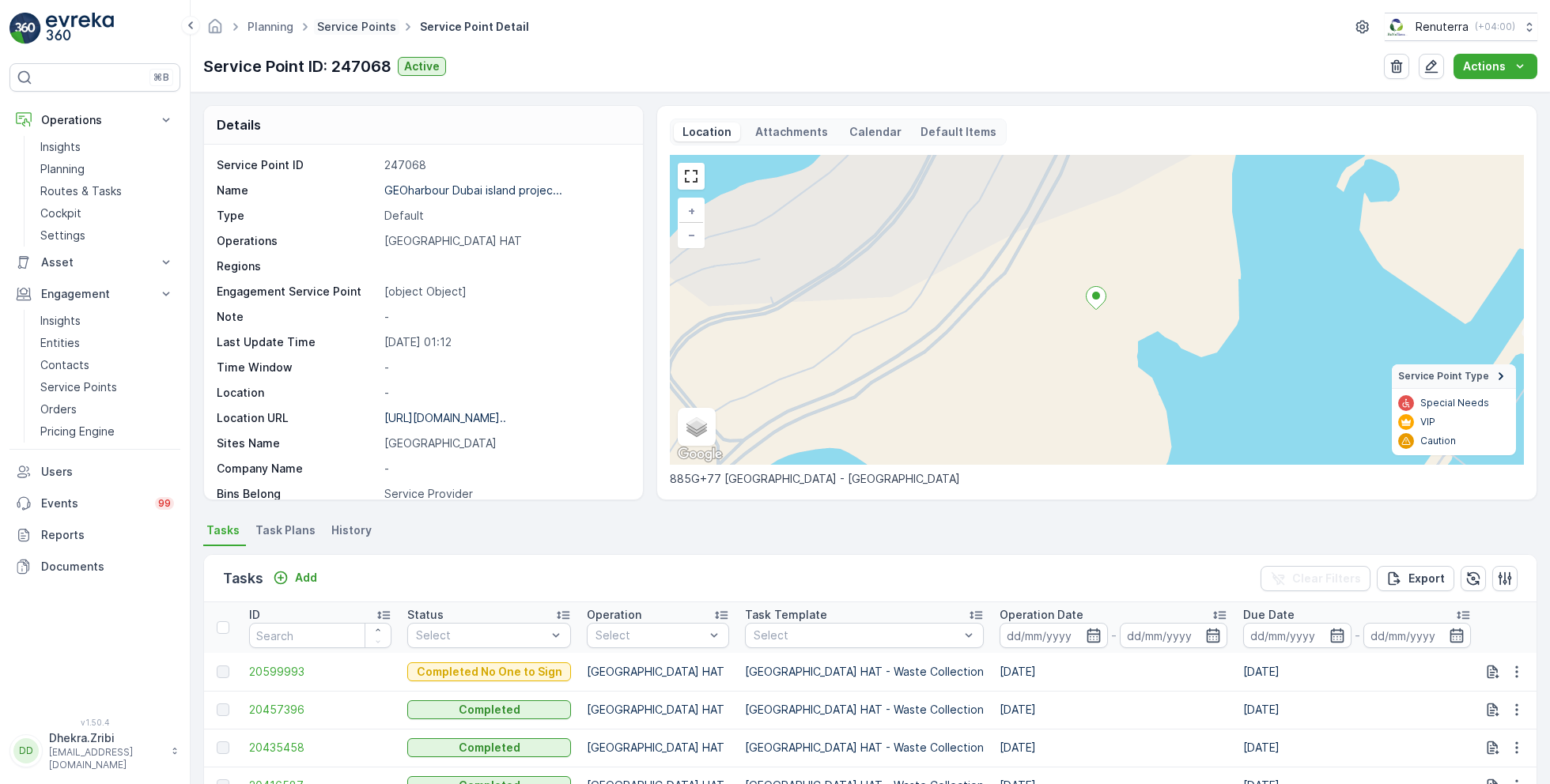
click at [359, 27] on link "Service Points" at bounding box center [356, 26] width 79 height 13
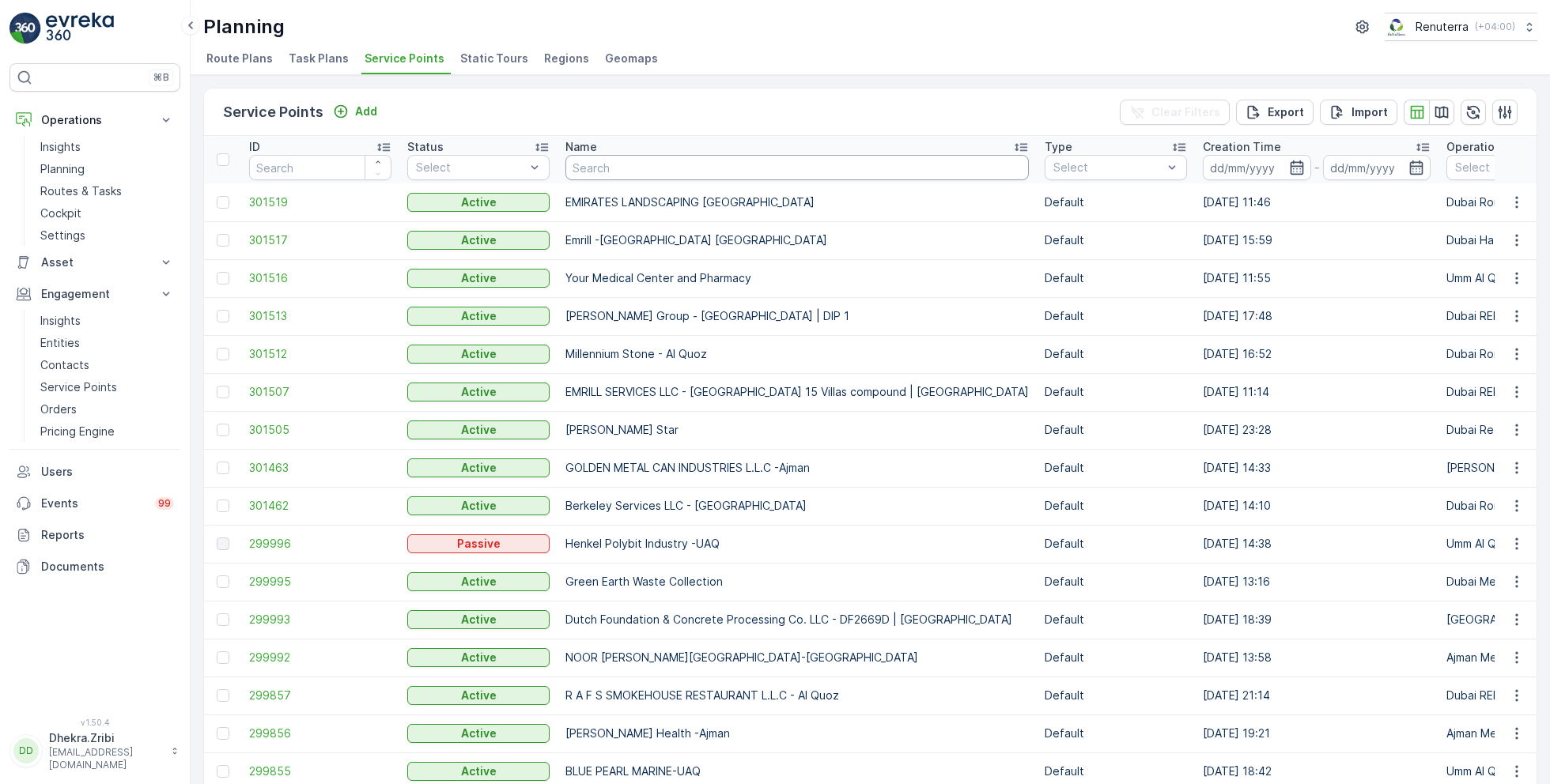
click at [640, 163] on input "text" at bounding box center [797, 167] width 463 height 25
type input "geo"
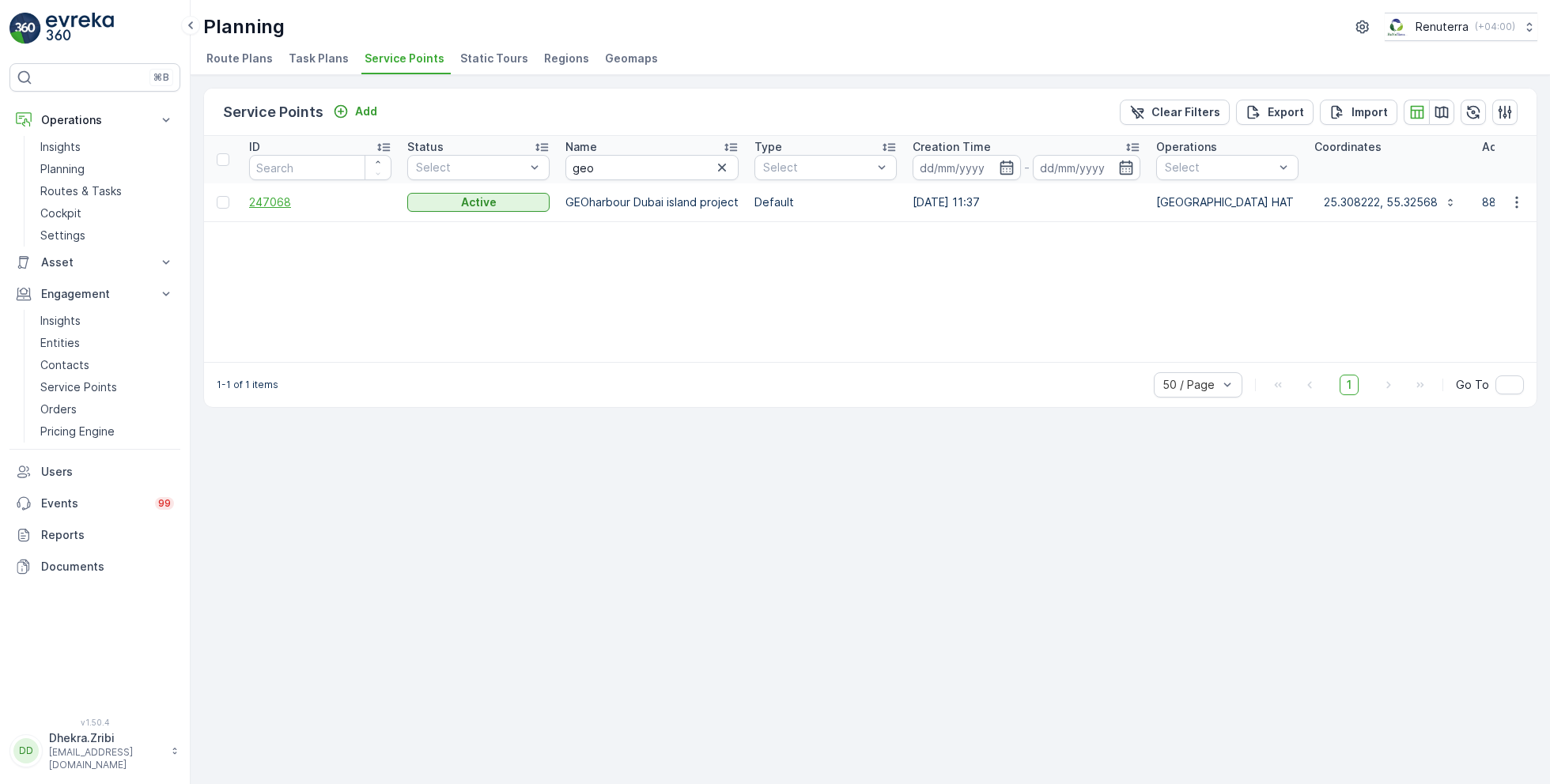
click at [284, 201] on span "247068" at bounding box center [321, 202] width 142 height 16
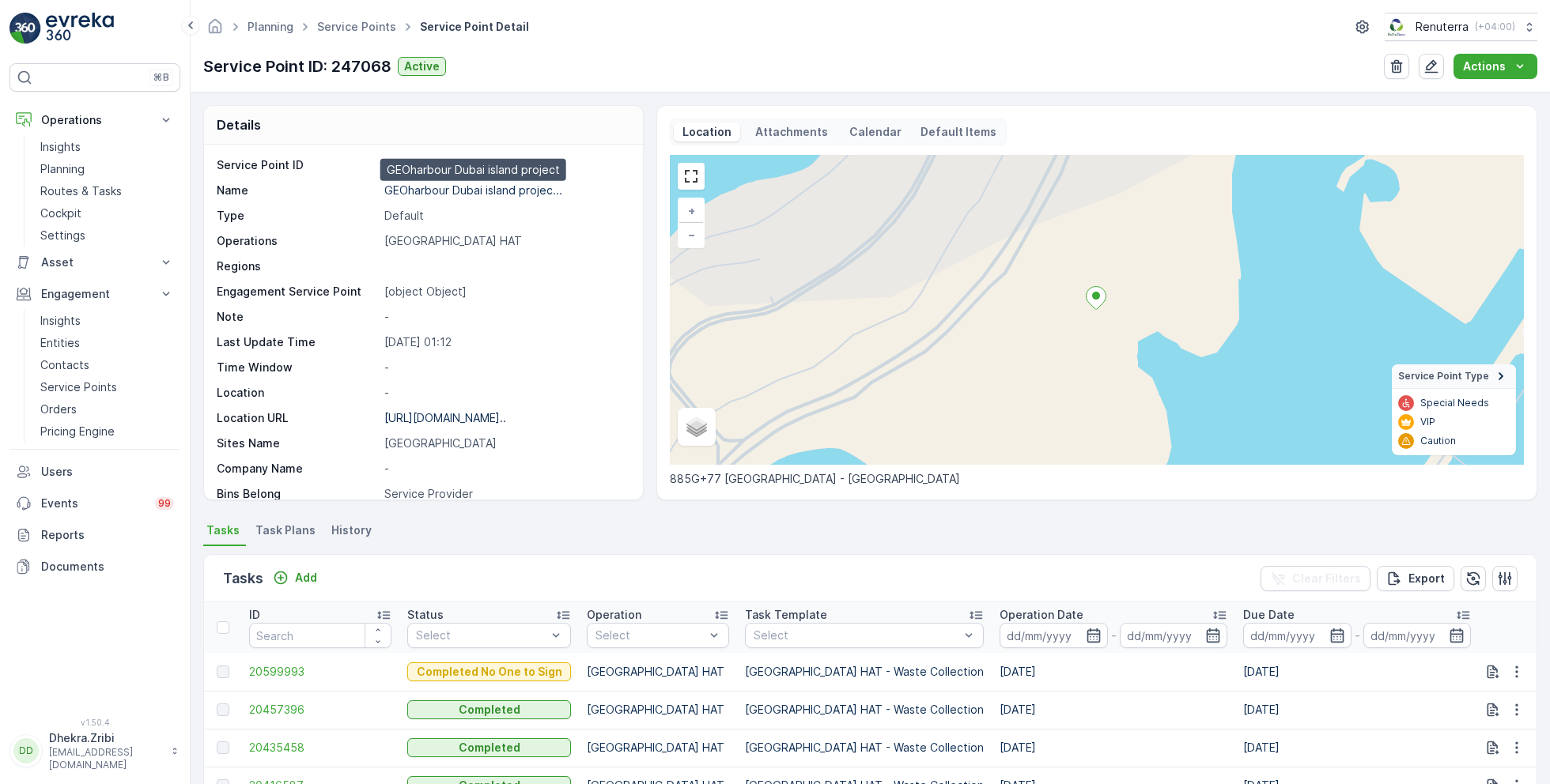
click at [469, 194] on p "GEOharbour Dubai island projec..." at bounding box center [474, 190] width 178 height 13
click at [363, 26] on link "Service Points" at bounding box center [356, 26] width 79 height 13
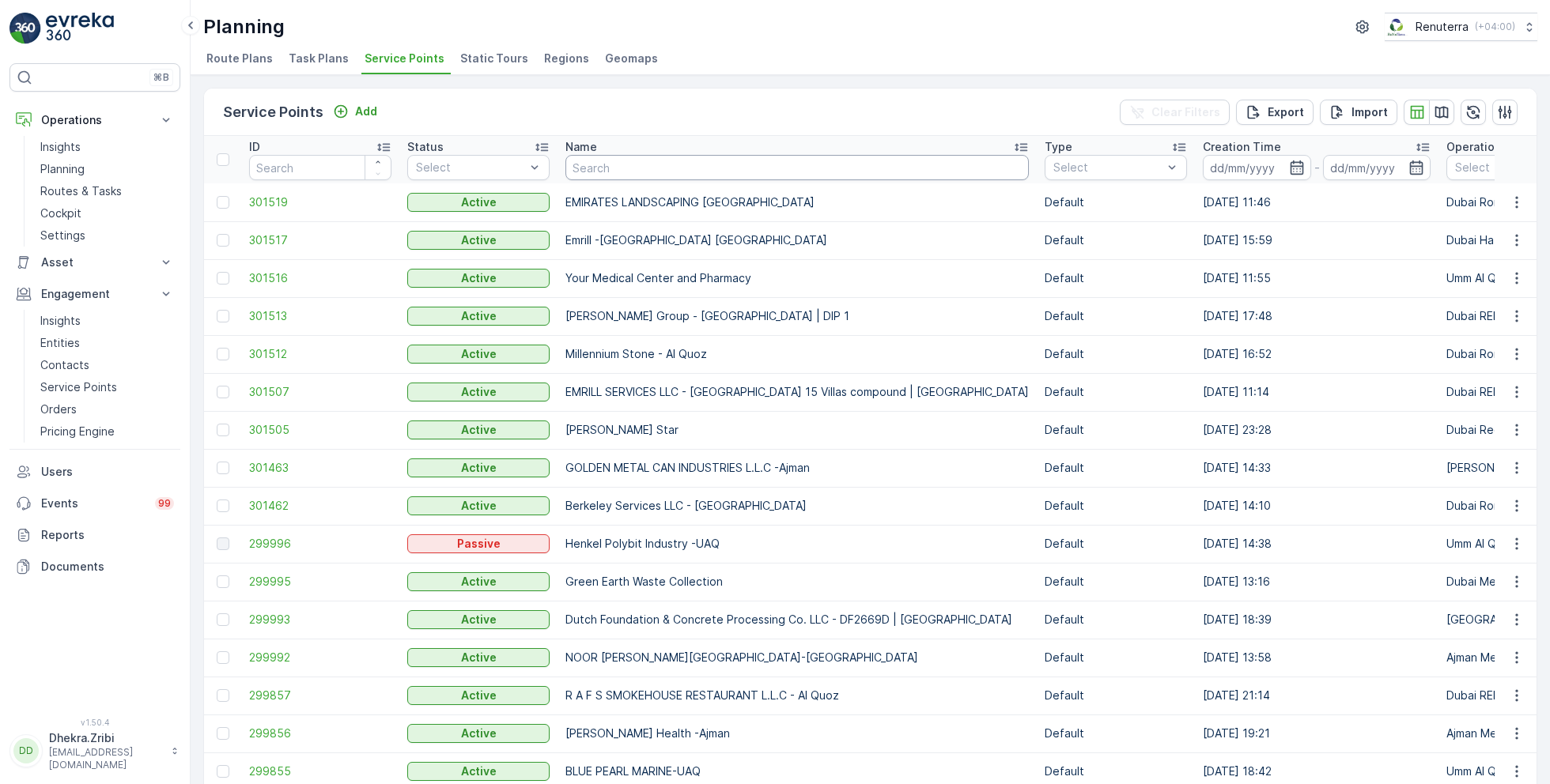
click at [681, 173] on input "text" at bounding box center [797, 167] width 463 height 25
type input "deco waste"
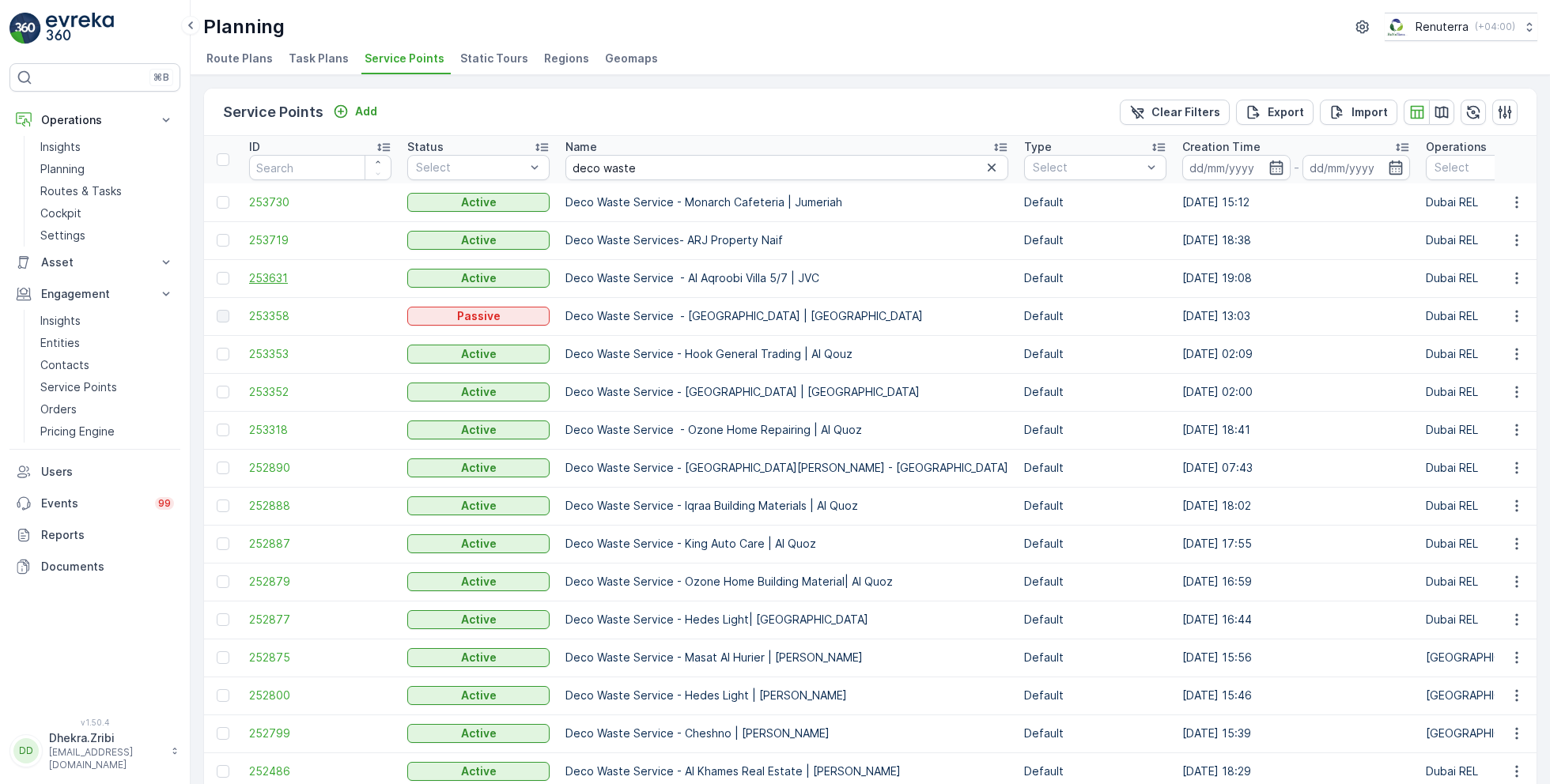
click at [279, 275] on span "253631" at bounding box center [321, 279] width 142 height 16
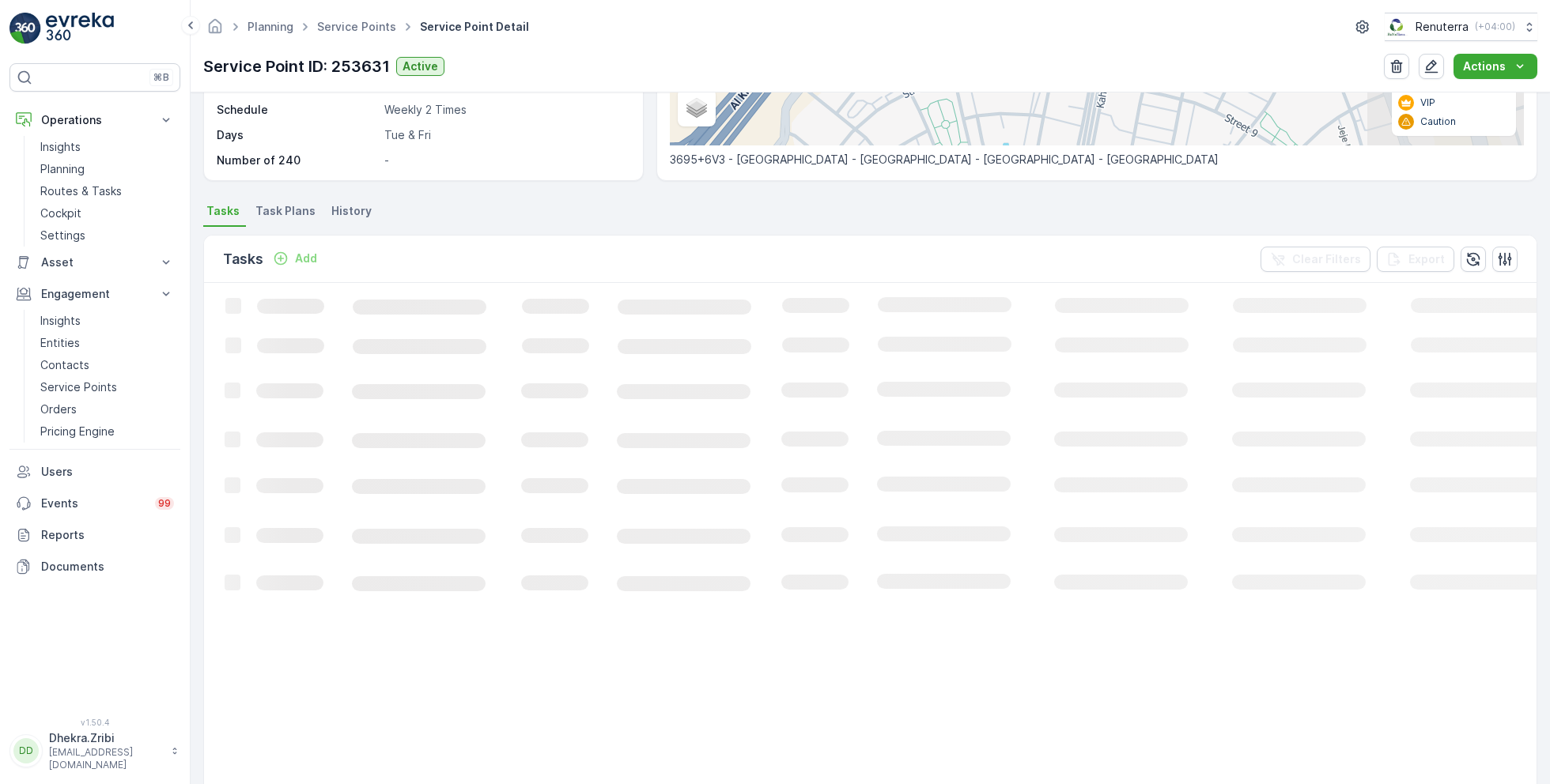
scroll to position [109, 0]
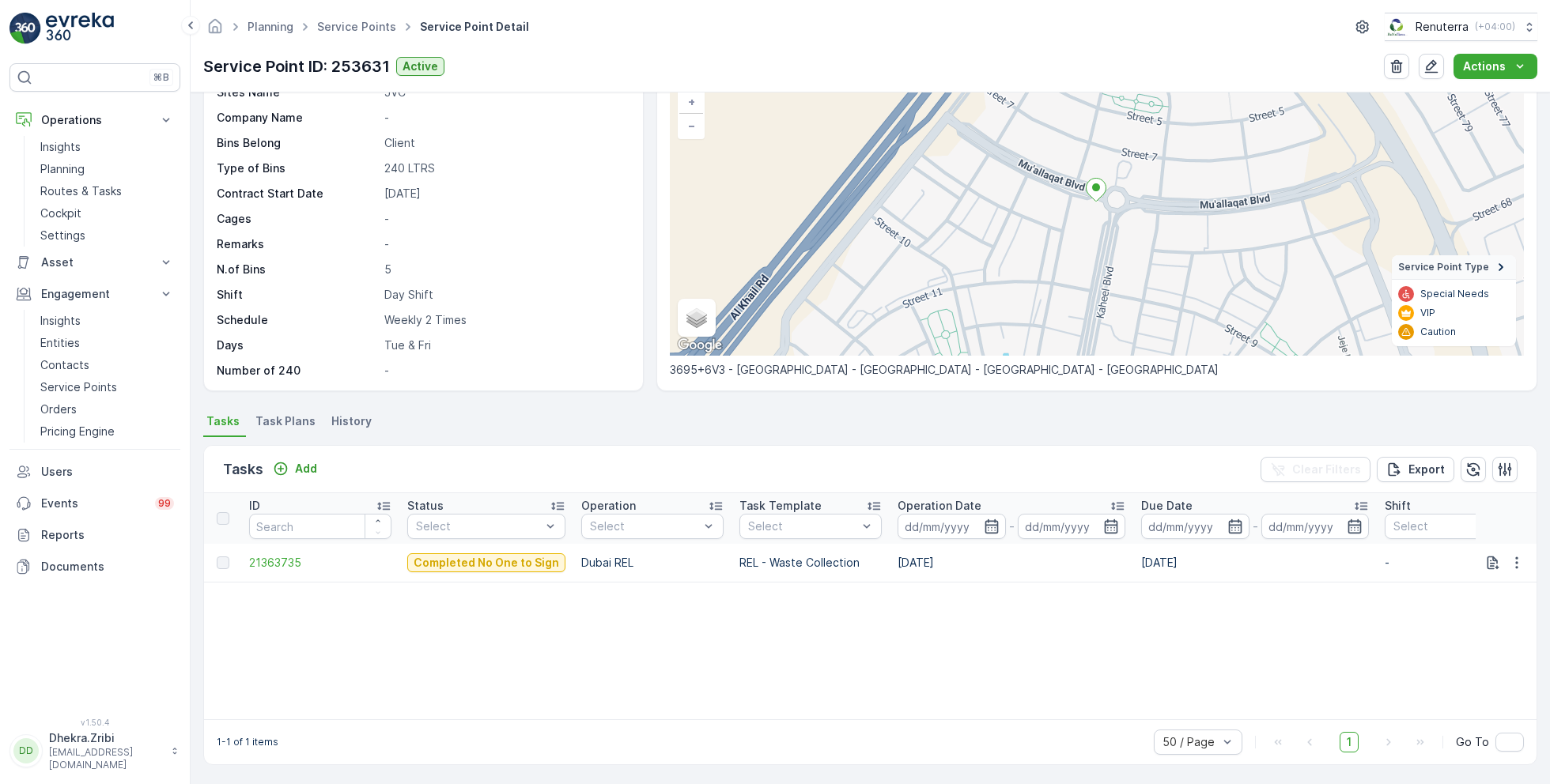
click at [290, 424] on span "Task Plans" at bounding box center [285, 421] width 60 height 16
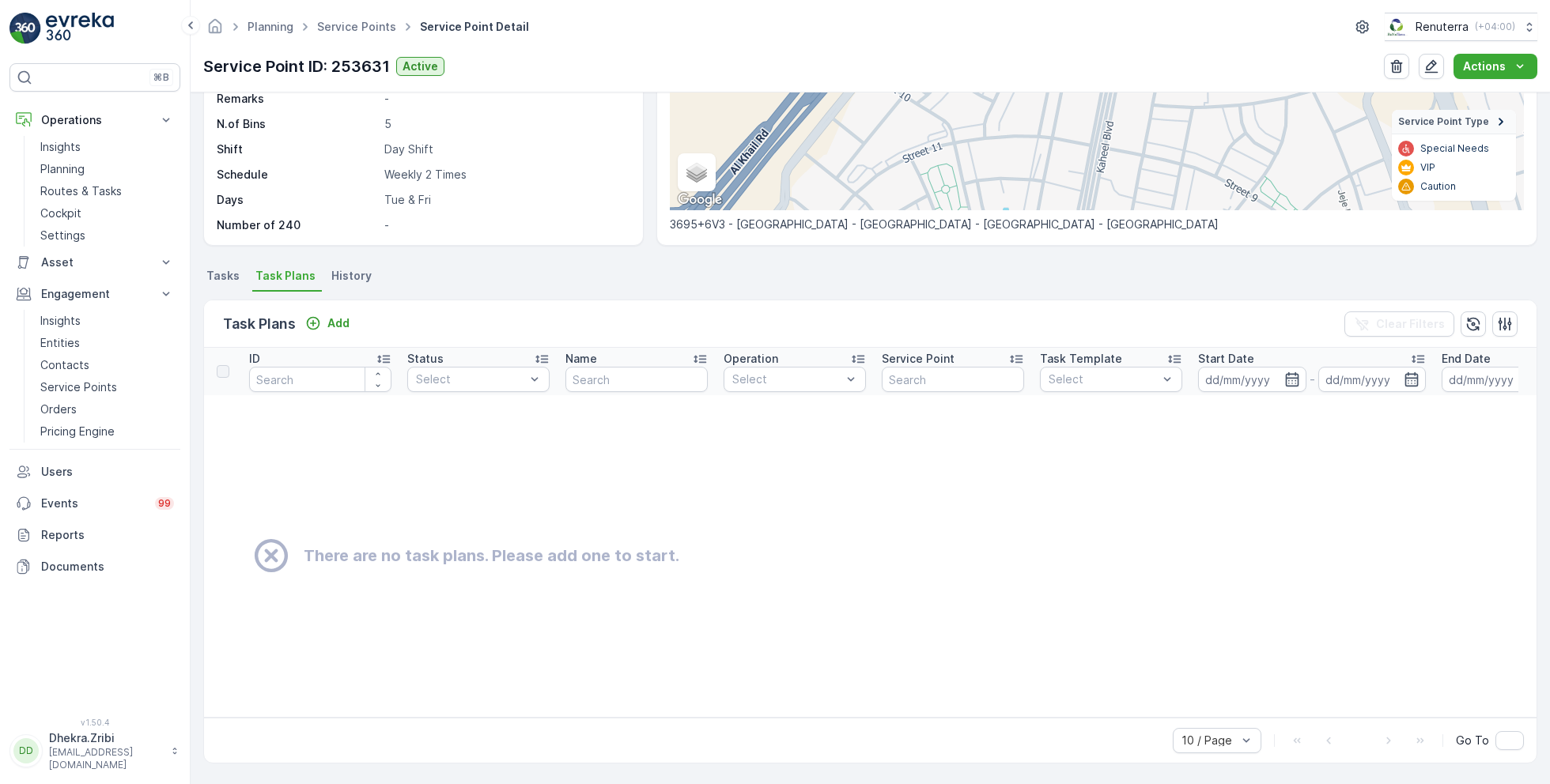
scroll to position [260, 0]
click at [220, 268] on span "Tasks" at bounding box center [223, 276] width 33 height 16
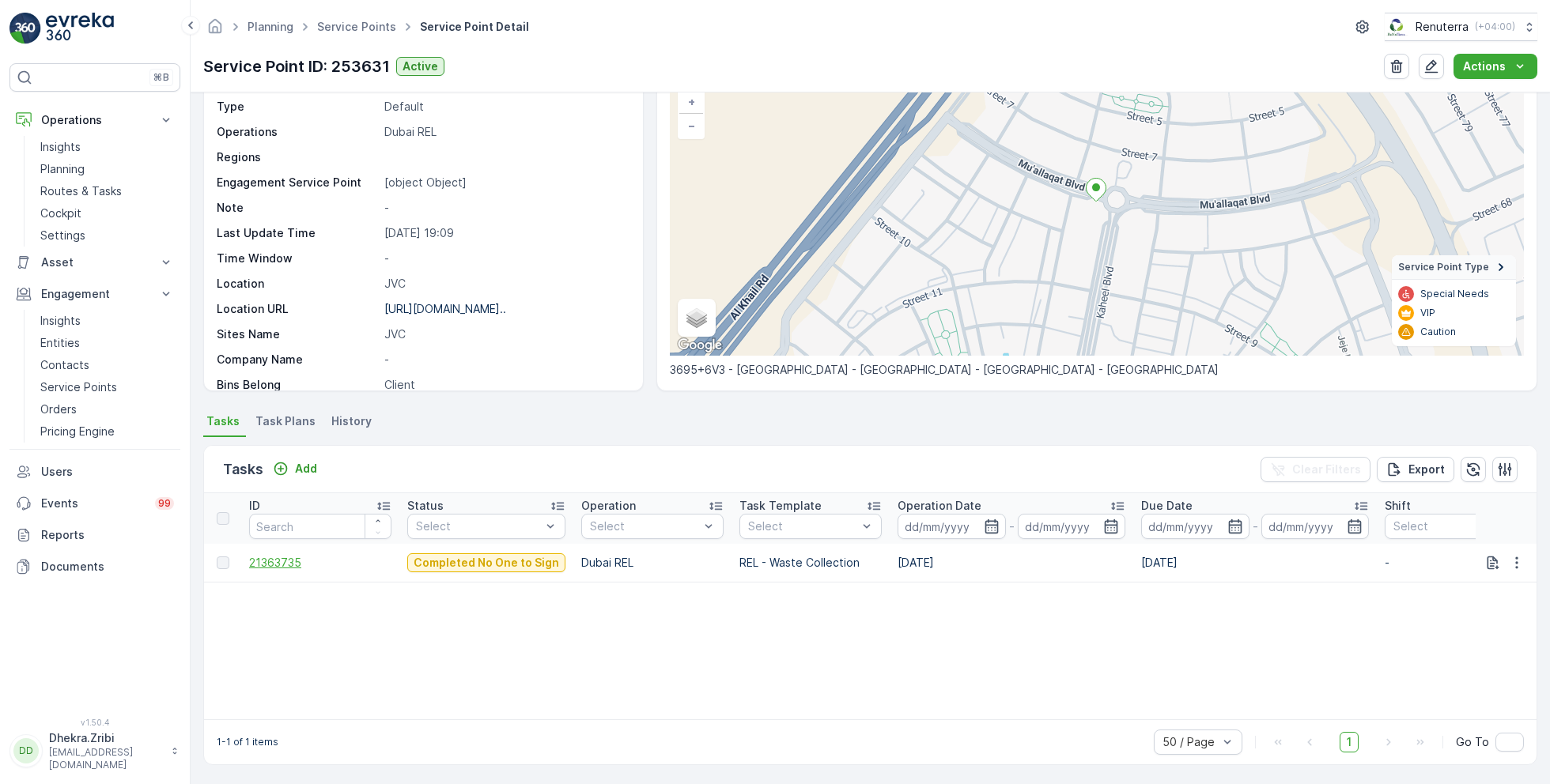
click at [288, 557] on span "21363735" at bounding box center [321, 562] width 142 height 16
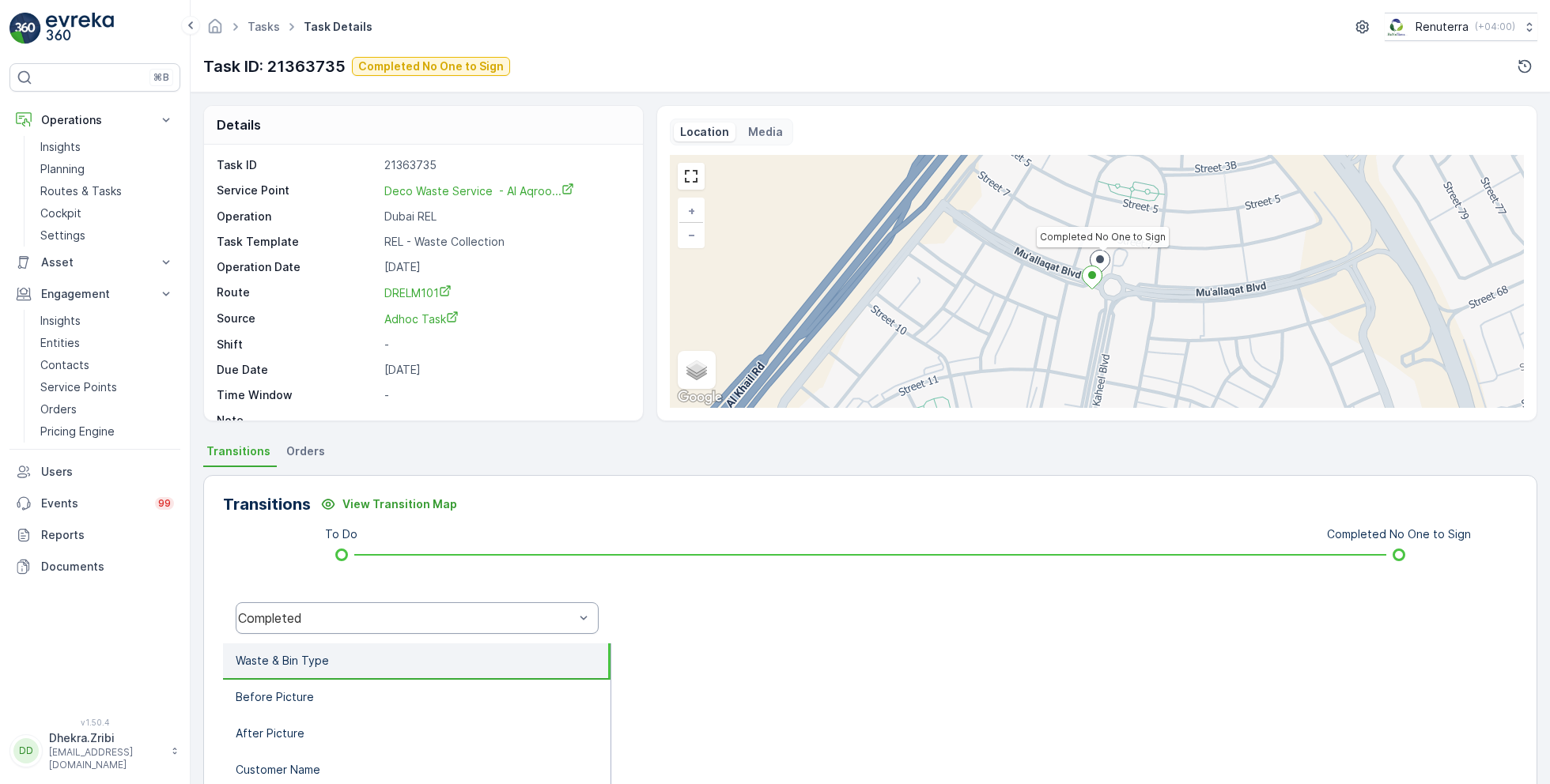
click at [353, 609] on div "Completed" at bounding box center [418, 618] width 363 height 32
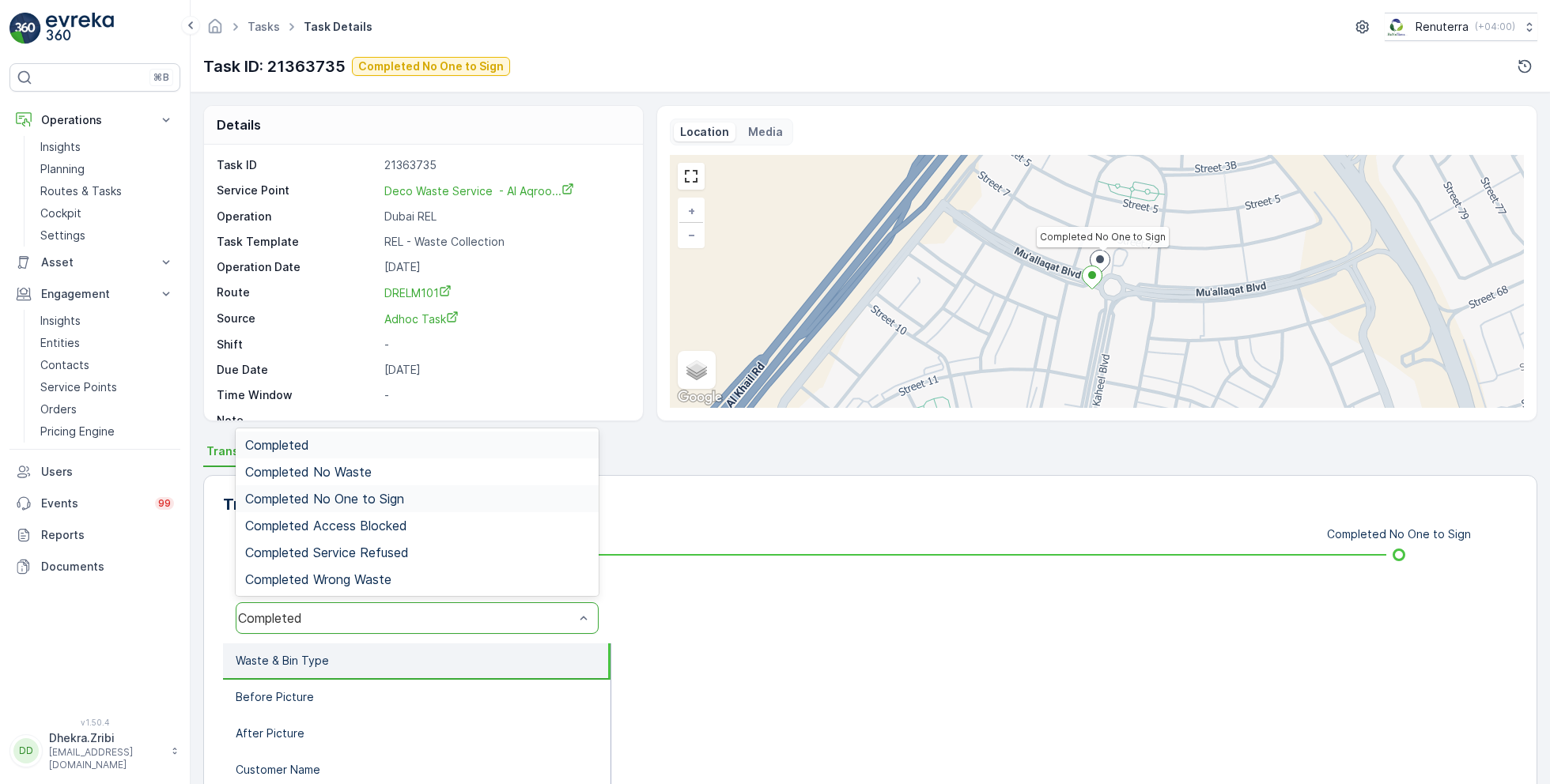
click at [396, 505] on span "Completed No One to Sign" at bounding box center [324, 498] width 159 height 14
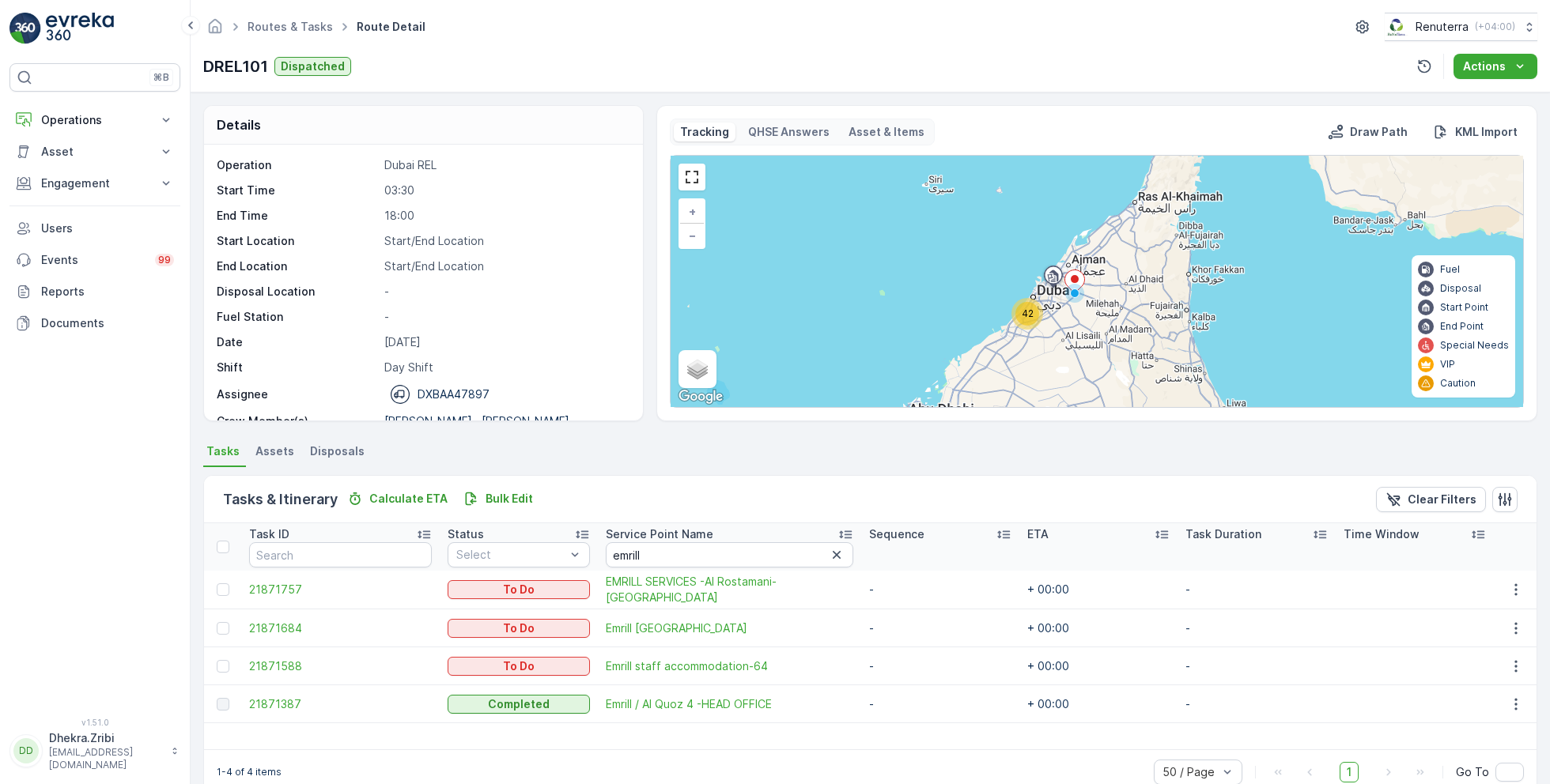
drag, startPoint x: 989, startPoint y: 360, endPoint x: 1001, endPoint y: 357, distance: 12.4
click at [993, 357] on div "42 + − Satellite Roadmap Terrain Hybrid Leaflet Keyboard shortcuts Map Data Map…" at bounding box center [1096, 281] width 852 height 251
click at [1028, 314] on div "42" at bounding box center [1031, 310] width 24 height 24
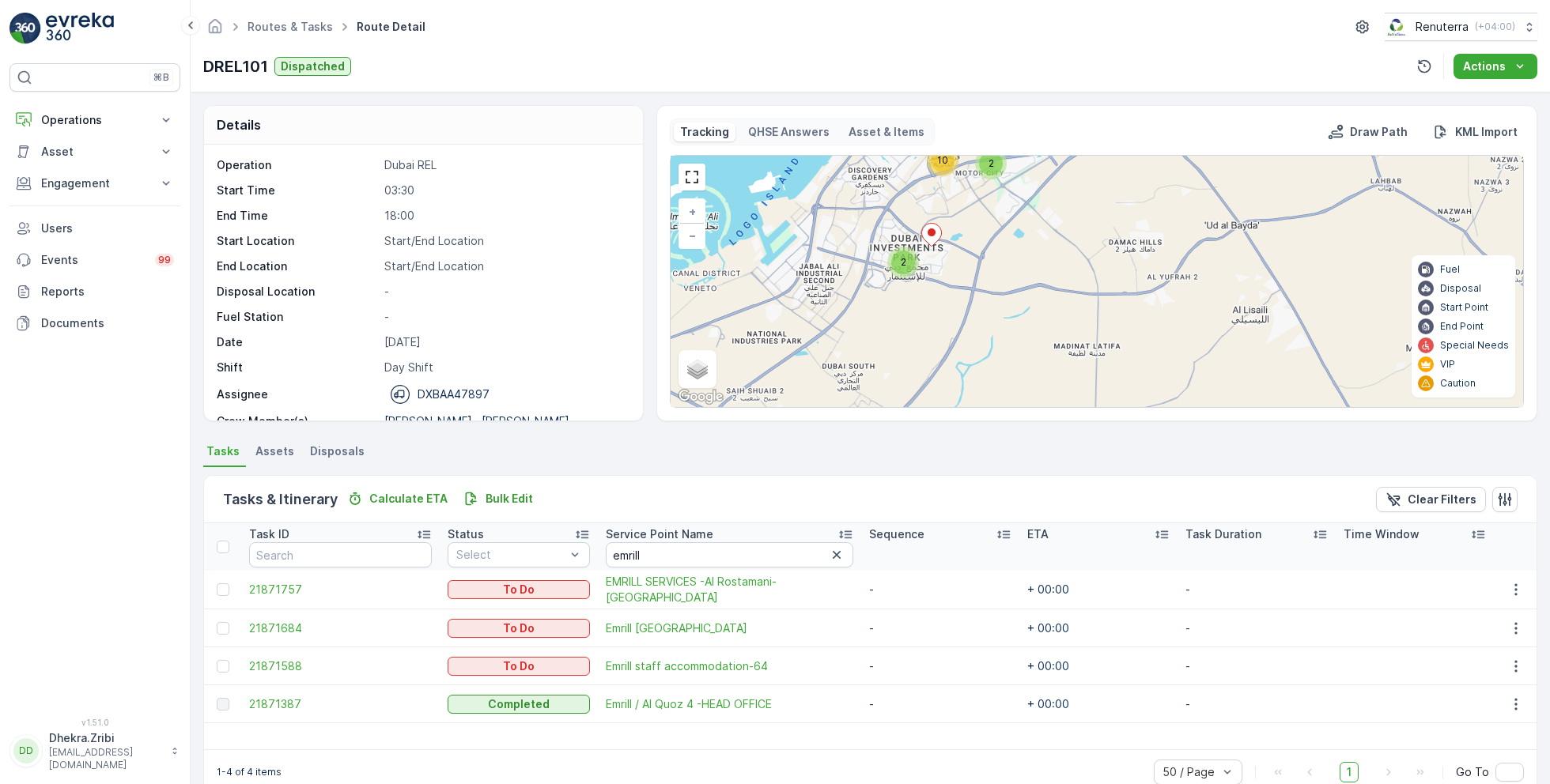
drag, startPoint x: 1025, startPoint y: 325, endPoint x: 896, endPoint y: 182, distance: 192.6
click at [896, 182] on div "2 2 10 7 19 + − Satellite Roadmap Terrain Hybrid Leaflet Keyboard shortcuts Map…" at bounding box center [1096, 281] width 852 height 251
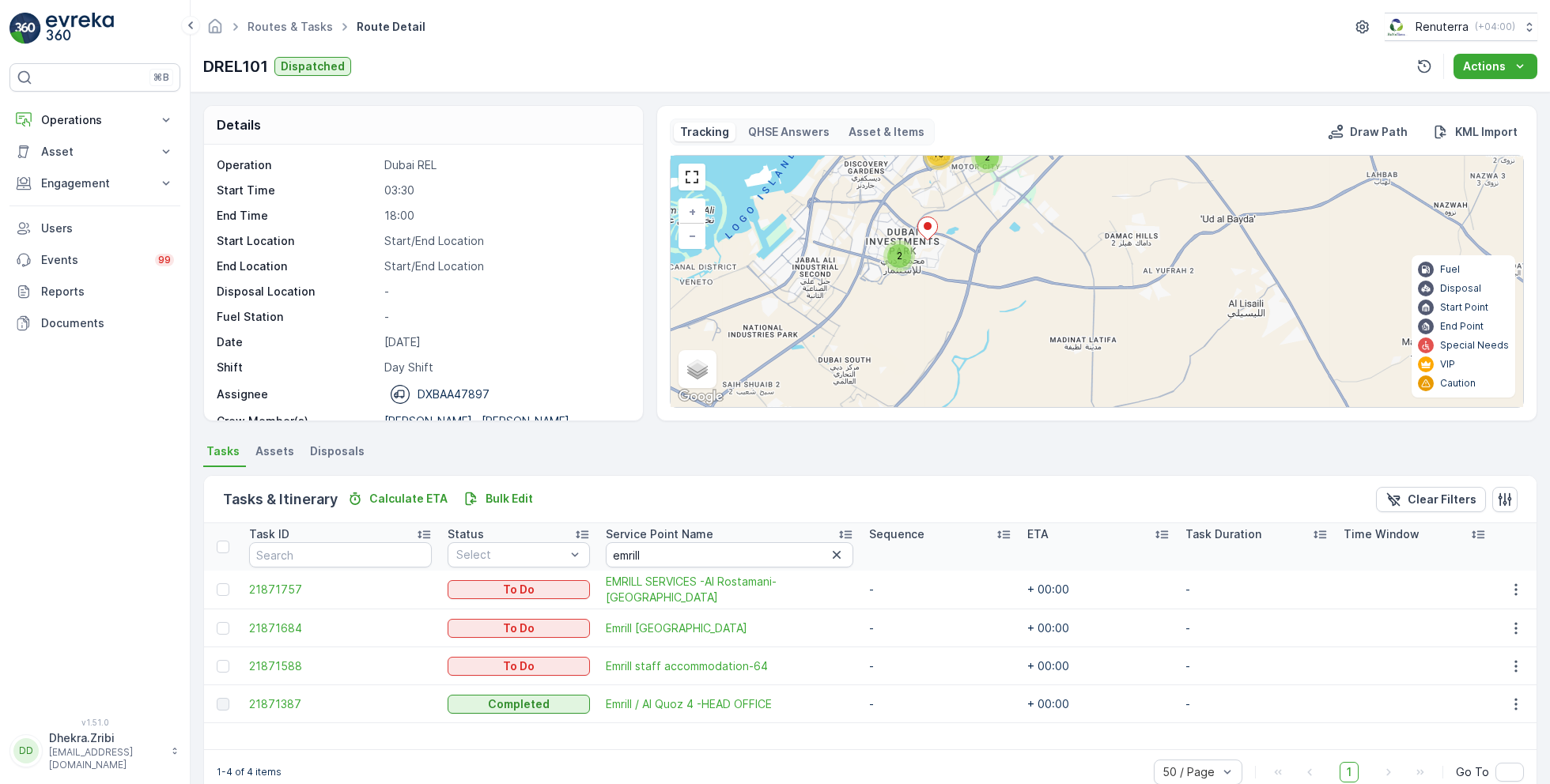
click at [903, 263] on div "2" at bounding box center [898, 255] width 24 height 24
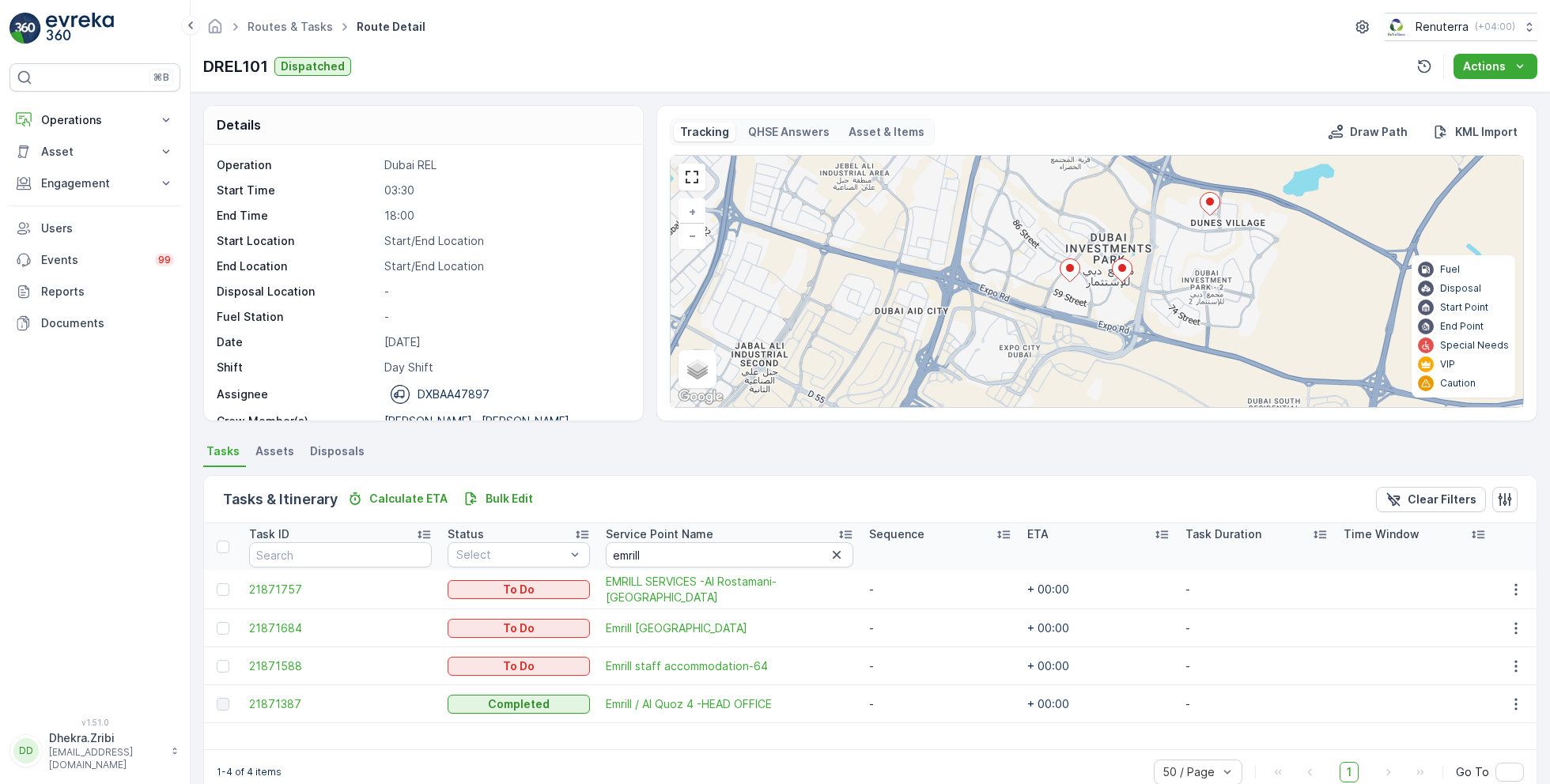
click at [1067, 274] on icon at bounding box center [1070, 271] width 20 height 23
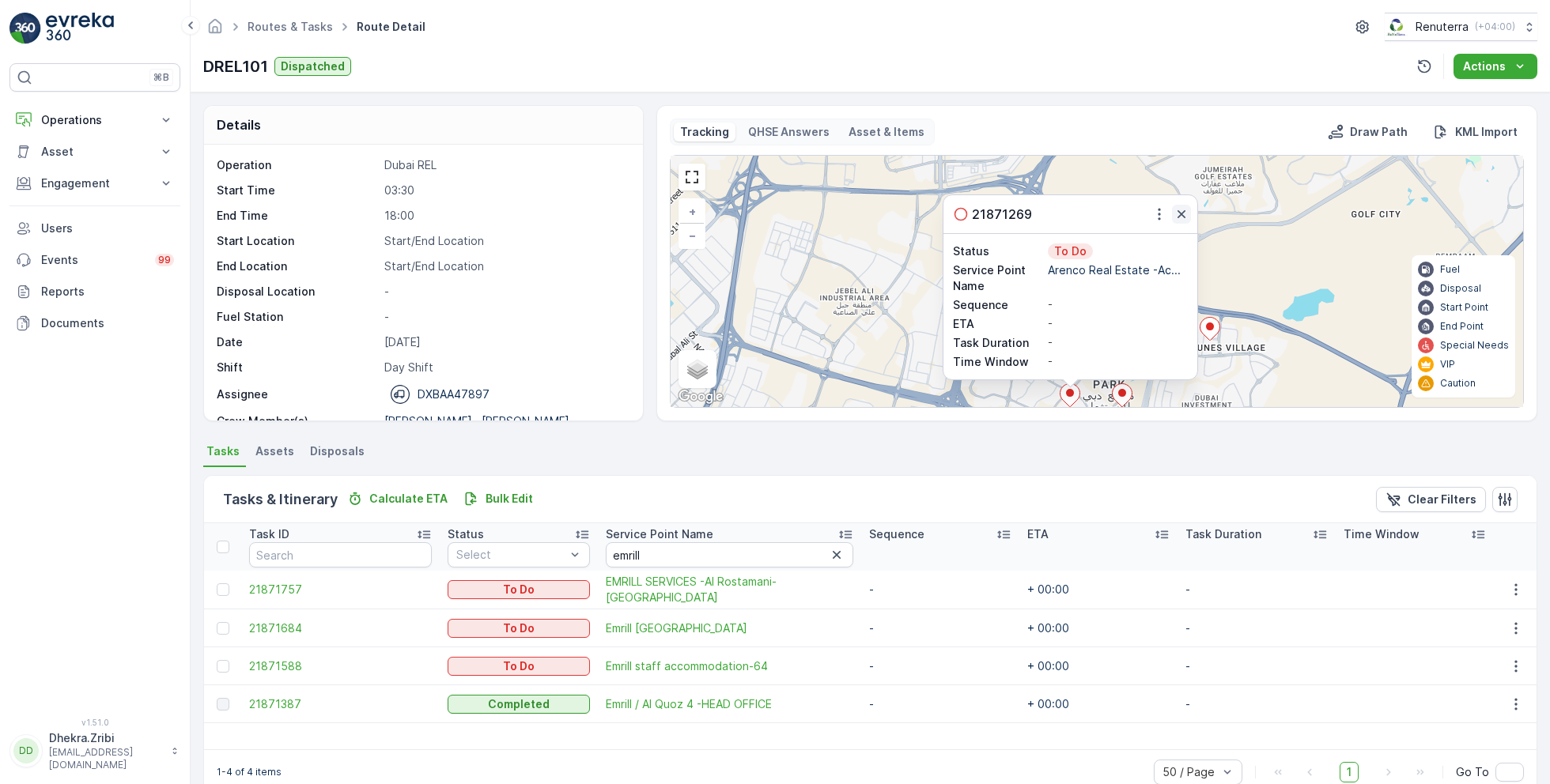
click at [1180, 211] on icon "button" at bounding box center [1181, 214] width 8 height 8
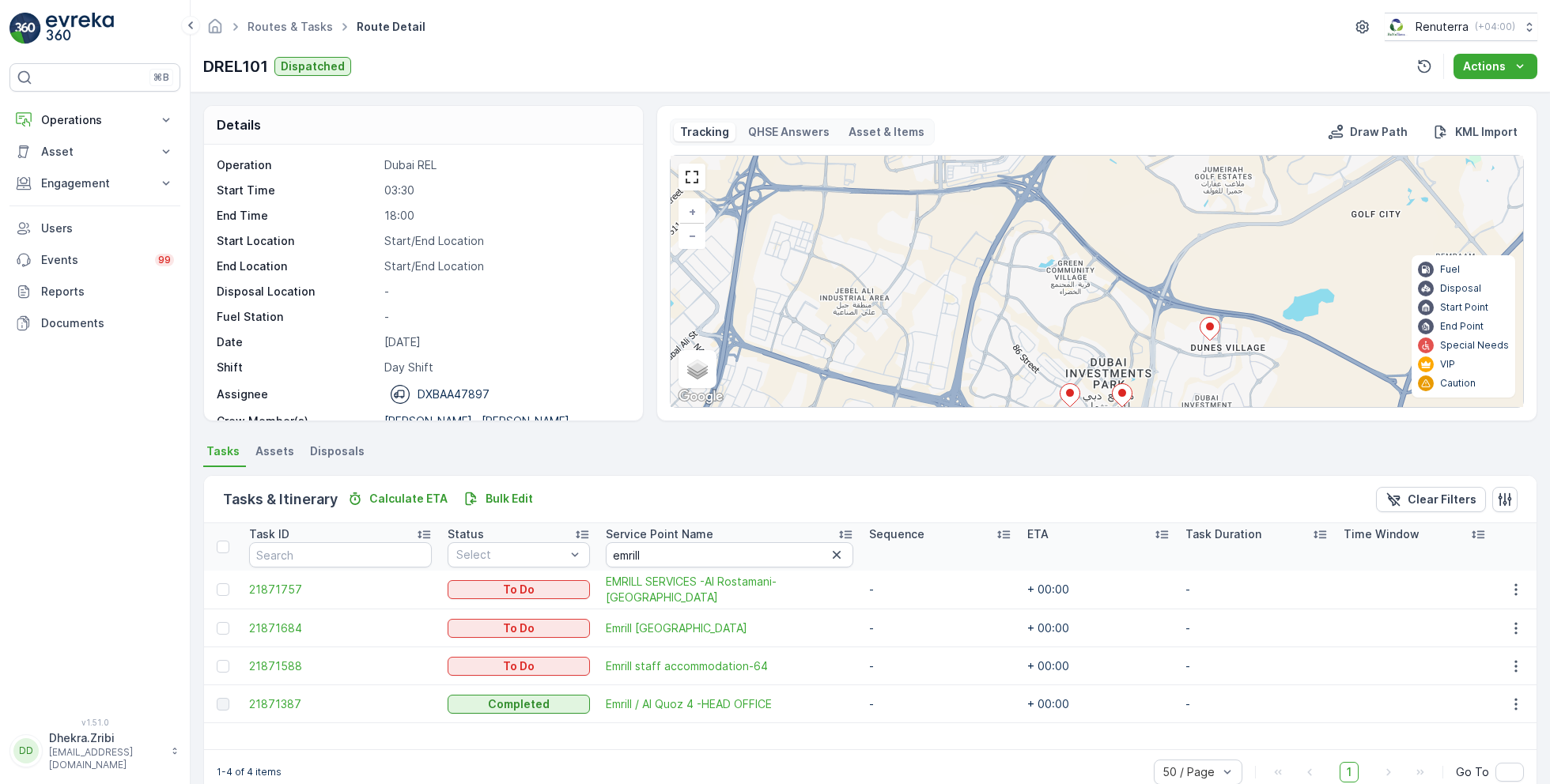
click at [1120, 392] on ellipse at bounding box center [1122, 392] width 8 height 8
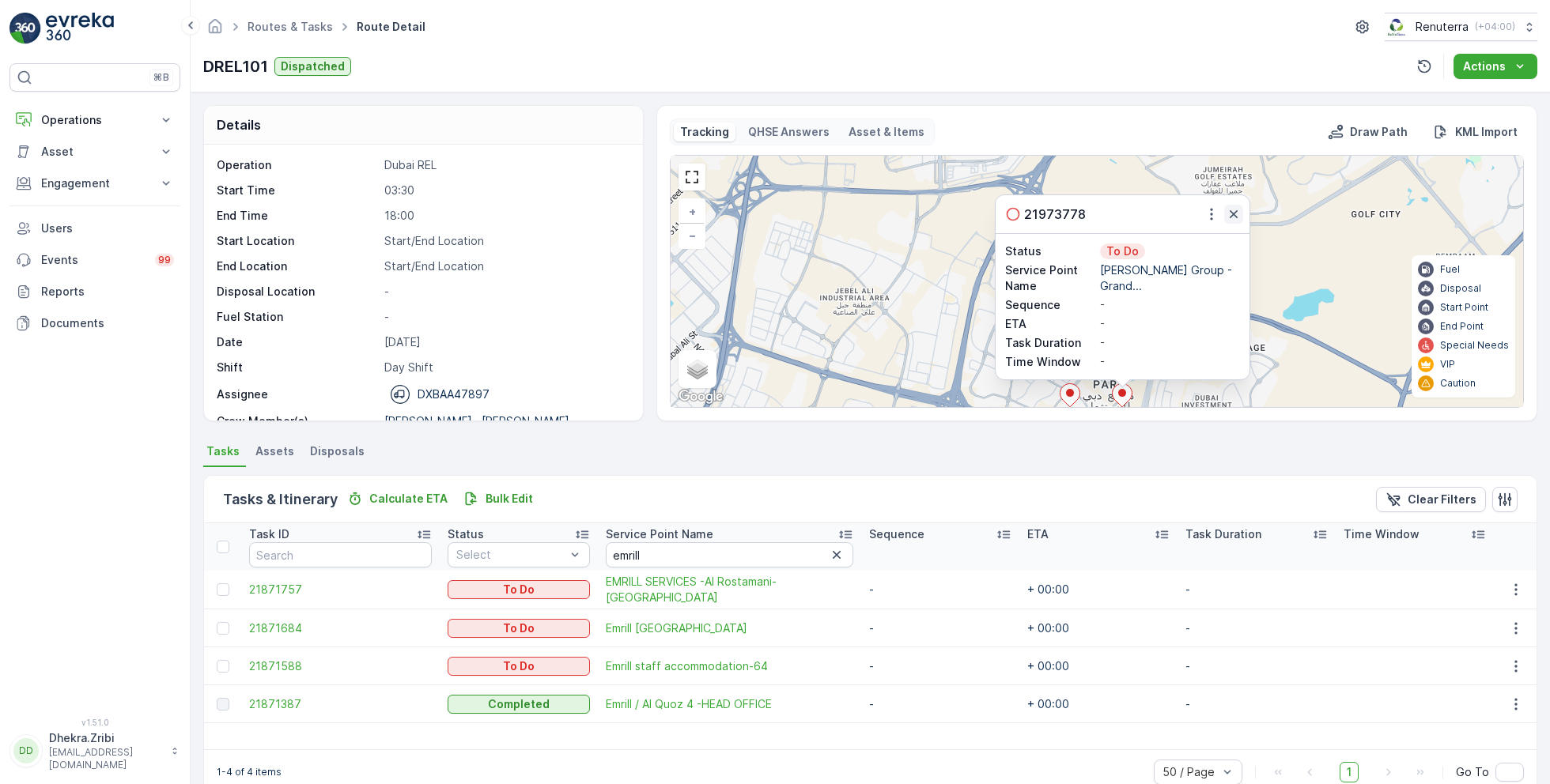
click at [1228, 212] on icon "button" at bounding box center [1234, 214] width 16 height 16
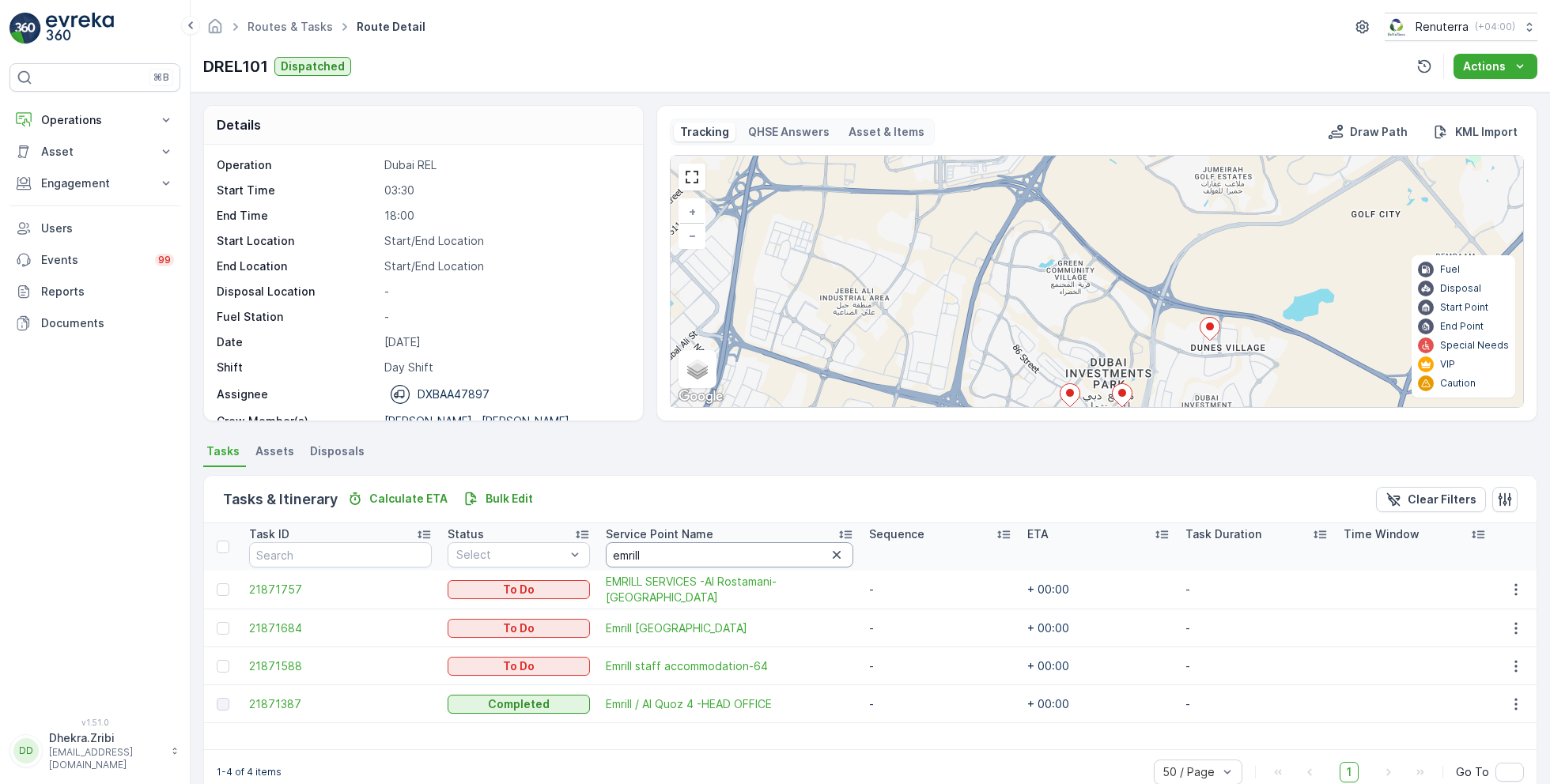
click at [645, 561] on input "emrill" at bounding box center [729, 554] width 248 height 25
type input "al abbas"
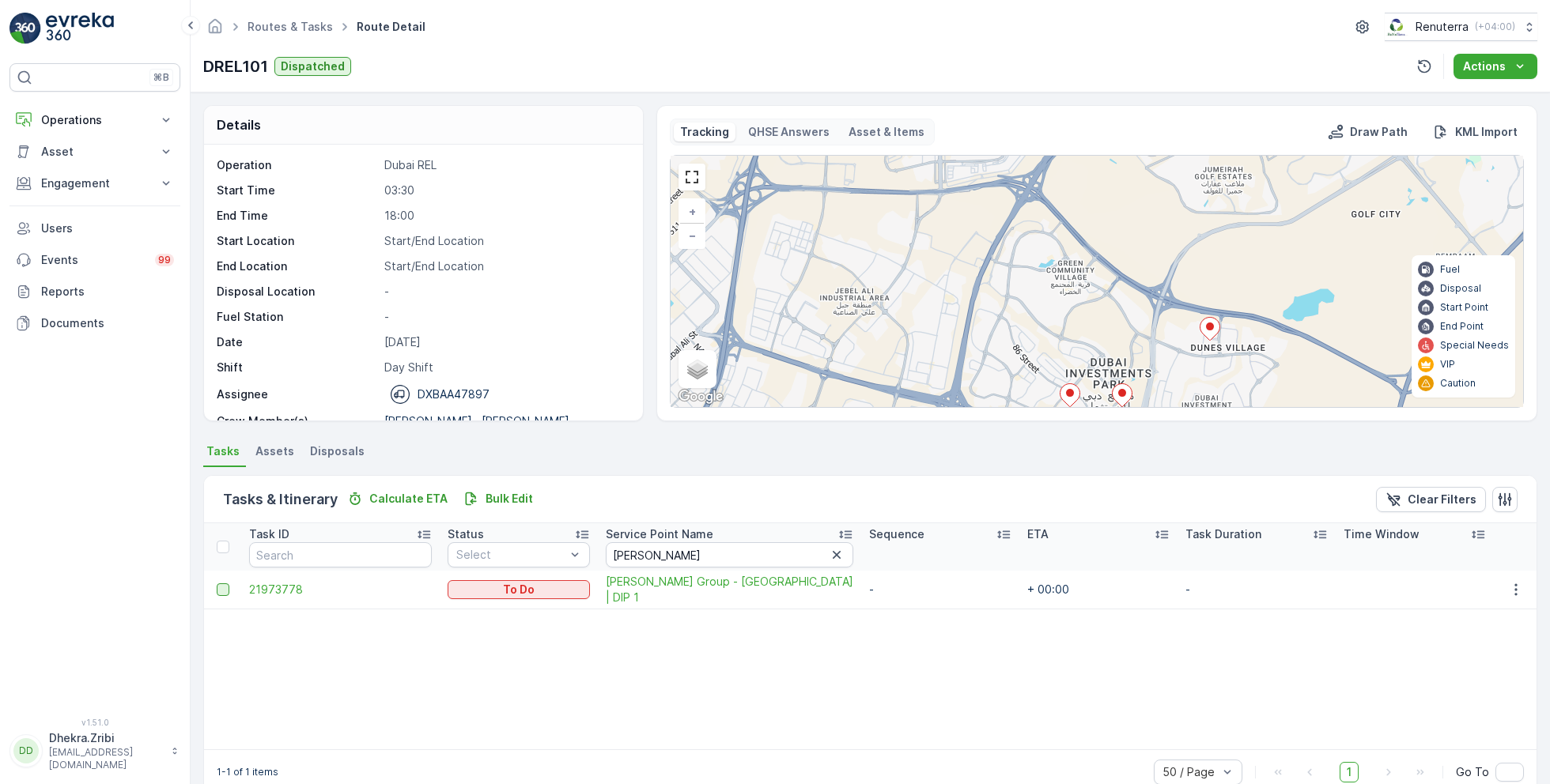
click at [223, 586] on div at bounding box center [223, 589] width 12 height 12
click at [216, 583] on input "checkbox" at bounding box center [216, 583] width 0 height 0
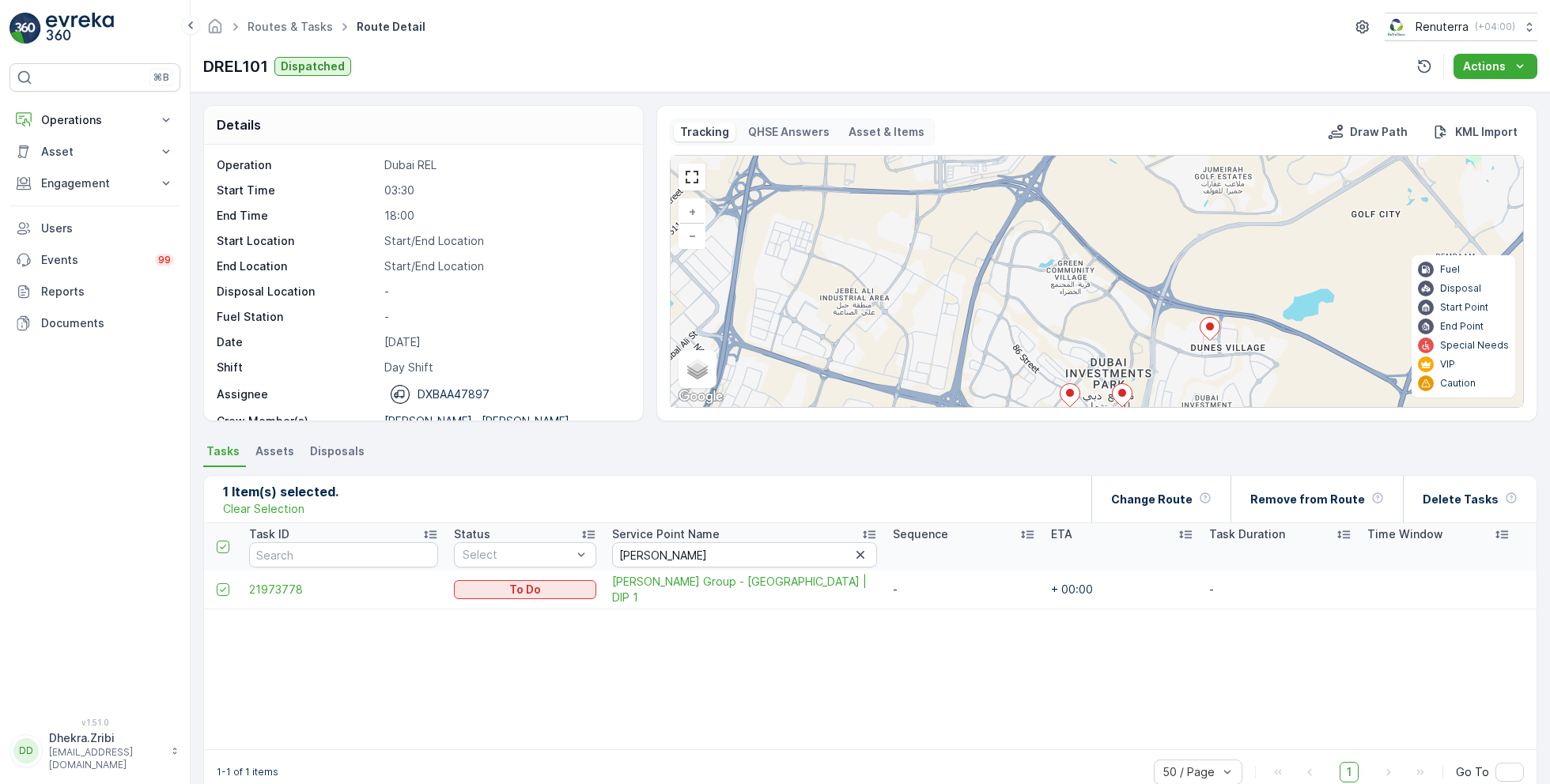
click at [1210, 329] on icon at bounding box center [1210, 329] width 20 height 23
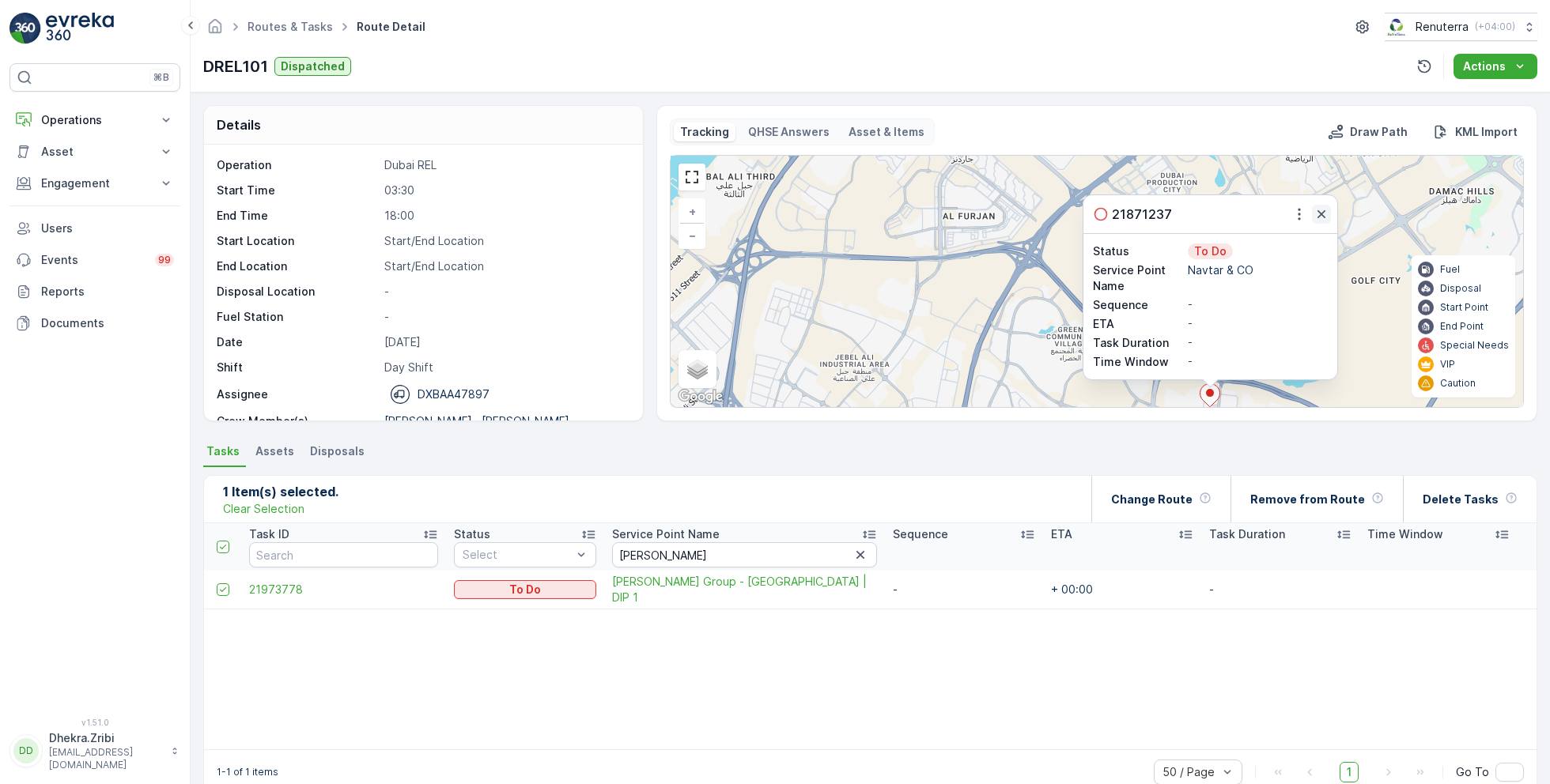
click at [1319, 209] on icon "button" at bounding box center [1321, 214] width 16 height 16
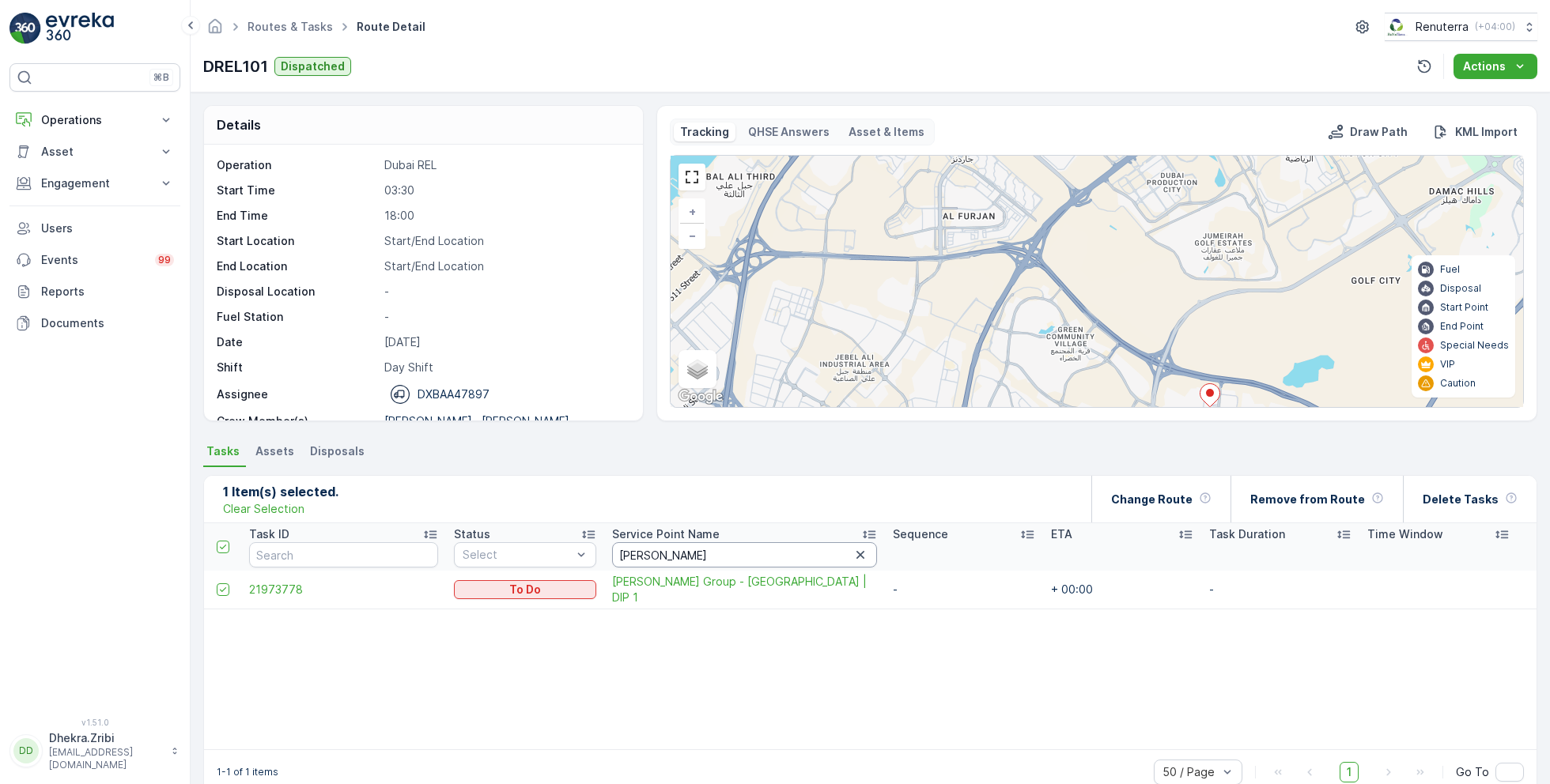
click at [658, 556] on input "al abbas" at bounding box center [744, 554] width 265 height 25
type input "navtar"
click at [230, 583] on div at bounding box center [224, 589] width 17 height 12
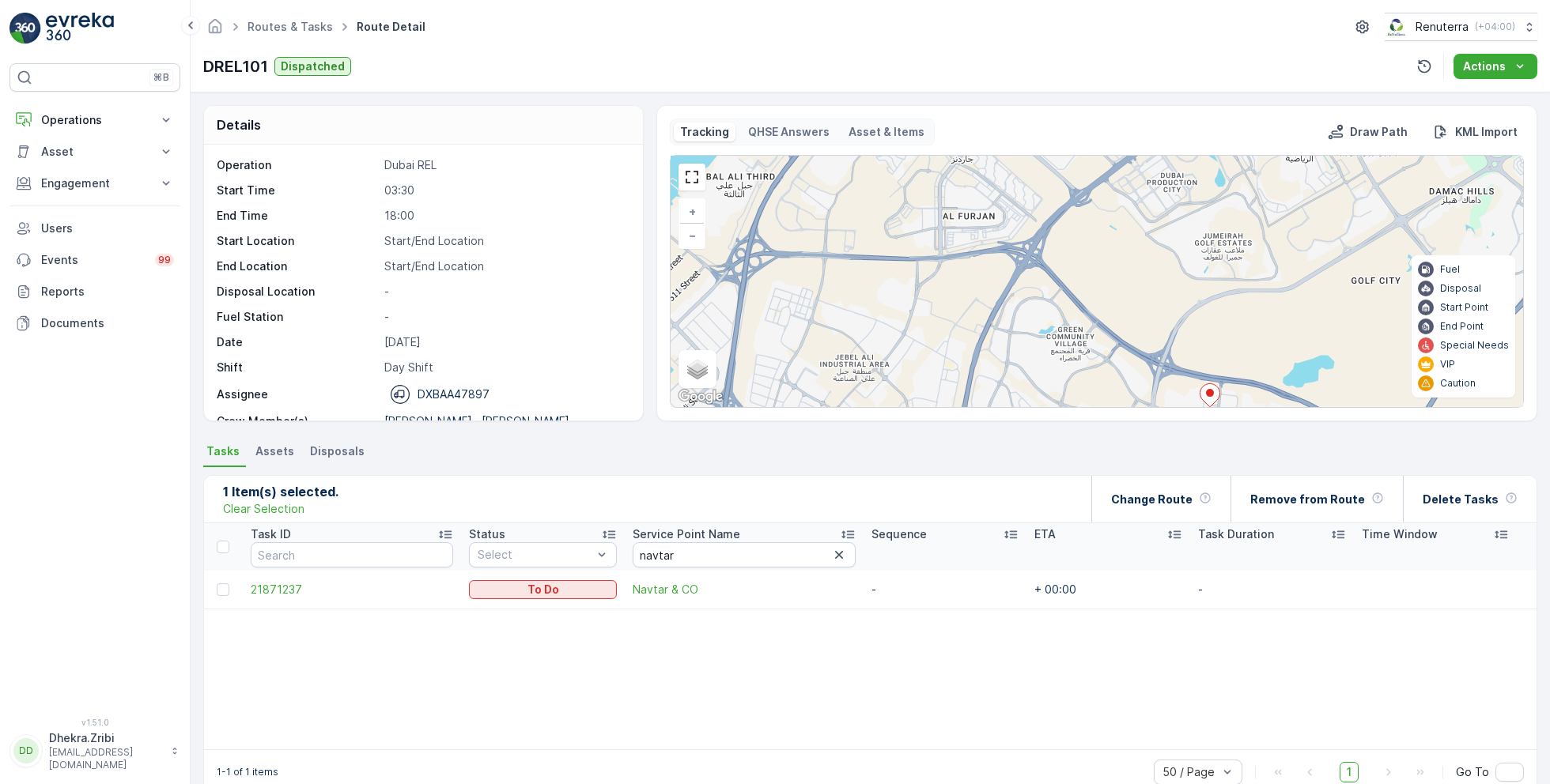
click at [216, 583] on input "checkbox" at bounding box center [216, 583] width 0 height 0
click at [1189, 499] on p "Change Route" at bounding box center [1151, 499] width 81 height 16
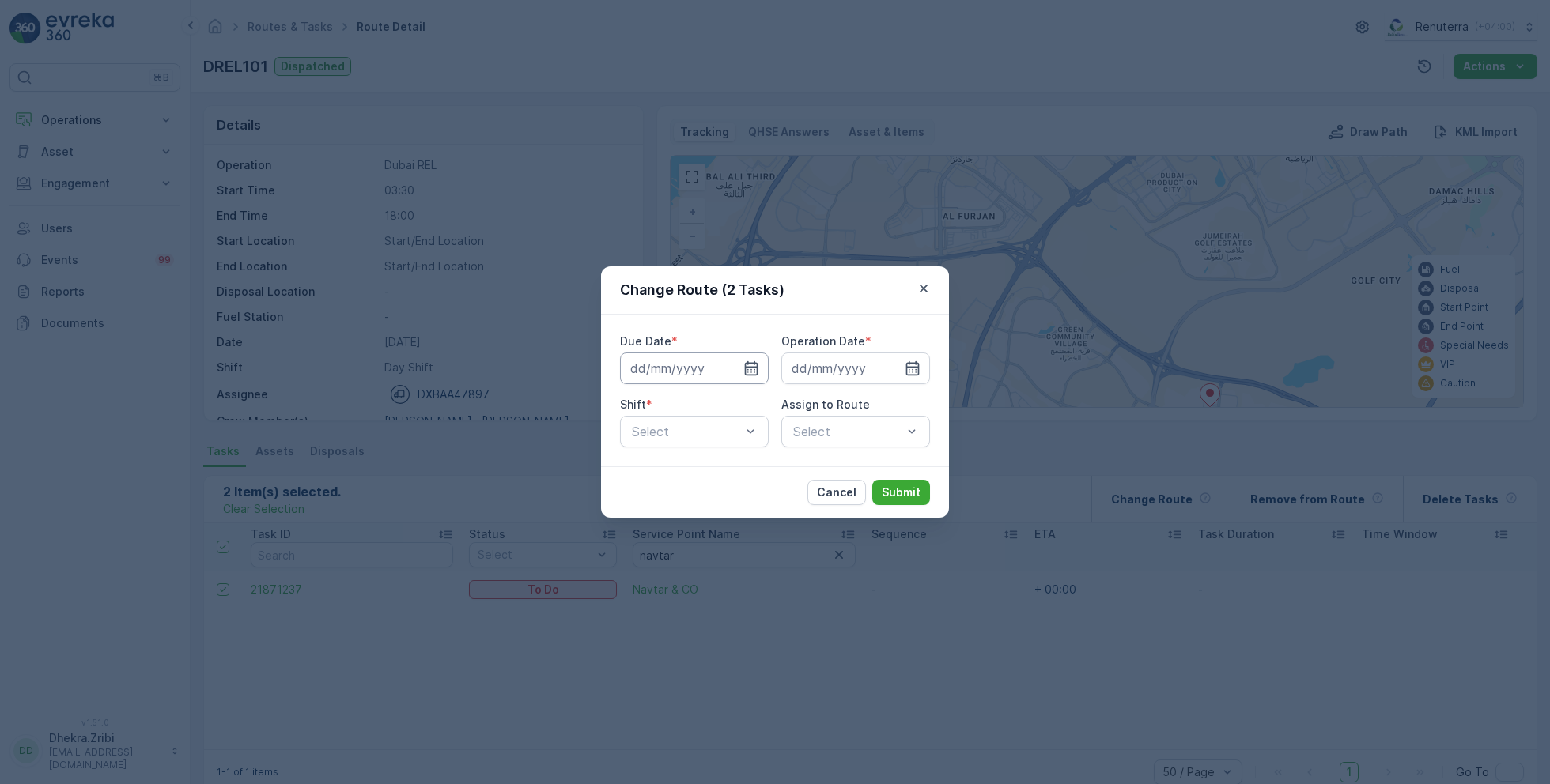
click at [739, 376] on input at bounding box center [694, 368] width 149 height 32
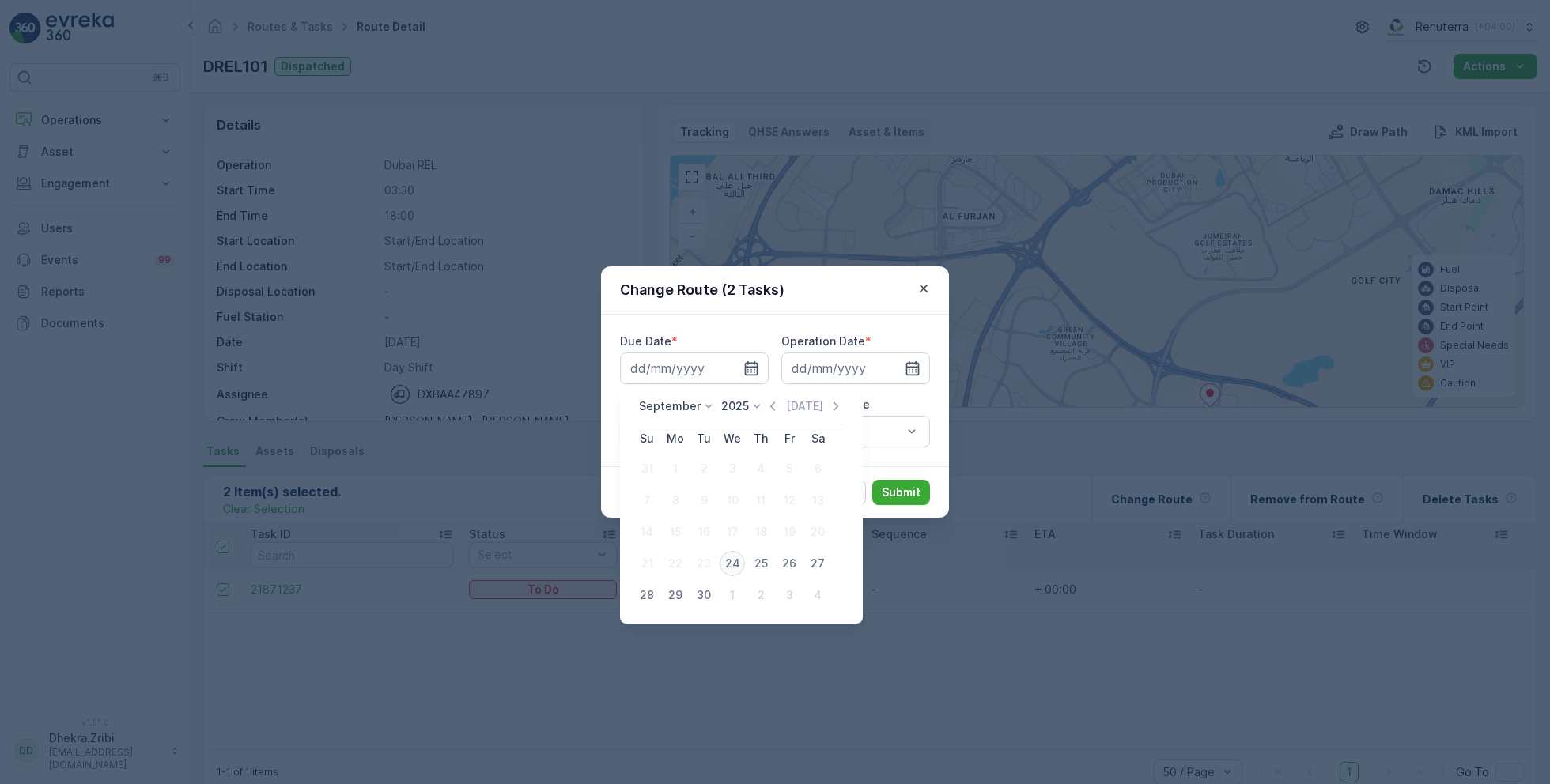
click at [726, 558] on div "24" at bounding box center [732, 563] width 25 height 25
type input "[DATE]"
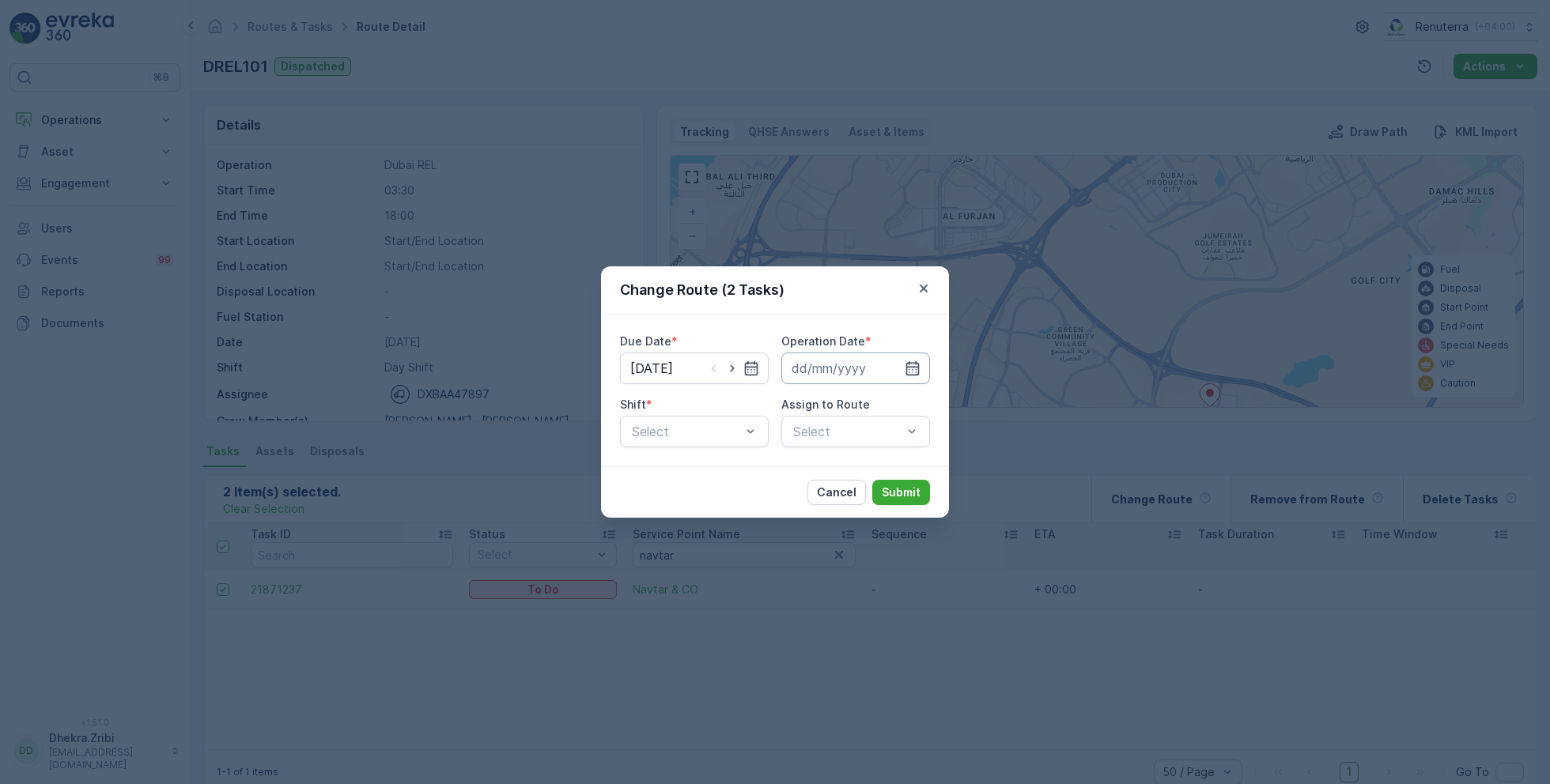
click at [866, 376] on input at bounding box center [855, 368] width 149 height 32
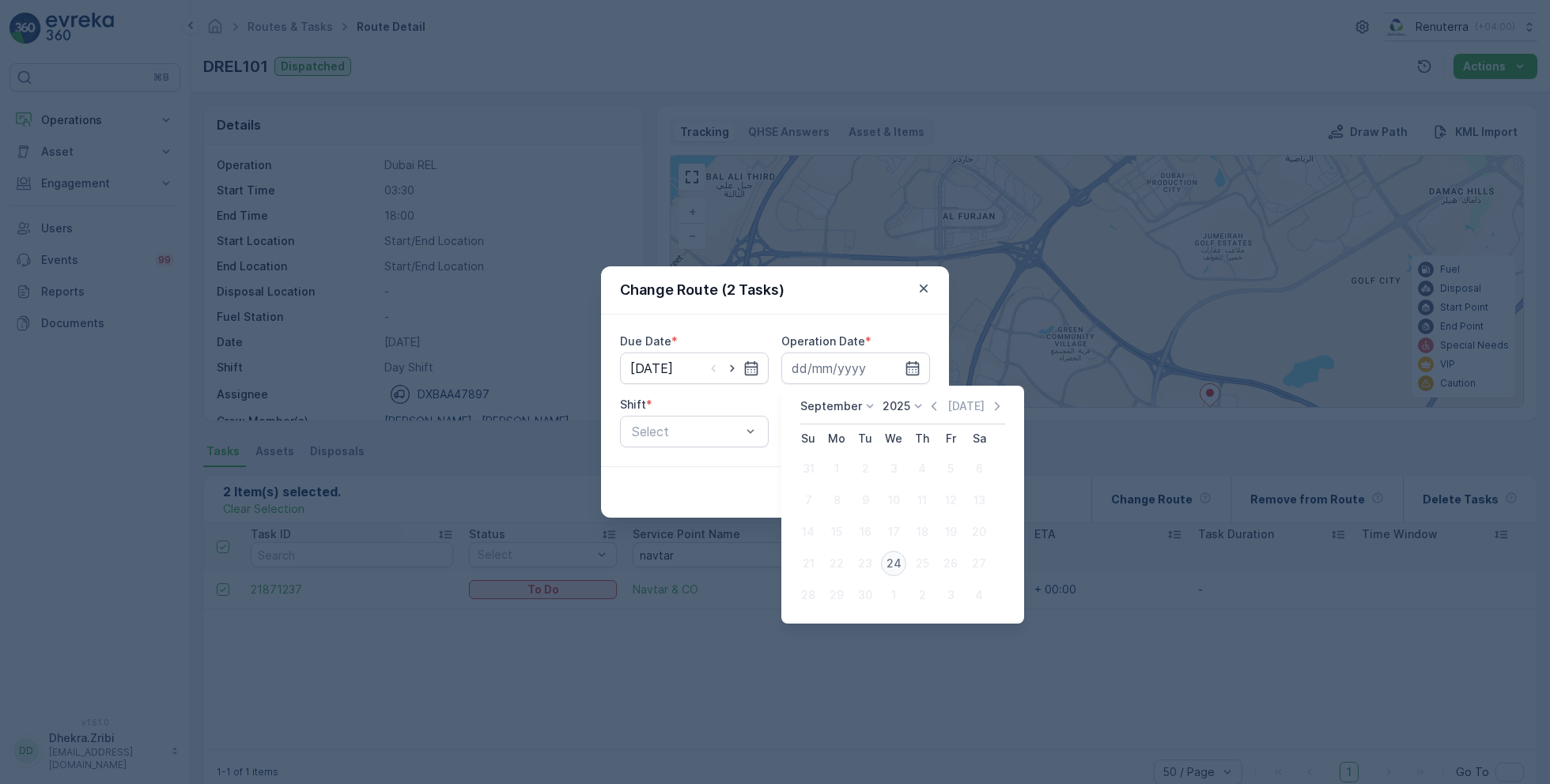
click at [892, 559] on div "24" at bounding box center [893, 563] width 25 height 25
type input "[DATE]"
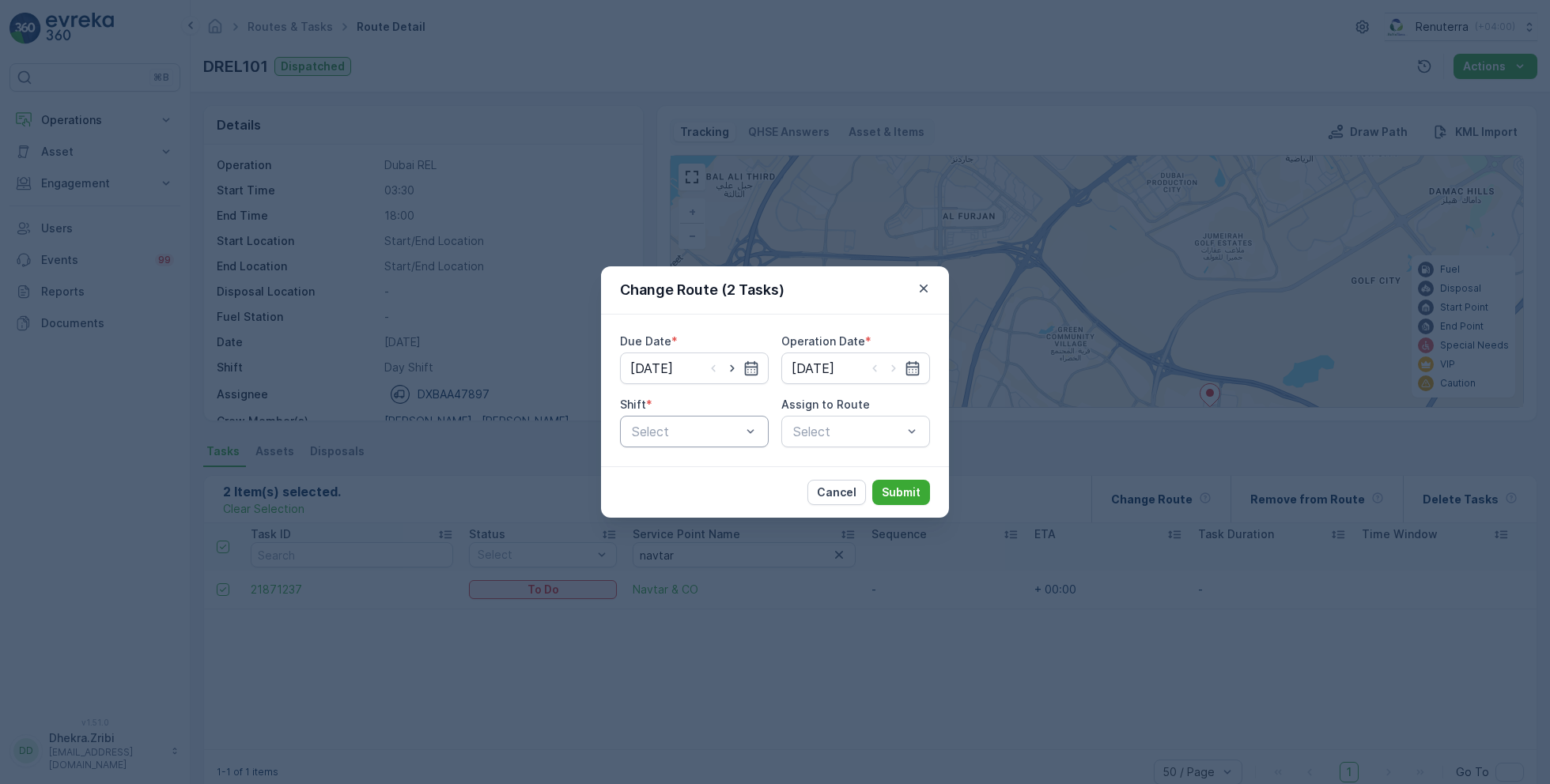
click at [703, 441] on div "Select" at bounding box center [694, 432] width 149 height 32
click at [652, 473] on span "Day Shift" at bounding box center [657, 470] width 56 height 14
click at [835, 432] on div "Select" at bounding box center [855, 432] width 149 height 32
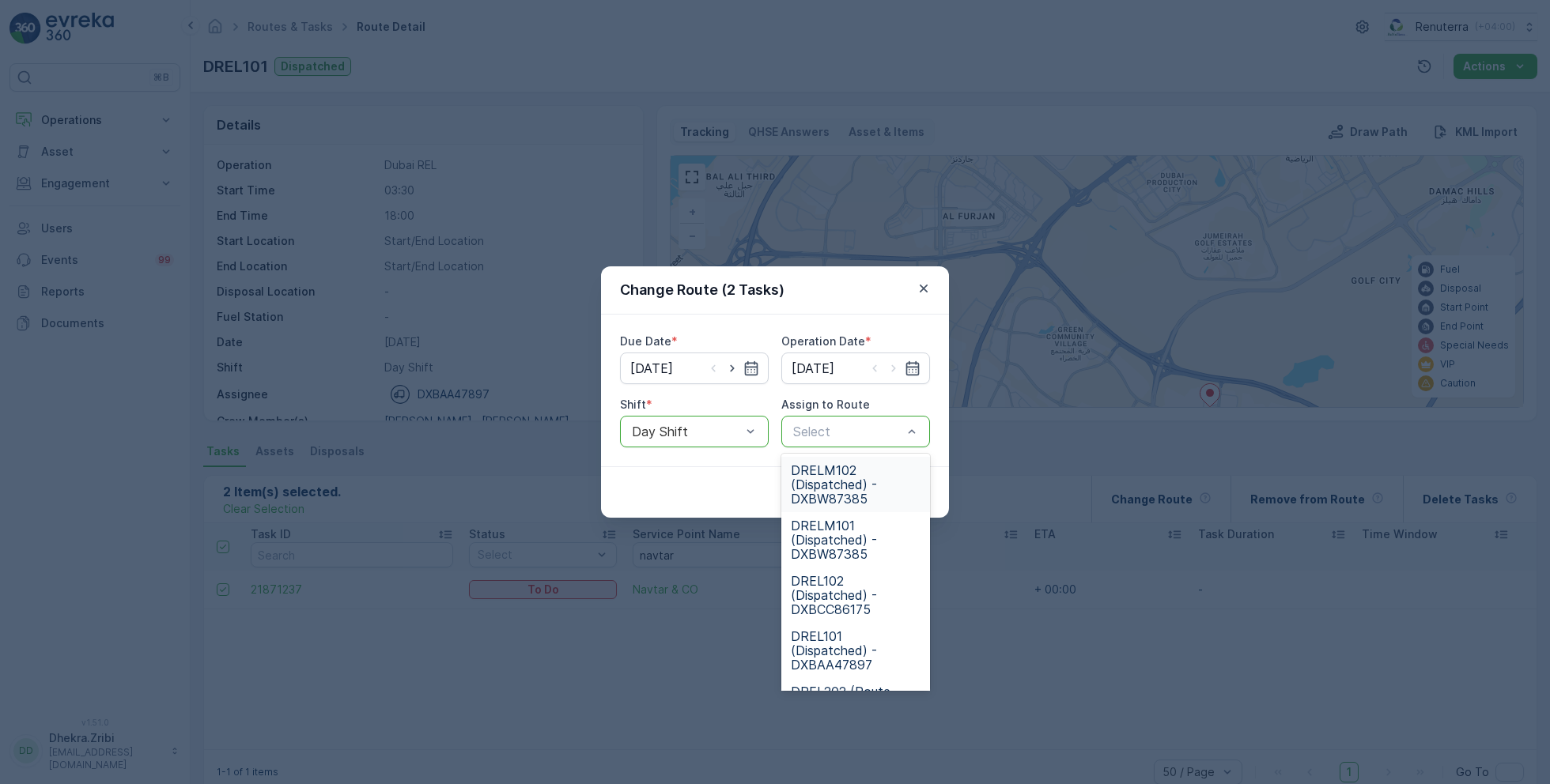
click at [841, 484] on span "DRELM102 (Dispatched) - DXBW87385" at bounding box center [856, 484] width 130 height 43
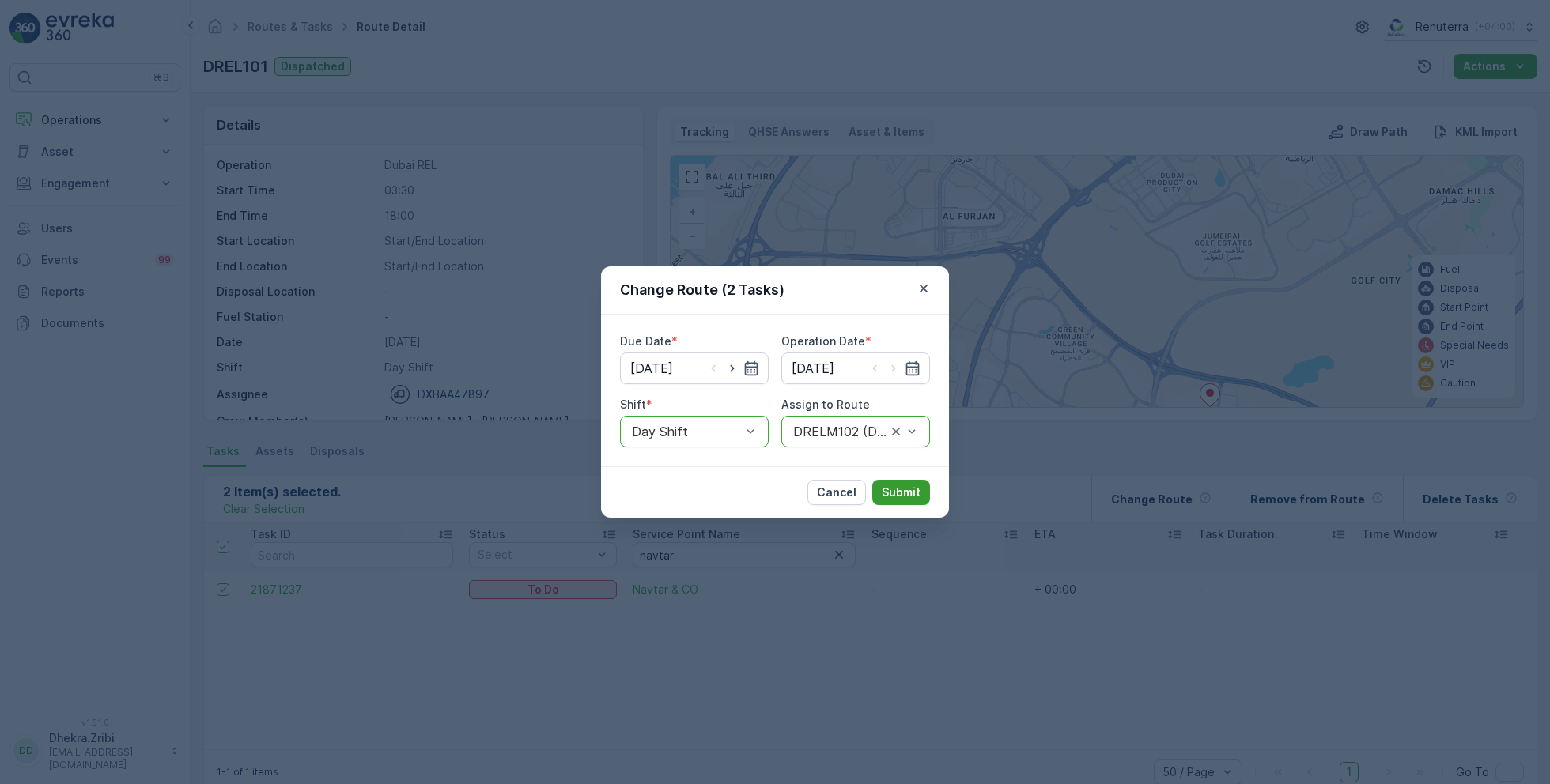
click at [903, 488] on p "Submit" at bounding box center [901, 492] width 39 height 16
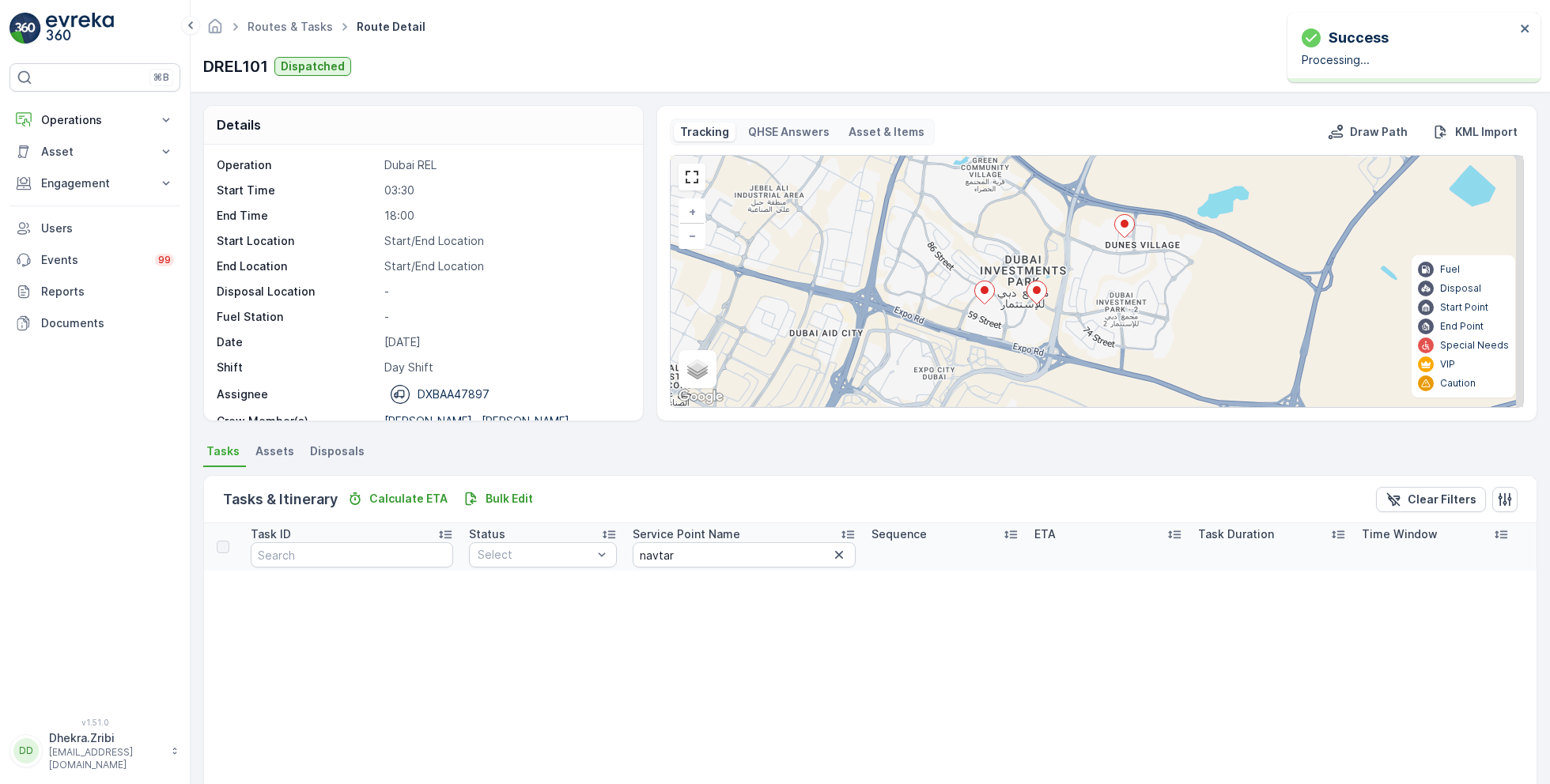
drag, startPoint x: 928, startPoint y: 314, endPoint x: 842, endPoint y: 145, distance: 189.6
click at [842, 145] on div "Tracking QHSE Answers Asset & Items Draw Path KML Import 3 4 2 4 2 3 4 + − Sate…" at bounding box center [1096, 263] width 854 height 289
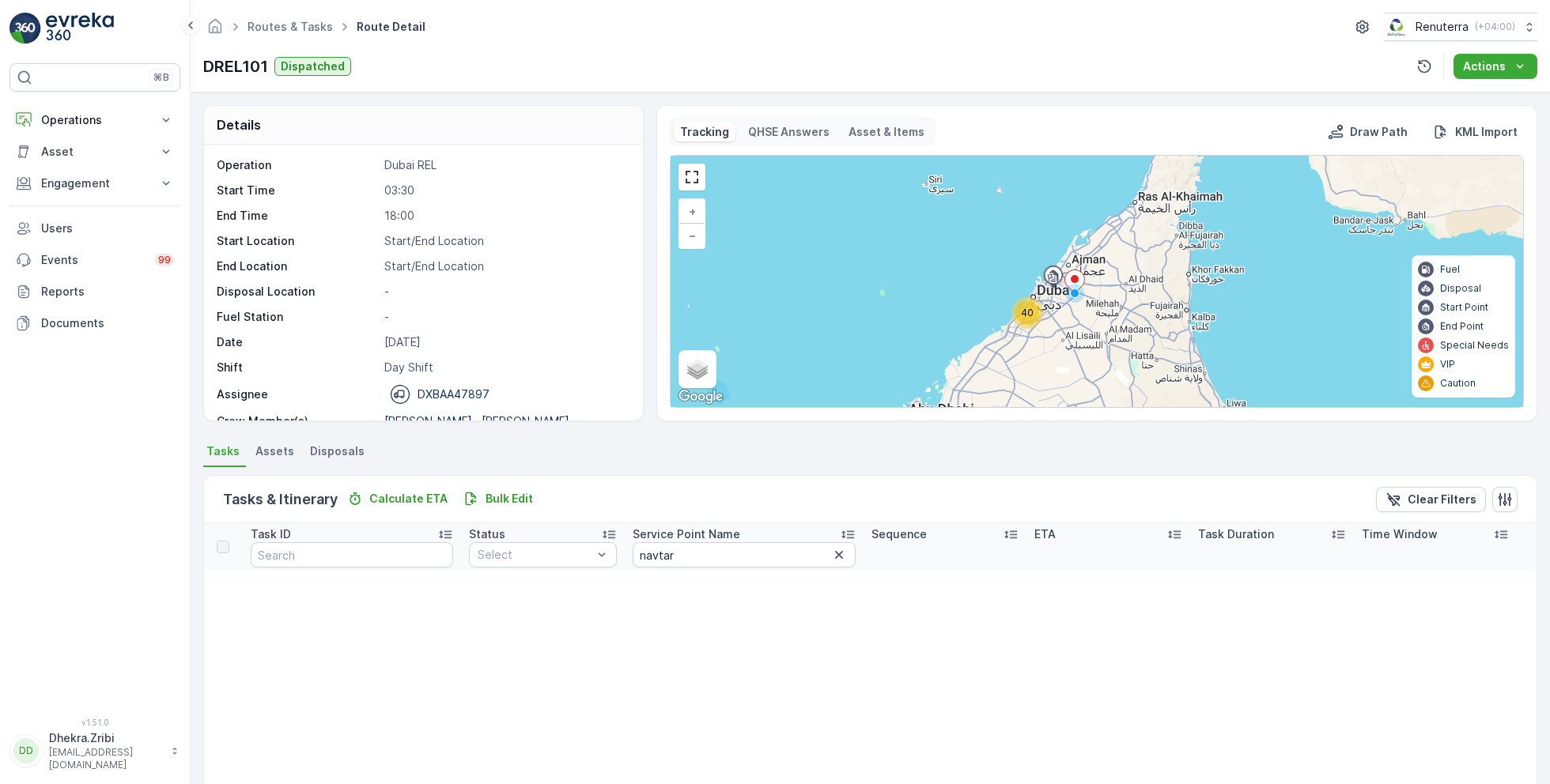
click at [1028, 317] on div "40" at bounding box center [1027, 312] width 24 height 24
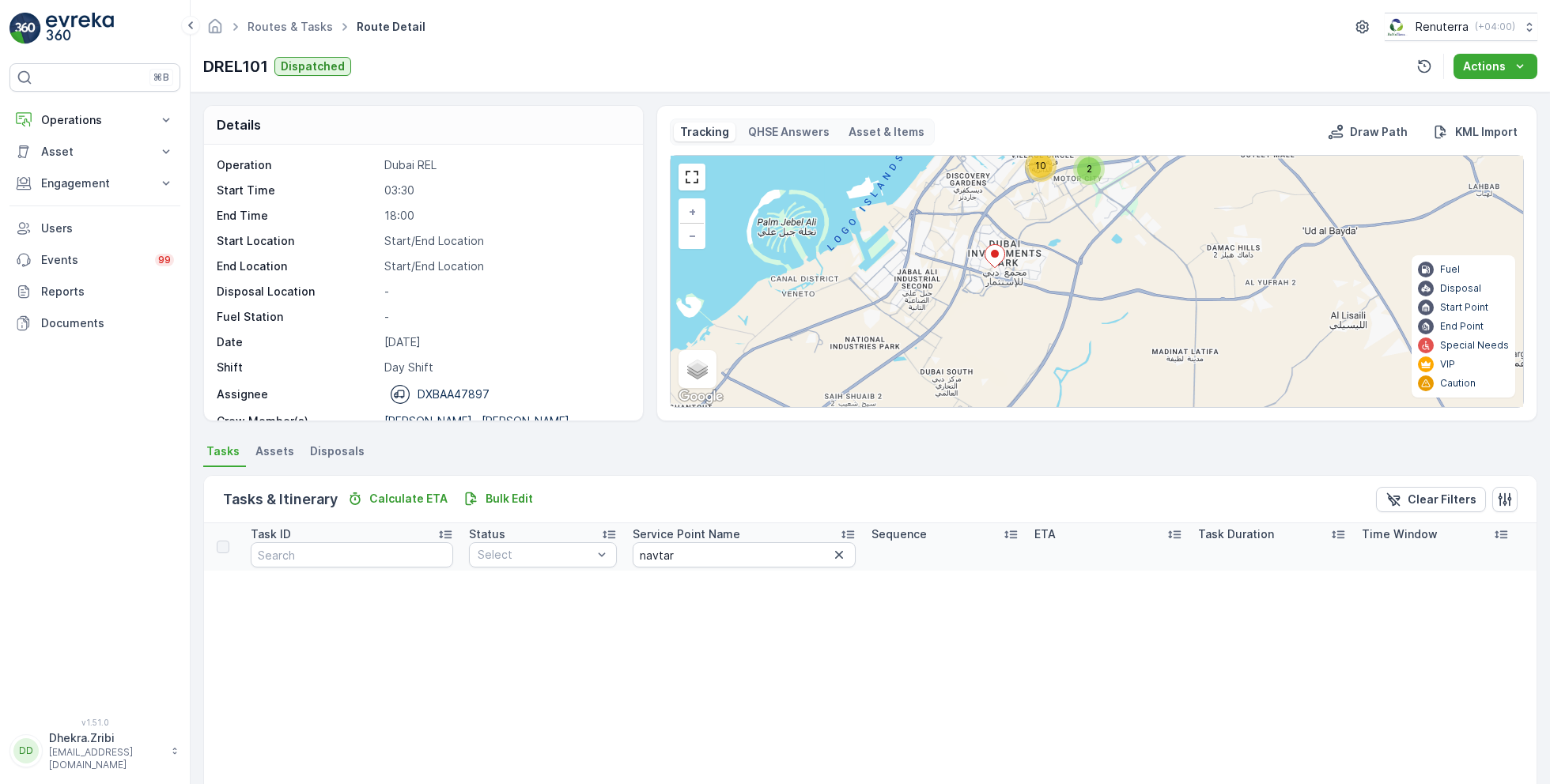
drag, startPoint x: 1028, startPoint y: 317, endPoint x: 997, endPoint y: 174, distance: 146.3
click at [997, 174] on div "2 10 7 19 + − Satellite Roadmap Terrain Hybrid Leaflet Keyboard shortcuts Map D…" at bounding box center [1096, 281] width 852 height 251
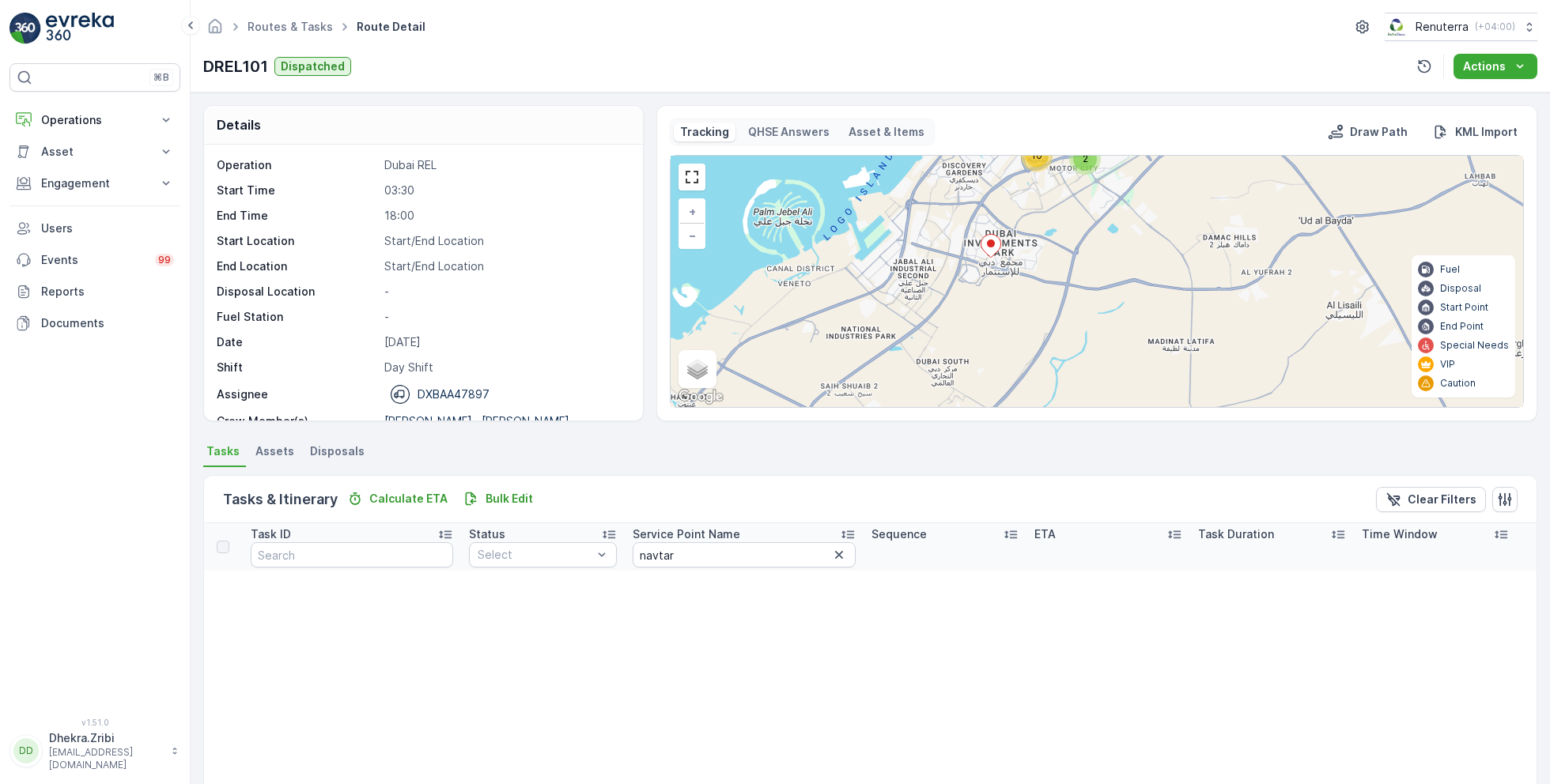
click at [990, 249] on icon at bounding box center [991, 247] width 20 height 23
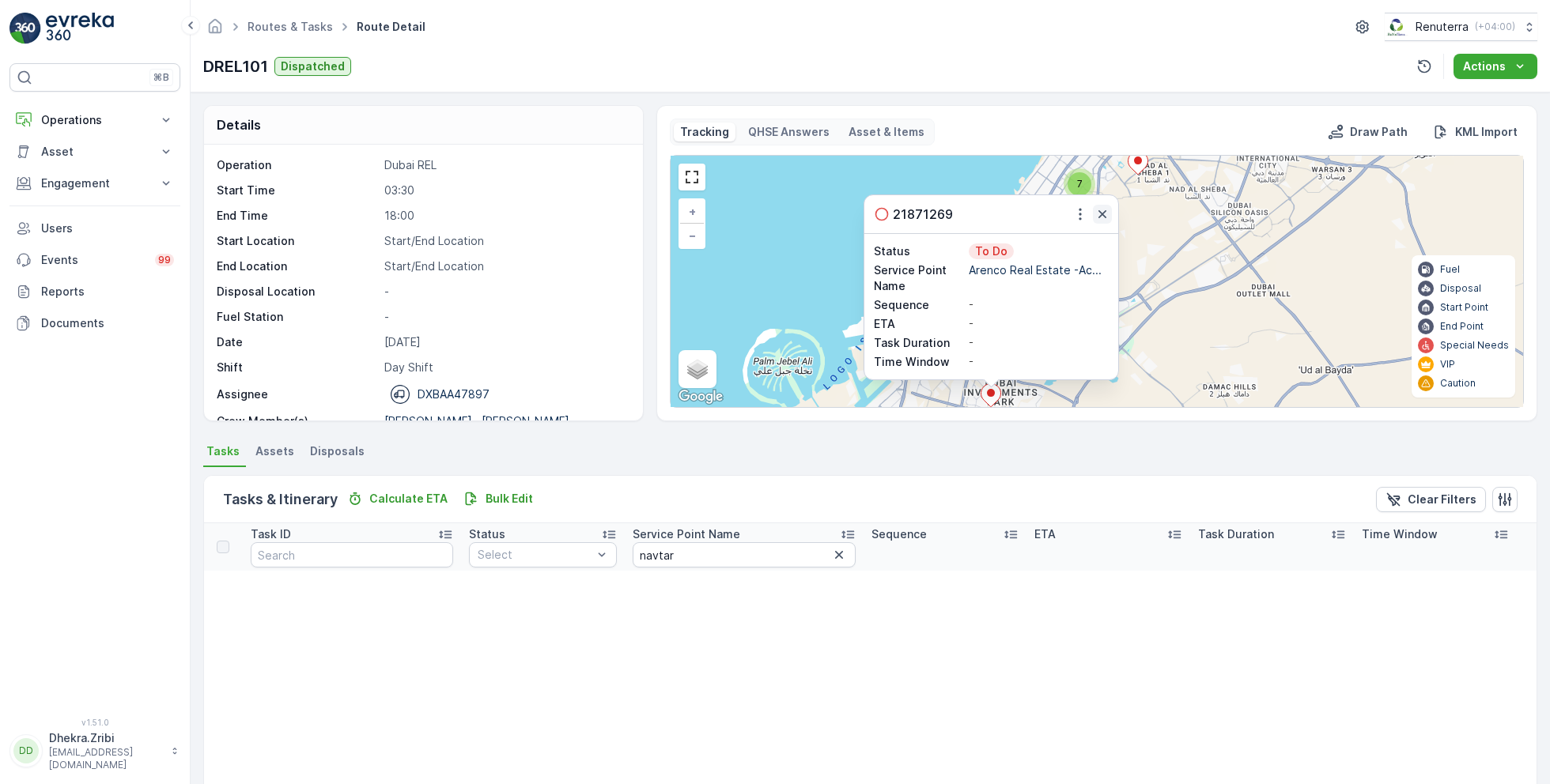
click at [1100, 210] on icon "button" at bounding box center [1102, 214] width 16 height 16
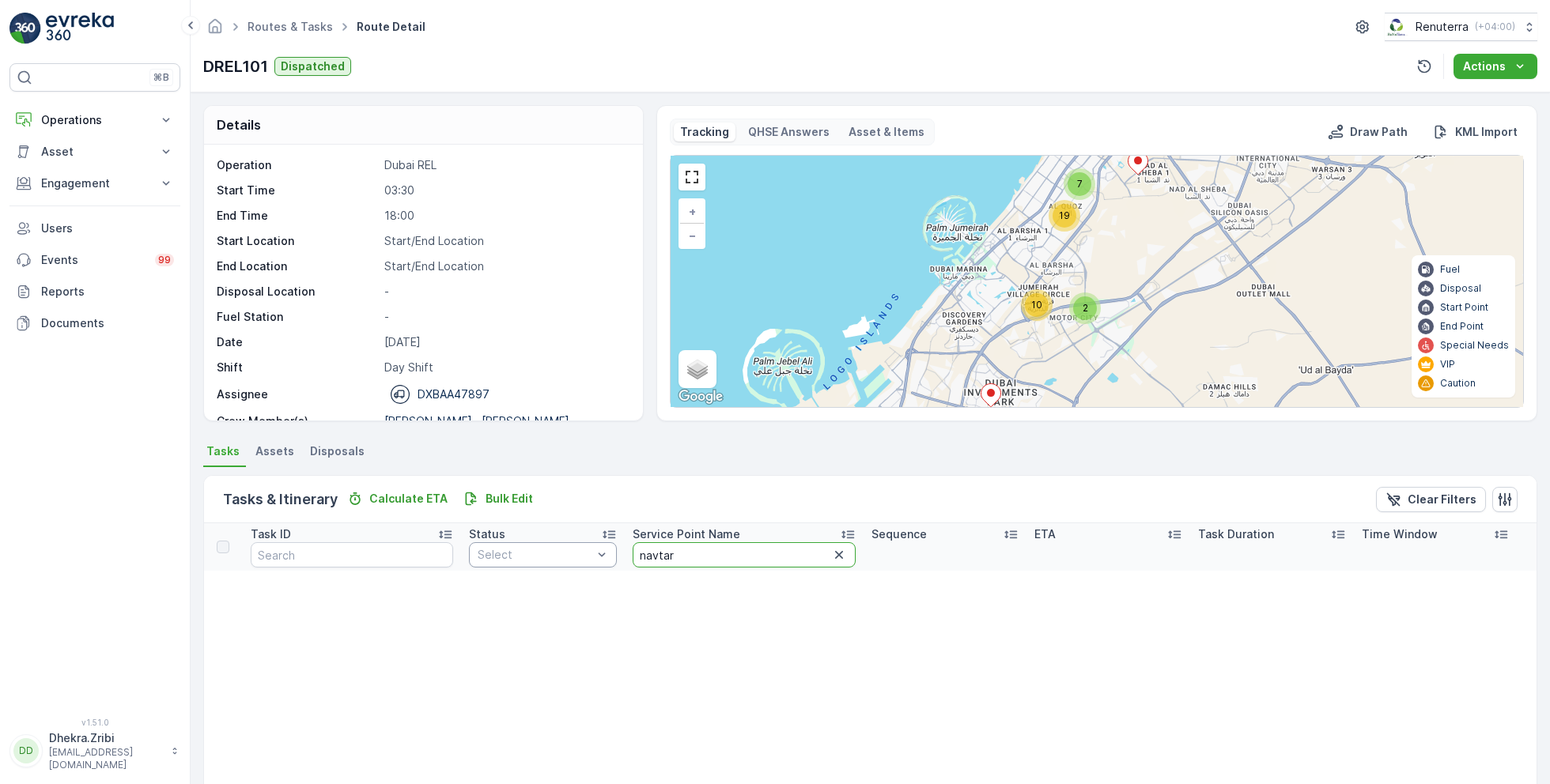
drag, startPoint x: 672, startPoint y: 557, endPoint x: 570, endPoint y: 556, distance: 102.0
click at [570, 556] on tr "Task ID Status Select Service Point Name navtar Sequence ETA Task Duration Time…" at bounding box center [870, 546] width 1332 height 47
type input "arenco"
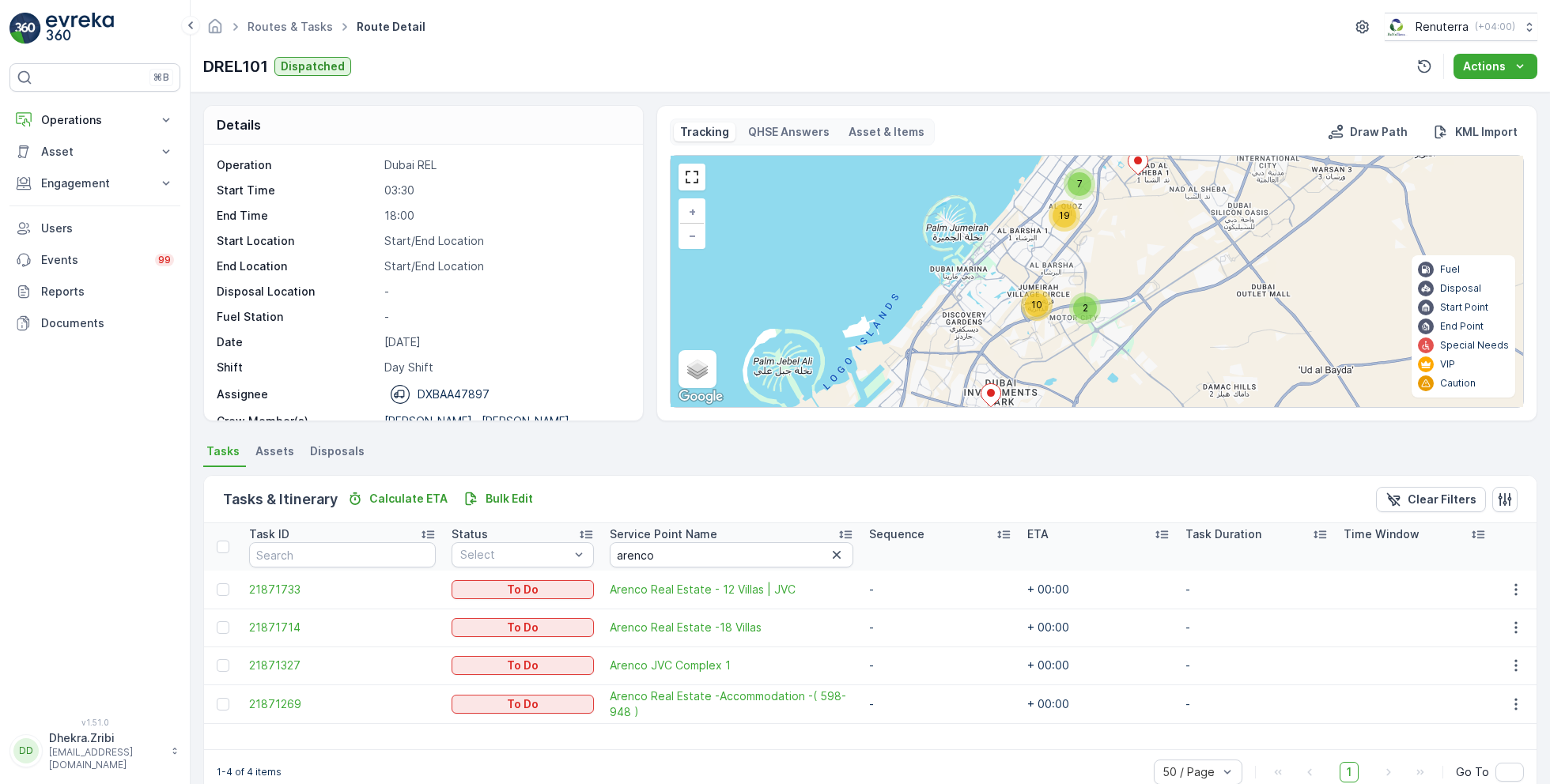
scroll to position [30, 0]
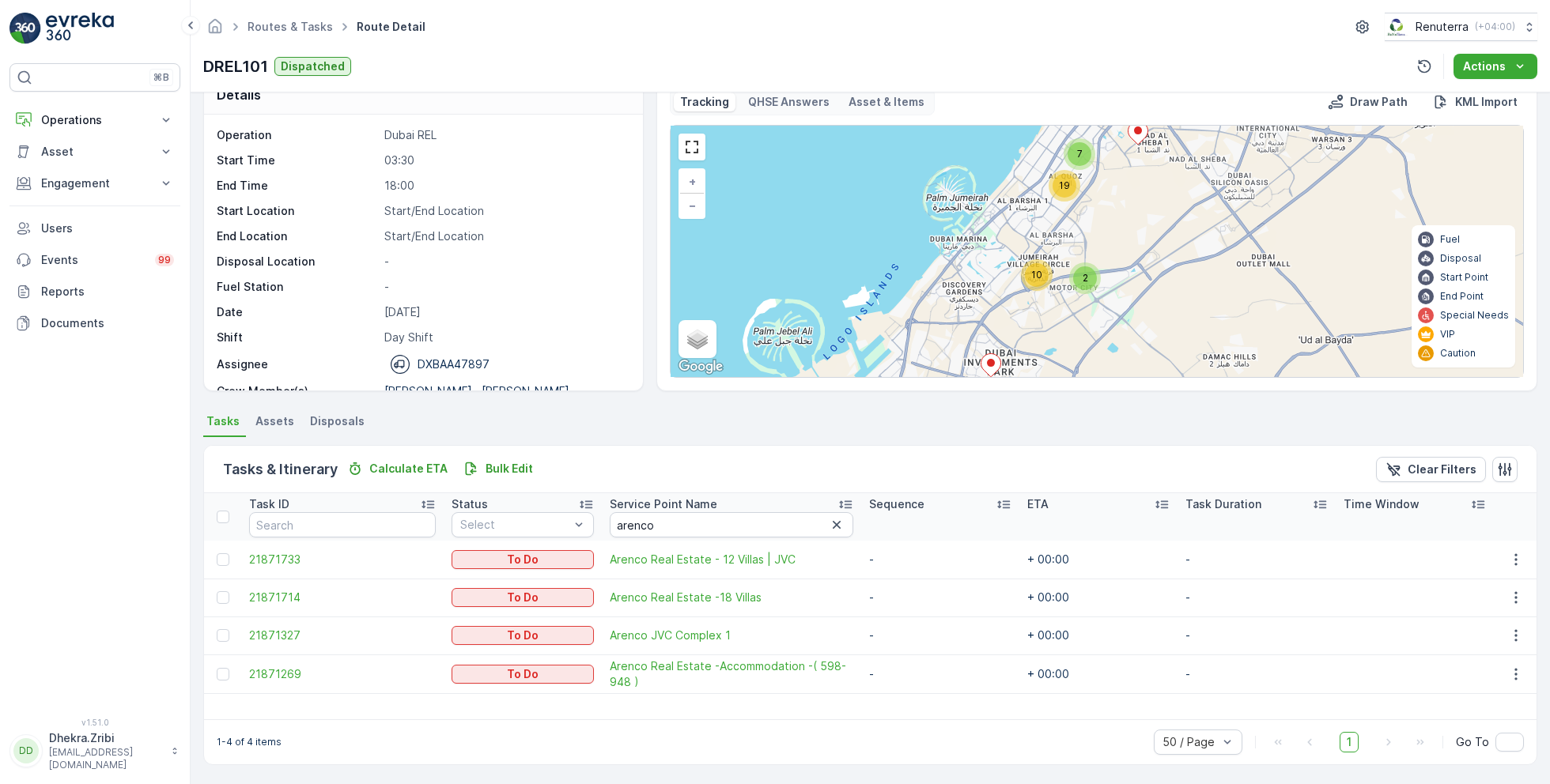
click at [215, 675] on td at bounding box center [223, 674] width 37 height 39
click at [232, 672] on div at bounding box center [224, 674] width 17 height 12
click at [216, 667] on input "checkbox" at bounding box center [216, 667] width 0 height 0
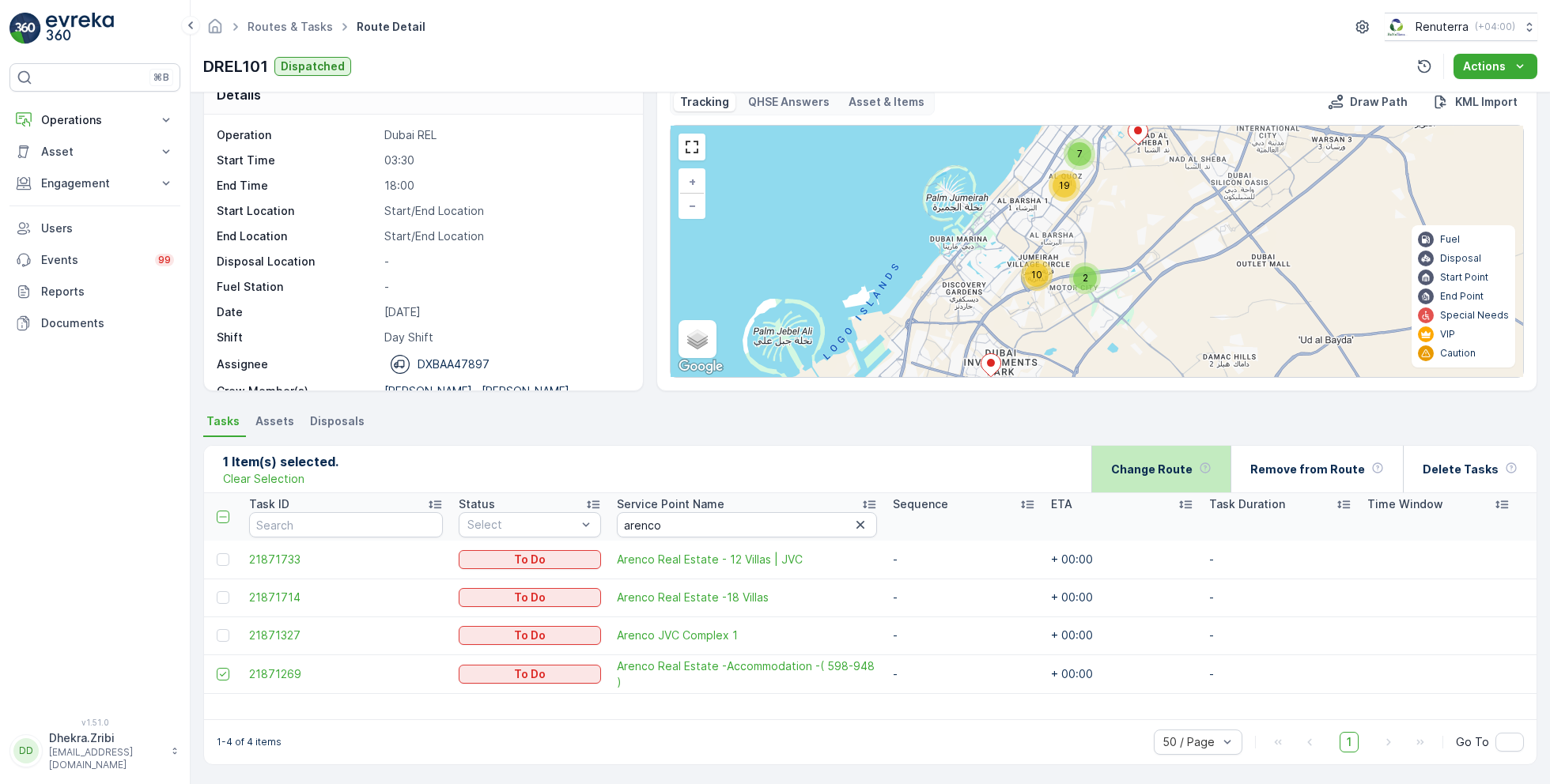
click at [1192, 469] on p "Change Route" at bounding box center [1151, 470] width 81 height 16
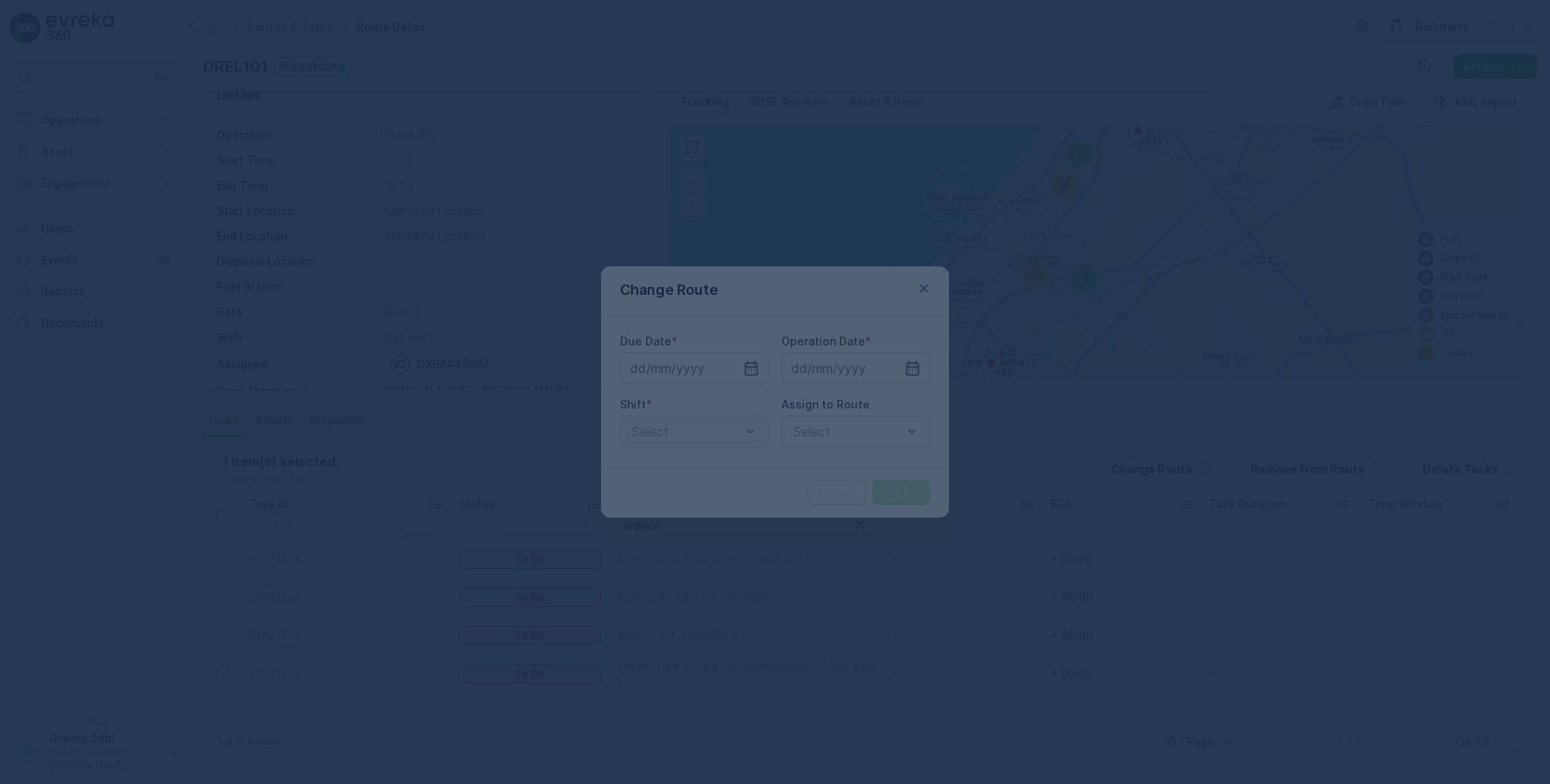
type input "[DATE]"
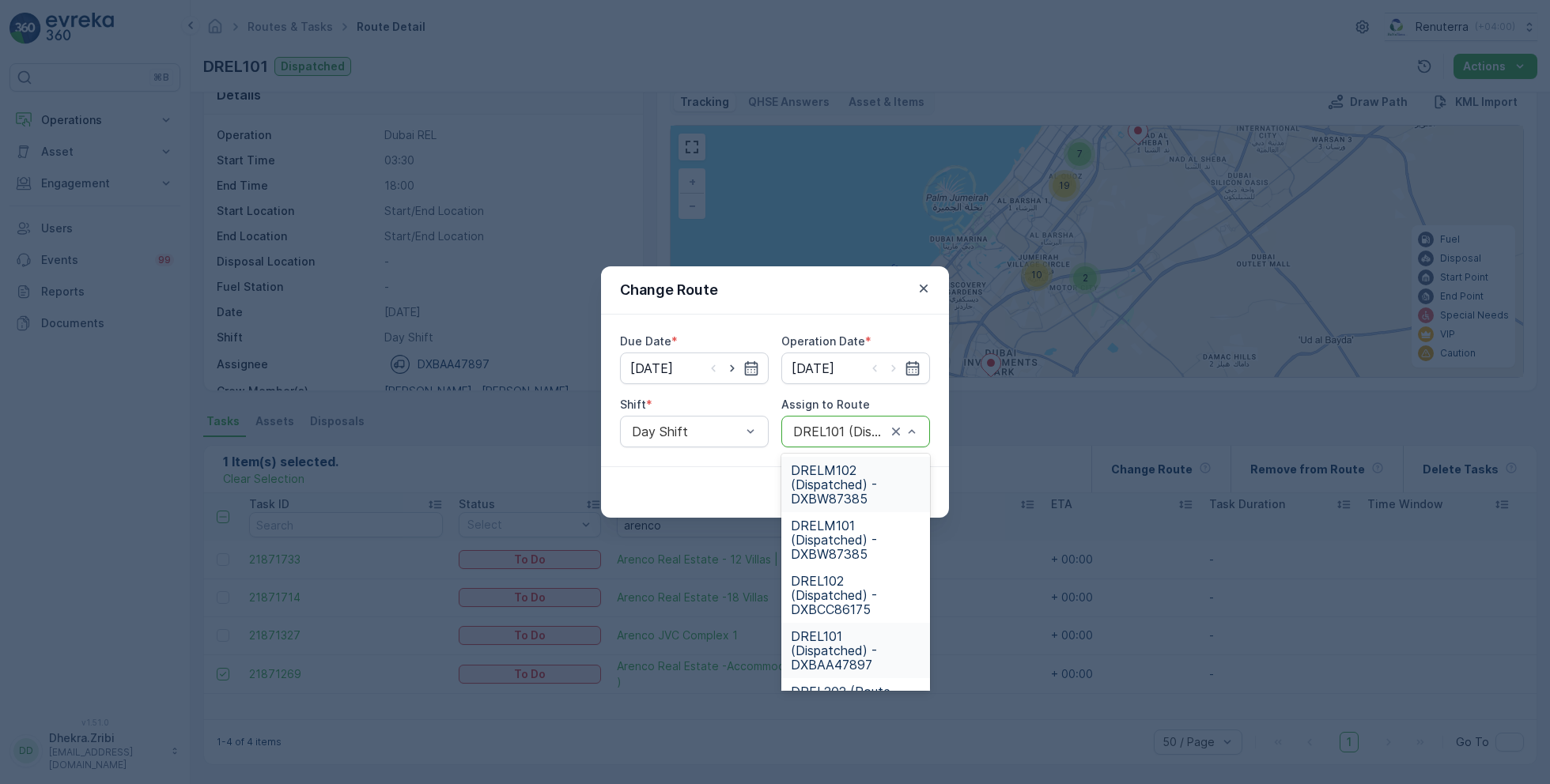
click at [853, 489] on span "DRELM102 (Dispatched) - DXBW87385" at bounding box center [856, 484] width 130 height 43
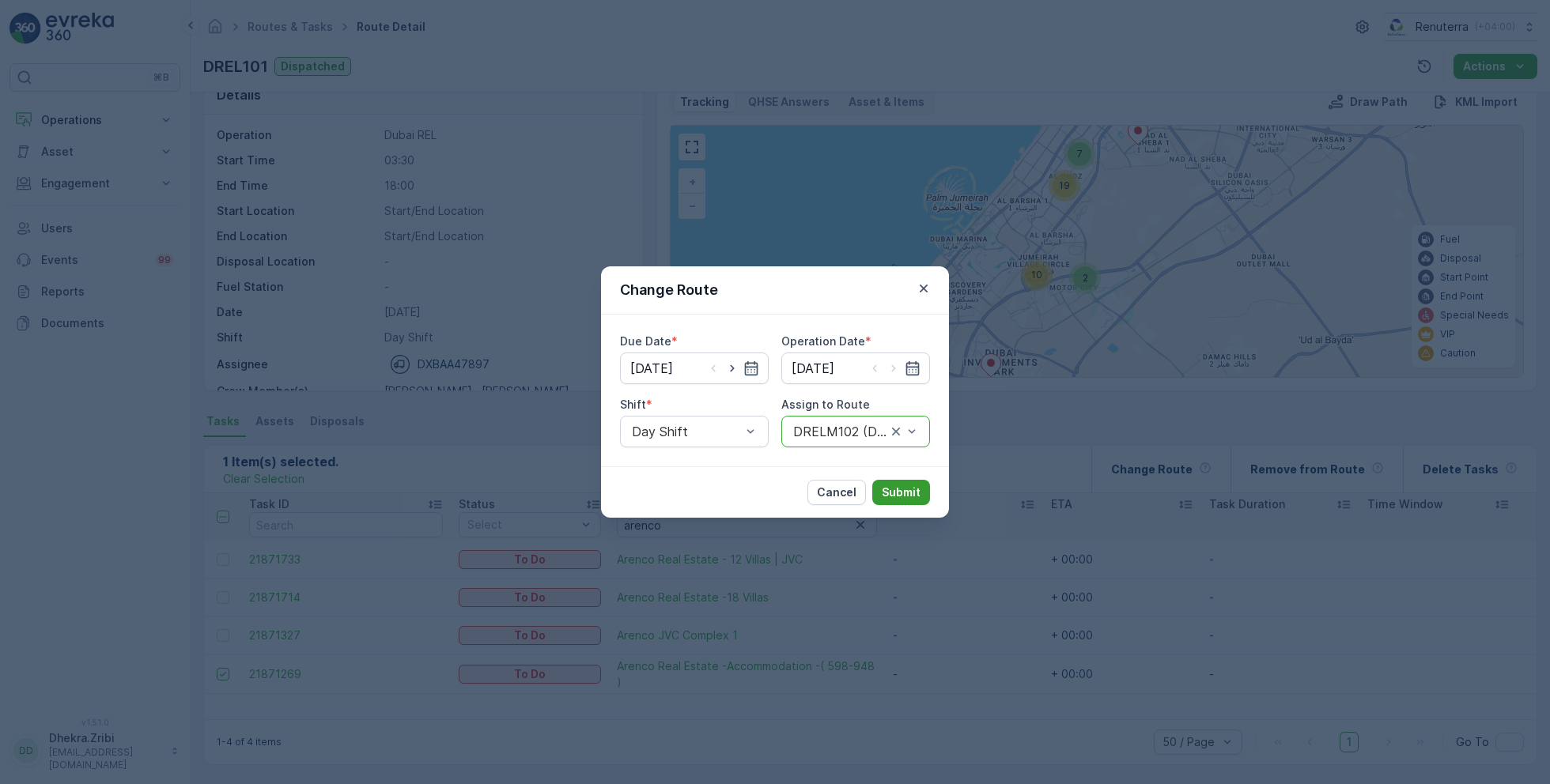
click at [910, 490] on p "Submit" at bounding box center [901, 492] width 39 height 16
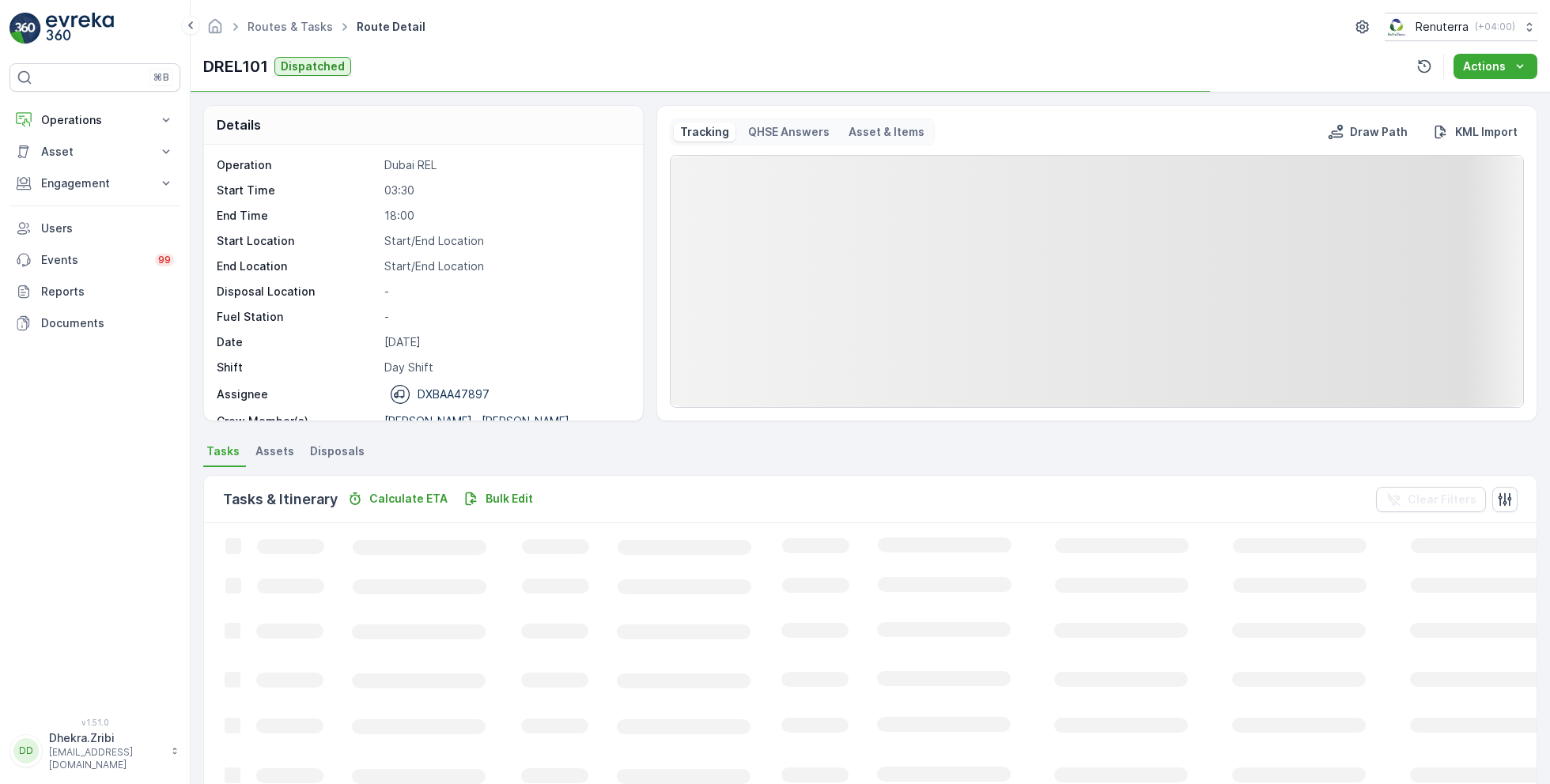
scroll to position [49, 0]
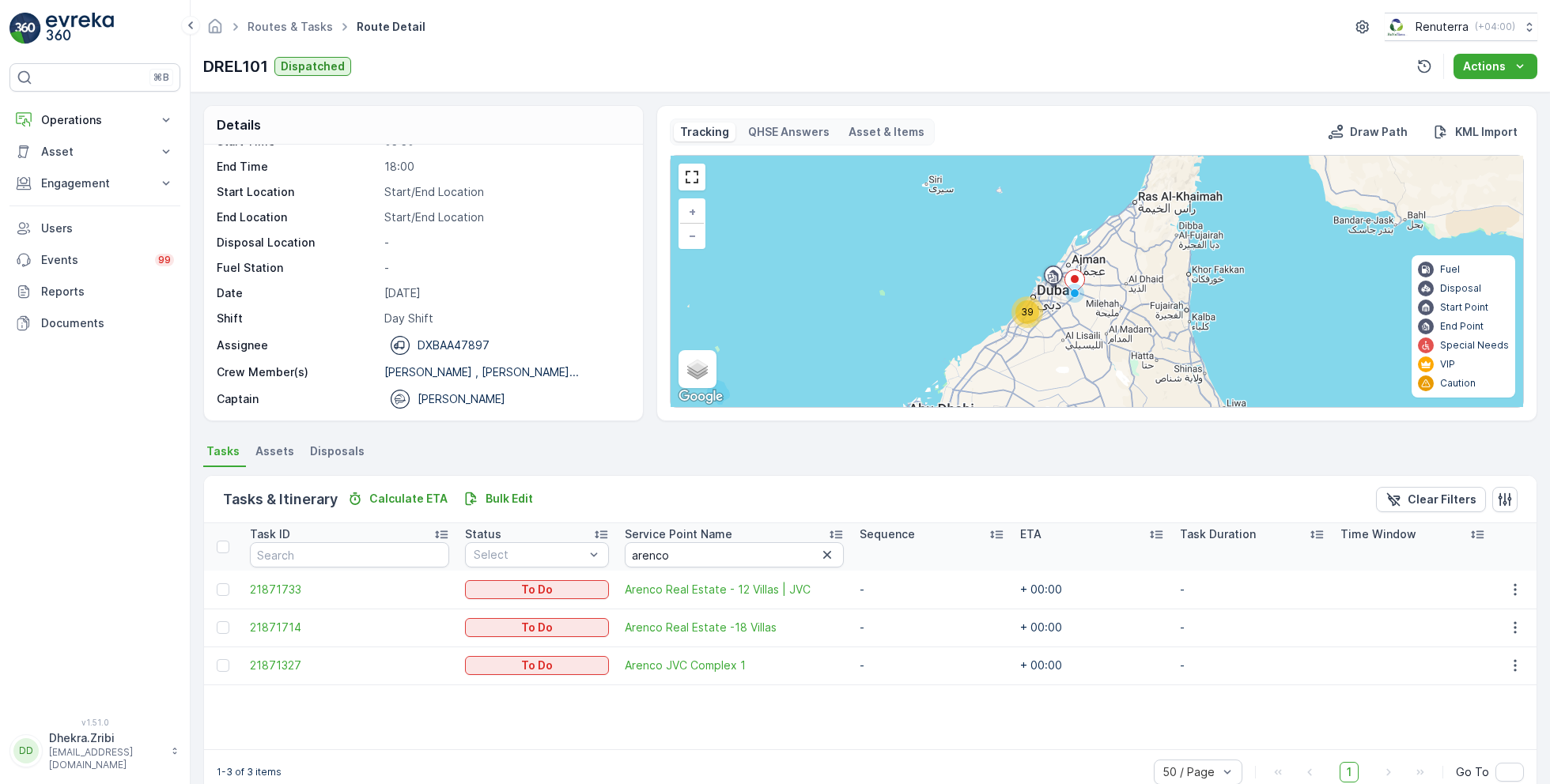
click at [1029, 306] on span "39" at bounding box center [1027, 311] width 12 height 12
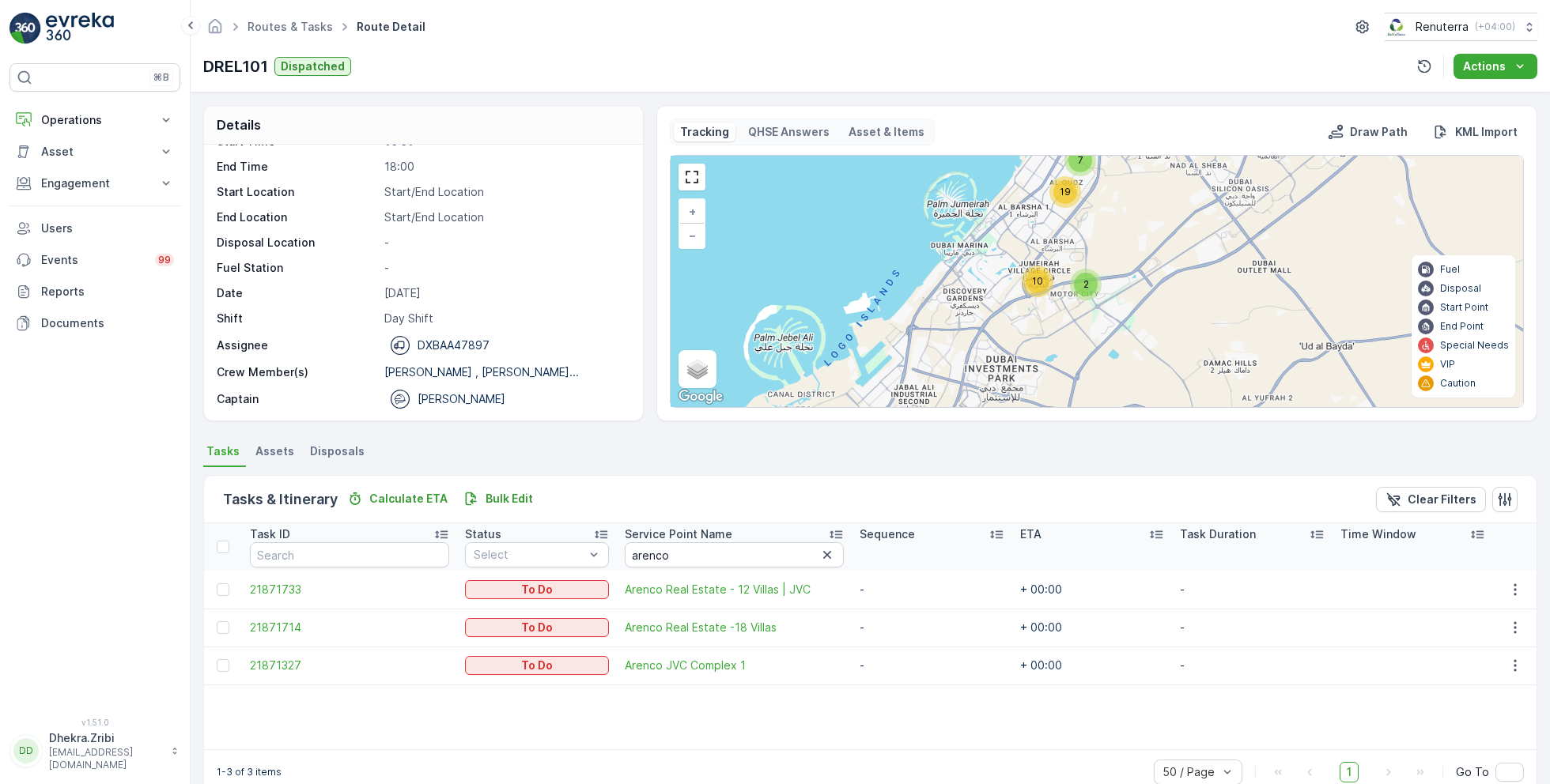
drag, startPoint x: 1007, startPoint y: 328, endPoint x: 970, endPoint y: 211, distance: 122.7
click at [970, 213] on div "2 10 7 19 + − Satellite Roadmap Terrain Hybrid Leaflet Keyboard shortcuts Map D…" at bounding box center [1096, 281] width 852 height 251
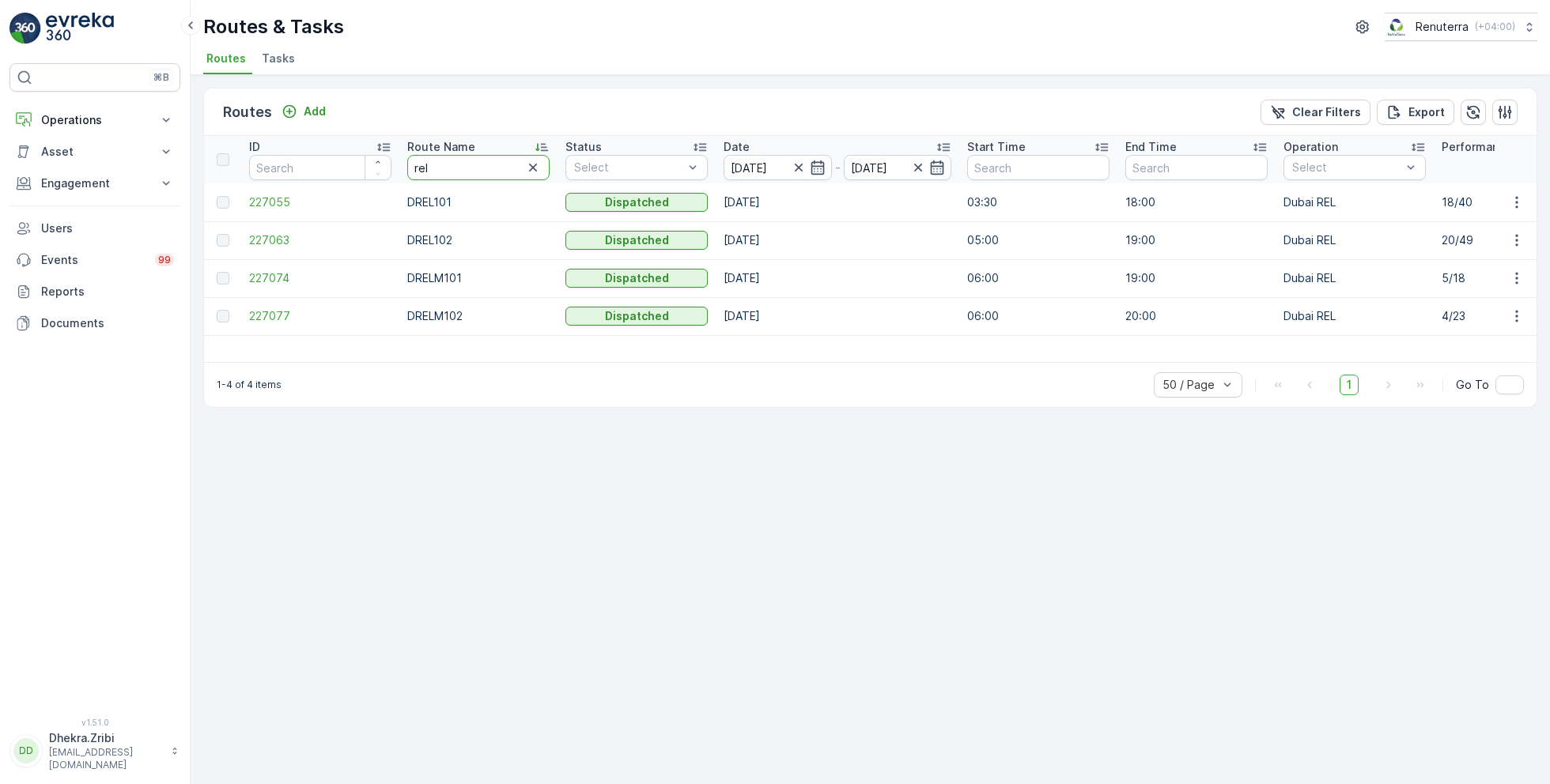
drag, startPoint x: 477, startPoint y: 173, endPoint x: 362, endPoint y: 167, distance: 115.2
type input "roro"
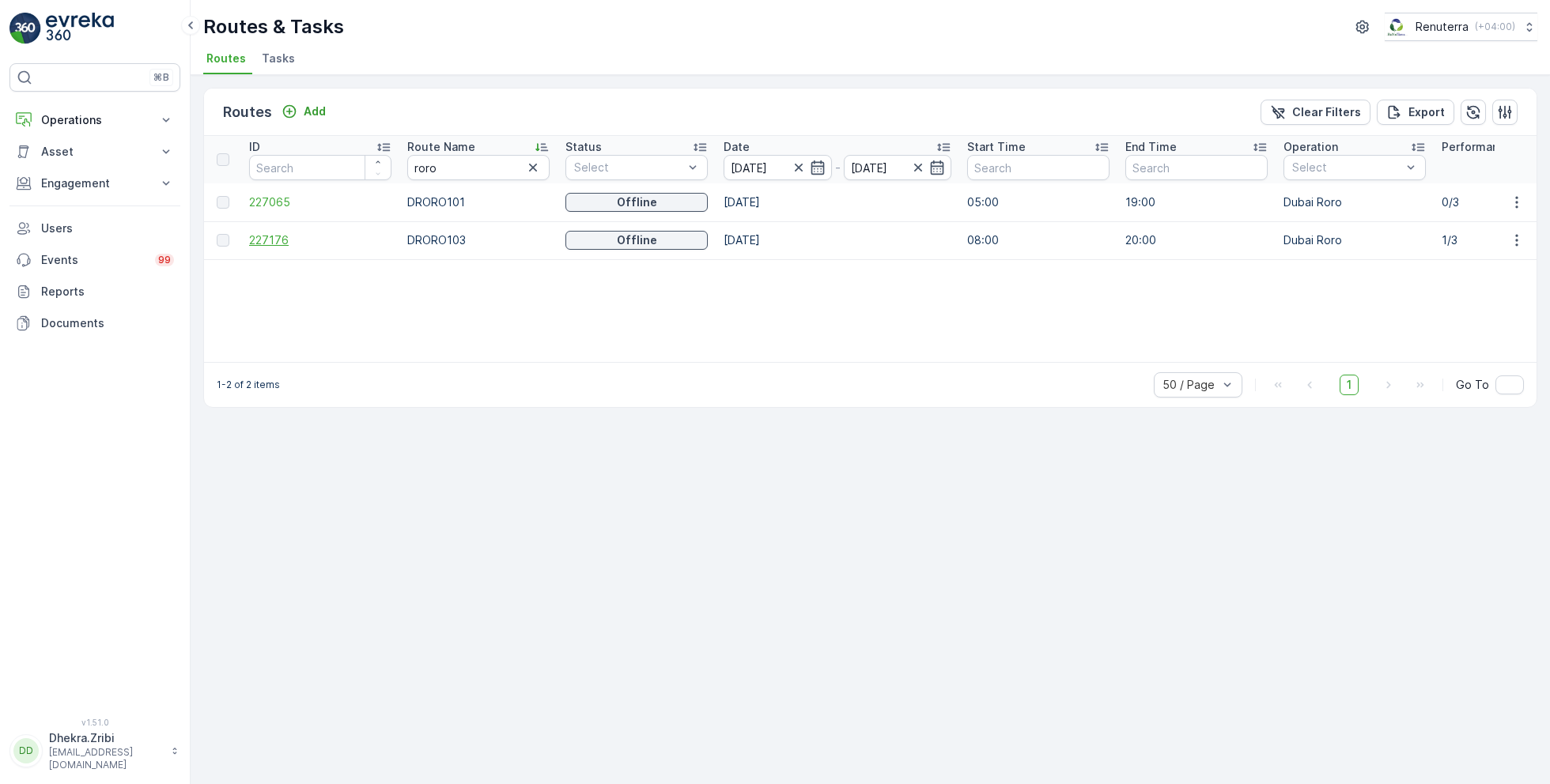
click at [271, 238] on span "227176" at bounding box center [321, 240] width 142 height 16
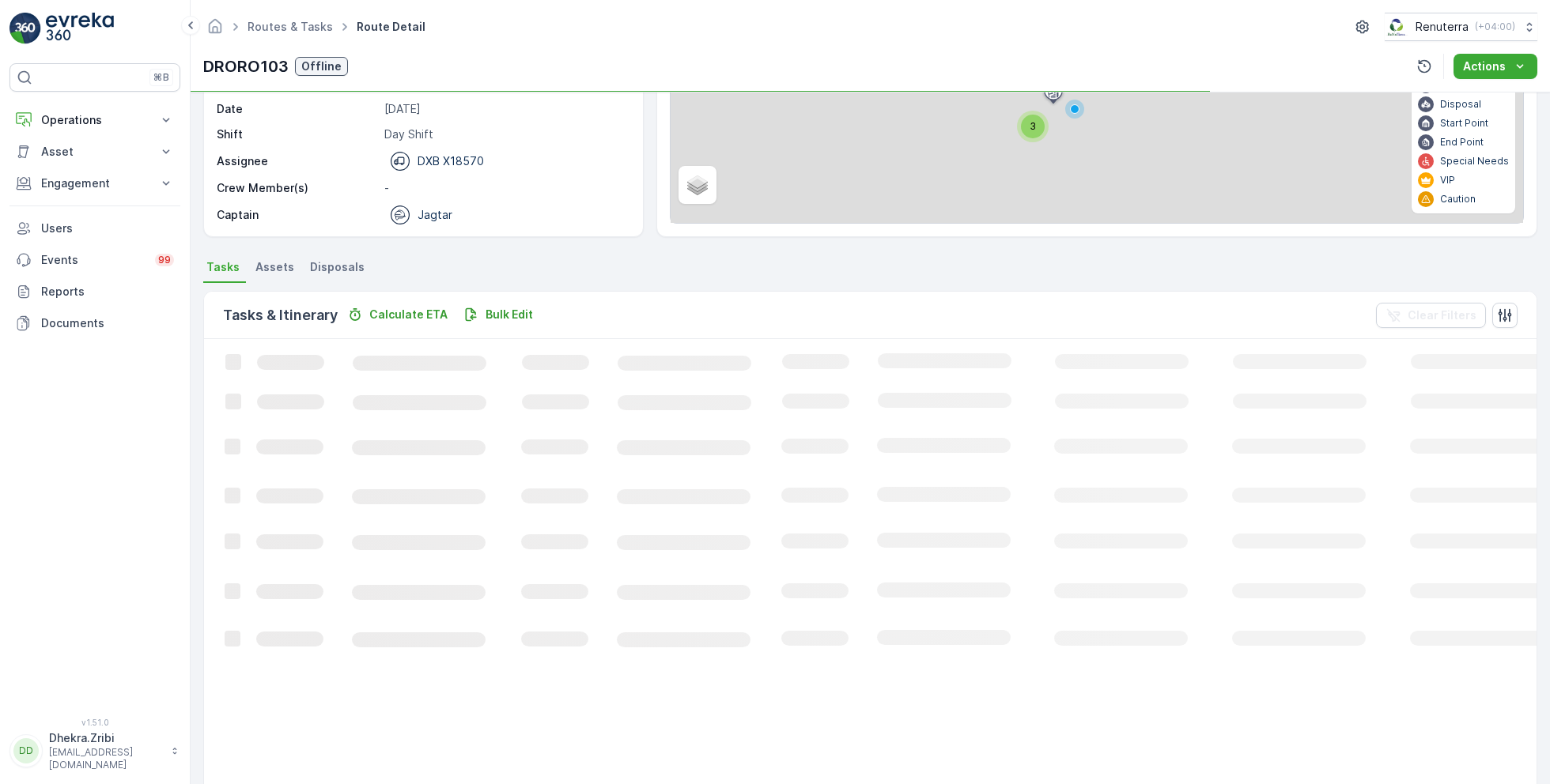
scroll to position [30, 0]
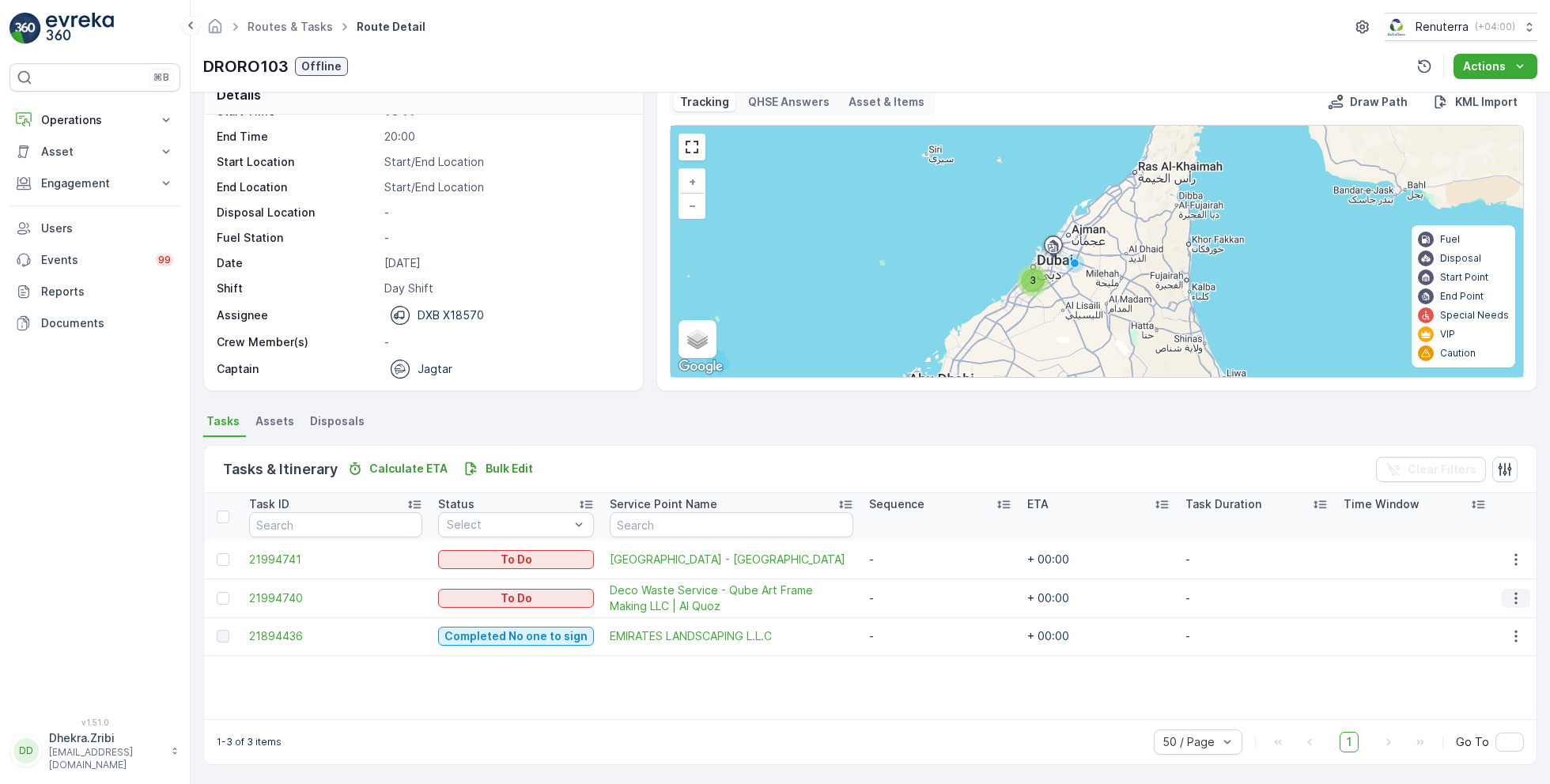
click at [1509, 597] on icon "button" at bounding box center [1516, 598] width 16 height 16
click at [1465, 667] on span "Change Route" at bounding box center [1476, 665] width 77 height 16
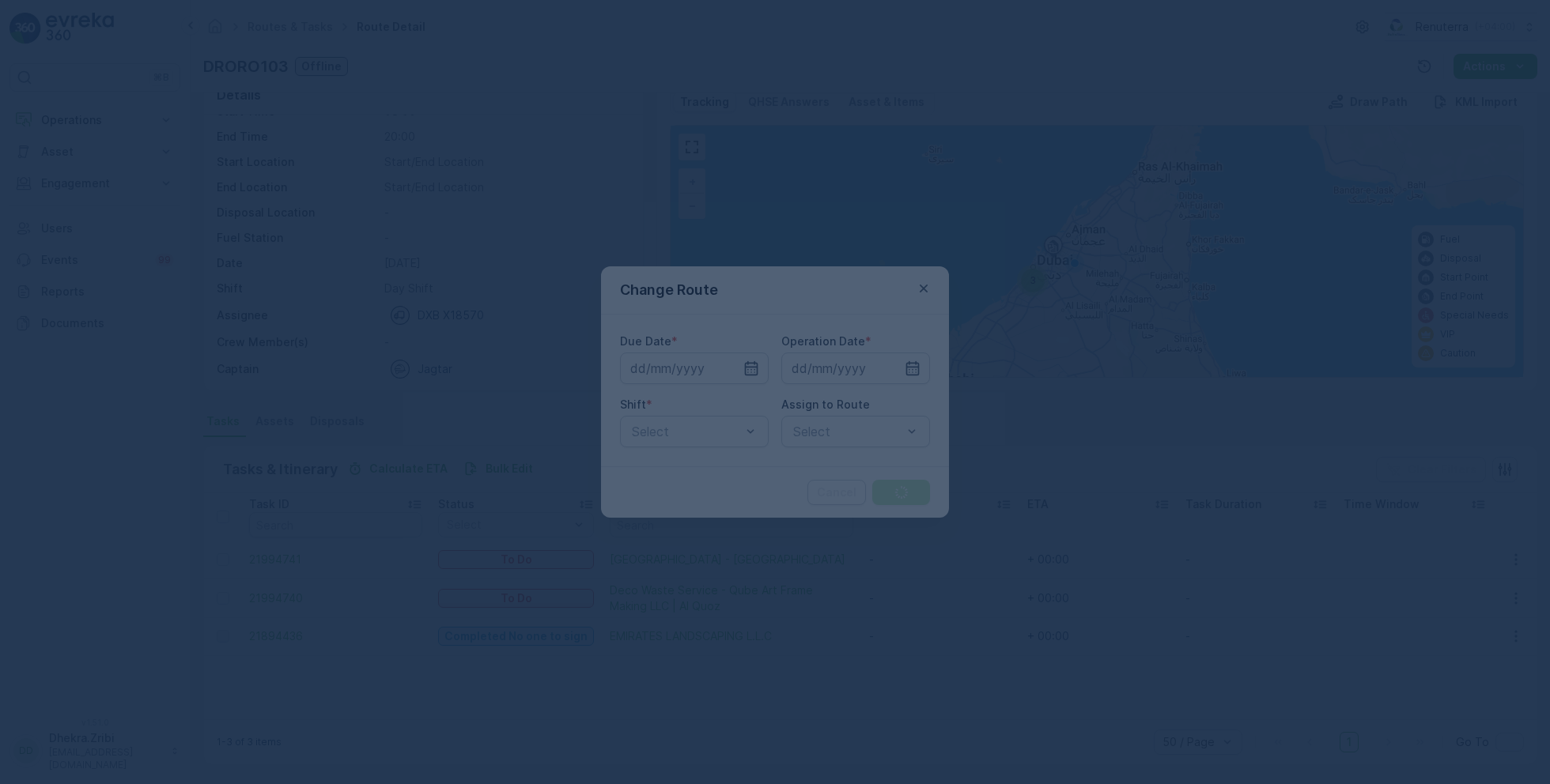
type input "[DATE]"
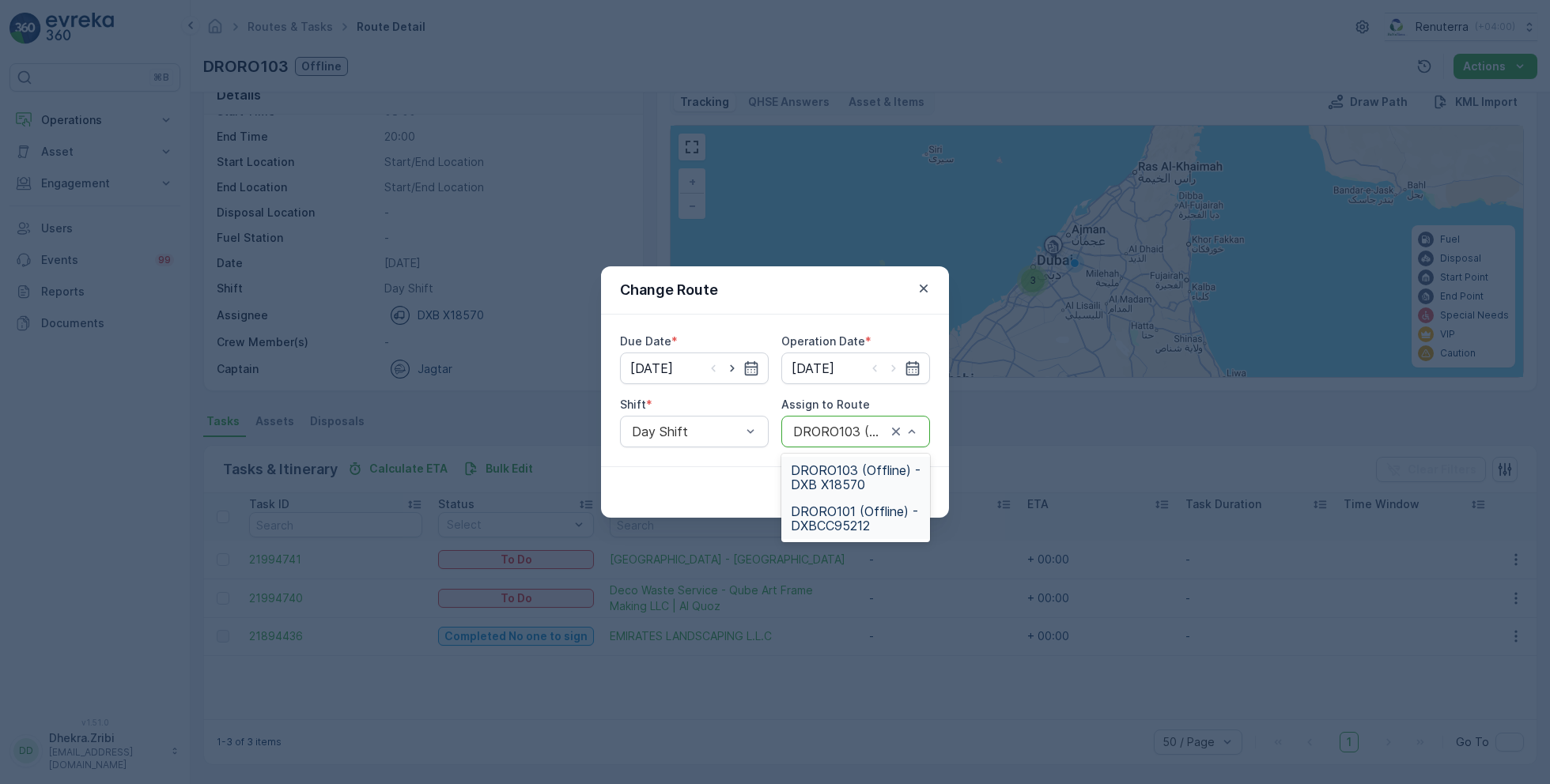
click at [844, 516] on span "DRORO101 (Offline) - DXBCC95212" at bounding box center [856, 519] width 130 height 28
click at [921, 500] on button "Submit" at bounding box center [901, 492] width 58 height 25
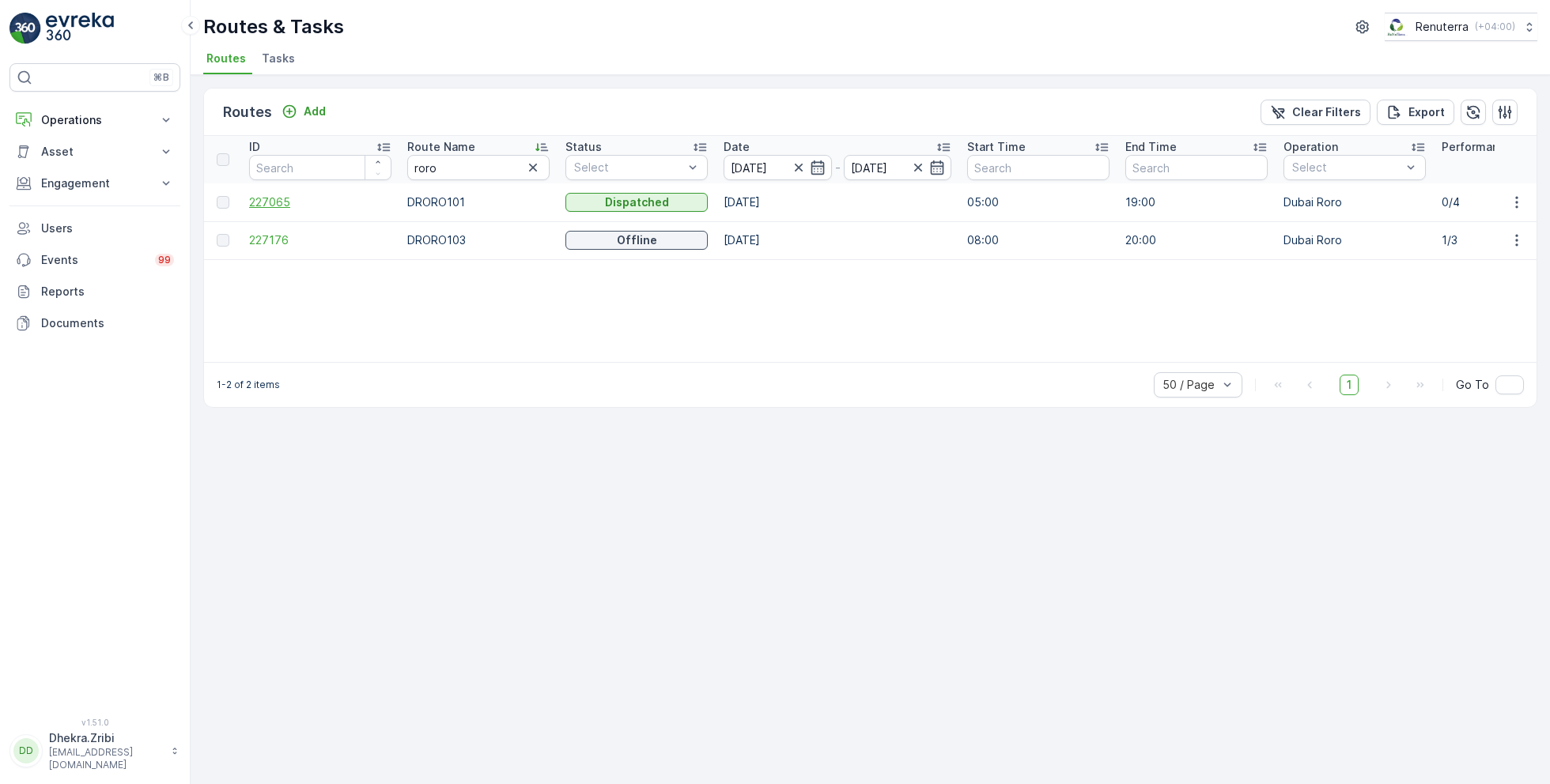
click at [276, 207] on span "227065" at bounding box center [321, 202] width 142 height 16
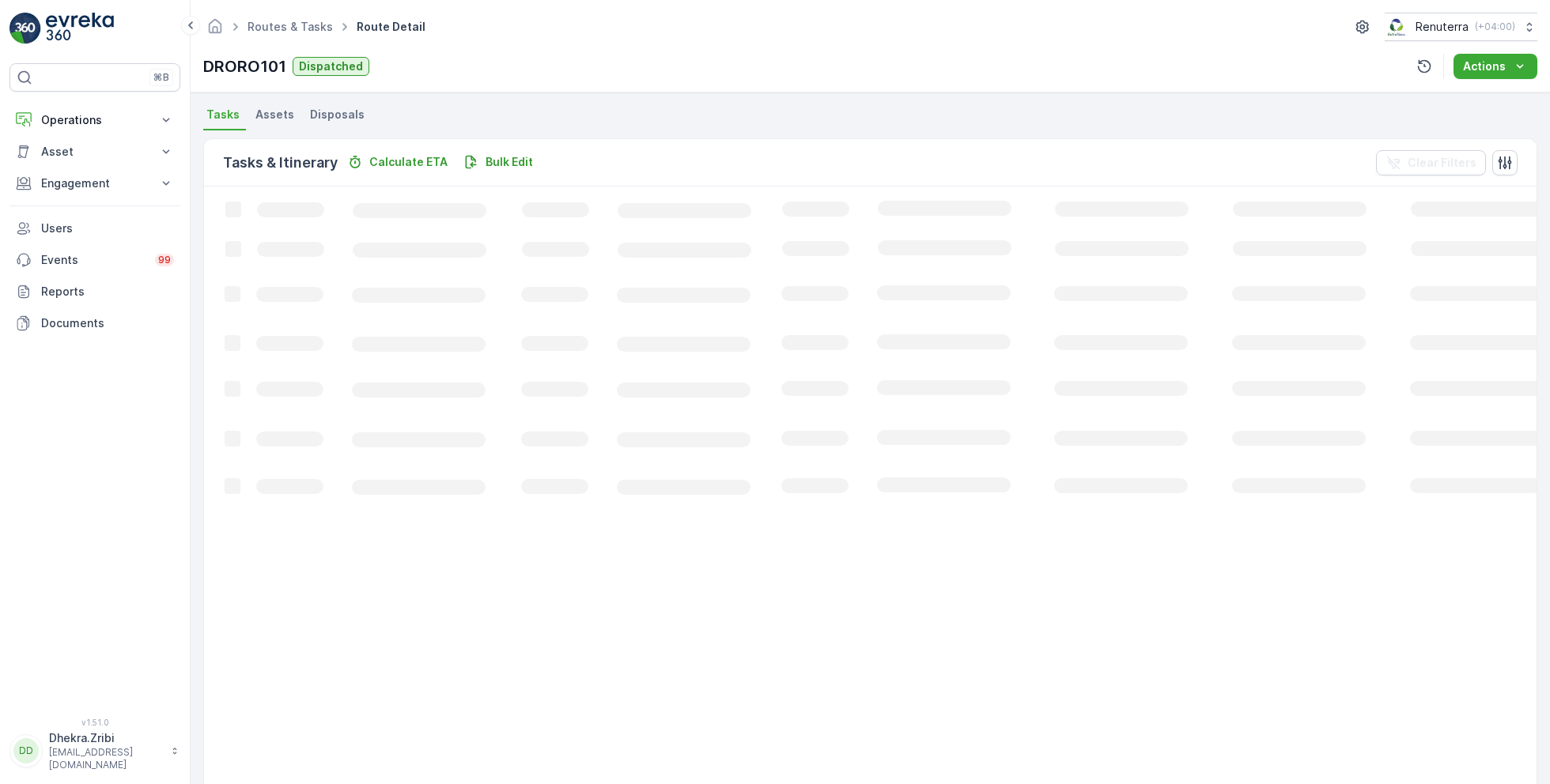
scroll to position [30, 0]
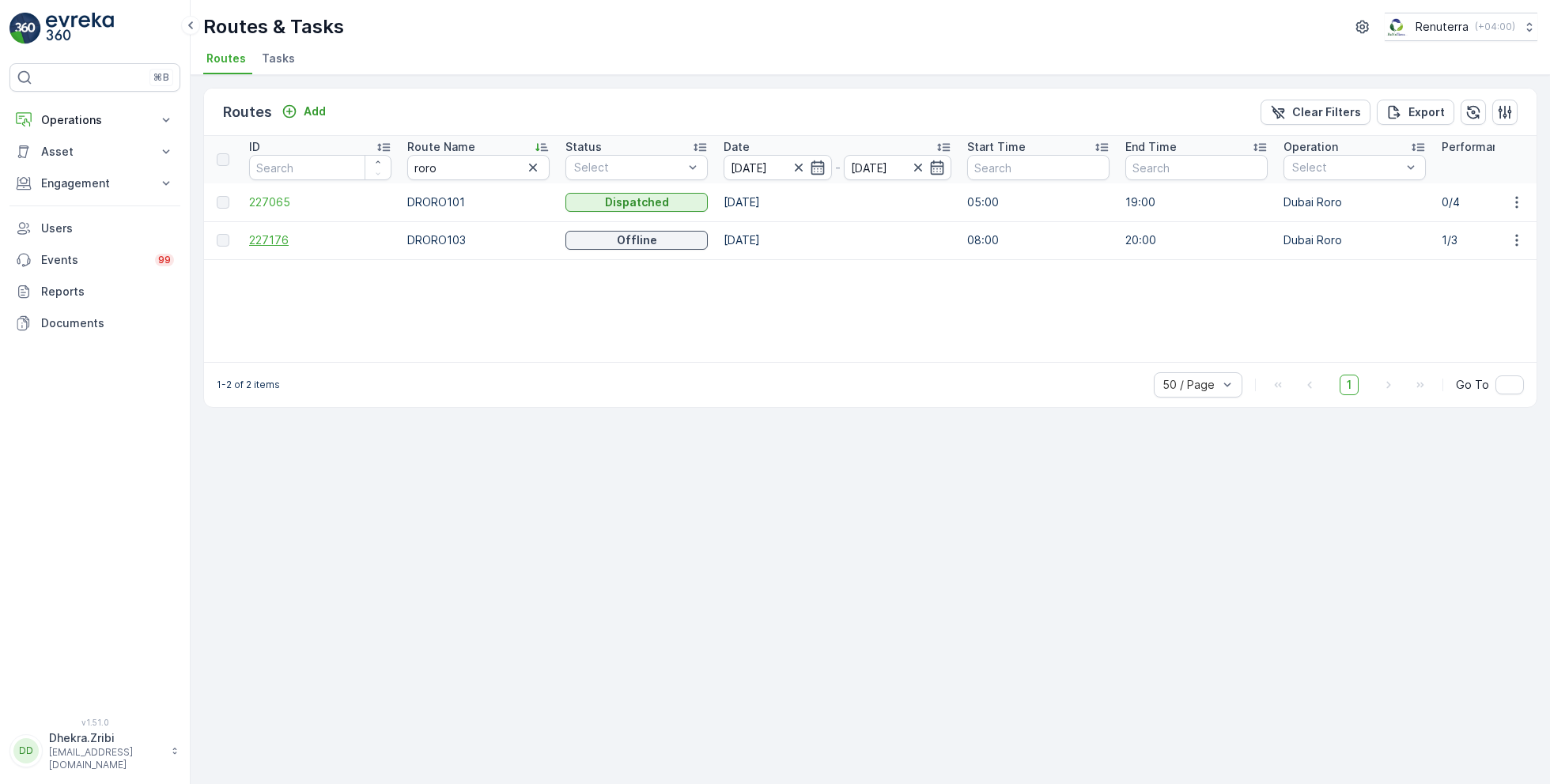
click at [262, 240] on span "227176" at bounding box center [321, 240] width 142 height 16
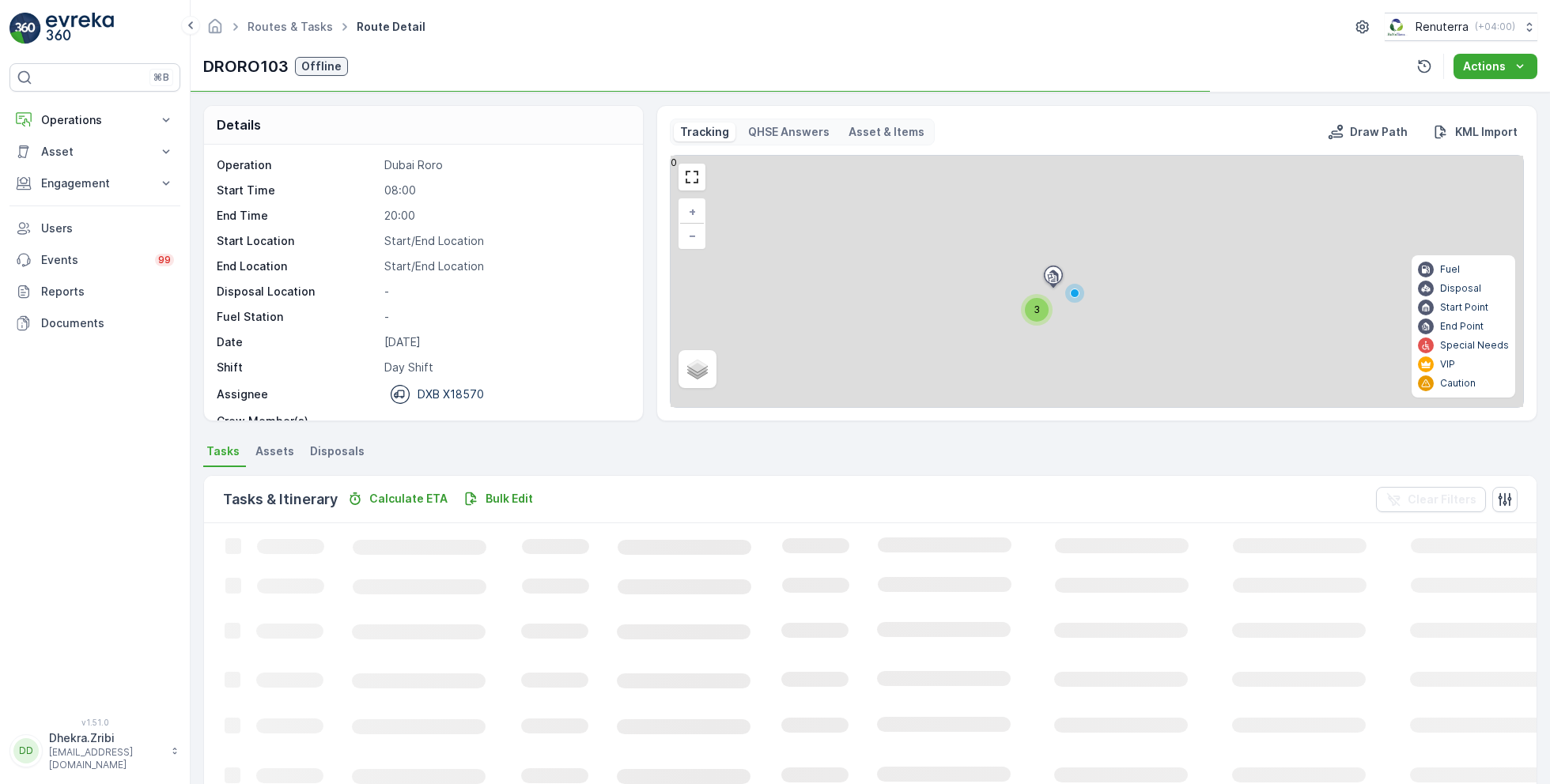
scroll to position [49, 0]
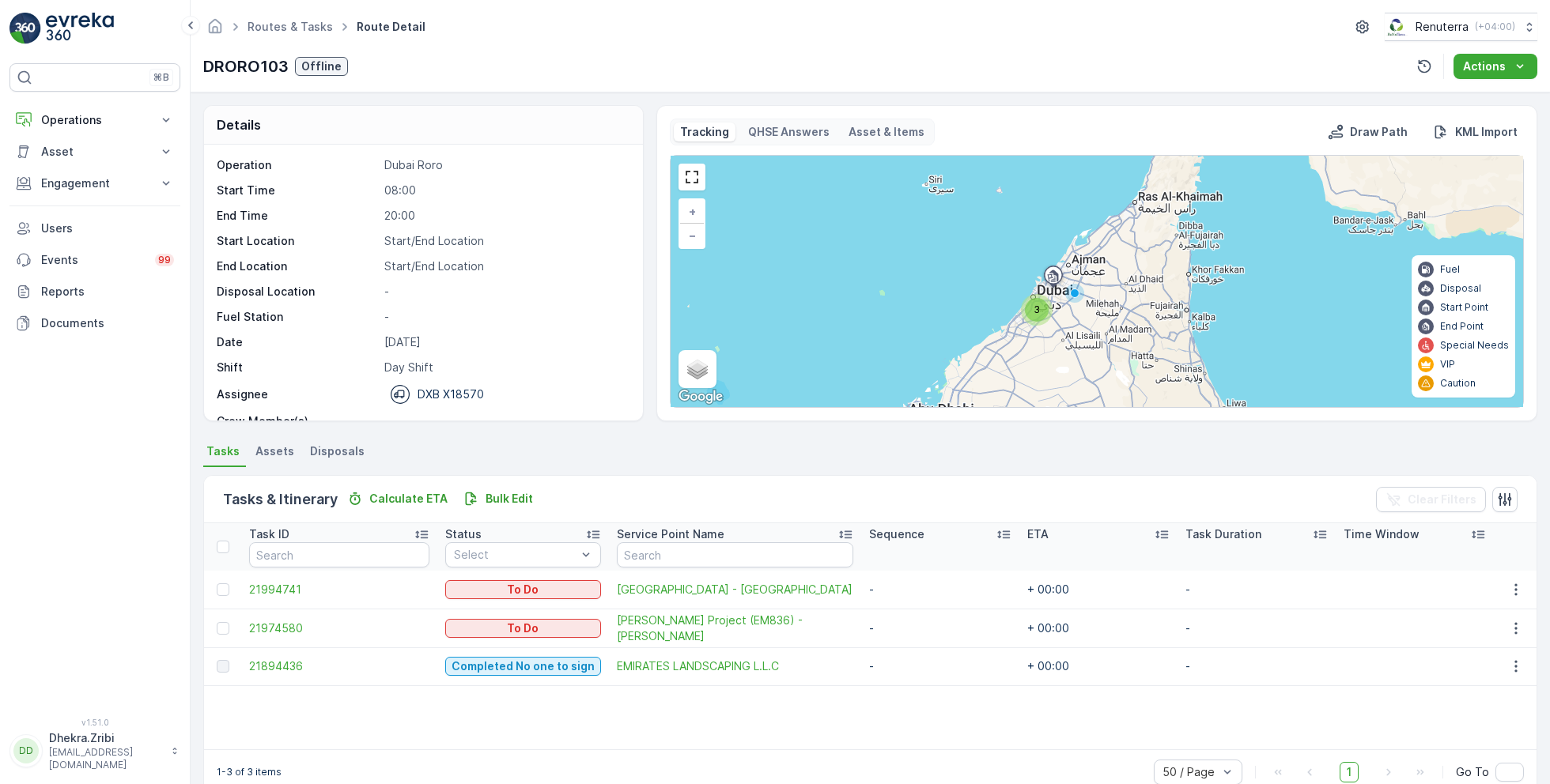
scroll to position [49, 0]
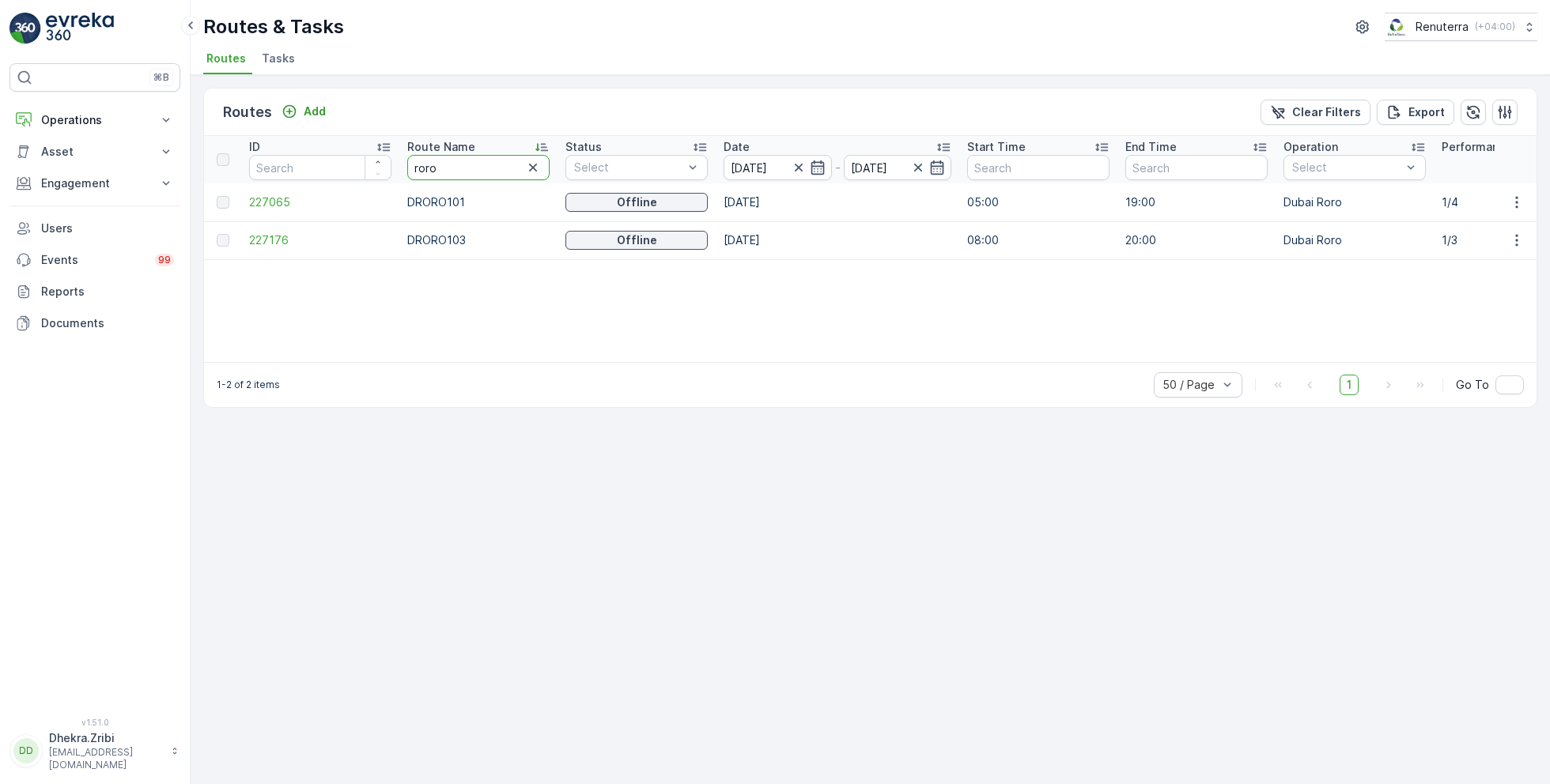
drag, startPoint x: 451, startPoint y: 168, endPoint x: 401, endPoint y: 167, distance: 50.0
click at [400, 167] on th "Route Name [PERSON_NAME]" at bounding box center [478, 159] width 158 height 47
type input "hat"
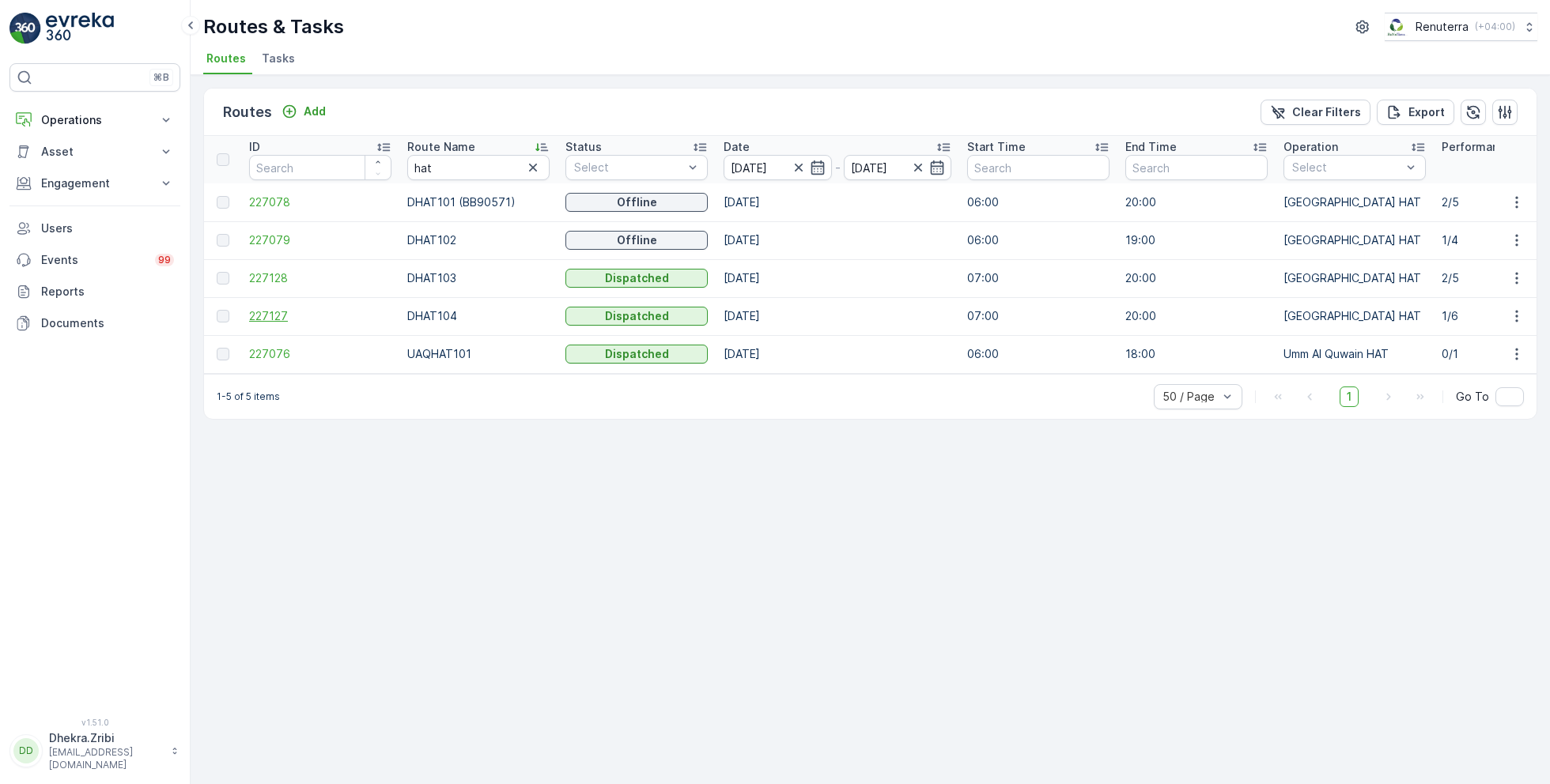
click at [268, 309] on span "227127" at bounding box center [321, 316] width 142 height 16
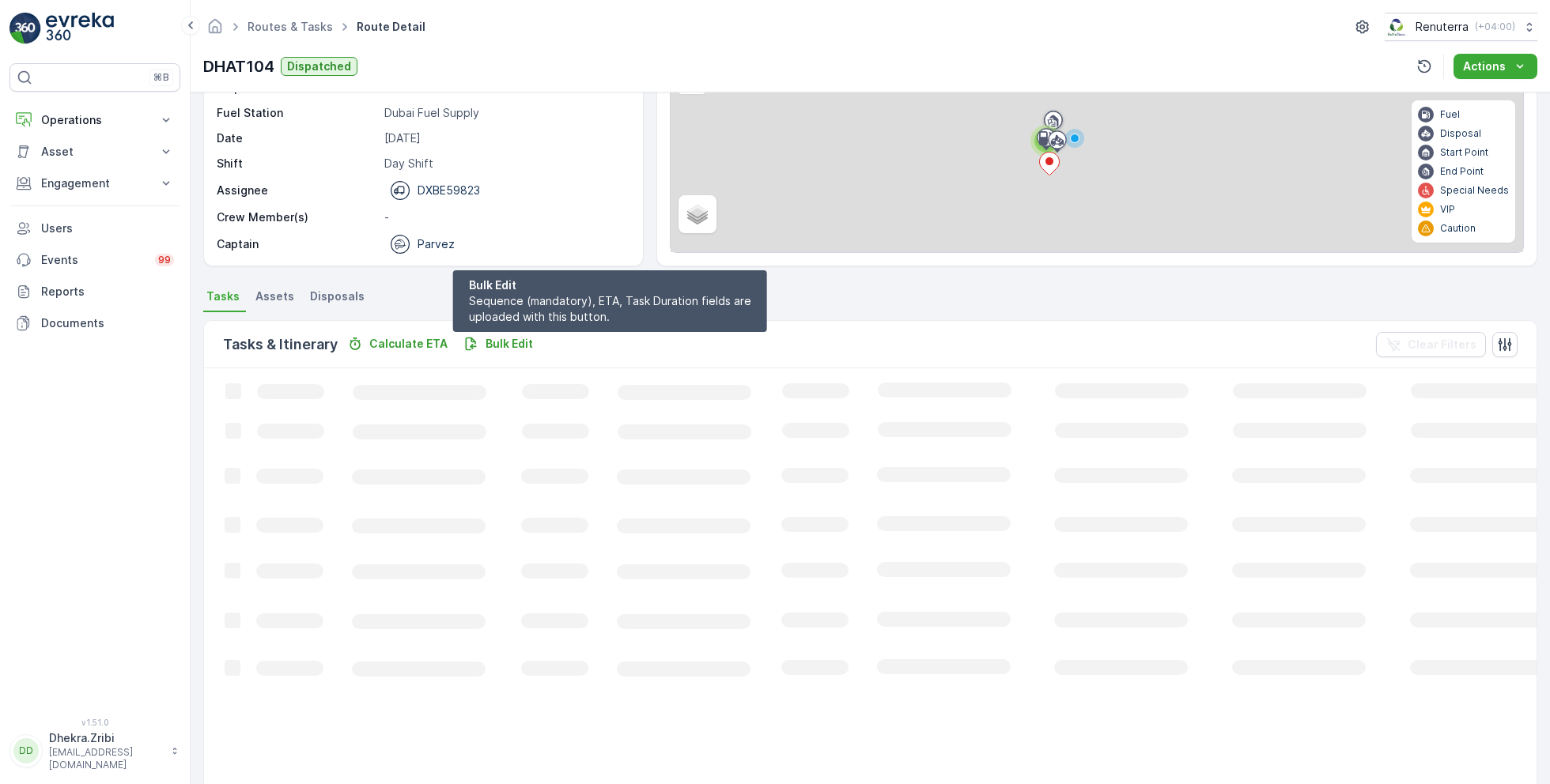
scroll to position [81, 0]
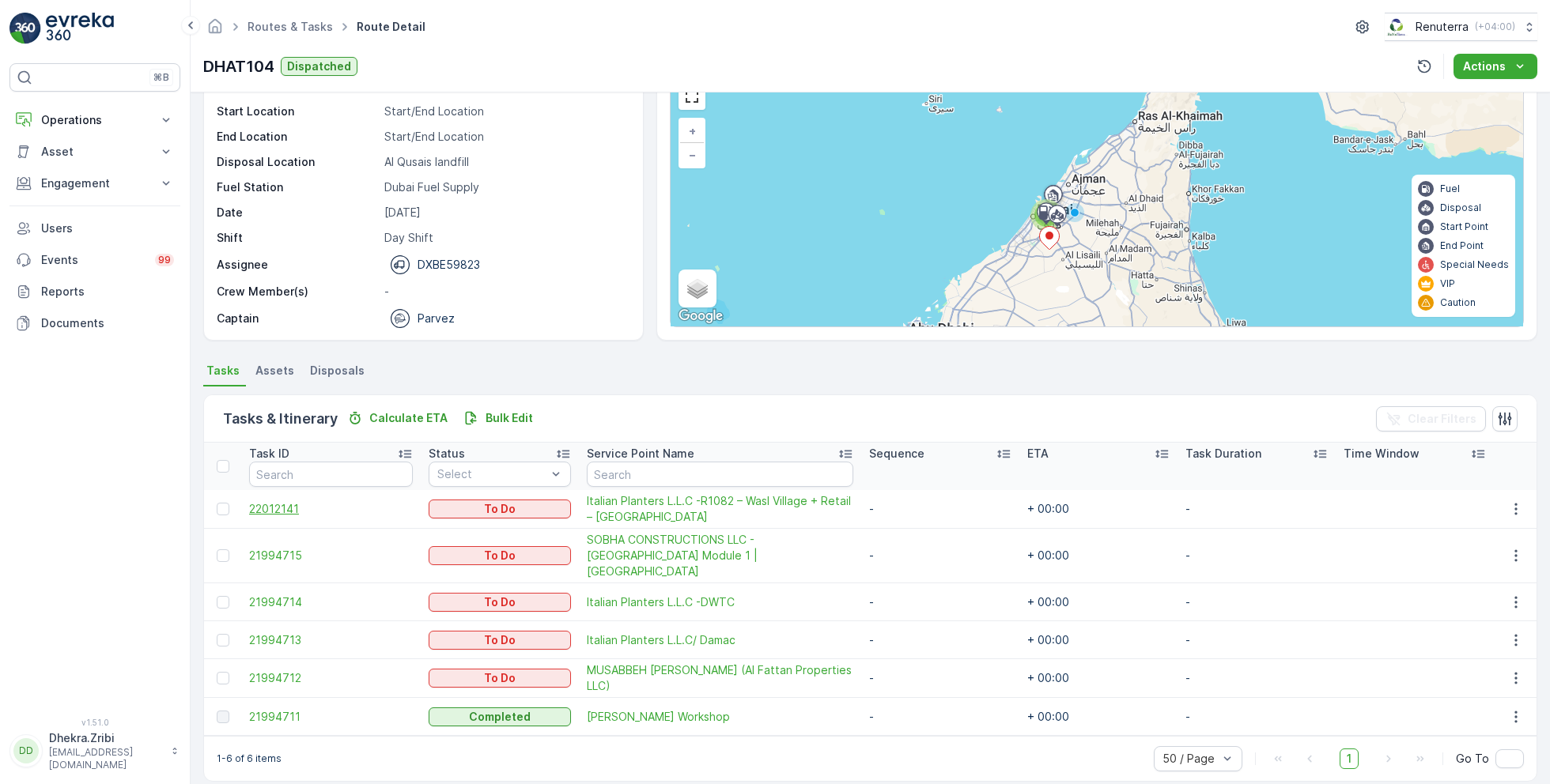
click at [278, 505] on span "22012141" at bounding box center [331, 509] width 164 height 16
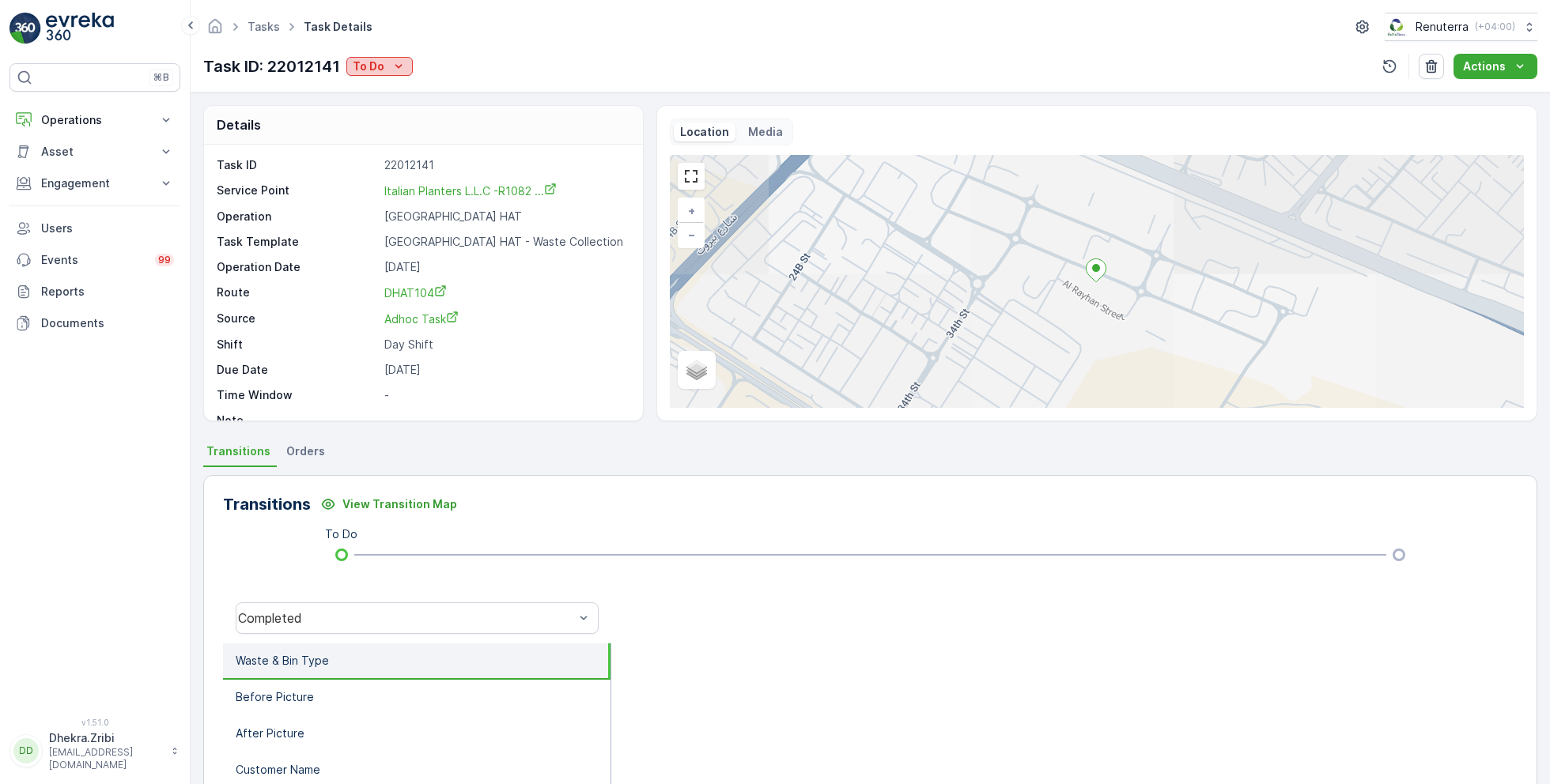
click at [400, 67] on icon "To Do" at bounding box center [399, 67] width 16 height 16
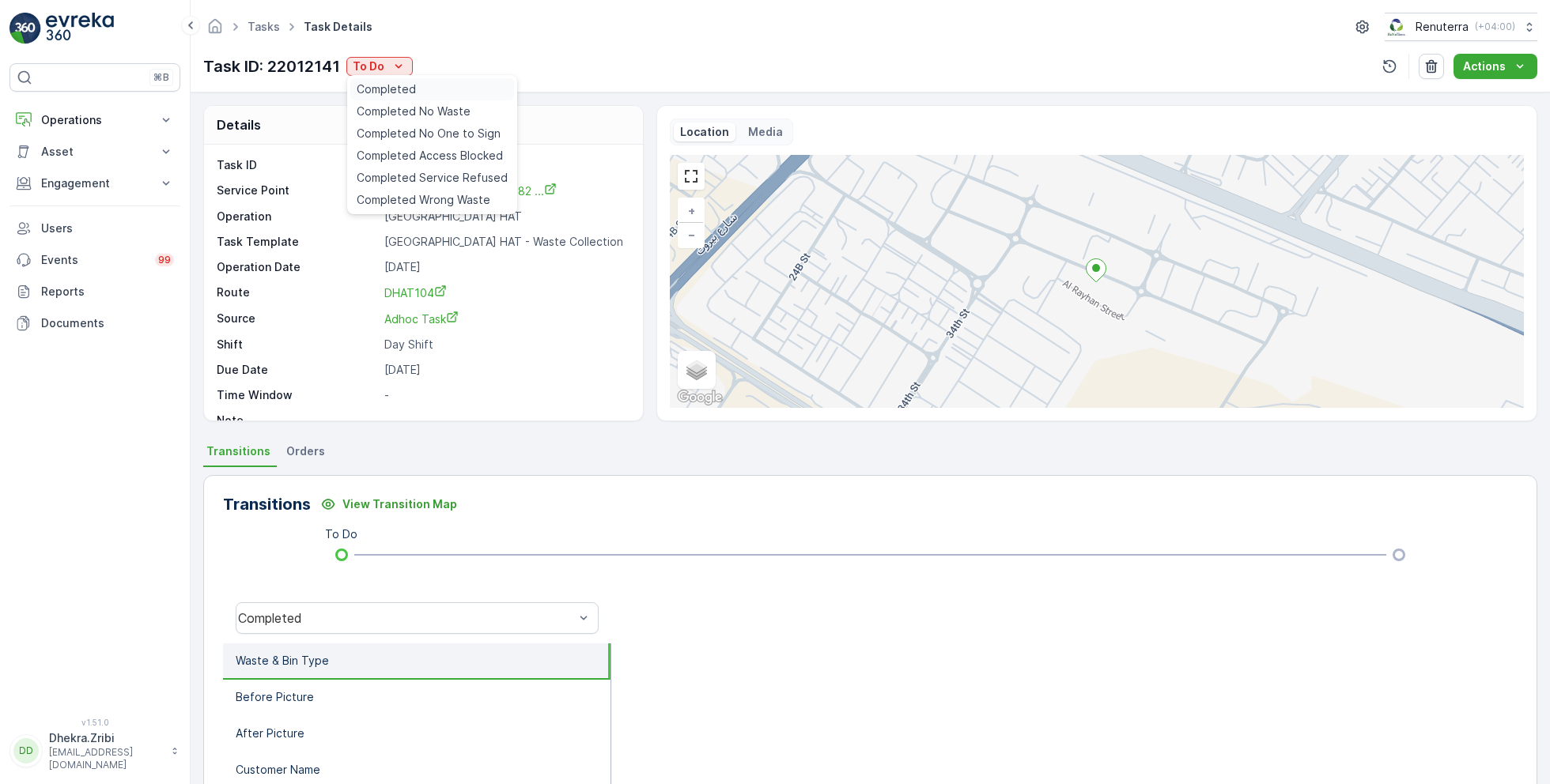
click at [416, 95] on div "Completed" at bounding box center [432, 89] width 164 height 22
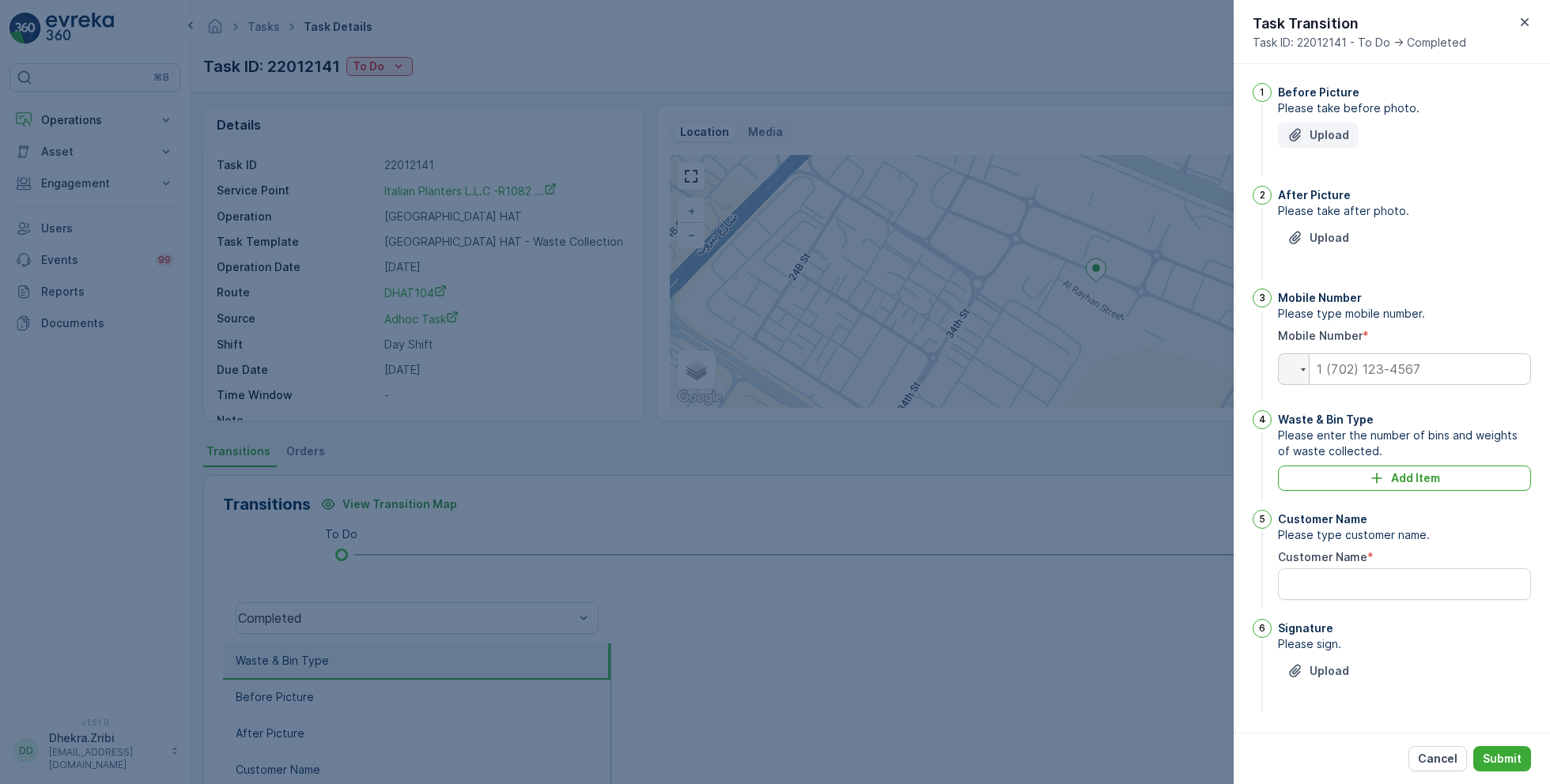
click at [1315, 134] on p "Upload" at bounding box center [1329, 135] width 39 height 16
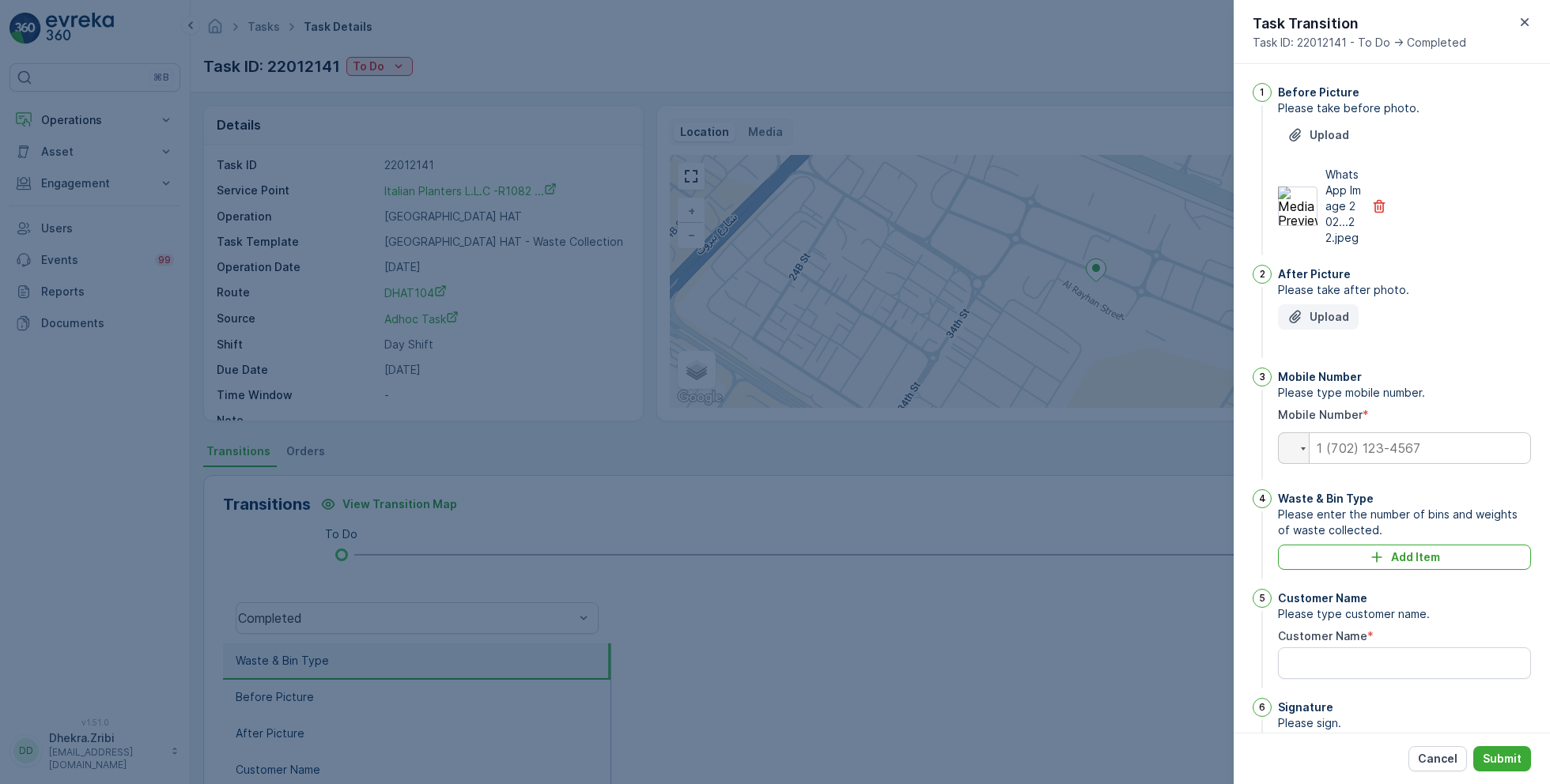
click at [1328, 325] on p "Upload" at bounding box center [1329, 317] width 39 height 16
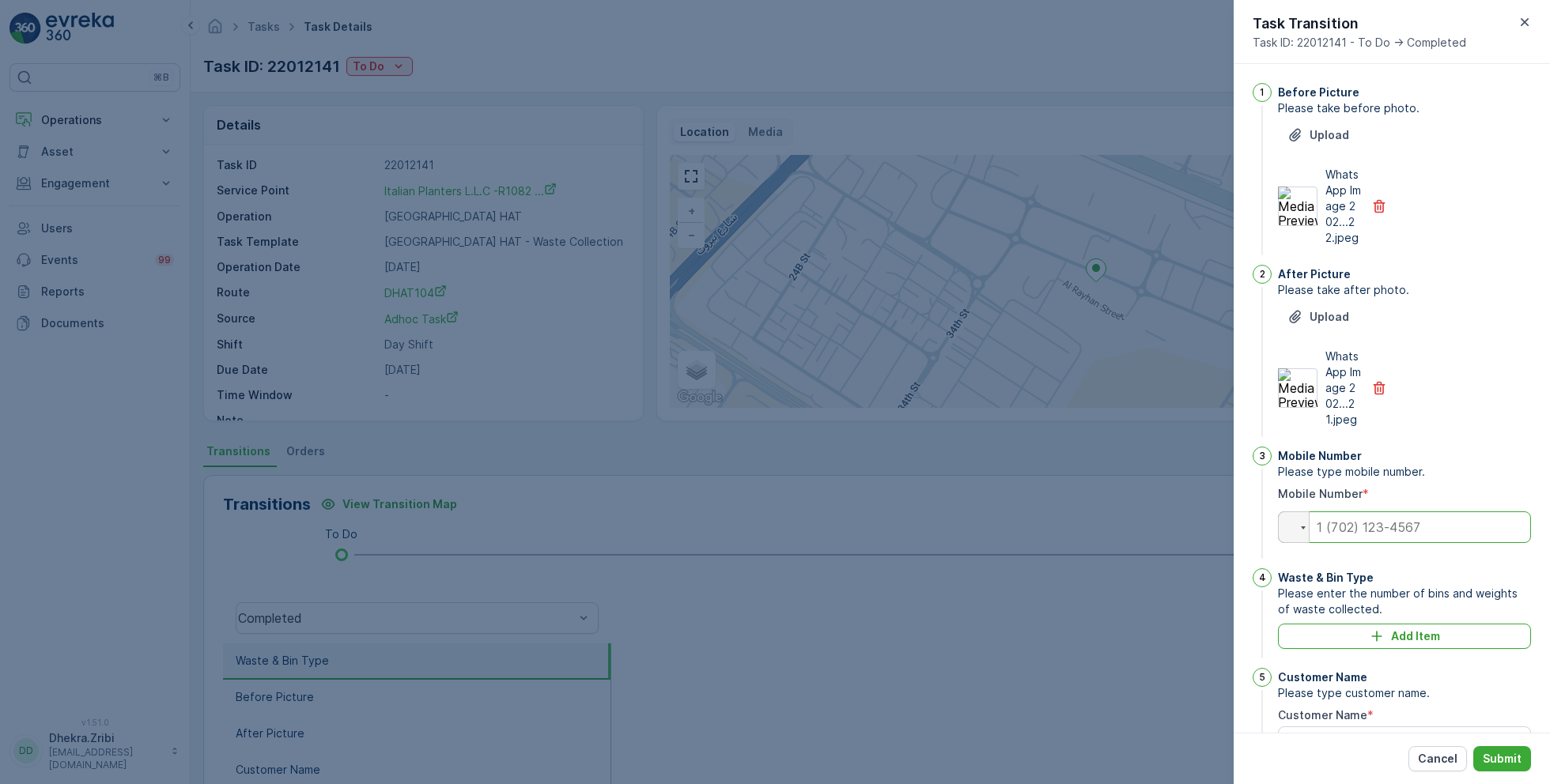
click at [1365, 543] on input "tel" at bounding box center [1404, 528] width 253 height 32
type input "0"
click at [1345, 661] on div "Waste & Bin Type Please enter the number of bins and weights of waste collected…" at bounding box center [1404, 615] width 253 height 93
click at [1349, 644] on div "Add Item" at bounding box center [1404, 636] width 234 height 16
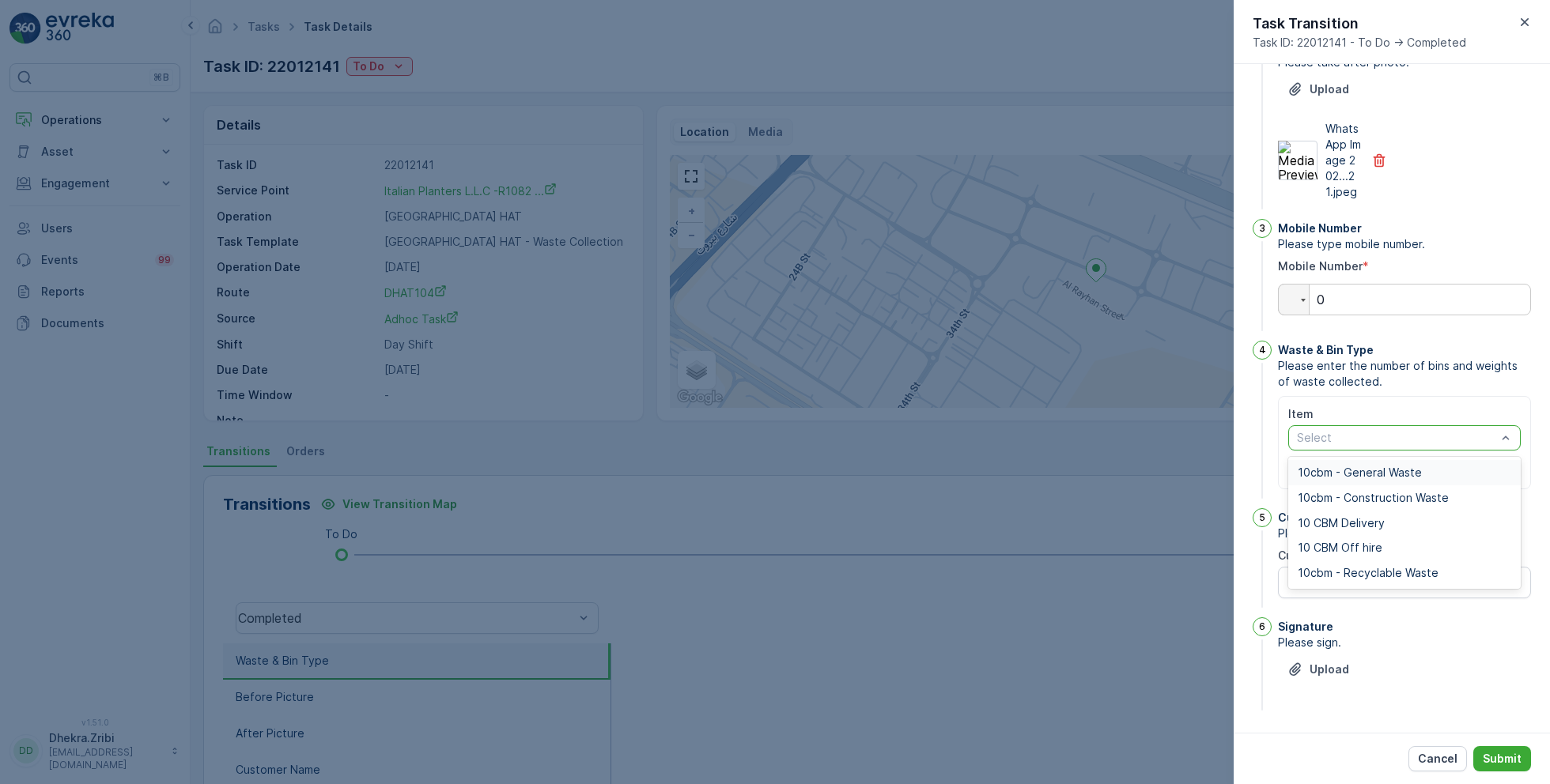
click at [1375, 467] on span "10cbm - General Waste" at bounding box center [1359, 473] width 124 height 12
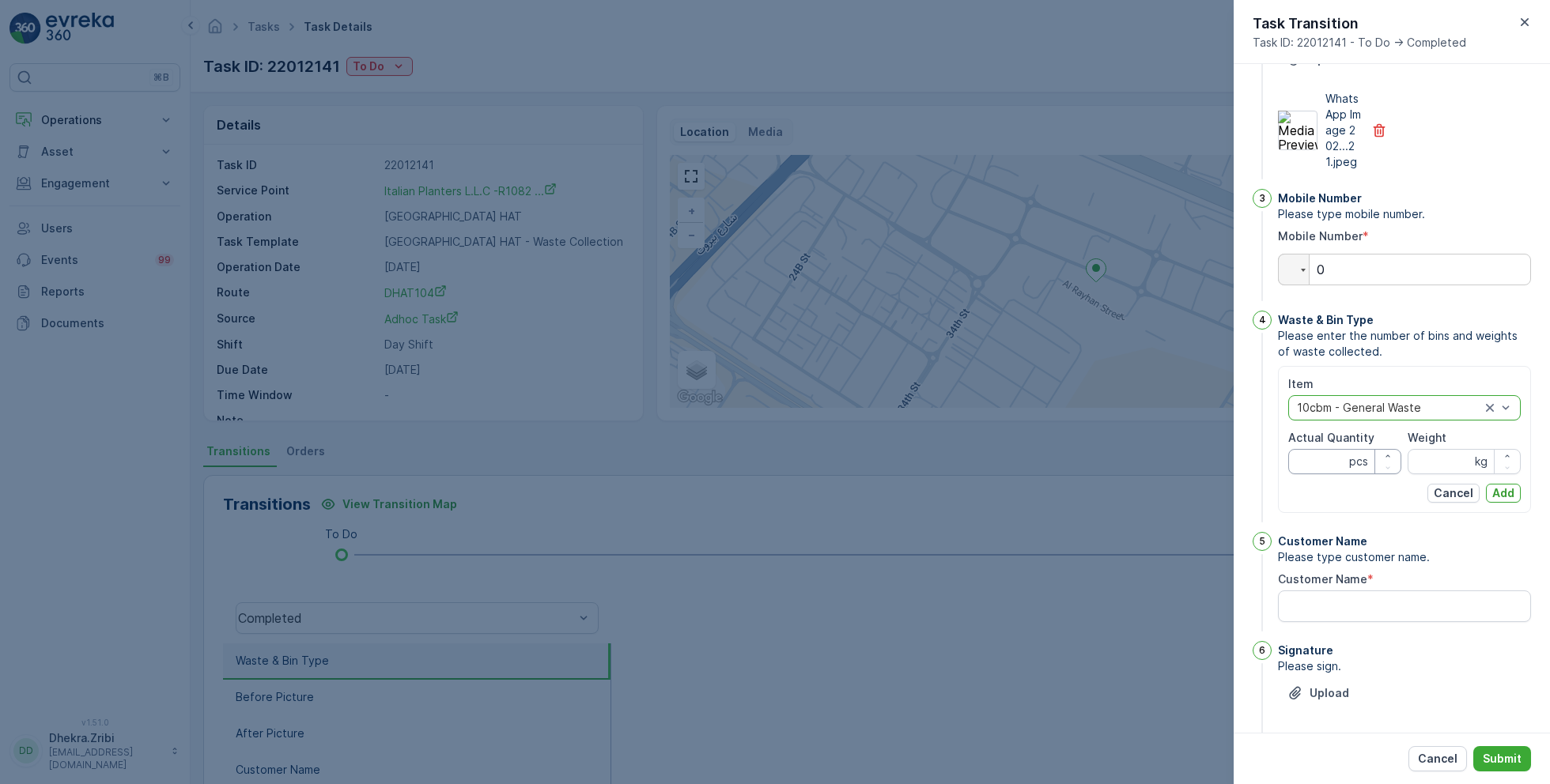
click at [1326, 474] on Quantity "Actual Quantity" at bounding box center [1344, 461] width 113 height 25
type Quantity "1"
click at [1495, 501] on p "Add" at bounding box center [1503, 493] width 22 height 16
type input "0"
click at [1501, 501] on p "Add" at bounding box center [1503, 493] width 22 height 16
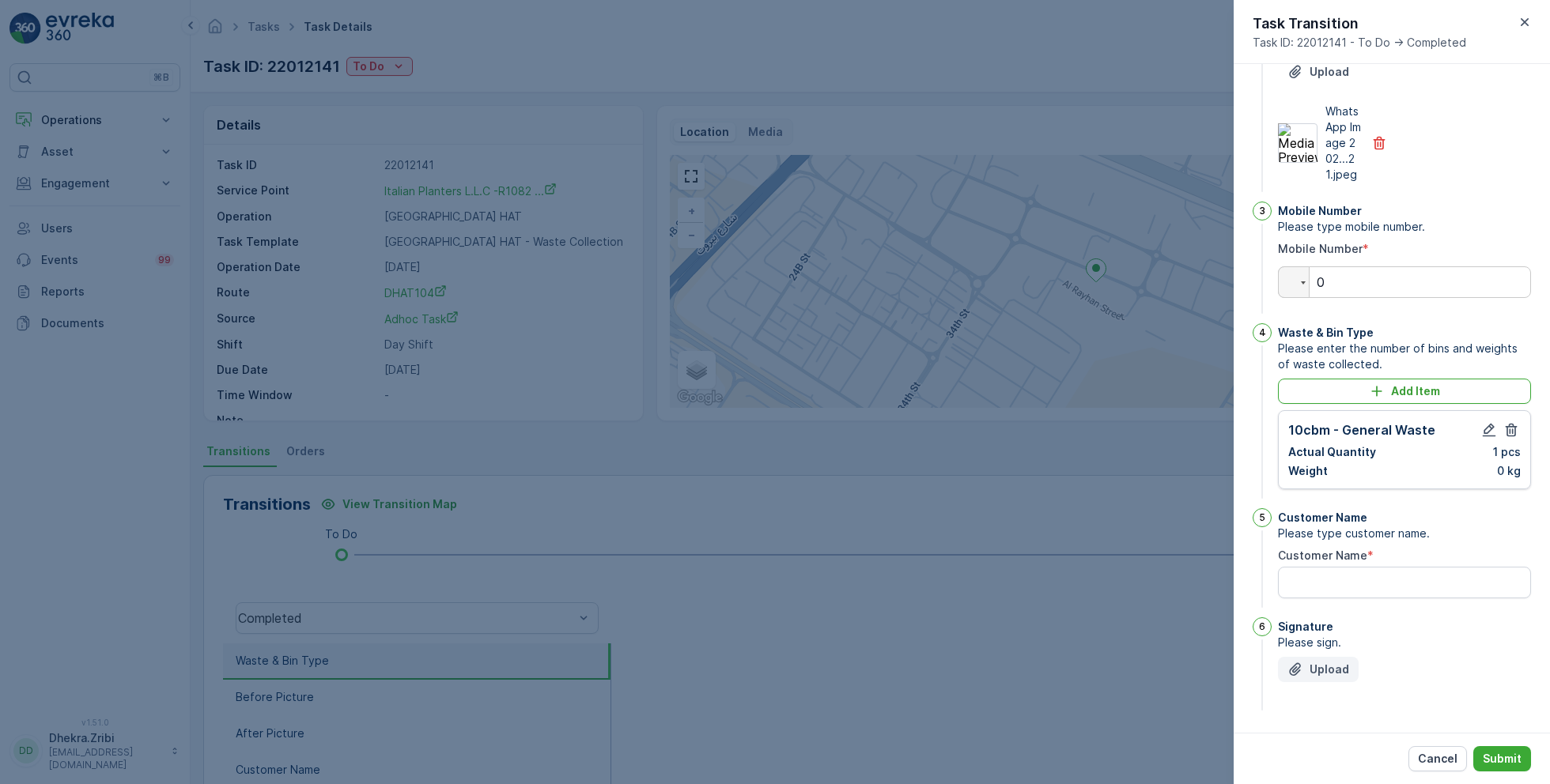
click at [1319, 677] on p "Upload" at bounding box center [1329, 669] width 39 height 16
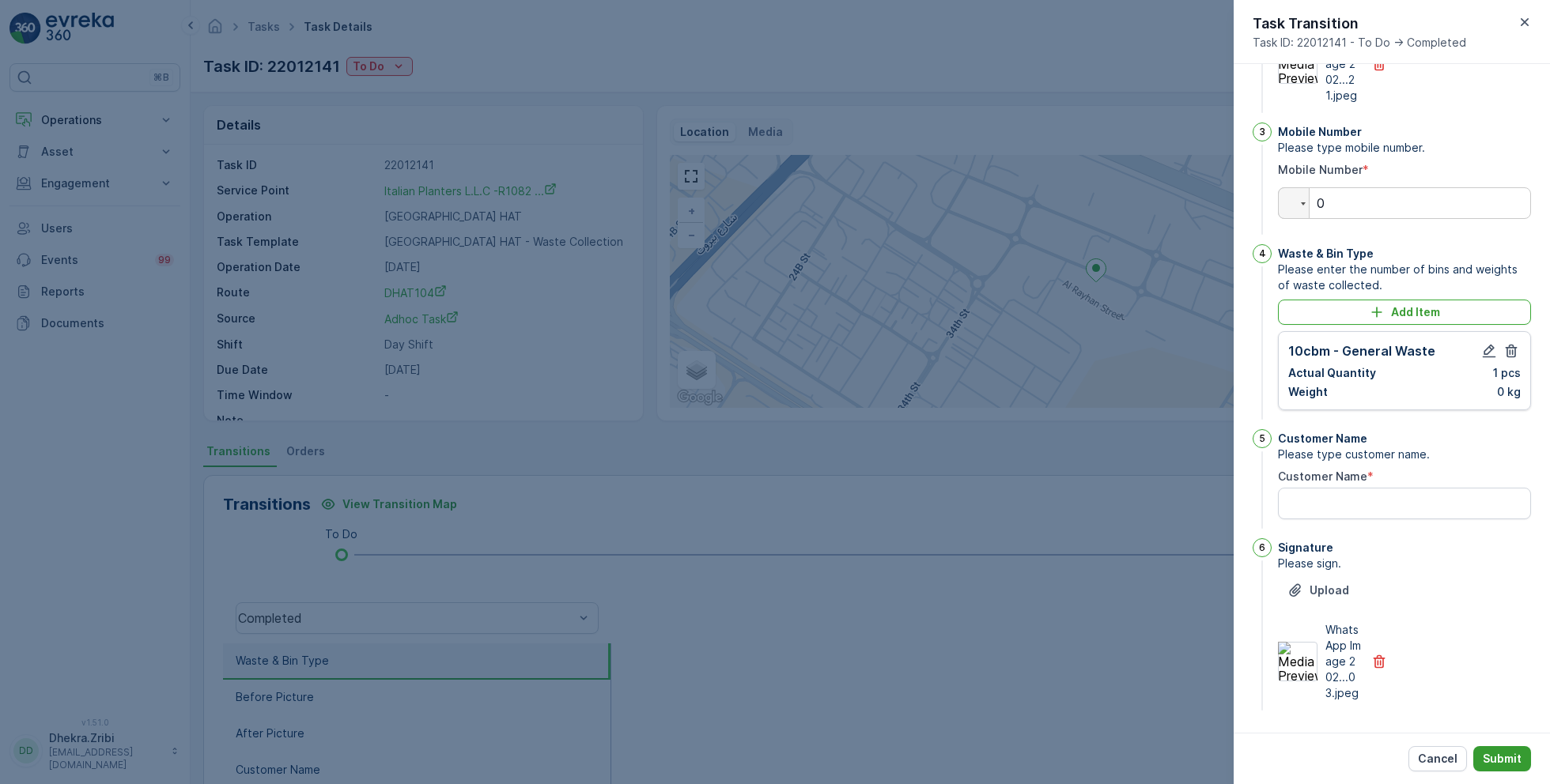
click at [1502, 759] on p "Submit" at bounding box center [1502, 759] width 39 height 16
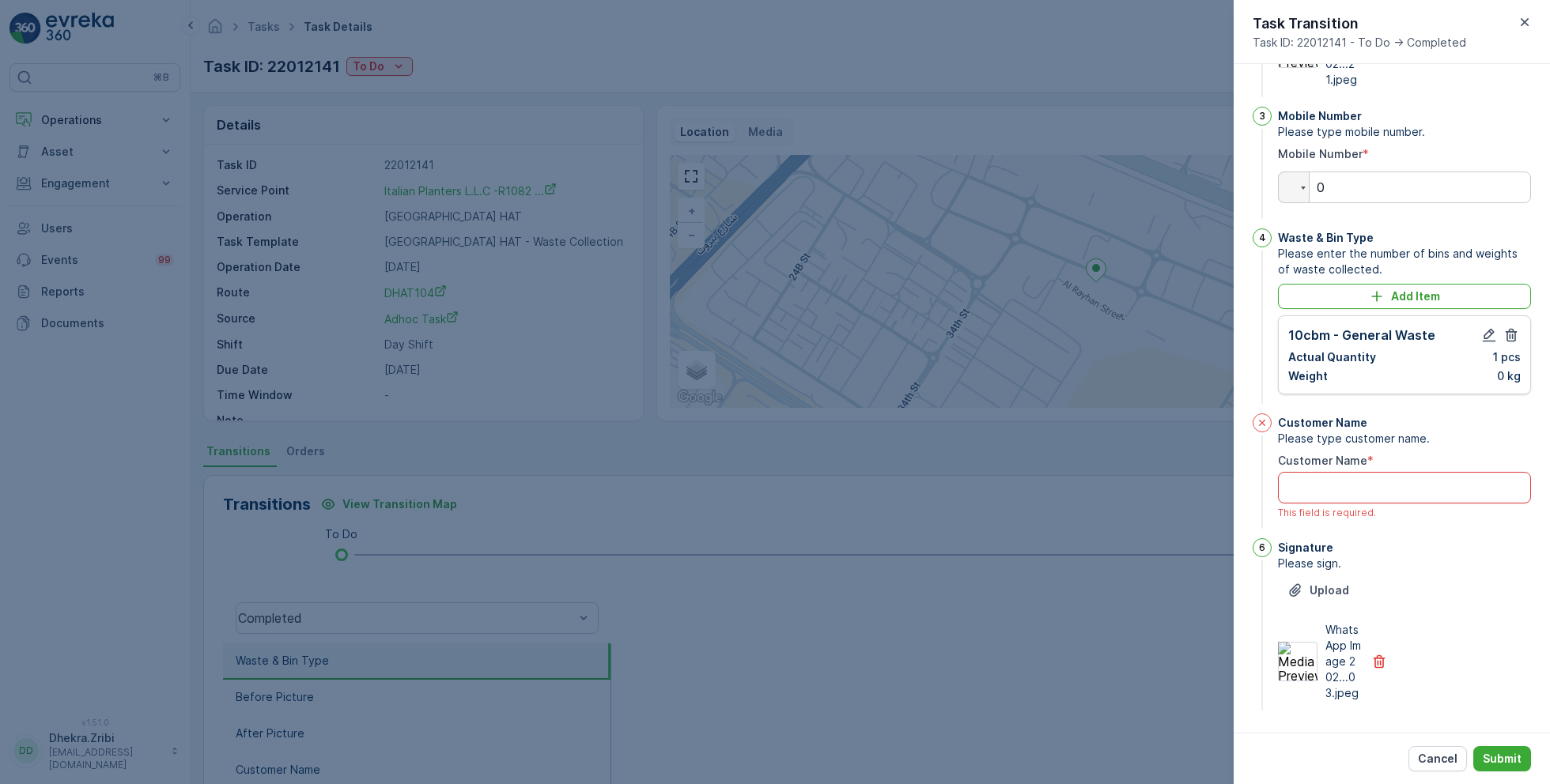
click at [1338, 488] on Name "Customer Name" at bounding box center [1404, 488] width 253 height 32
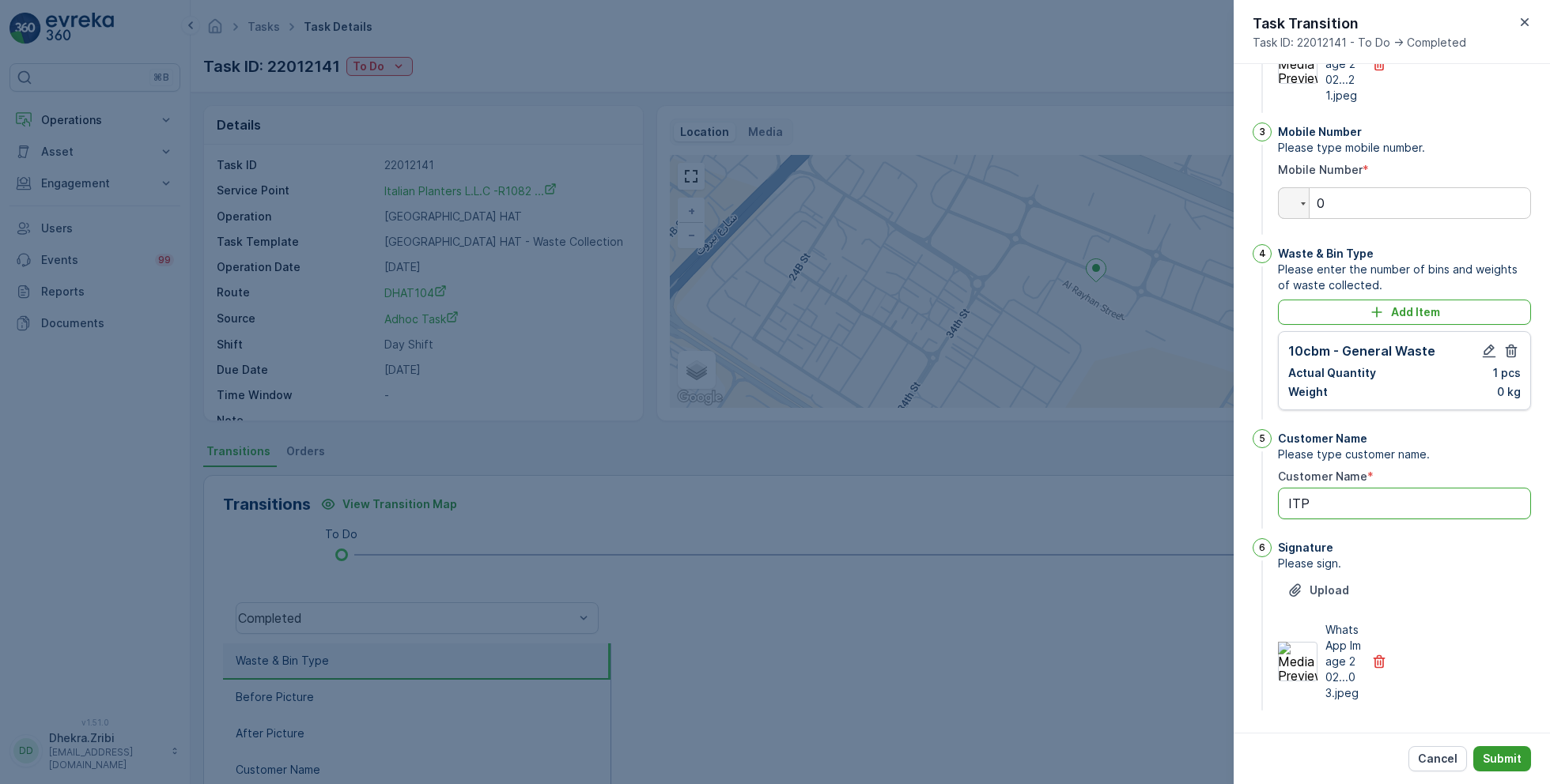
type Name "ITP"
click at [1502, 754] on p "Submit" at bounding box center [1502, 759] width 39 height 16
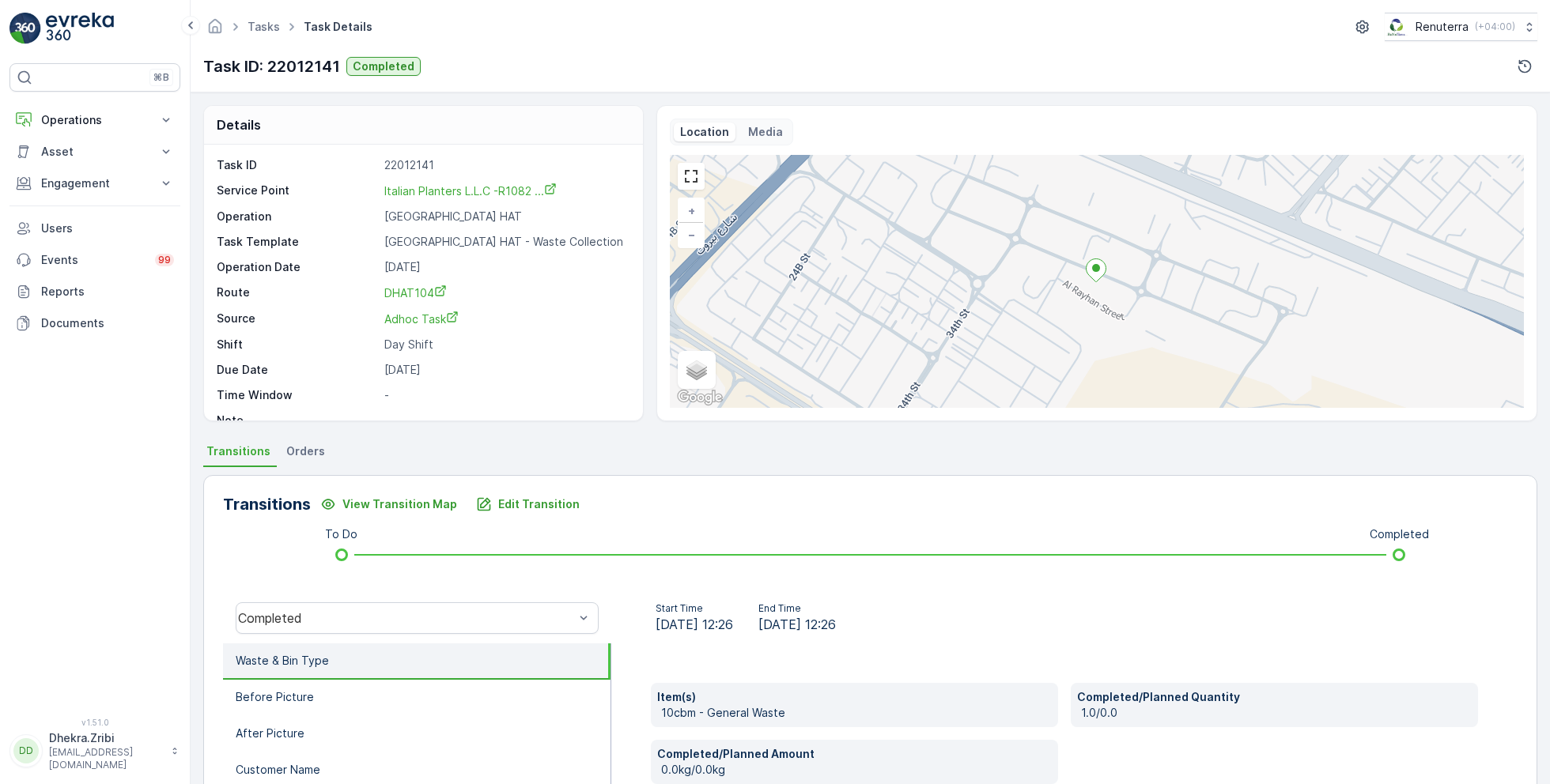
scroll to position [20, 0]
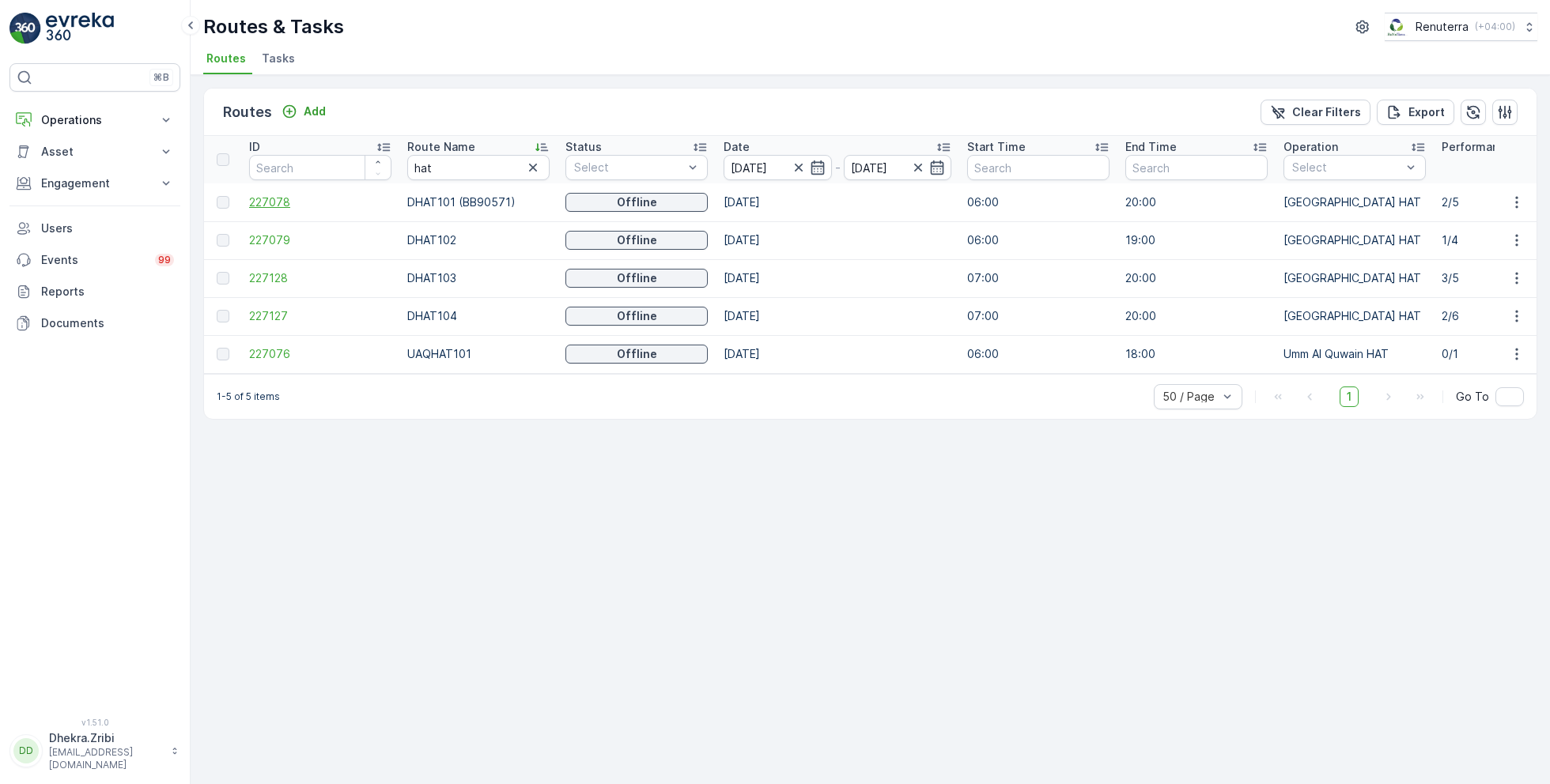
click at [267, 206] on span "227078" at bounding box center [321, 202] width 142 height 16
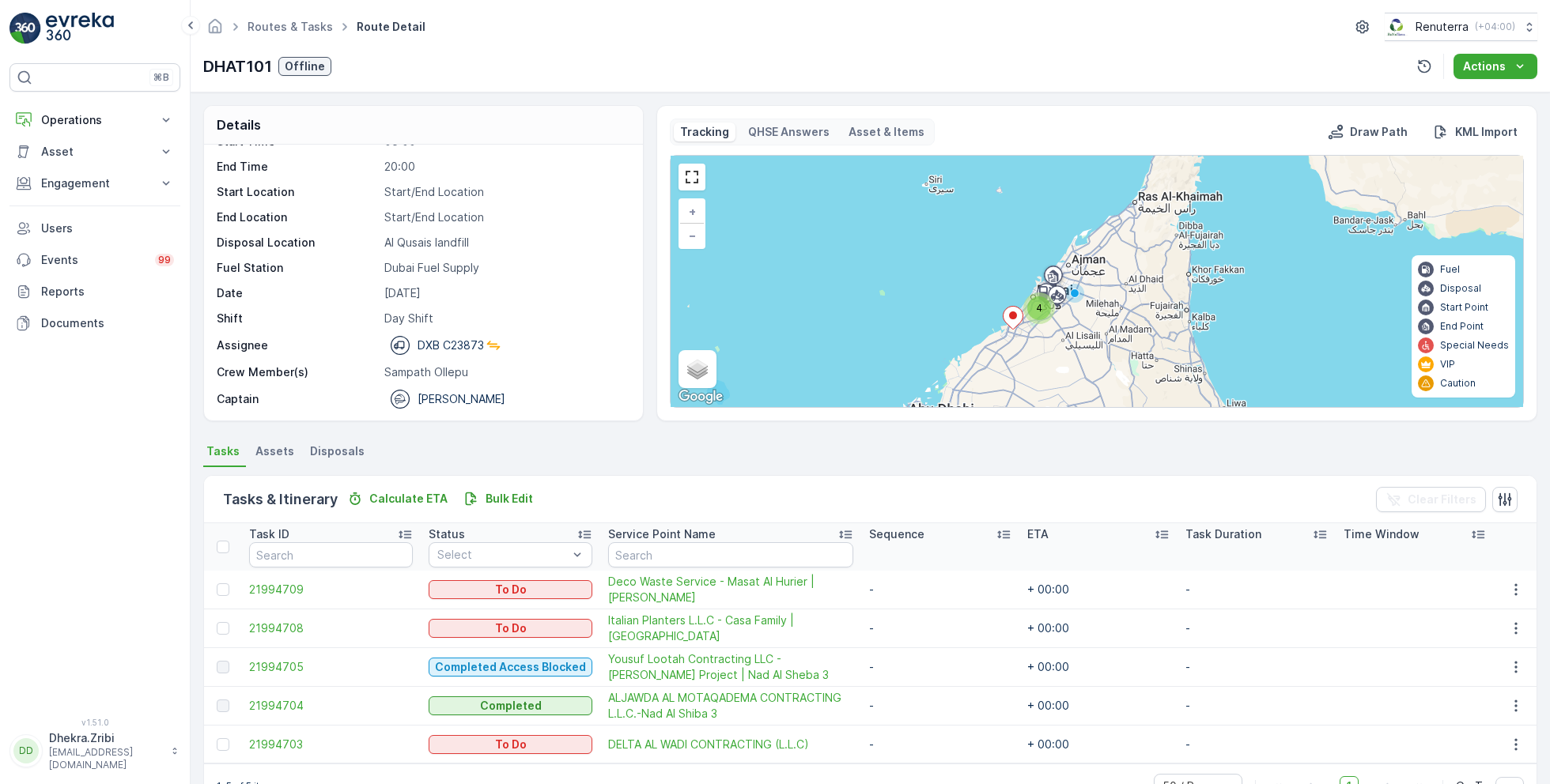
scroll to position [43, 0]
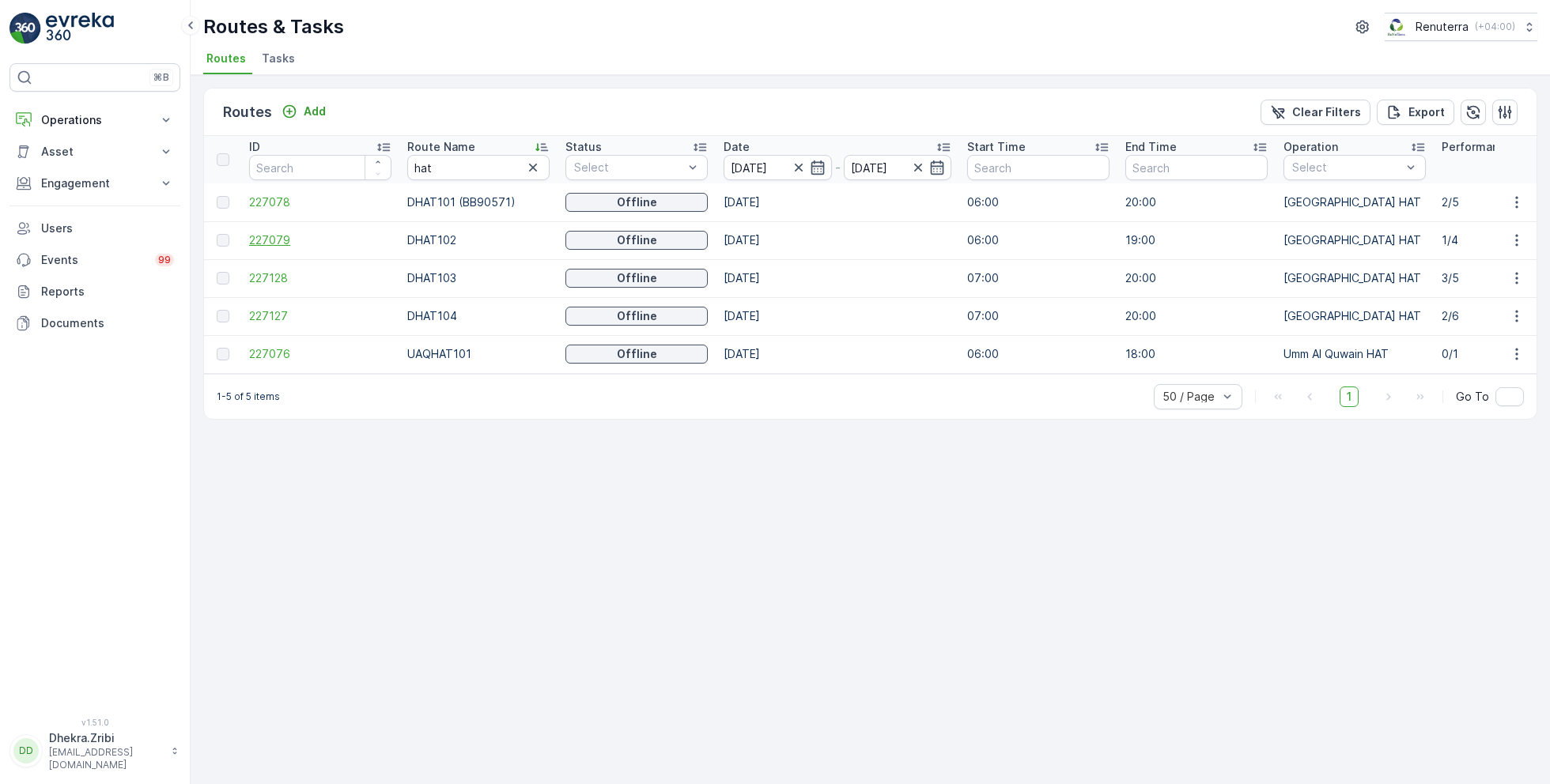
click at [276, 235] on span "227079" at bounding box center [321, 240] width 142 height 16
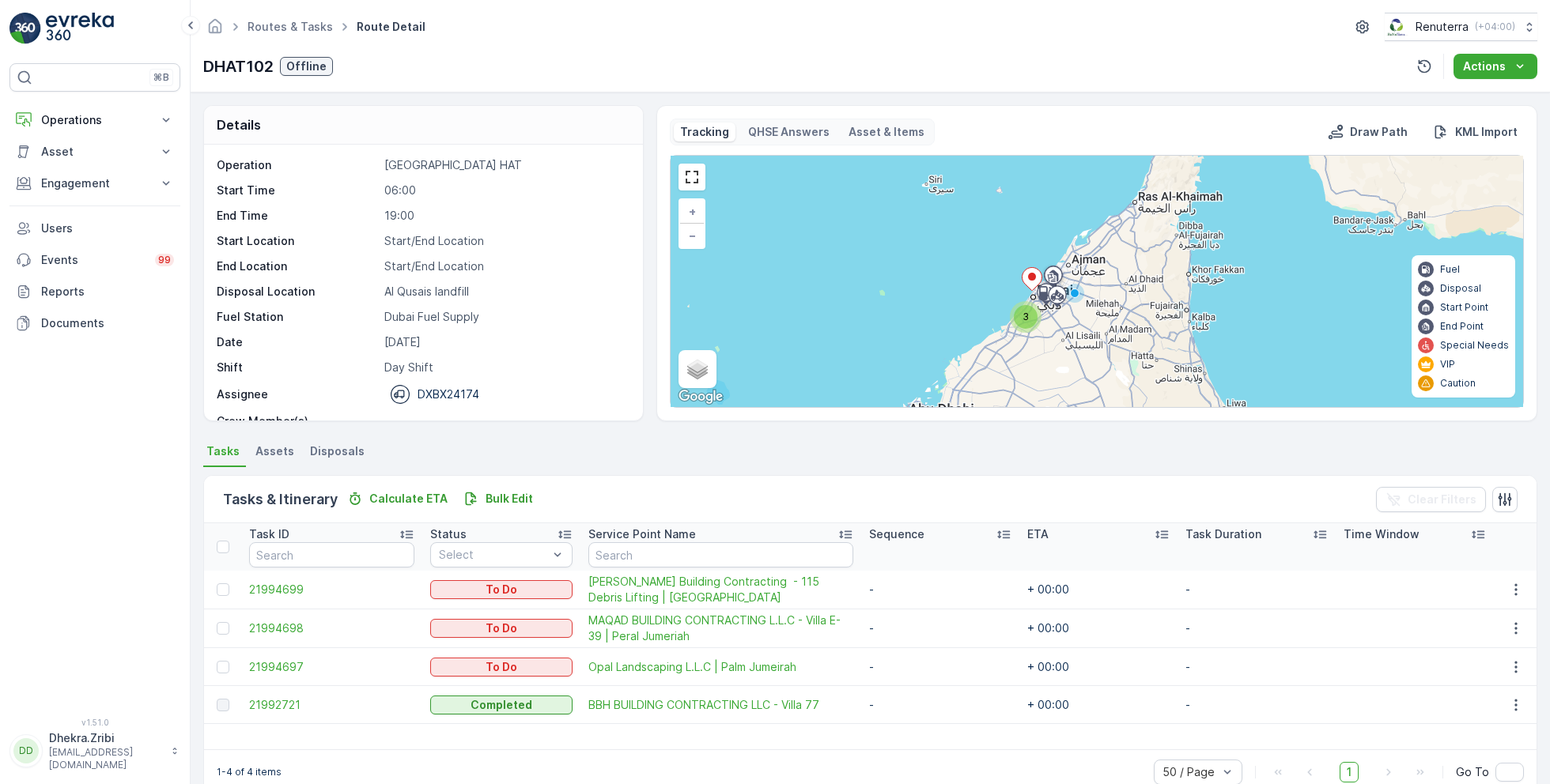
scroll to position [49, 0]
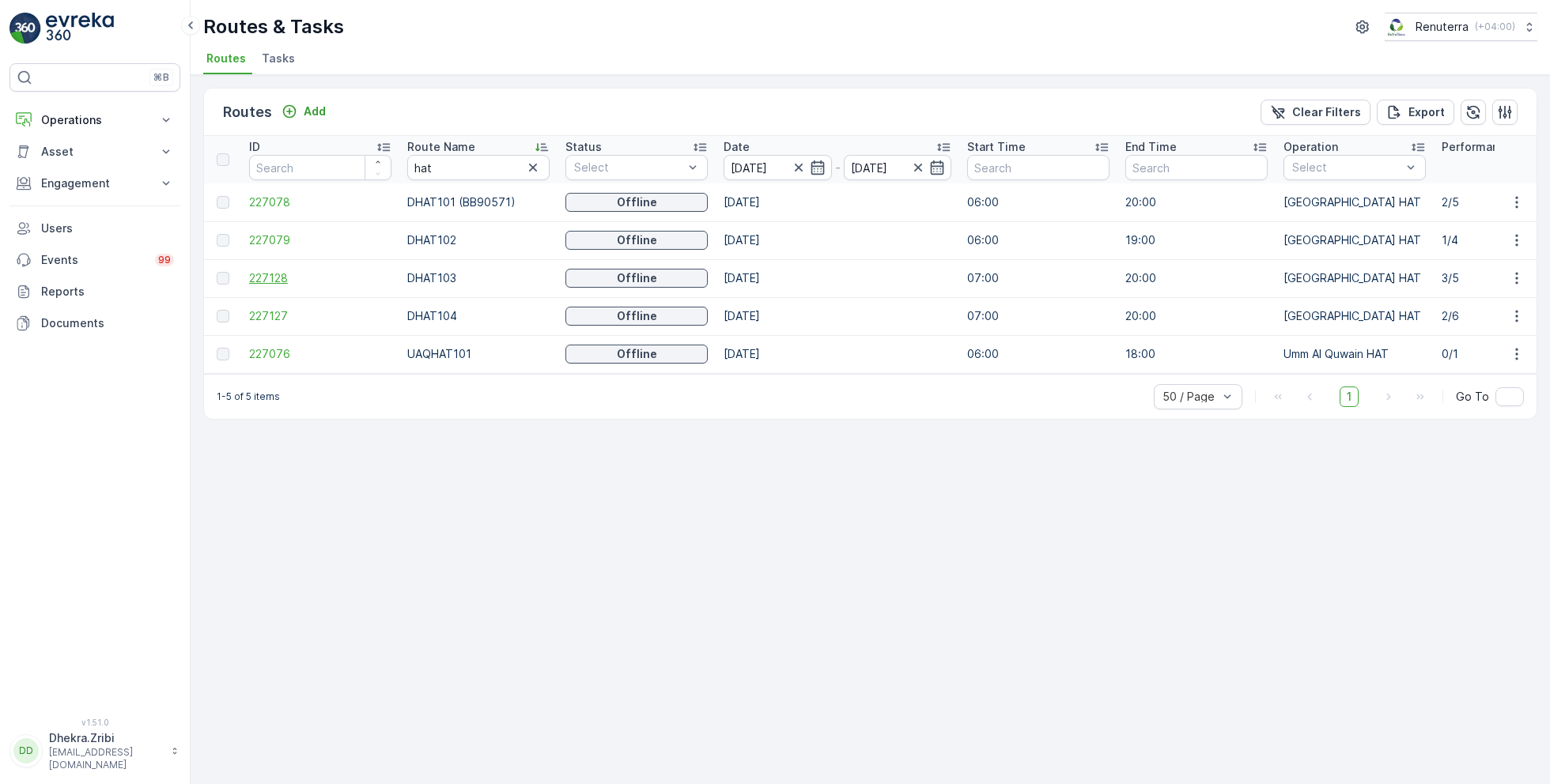
click at [272, 278] on span "227128" at bounding box center [321, 279] width 142 height 16
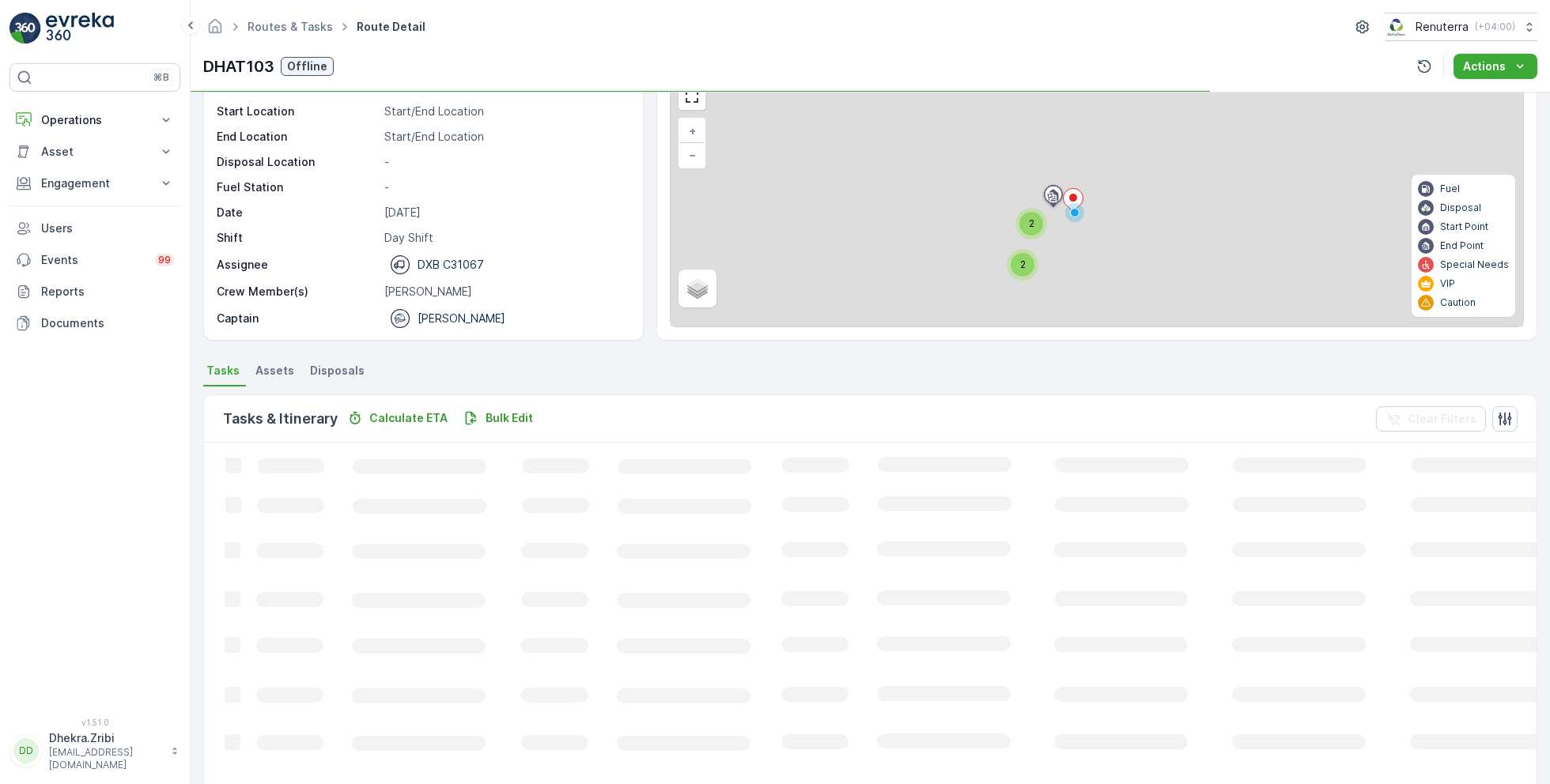
scroll to position [42, 0]
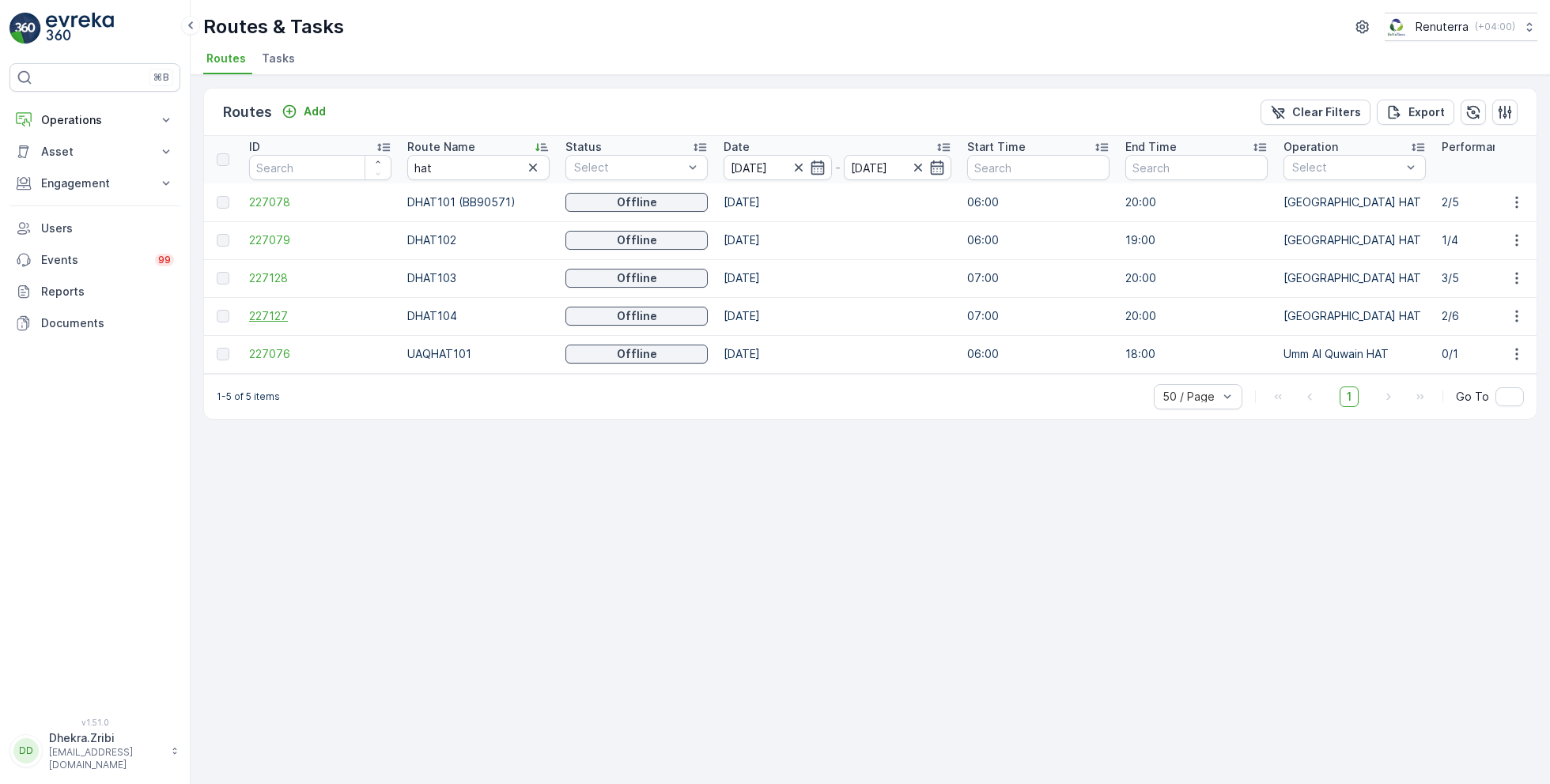
click at [274, 310] on span "227127" at bounding box center [321, 316] width 142 height 16
click at [450, 166] on input "hat" at bounding box center [478, 167] width 142 height 25
type input "roro"
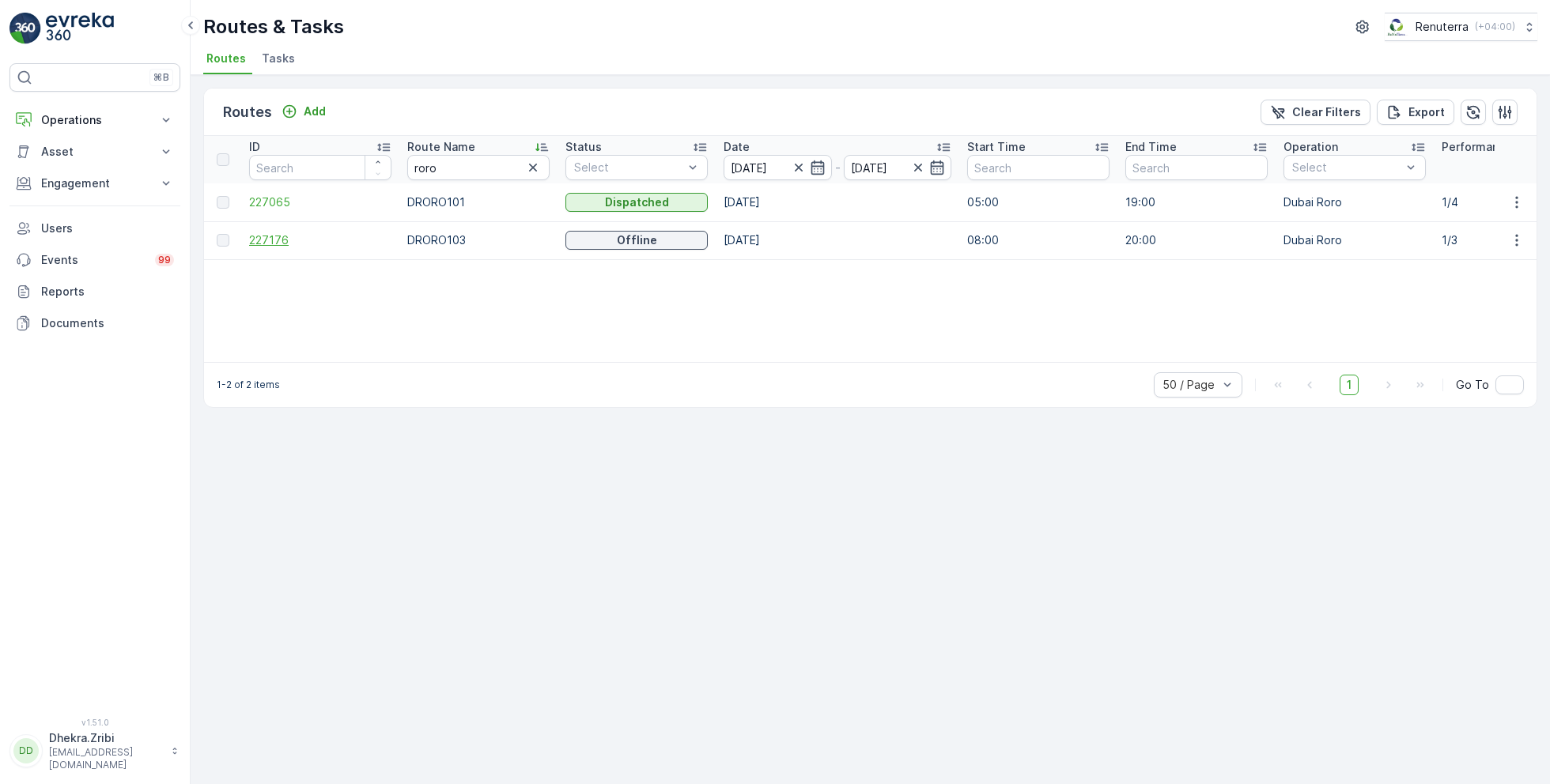
click at [280, 242] on span "227176" at bounding box center [321, 240] width 142 height 16
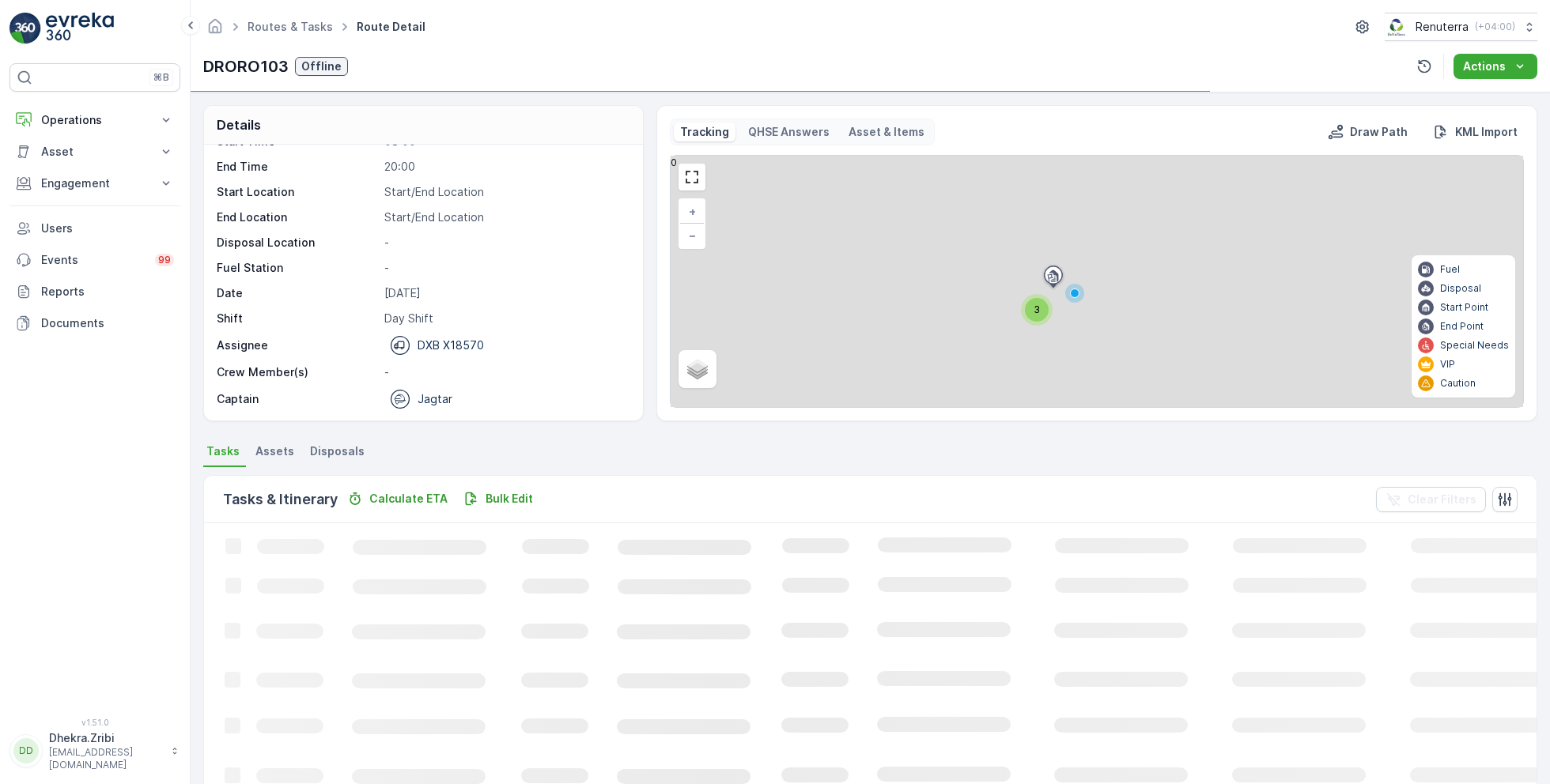
scroll to position [30, 0]
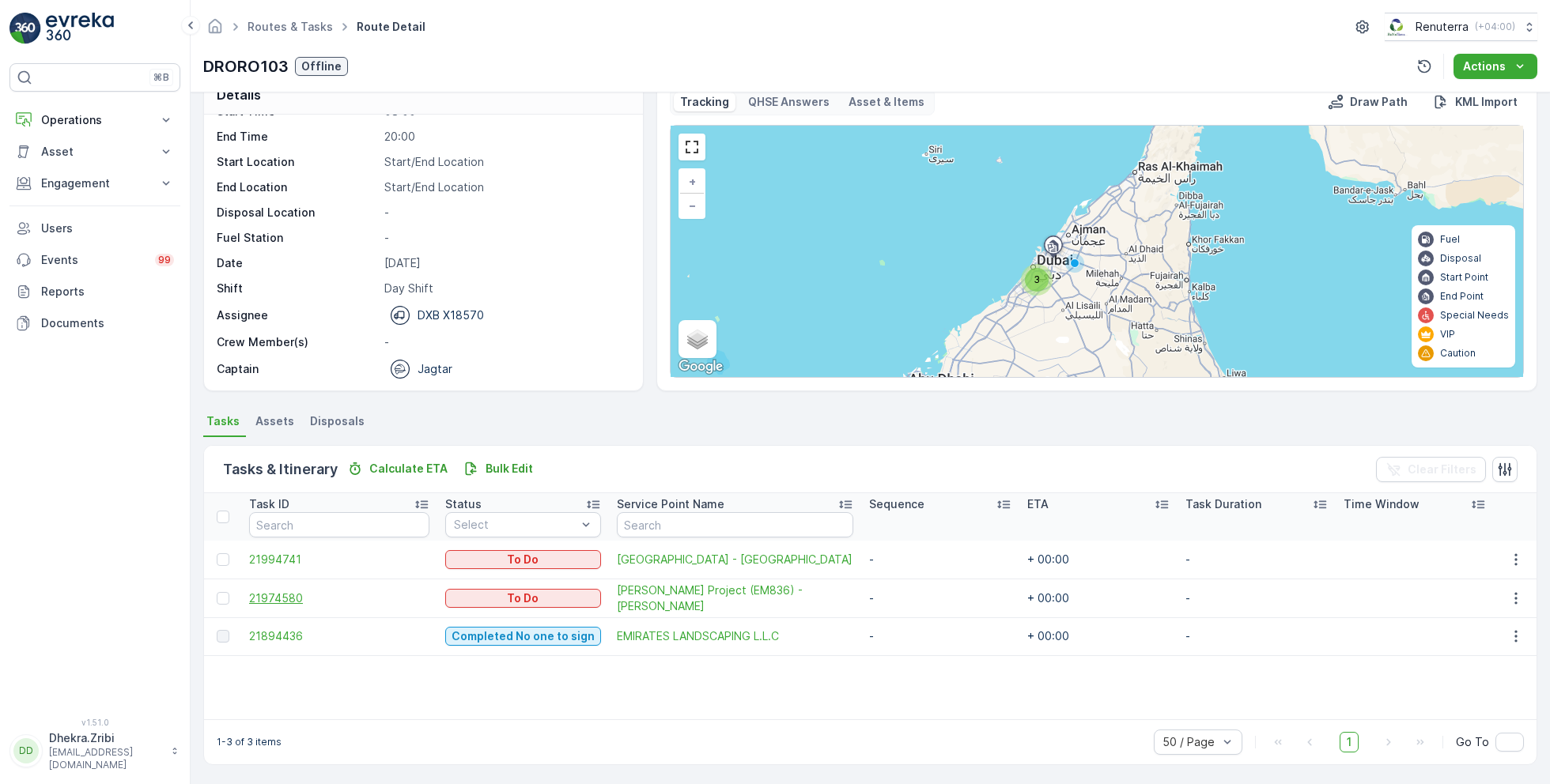
click at [284, 594] on span "21974580" at bounding box center [339, 598] width 180 height 16
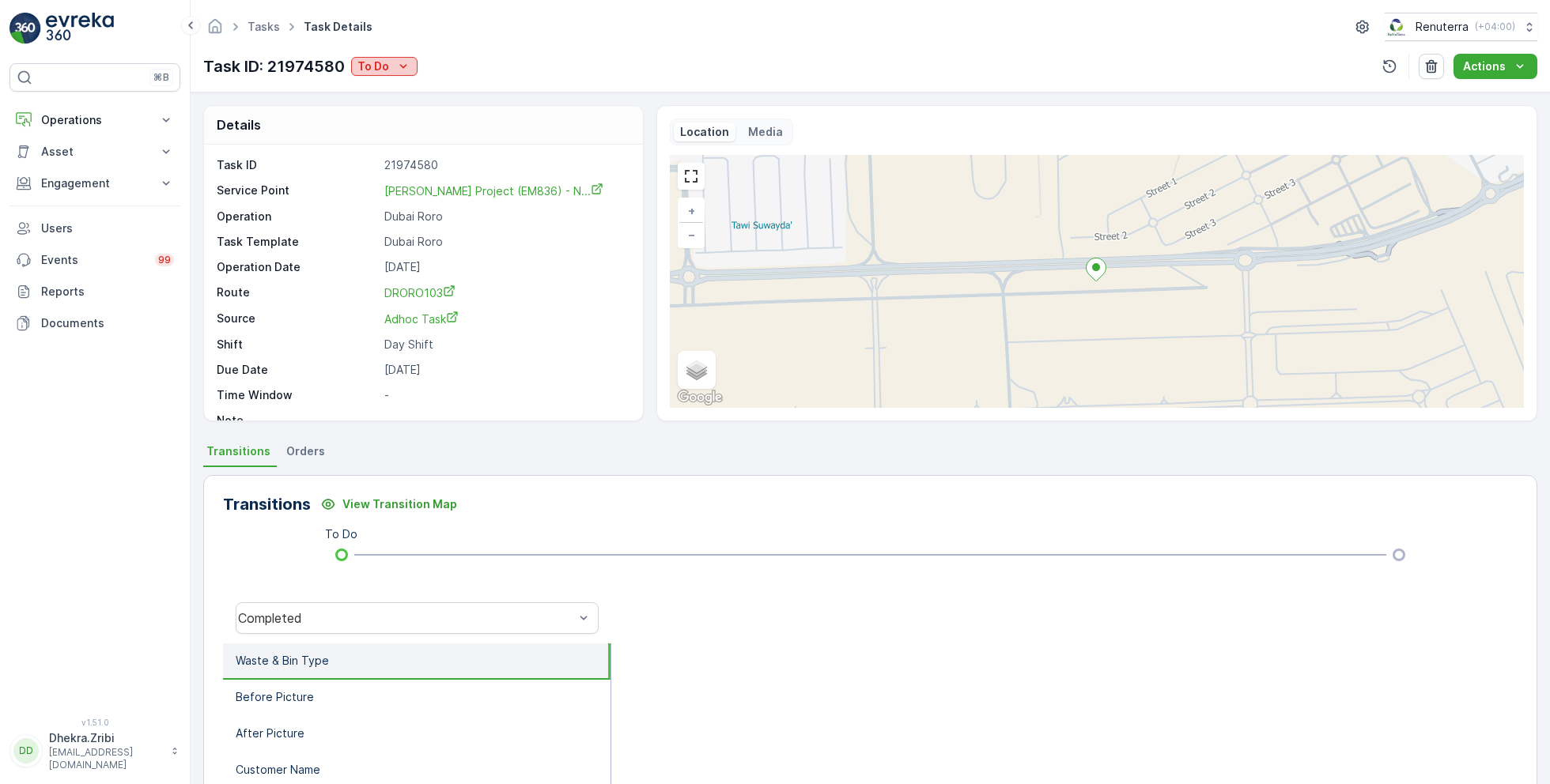
click at [408, 71] on icon "To Do" at bounding box center [403, 67] width 16 height 16
click at [463, 132] on span "Completed No one to sign" at bounding box center [431, 133] width 141 height 16
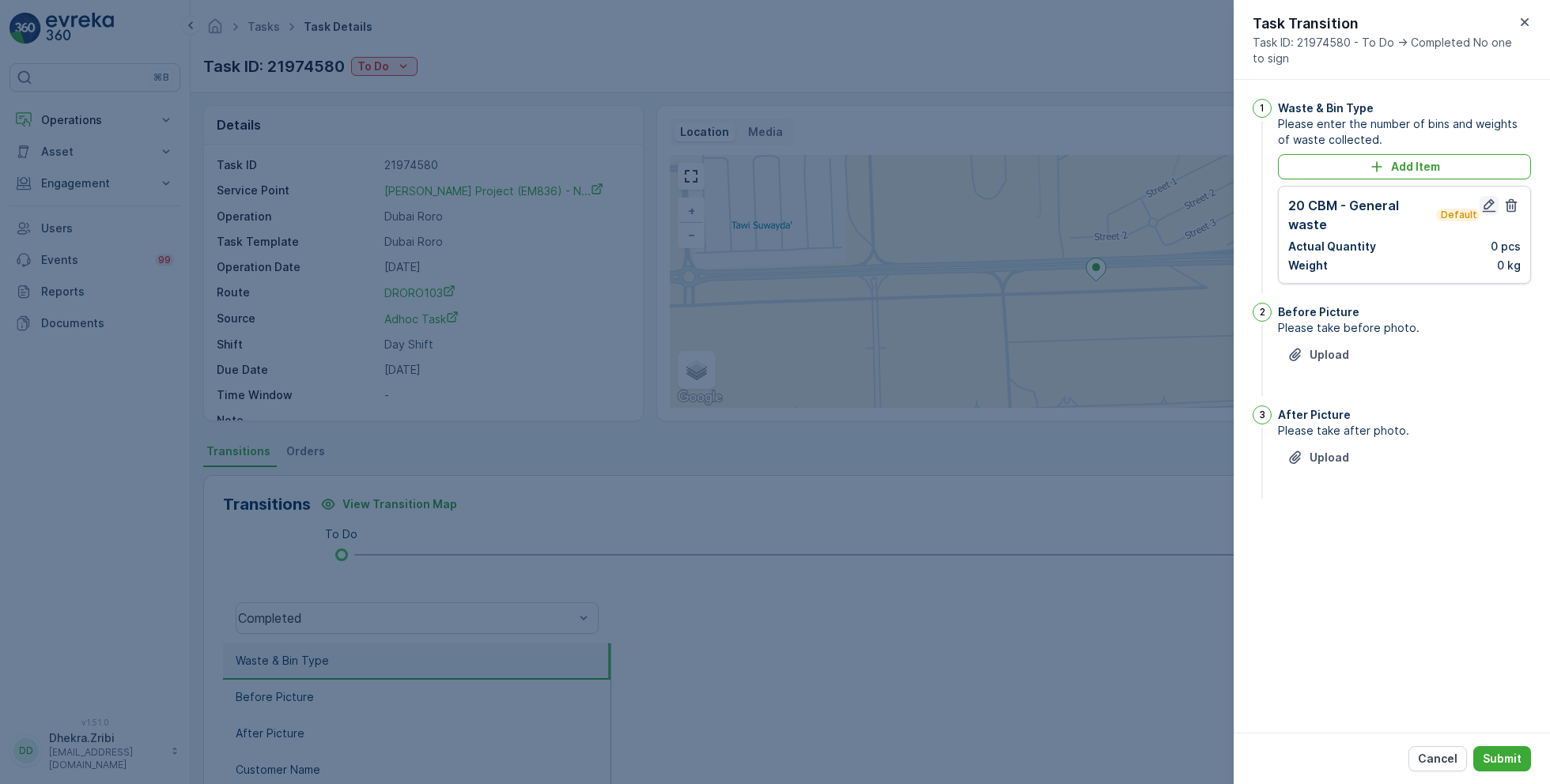
click at [1484, 201] on icon "button" at bounding box center [1489, 206] width 16 height 16
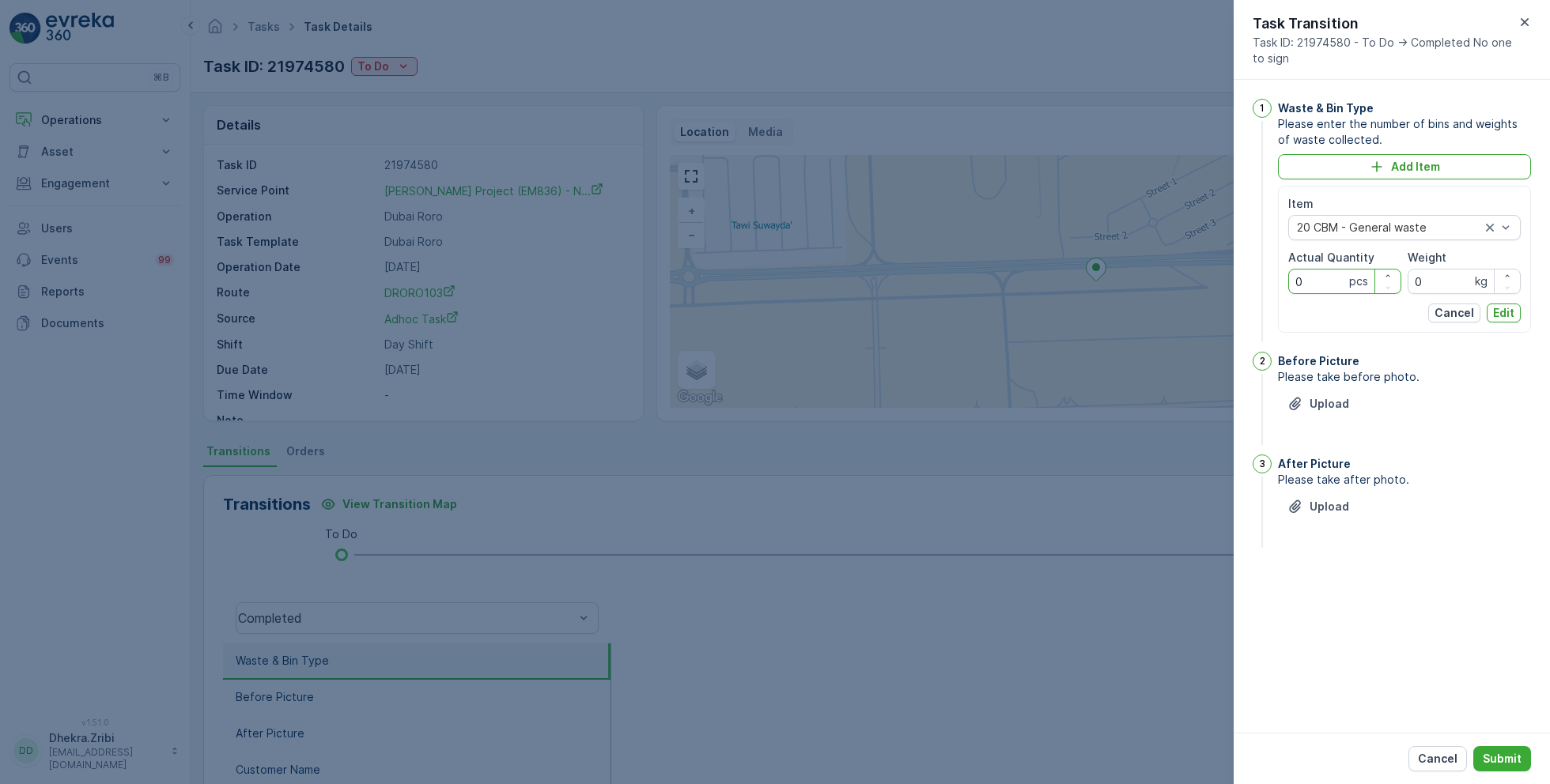
drag, startPoint x: 1327, startPoint y: 278, endPoint x: 1237, endPoint y: 282, distance: 90.1
click at [1237, 282] on div "1 Waste & Bin Type Please enter the number of bins and weights of waste collect…" at bounding box center [1391, 407] width 316 height 653
type Quantity "1"
drag, startPoint x: 1447, startPoint y: 285, endPoint x: 1384, endPoint y: 285, distance: 63.0
click at [1384, 285] on div "Item 20 CBM - General waste Actual Quantity 1 pcs Weight 0 kg" at bounding box center [1404, 245] width 232 height 98
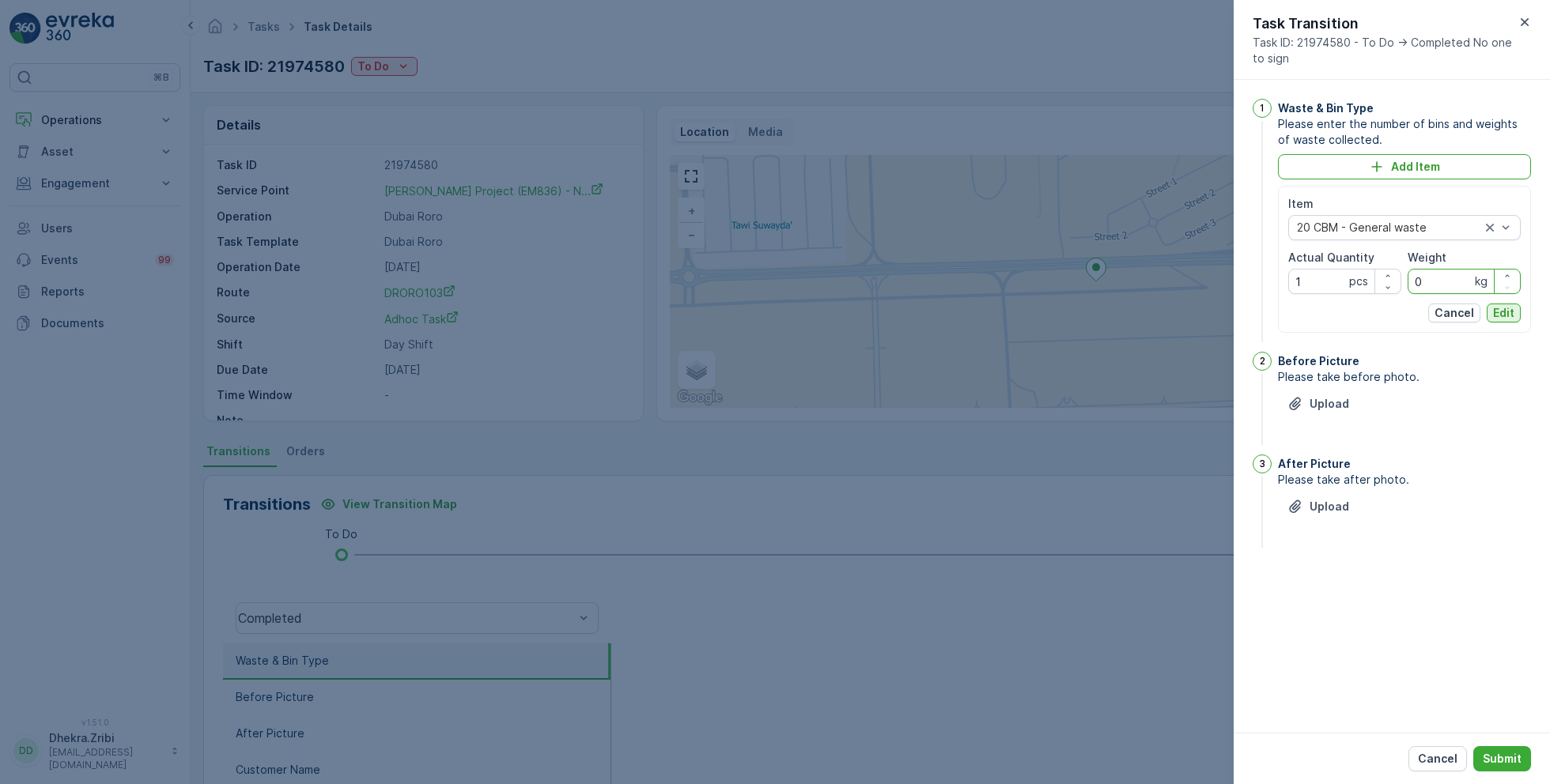
click at [1508, 311] on p "Edit" at bounding box center [1504, 313] width 21 height 16
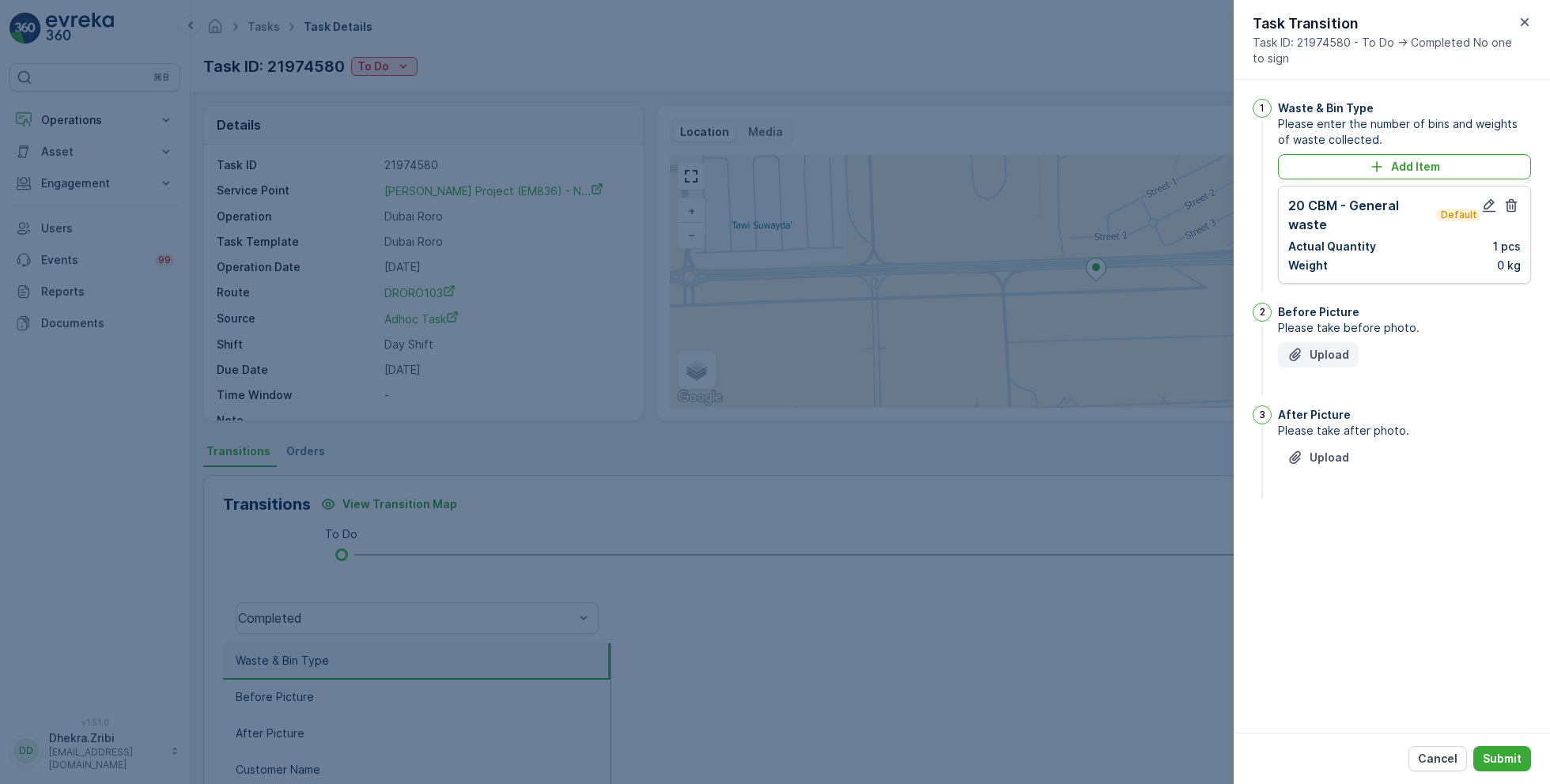
click at [1324, 352] on p "Upload" at bounding box center [1329, 355] width 39 height 16
click at [1327, 537] on p "Upload" at bounding box center [1329, 537] width 39 height 16
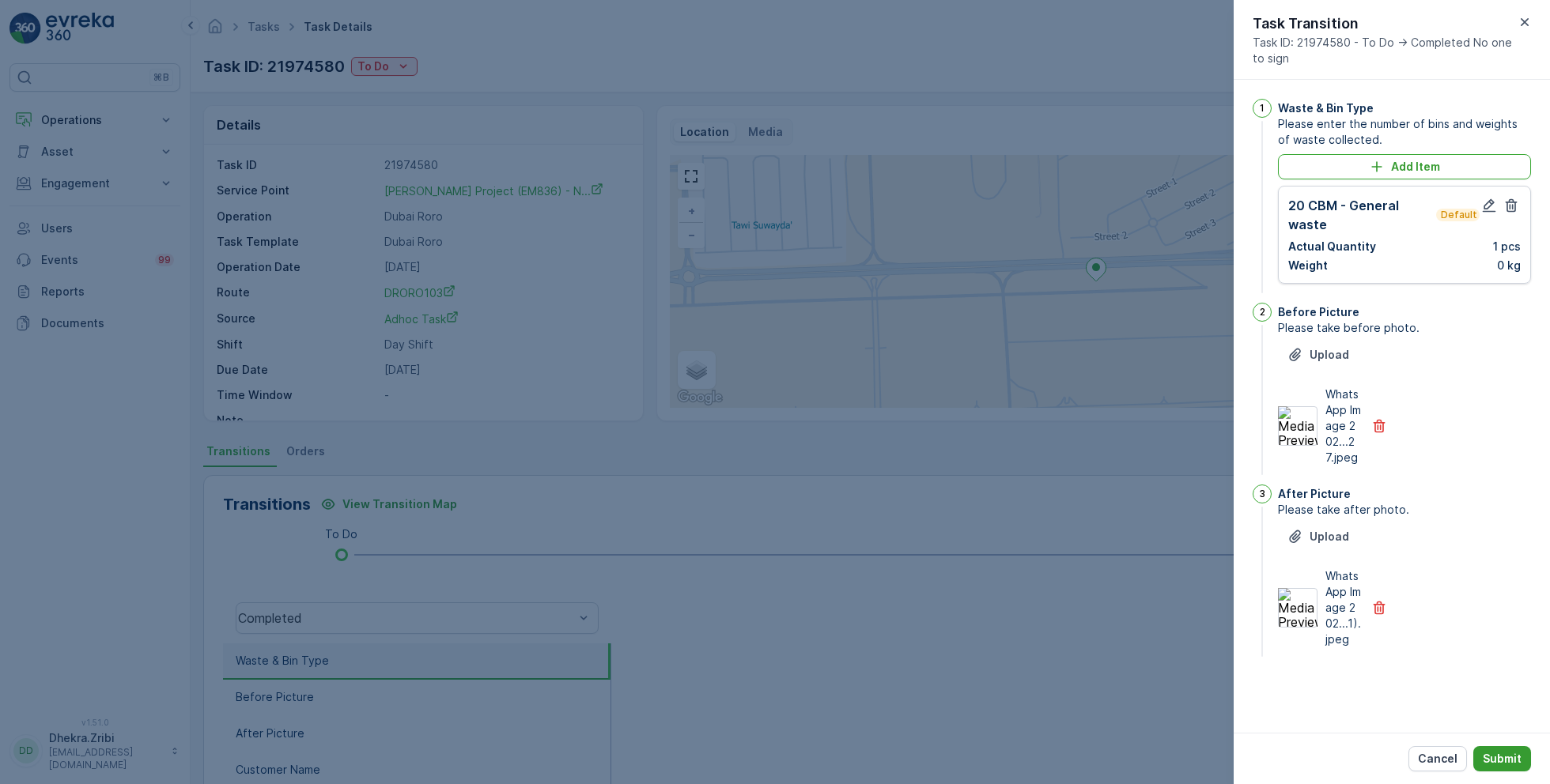
click at [1507, 752] on p "Submit" at bounding box center [1502, 759] width 39 height 16
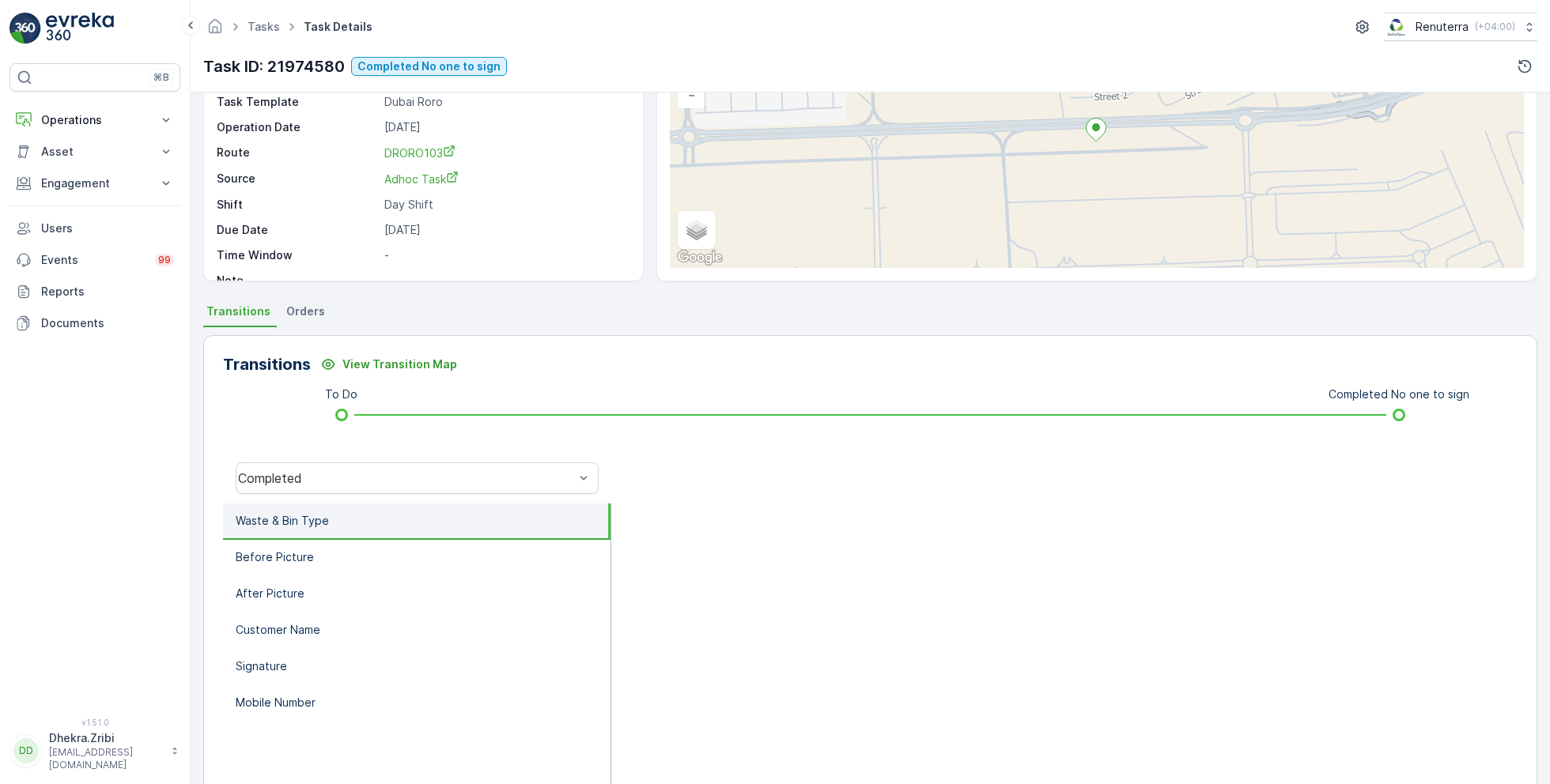
scroll to position [211, 0]
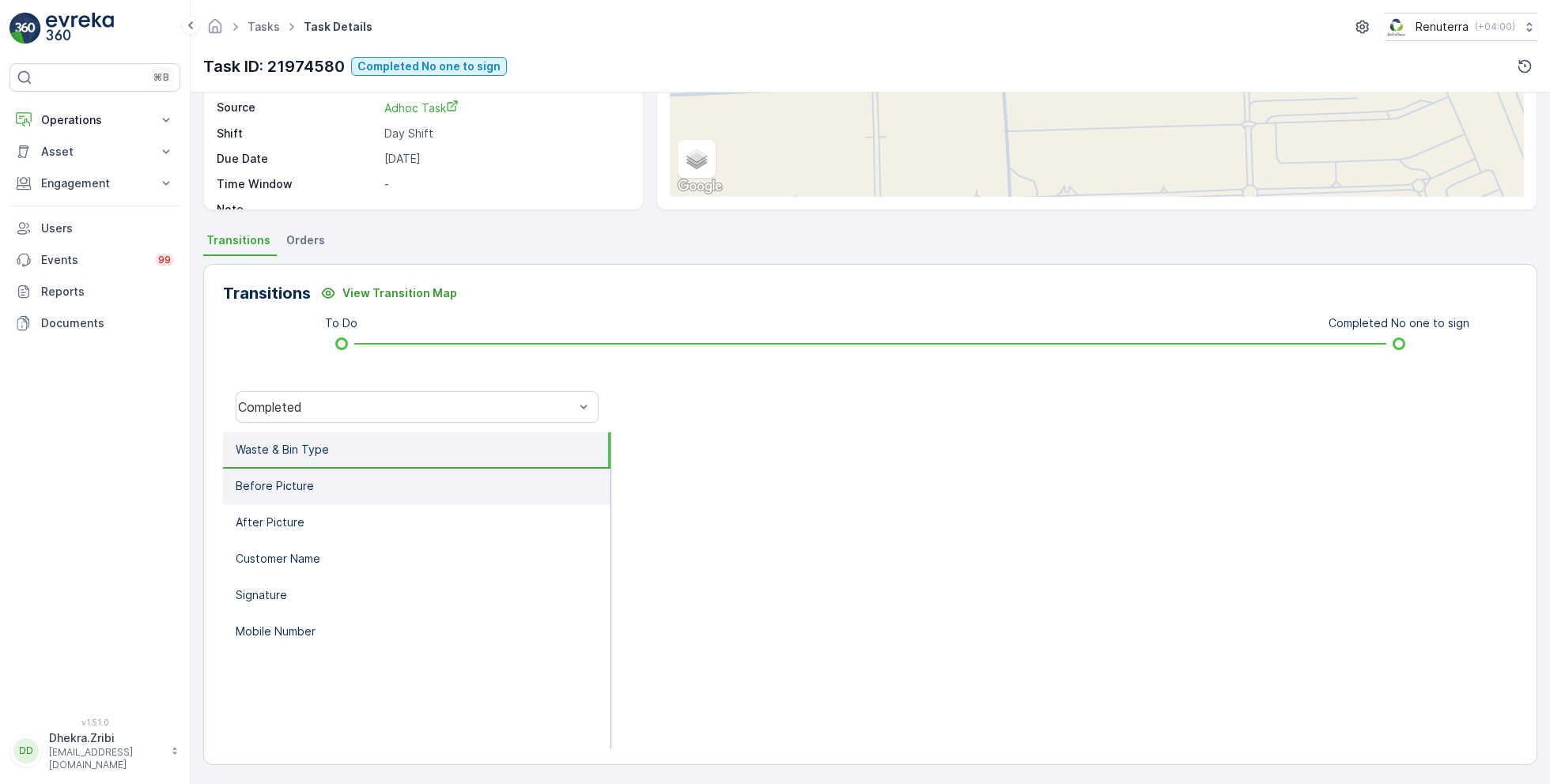
click at [335, 482] on li "Before Picture" at bounding box center [416, 487] width 387 height 36
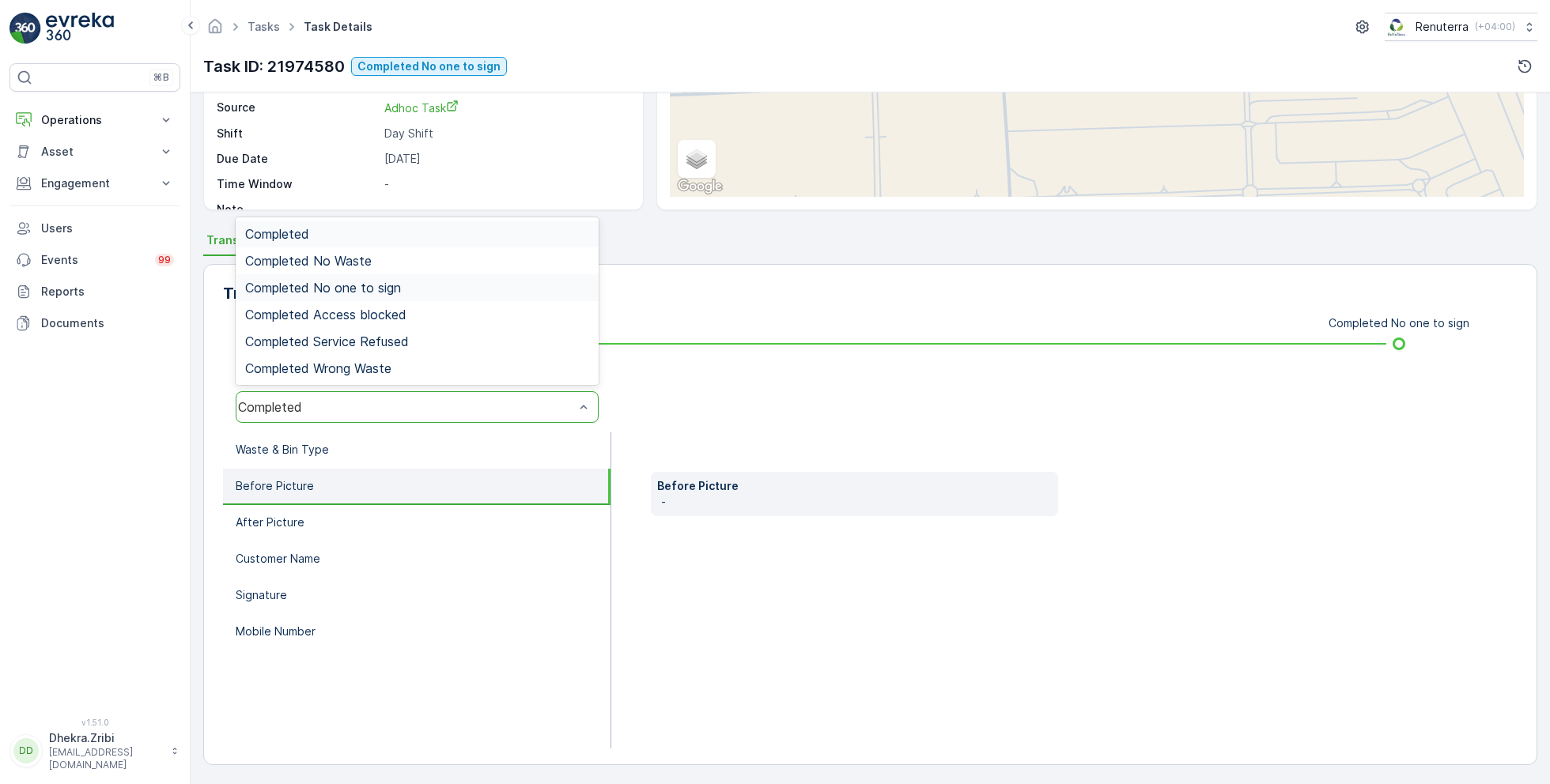
click at [398, 288] on span "Completed No one to sign" at bounding box center [322, 287] width 156 height 14
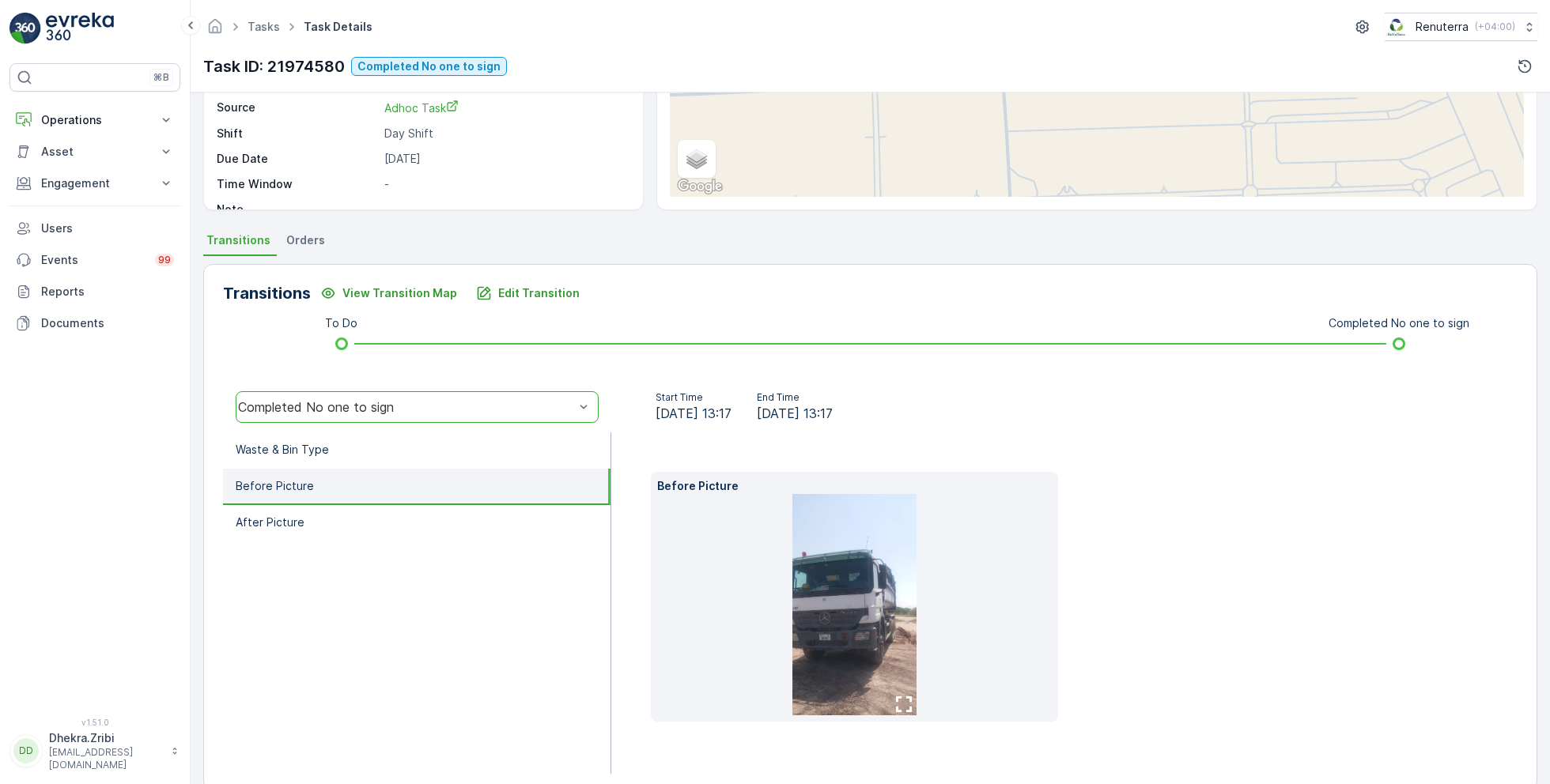
scroll to position [0, 0]
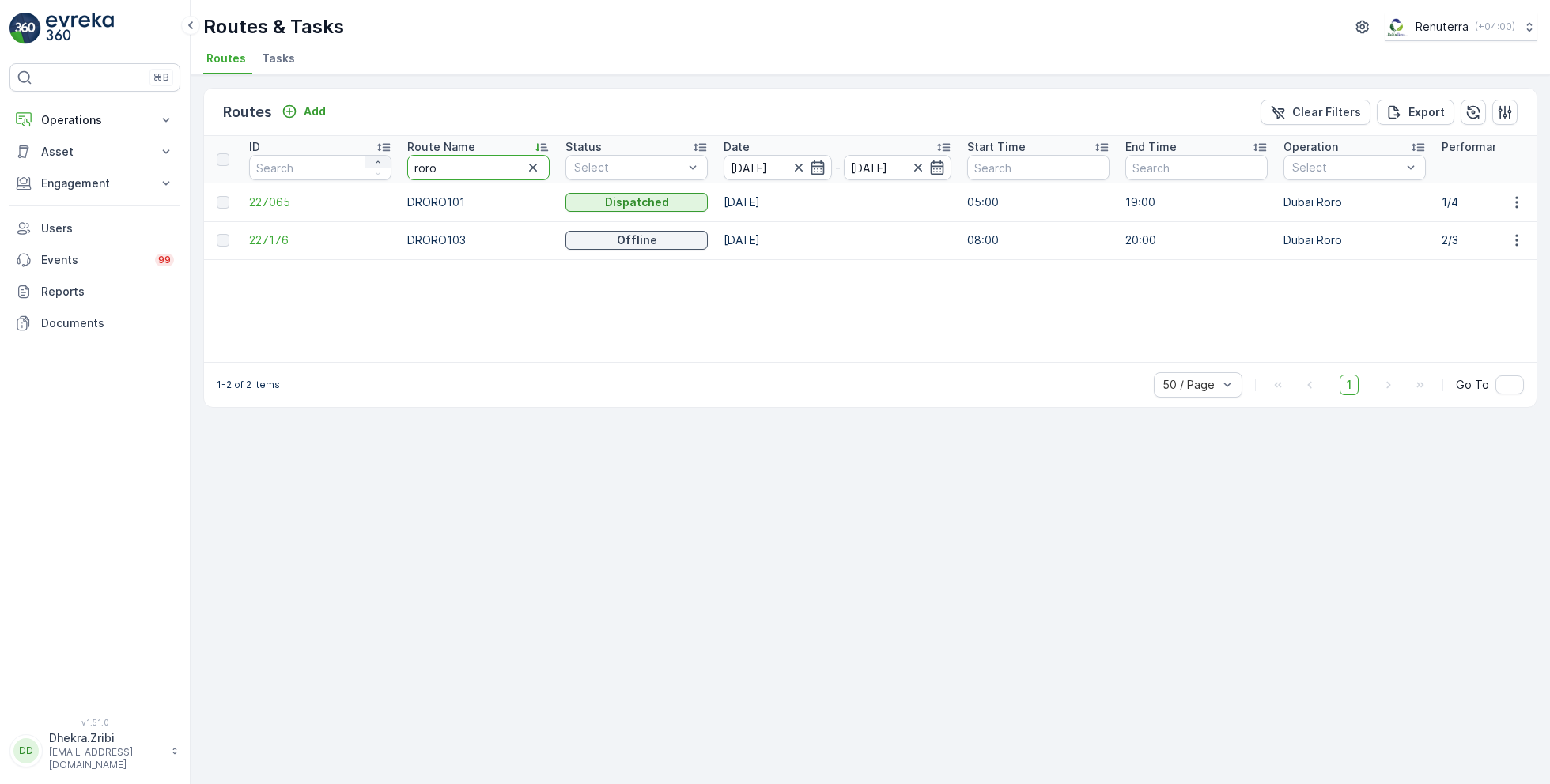
drag, startPoint x: 472, startPoint y: 163, endPoint x: 374, endPoint y: 161, distance: 98.0
type input "101"
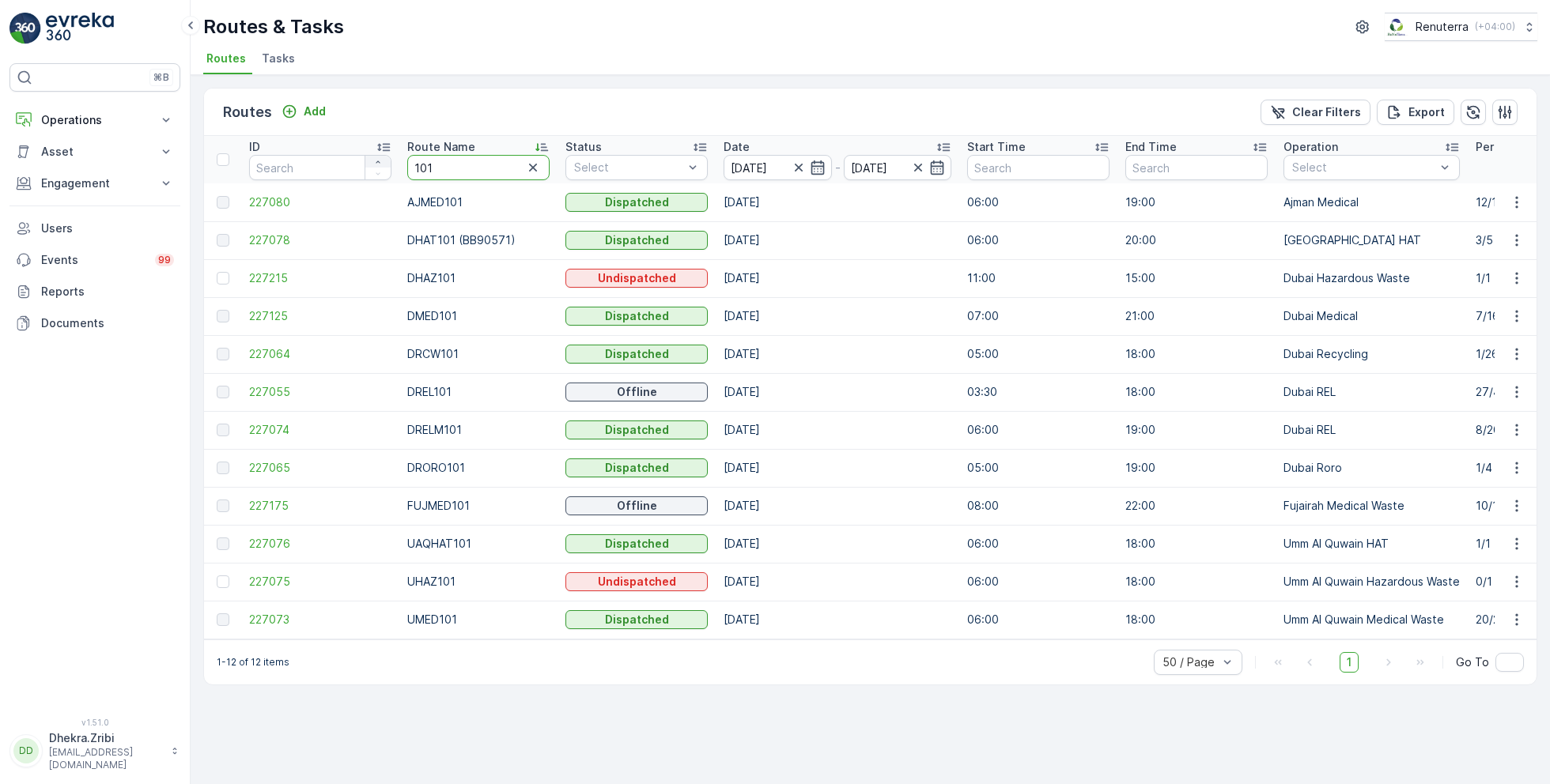
drag, startPoint x: 474, startPoint y: 156, endPoint x: 366, endPoint y: 156, distance: 108.0
drag, startPoint x: 450, startPoint y: 166, endPoint x: 361, endPoint y: 166, distance: 89.0
type input "rel"
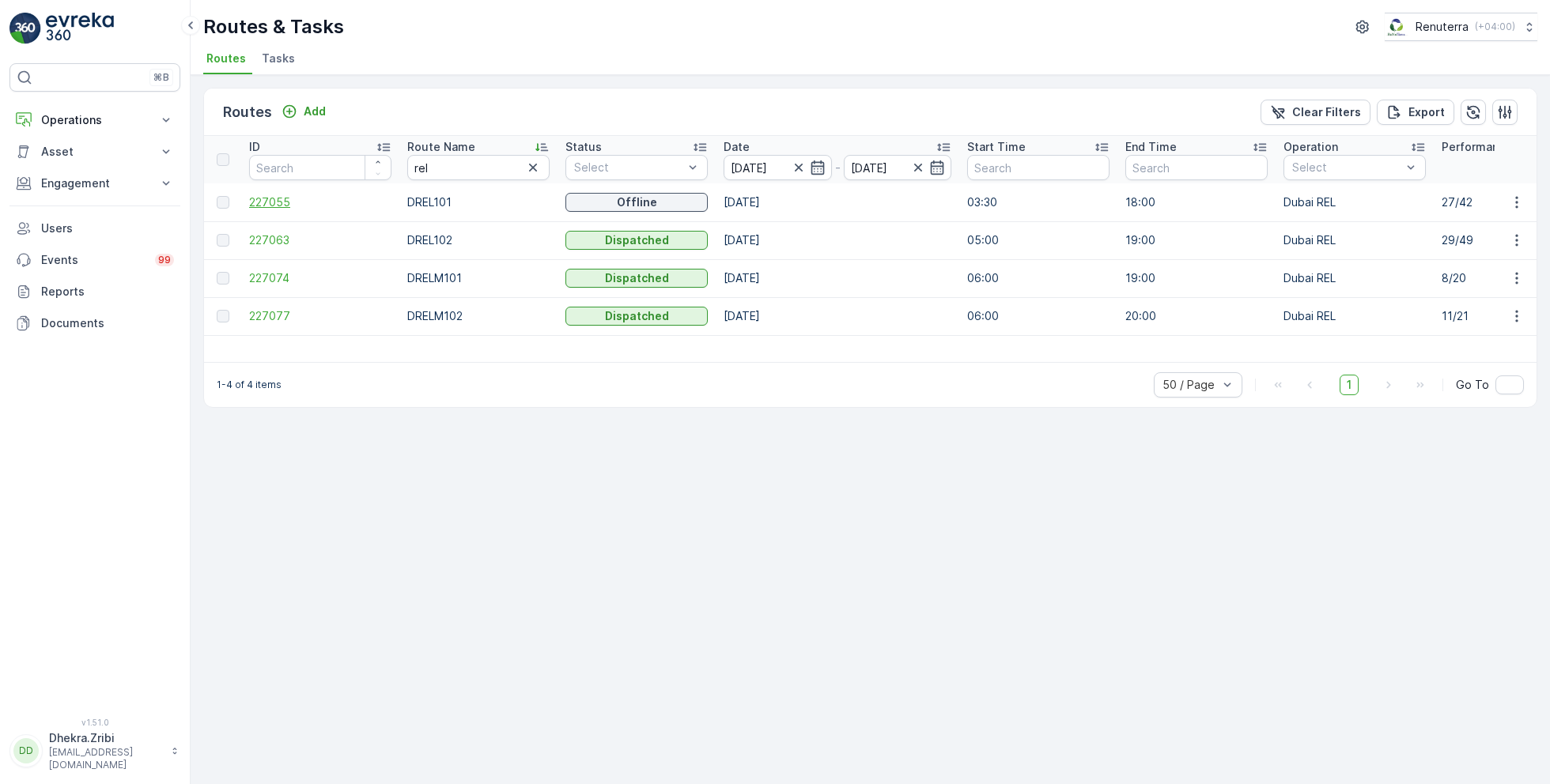
click at [280, 202] on span "227055" at bounding box center [321, 202] width 142 height 16
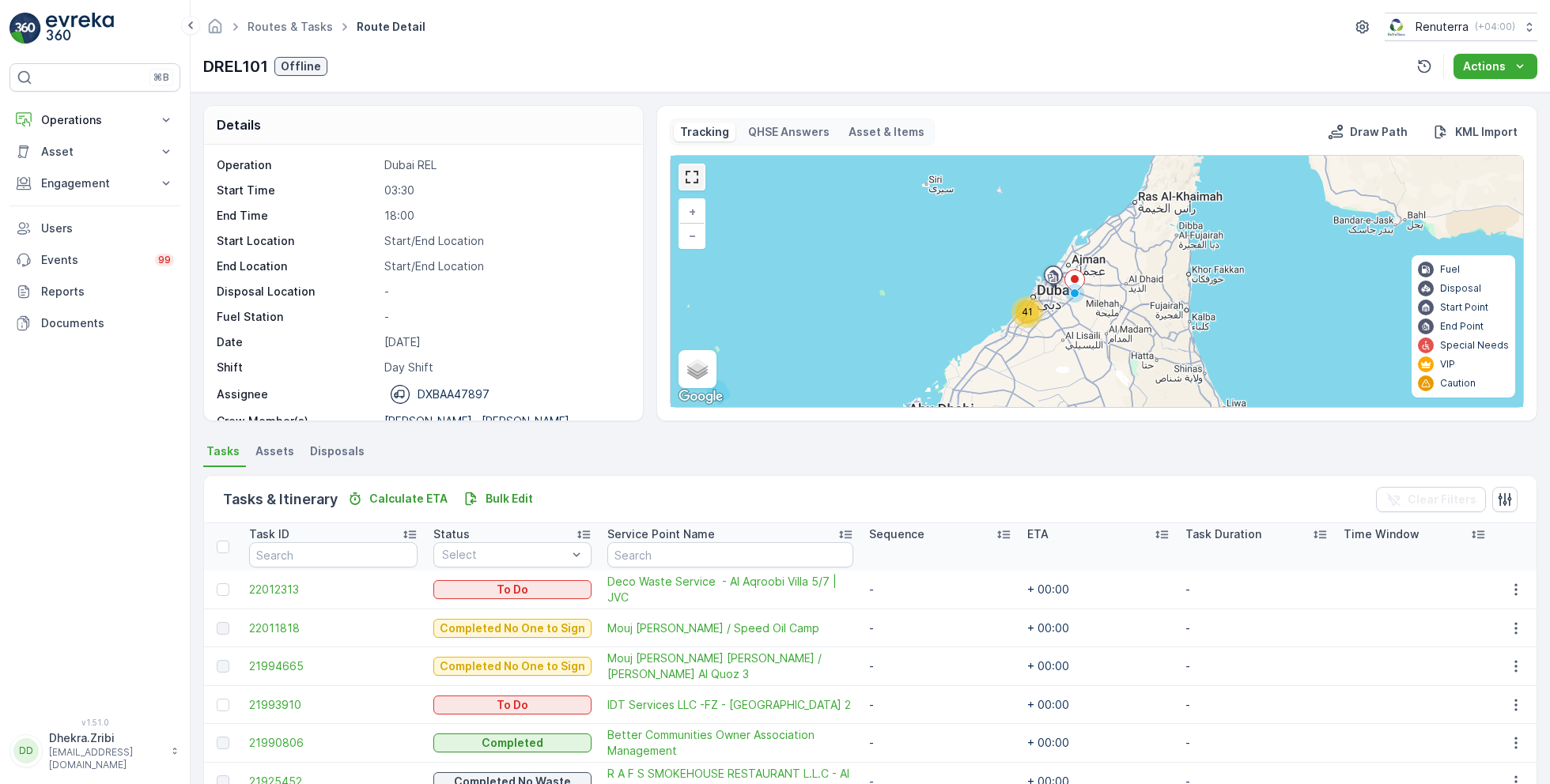
click at [694, 176] on link at bounding box center [692, 177] width 24 height 24
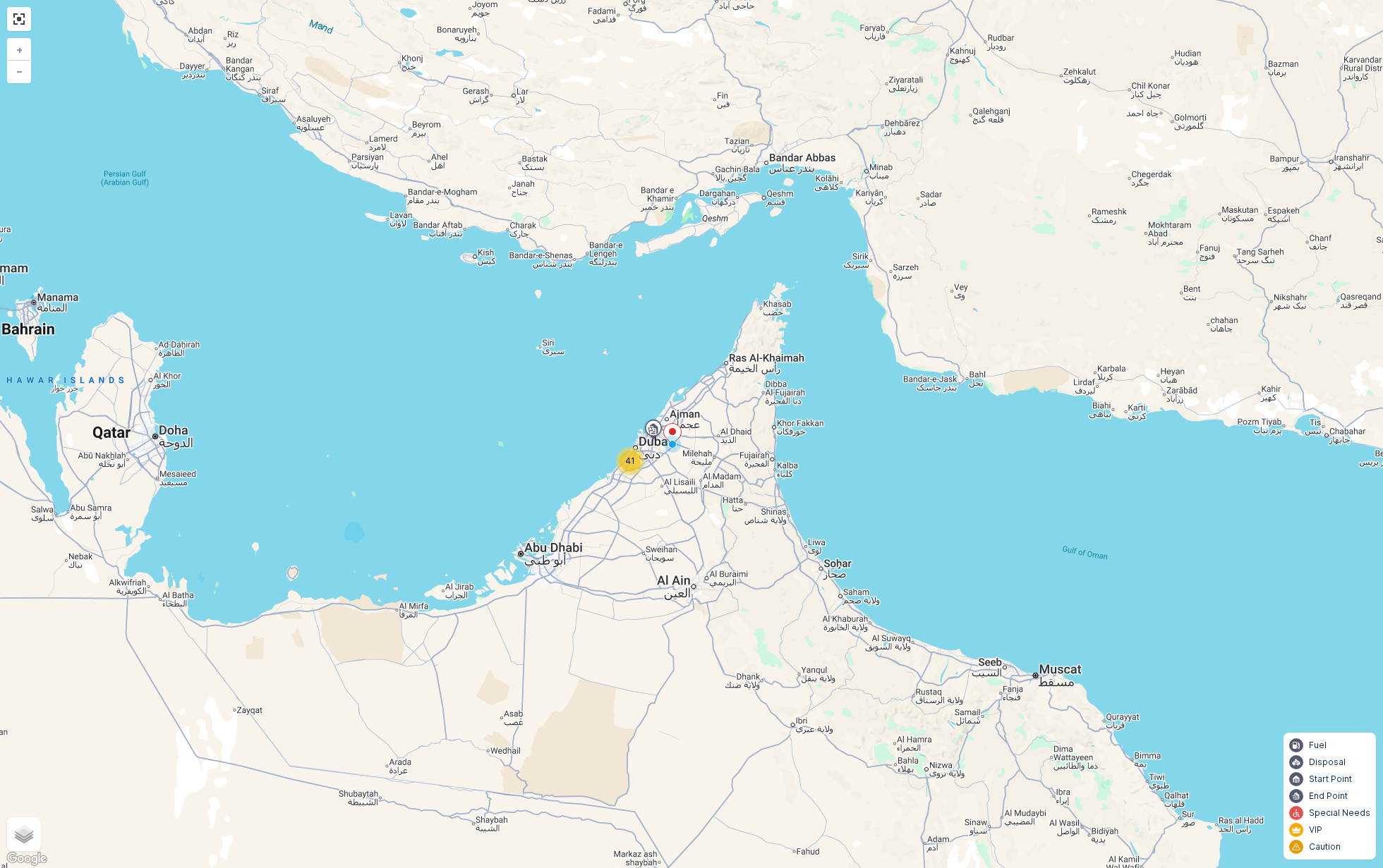
click at [633, 469] on div "41" at bounding box center [630, 461] width 21 height 21
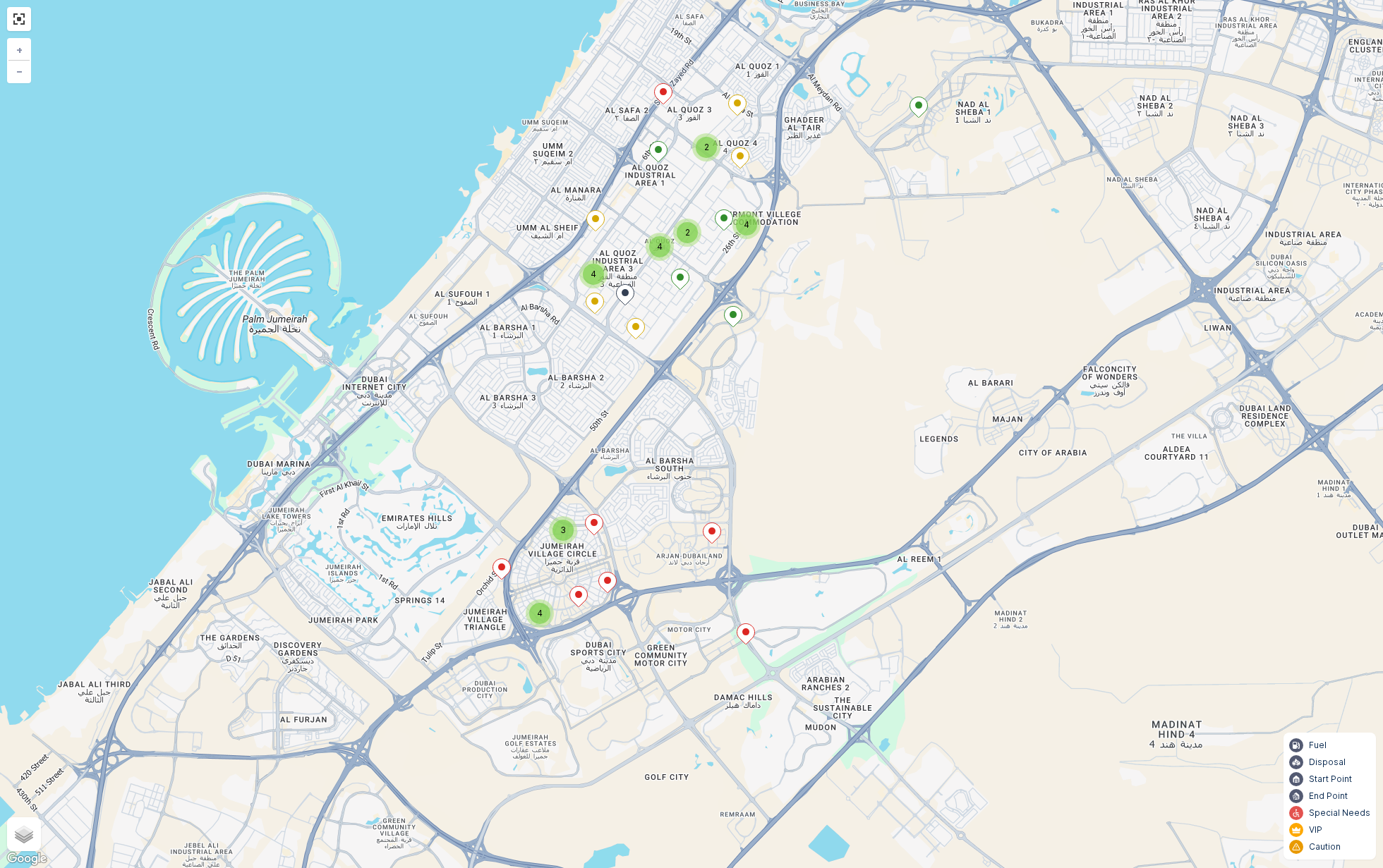
drag, startPoint x: 651, startPoint y: 551, endPoint x: 705, endPoint y: 428, distance: 134.3
click at [705, 428] on div "4 3 4 2 2 4 4 + − Satellite Roadmap Terrain Hybrid Leaflet Keyboard shortcuts M…" at bounding box center [691, 434] width 1383 height 868
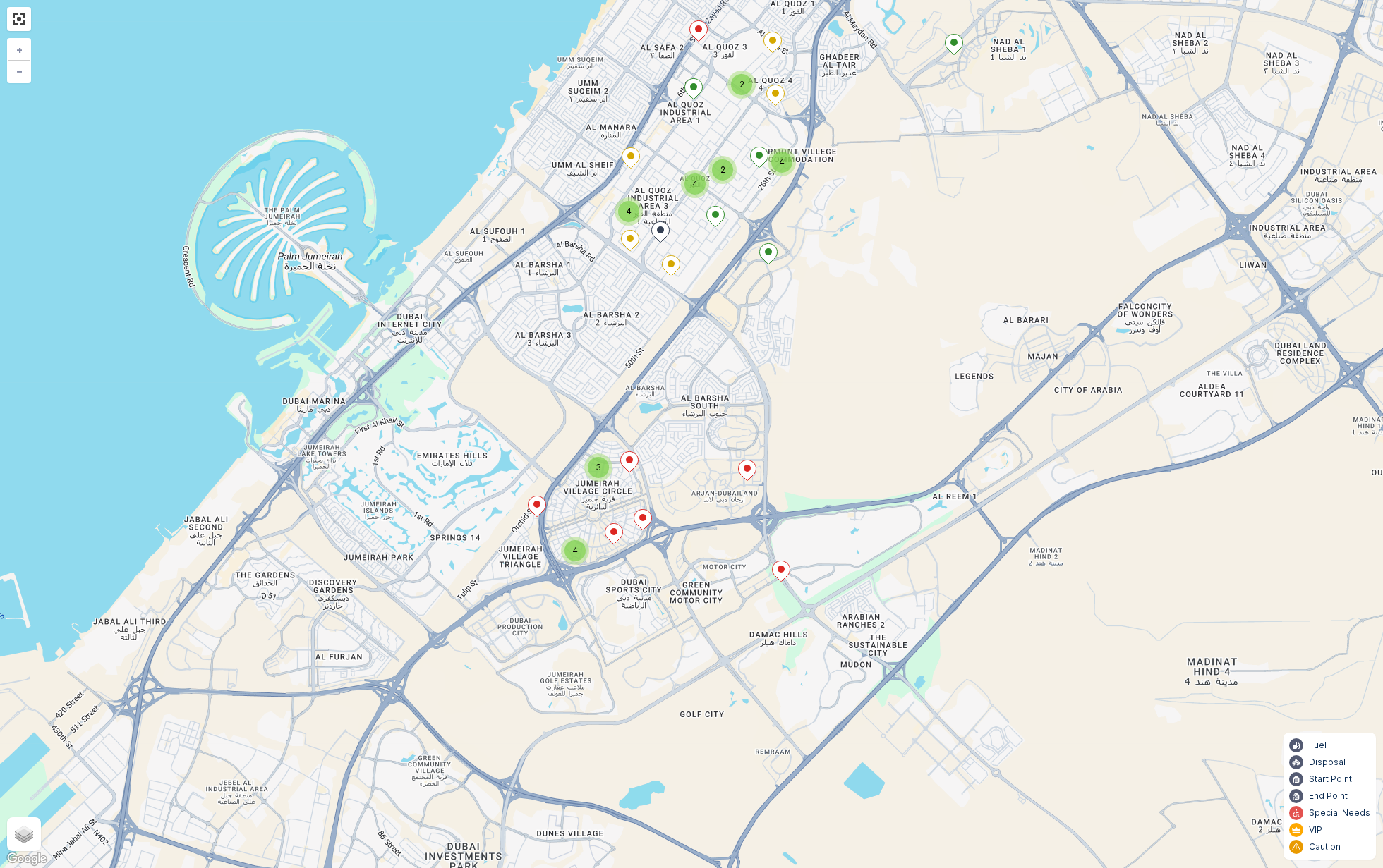
click at [605, 466] on div "3" at bounding box center [598, 467] width 21 height 21
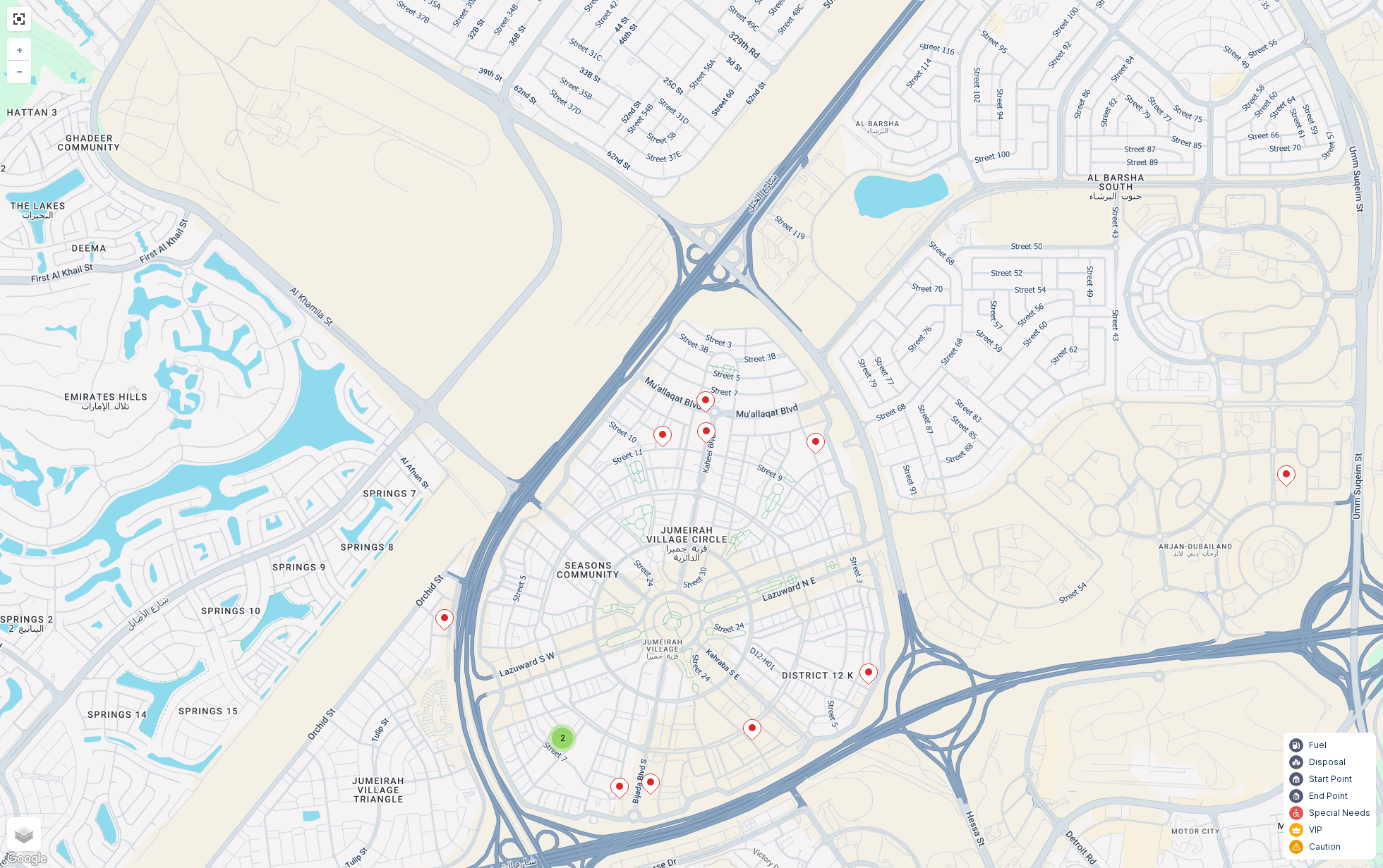
click at [707, 434] on icon at bounding box center [706, 433] width 17 height 21
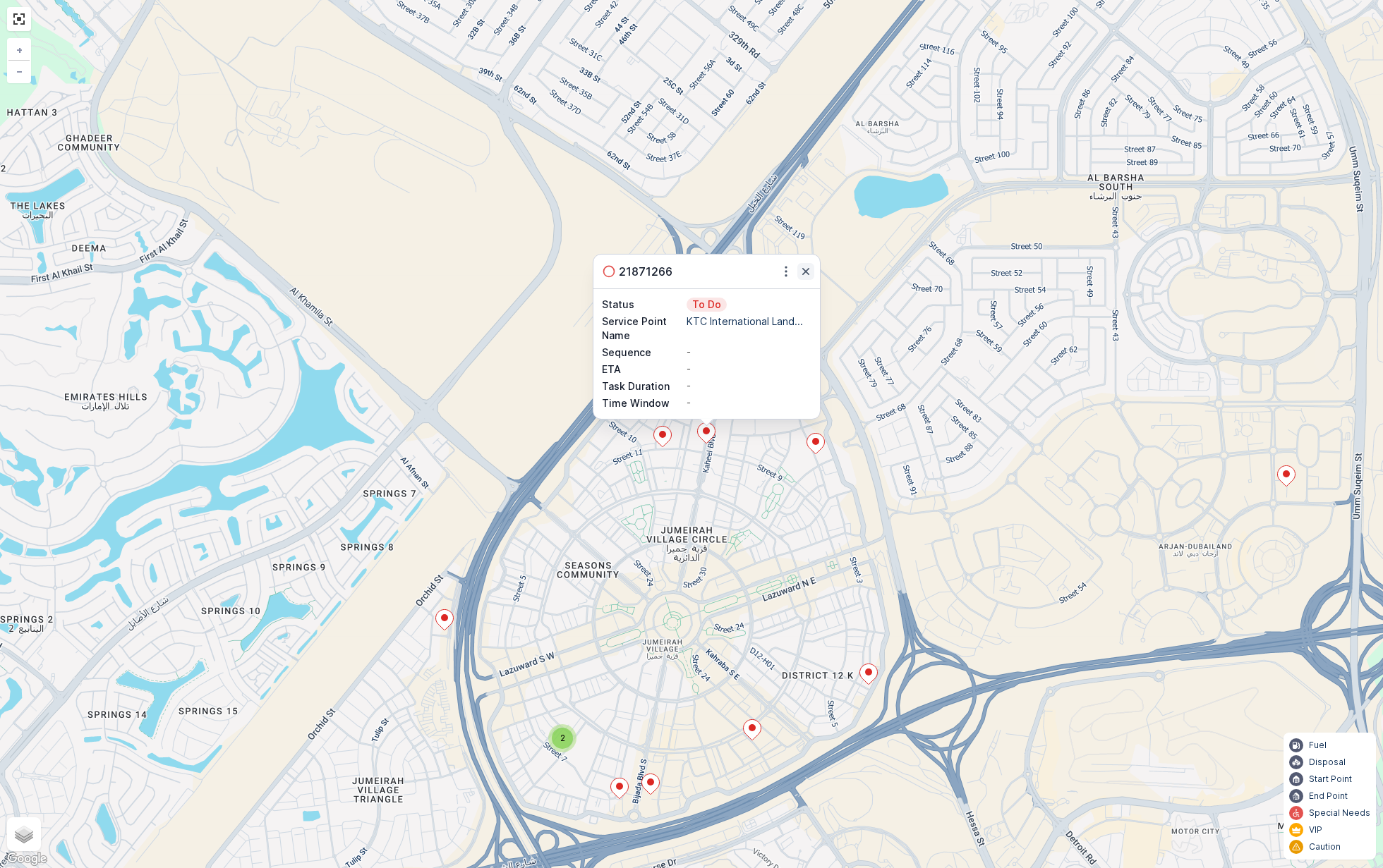
click at [802, 277] on icon "button" at bounding box center [805, 272] width 14 height 14
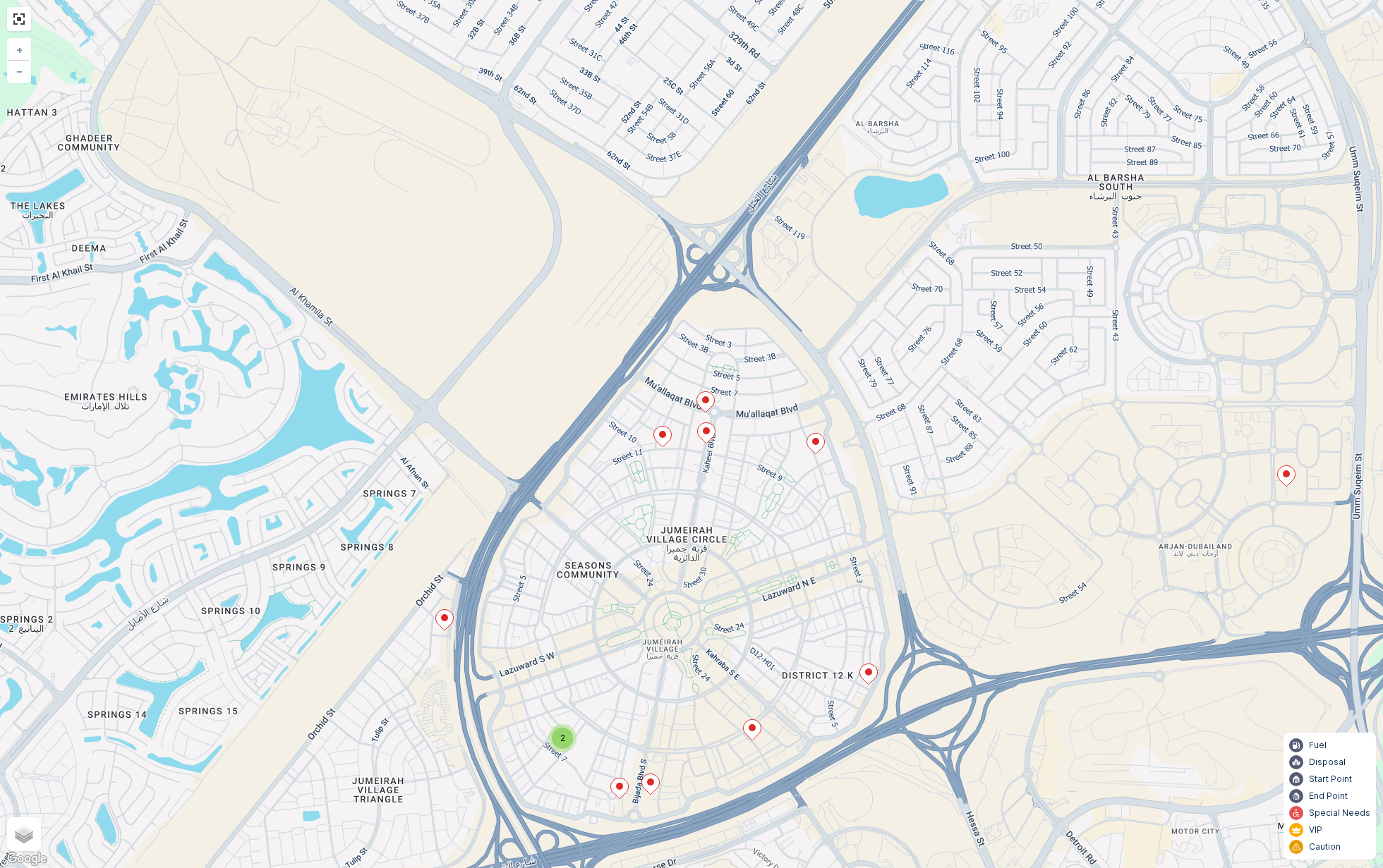
click at [708, 398] on ellipse at bounding box center [705, 399] width 7 height 7
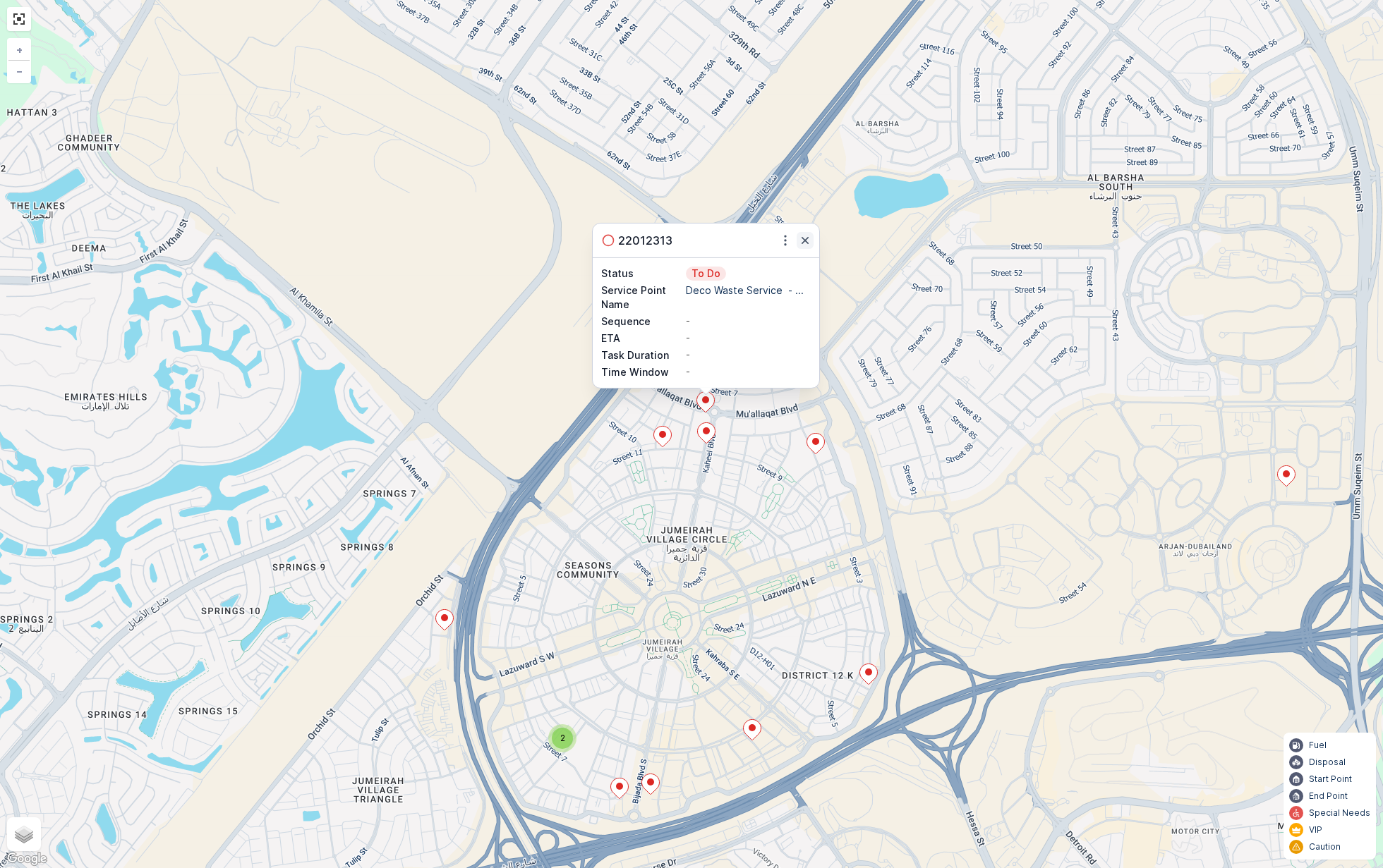
click at [810, 241] on icon "button" at bounding box center [805, 241] width 14 height 14
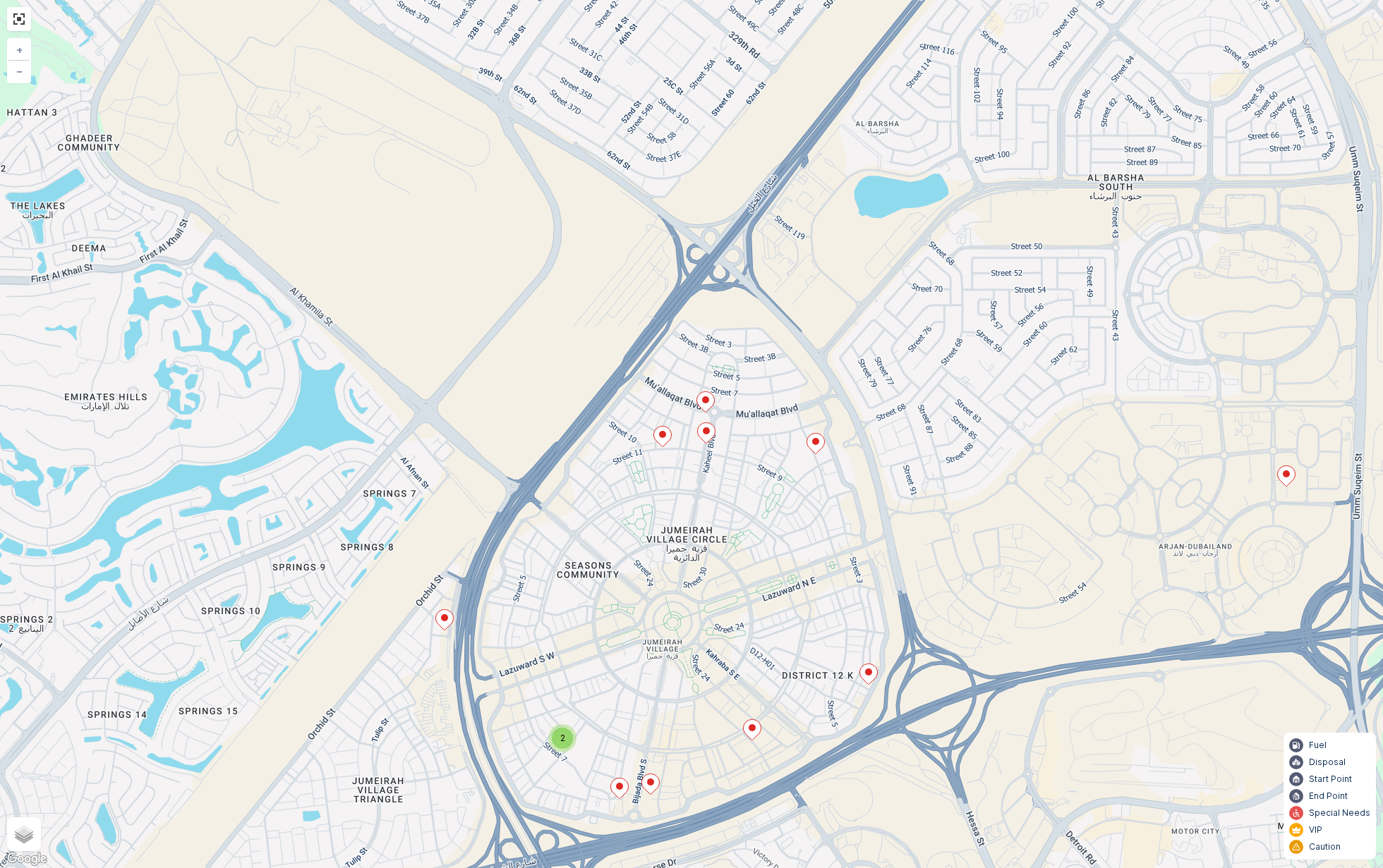
click at [667, 438] on icon at bounding box center [663, 436] width 17 height 21
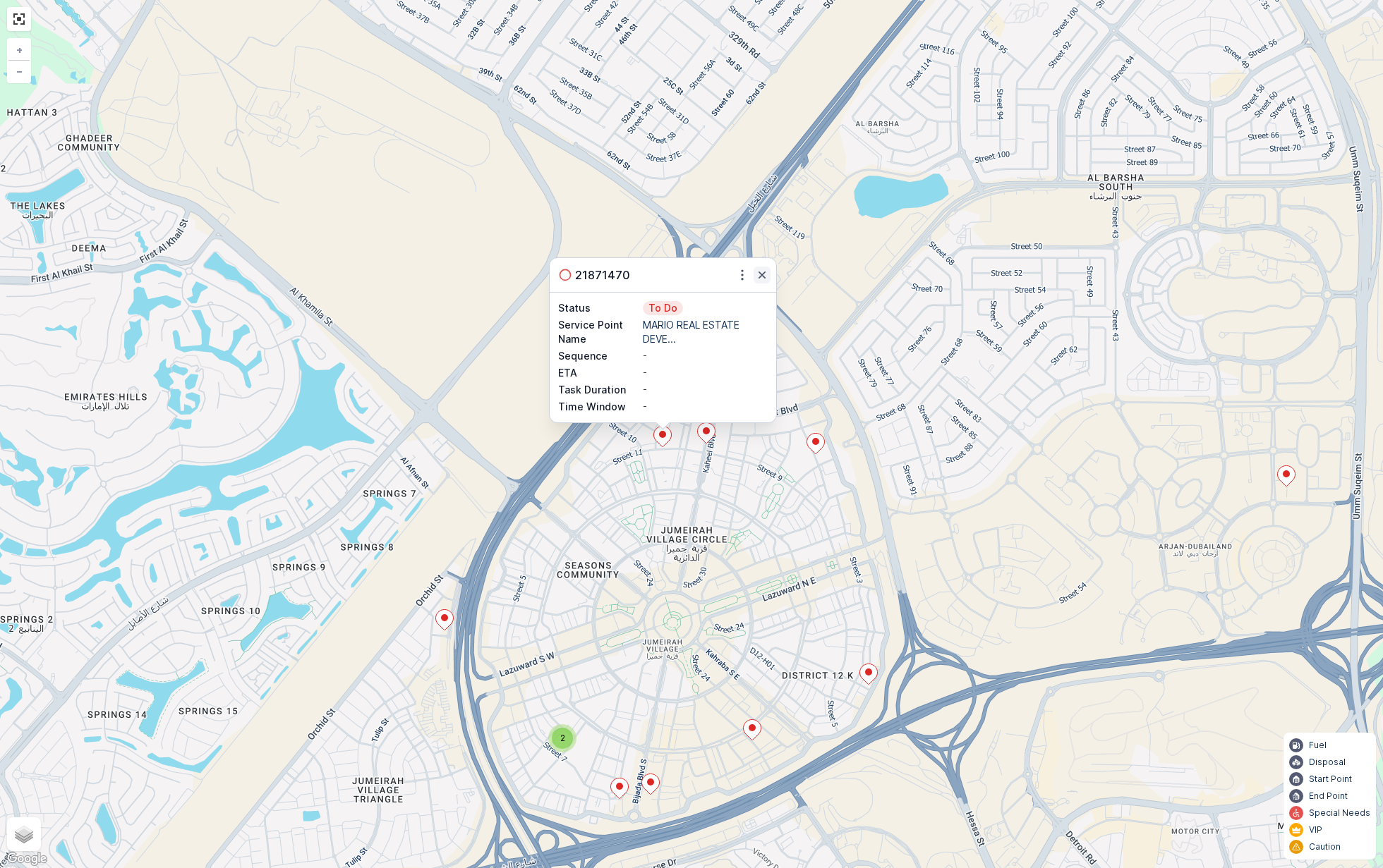
click at [763, 276] on icon "button" at bounding box center [762, 275] width 7 height 7
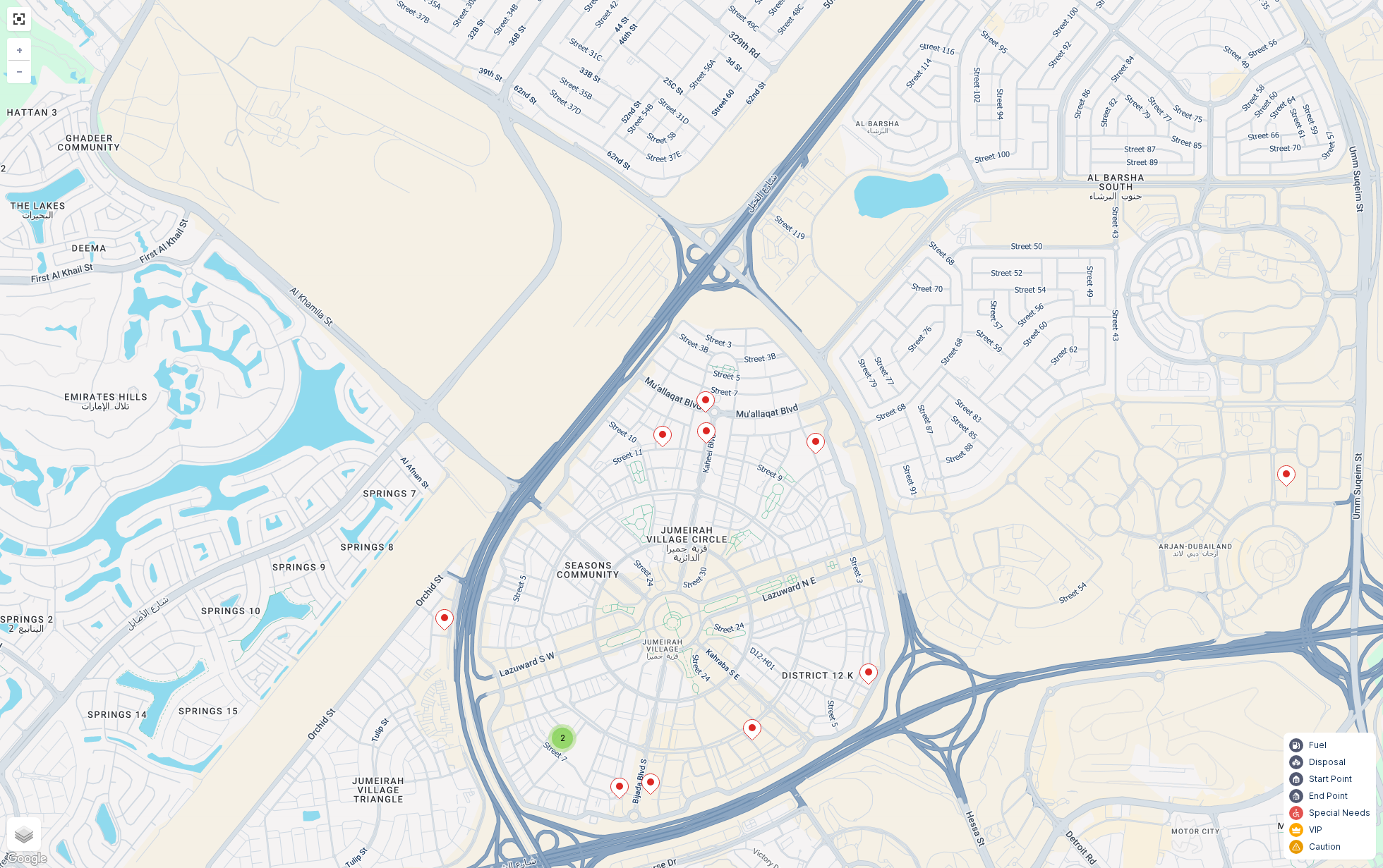
click at [817, 438] on ellipse at bounding box center [815, 442] width 7 height 7
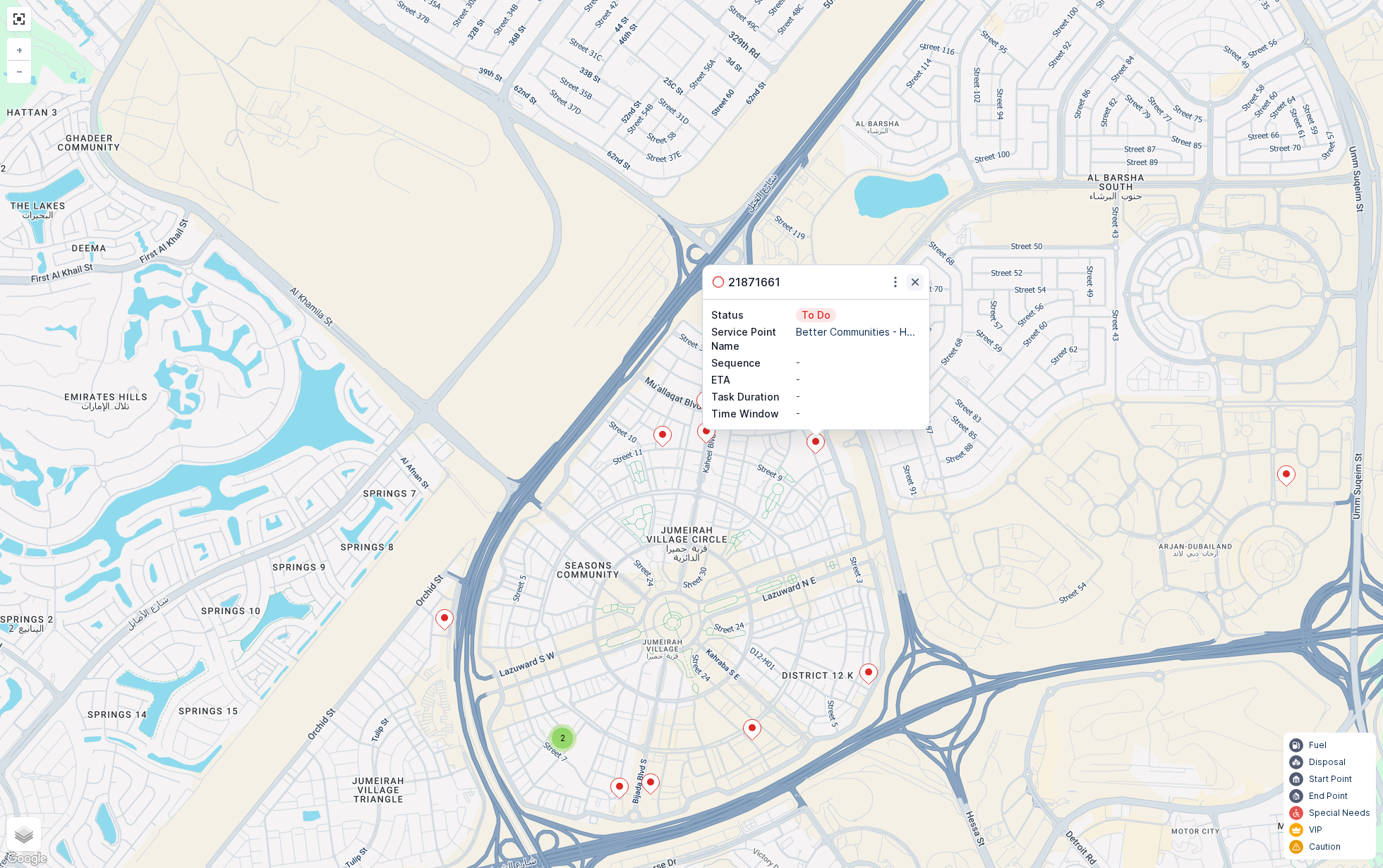
click at [915, 289] on button "button" at bounding box center [914, 282] width 17 height 17
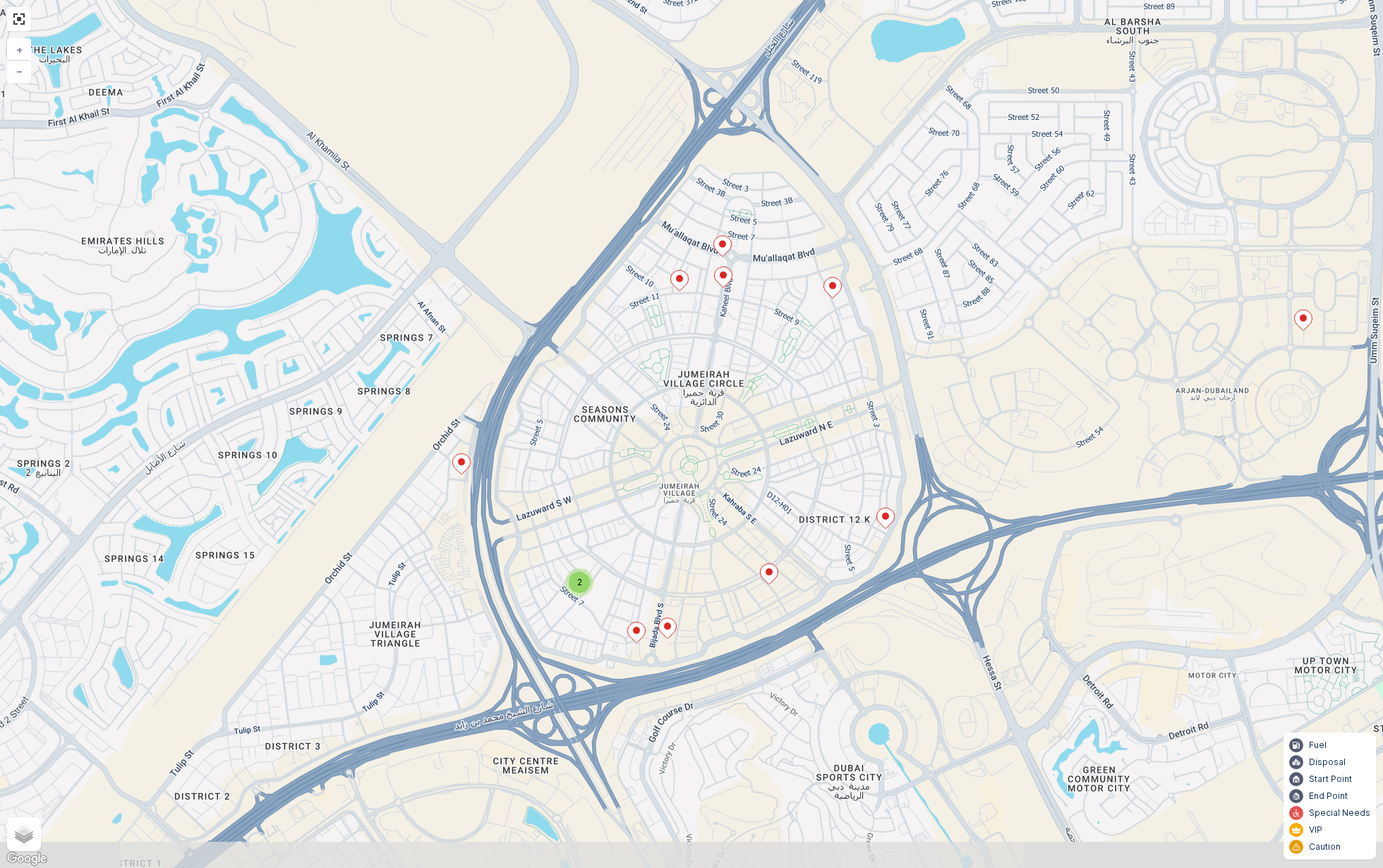
drag, startPoint x: 834, startPoint y: 503, endPoint x: 852, endPoint y: 345, distance: 159.0
click at [852, 345] on div "2 2 3 + − Satellite Roadmap Terrain Hybrid Leaflet Keyboard shortcuts Map Data …" at bounding box center [691, 434] width 1383 height 868
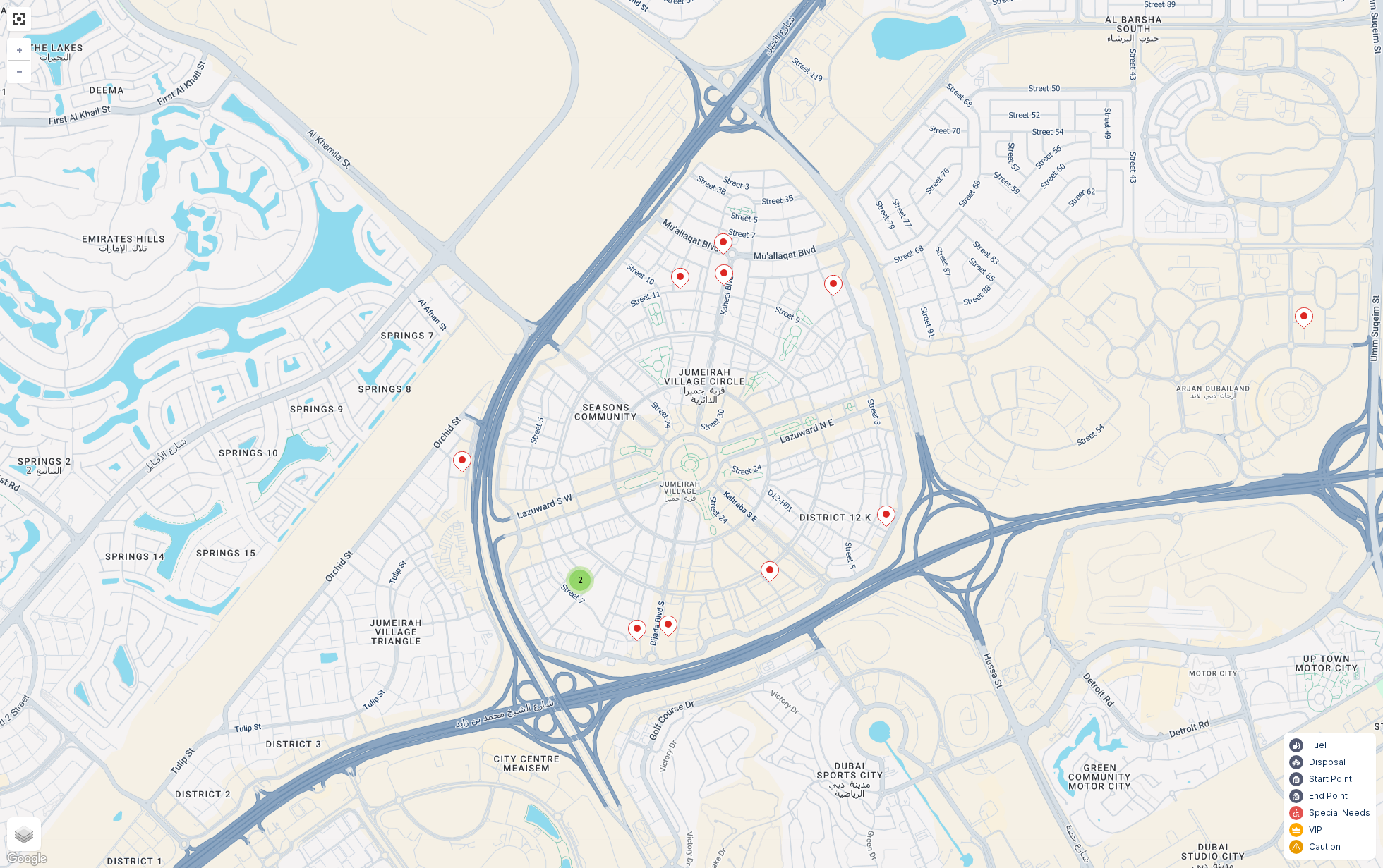
click at [578, 582] on span "2" at bounding box center [580, 580] width 5 height 10
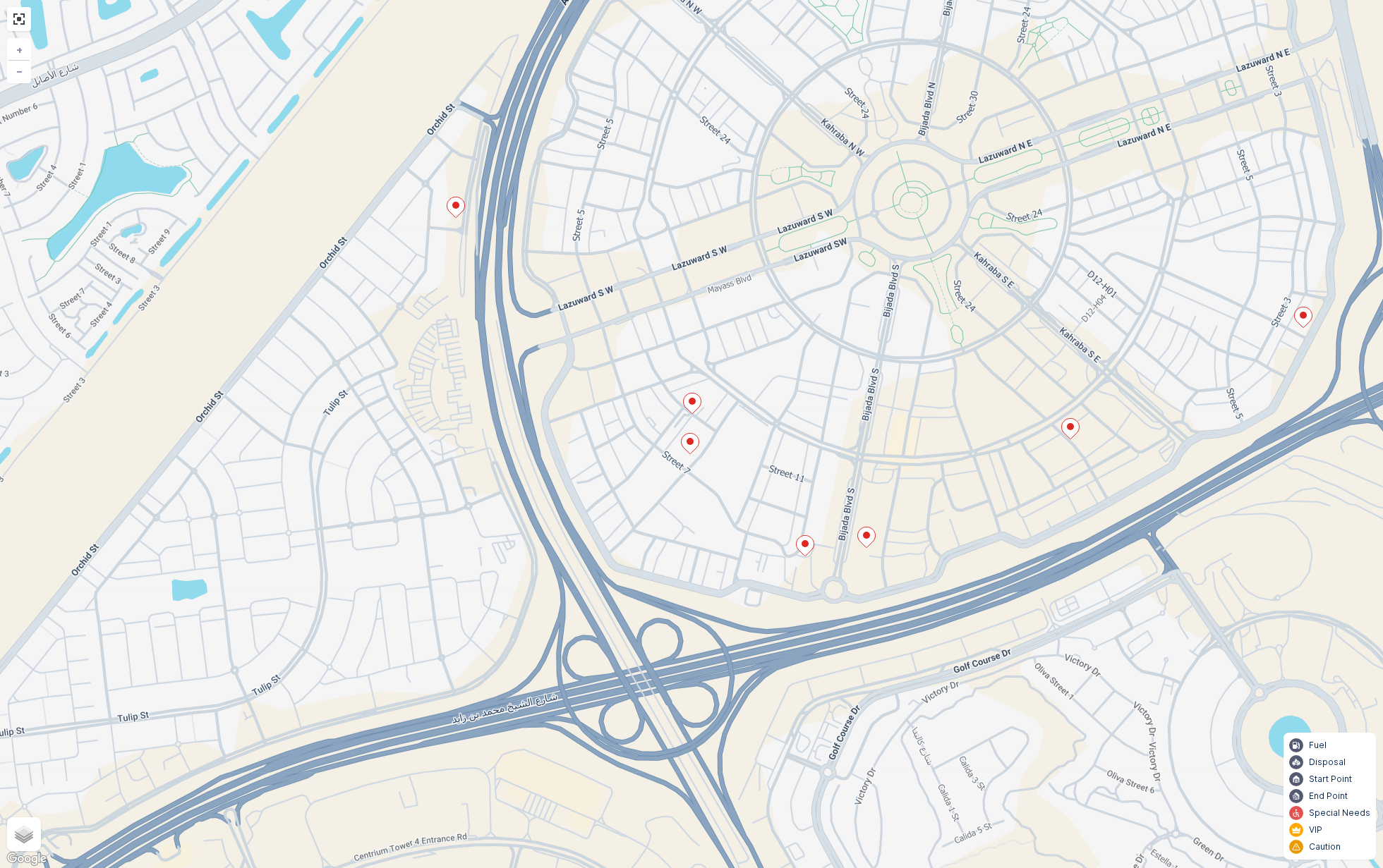
click at [697, 402] on icon at bounding box center [693, 403] width 17 height 21
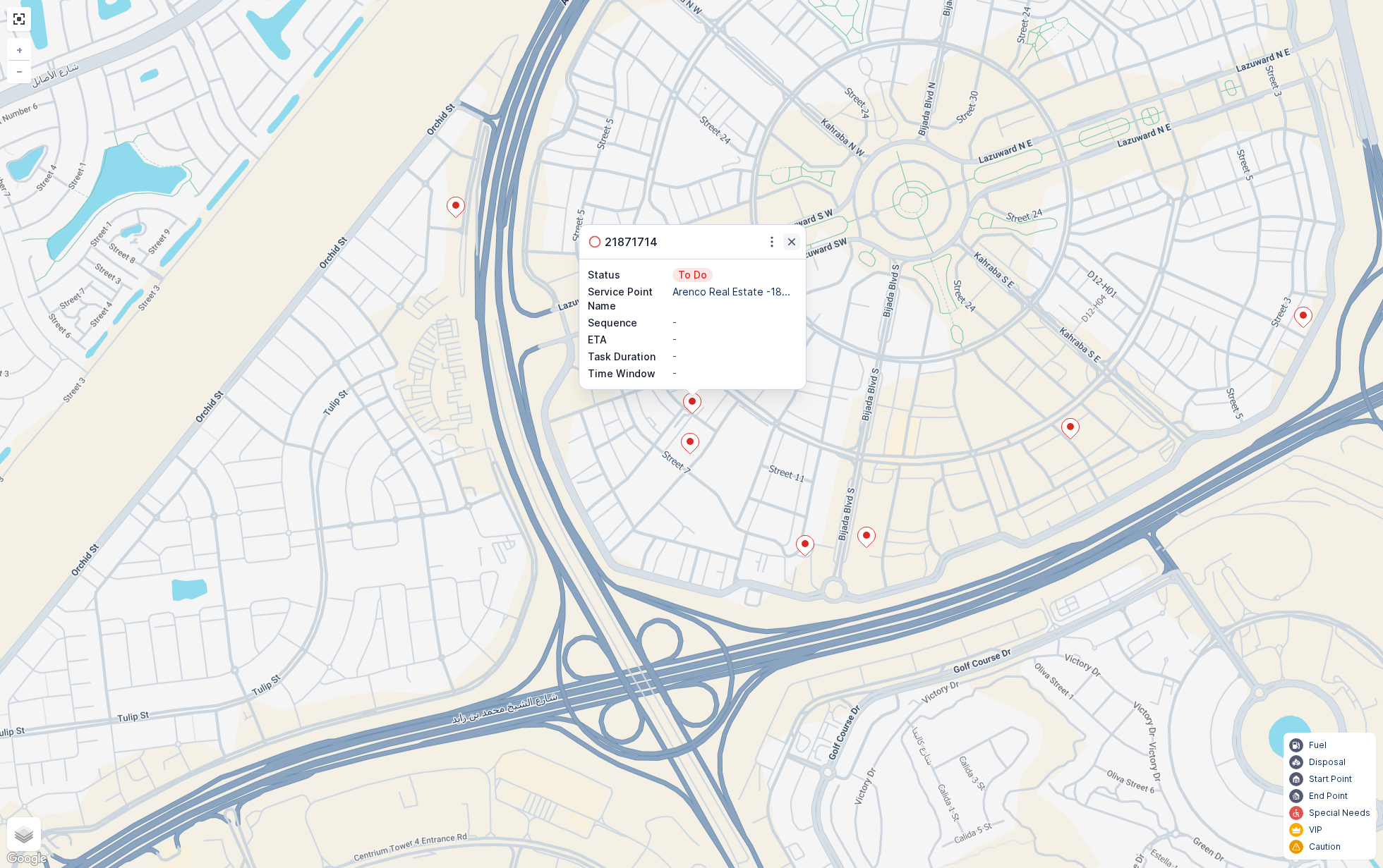
click at [793, 245] on icon "button" at bounding box center [792, 242] width 14 height 14
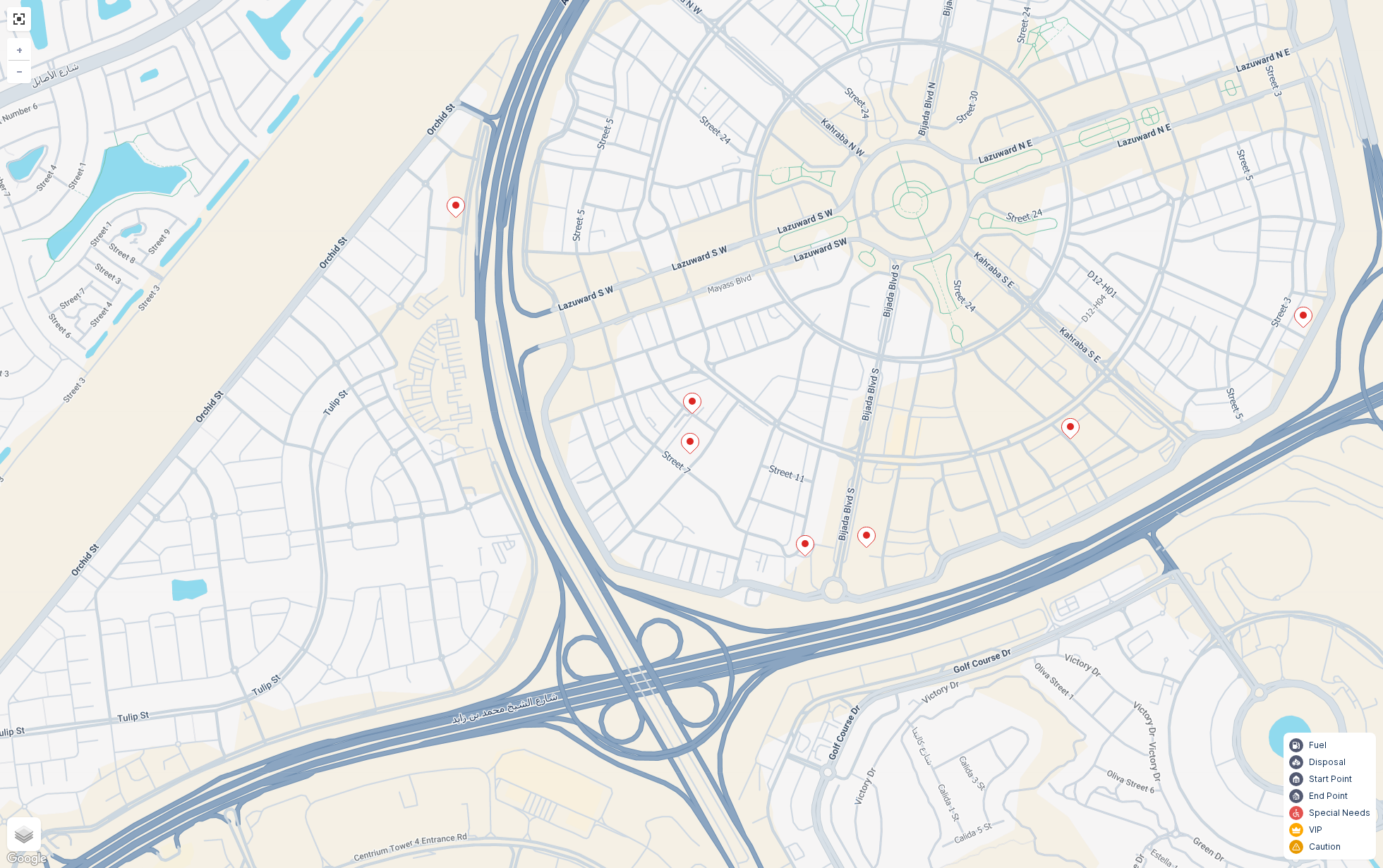
click at [690, 446] on icon at bounding box center [690, 443] width 17 height 21
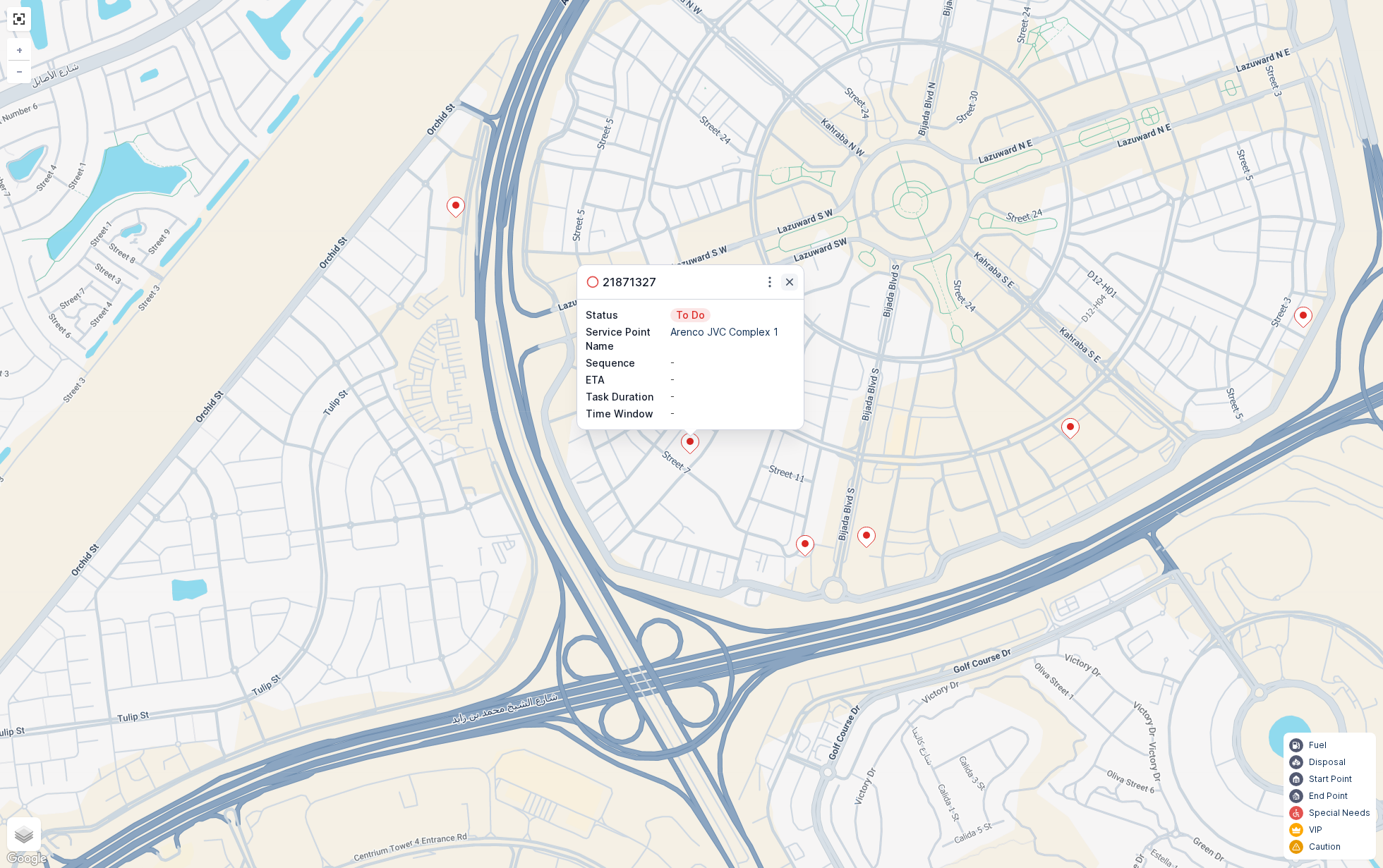
click at [788, 287] on icon "button" at bounding box center [790, 282] width 14 height 14
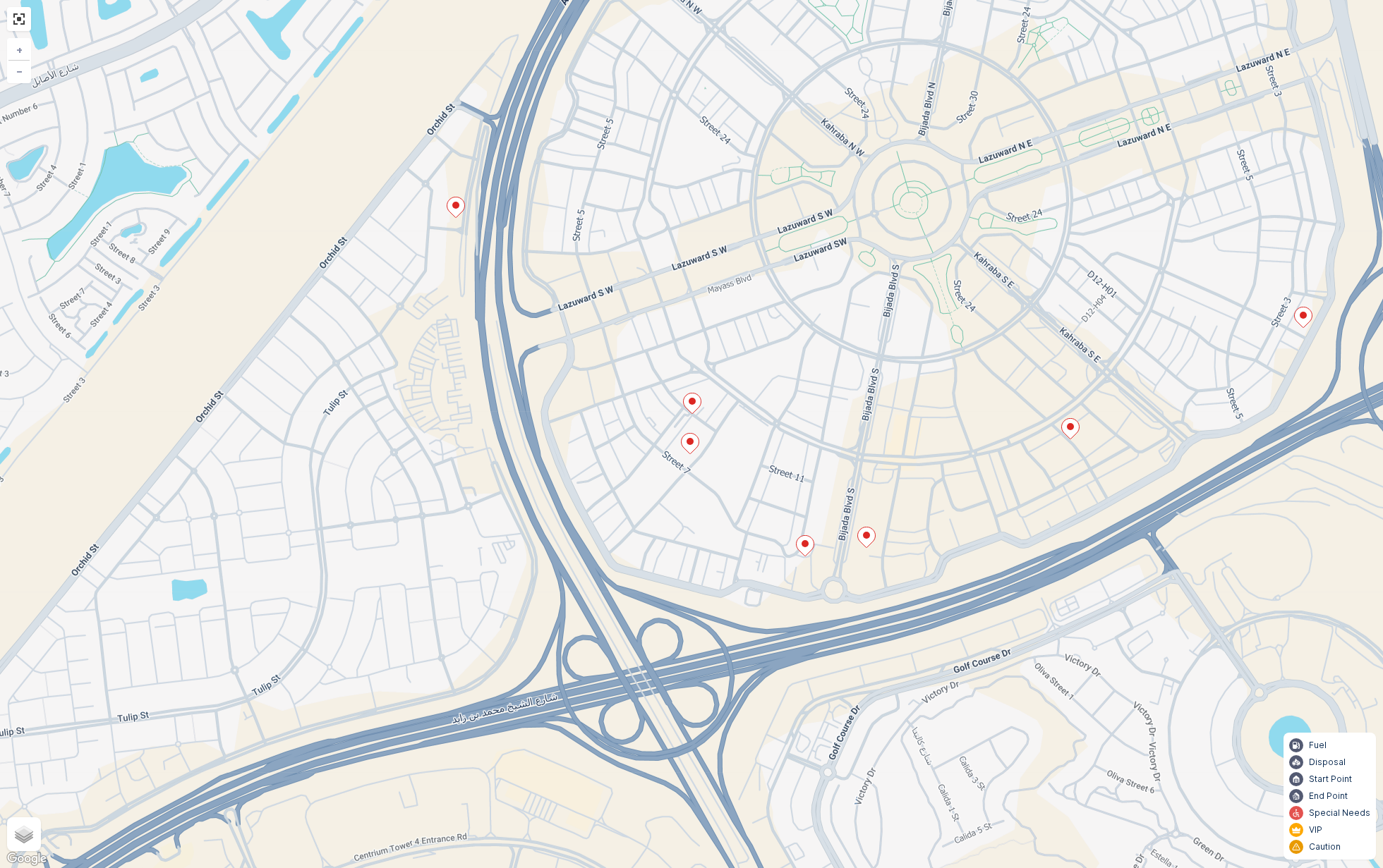
click at [810, 539] on icon at bounding box center [805, 546] width 17 height 21
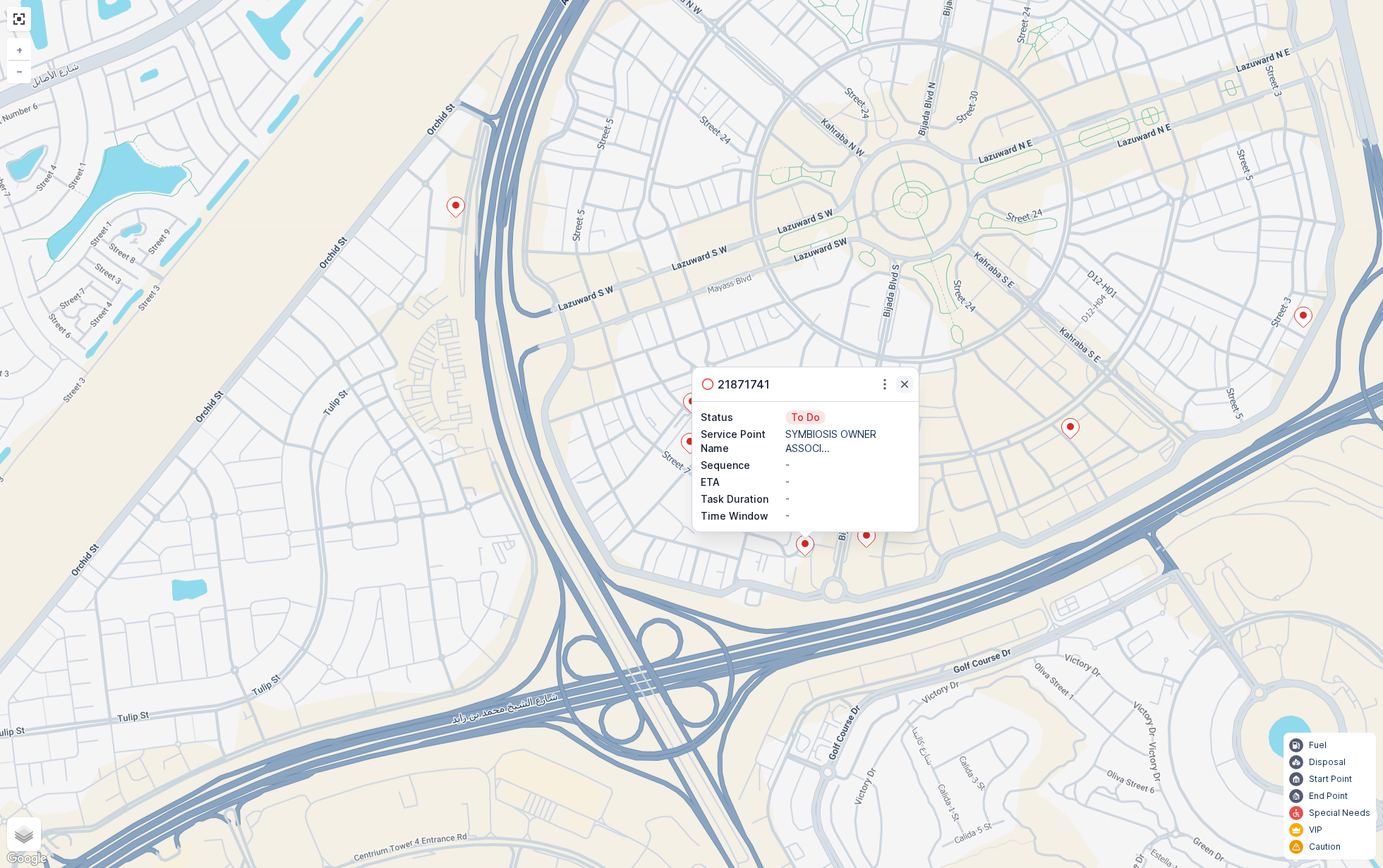
click at [905, 388] on icon "button" at bounding box center [905, 384] width 14 height 14
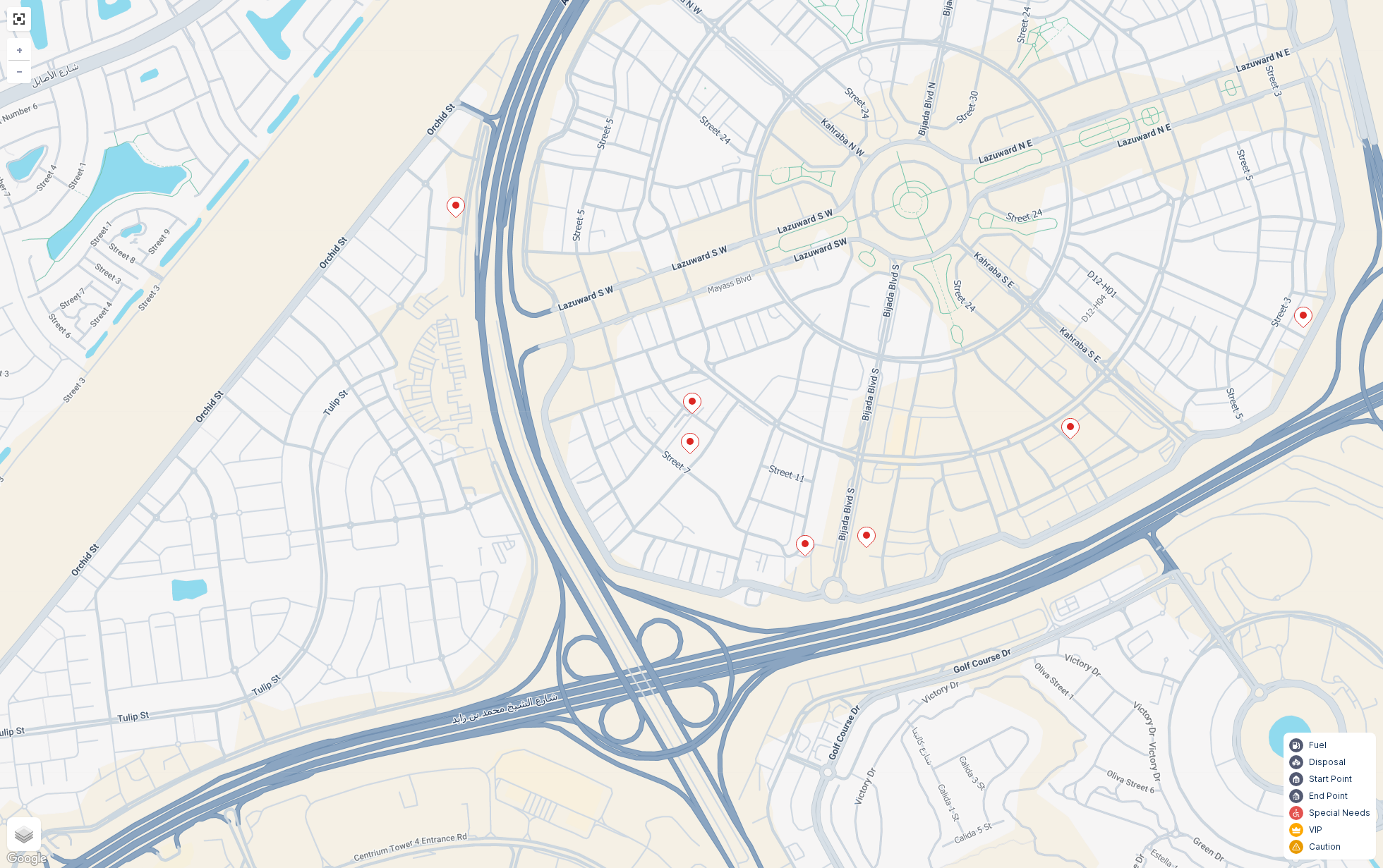
click at [871, 539] on icon at bounding box center [867, 537] width 17 height 21
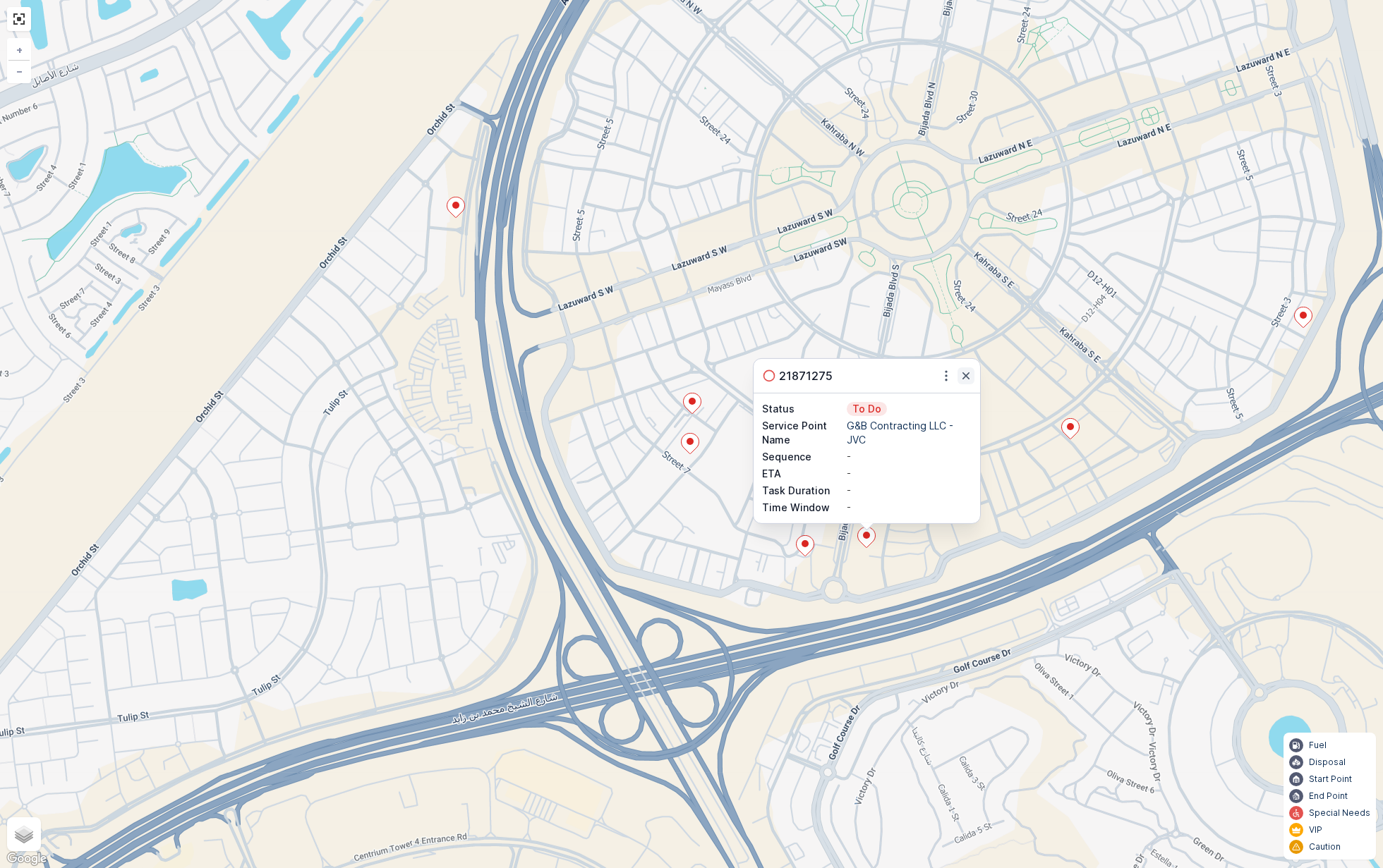
click at [968, 381] on icon "button" at bounding box center [966, 376] width 14 height 14
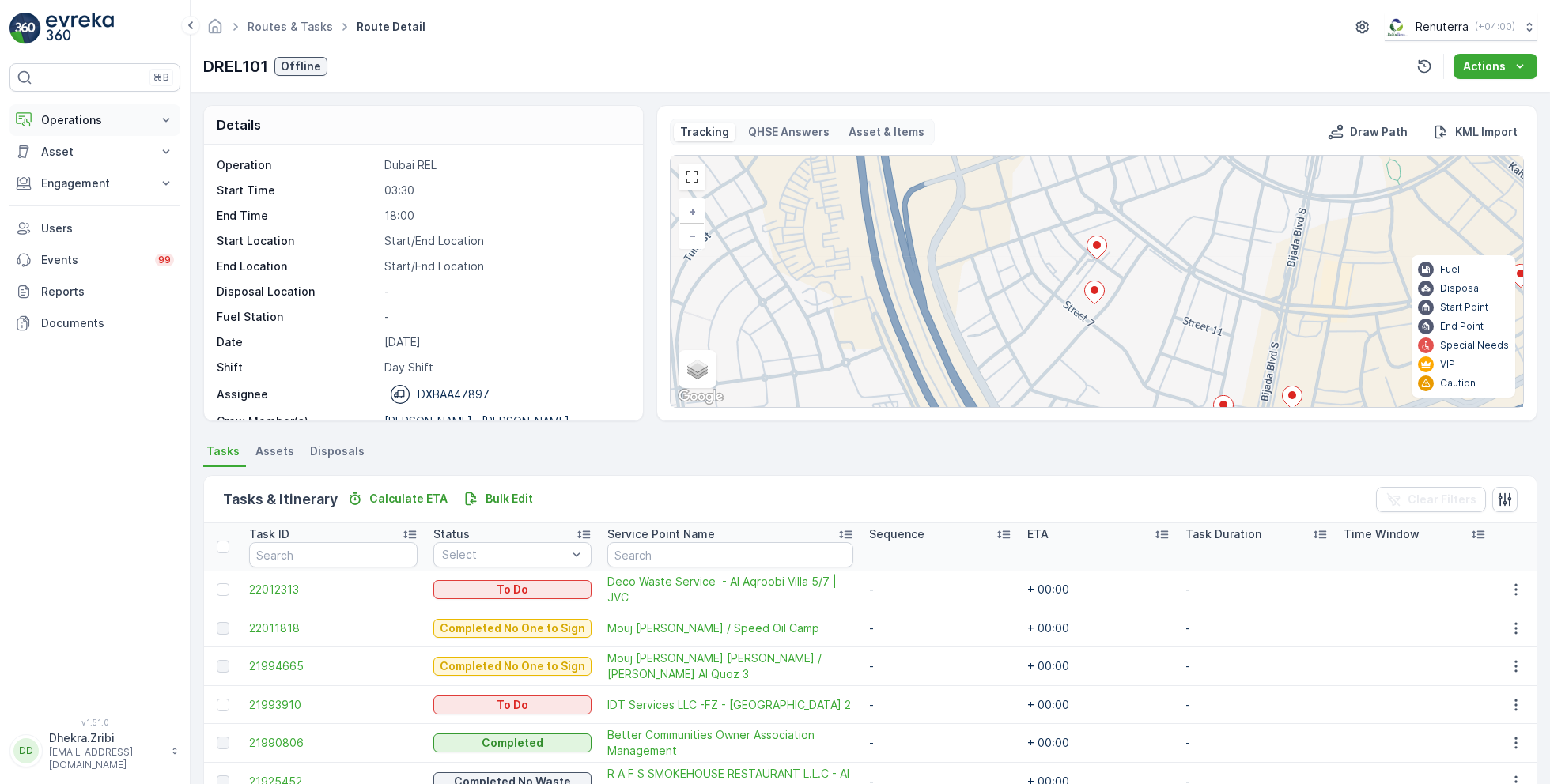
click at [69, 117] on p "Operations" at bounding box center [94, 120] width 108 height 16
click at [84, 169] on p "Planning" at bounding box center [62, 169] width 45 height 16
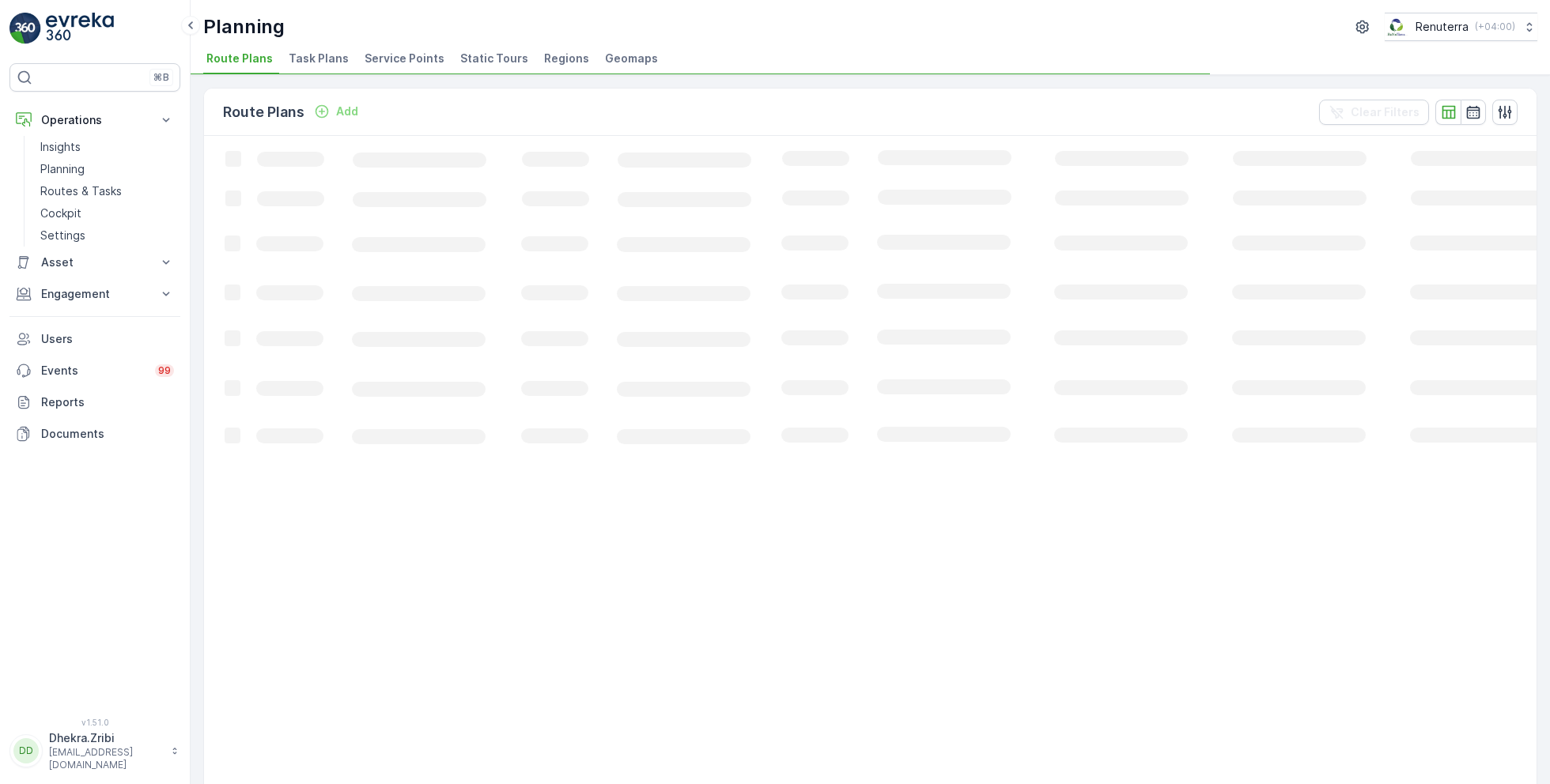
click at [399, 57] on span "Service Points" at bounding box center [404, 59] width 80 height 16
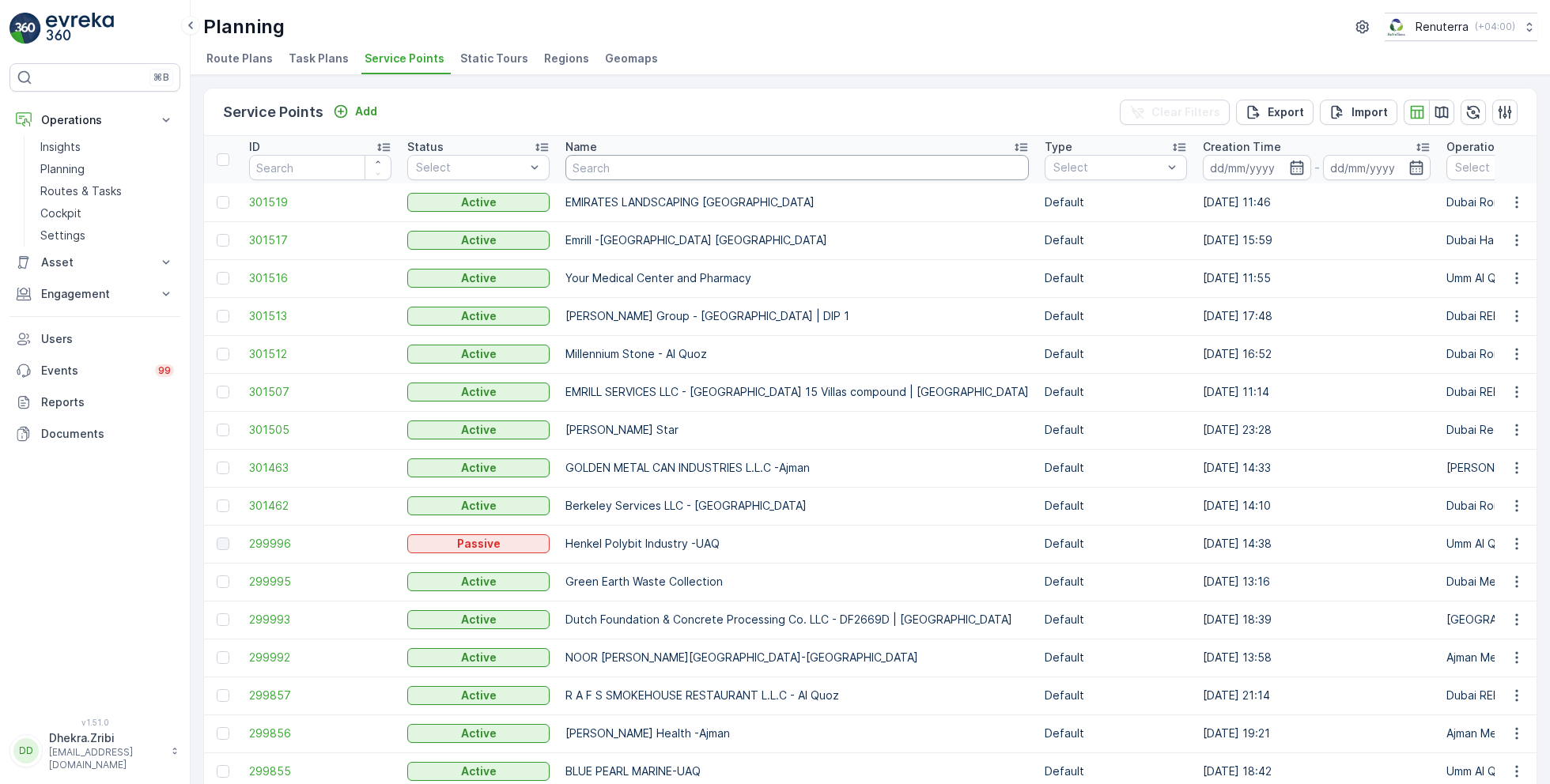
click at [675, 173] on input "text" at bounding box center [797, 167] width 463 height 25
type input "sym"
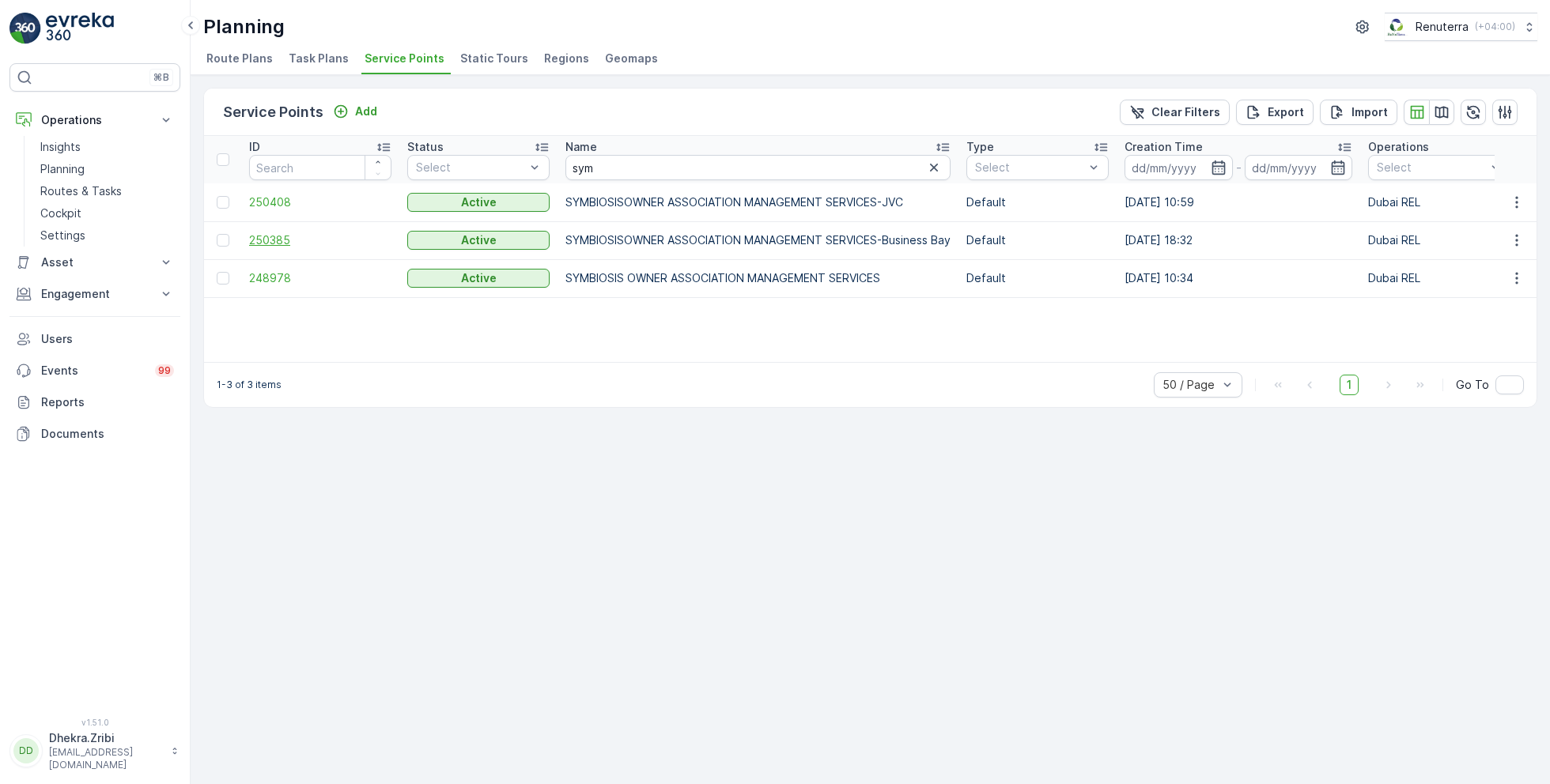
click at [280, 238] on span "250385" at bounding box center [321, 240] width 142 height 16
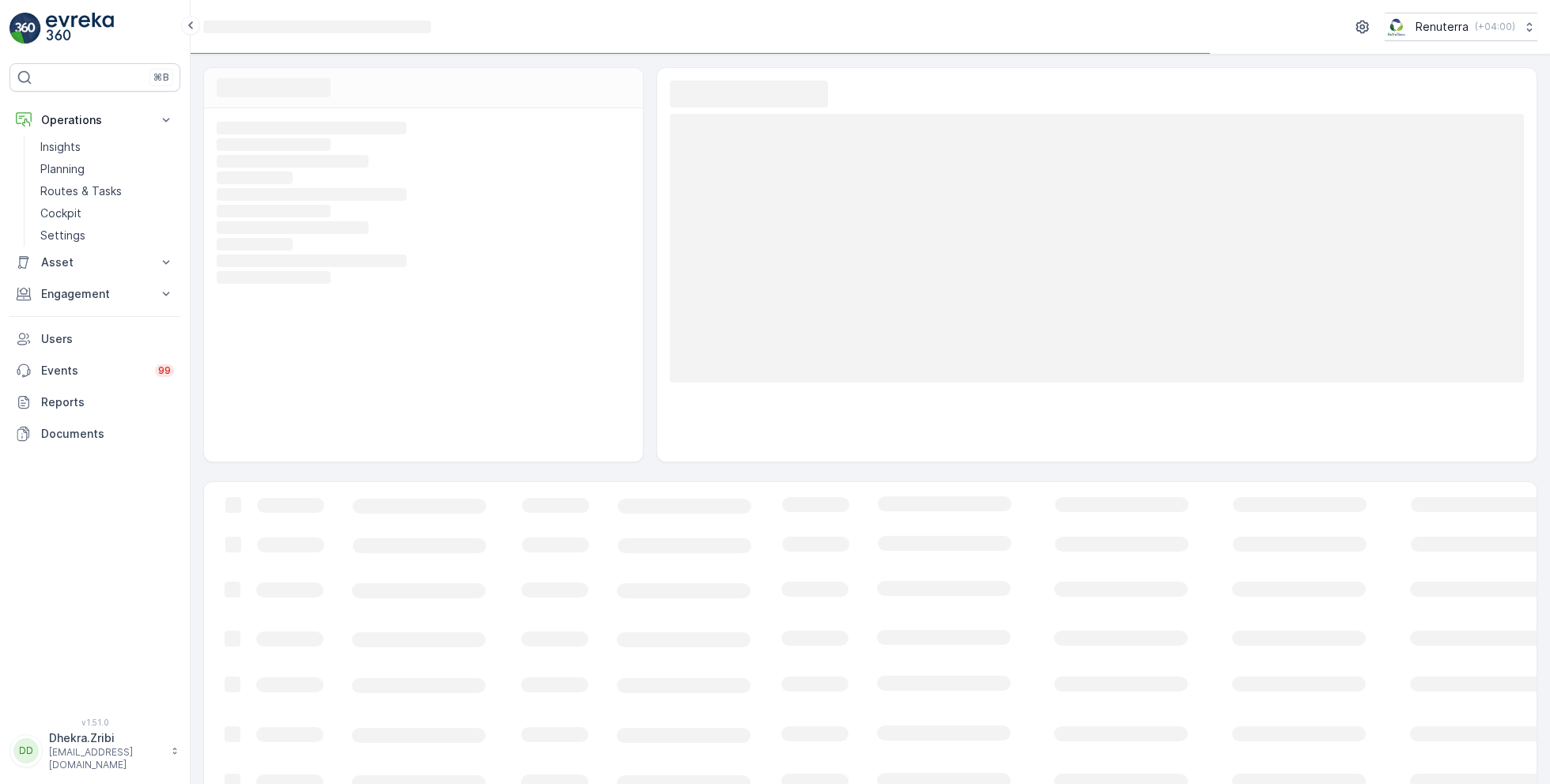
scroll to position [25, 0]
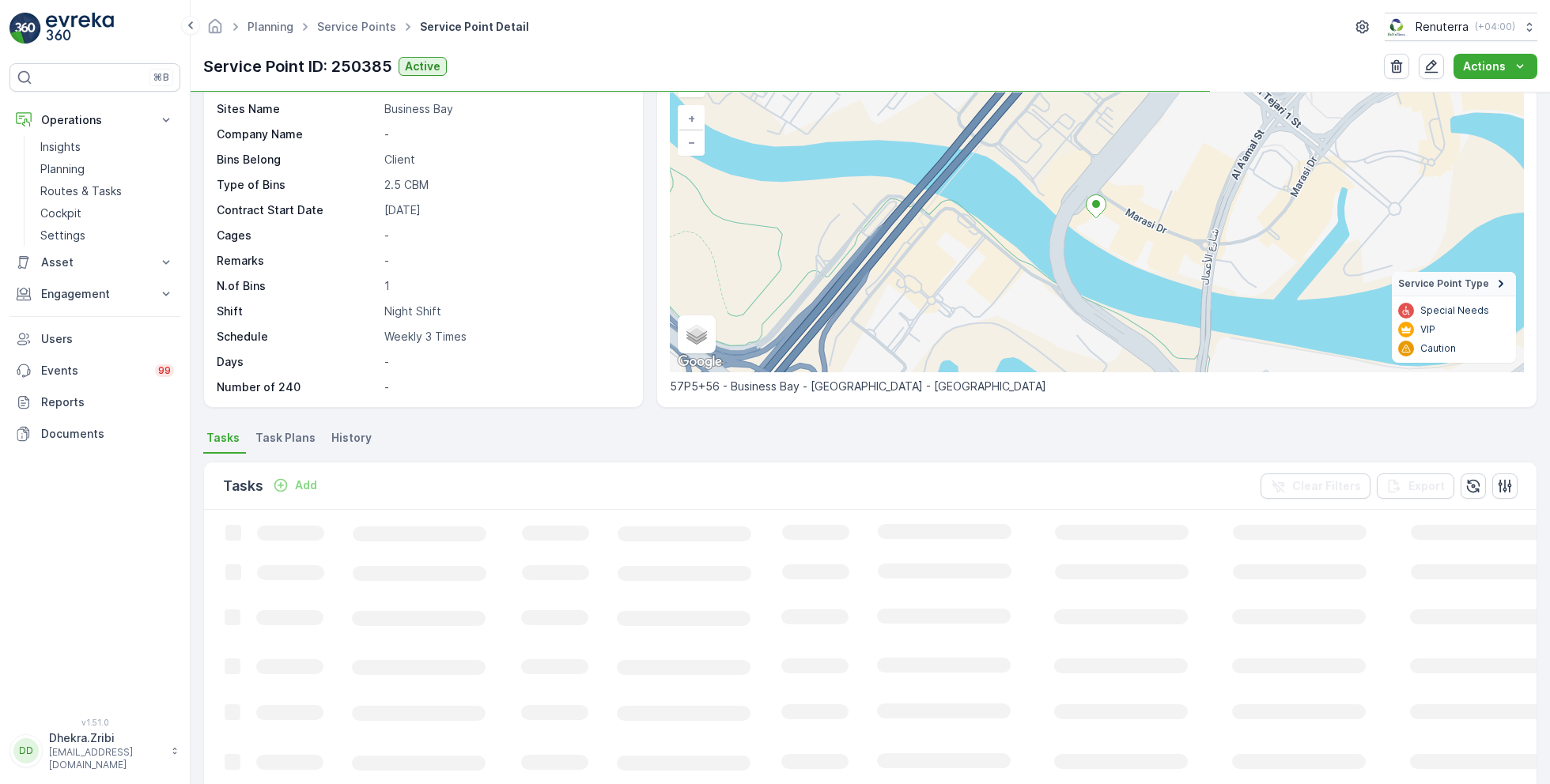
scroll to position [159, 0]
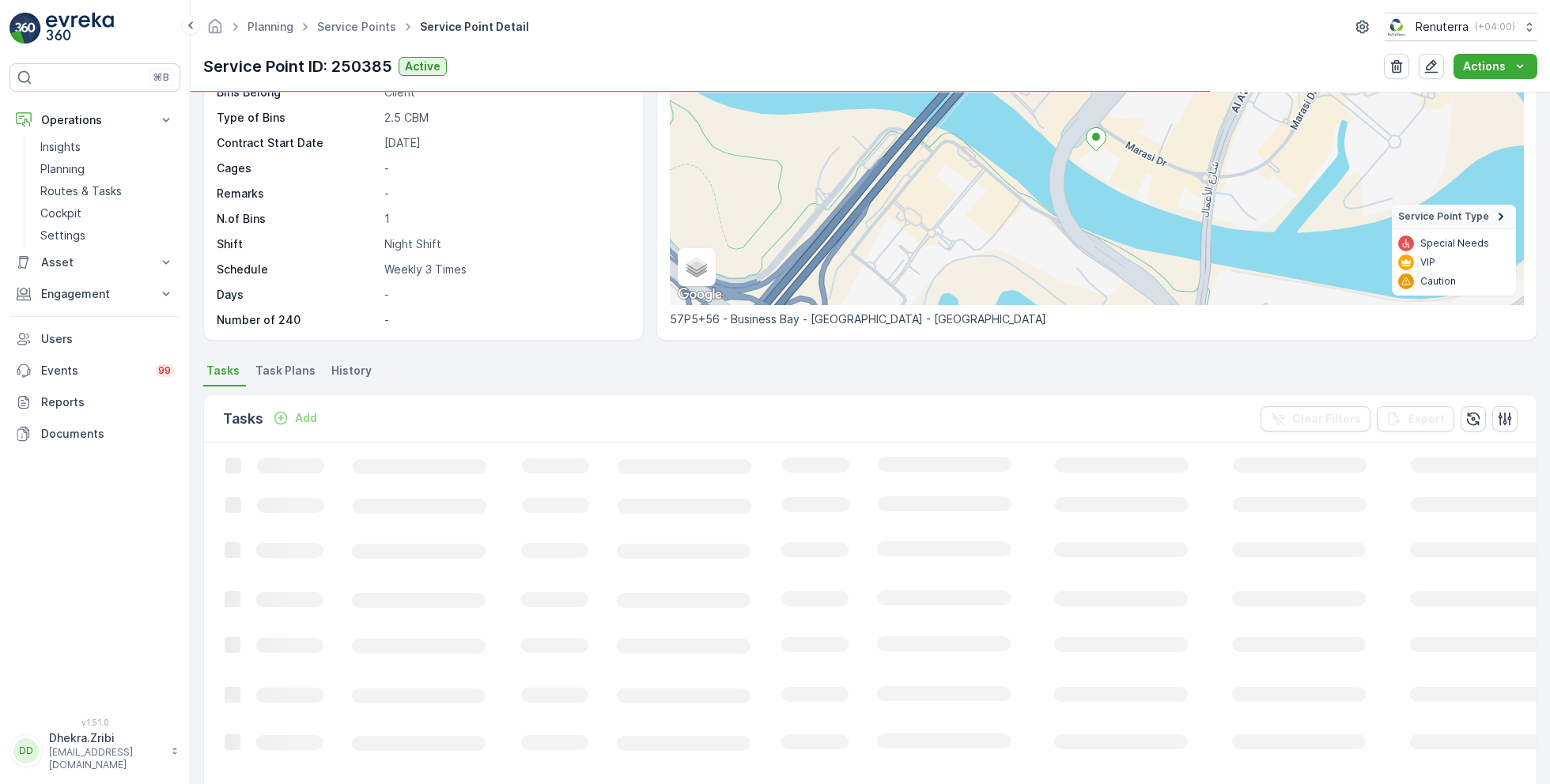
click at [292, 370] on span "Task Plans" at bounding box center [285, 371] width 60 height 16
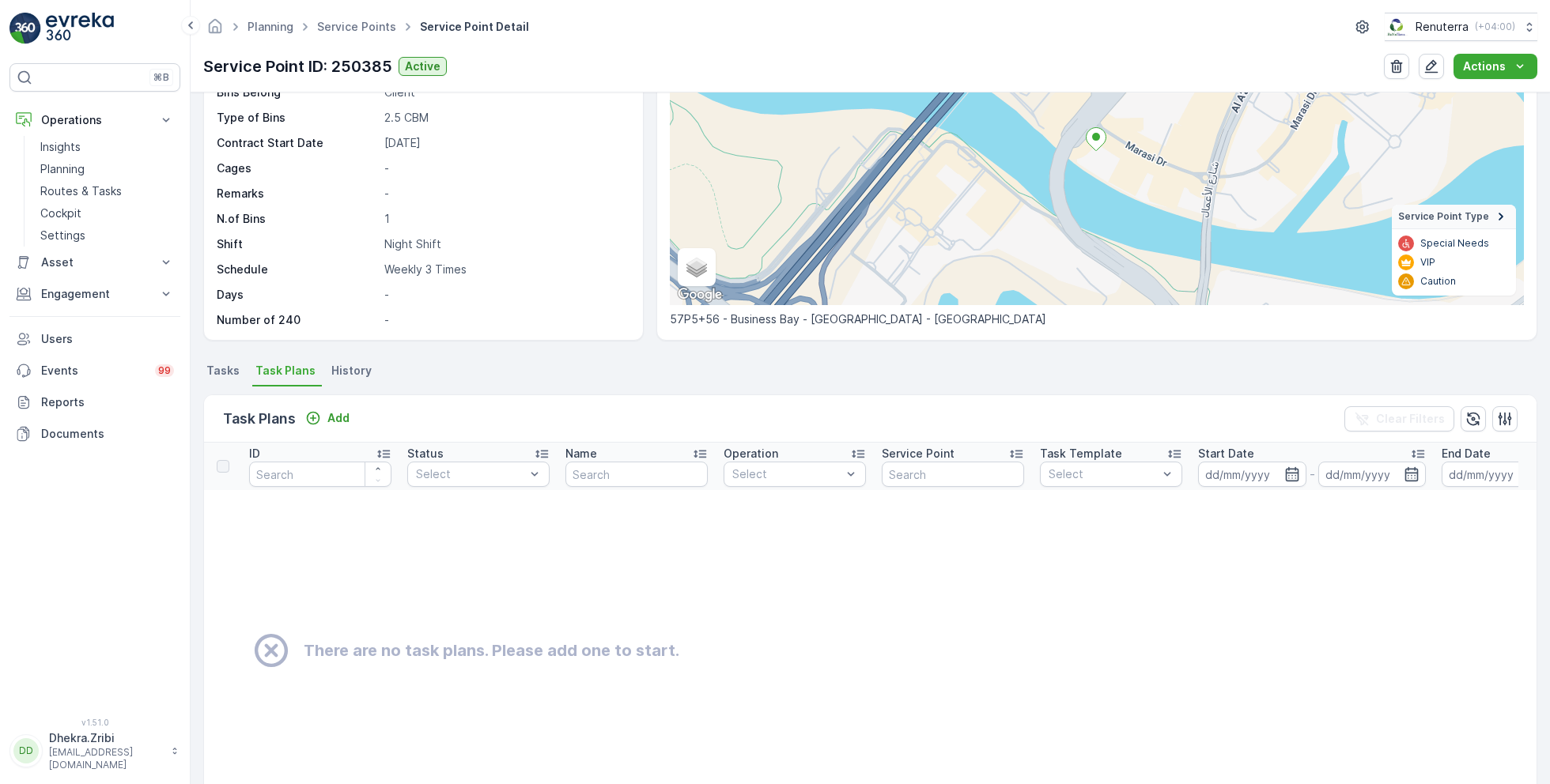
click at [223, 371] on span "Tasks" at bounding box center [223, 371] width 33 height 16
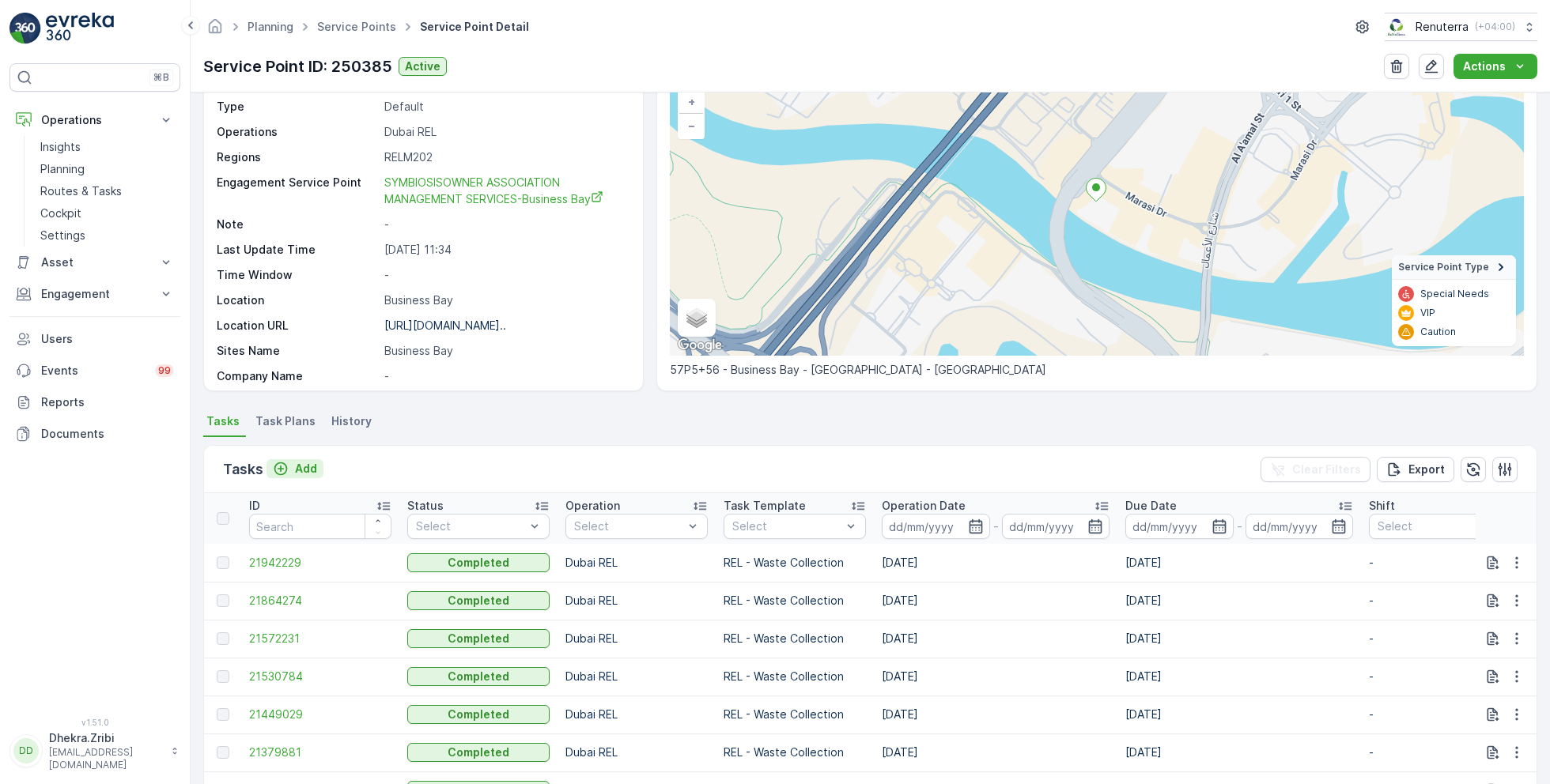
click at [299, 463] on p "Add" at bounding box center [305, 469] width 22 height 16
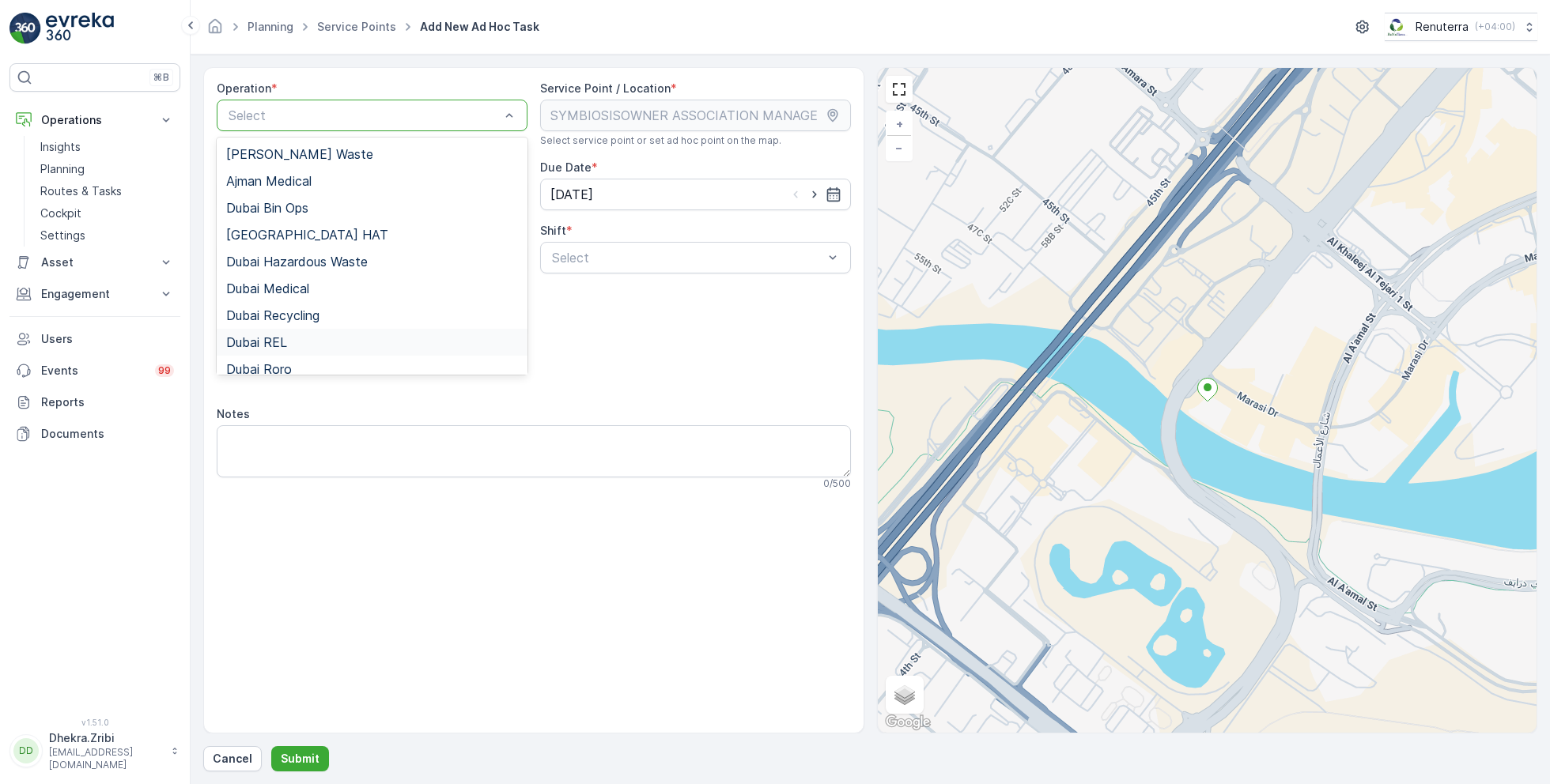
click at [280, 341] on span "Dubai REL" at bounding box center [256, 343] width 61 height 14
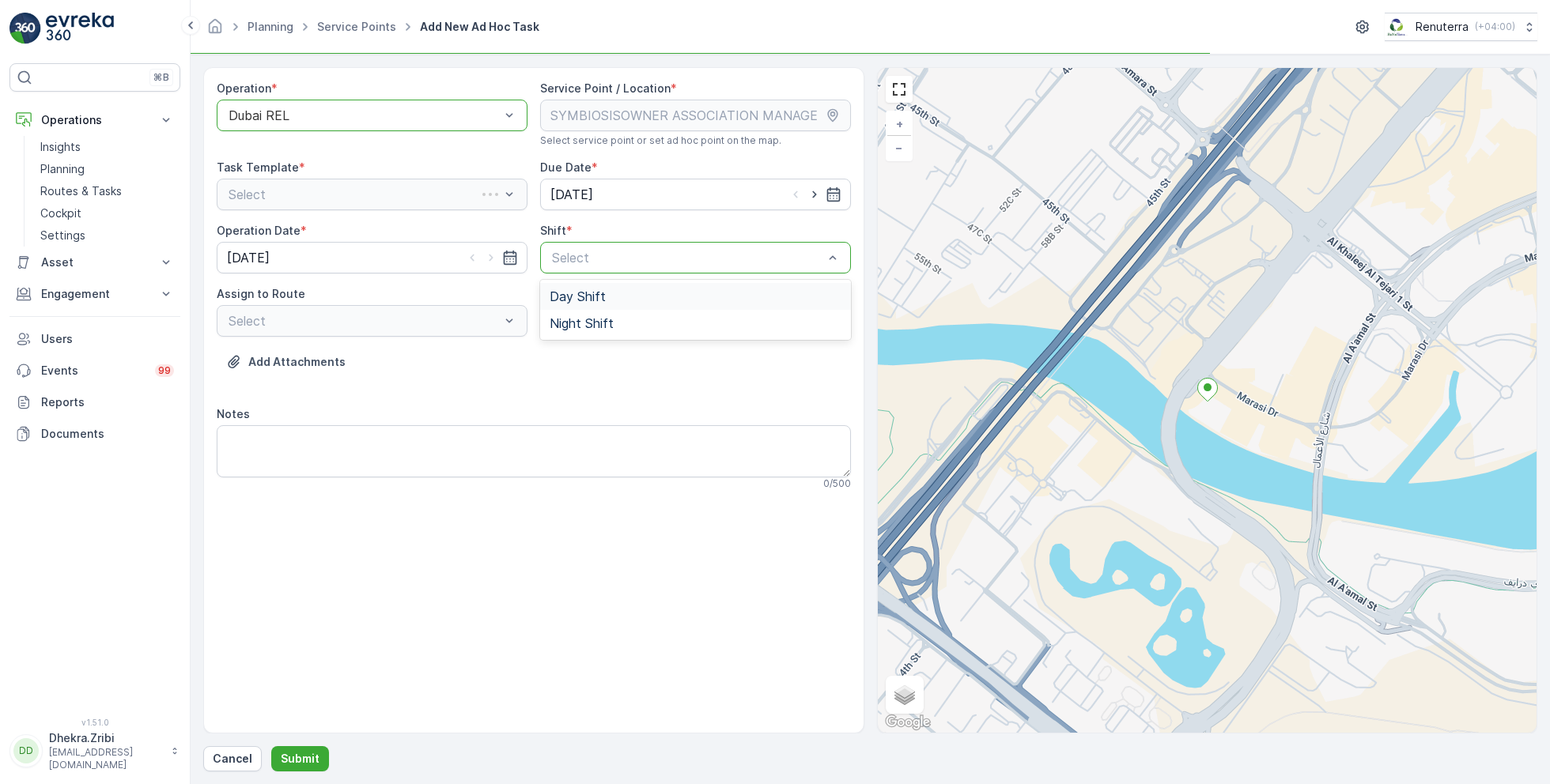
click at [579, 295] on span "Day Shift" at bounding box center [577, 296] width 56 height 14
click at [593, 267] on div "Day Shift" at bounding box center [695, 258] width 311 height 32
click at [578, 327] on span "Night Shift" at bounding box center [581, 323] width 64 height 14
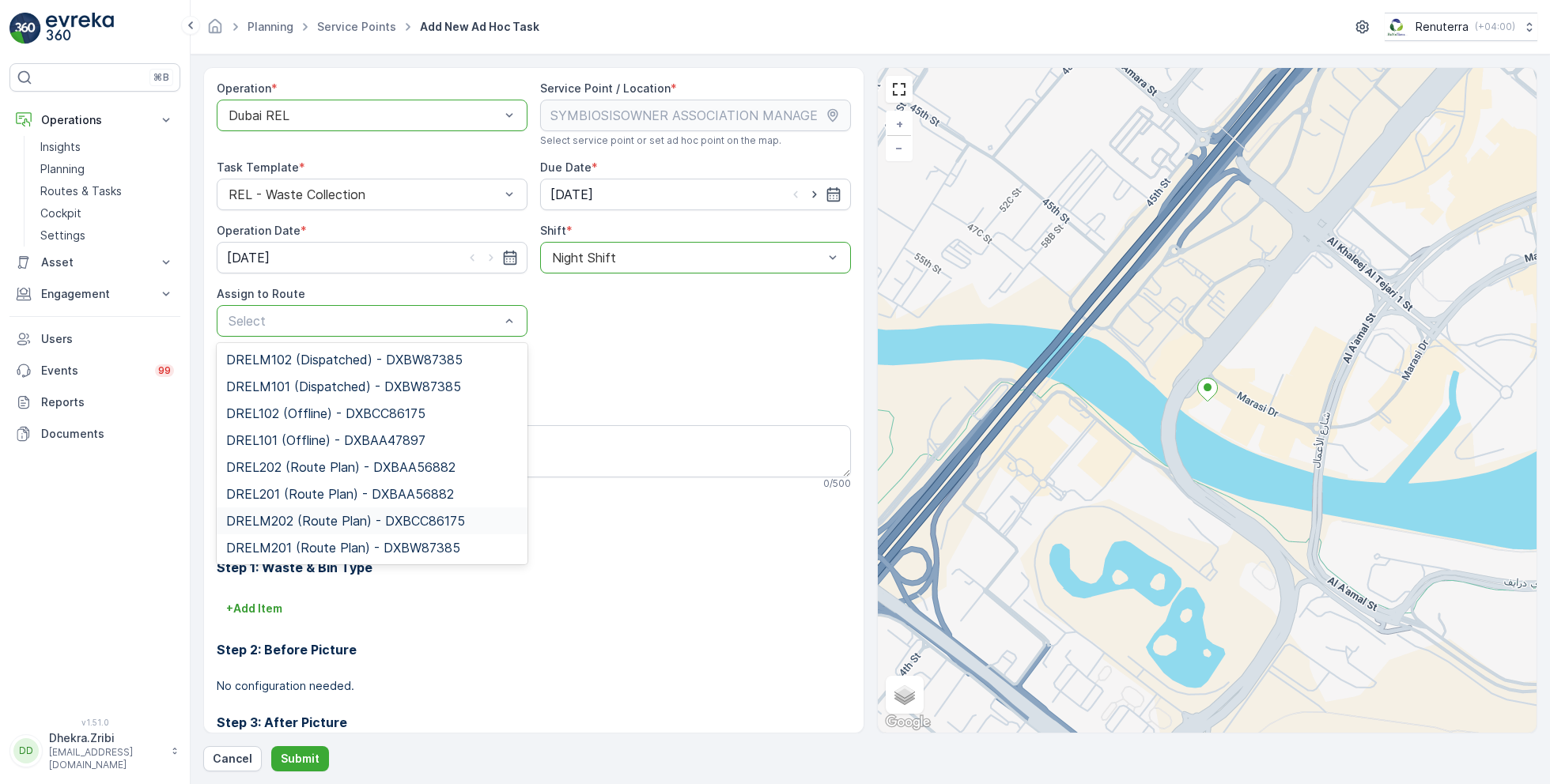
click at [322, 519] on span "DRELM202 (Route Plan) - DXBCC86175" at bounding box center [345, 521] width 239 height 14
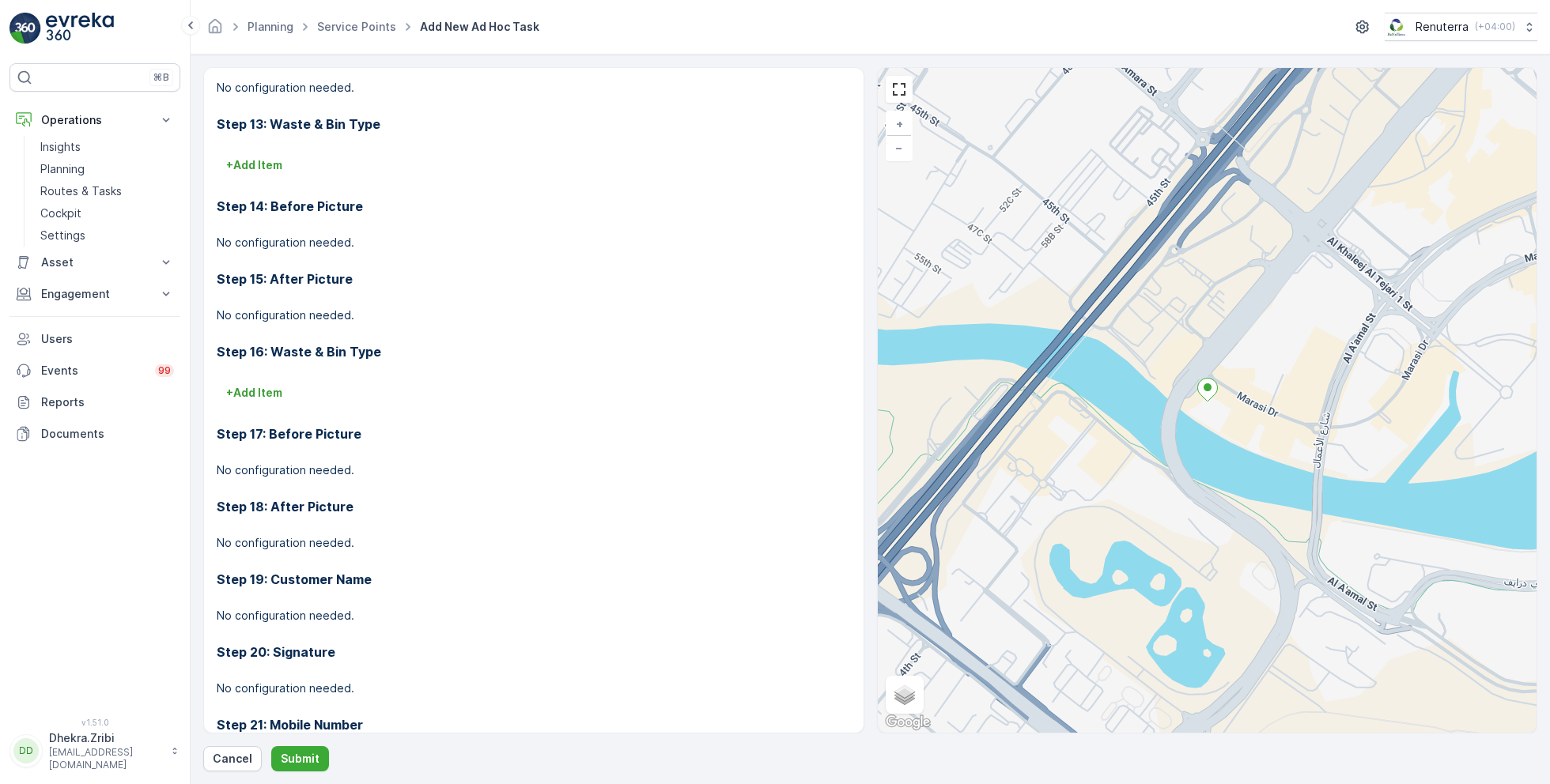
scroll to position [1362, 0]
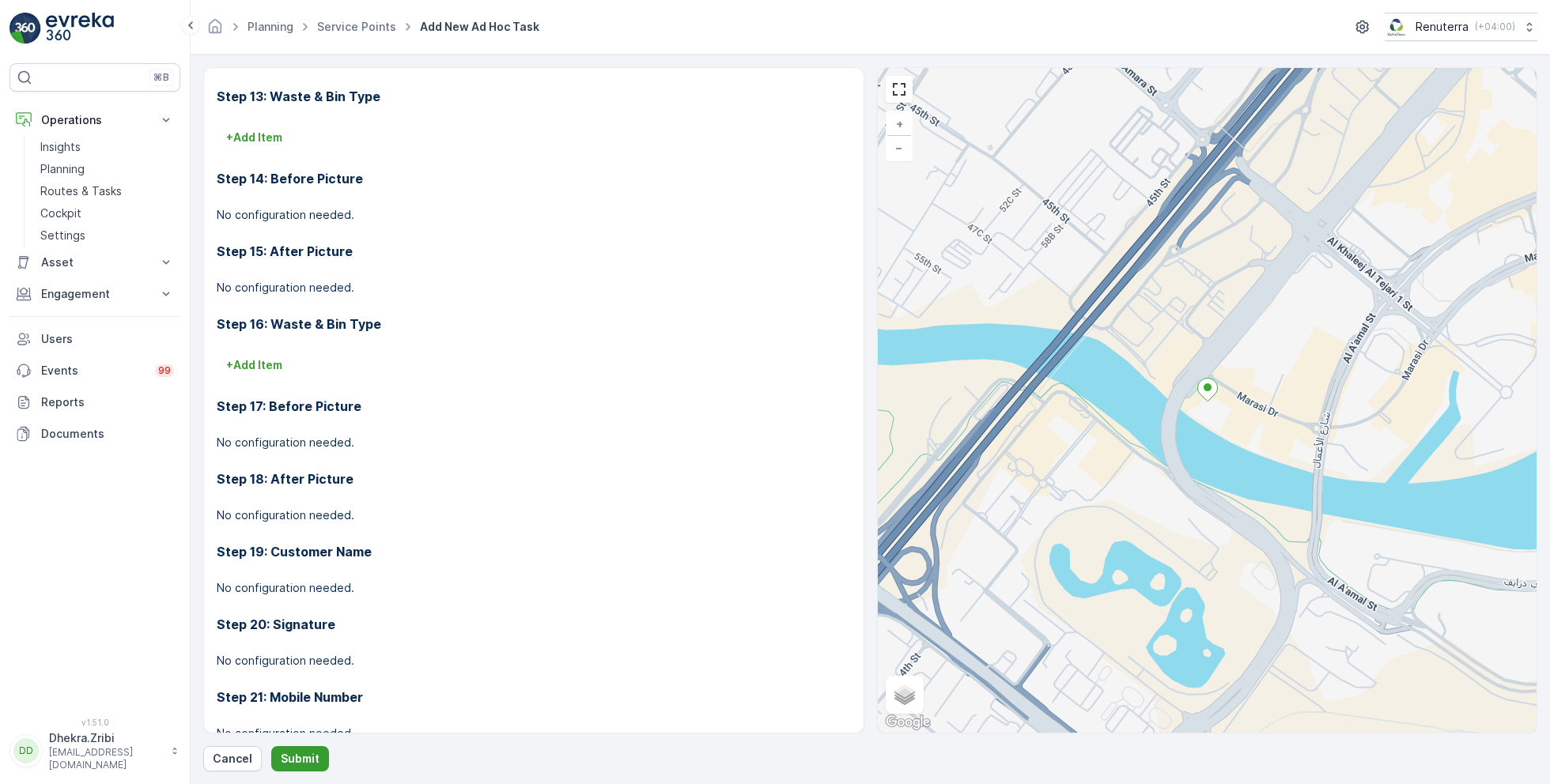
click at [304, 756] on p "Submit" at bounding box center [300, 759] width 39 height 16
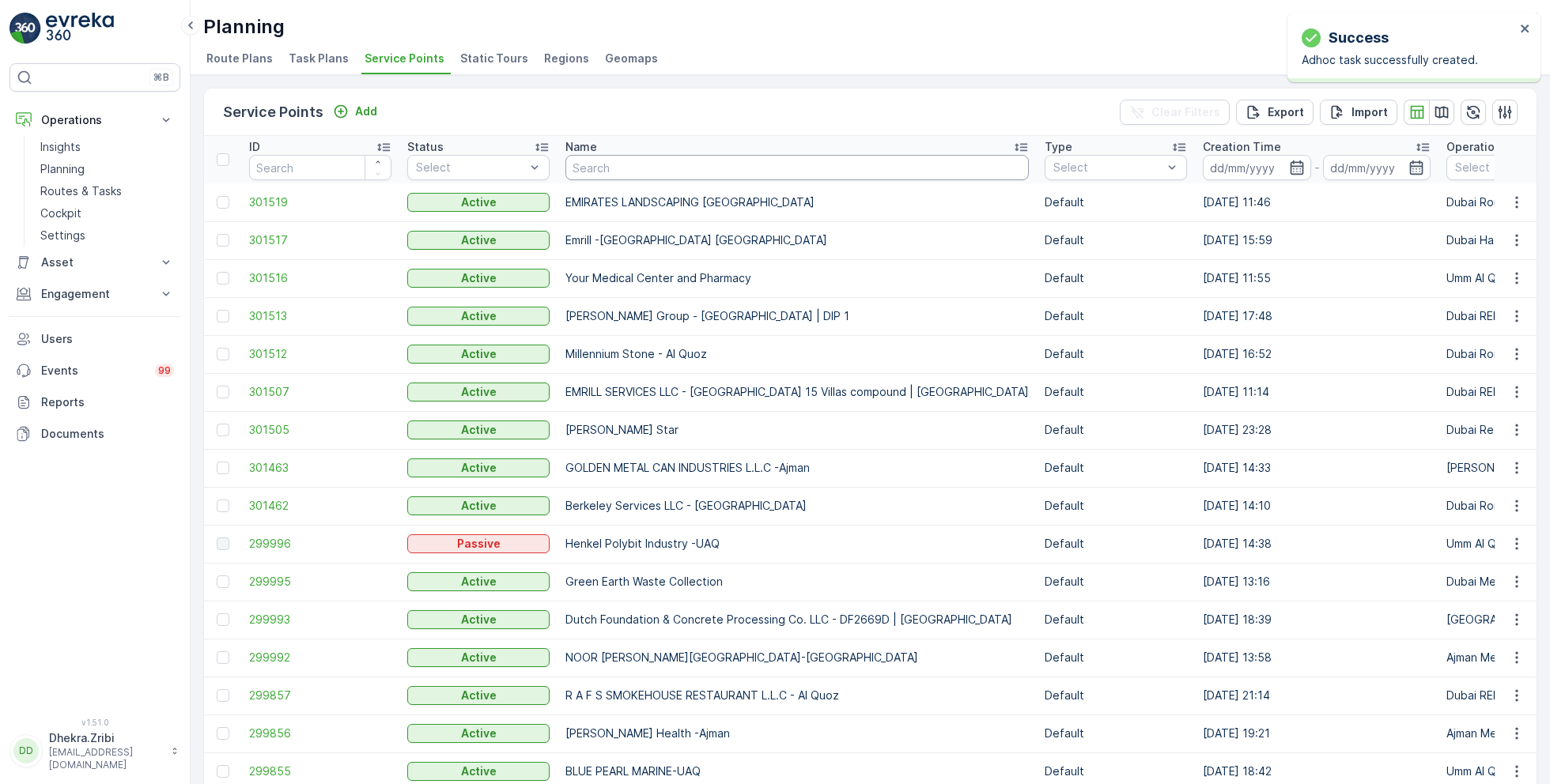
click at [611, 168] on input "text" at bounding box center [797, 167] width 463 height 25
type input "deco"
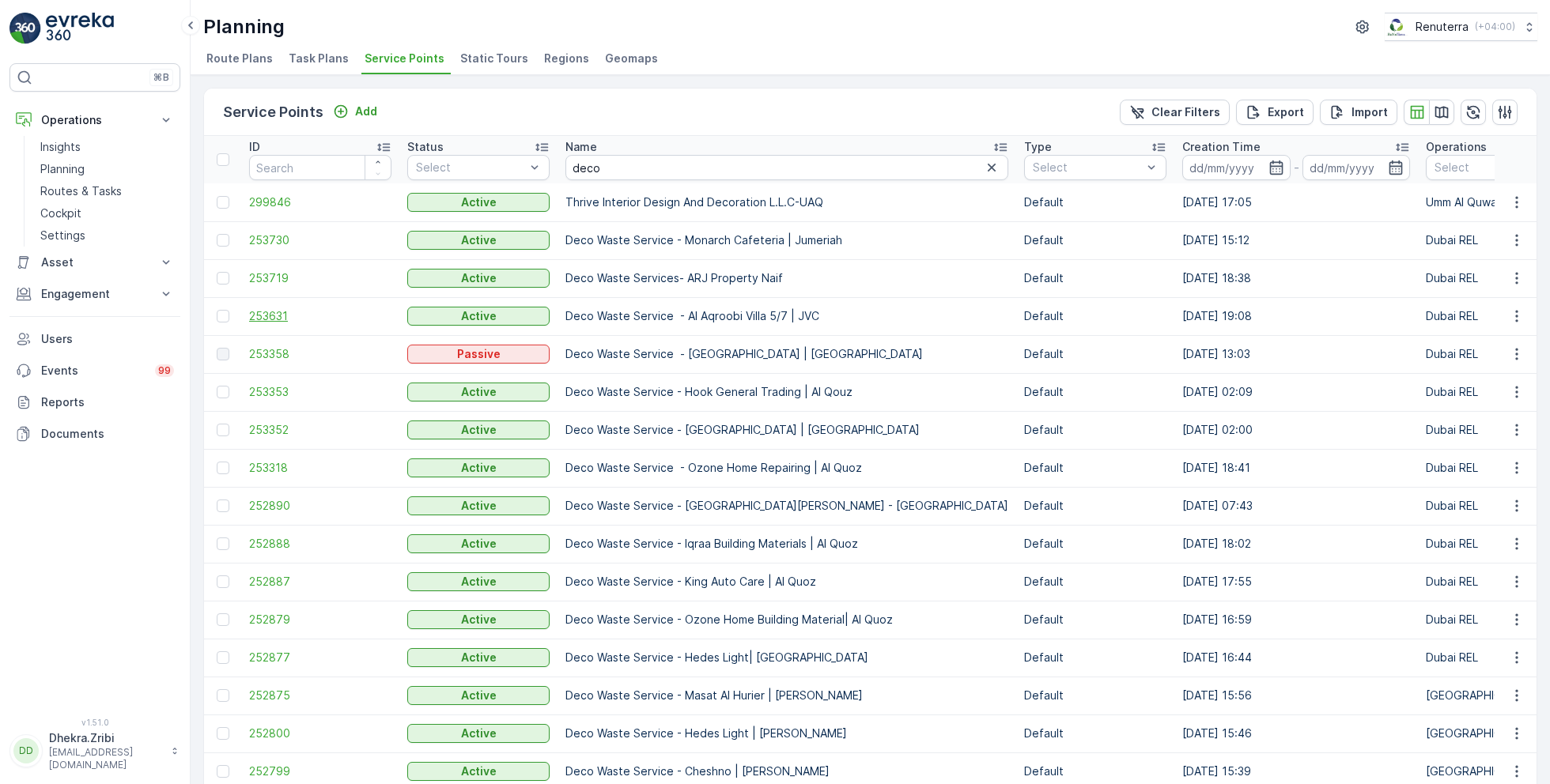
click at [280, 316] on span "253631" at bounding box center [321, 316] width 142 height 16
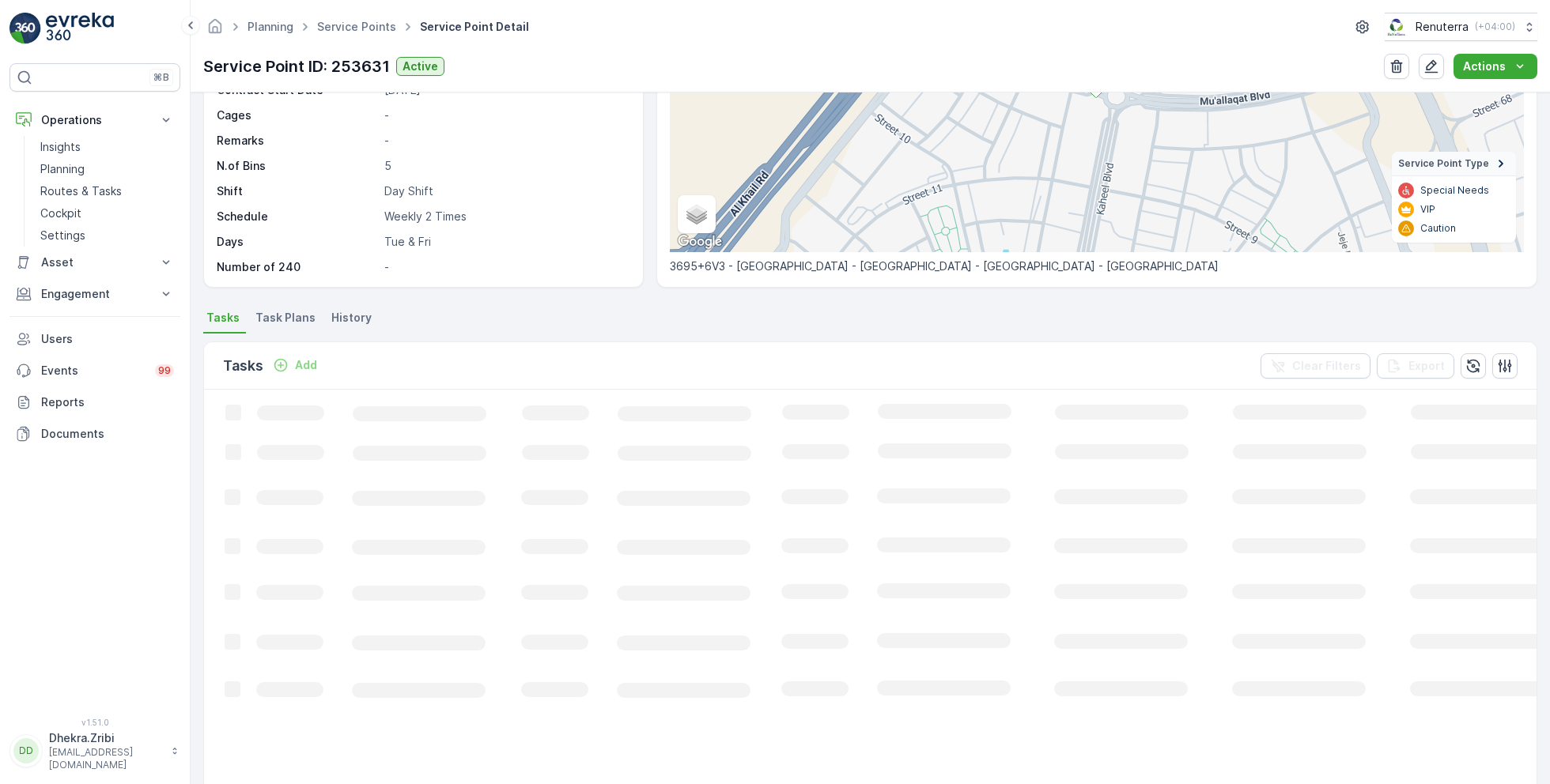
scroll to position [109, 0]
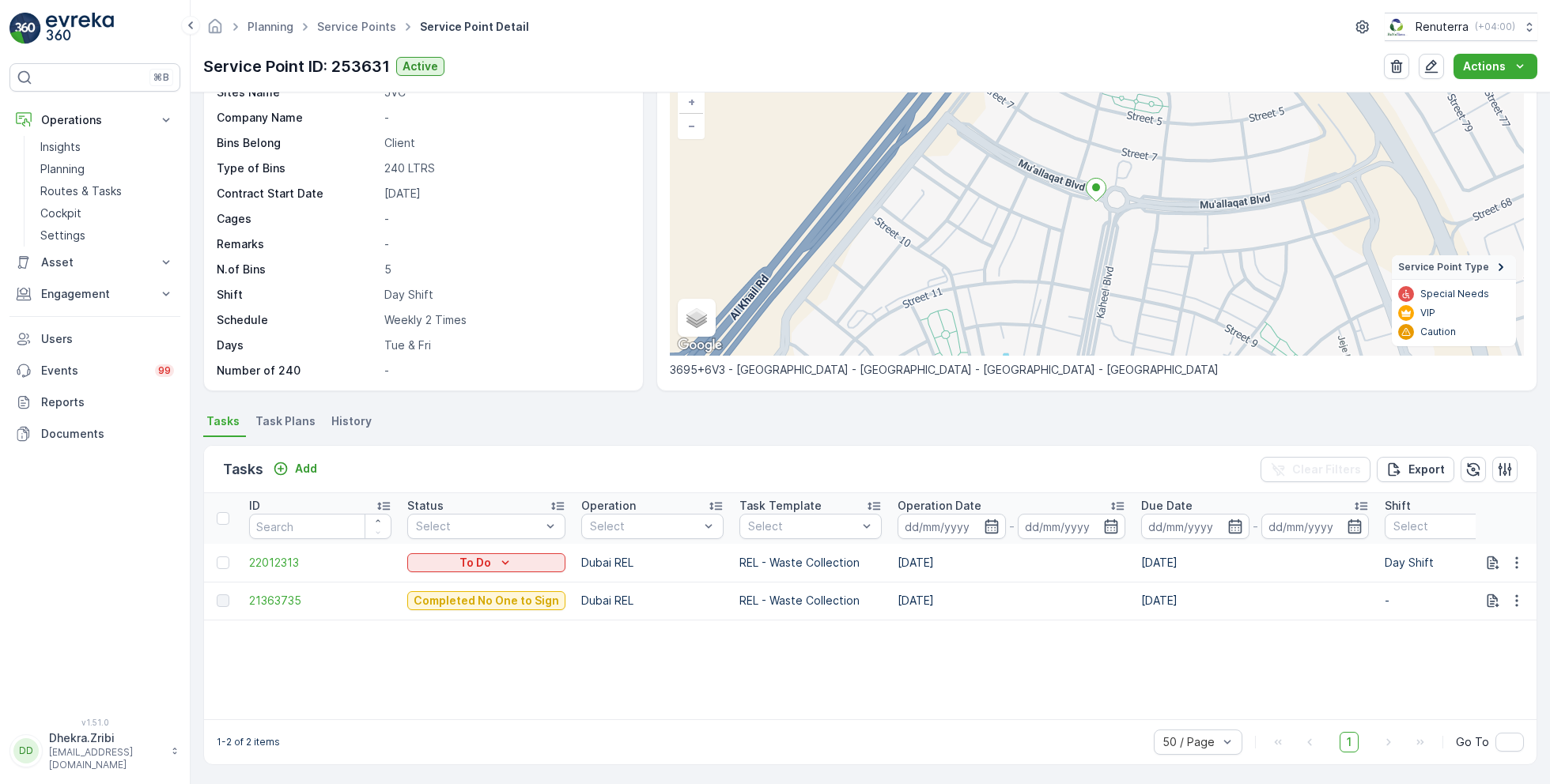
click at [282, 417] on span "Task Plans" at bounding box center [285, 421] width 60 height 16
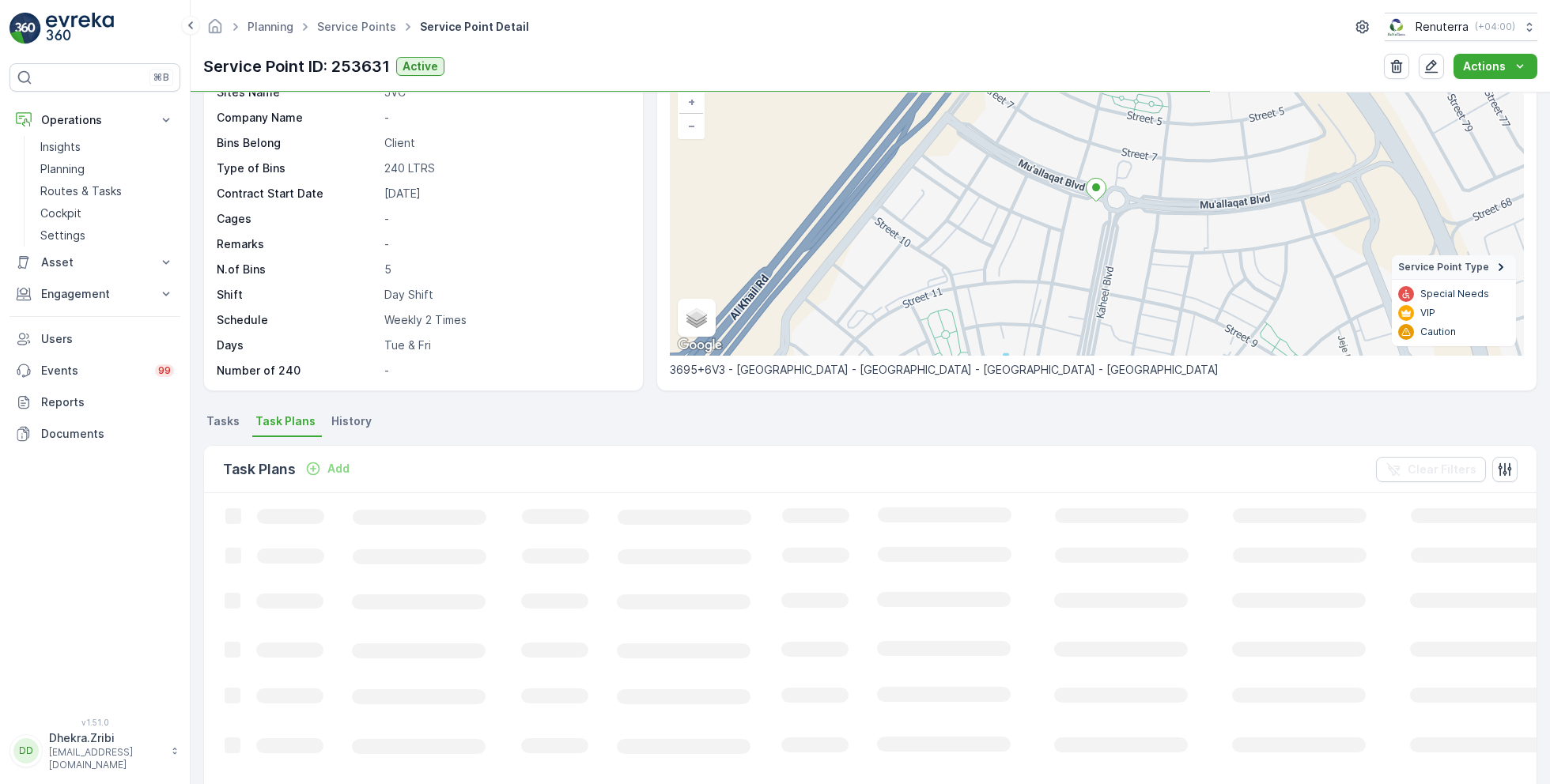
scroll to position [213, 0]
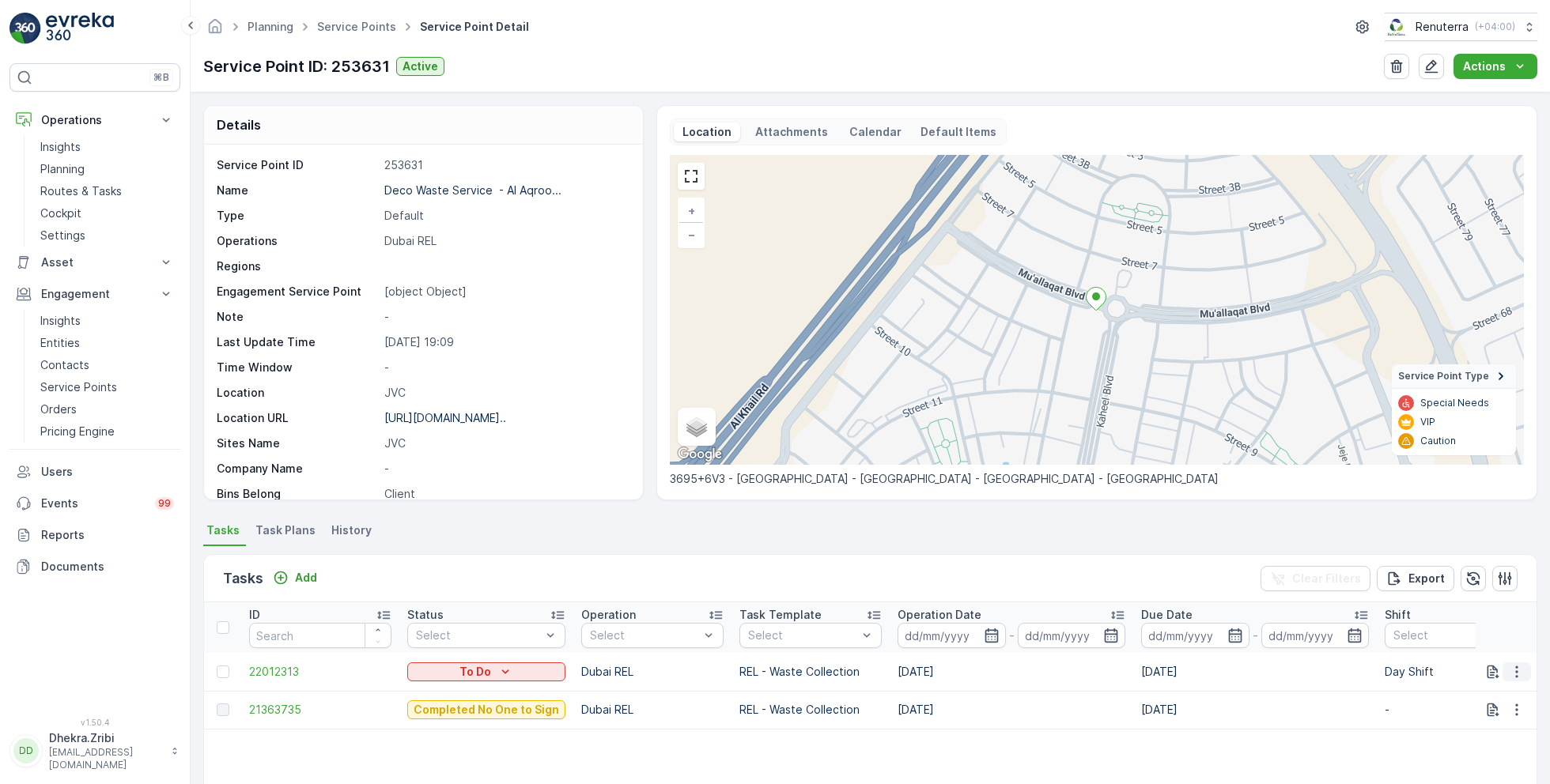
click at [1512, 668] on icon "button" at bounding box center [1517, 672] width 16 height 16
click at [1472, 594] on span "Change Route" at bounding box center [1476, 596] width 77 height 16
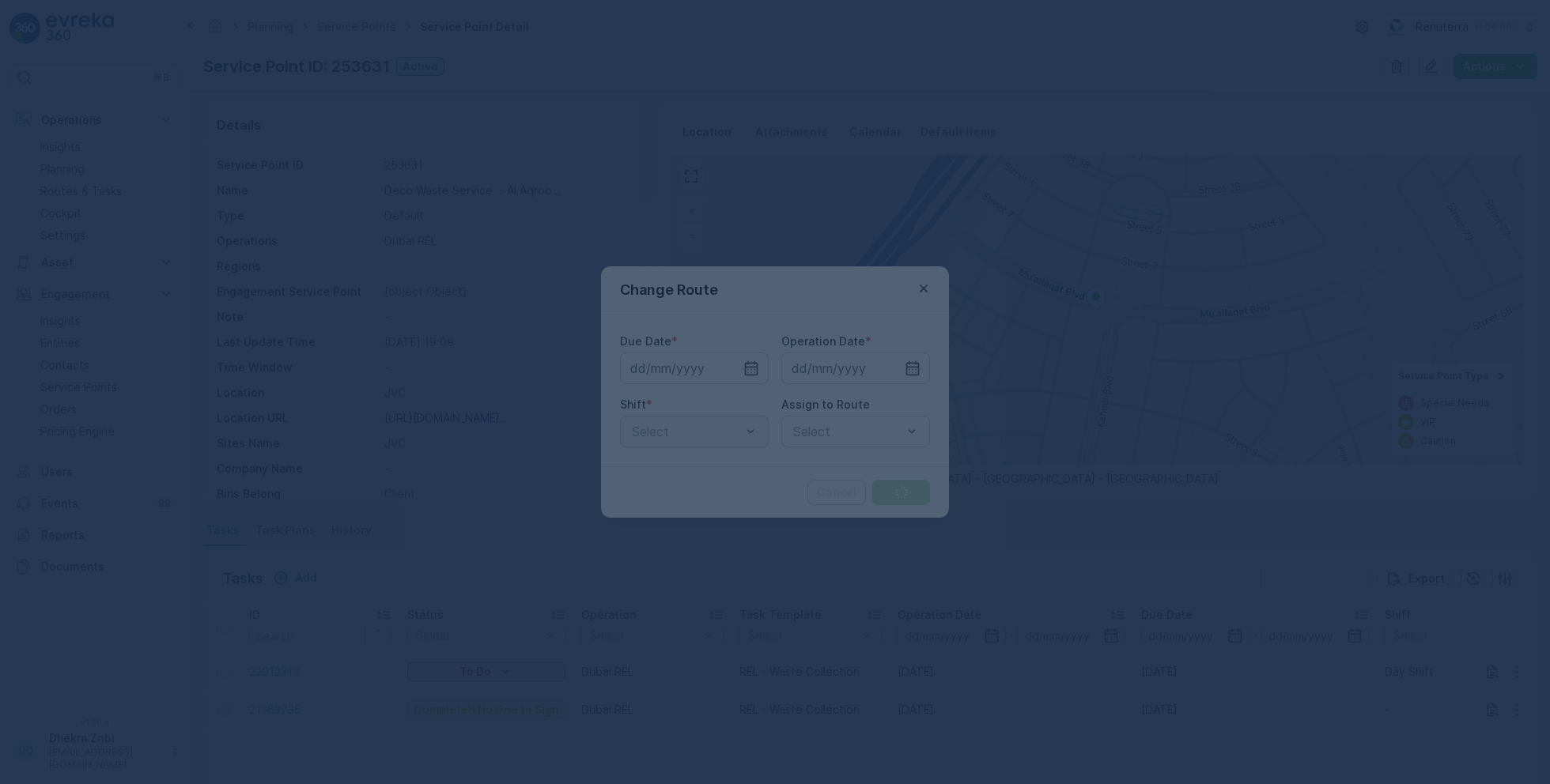
type input "[DATE]"
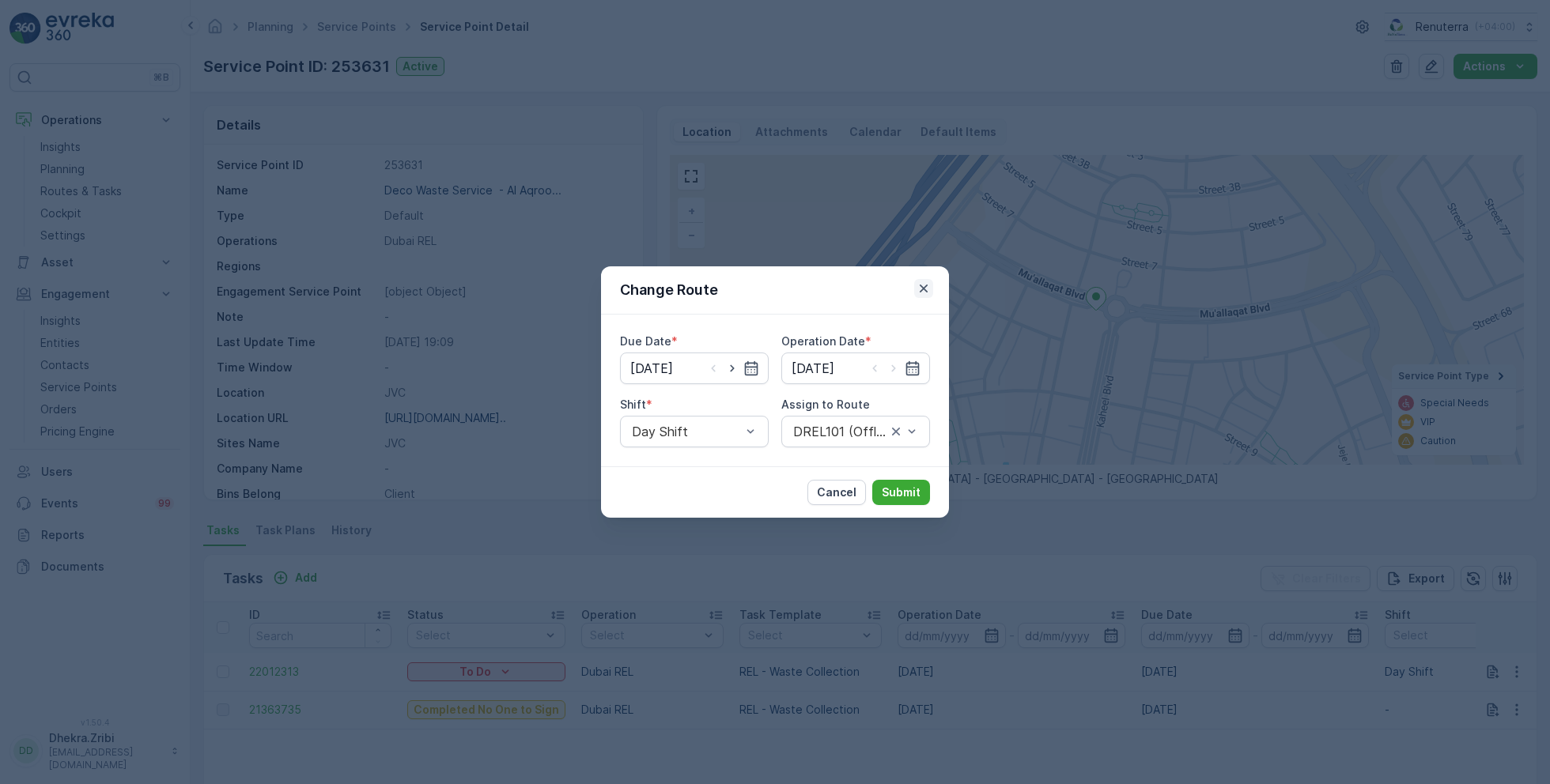
click at [926, 286] on icon "button" at bounding box center [923, 288] width 8 height 8
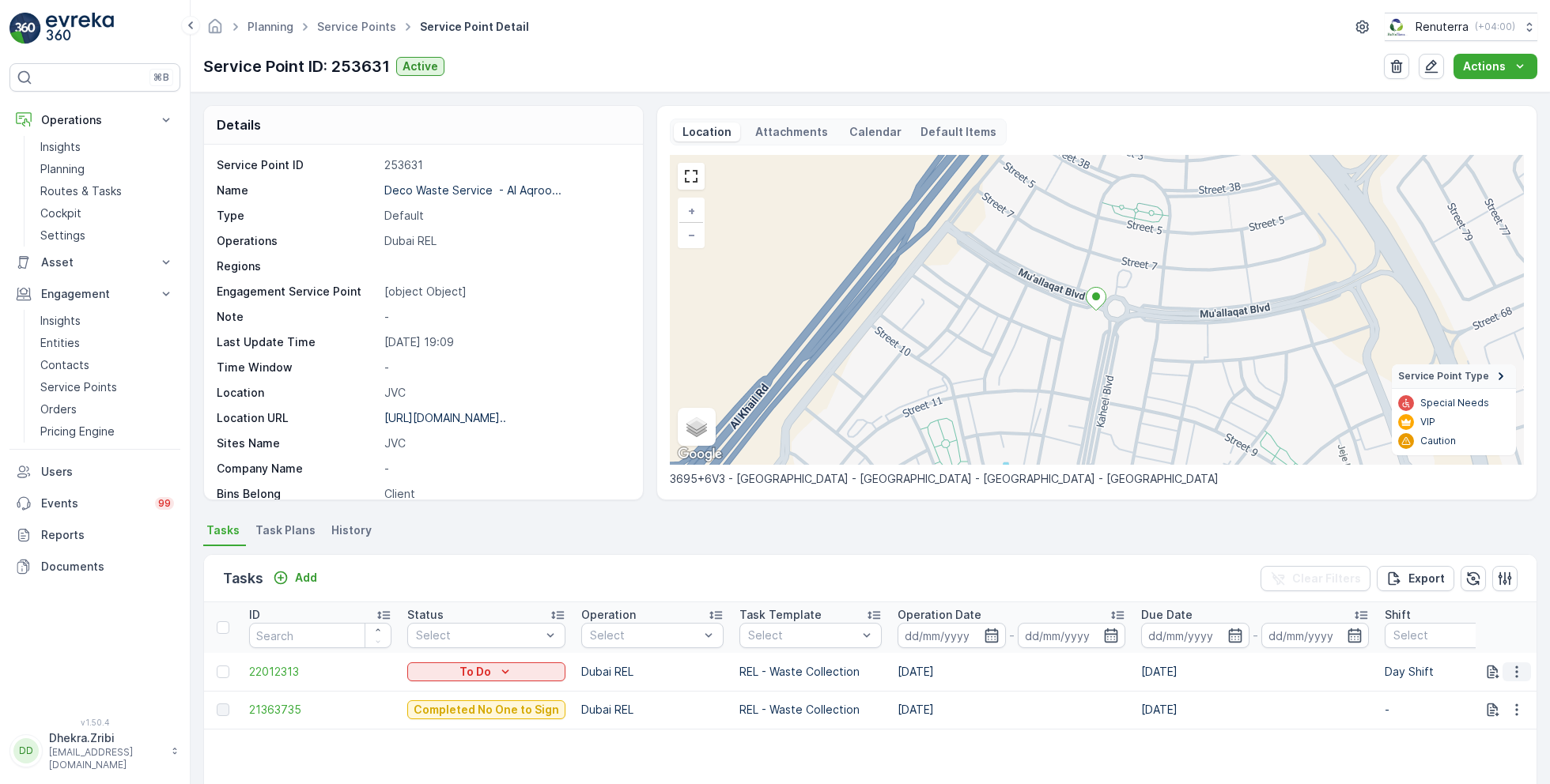
click at [1515, 667] on icon "button" at bounding box center [1516, 671] width 3 height 12
click at [1463, 589] on span "Change Route" at bounding box center [1476, 596] width 77 height 16
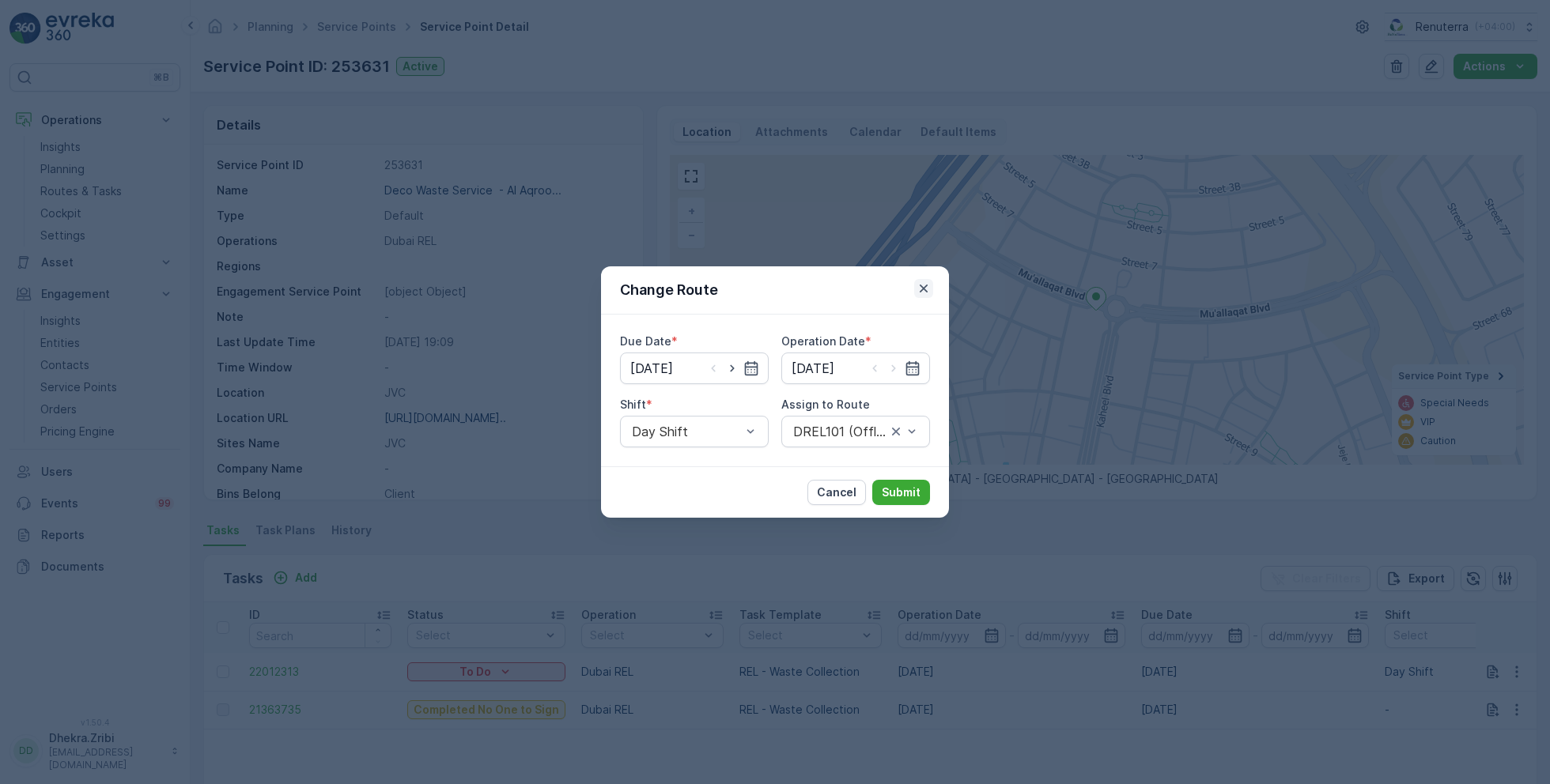
click at [924, 287] on icon "button" at bounding box center [923, 288] width 8 height 8
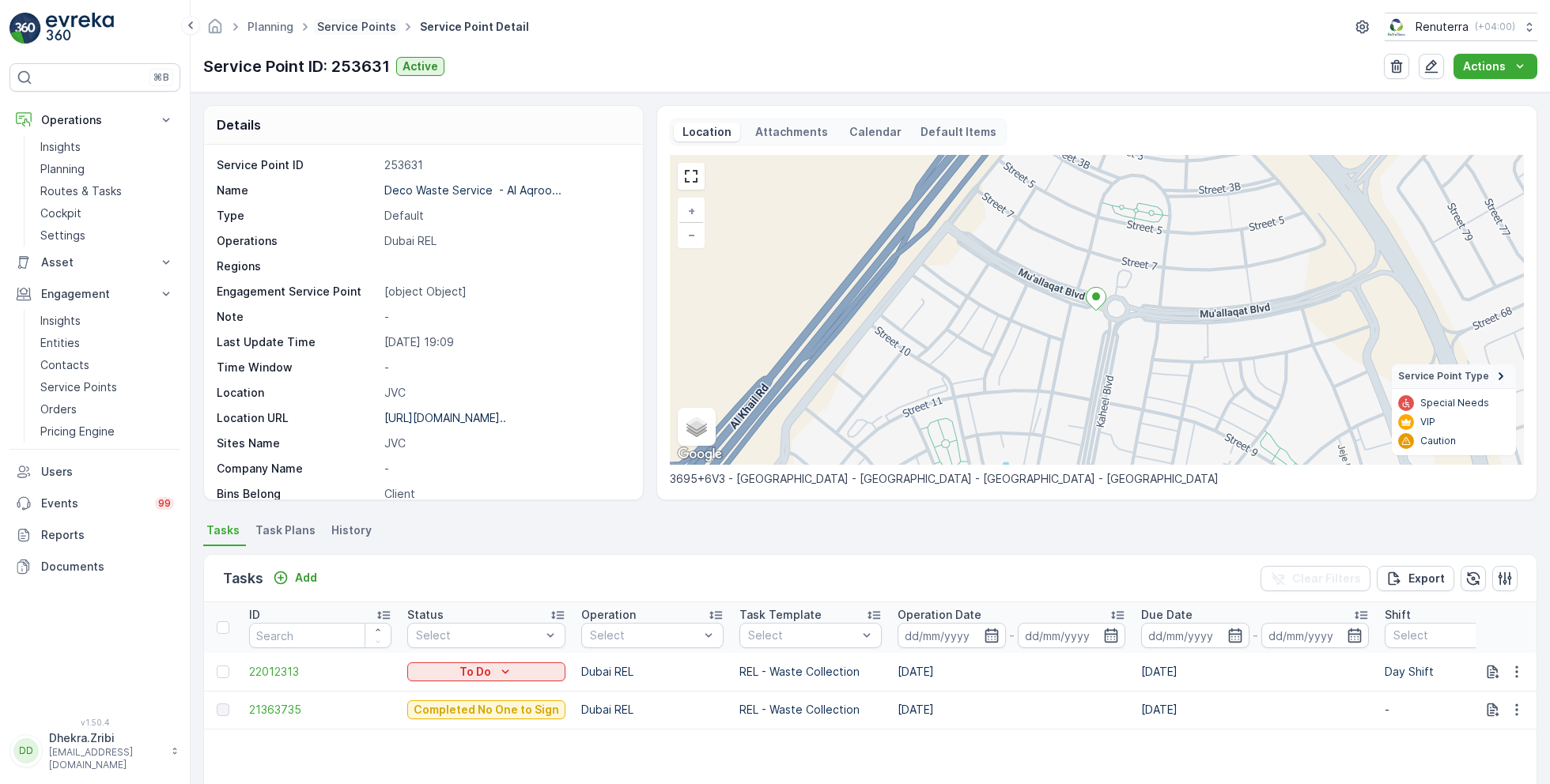
click at [349, 31] on link "Service Points" at bounding box center [356, 26] width 79 height 13
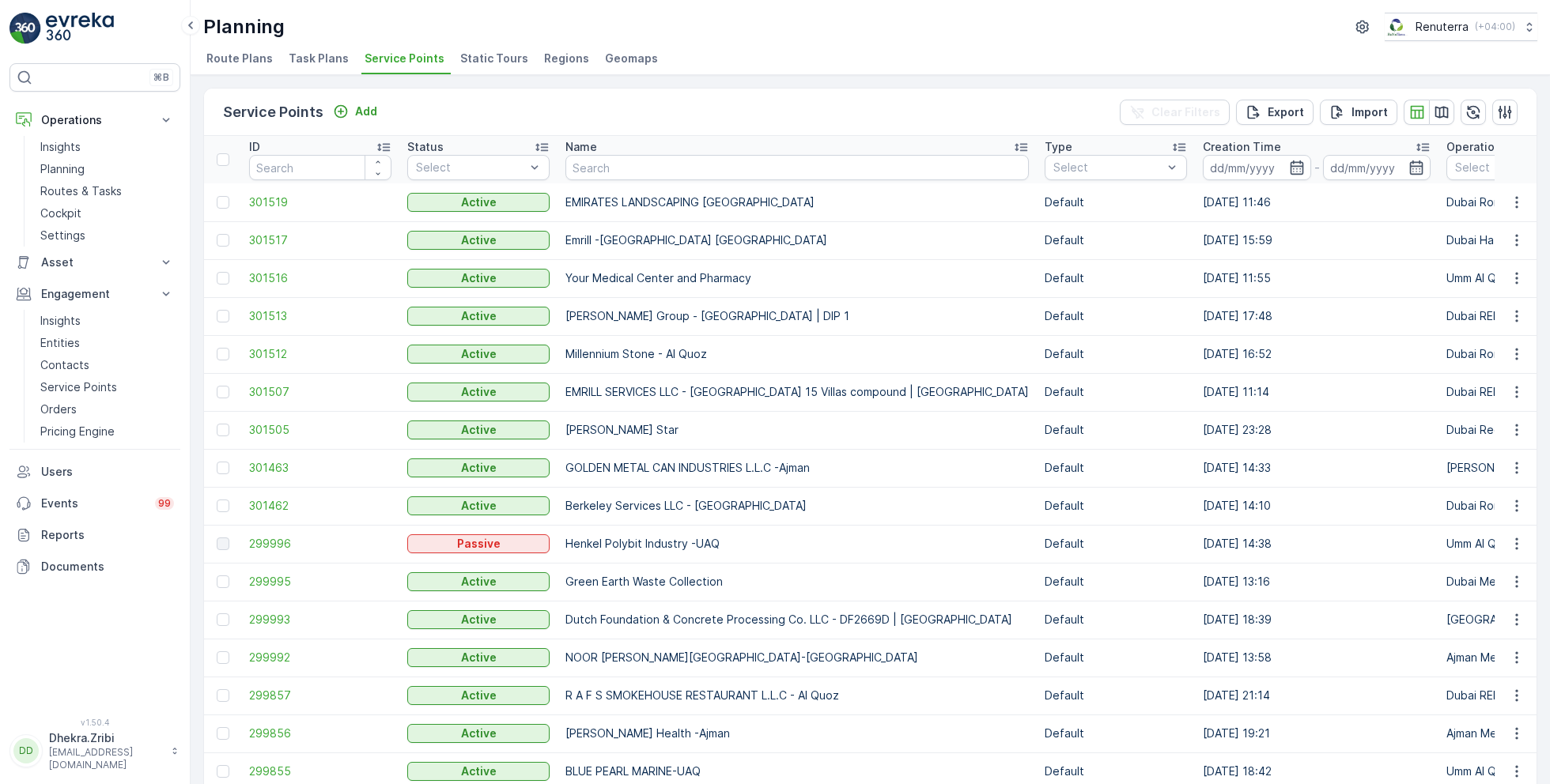
click at [669, 164] on input "text" at bounding box center [797, 167] width 463 height 25
type input "hssg"
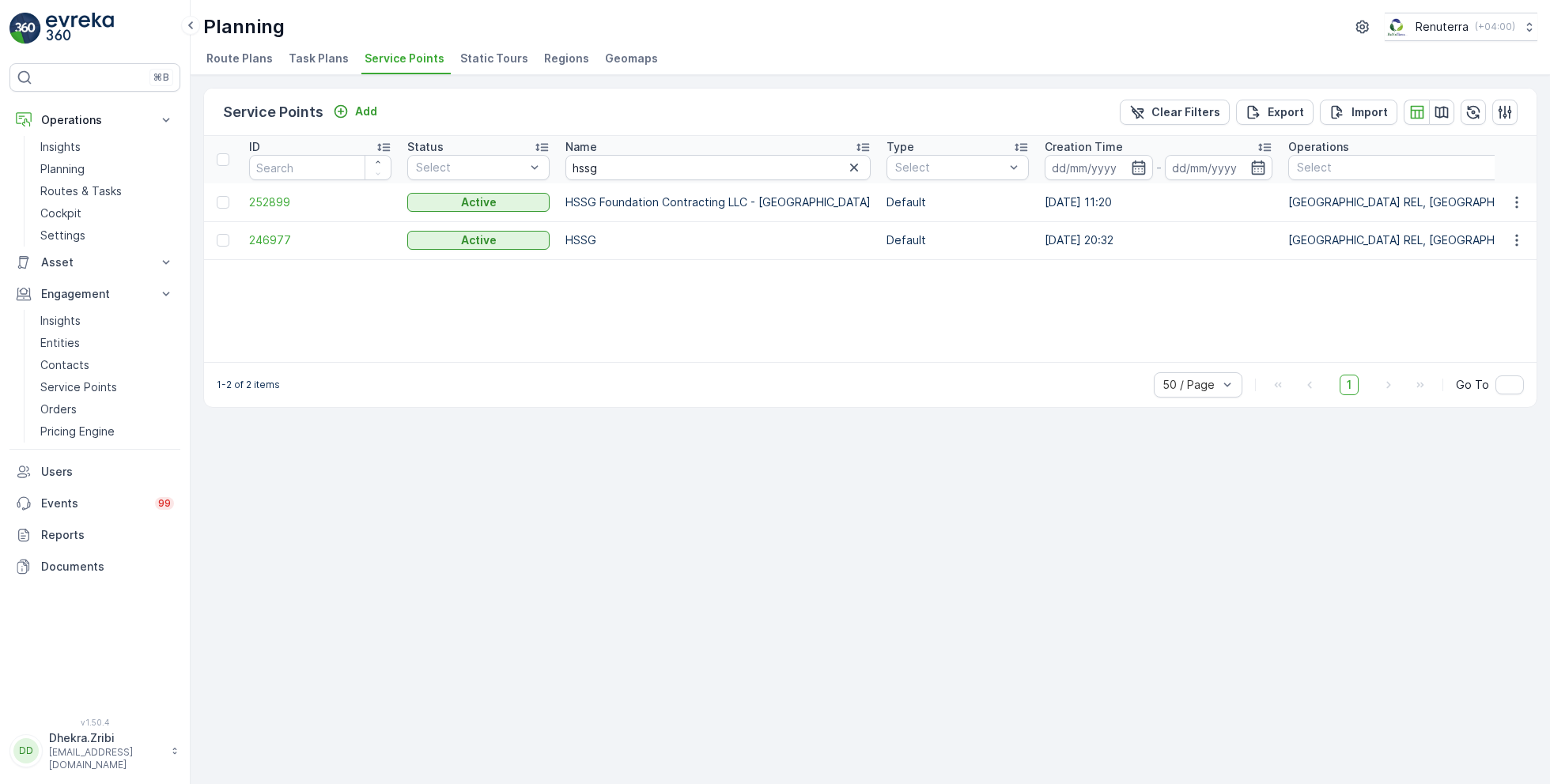
click at [243, 199] on td "252899" at bounding box center [321, 202] width 158 height 38
click at [260, 198] on span "252899" at bounding box center [321, 202] width 142 height 16
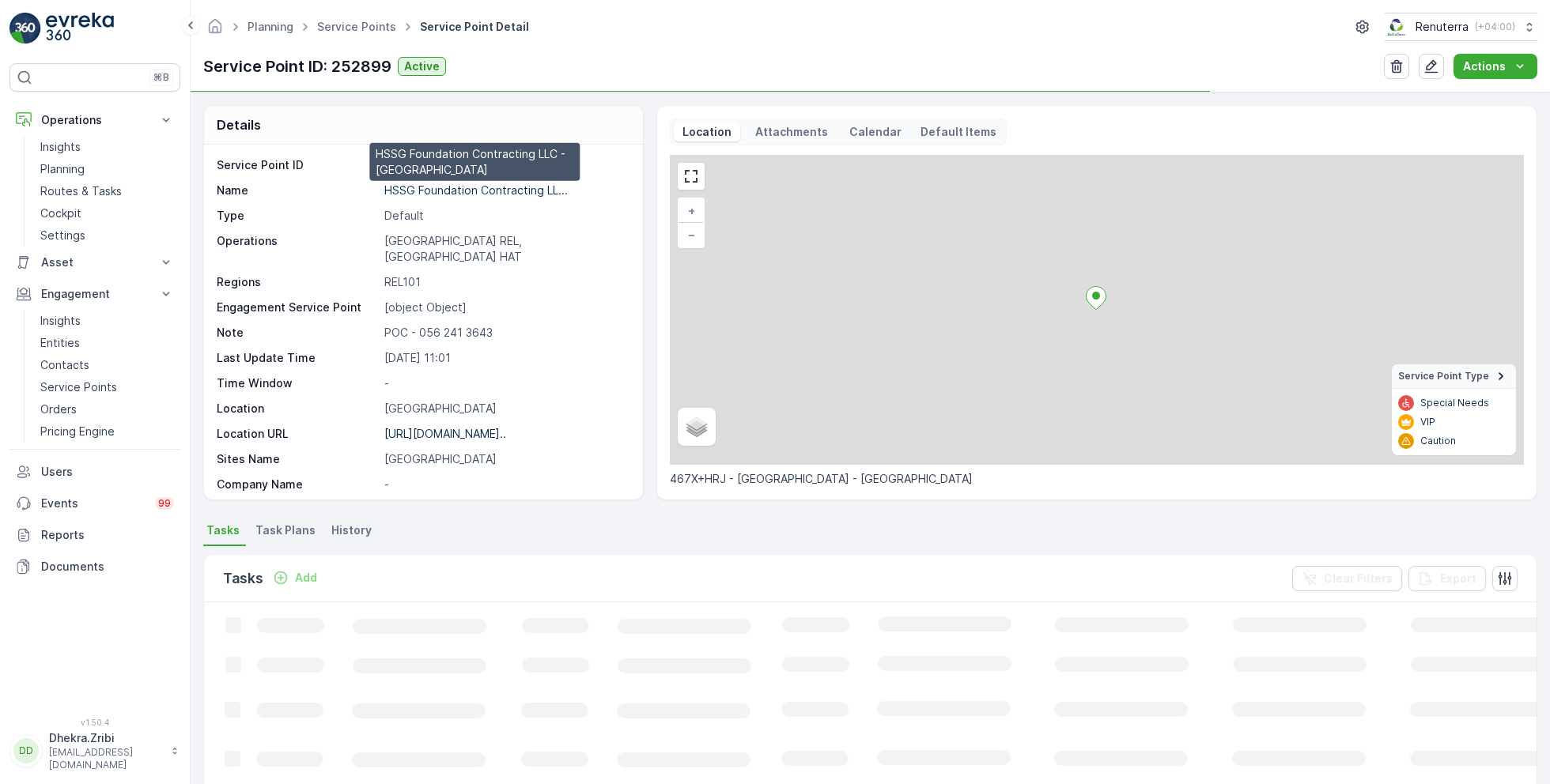
click at [465, 187] on p "HSSG Foundation Contracting LL..." at bounding box center [476, 190] width 183 height 13
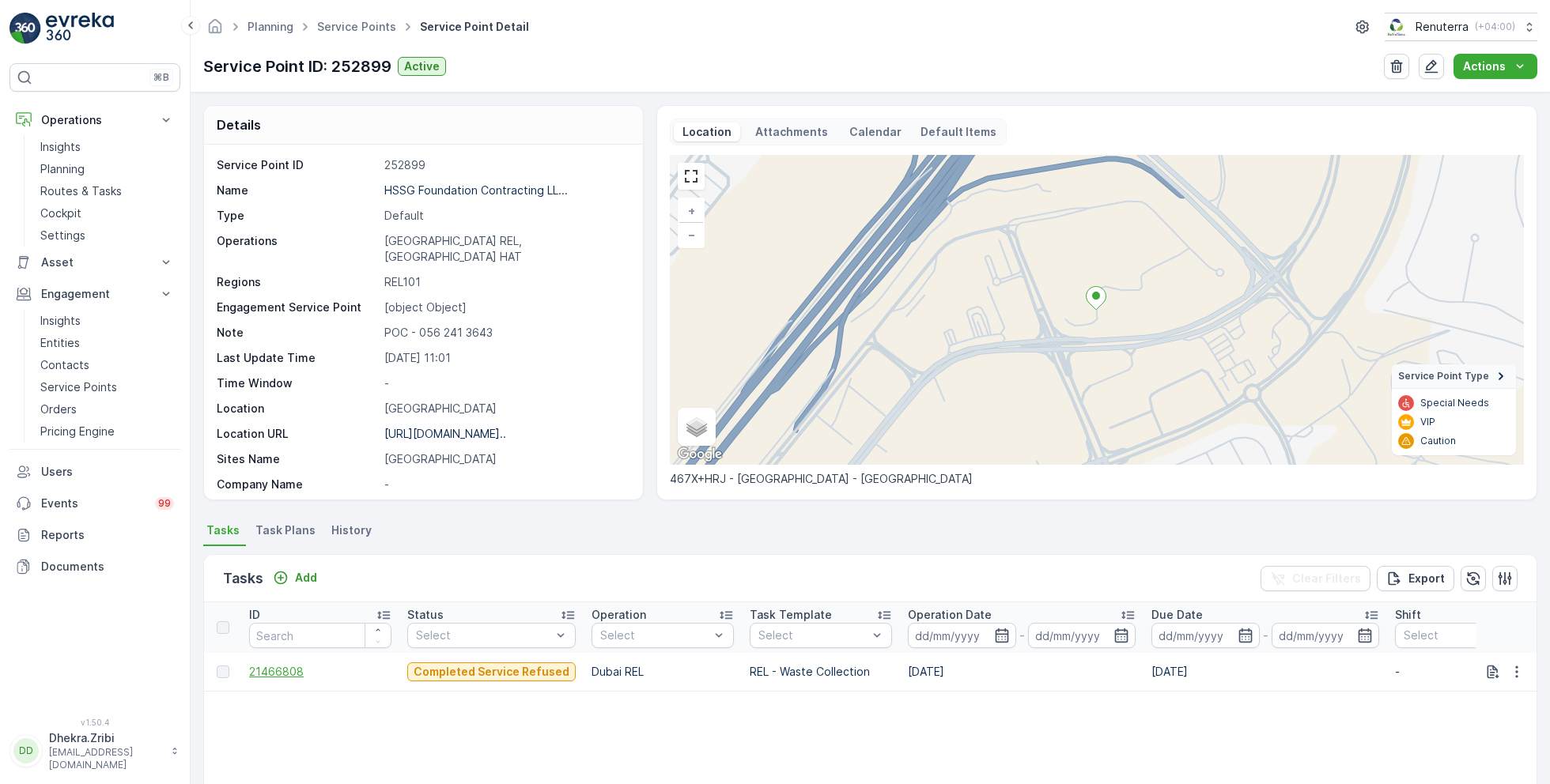
click at [288, 667] on span "21466808" at bounding box center [321, 672] width 142 height 16
click at [289, 527] on span "Task Plans" at bounding box center [285, 530] width 60 height 16
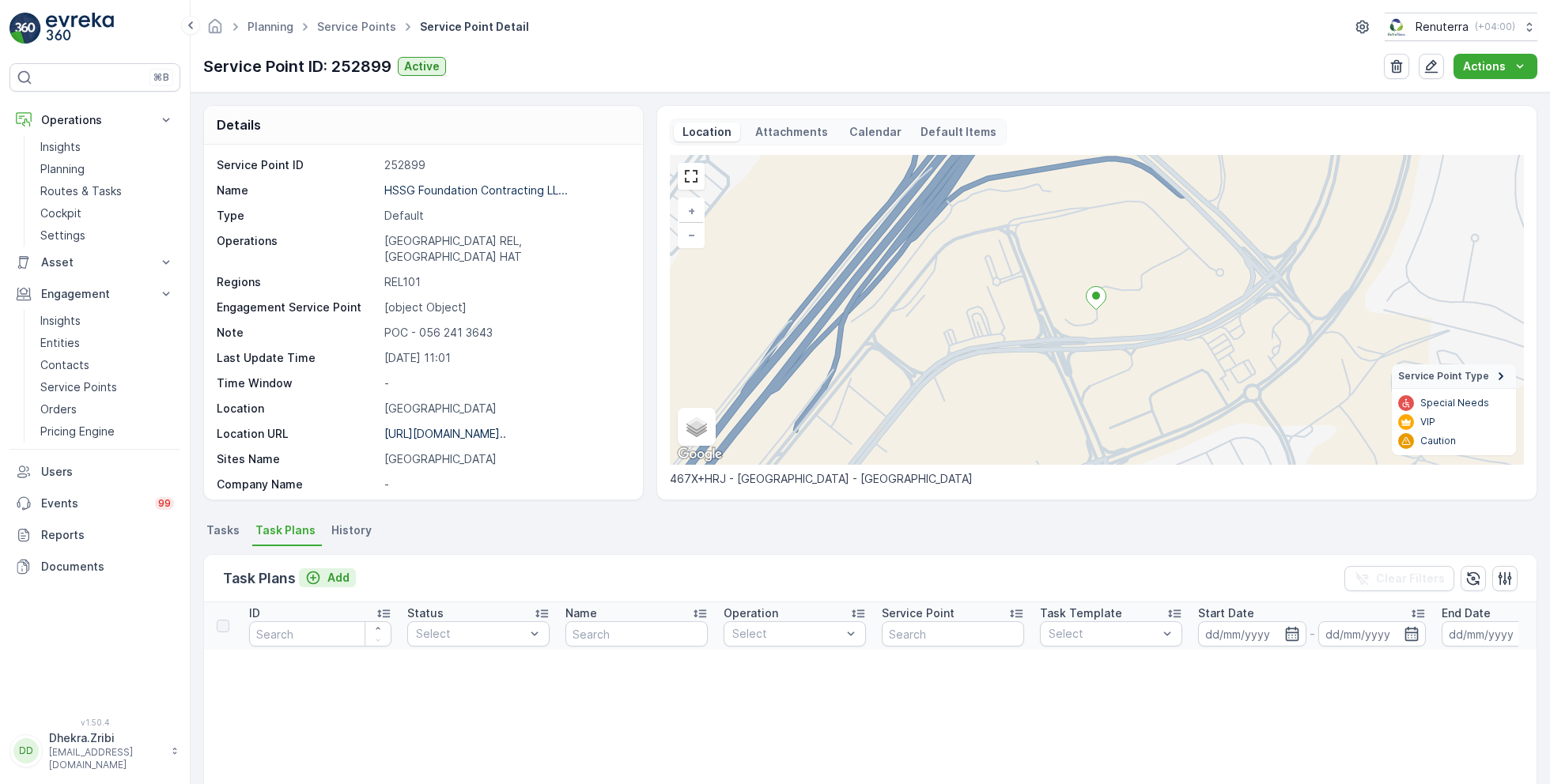
click at [338, 575] on p "Add" at bounding box center [338, 578] width 22 height 16
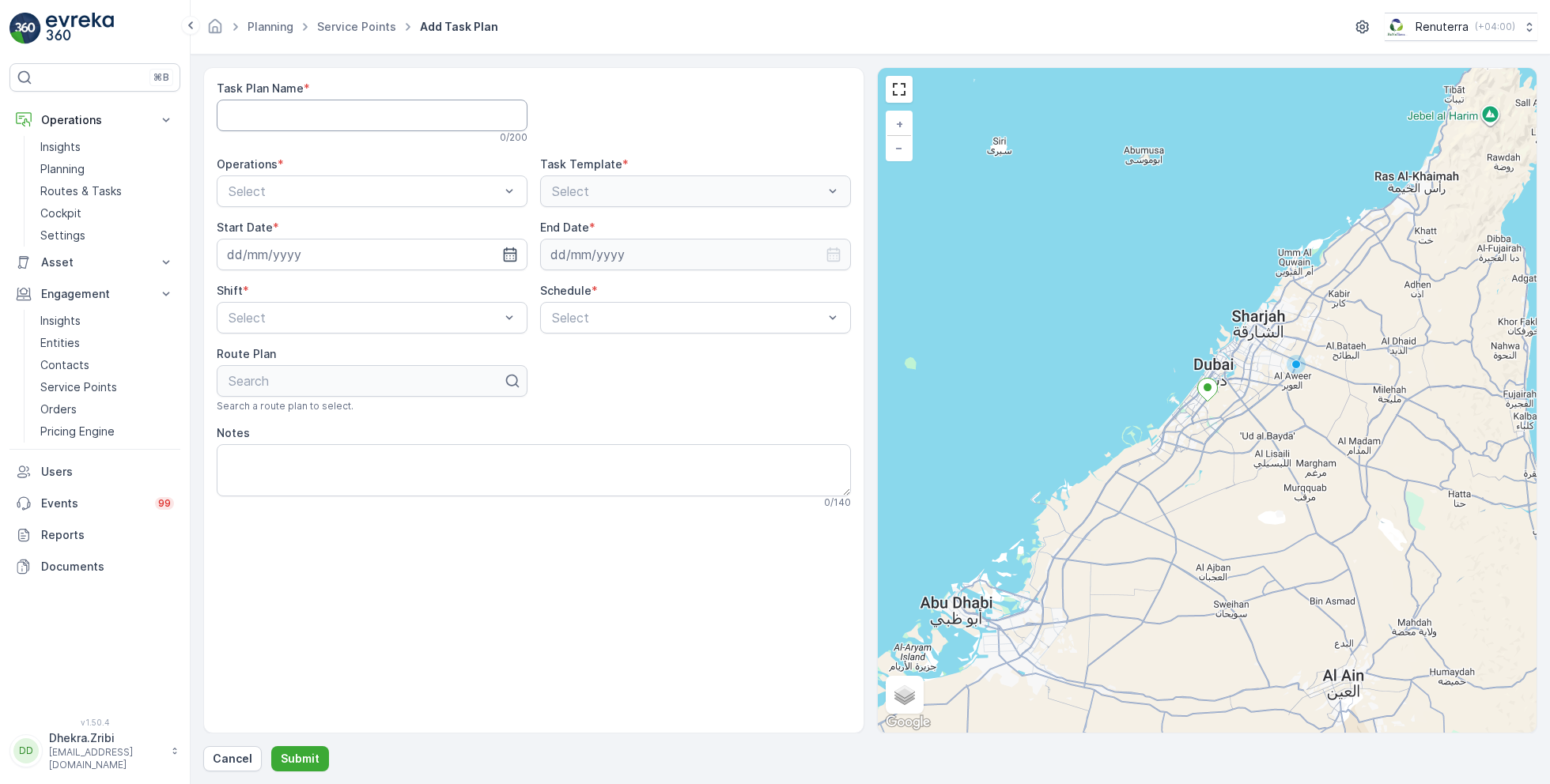
click at [433, 123] on Name "Task Plan Name" at bounding box center [371, 116] width 311 height 32
type Name "REL001"
click at [272, 230] on span "Dubai REL" at bounding box center [256, 230] width 61 height 14
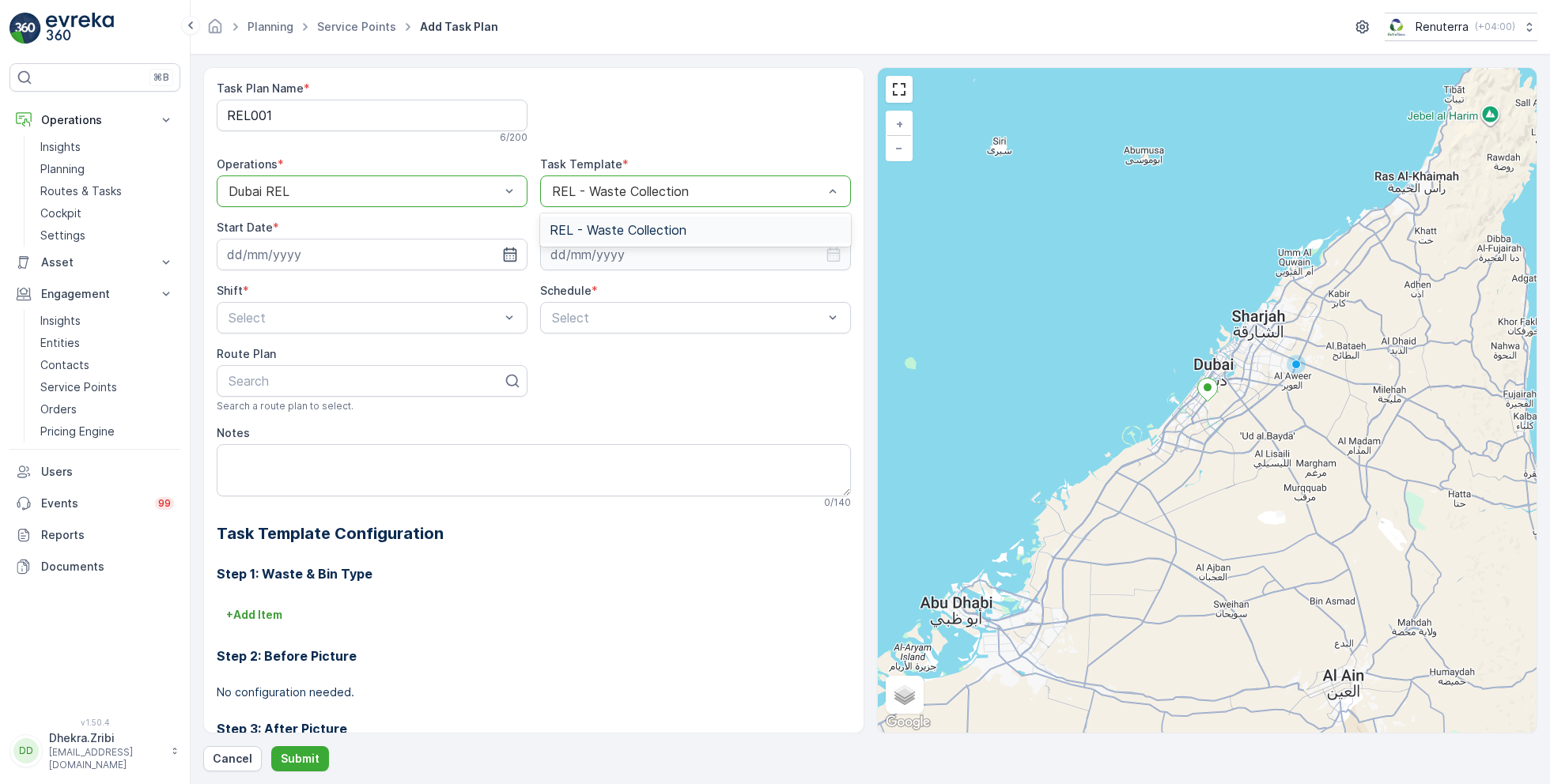
click at [653, 117] on div at bounding box center [695, 112] width 311 height 63
click at [407, 241] on input at bounding box center [371, 255] width 311 height 32
click at [414, 449] on div "27" at bounding box center [414, 449] width 25 height 25
type input "[DATE]"
click at [698, 255] on input at bounding box center [695, 255] width 311 height 32
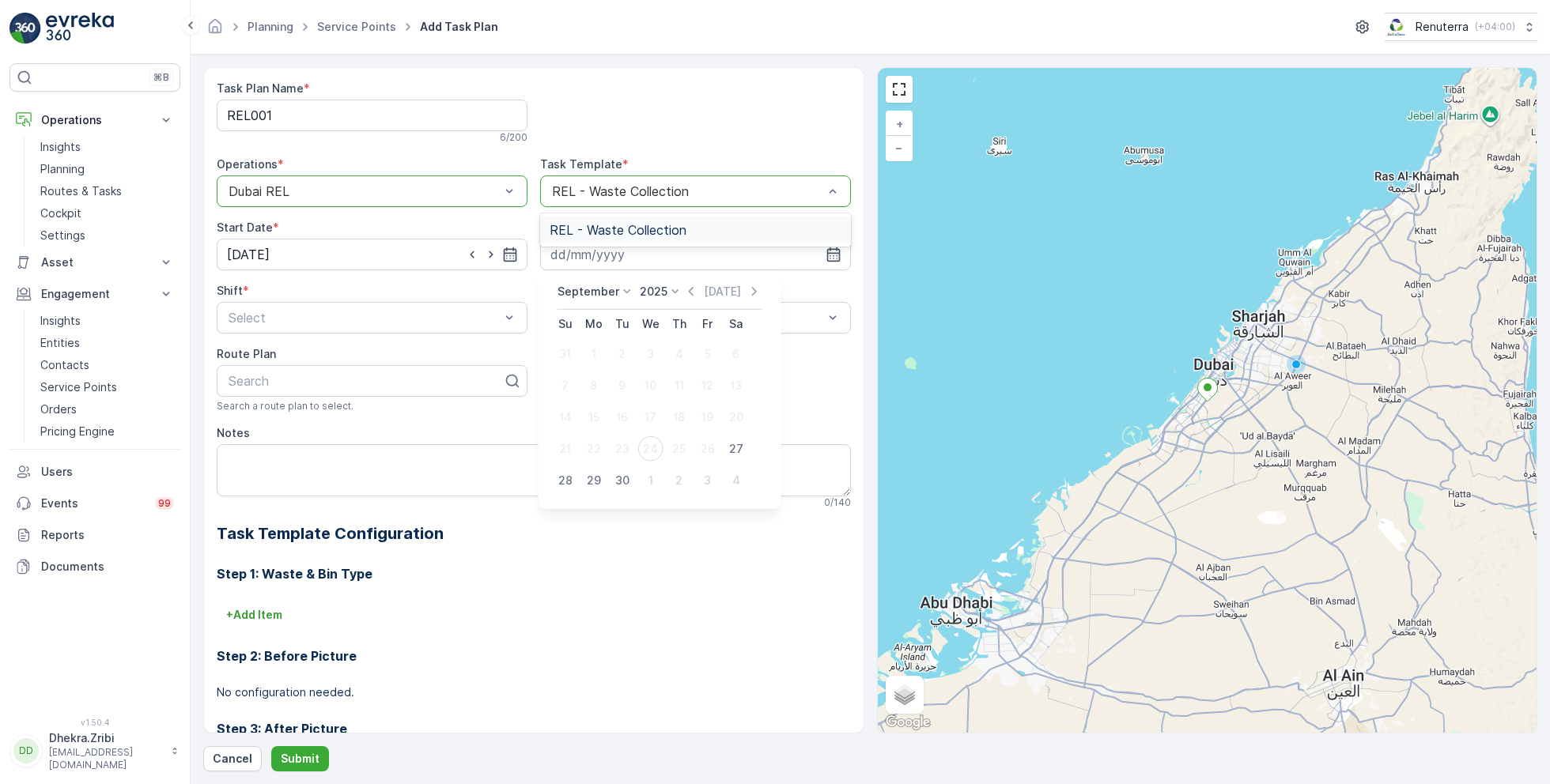
click at [582, 289] on p "September" at bounding box center [588, 292] width 61 height 16
click at [600, 432] on span "December" at bounding box center [595, 437] width 55 height 16
click at [659, 285] on p "2025" at bounding box center [648, 292] width 28 height 16
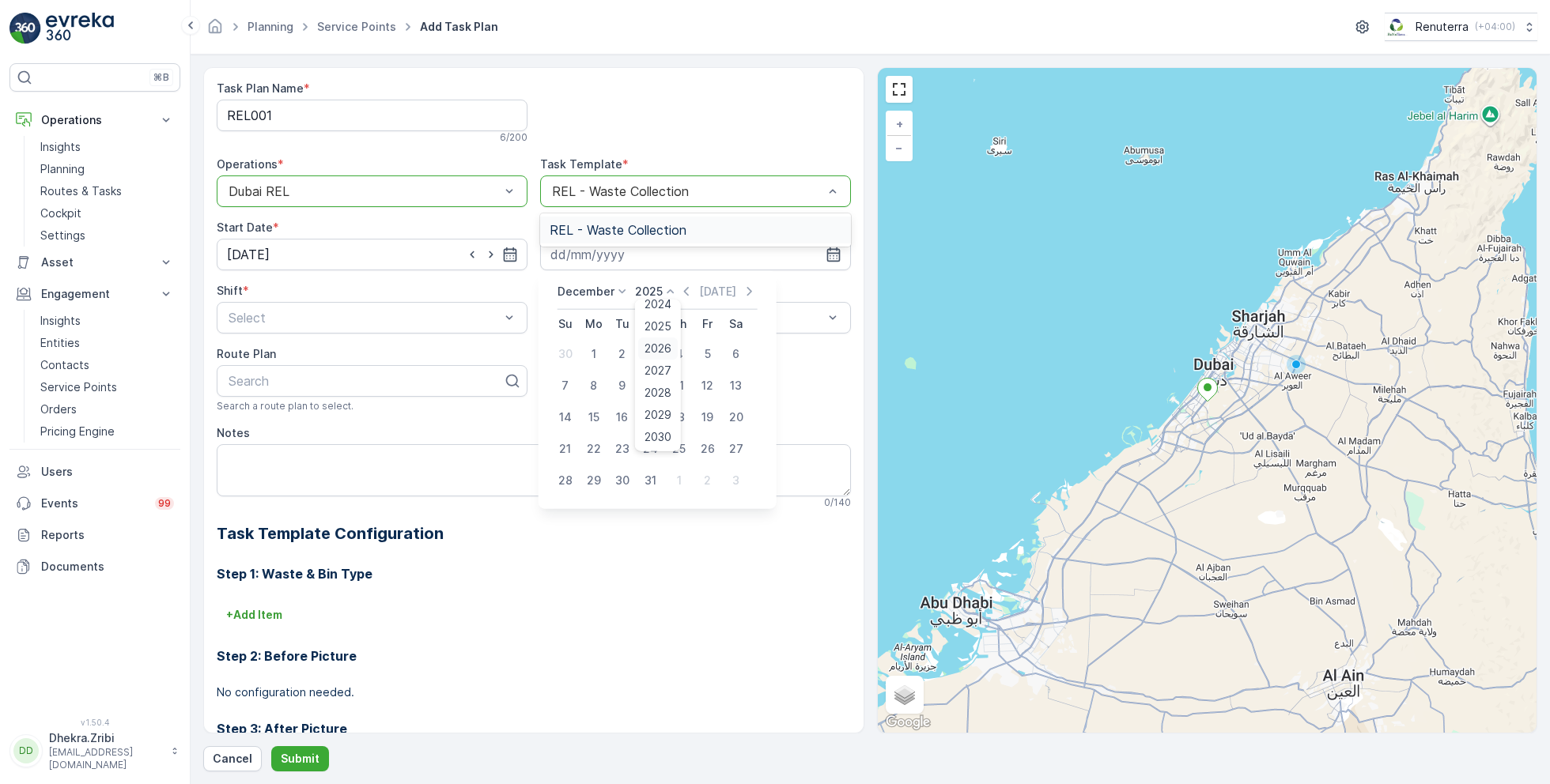
click at [661, 344] on span "2026" at bounding box center [658, 349] width 27 height 16
click at [678, 477] on div "31" at bounding box center [679, 481] width 25 height 25
type input "[DATE]"
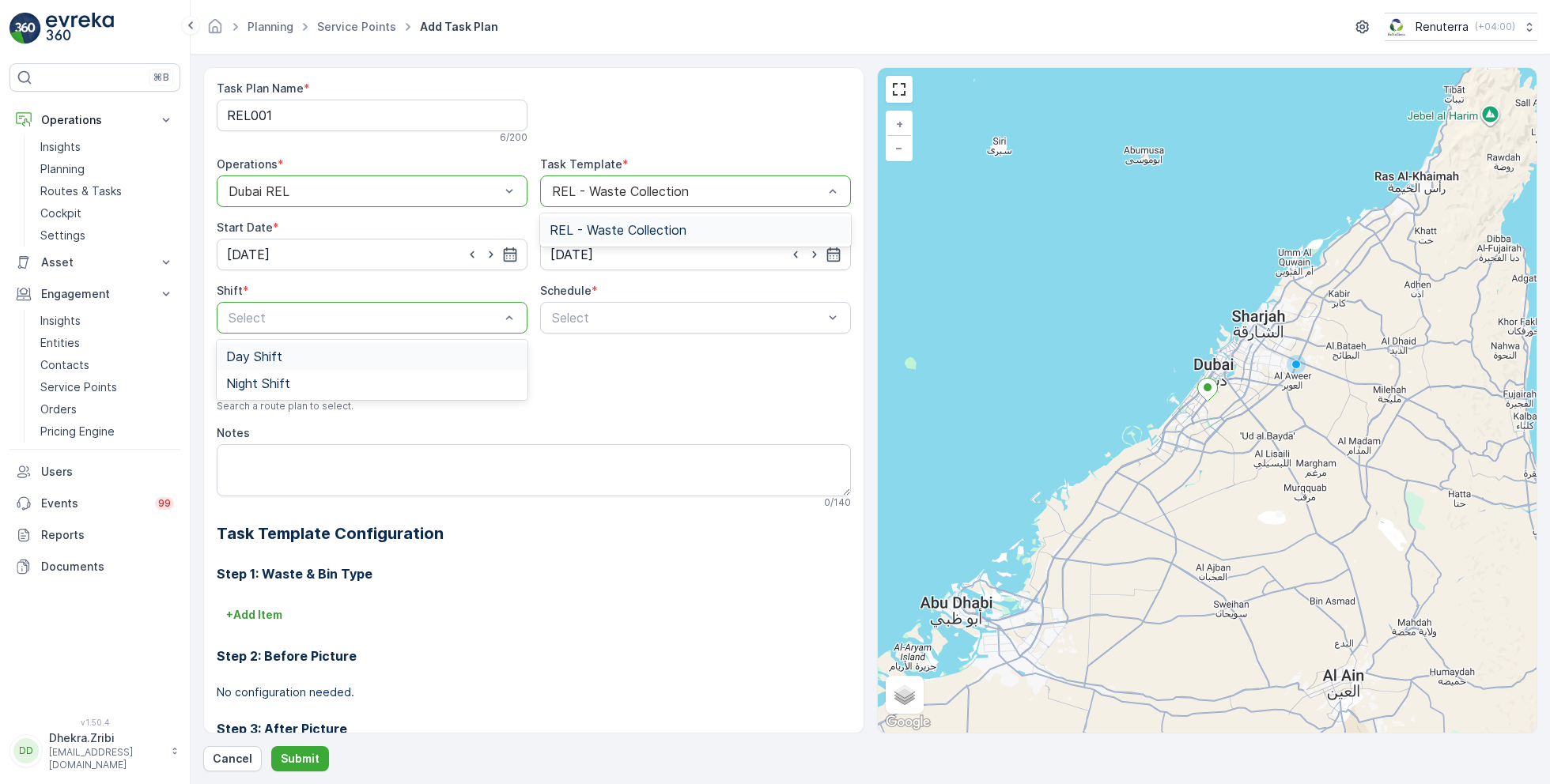
click at [294, 351] on div "Day Shift" at bounding box center [372, 357] width 292 height 14
click at [581, 377] on span "Weekly" at bounding box center [570, 384] width 41 height 14
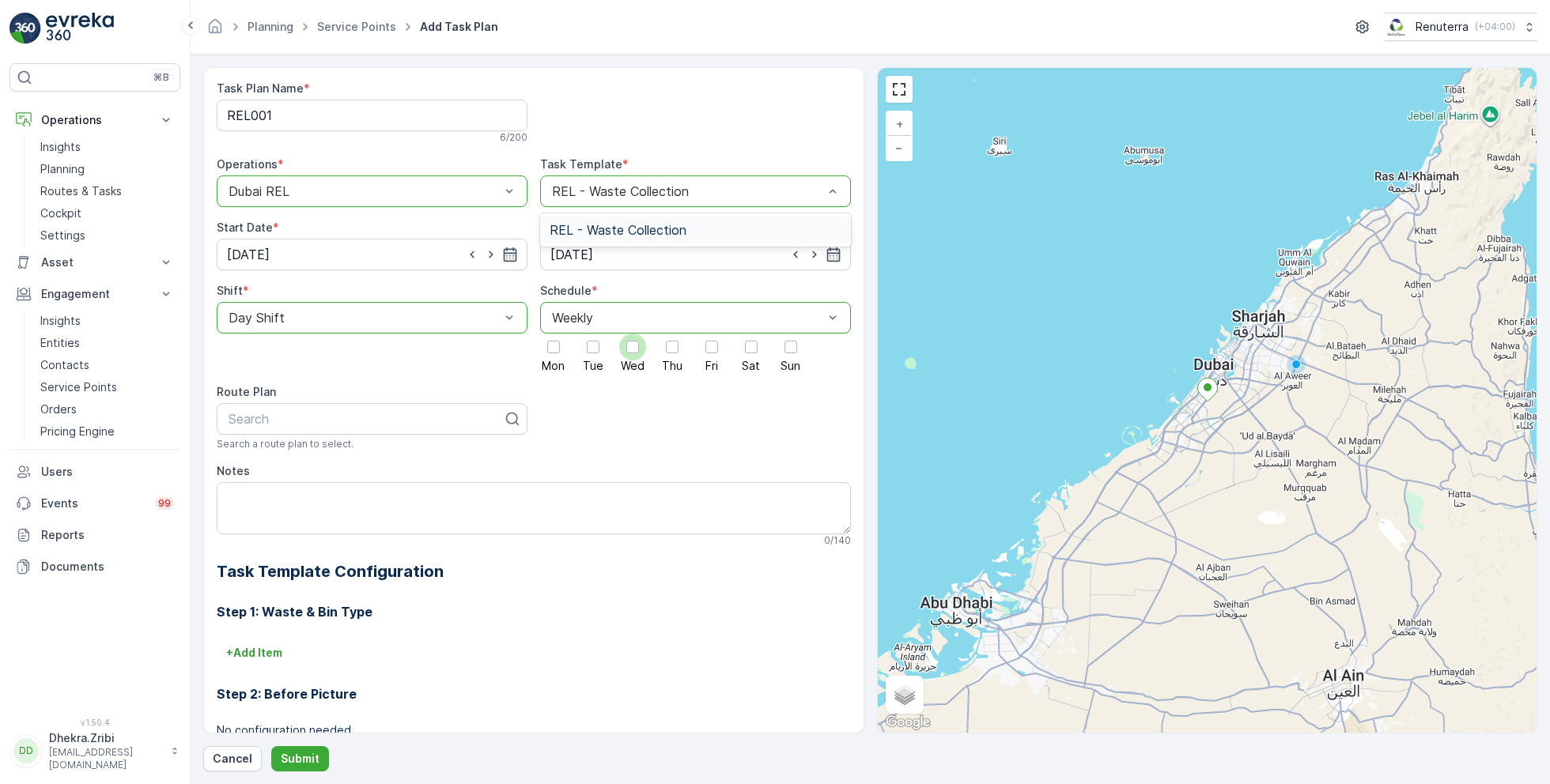
click at [628, 351] on div at bounding box center [632, 347] width 12 height 12
click at [632, 334] on input "Wed" at bounding box center [632, 334] width 0 height 0
click at [754, 350] on div at bounding box center [751, 347] width 12 height 12
click at [751, 334] on input "Sat" at bounding box center [751, 334] width 0 height 0
click at [371, 420] on div at bounding box center [366, 419] width 278 height 14
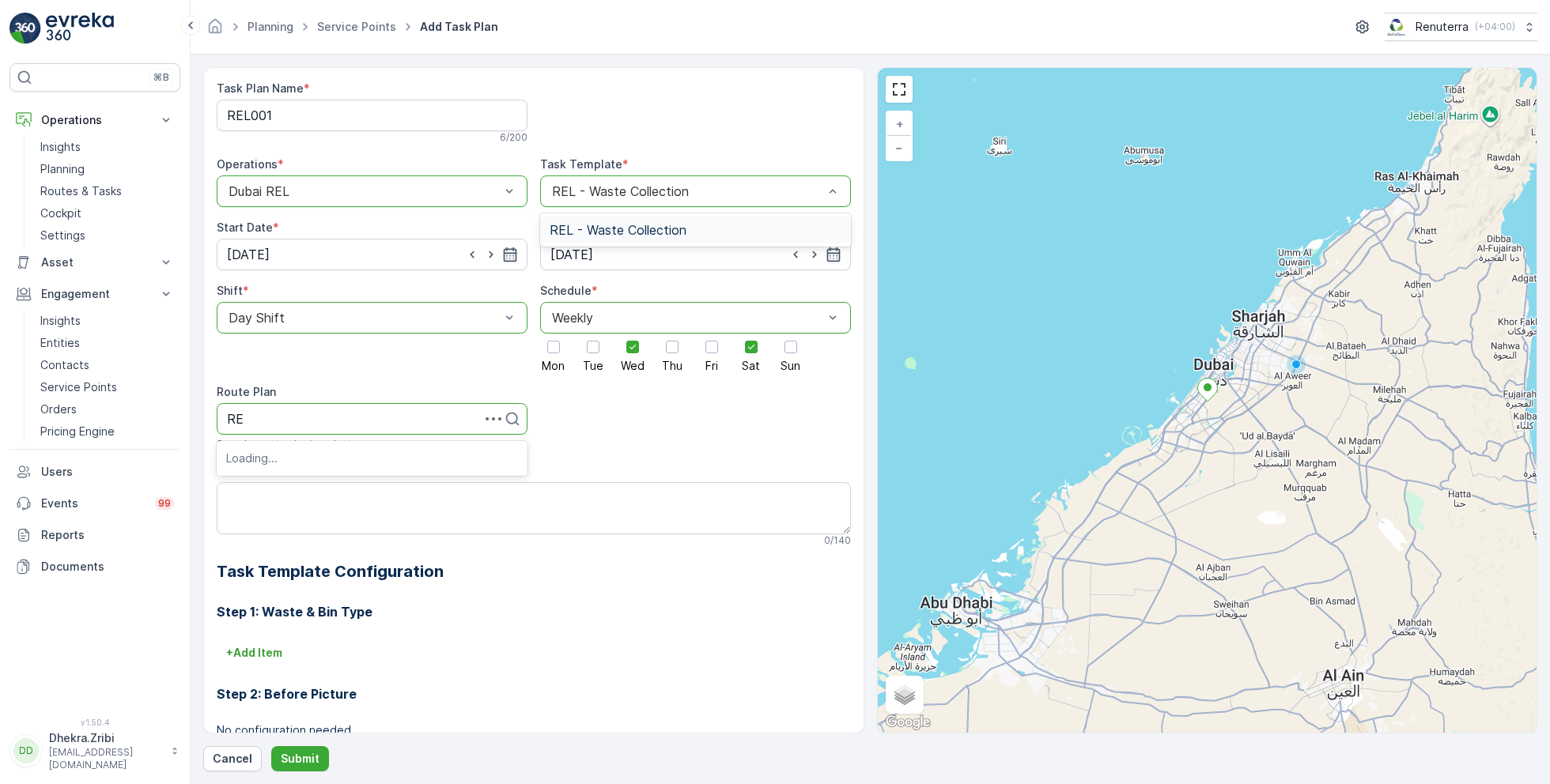
type input "REL"
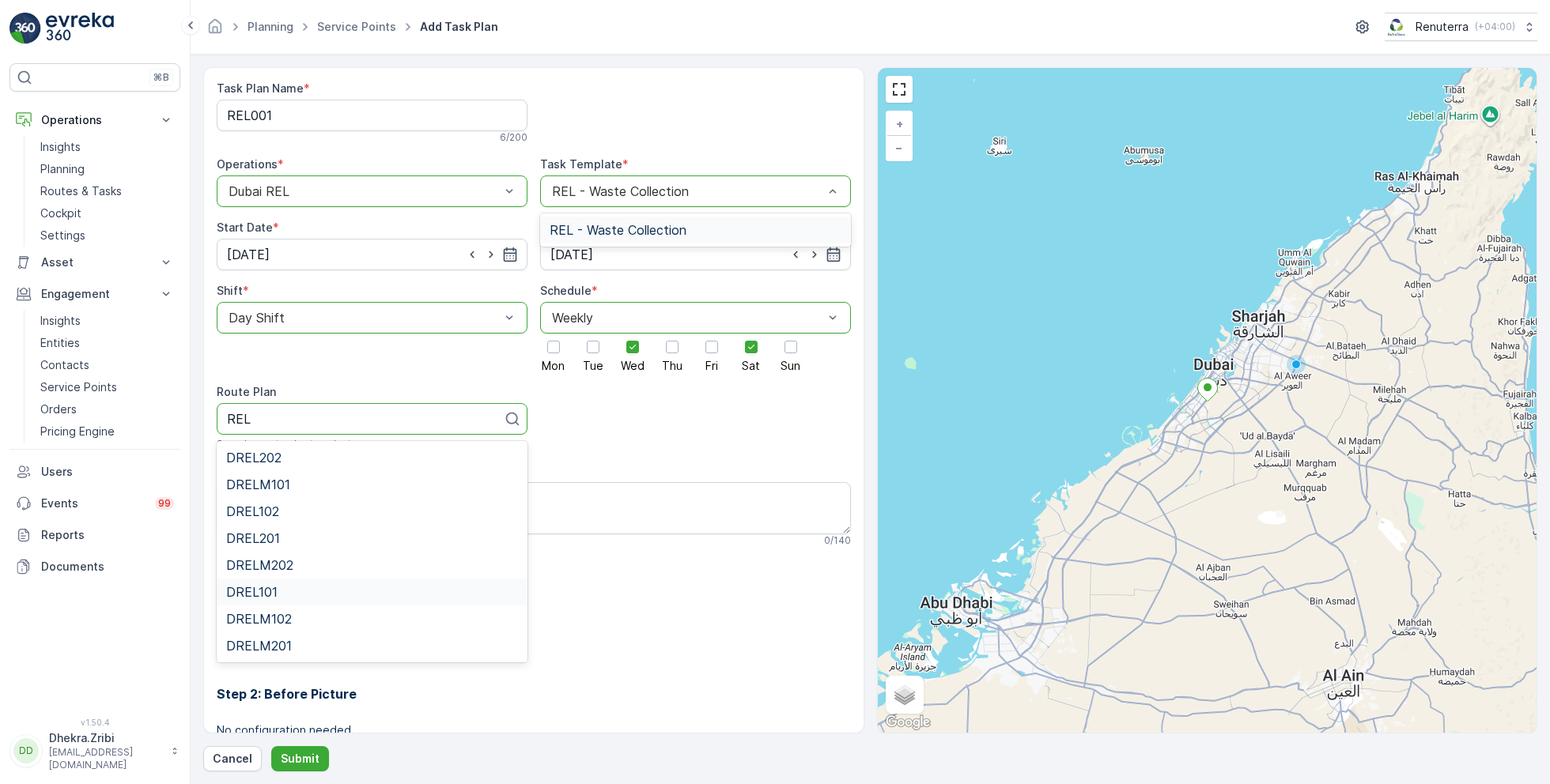
click at [278, 589] on div "DREL101" at bounding box center [372, 592] width 292 height 14
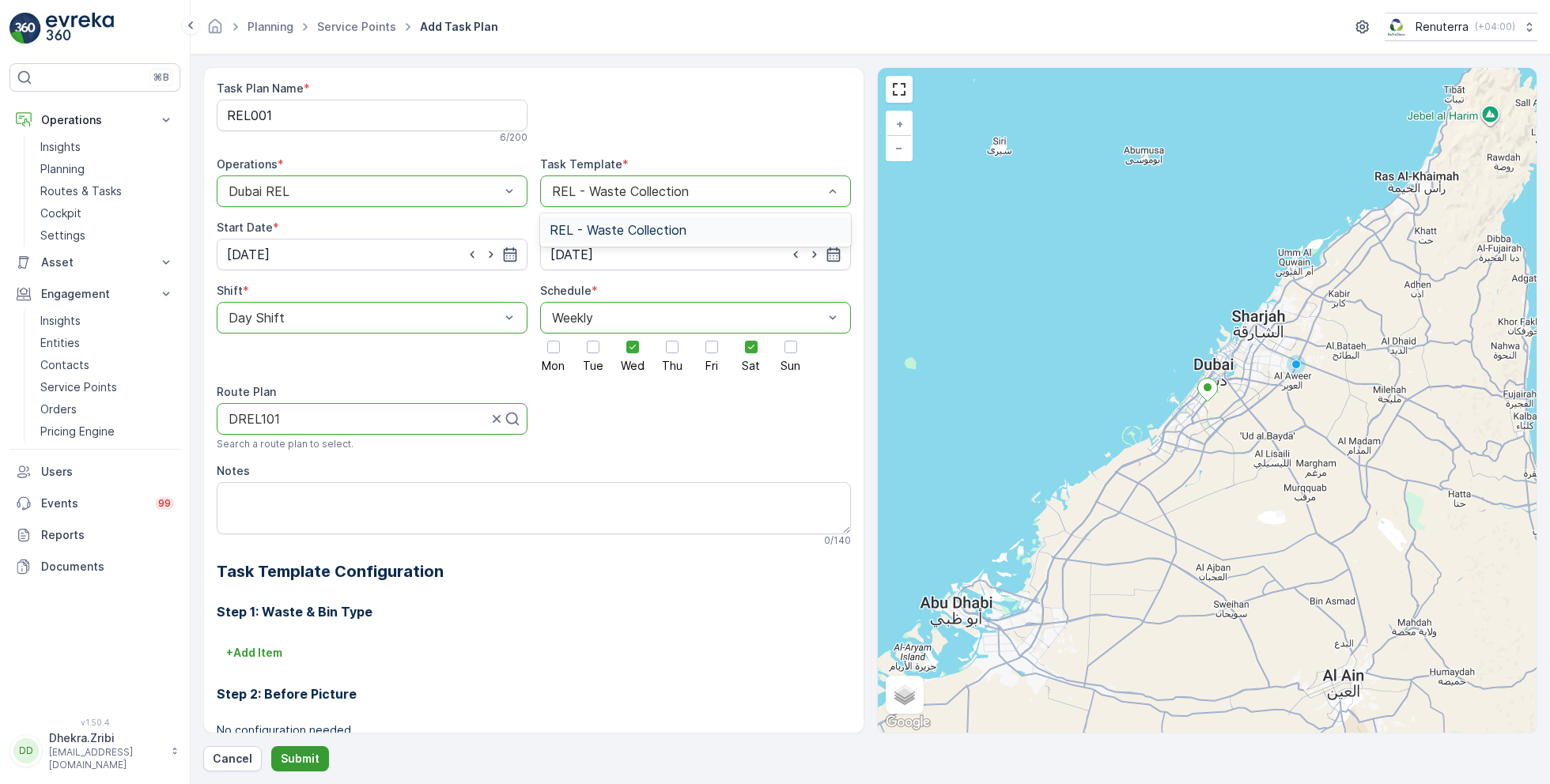
click at [298, 760] on p "Submit" at bounding box center [300, 759] width 39 height 16
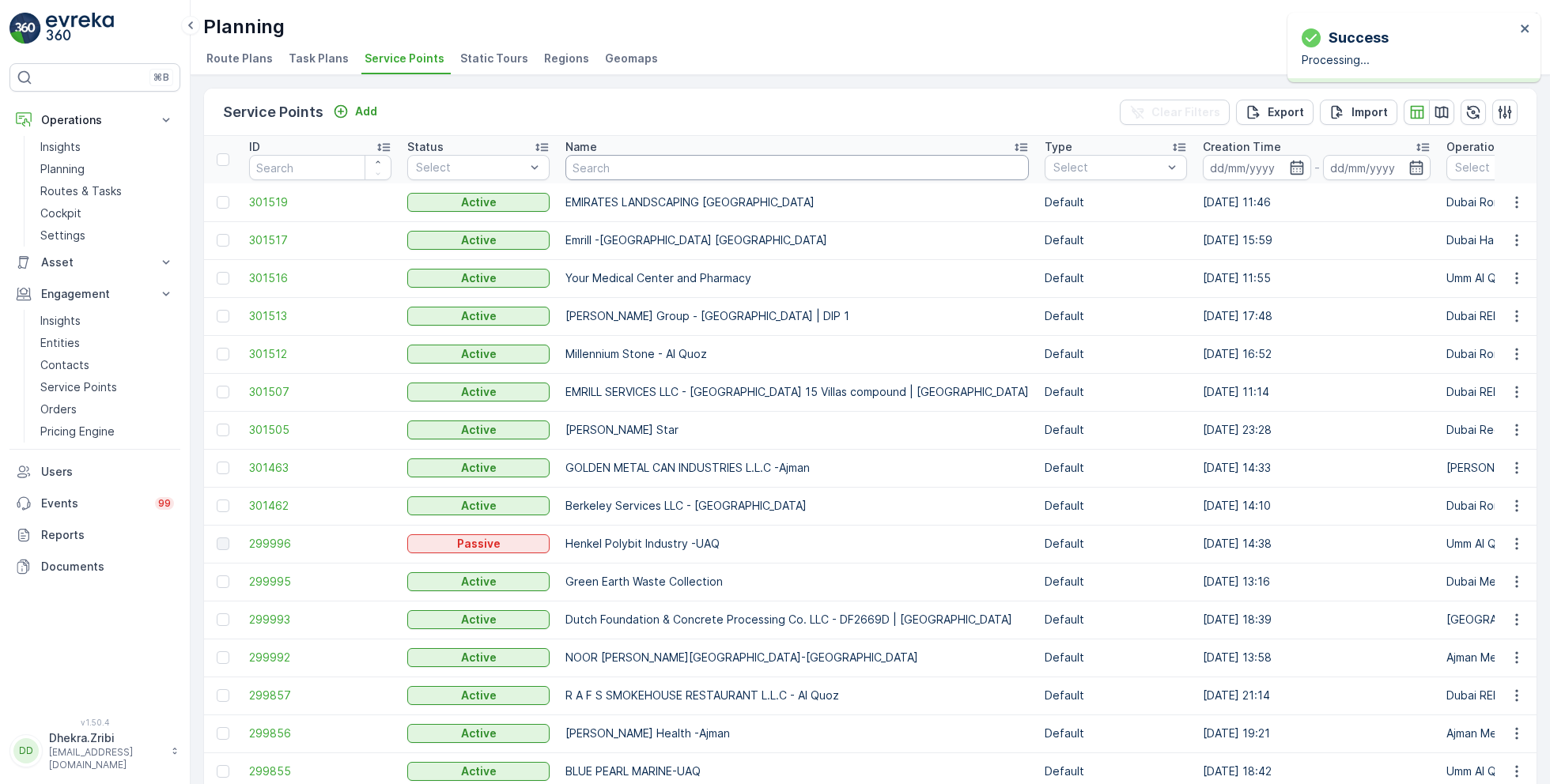
click at [689, 169] on input "text" at bounding box center [797, 167] width 463 height 25
type input "deco"
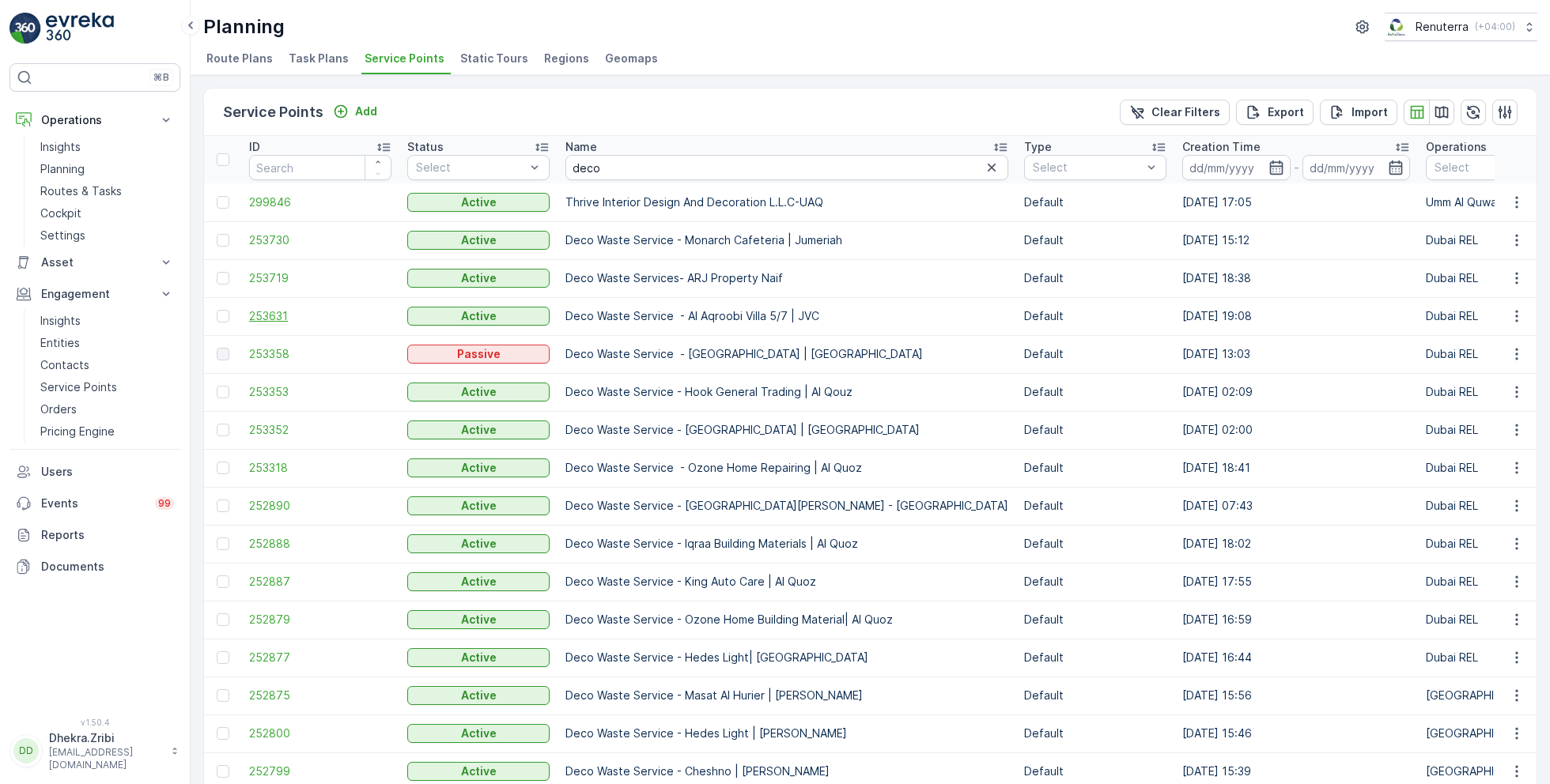
click at [265, 311] on span "253631" at bounding box center [321, 316] width 142 height 16
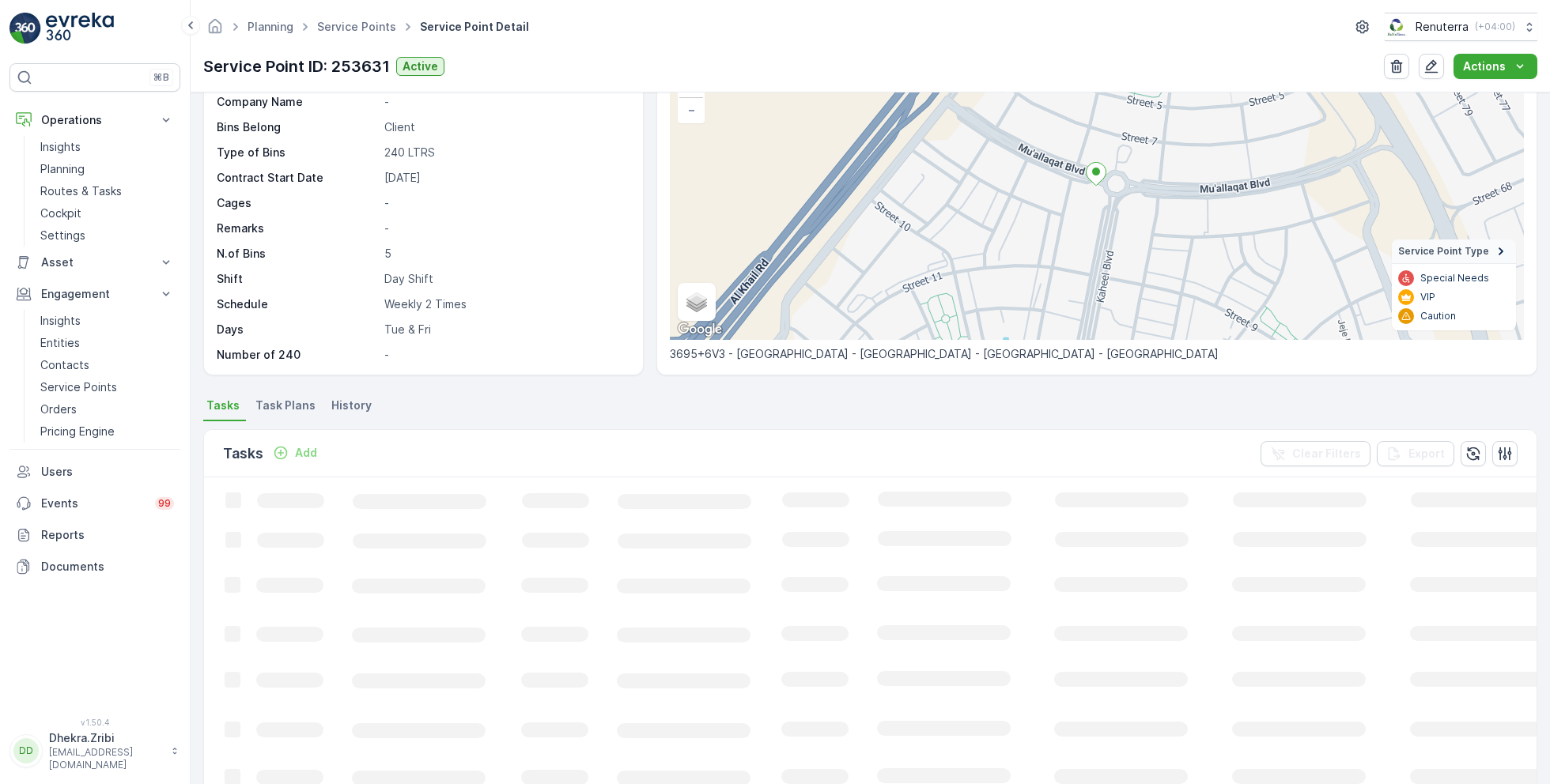
scroll to position [109, 0]
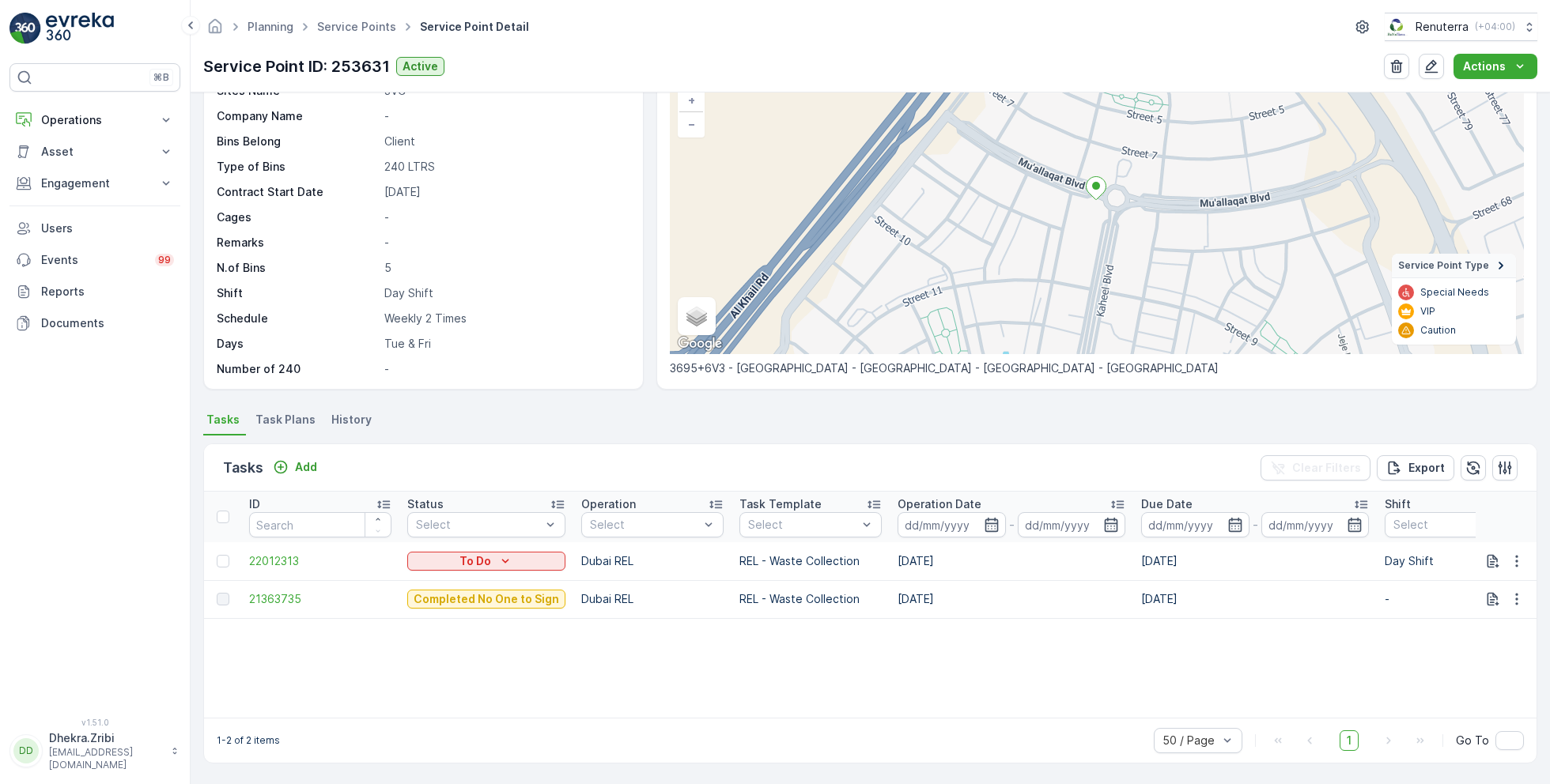
scroll to position [109, 0]
click at [1509, 565] on icon "button" at bounding box center [1517, 562] width 16 height 16
click at [243, 422] on li "Tasks" at bounding box center [224, 424] width 43 height 27
click at [264, 421] on span "Task Plans" at bounding box center [285, 421] width 60 height 16
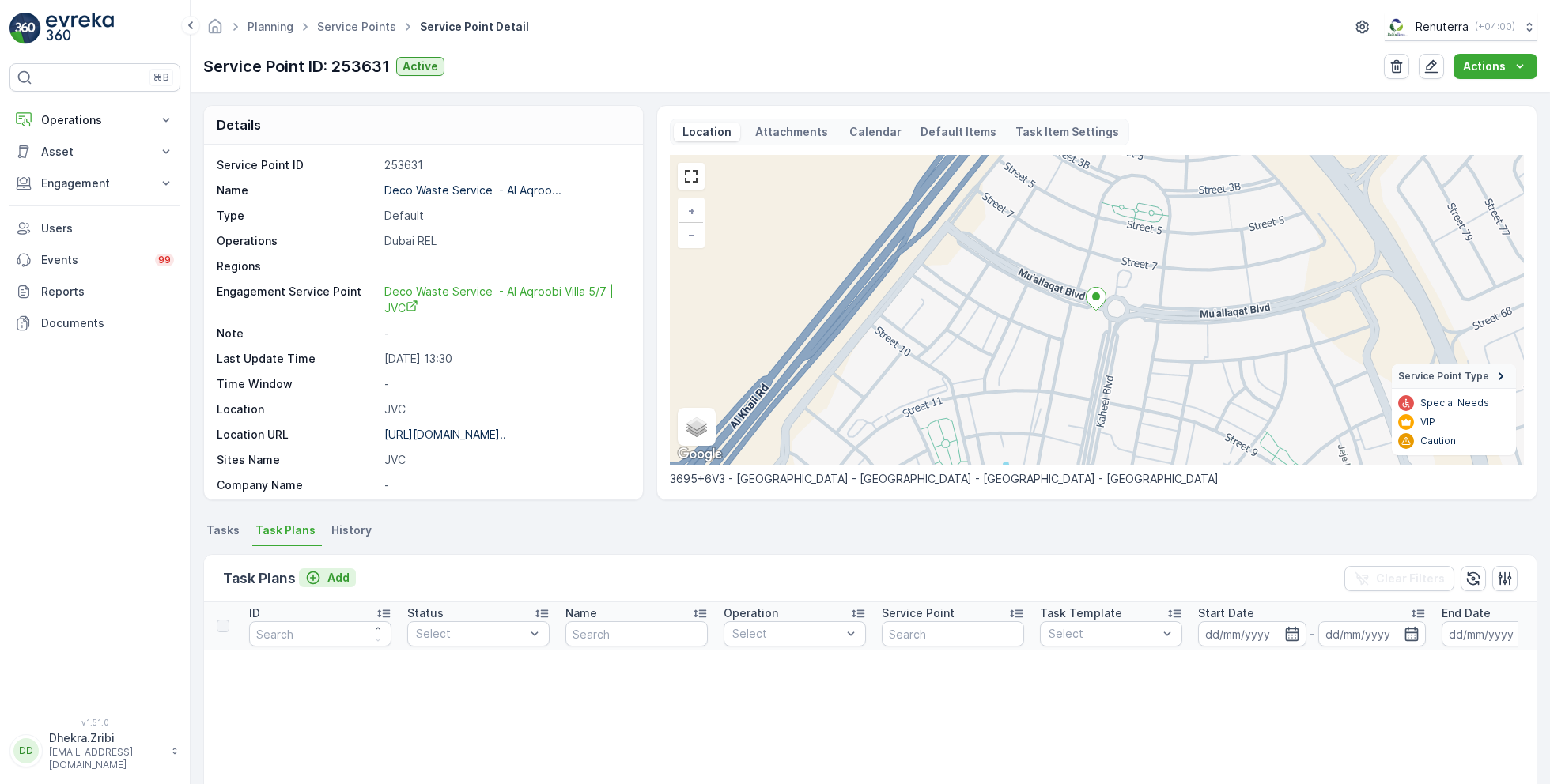
click at [333, 570] on p "Add" at bounding box center [338, 578] width 22 height 16
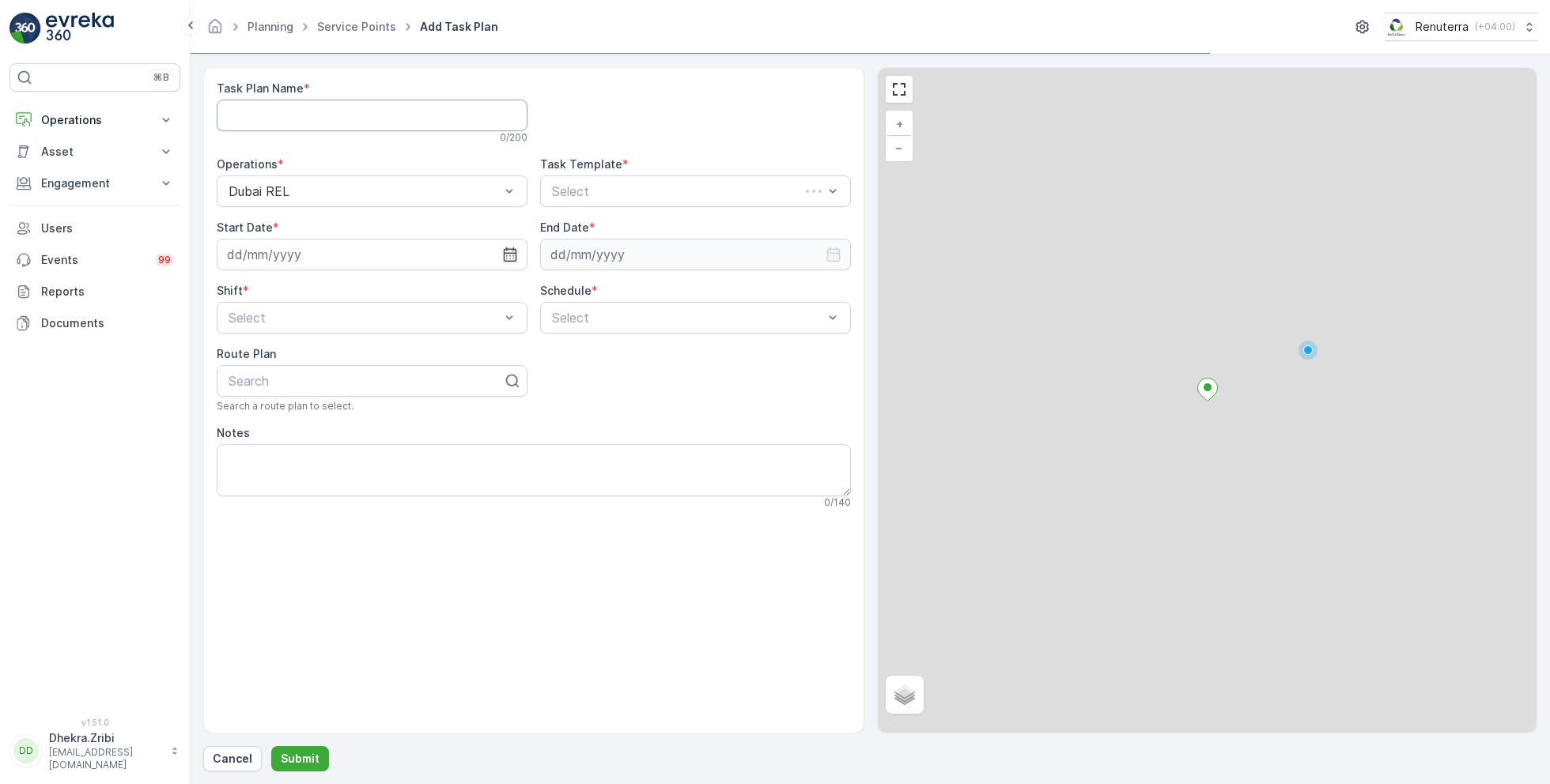
click at [375, 112] on Name "Task Plan Name" at bounding box center [371, 116] width 311 height 32
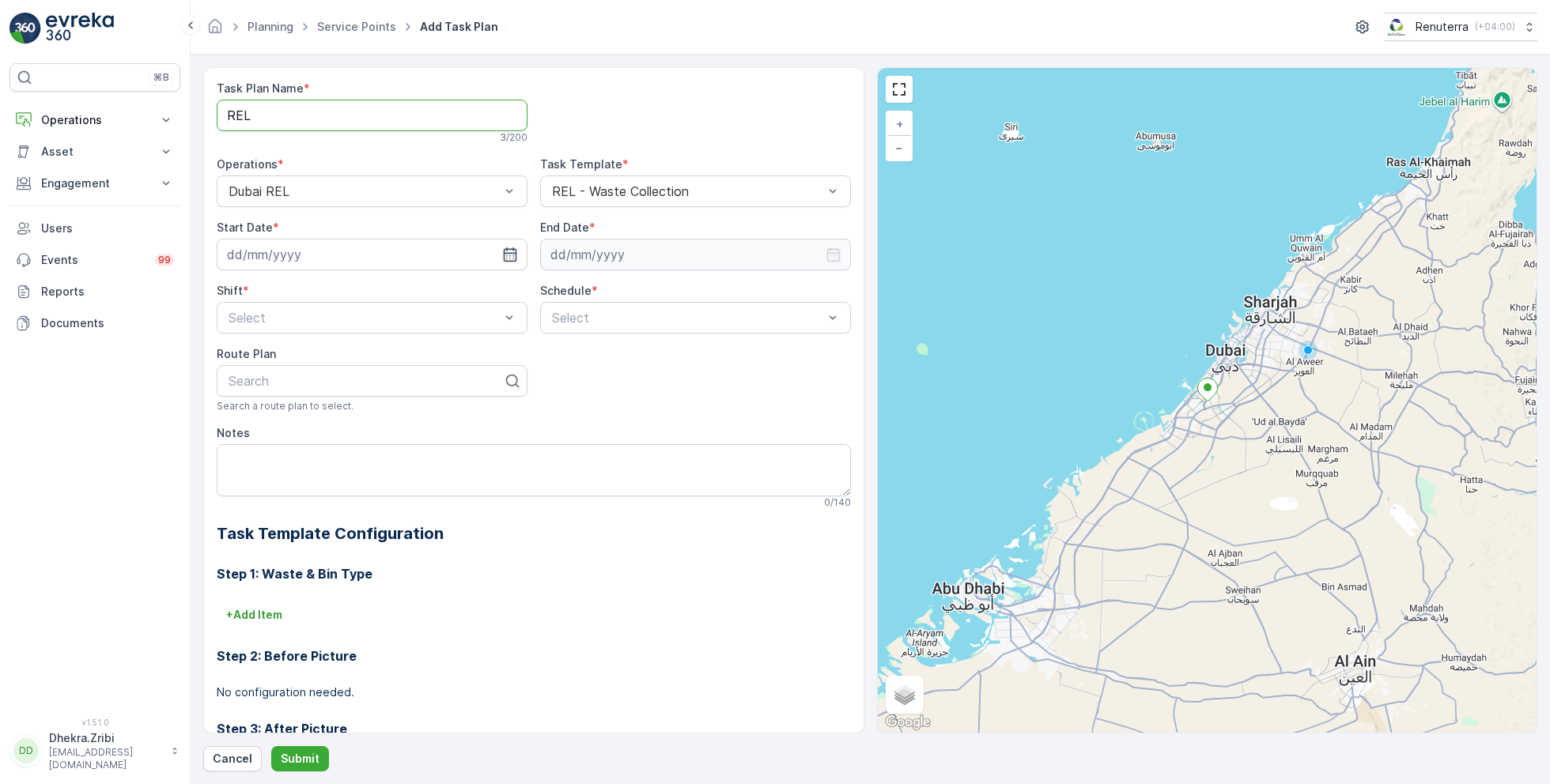
type Name "REL001"
click at [442, 256] on input at bounding box center [371, 255] width 311 height 32
click at [411, 449] on div "27" at bounding box center [414, 449] width 25 height 25
type input "[DATE]"
click at [643, 248] on input at bounding box center [695, 255] width 311 height 32
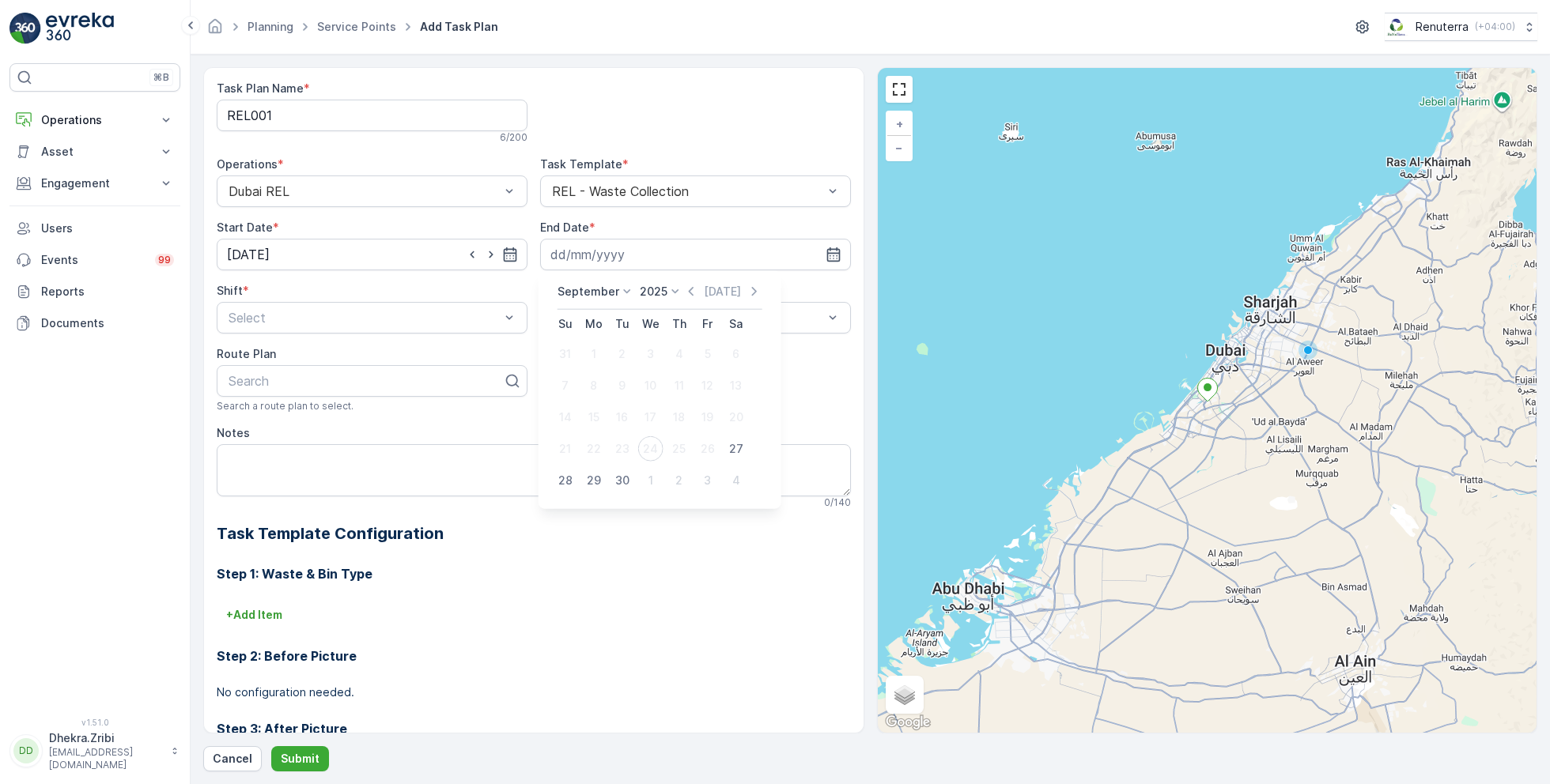
click at [574, 287] on p "September" at bounding box center [588, 292] width 61 height 16
click at [598, 441] on span "December" at bounding box center [595, 437] width 55 height 16
click at [649, 481] on div "31" at bounding box center [651, 481] width 25 height 25
click at [659, 262] on input "[DATE]" at bounding box center [695, 255] width 311 height 32
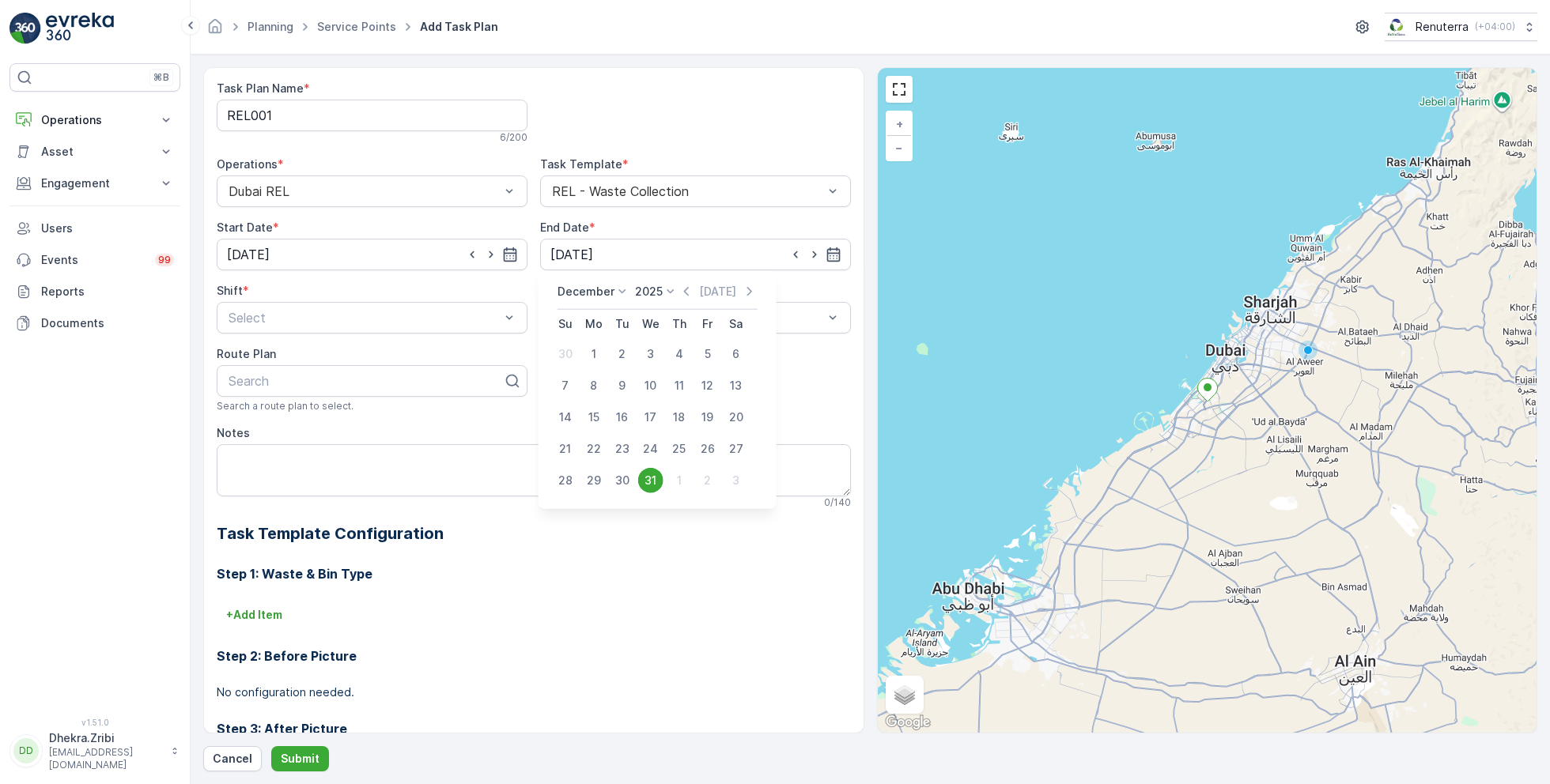
click at [662, 287] on icon at bounding box center [670, 292] width 16 height 16
click at [657, 345] on span "2026" at bounding box center [658, 349] width 27 height 16
click at [682, 479] on div "31" at bounding box center [679, 481] width 25 height 25
type input "[DATE]"
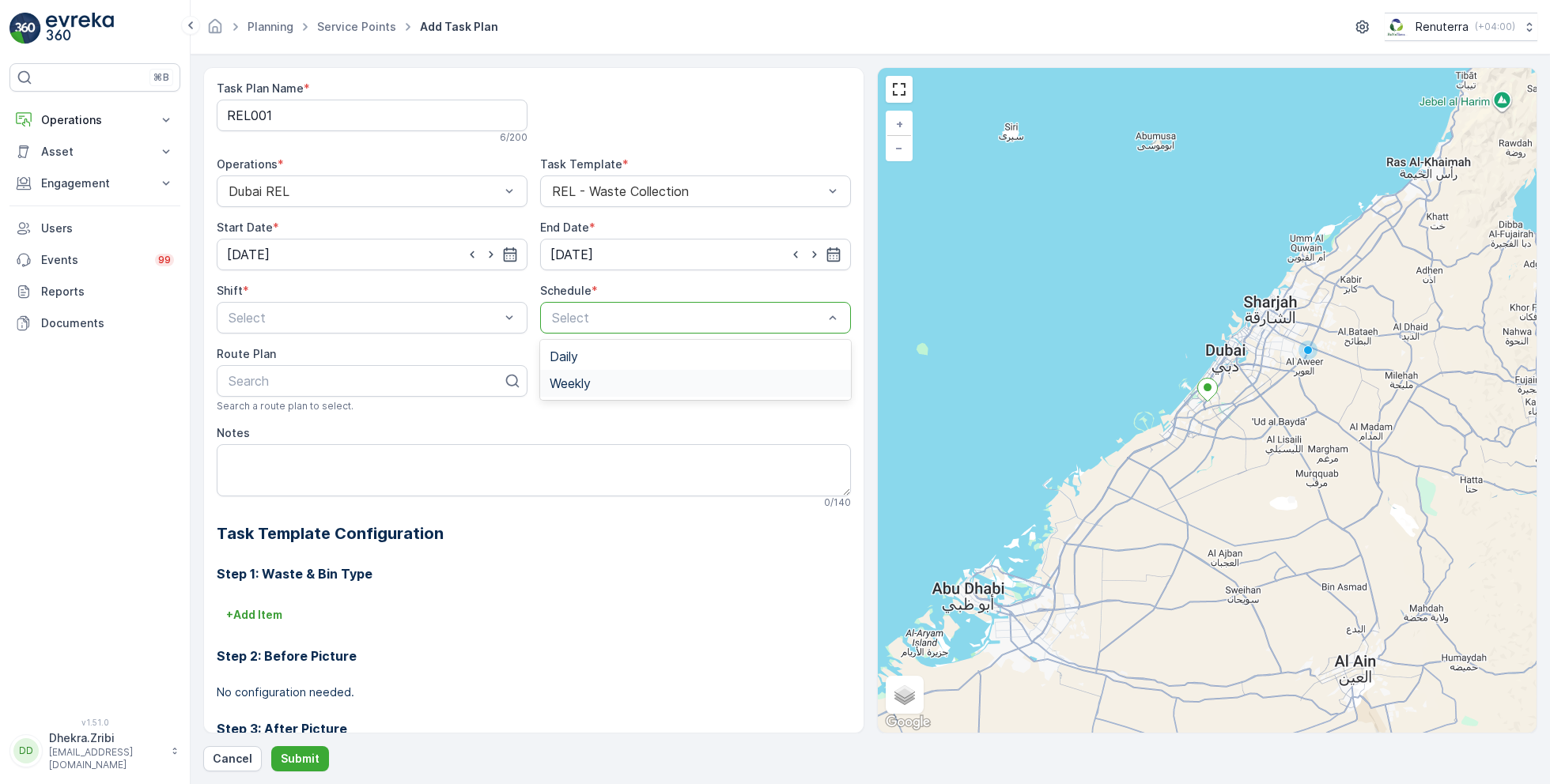
click at [575, 384] on span "Weekly" at bounding box center [570, 384] width 41 height 14
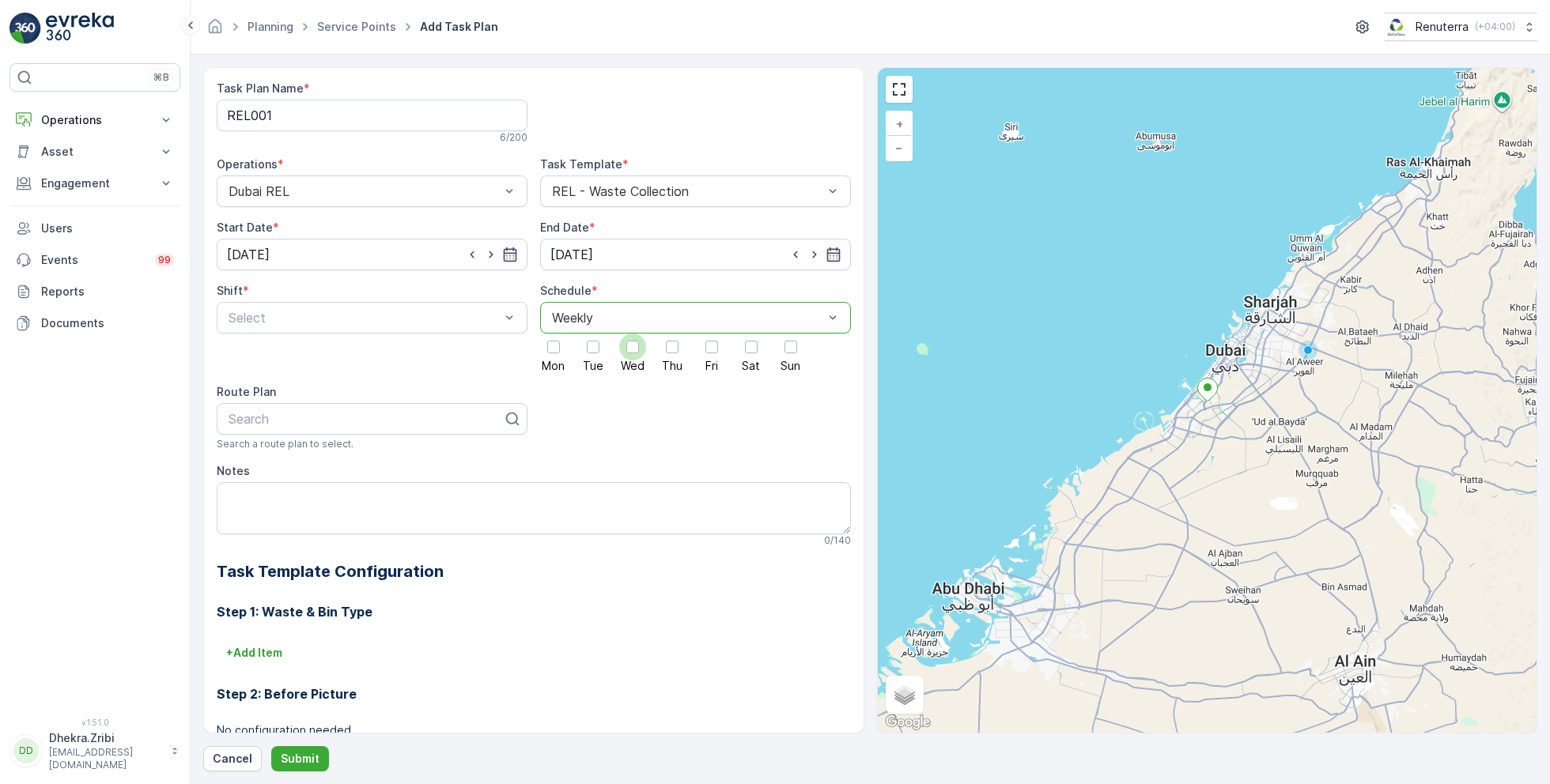
click at [626, 344] on div at bounding box center [632, 347] width 12 height 12
click at [632, 334] on input "Wed" at bounding box center [632, 334] width 0 height 0
click at [745, 352] on div at bounding box center [751, 347] width 27 height 27
click at [751, 334] on input "Sat" at bounding box center [751, 334] width 0 height 0
click at [260, 363] on div "Day Shift" at bounding box center [371, 356] width 311 height 27
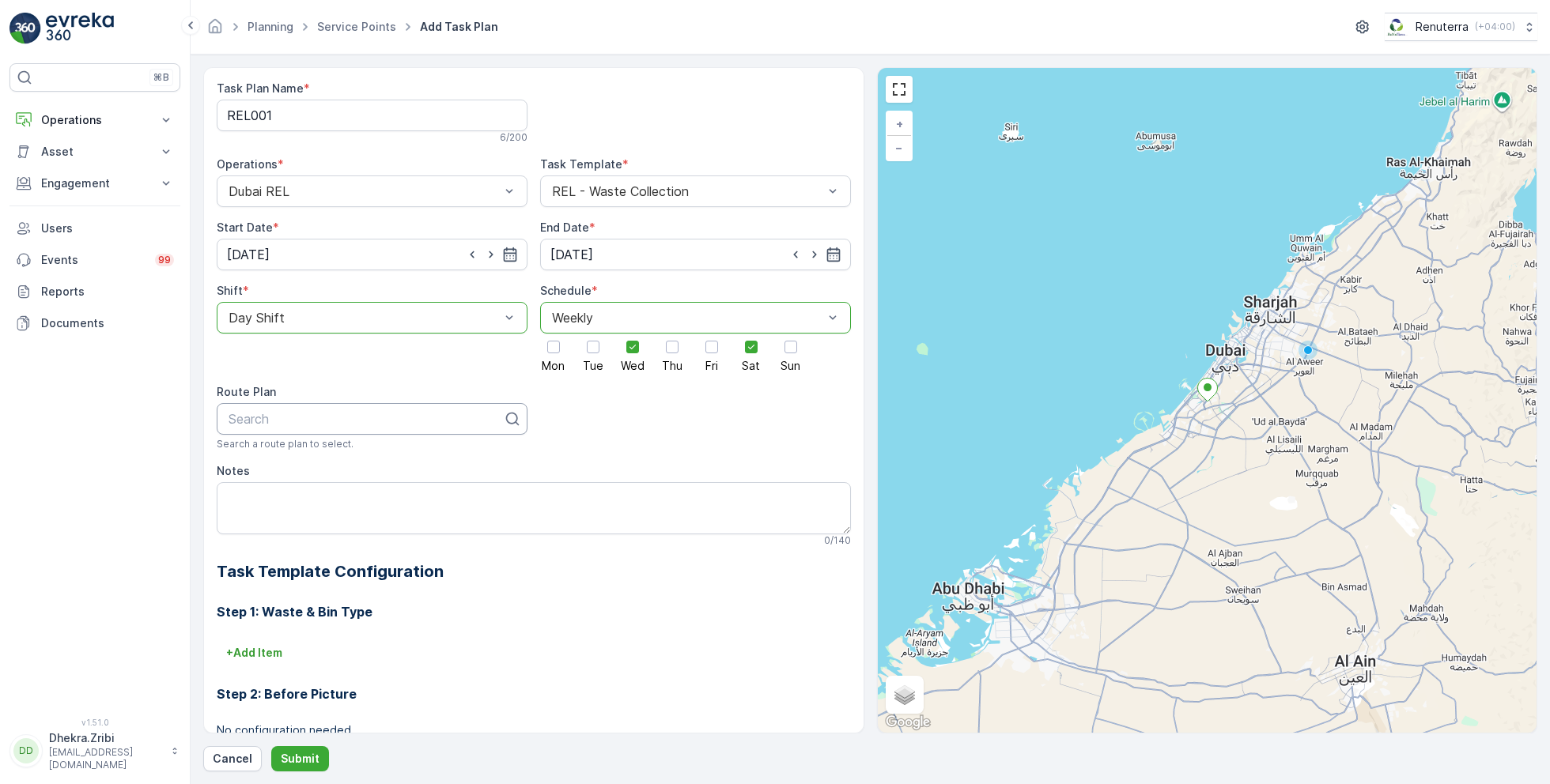
click at [295, 413] on div at bounding box center [366, 419] width 278 height 14
type input "REL101"
click at [308, 459] on div "DREL101" at bounding box center [372, 457] width 292 height 14
click at [299, 756] on p "Submit" at bounding box center [300, 759] width 39 height 16
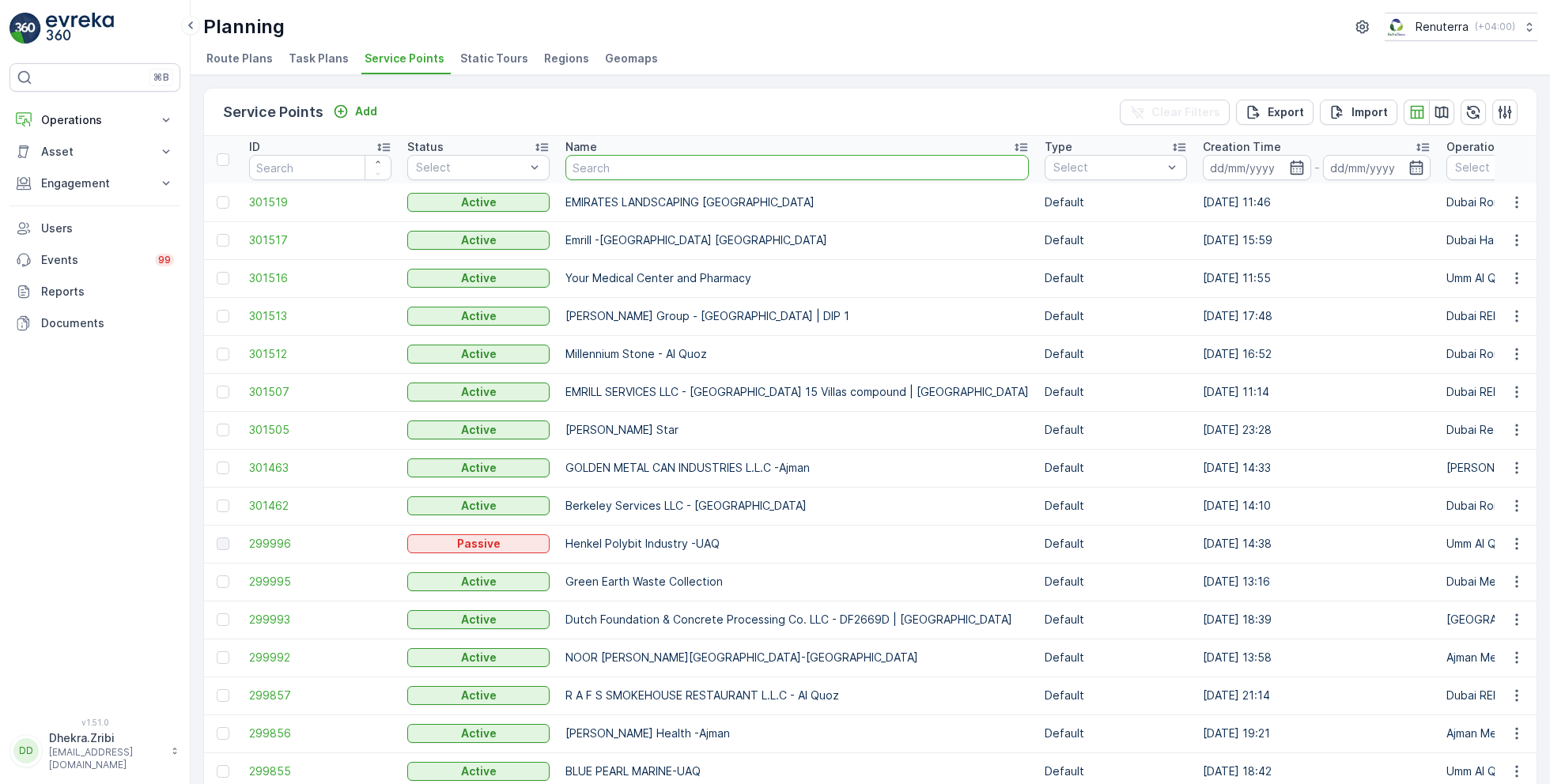
click at [644, 174] on input "text" at bounding box center [797, 167] width 463 height 25
type input "deco"
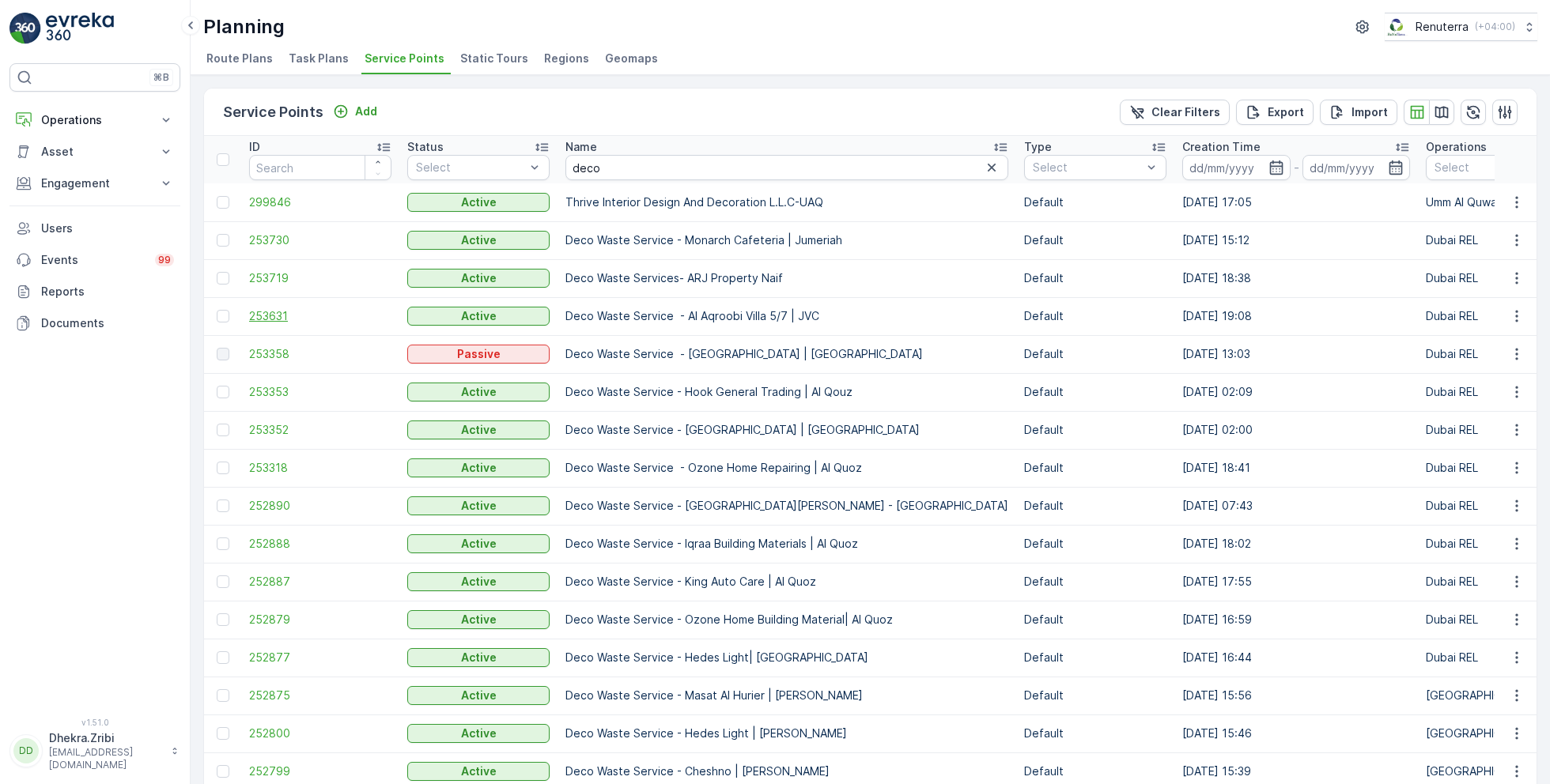
click at [269, 309] on span "253631" at bounding box center [321, 316] width 142 height 16
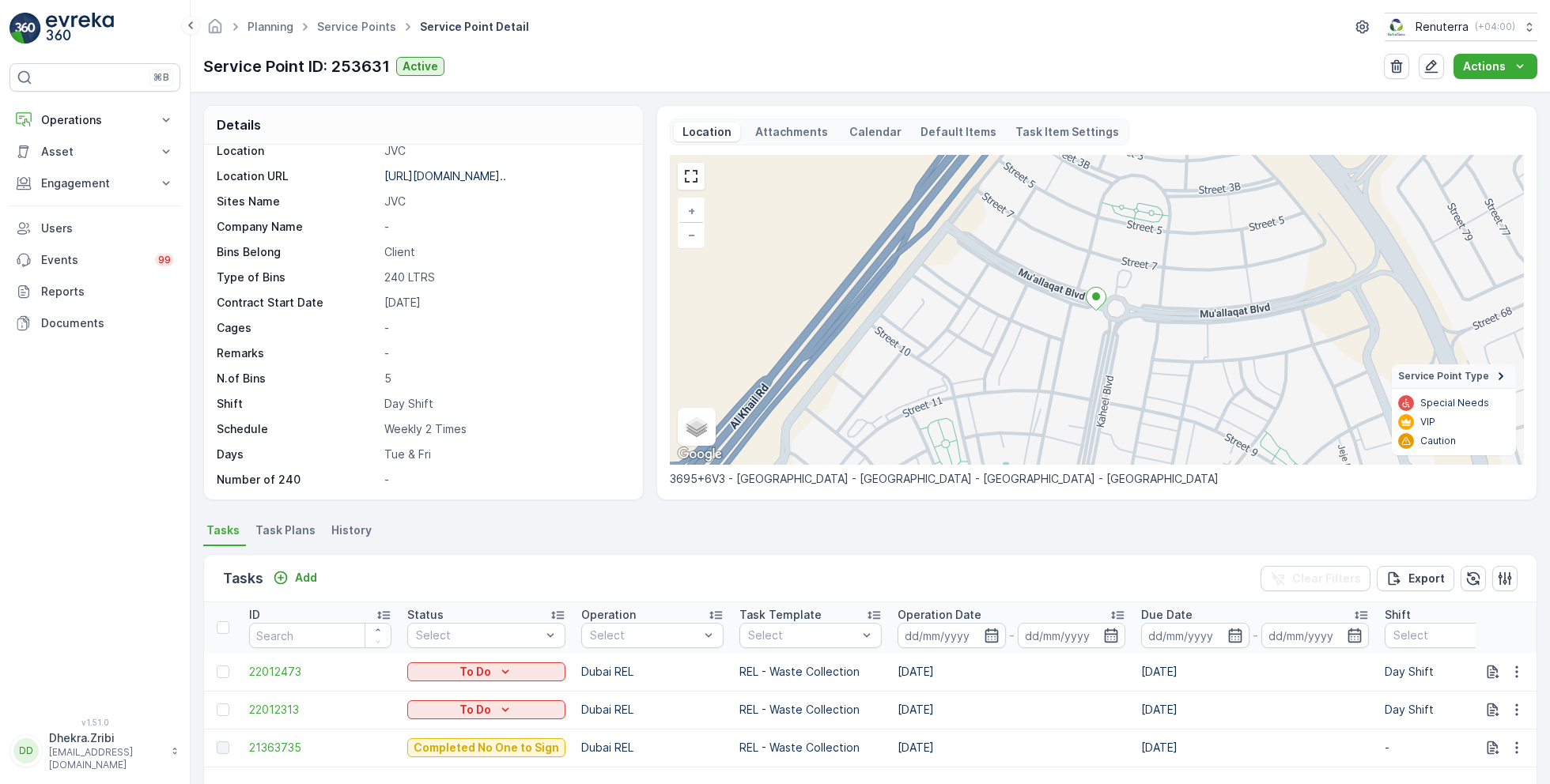
scroll to position [109, 0]
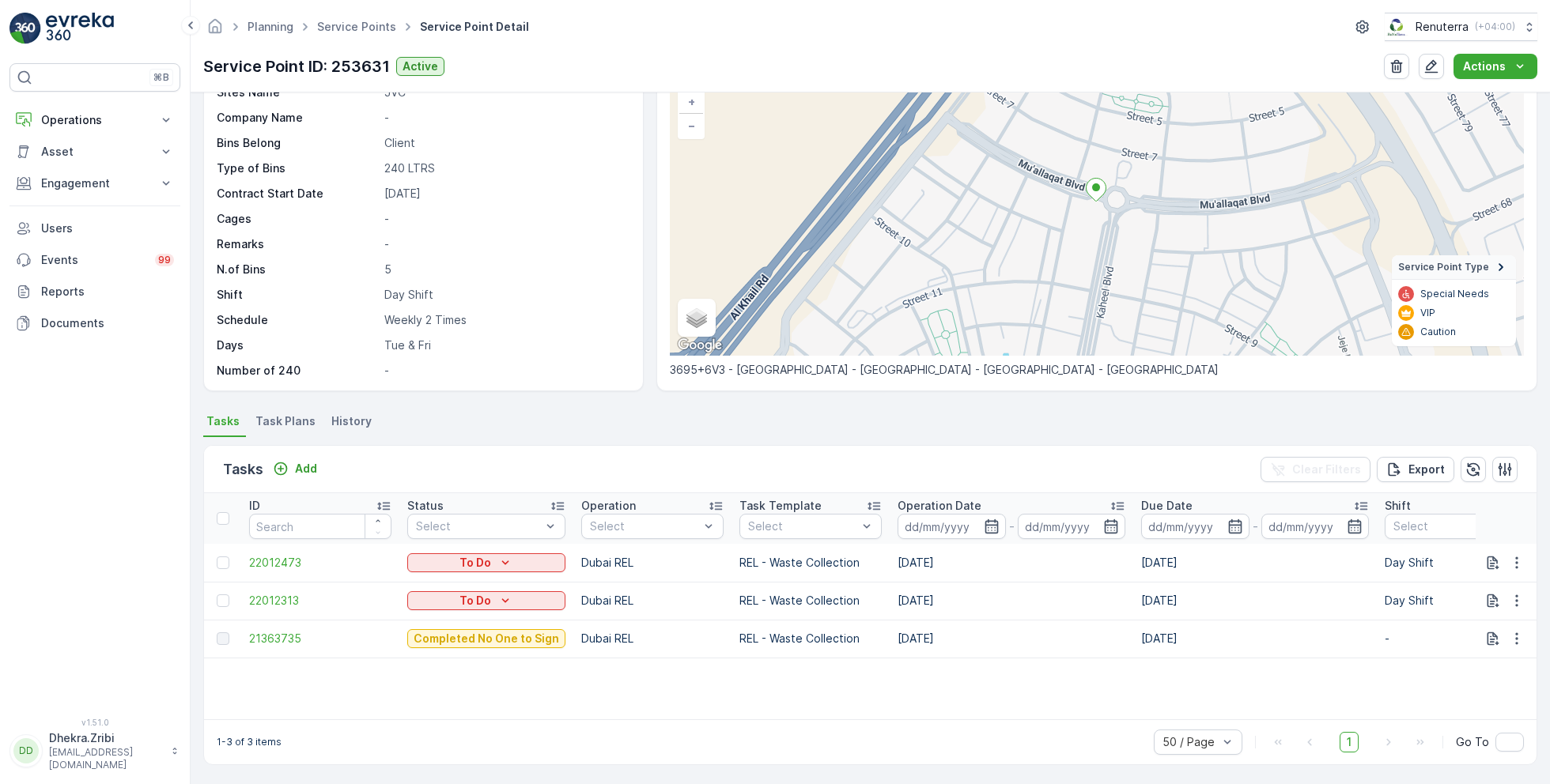
click at [291, 422] on span "Task Plans" at bounding box center [285, 421] width 60 height 16
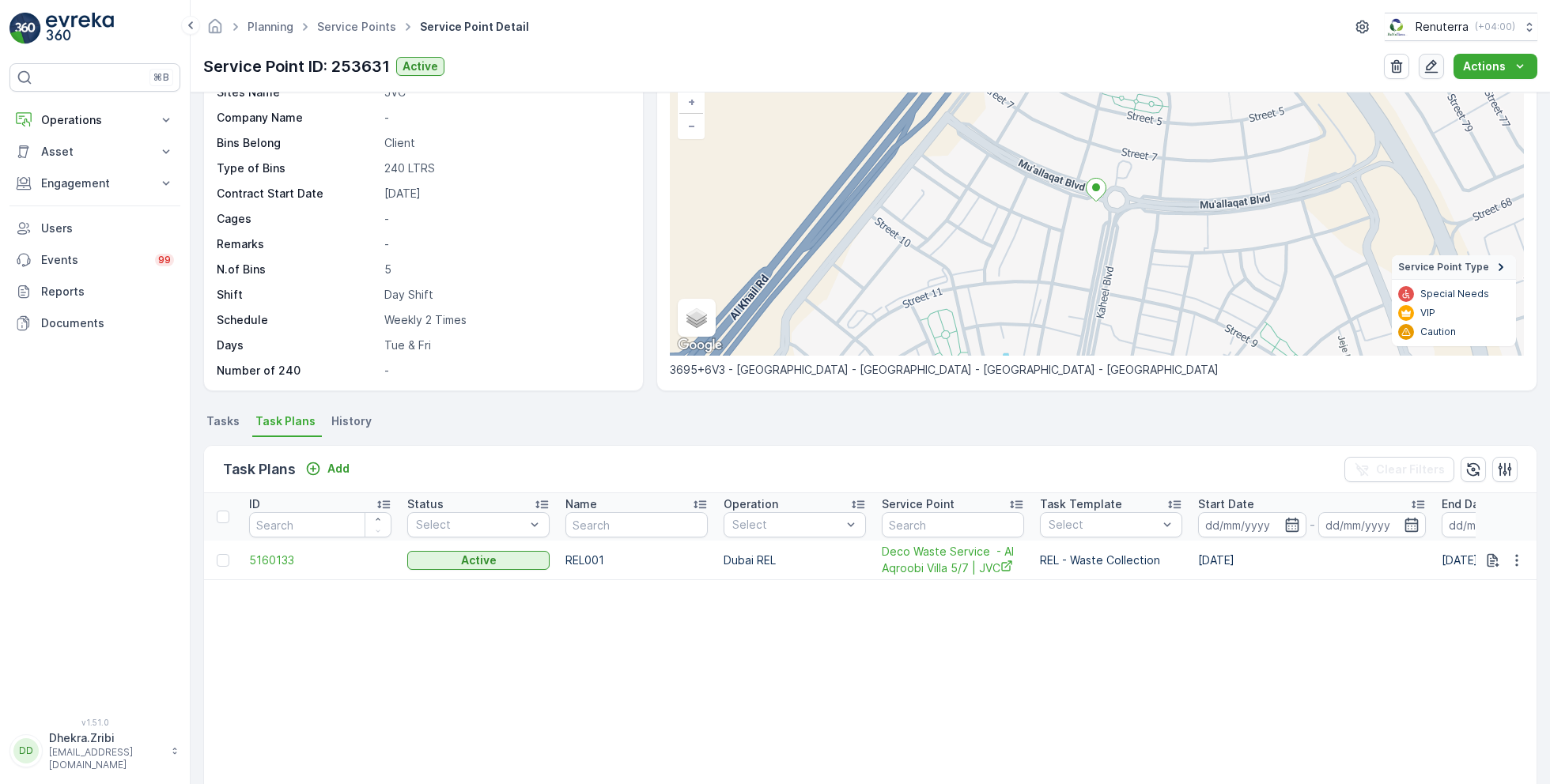
click at [1433, 60] on icon "button" at bounding box center [1432, 67] width 16 height 16
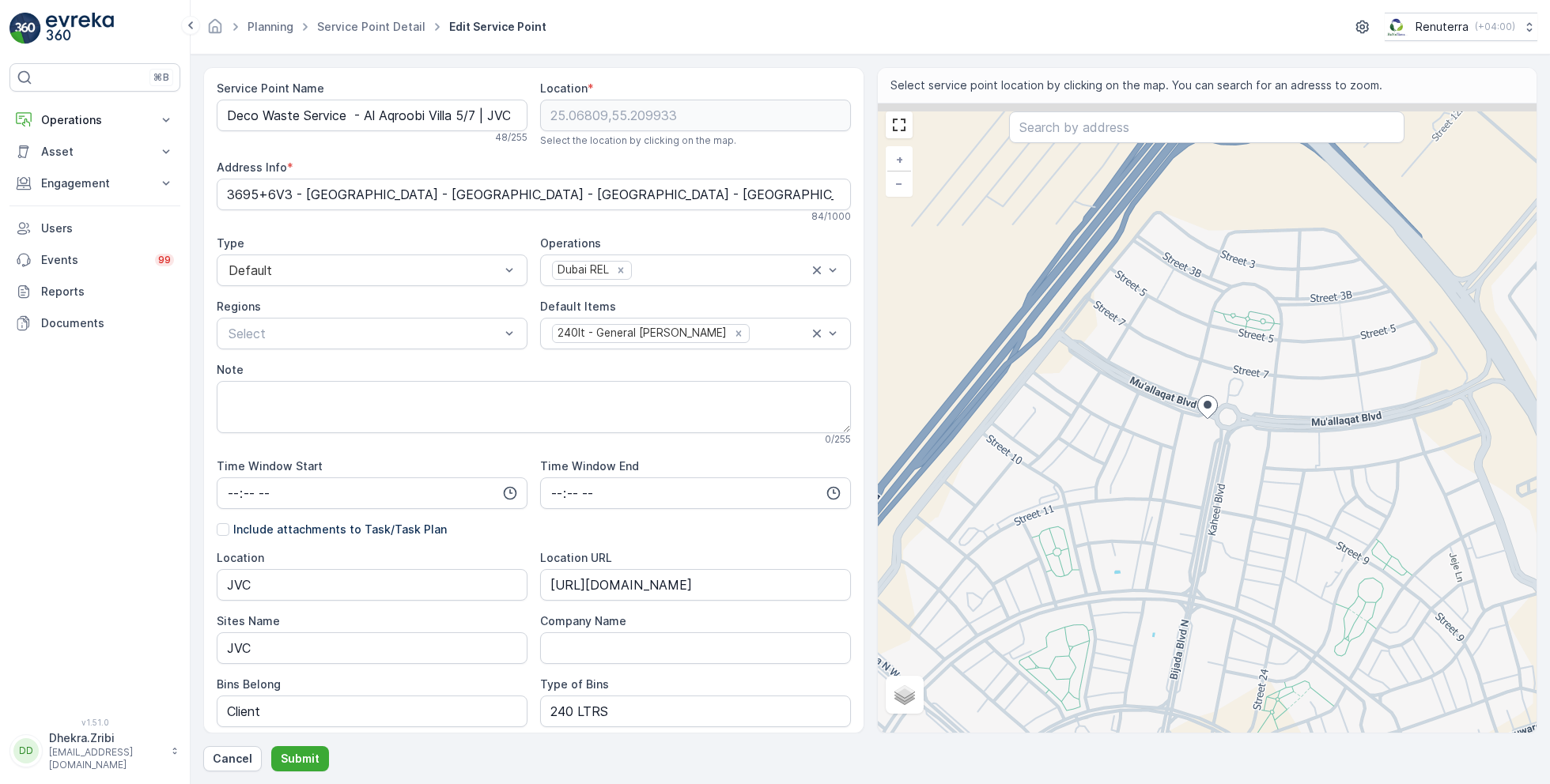
scroll to position [397, 0]
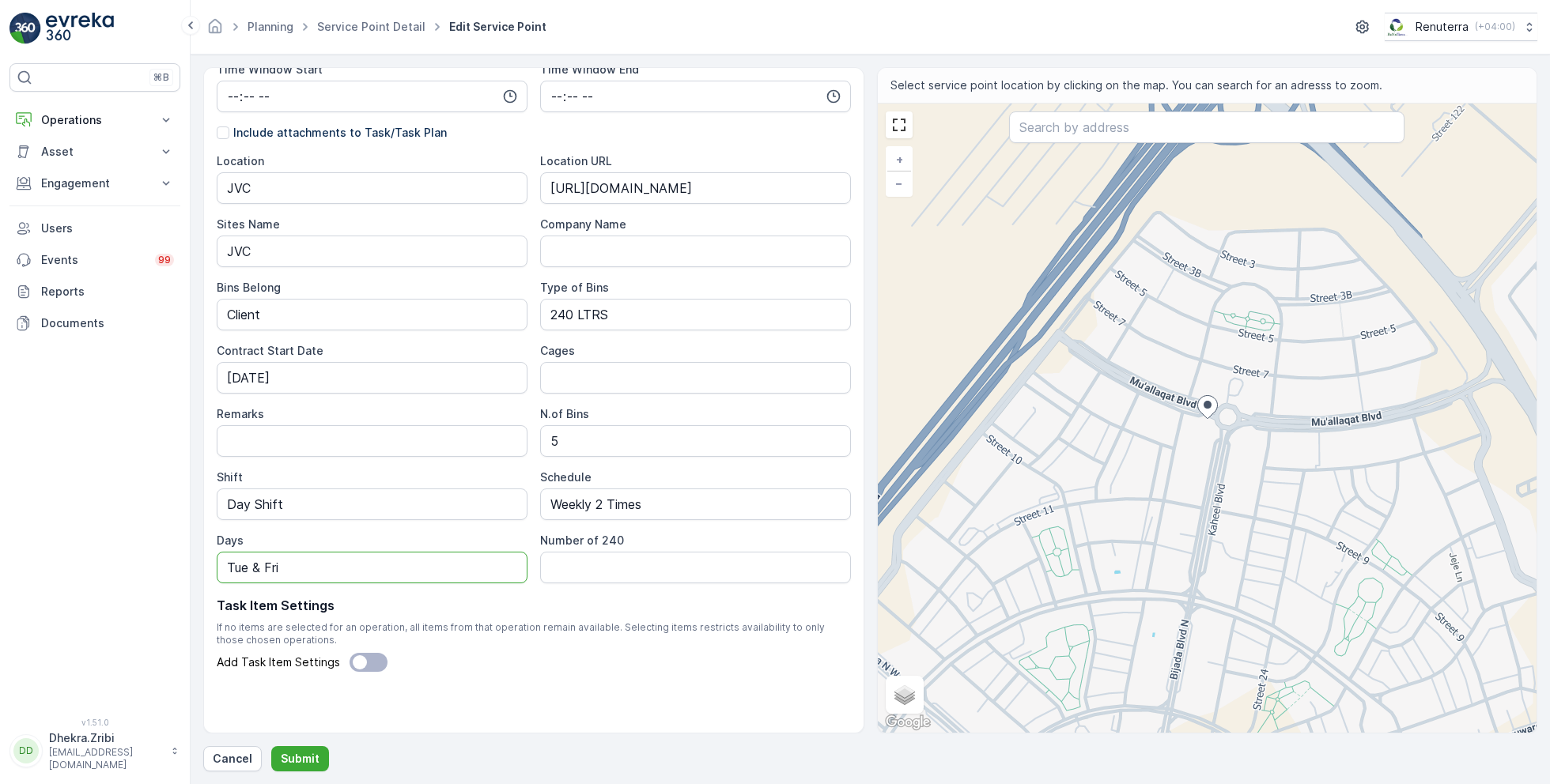
drag, startPoint x: 329, startPoint y: 562, endPoint x: 197, endPoint y: 562, distance: 132.0
click at [197, 562] on form "Service Point Name Deco Waste Service - Al Aqroobi Villa 5/7 | JVC 48 / 255 Loc…" at bounding box center [870, 419] width 1359 height 730
type input "Wed & Sat"
drag, startPoint x: 304, startPoint y: 760, endPoint x: 558, endPoint y: 681, distance: 266.0
click at [558, 681] on div "Service Point Name Deco Waste Service - Al Aqroobi Villa 5/7 | JVC 48 / 255 Loc…" at bounding box center [870, 418] width 1334 height 704
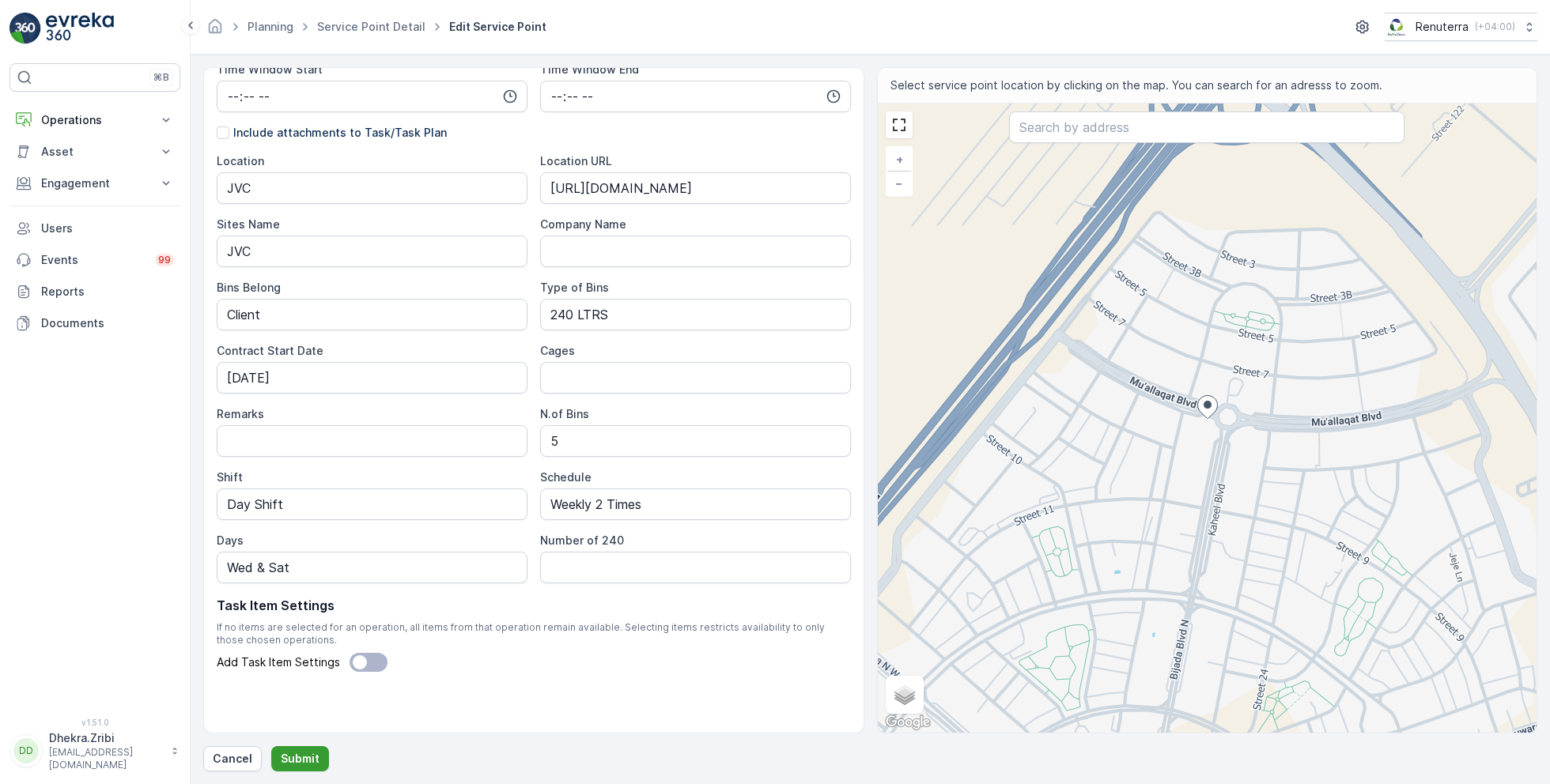
click at [310, 751] on p "Submit" at bounding box center [300, 759] width 39 height 16
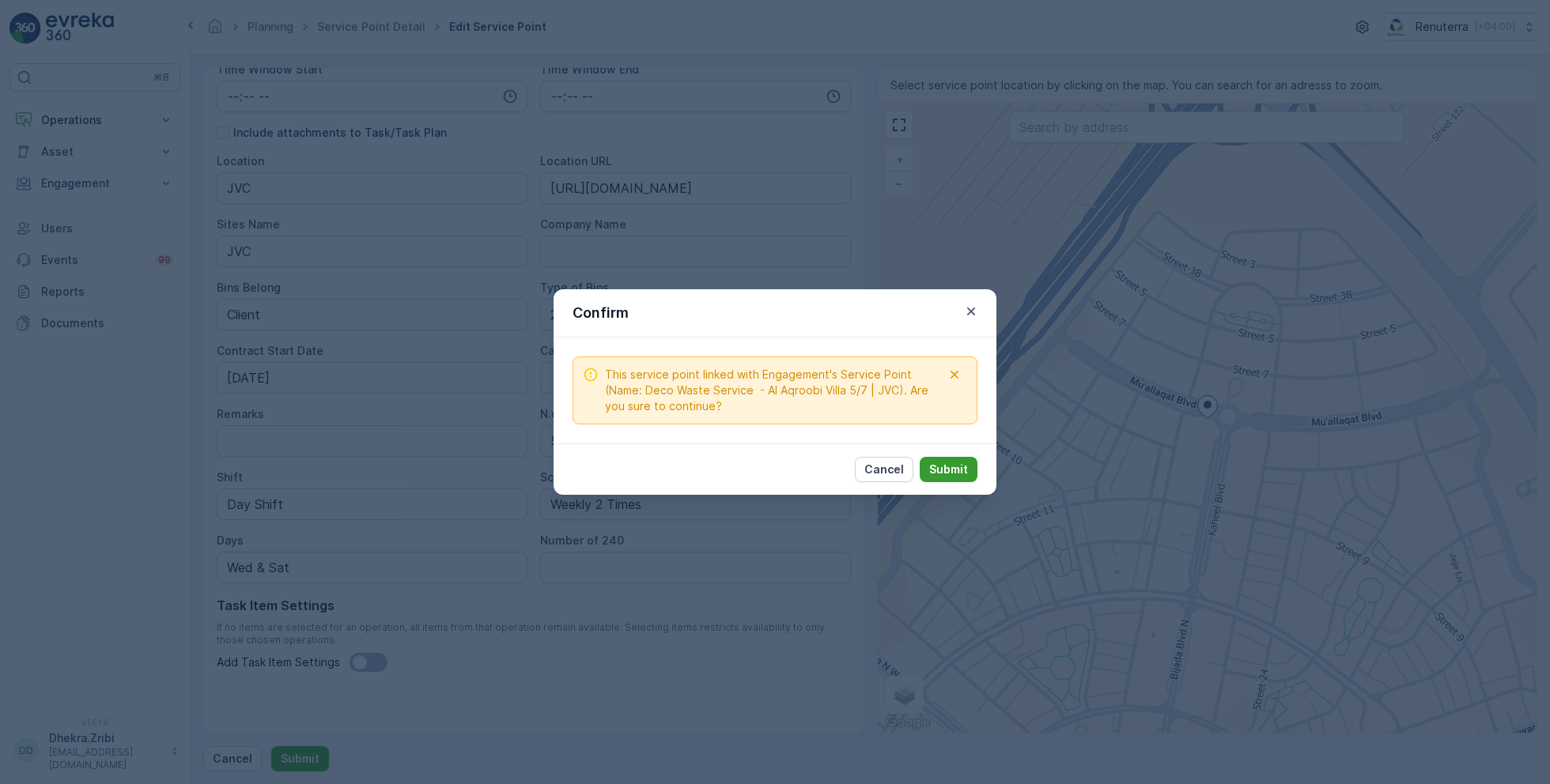
click at [926, 473] on button "Submit" at bounding box center [948, 469] width 58 height 25
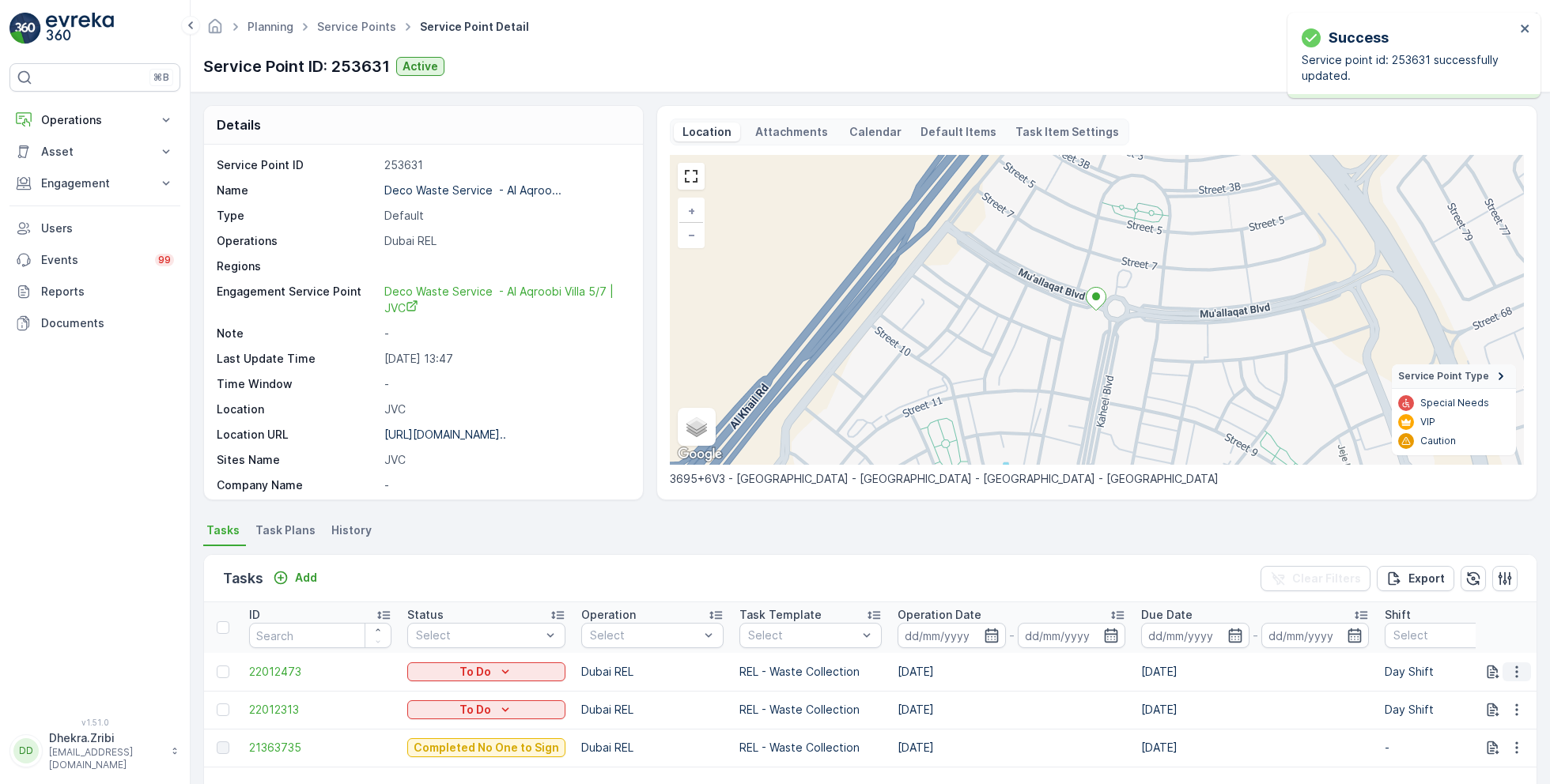
click at [1522, 675] on button "button" at bounding box center [1516, 671] width 28 height 19
click at [1475, 594] on span "Change Route" at bounding box center [1476, 596] width 77 height 16
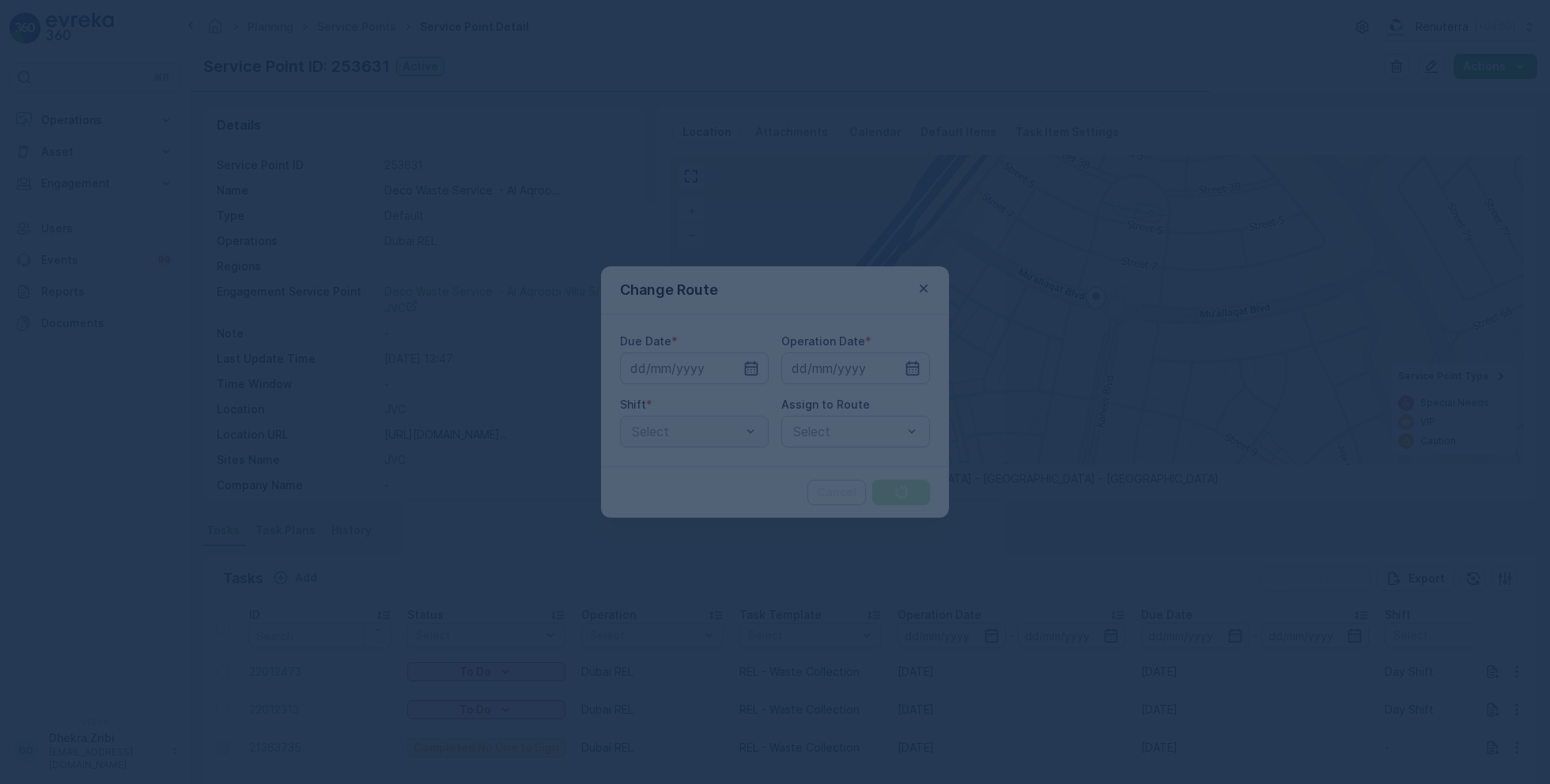
type input "[DATE]"
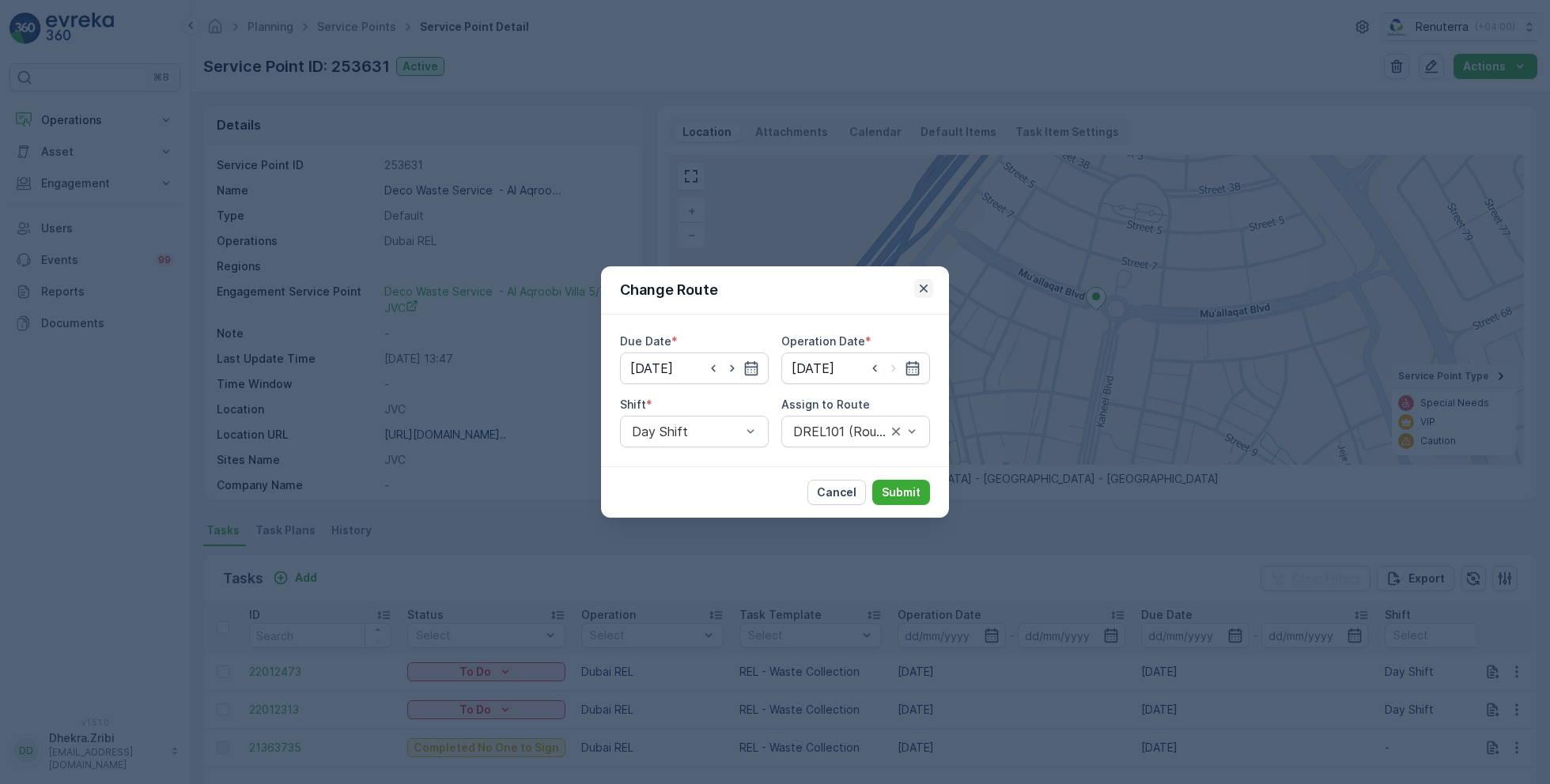
click at [928, 290] on icon "button" at bounding box center [923, 288] width 16 height 16
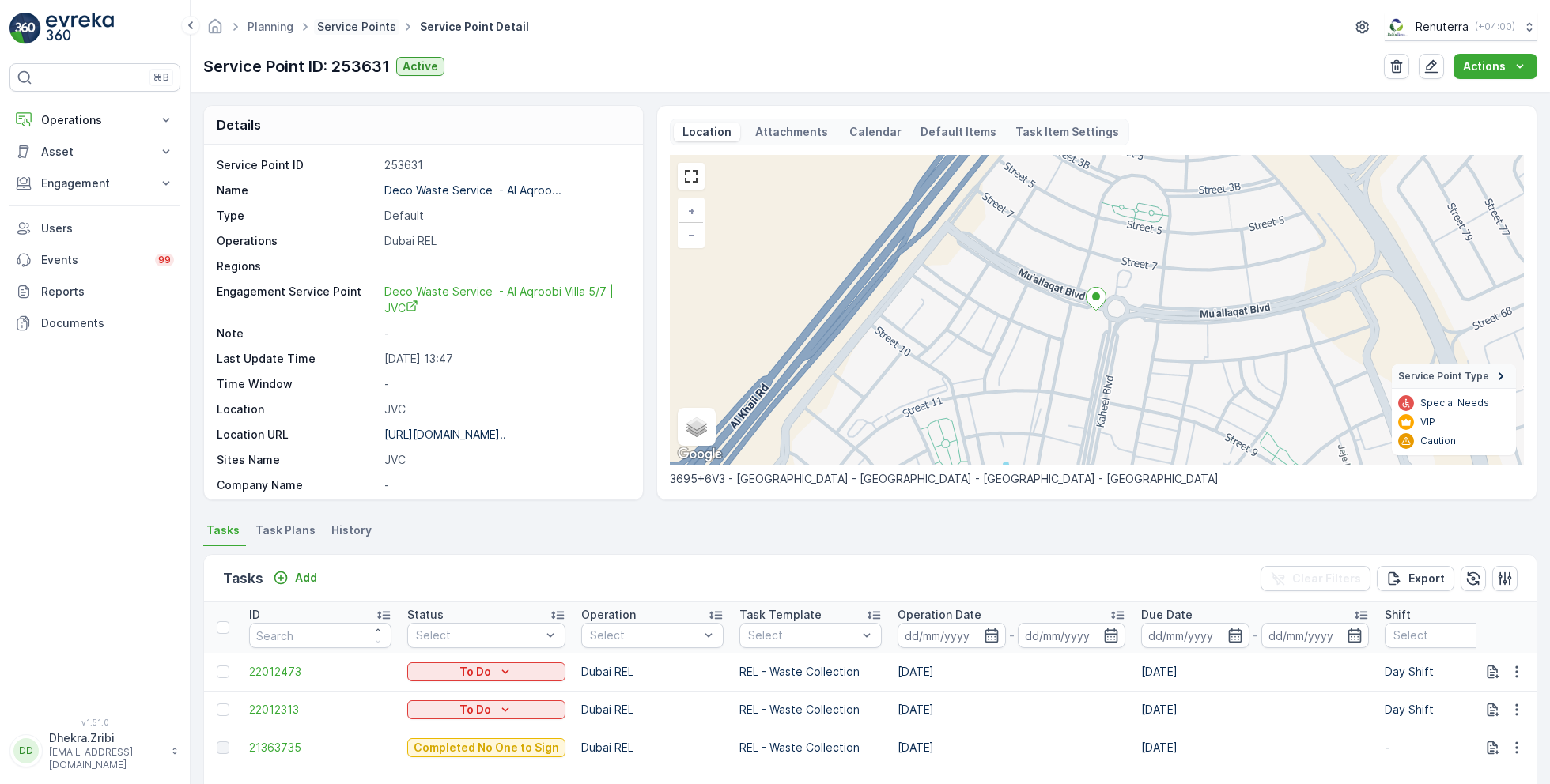
click at [338, 30] on link "Service Points" at bounding box center [356, 26] width 79 height 13
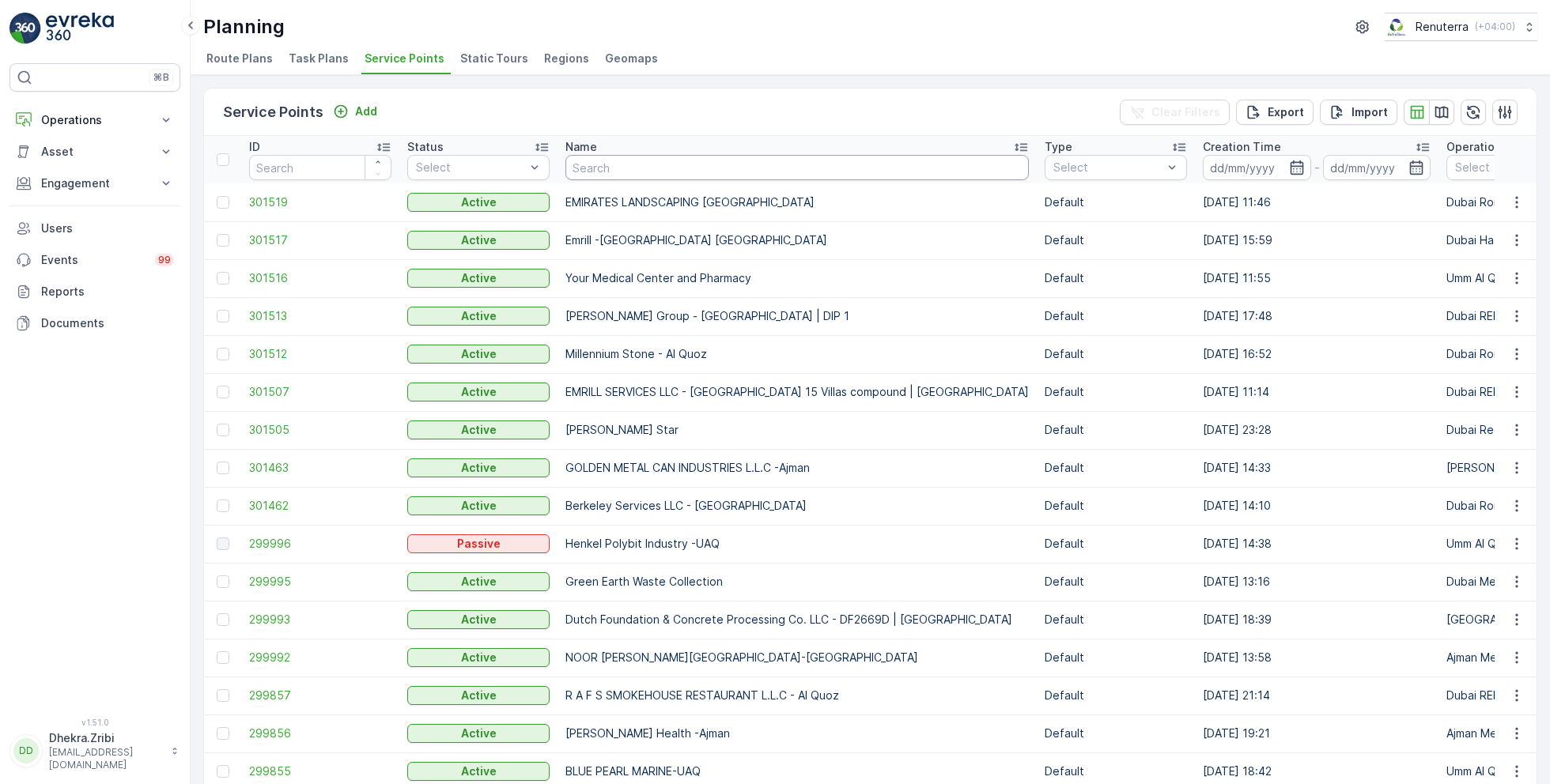
click at [668, 169] on input "text" at bounding box center [797, 167] width 463 height 25
type input "zah"
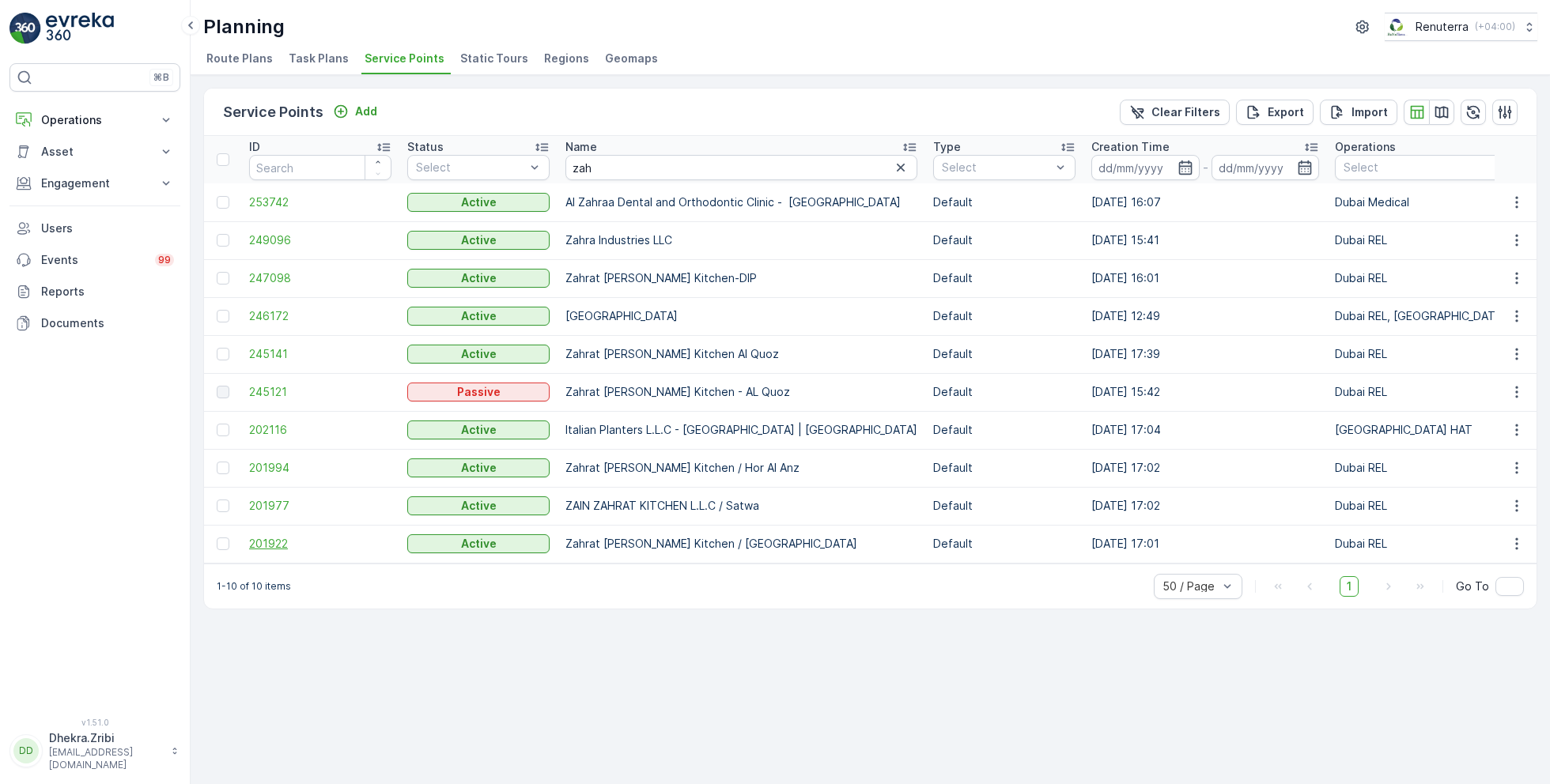
click at [275, 537] on span "201922" at bounding box center [321, 544] width 142 height 16
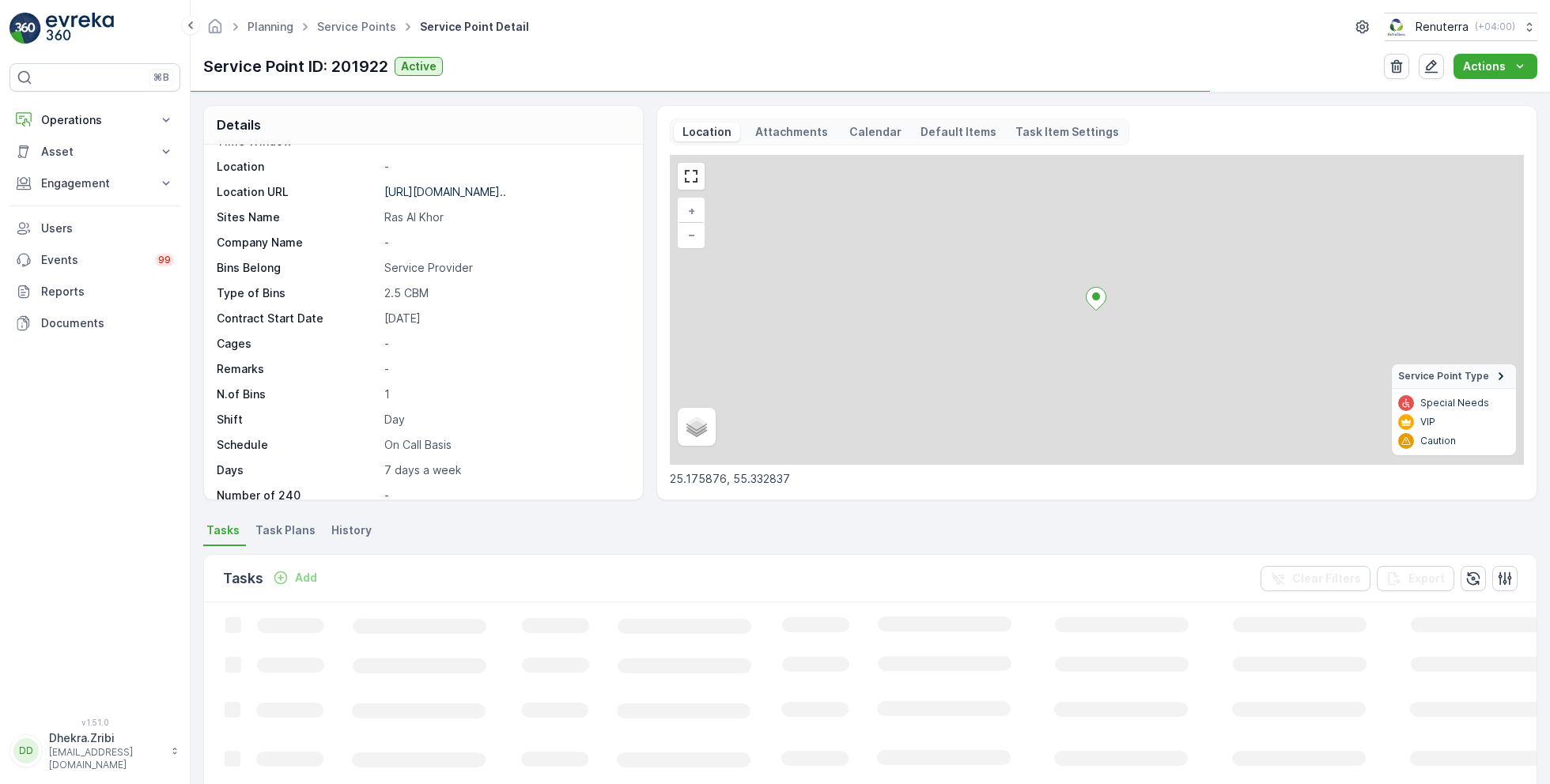
scroll to position [197, 0]
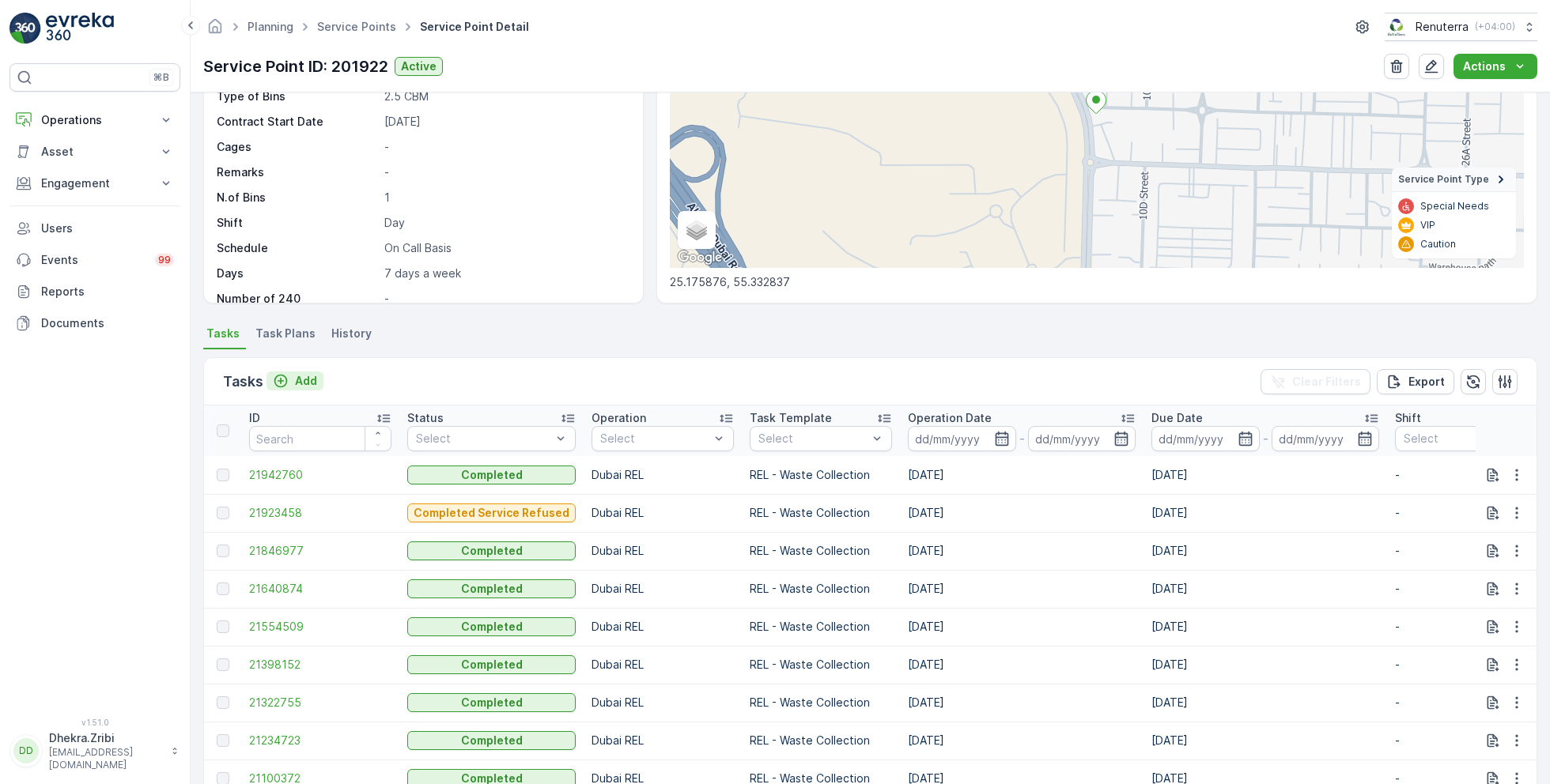
click at [301, 380] on p "Add" at bounding box center [305, 381] width 22 height 16
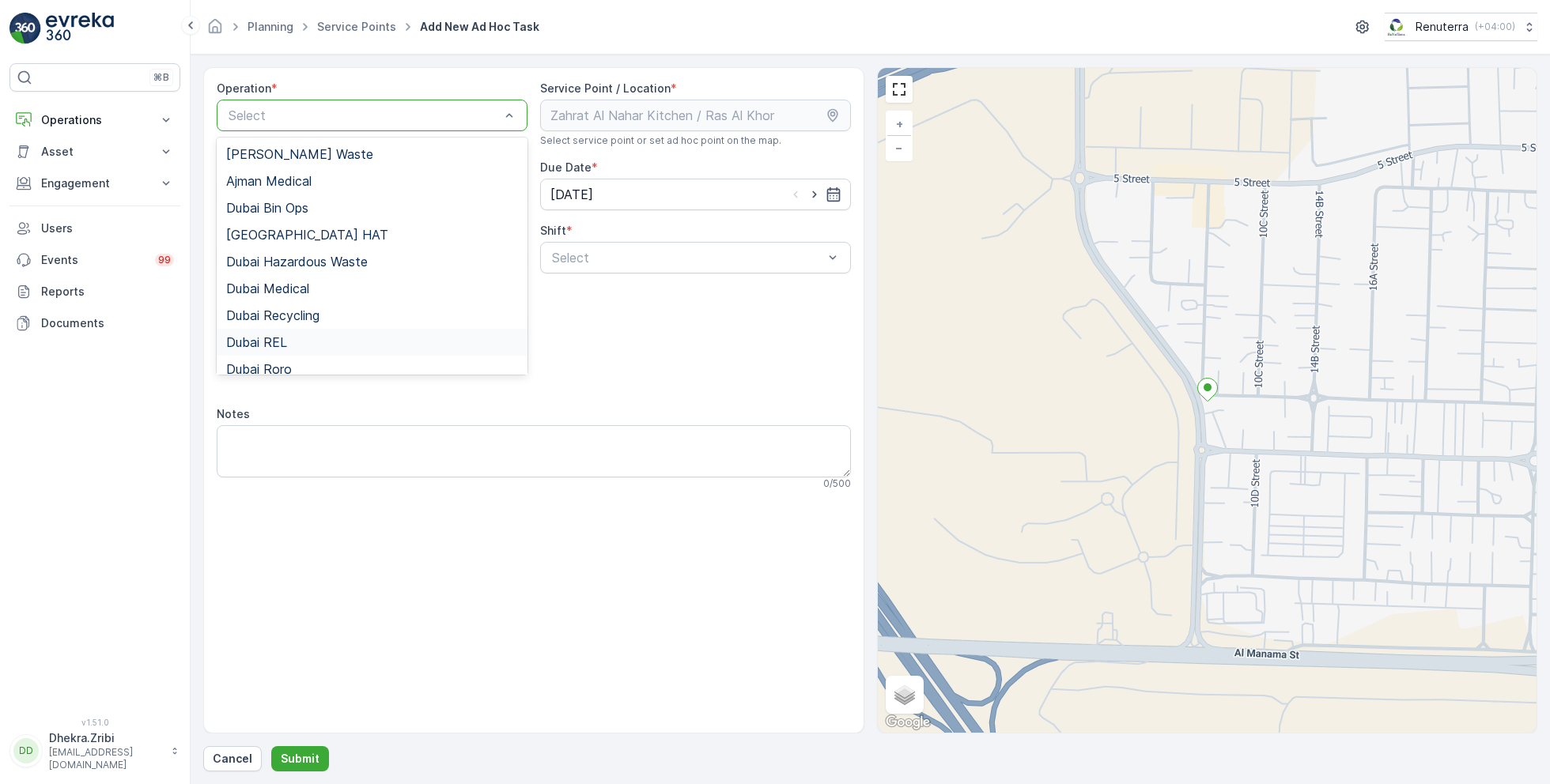
click at [291, 345] on div "Dubai REL" at bounding box center [372, 343] width 292 height 14
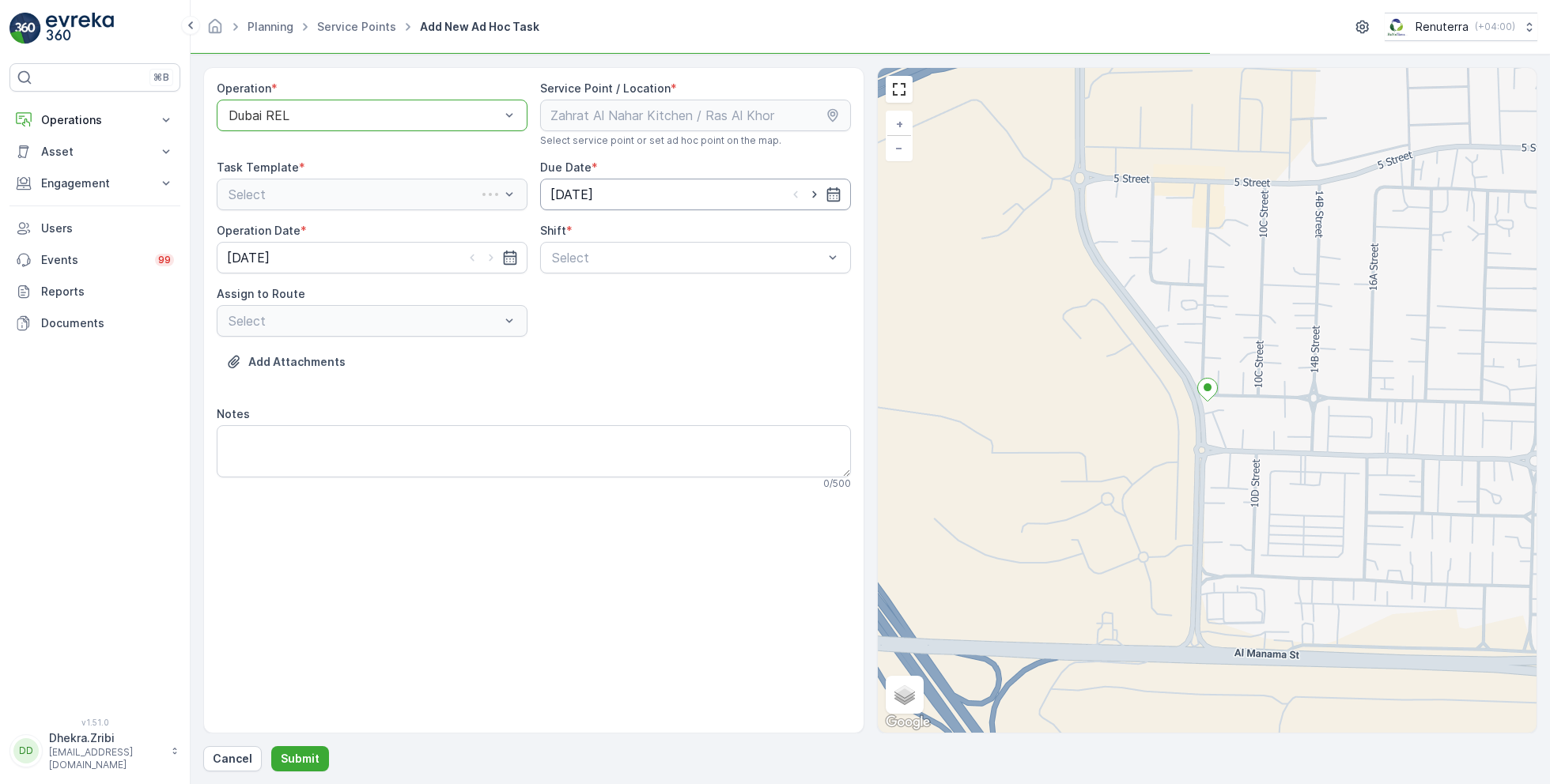
click at [810, 201] on input "[DATE]" at bounding box center [695, 195] width 311 height 32
click at [682, 391] on div "25" at bounding box center [680, 389] width 25 height 25
type input "[DATE]"
click at [494, 251] on icon "button" at bounding box center [491, 258] width 16 height 16
type input "[DATE]"
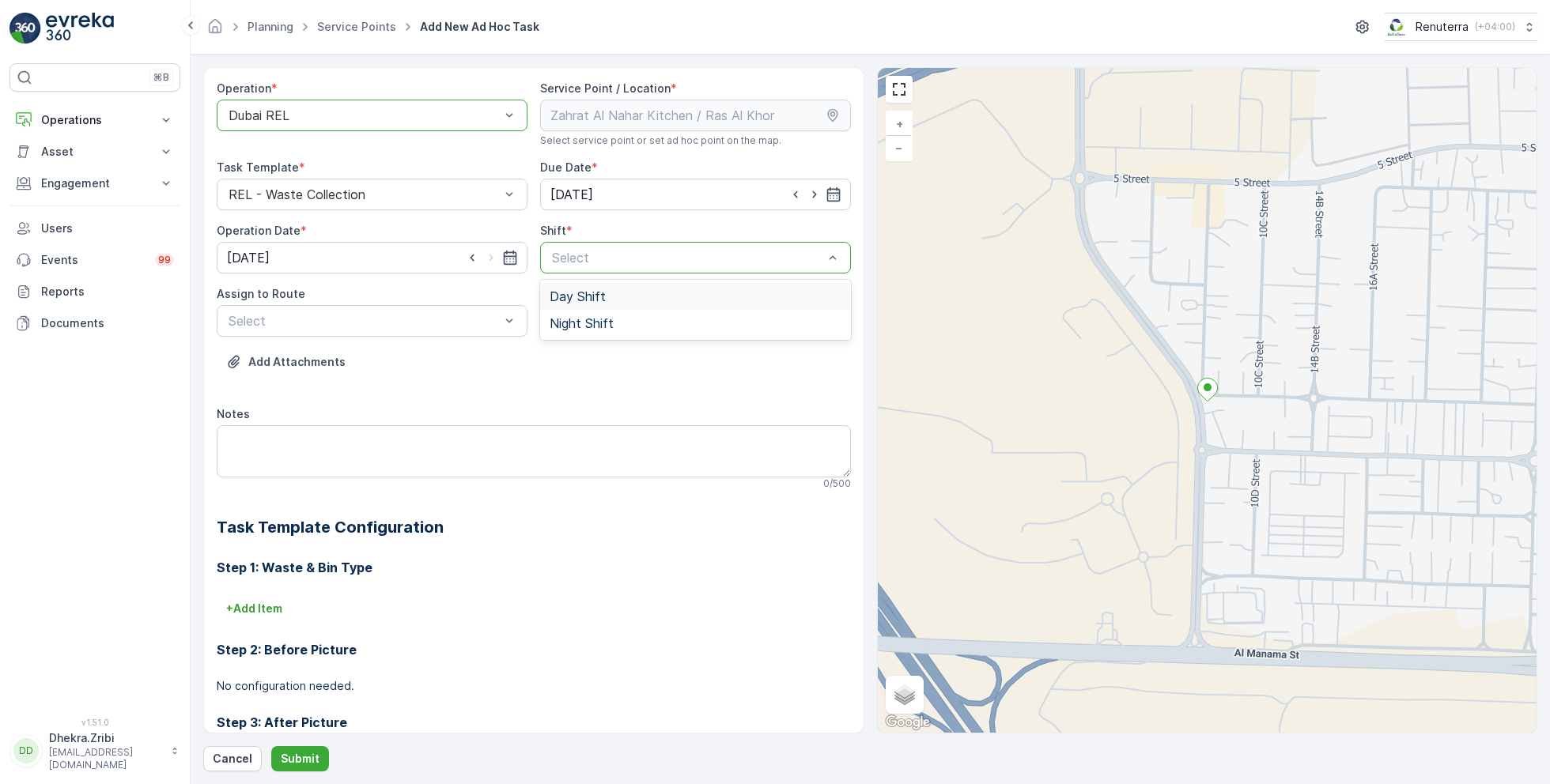
click at [572, 302] on span "Day Shift" at bounding box center [577, 296] width 56 height 14
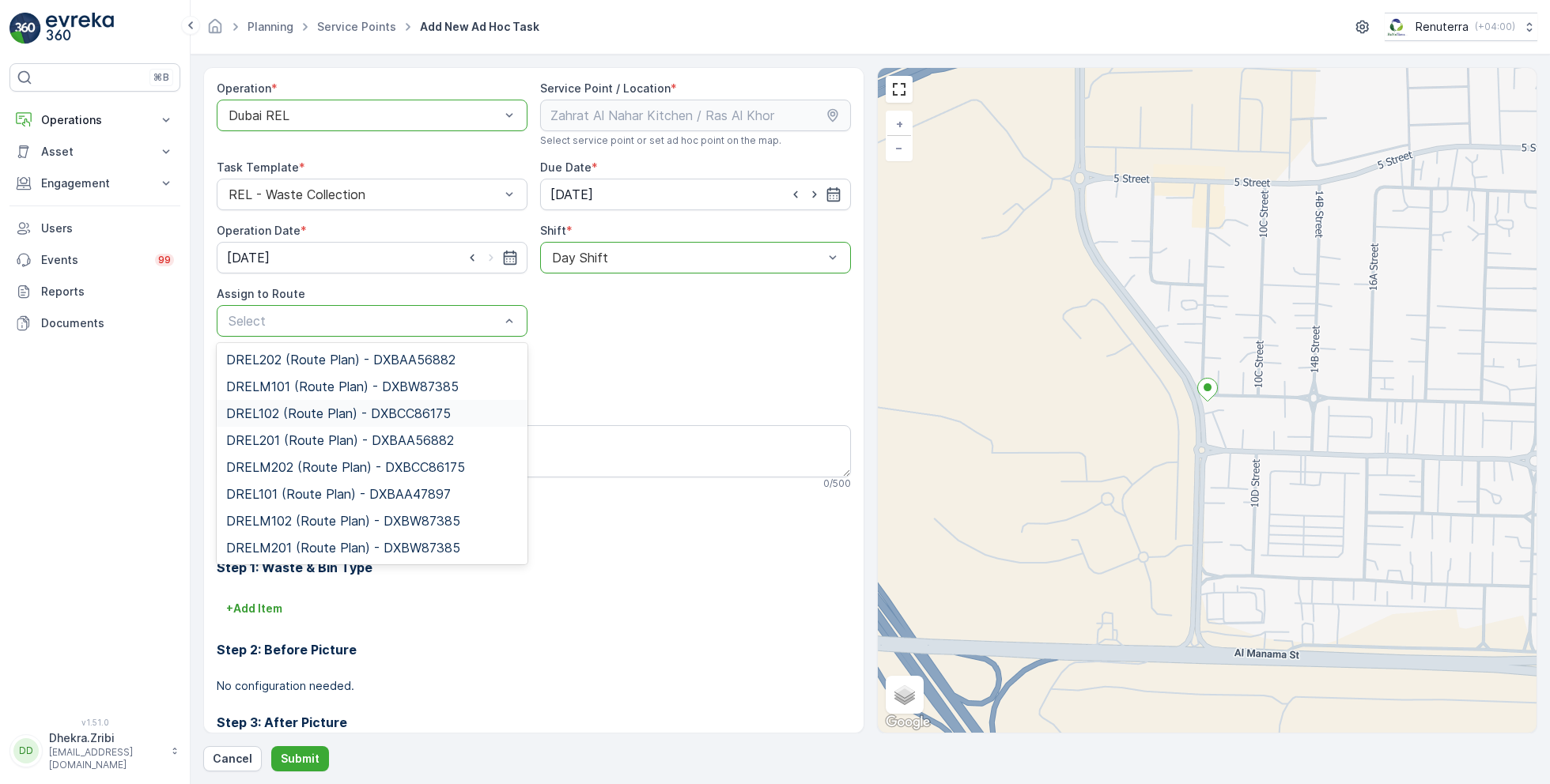
click at [308, 415] on span "DREL102 (Route Plan) - DXBCC86175" at bounding box center [338, 413] width 224 height 14
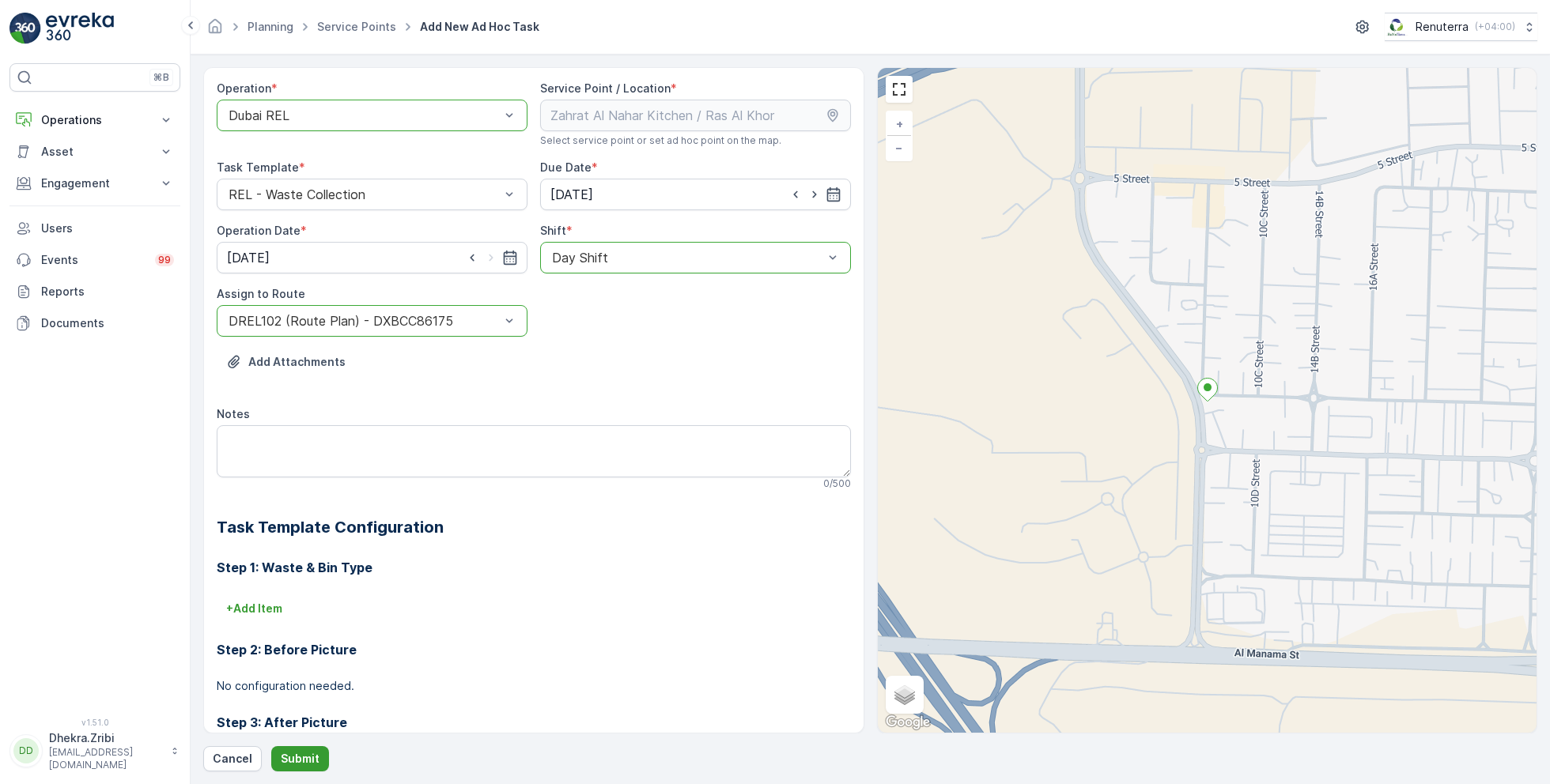
click at [293, 766] on p "Submit" at bounding box center [300, 759] width 39 height 16
